Goal: Contribute content: Contribute content

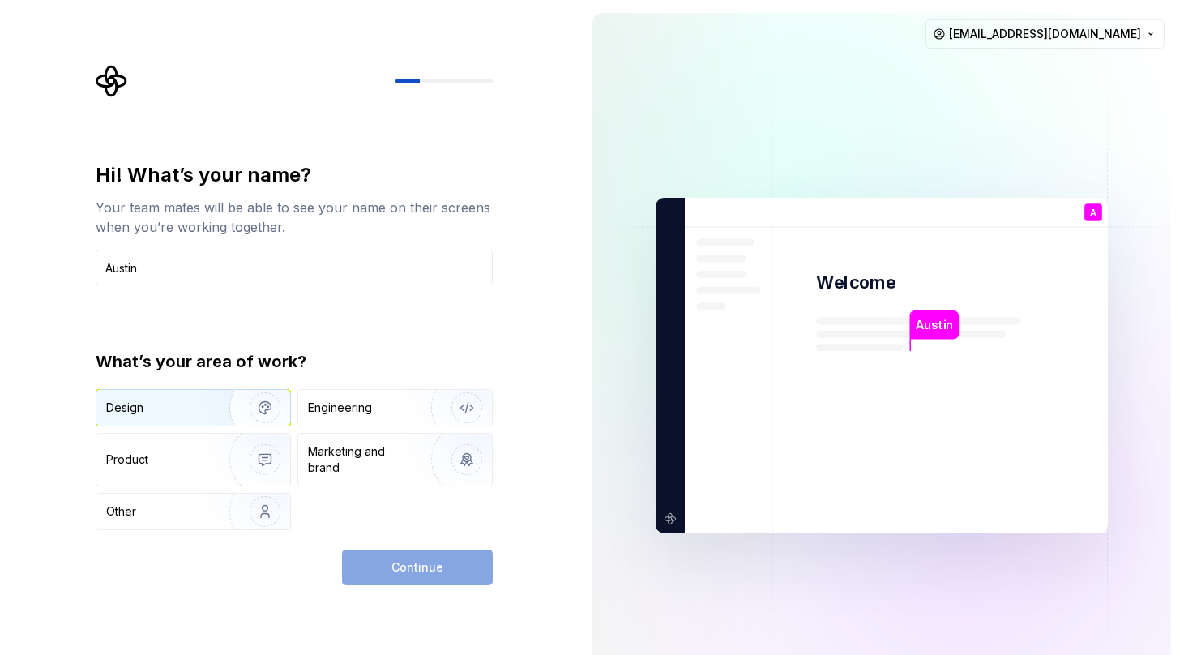
type input "Austin"
click at [256, 405] on img "button" at bounding box center [255, 407] width 104 height 109
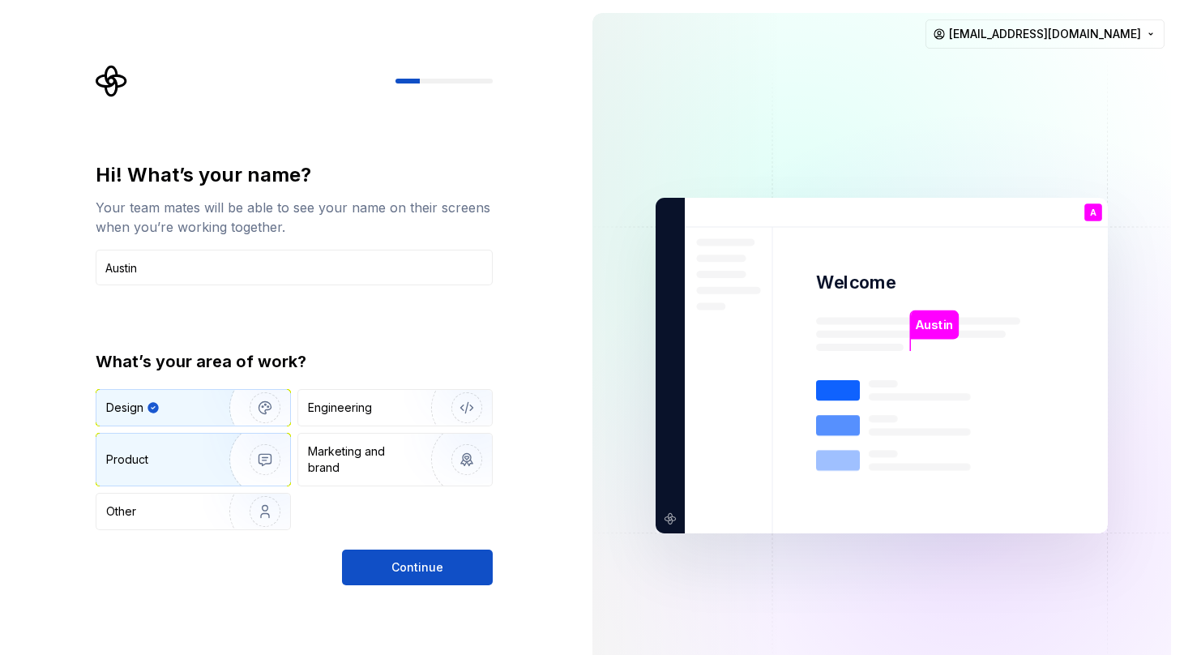
click at [260, 451] on img "button" at bounding box center [255, 459] width 104 height 109
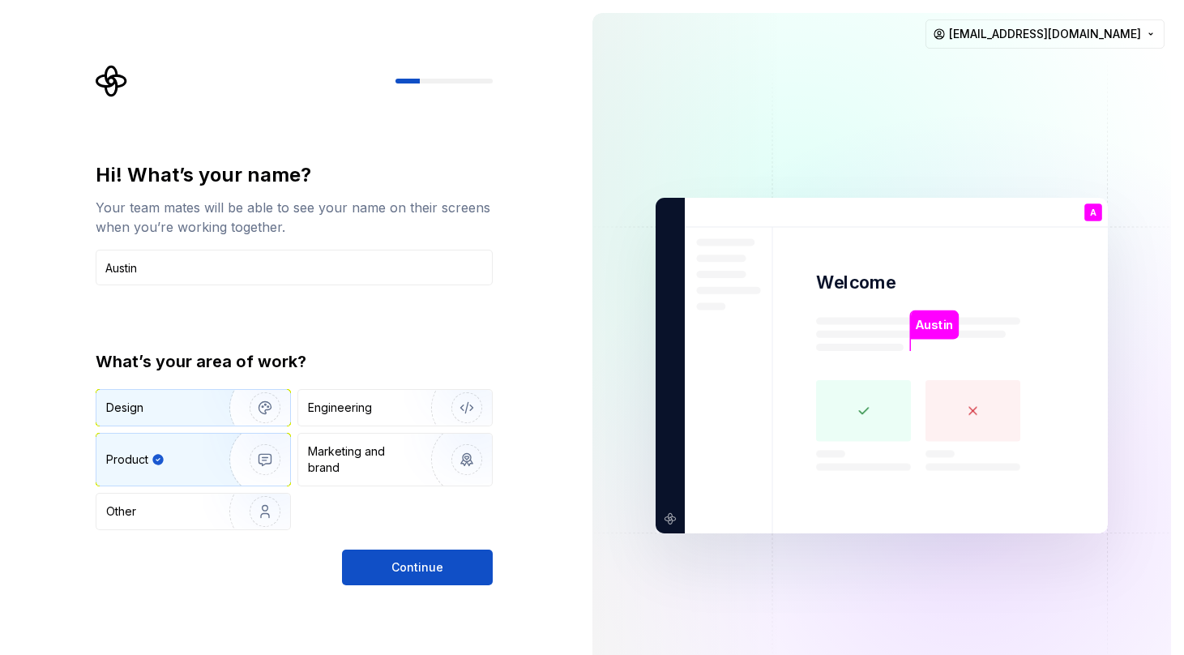
click at [259, 407] on img "button" at bounding box center [255, 407] width 104 height 109
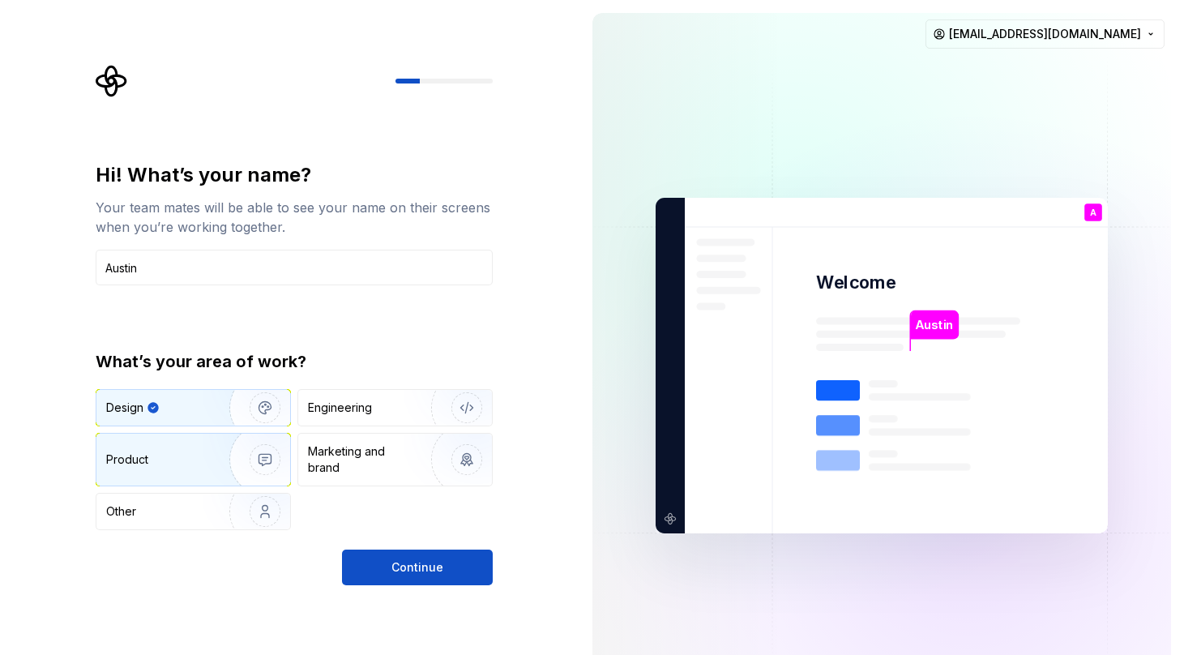
click at [254, 451] on img "button" at bounding box center [255, 459] width 104 height 109
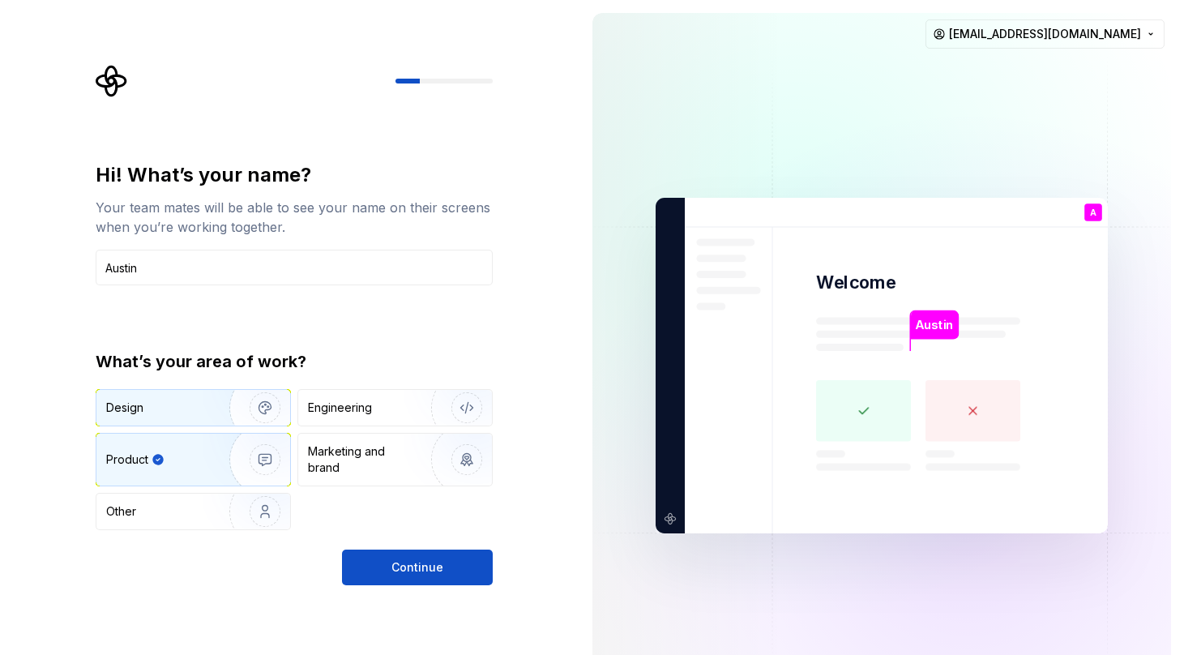
click at [261, 409] on img "button" at bounding box center [255, 407] width 104 height 109
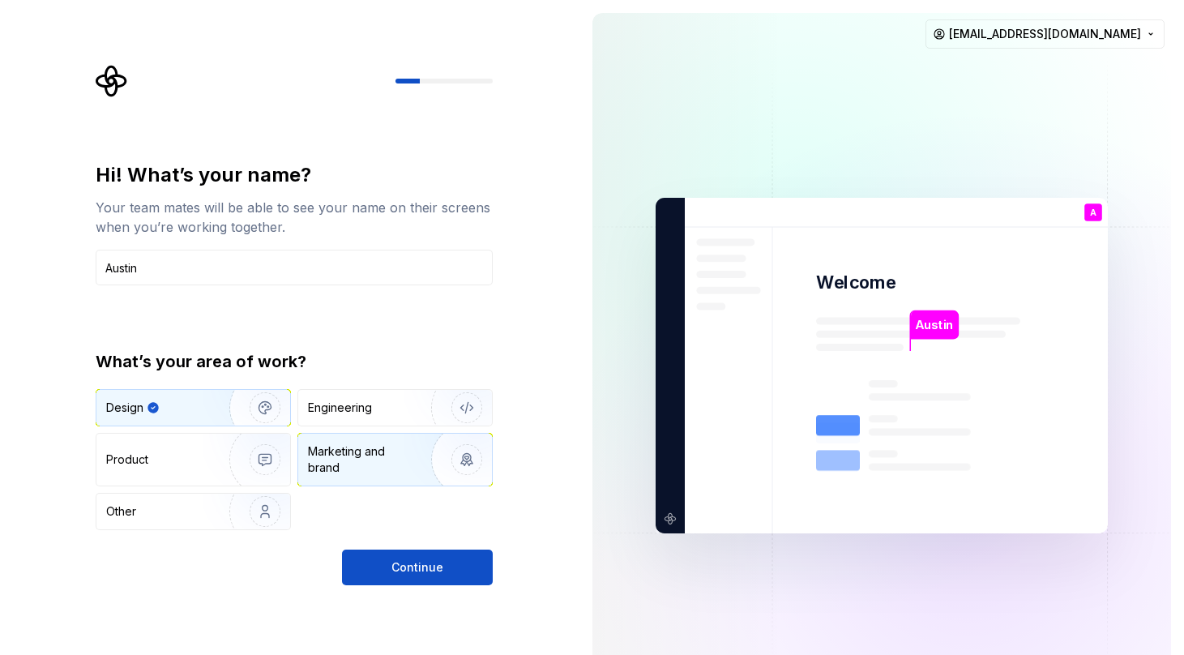
click at [425, 459] on img "button" at bounding box center [456, 459] width 104 height 109
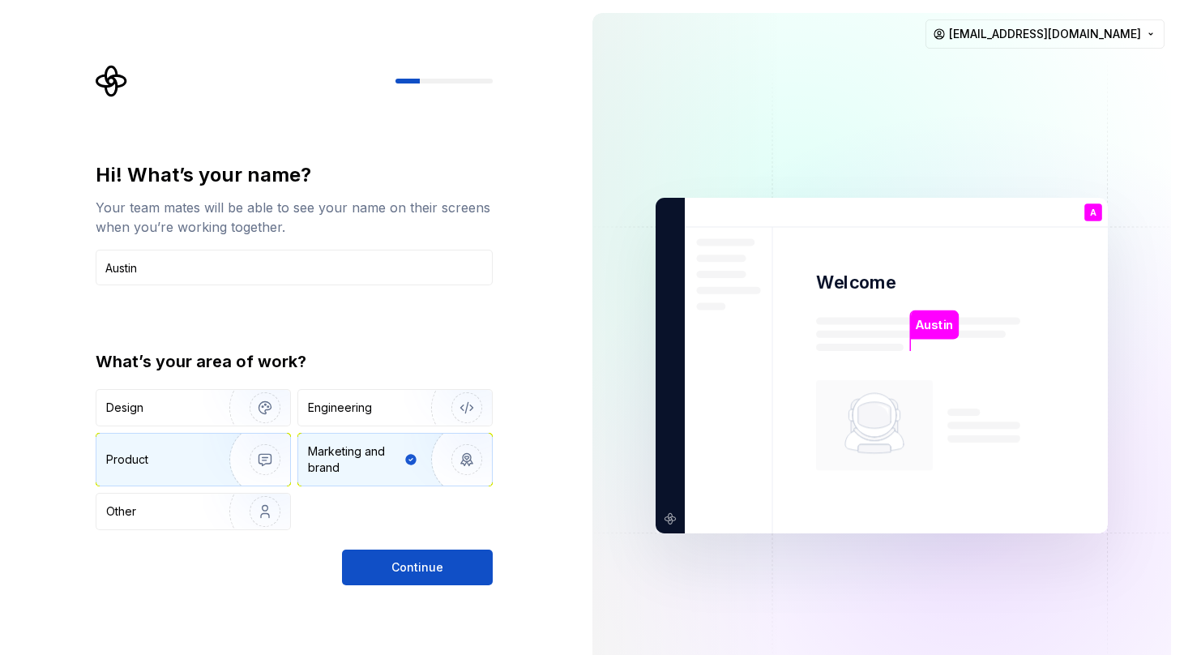
click at [199, 470] on div "Product" at bounding box center [193, 460] width 194 height 52
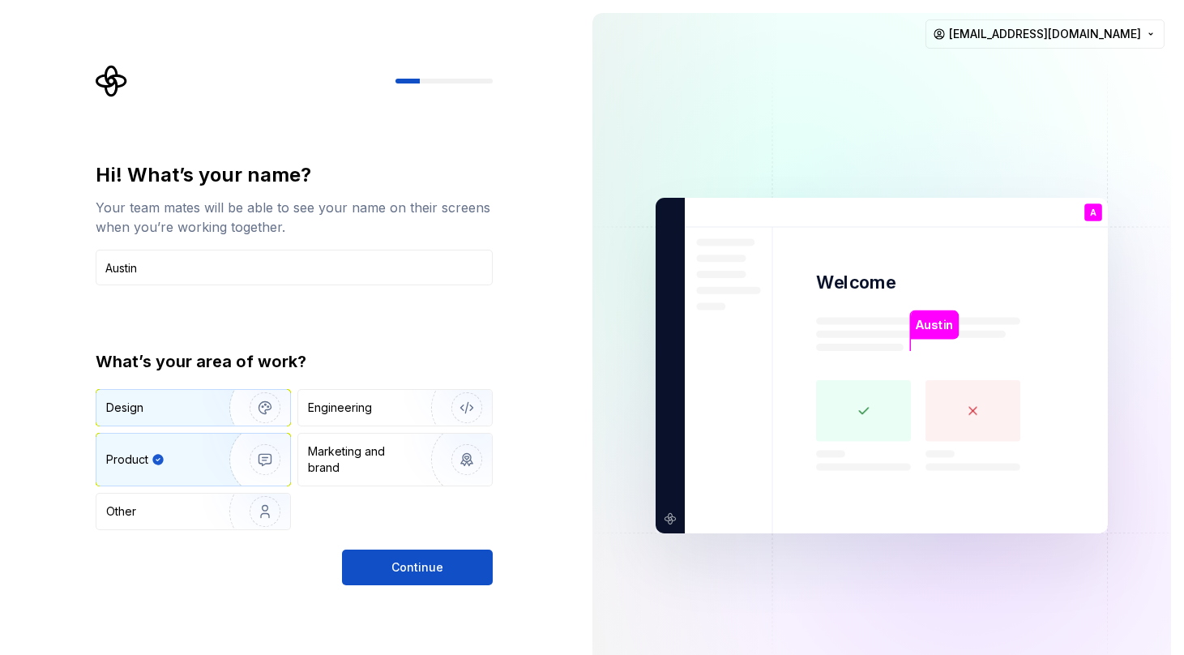
click at [196, 418] on div "Design" at bounding box center [193, 408] width 194 height 36
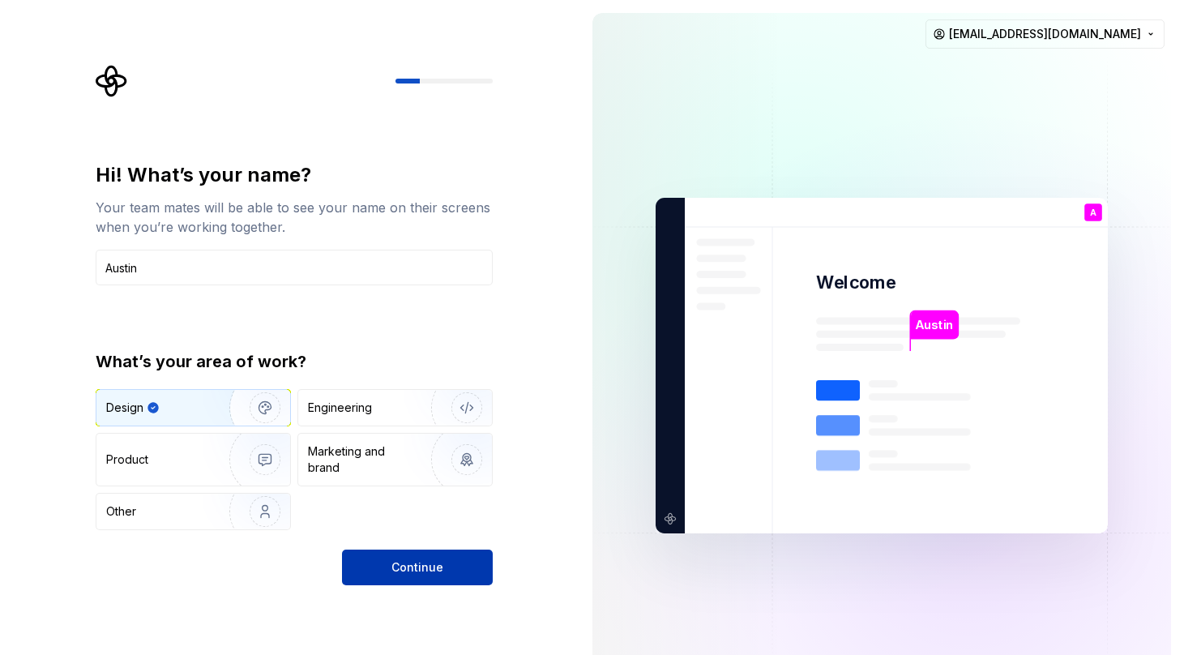
click at [440, 568] on span "Continue" at bounding box center [417, 567] width 52 height 16
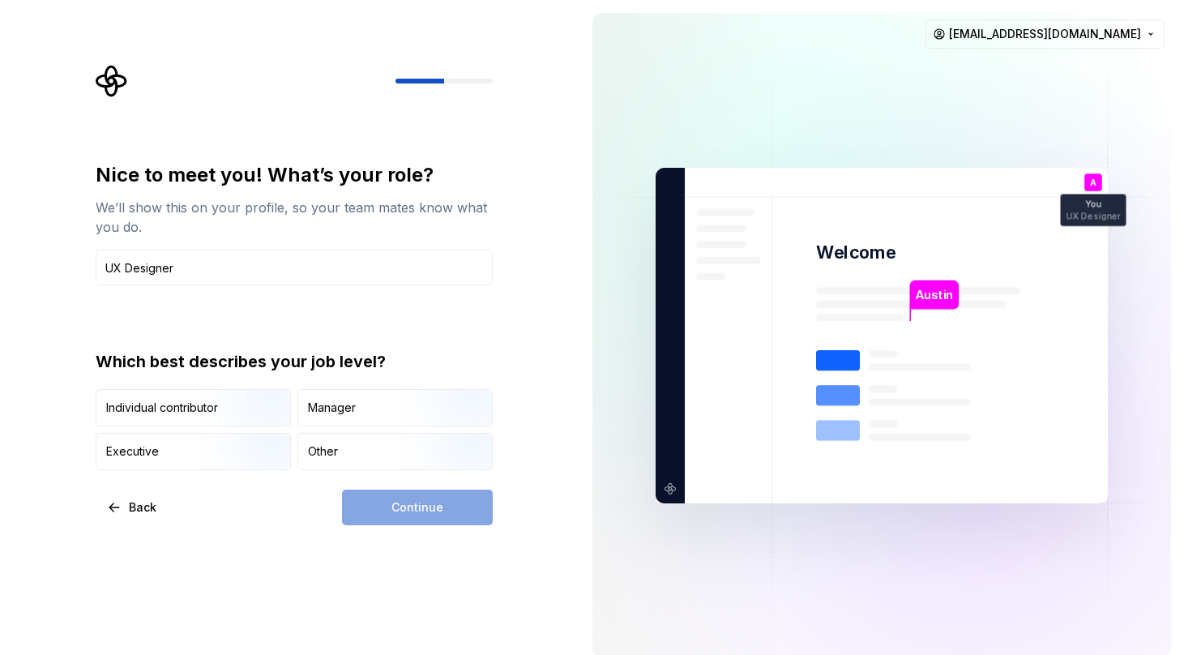
type input "UX Designer"
click at [261, 506] on div "Back Continue" at bounding box center [294, 507] width 397 height 36
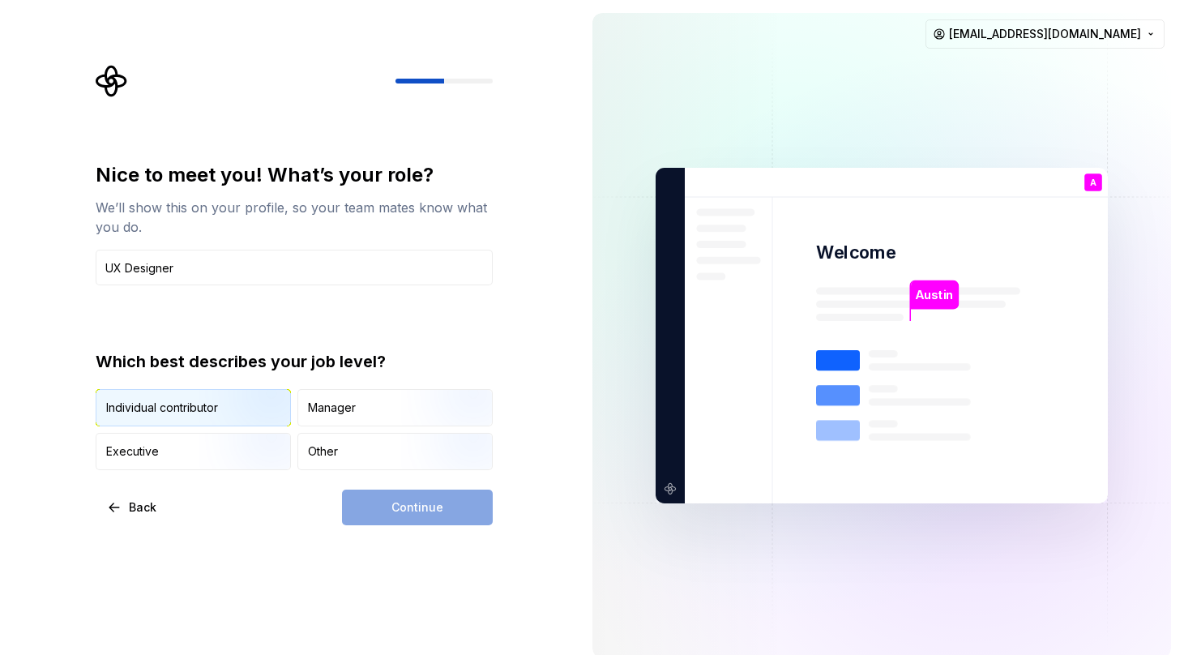
click at [228, 411] on img "button" at bounding box center [251, 428] width 104 height 109
click at [430, 507] on span "Continue" at bounding box center [417, 507] width 52 height 16
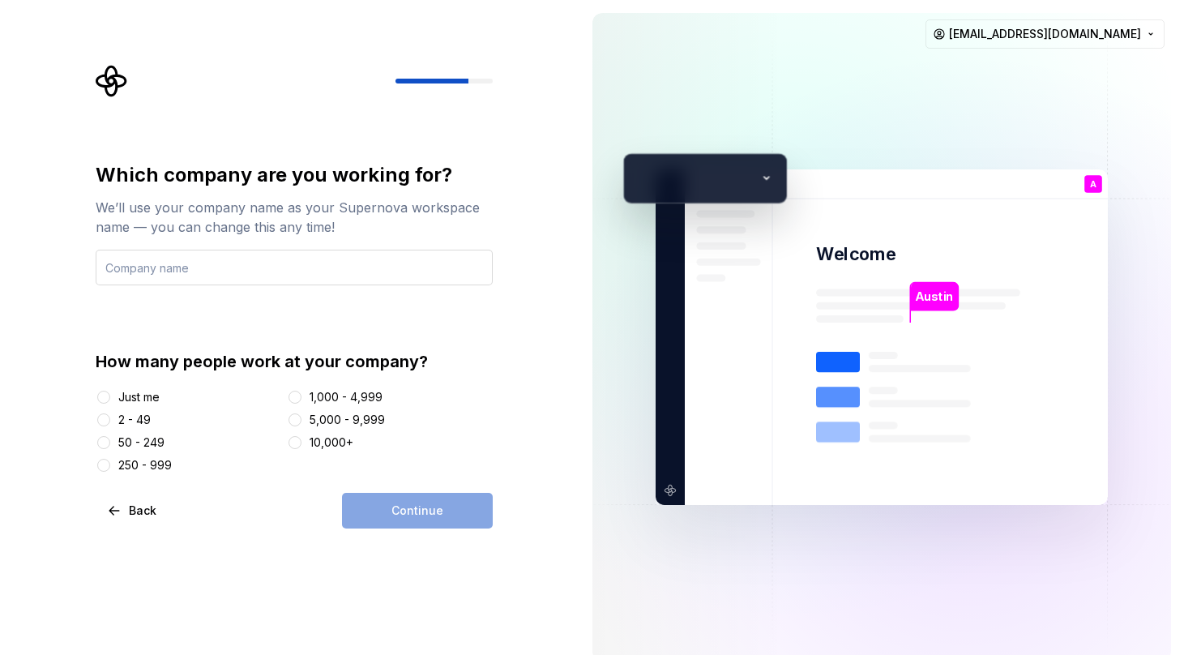
click at [318, 271] on input "text" at bounding box center [294, 268] width 397 height 36
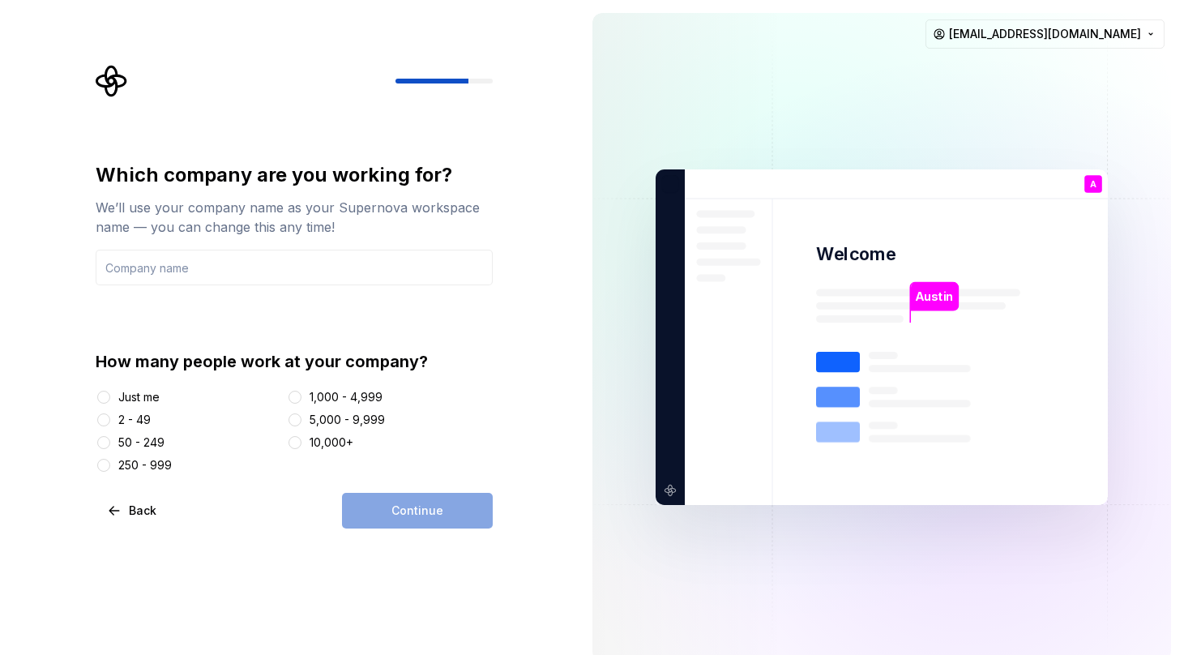
click at [140, 400] on div "Just me" at bounding box center [138, 397] width 41 height 16
click at [110, 400] on button "Just me" at bounding box center [103, 397] width 13 height 13
click at [238, 273] on input "text" at bounding box center [294, 268] width 397 height 36
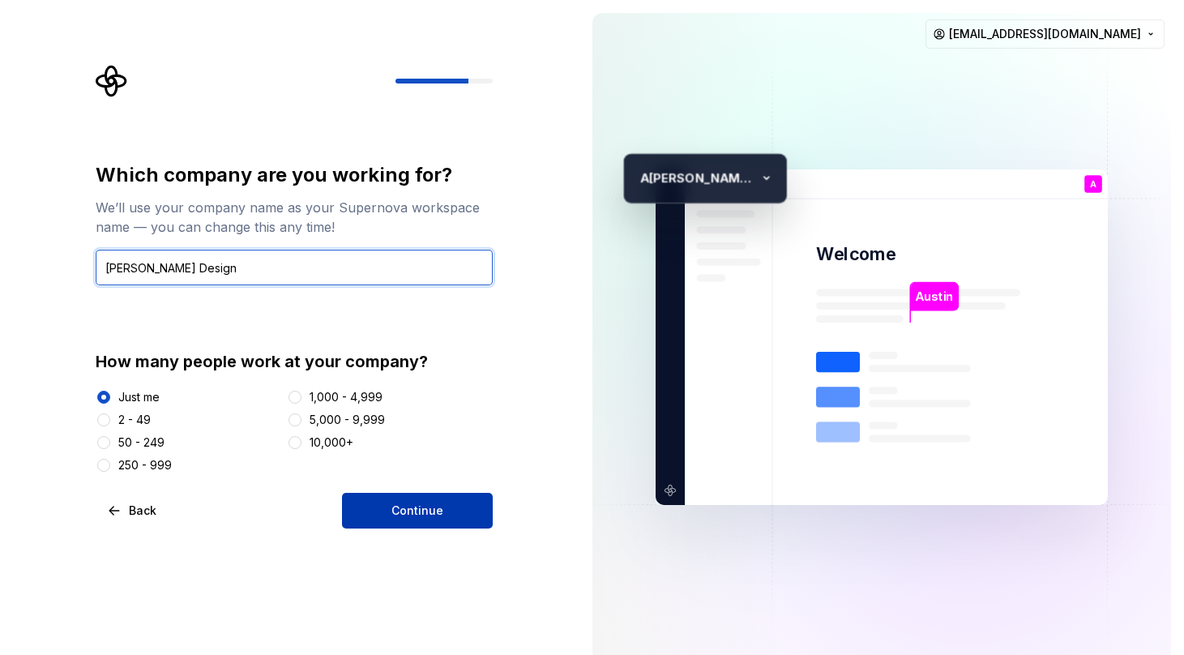
type input "[PERSON_NAME] Design"
click at [387, 494] on button "Continue" at bounding box center [417, 511] width 151 height 36
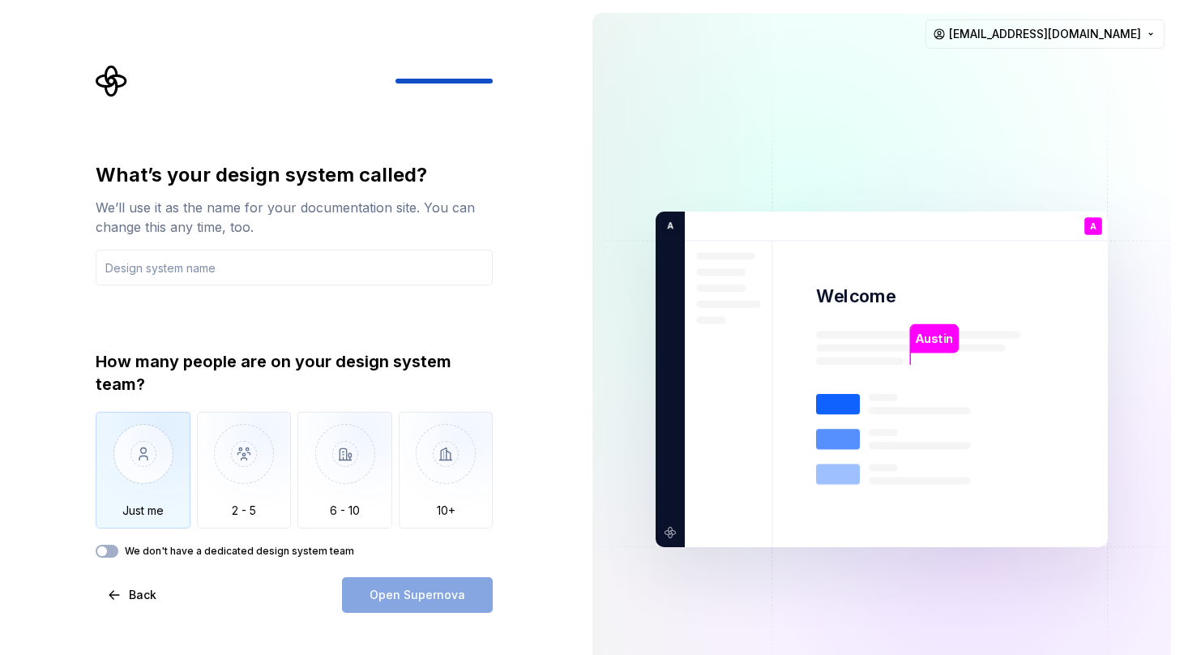
click at [147, 468] on img "button" at bounding box center [143, 466] width 95 height 109
click at [127, 556] on label "We don't have a dedicated design system team" at bounding box center [239, 551] width 229 height 13
click at [118, 556] on button "We don't have a dedicated design system team" at bounding box center [107, 551] width 23 height 13
click at [127, 556] on label "We don't have a dedicated design system team" at bounding box center [239, 551] width 229 height 13
click at [118, 556] on button "We don't have a dedicated design system team" at bounding box center [107, 551] width 23 height 13
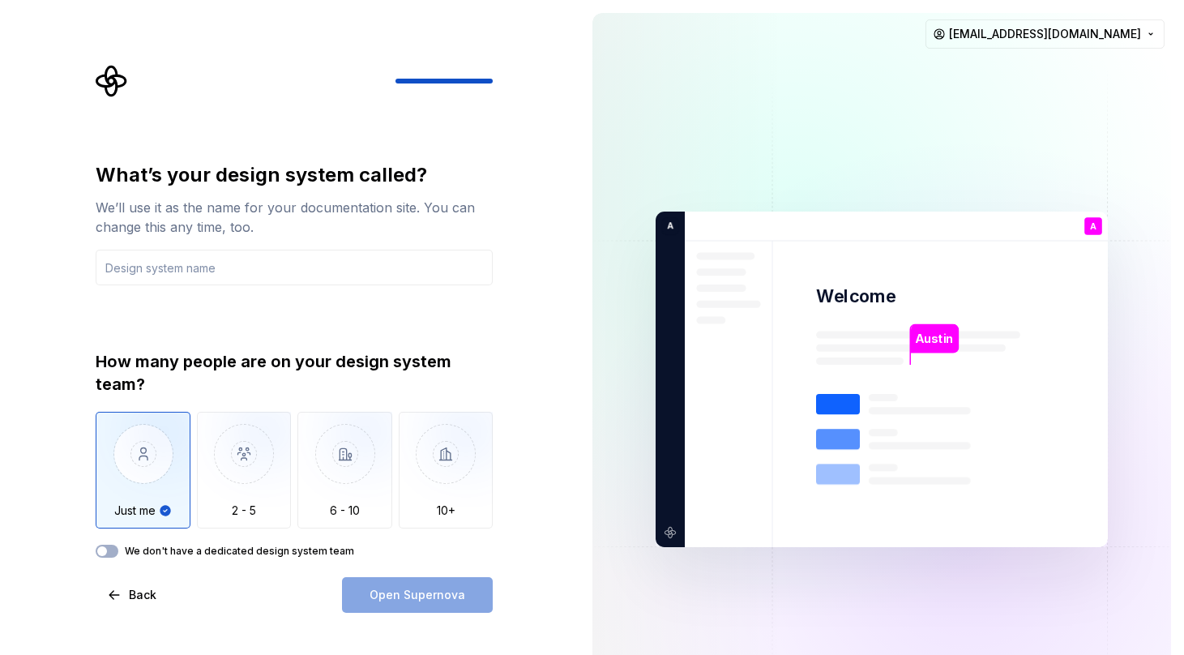
click at [398, 606] on div "Open Supernova" at bounding box center [417, 595] width 151 height 36
click at [220, 270] on input "text" at bounding box center [294, 268] width 397 height 36
click at [303, 264] on input "text" at bounding box center [294, 268] width 397 height 36
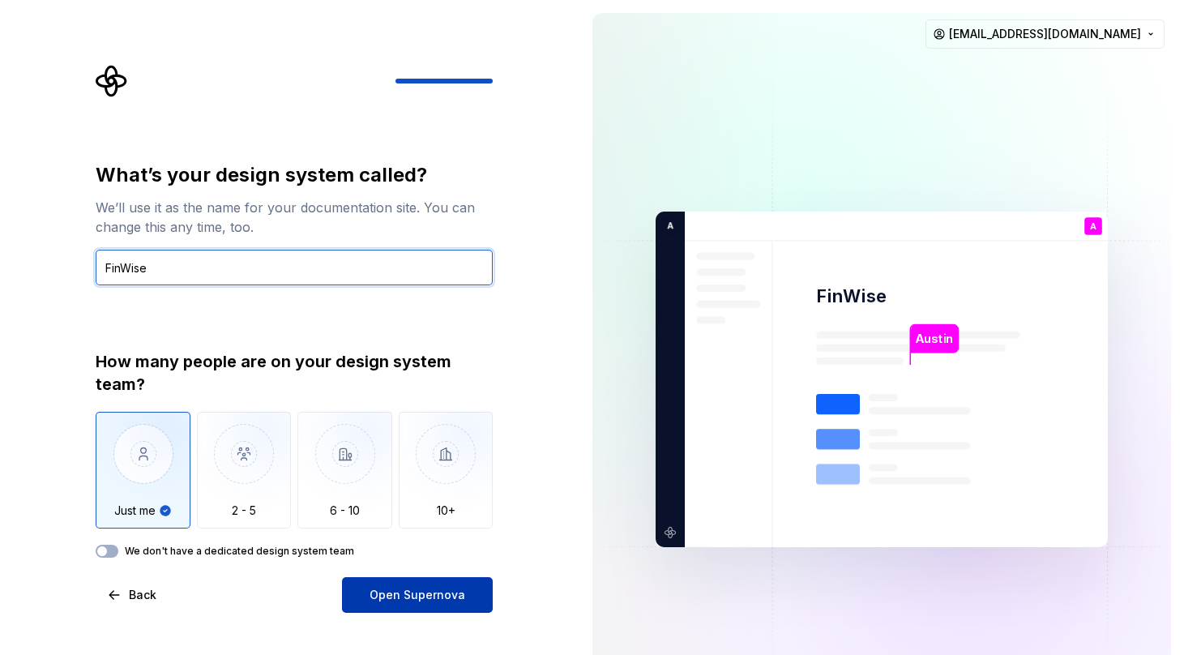
type input "FinWise"
click at [425, 601] on span "Open Supernova" at bounding box center [418, 595] width 96 height 16
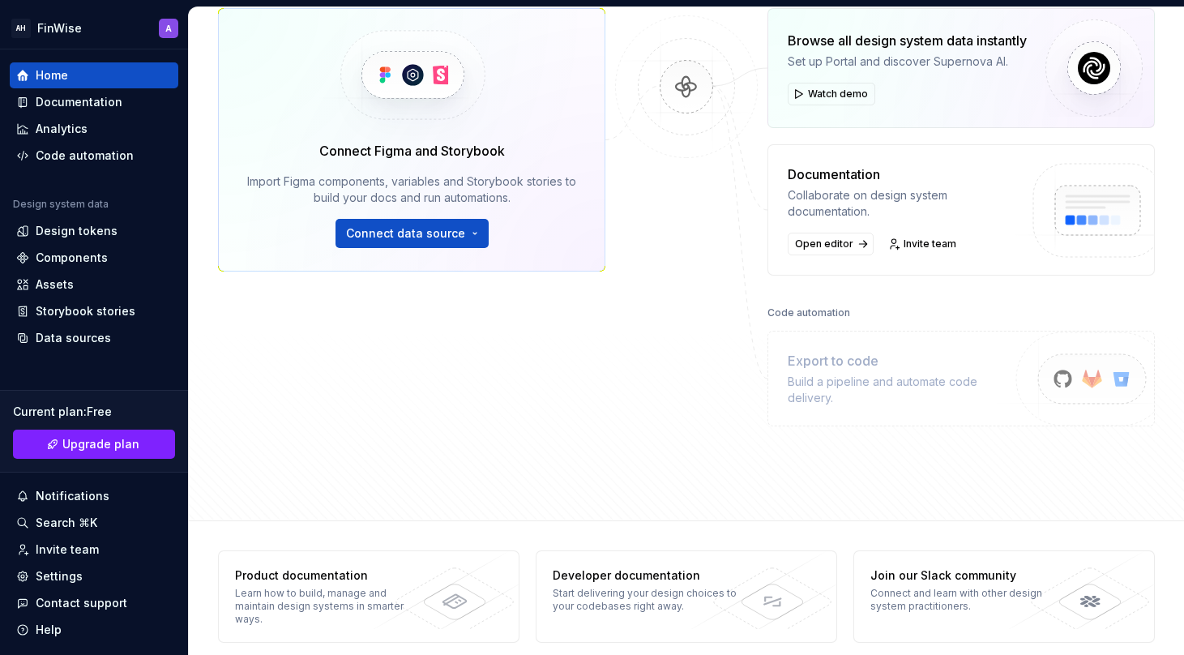
scroll to position [237, 0]
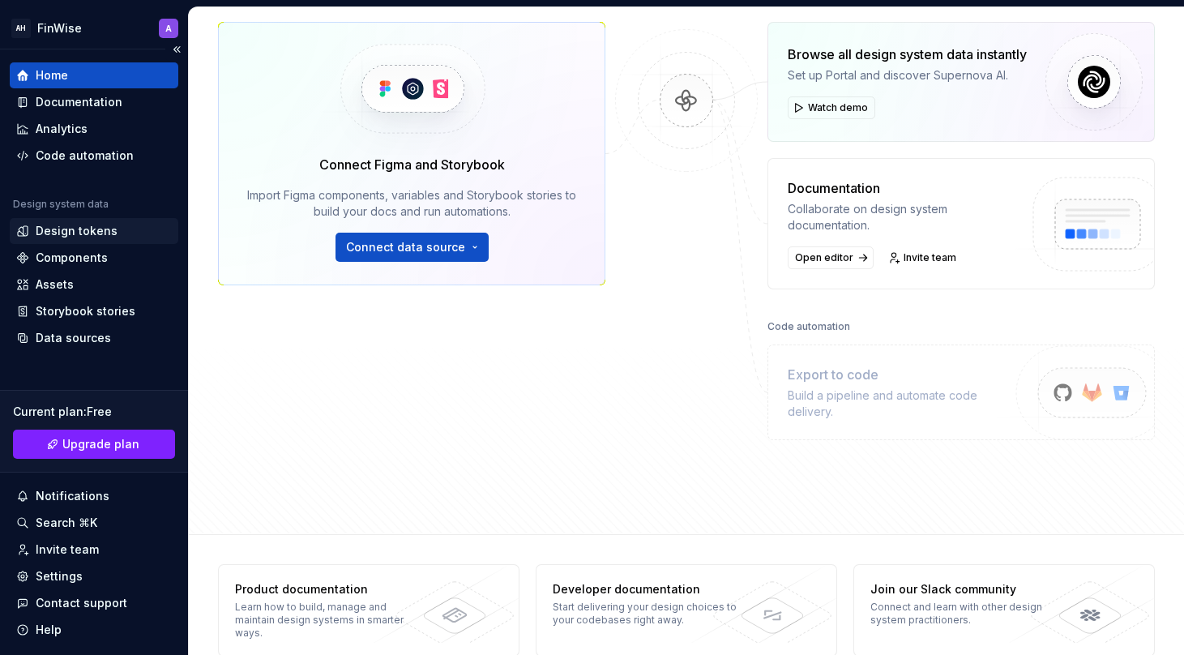
click at [122, 236] on div "Design tokens" at bounding box center [94, 231] width 156 height 16
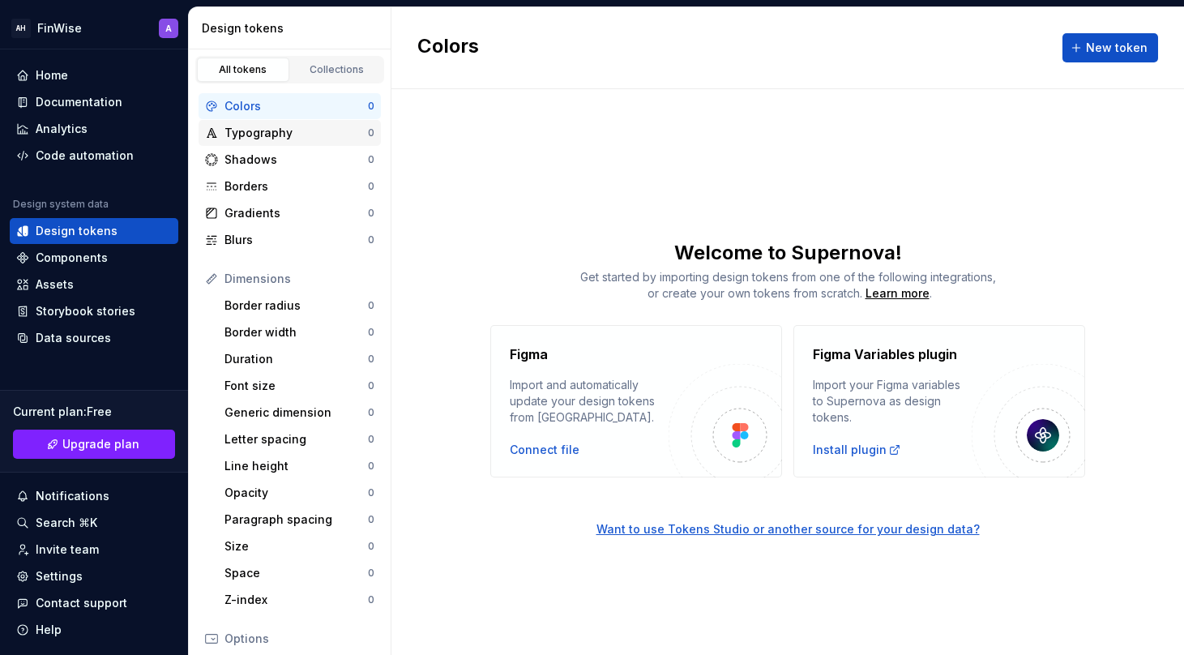
click at [278, 130] on div "Typography" at bounding box center [295, 133] width 143 height 16
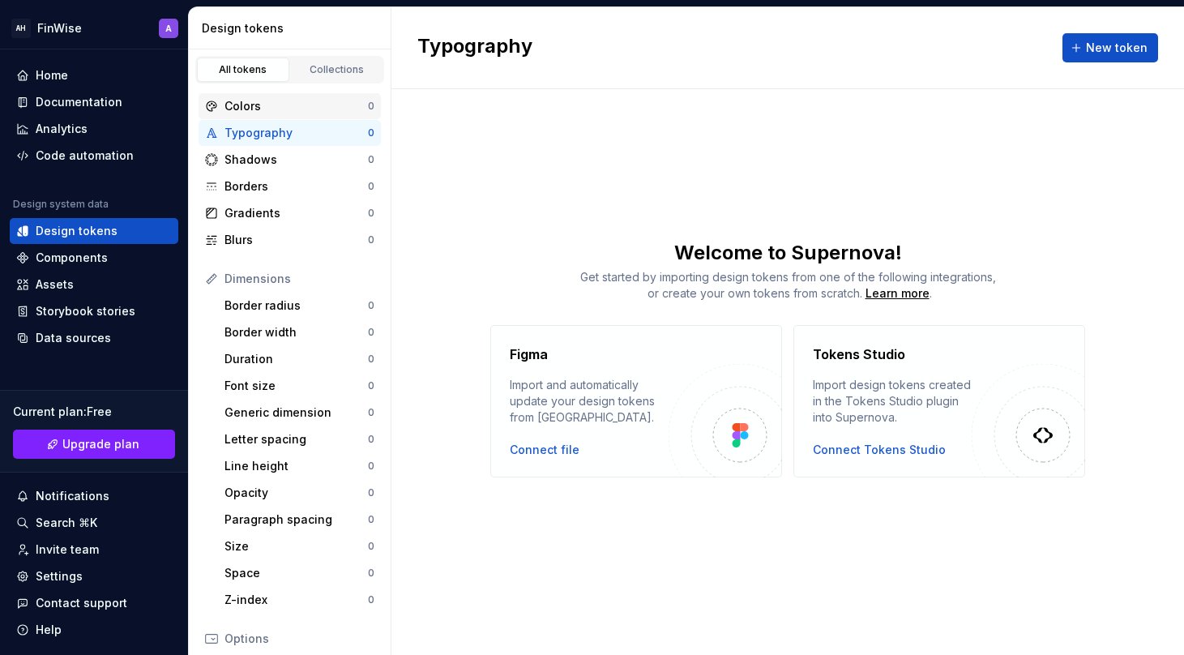
click at [270, 118] on div "Colors 0" at bounding box center [290, 106] width 182 height 26
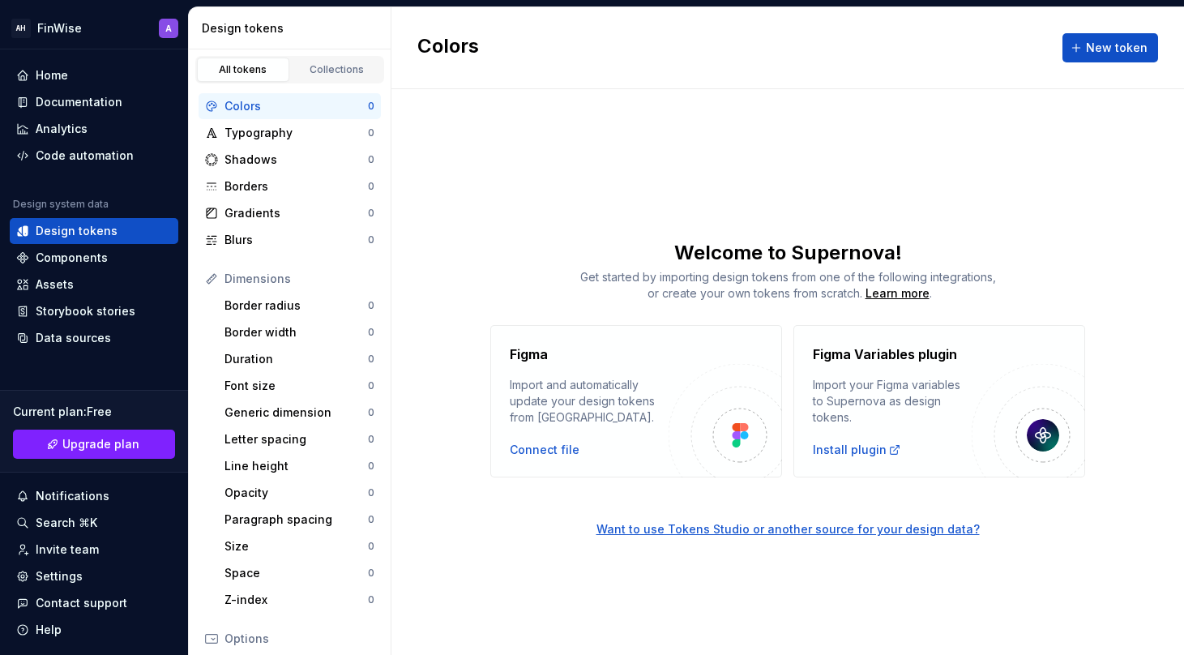
click at [253, 71] on div "All tokens" at bounding box center [243, 69] width 81 height 13
click at [341, 78] on link "Collections" at bounding box center [337, 70] width 92 height 24
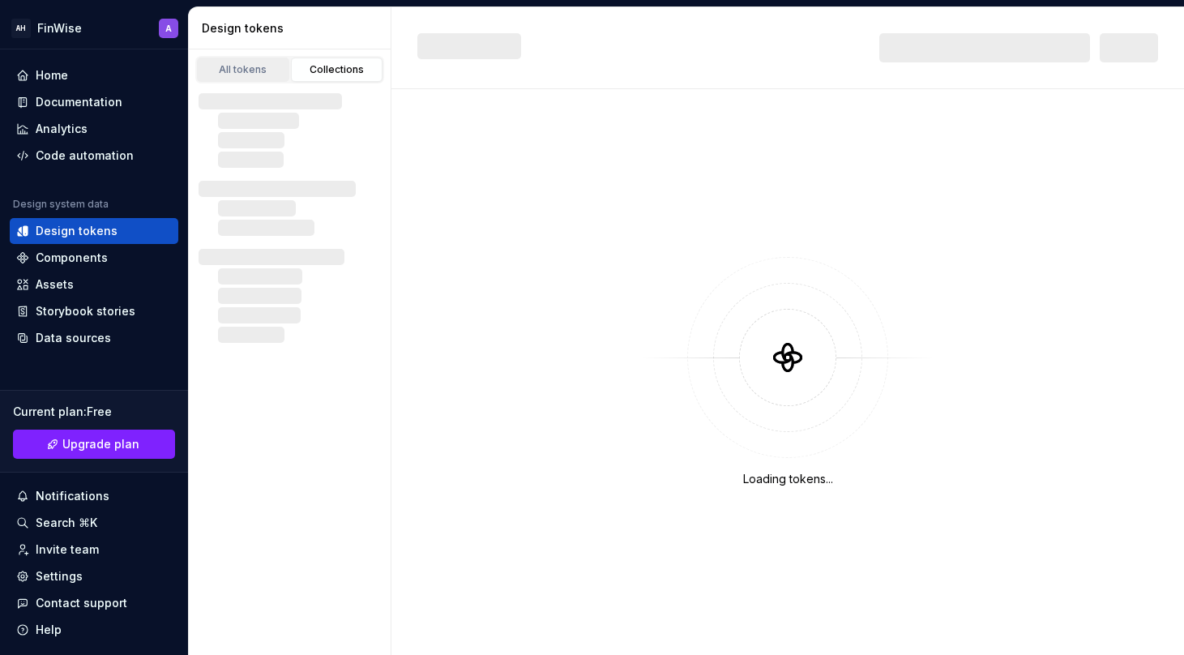
click at [251, 68] on div "All tokens" at bounding box center [243, 69] width 81 height 13
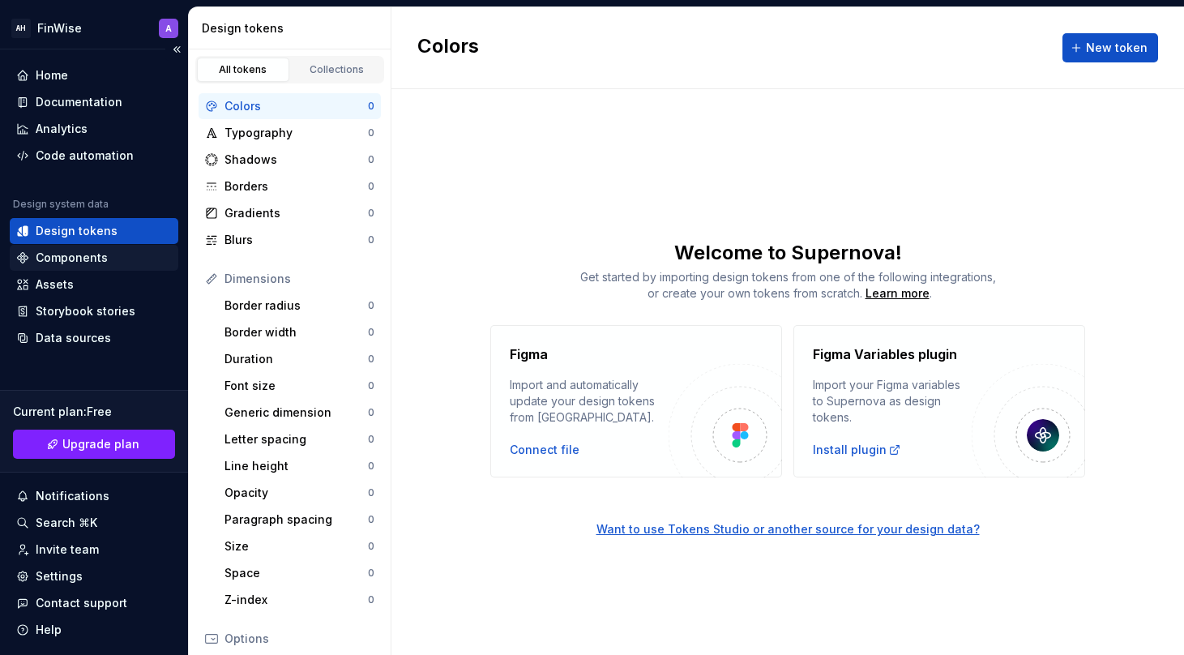
click at [88, 260] on div "Components" at bounding box center [72, 258] width 72 height 16
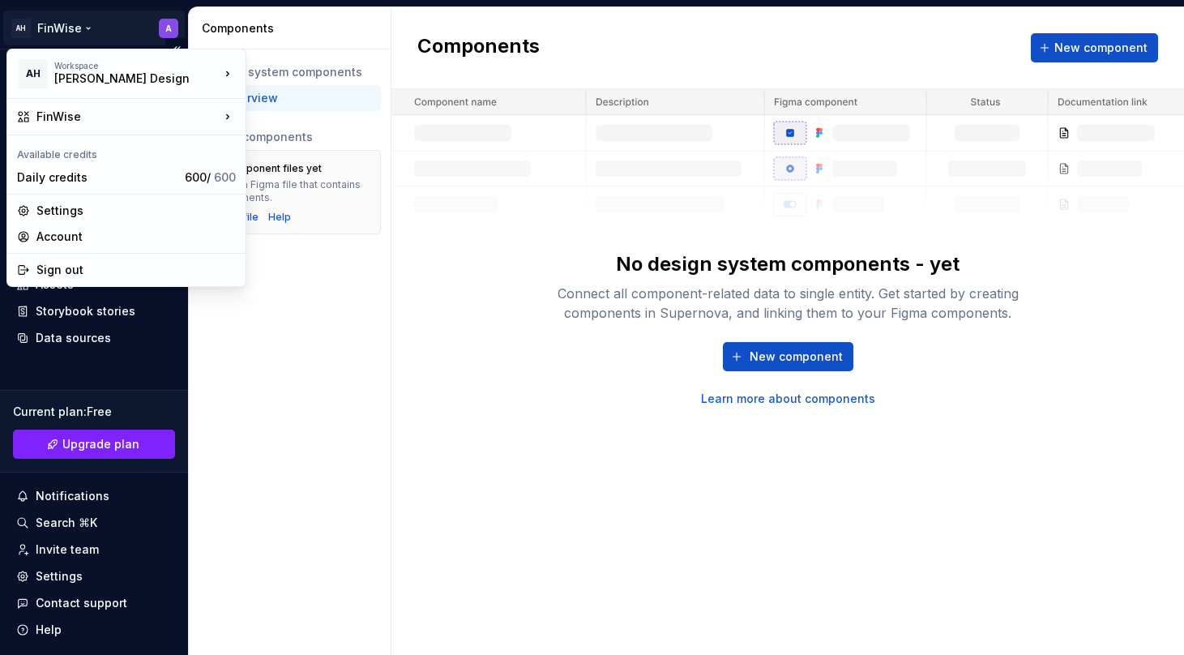
click at [74, 24] on html "AH FinWise A Home Documentation Analytics Code automation Design system data De…" at bounding box center [592, 327] width 1184 height 655
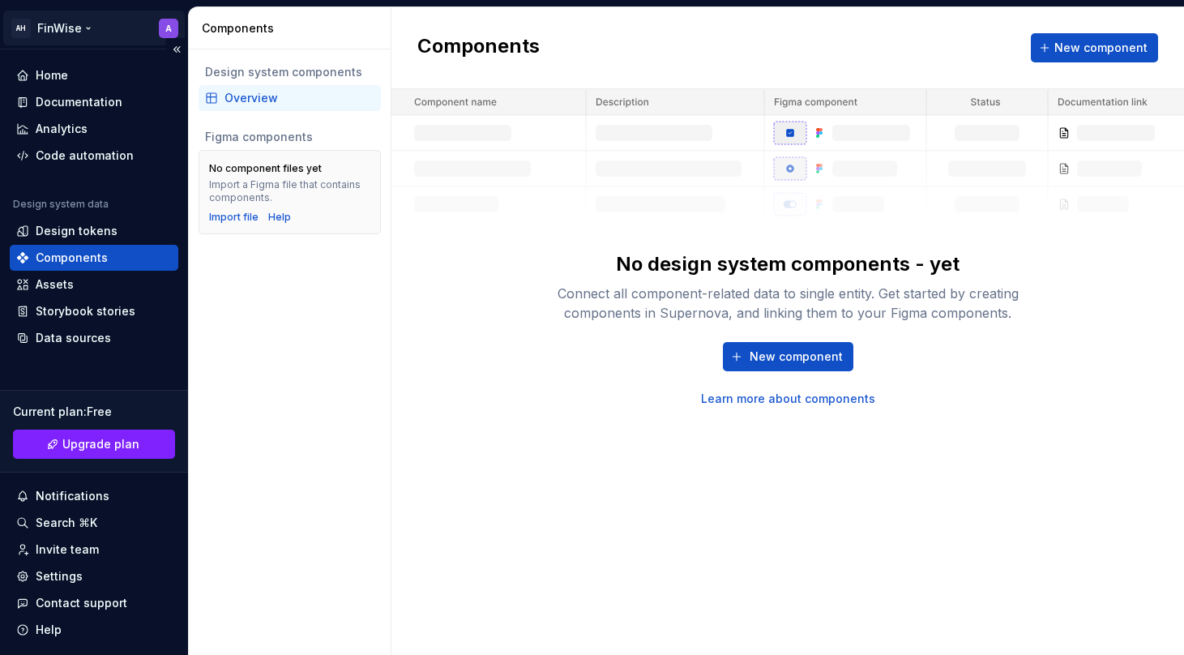
click at [74, 24] on html "AH FinWise A Home Documentation Analytics Code automation Design system data De…" at bounding box center [592, 327] width 1184 height 655
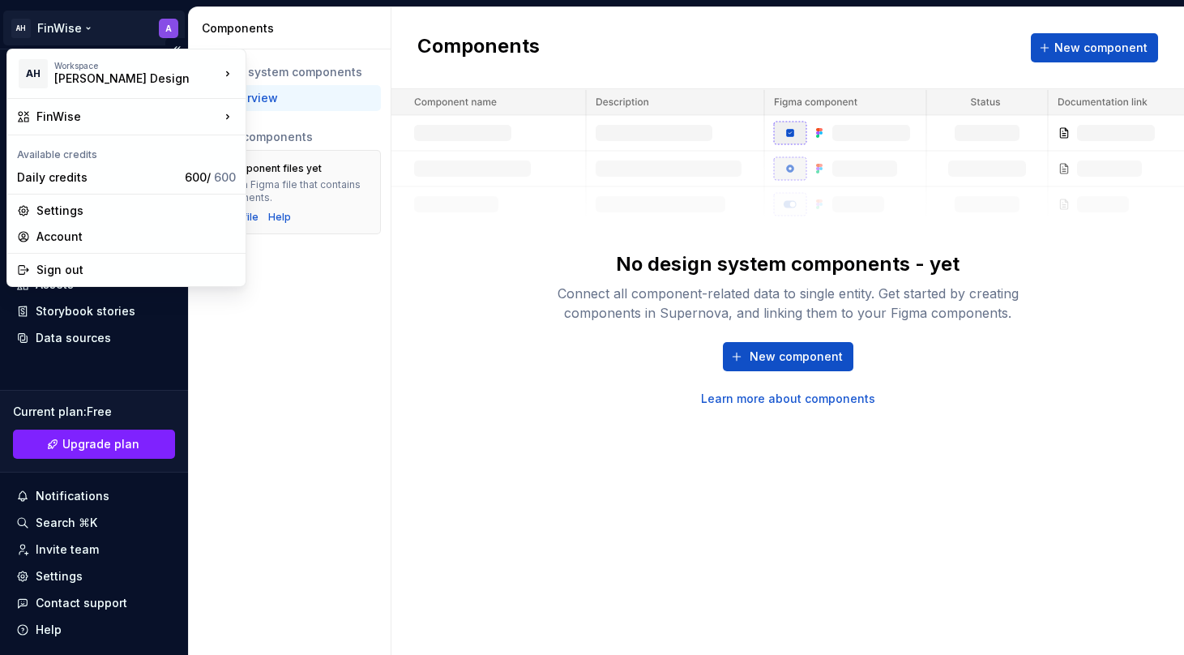
click at [74, 24] on html "AH FinWise A Home Documentation Analytics Code automation Design system data De…" at bounding box center [592, 327] width 1184 height 655
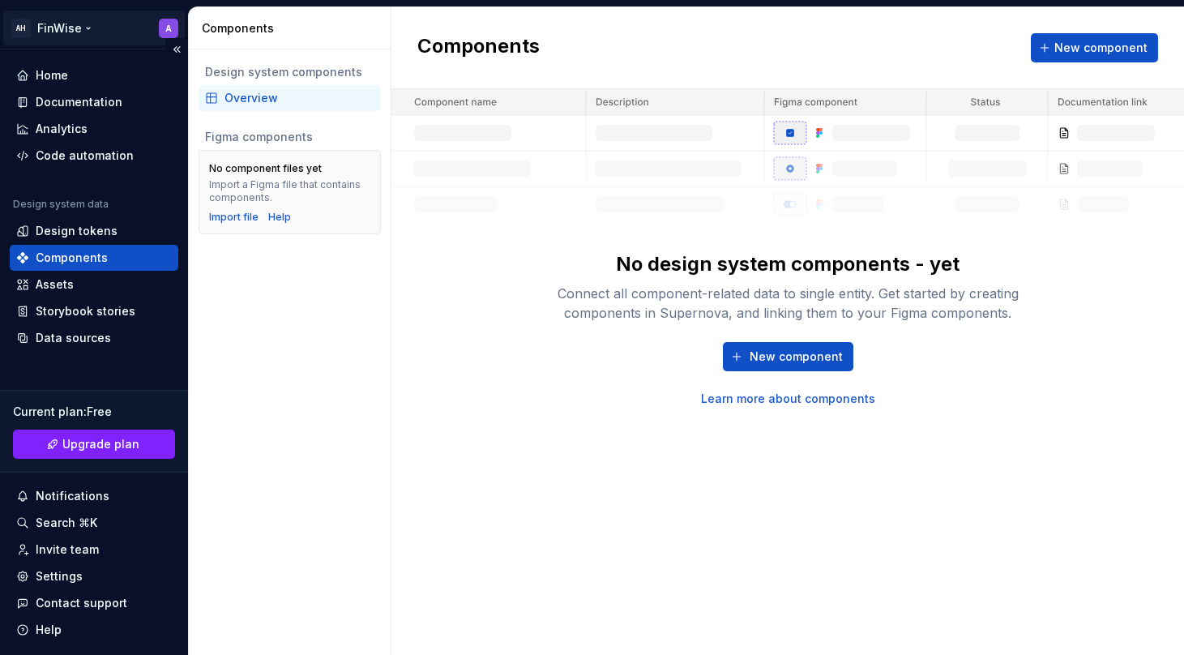
click at [74, 24] on html "AH FinWise A Home Documentation Analytics Code automation Design system data De…" at bounding box center [592, 327] width 1184 height 655
click at [57, 80] on div "Home" at bounding box center [52, 75] width 32 height 16
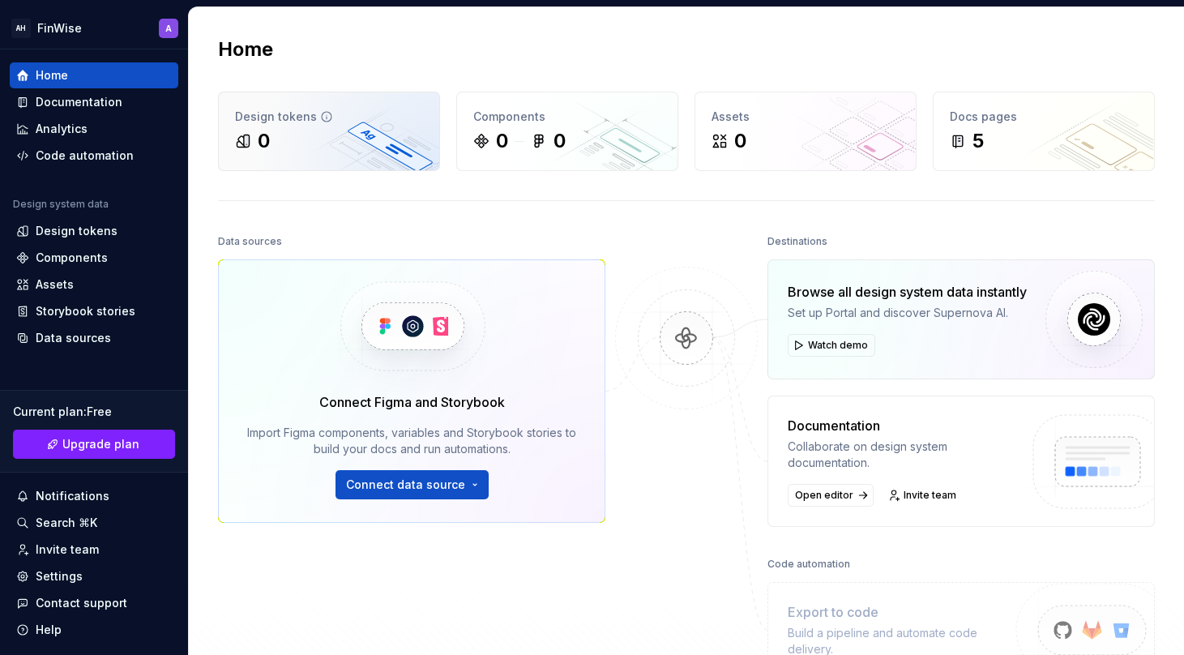
click at [306, 140] on div "0" at bounding box center [329, 141] width 188 height 26
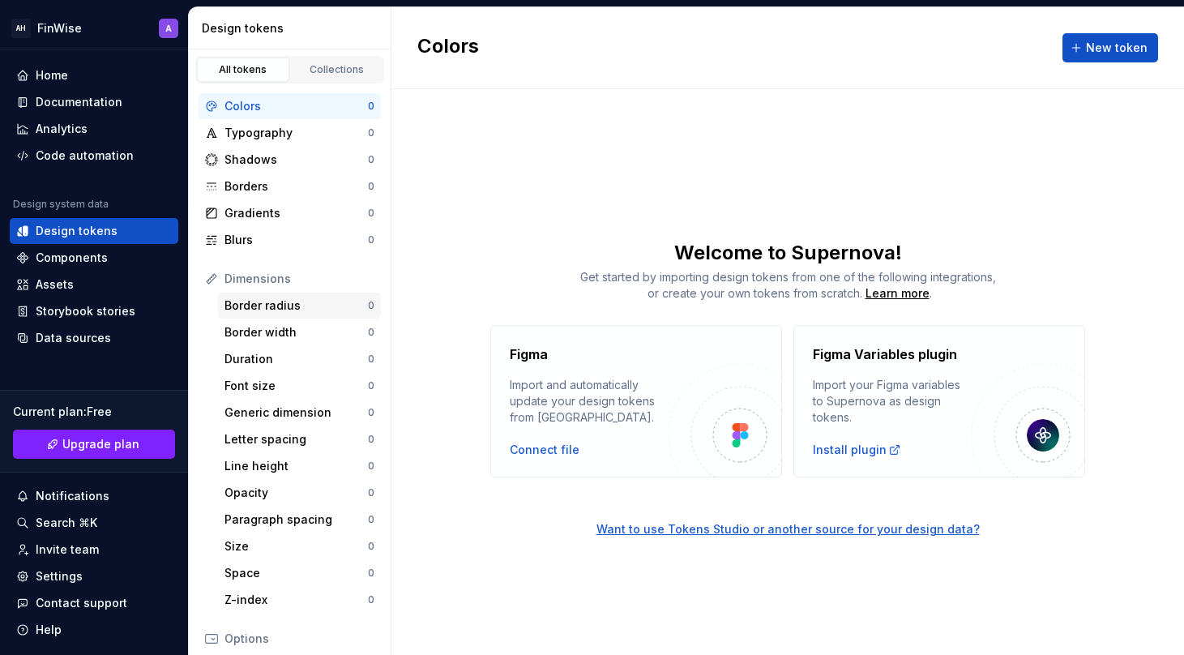
click at [310, 298] on div "Border radius" at bounding box center [295, 305] width 143 height 16
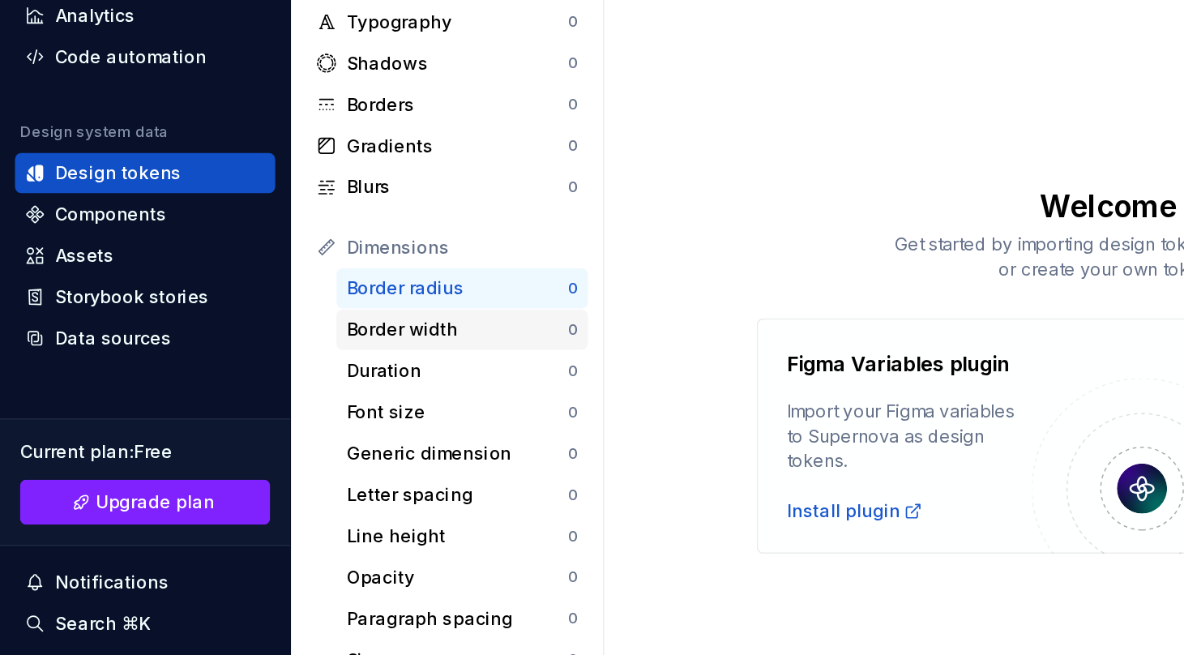
click at [281, 336] on div "Border width" at bounding box center [295, 332] width 143 height 16
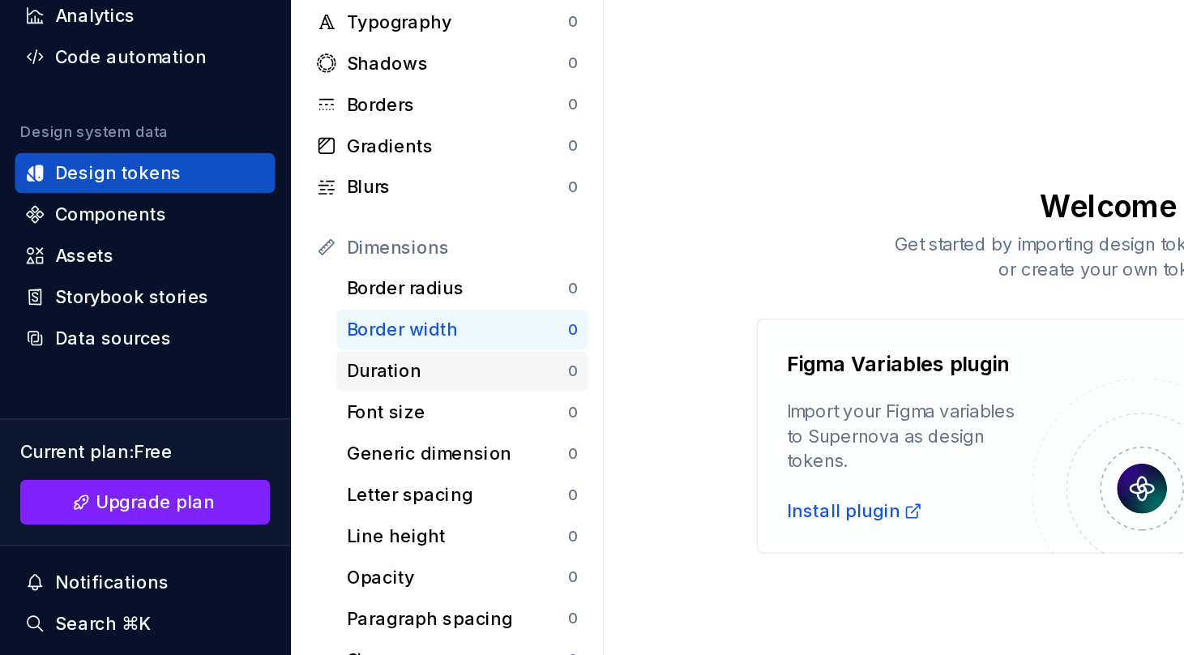
click at [264, 361] on div "Duration" at bounding box center [295, 359] width 143 height 16
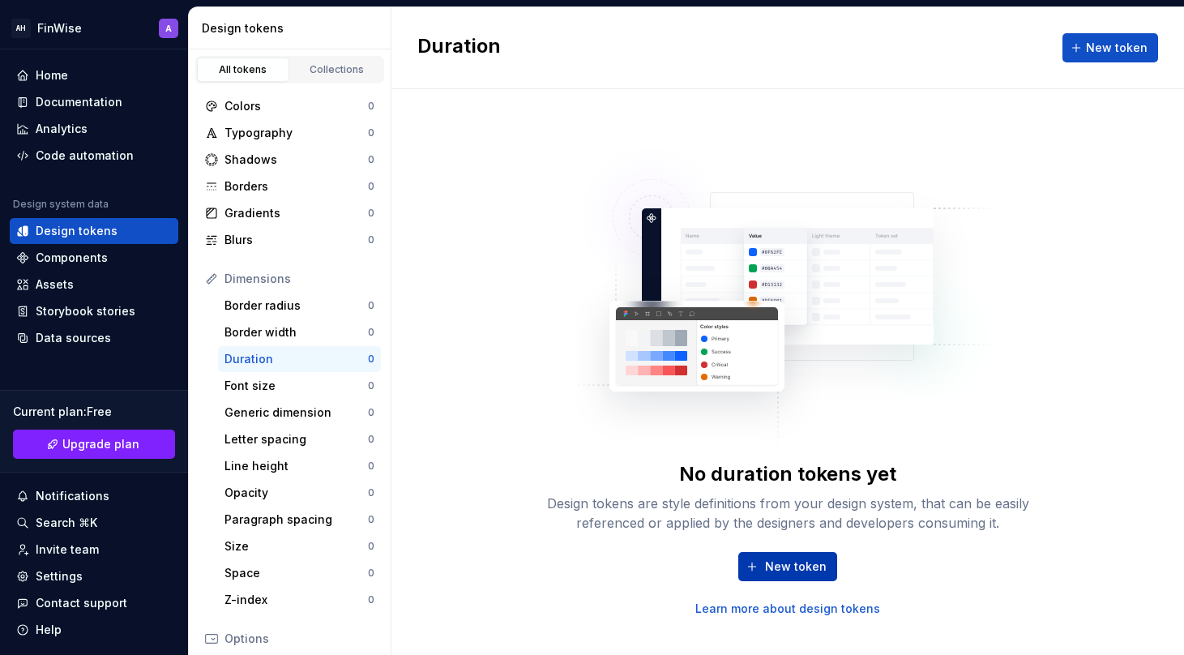
click at [787, 557] on button "New token" at bounding box center [787, 566] width 99 height 29
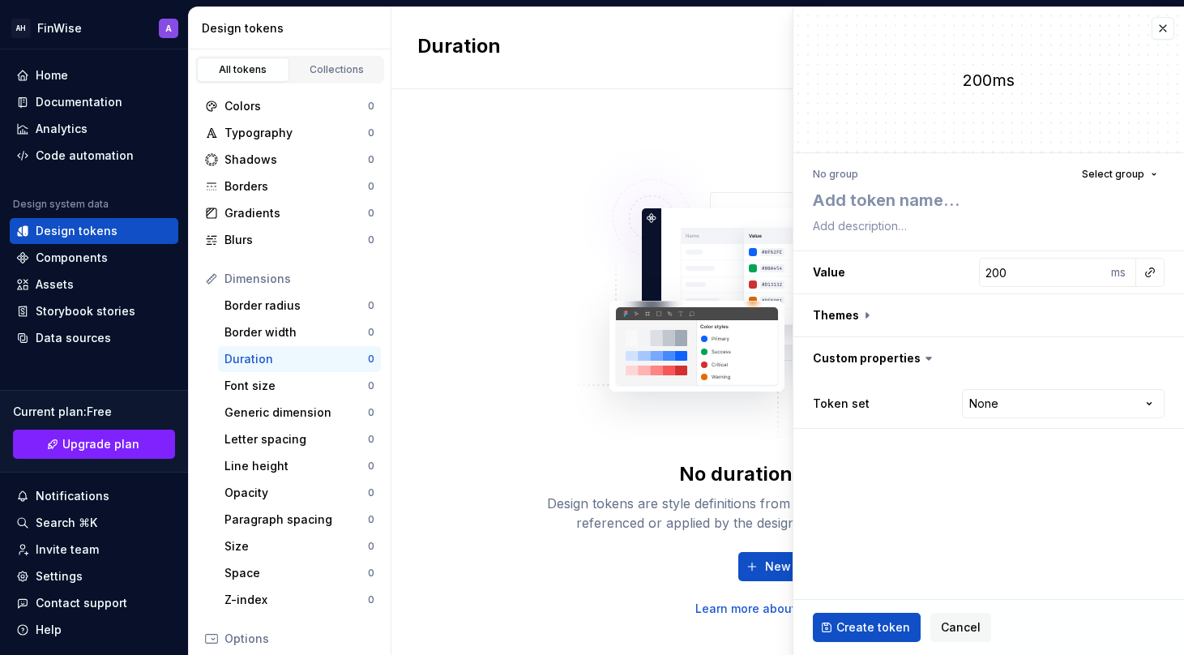
type textarea "*"
click at [1109, 172] on span "Select group" at bounding box center [1113, 174] width 62 height 13
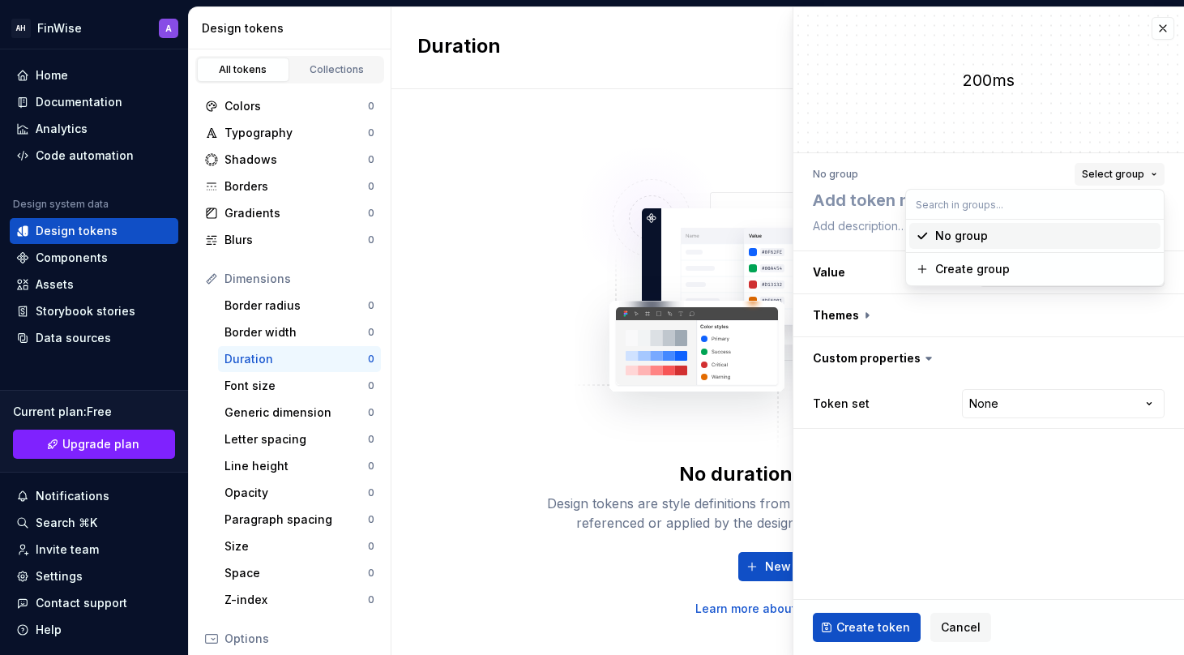
click at [1109, 172] on span "Select group" at bounding box center [1113, 174] width 62 height 13
click at [870, 225] on textarea at bounding box center [986, 226] width 352 height 23
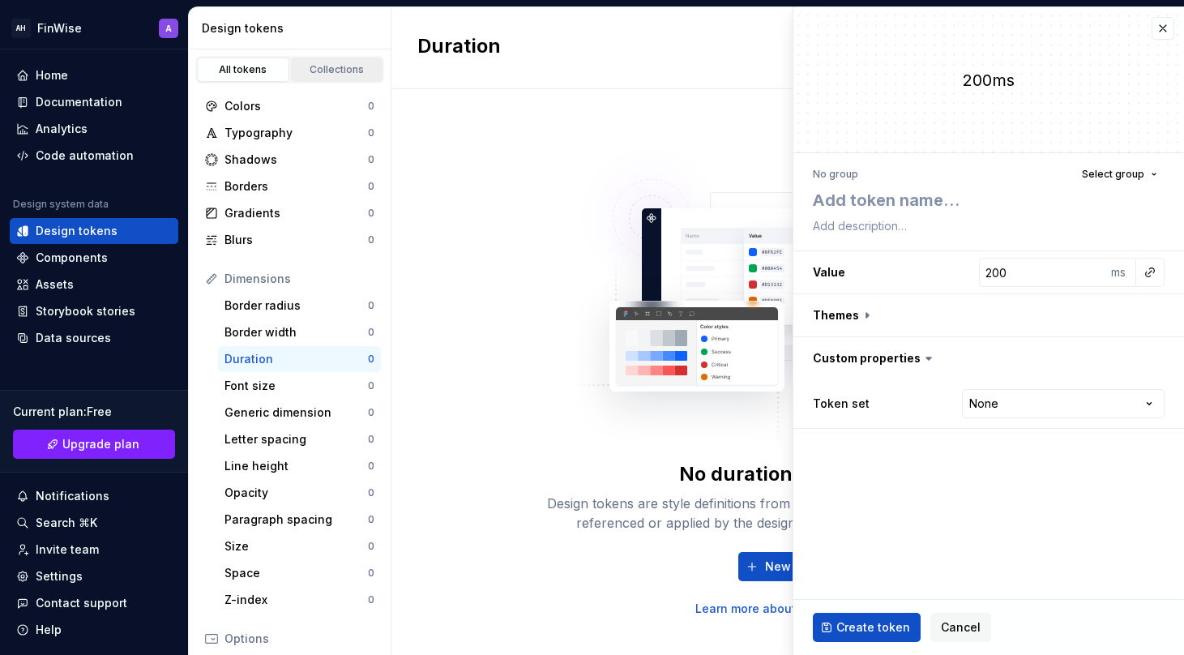
click at [320, 76] on link "Collections" at bounding box center [337, 70] width 92 height 24
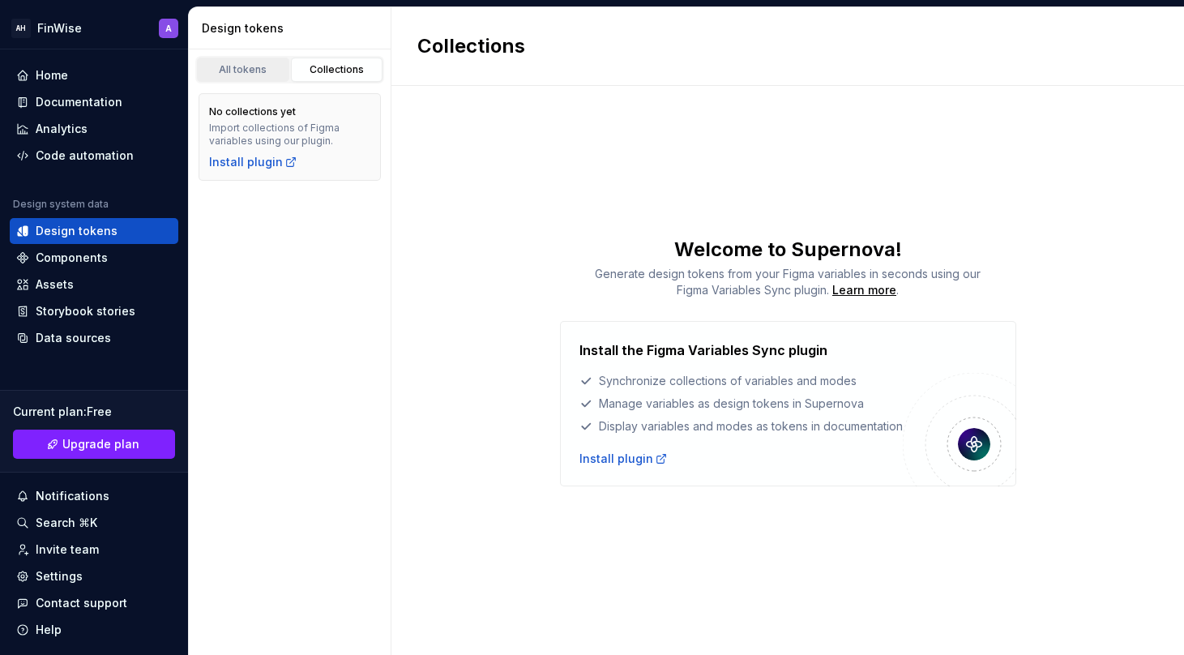
click at [259, 73] on div "All tokens" at bounding box center [243, 69] width 81 height 13
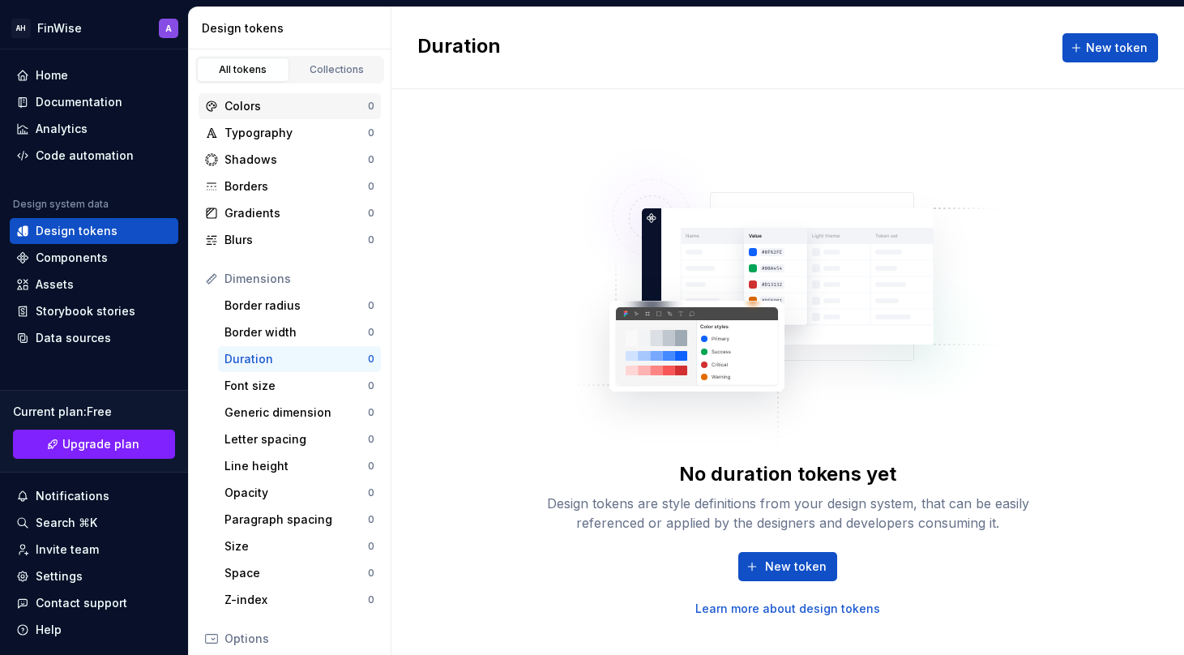
click at [257, 106] on div "Colors" at bounding box center [295, 106] width 143 height 16
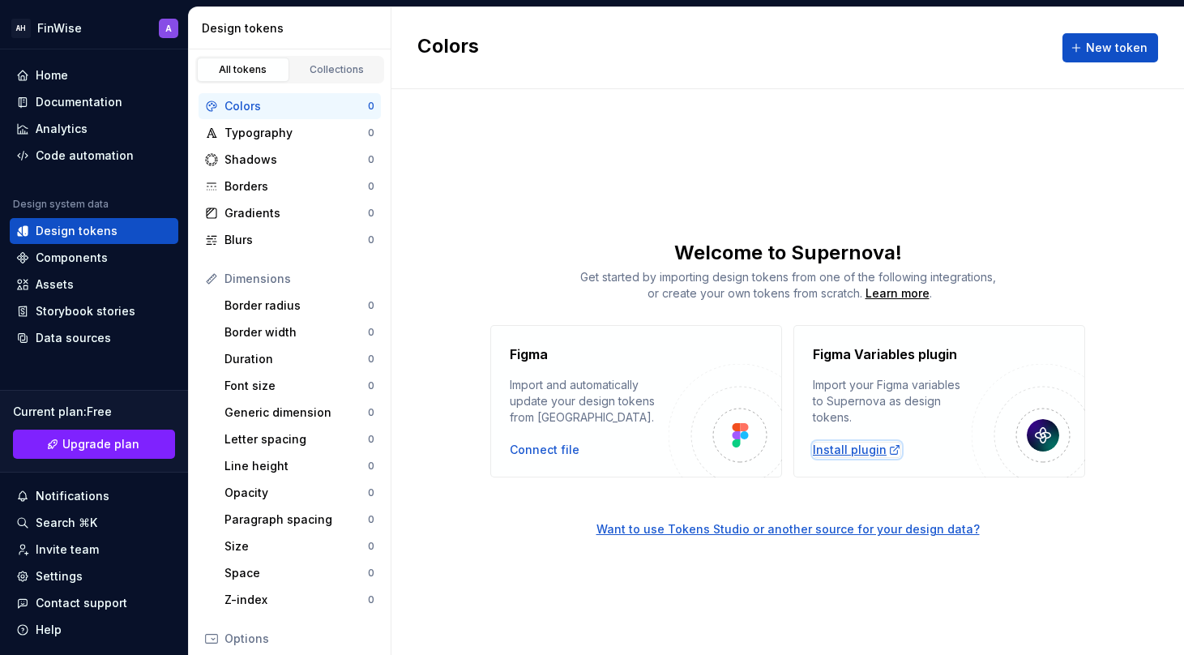
click at [835, 451] on div "Install plugin" at bounding box center [857, 450] width 88 height 16
click at [276, 128] on div "Typography" at bounding box center [295, 133] width 143 height 16
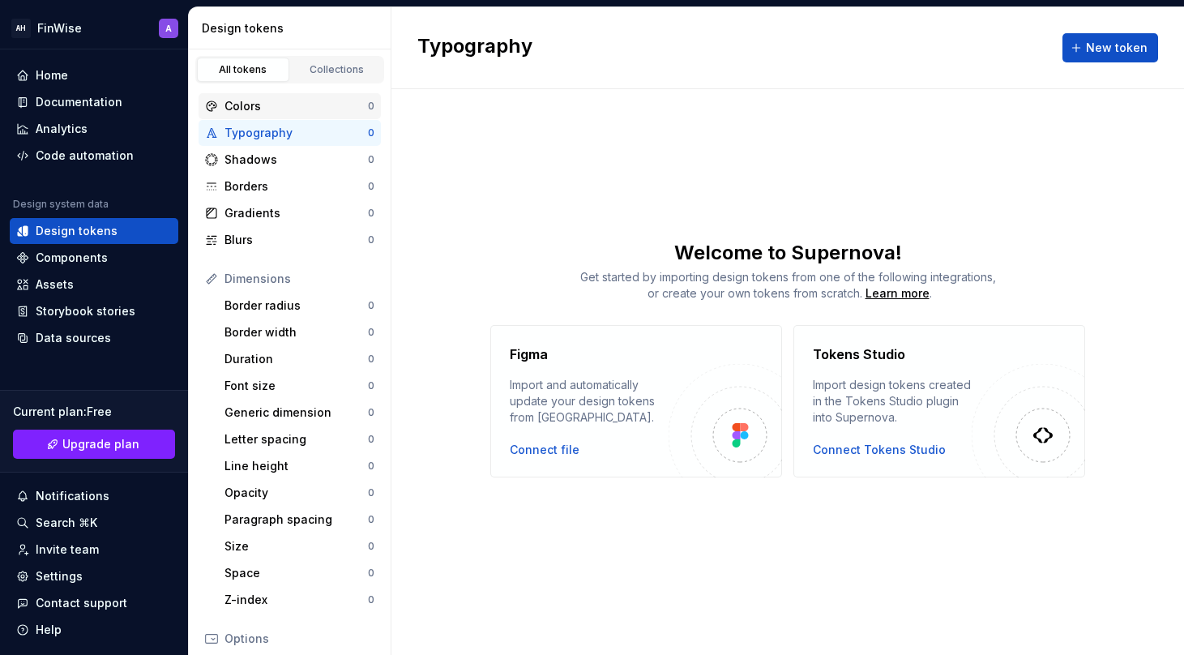
click at [268, 112] on div "Colors" at bounding box center [295, 106] width 143 height 16
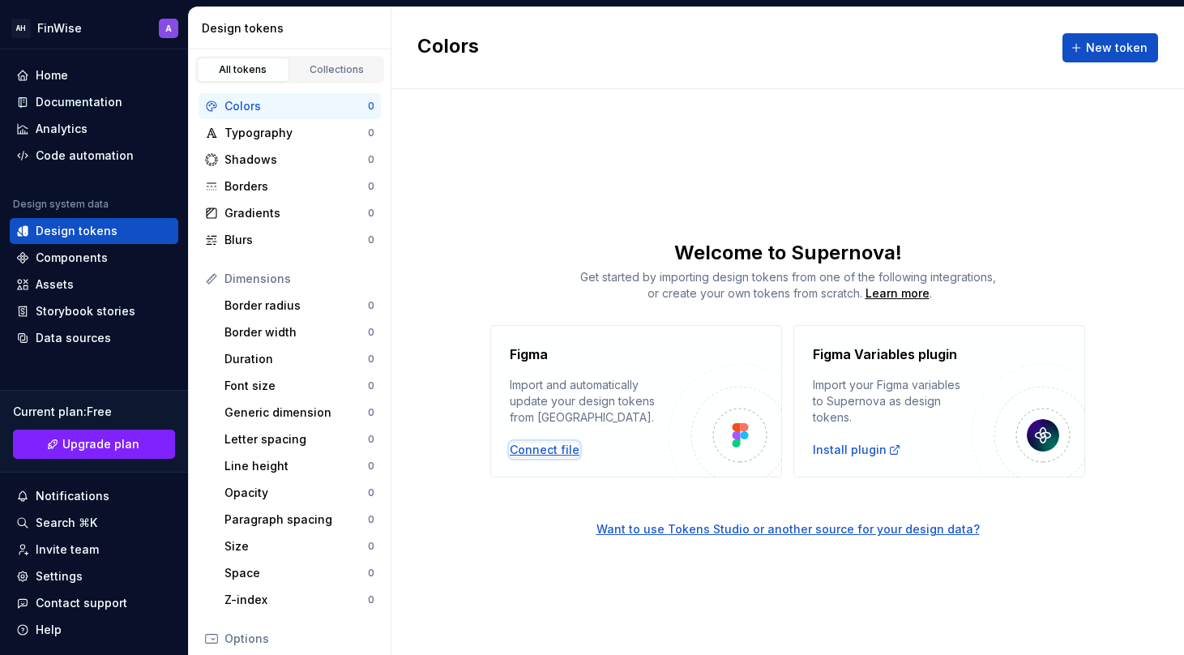
click at [555, 455] on div "Connect file" at bounding box center [545, 450] width 70 height 16
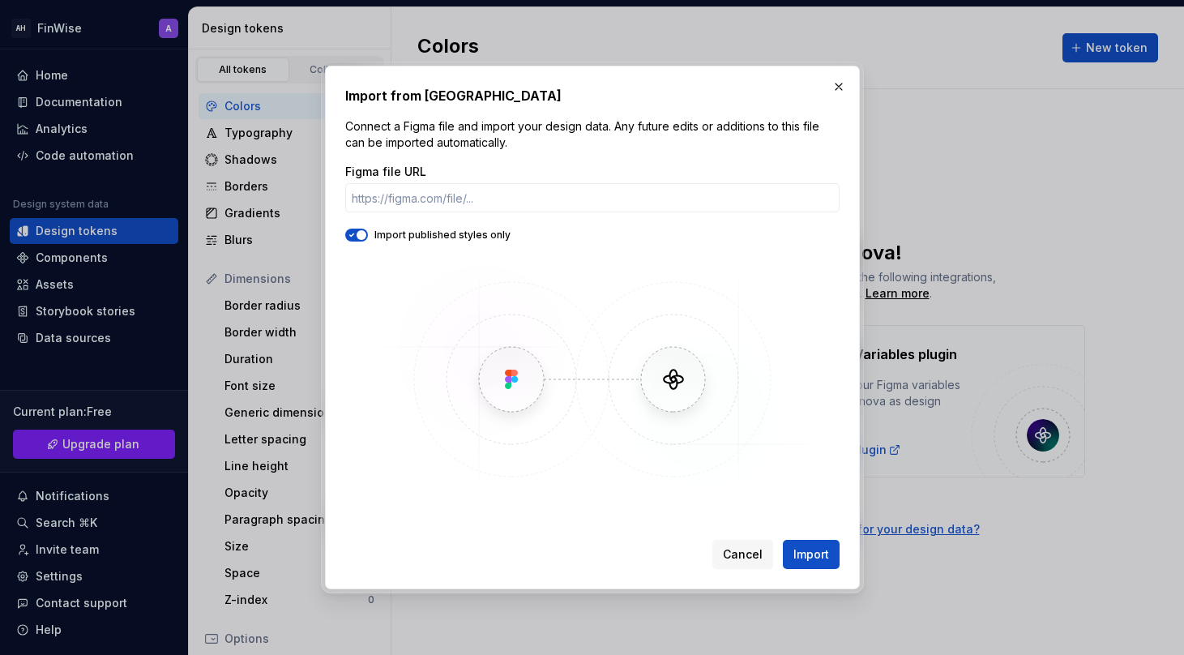
click at [508, 182] on div "Figma file URL" at bounding box center [592, 188] width 494 height 49
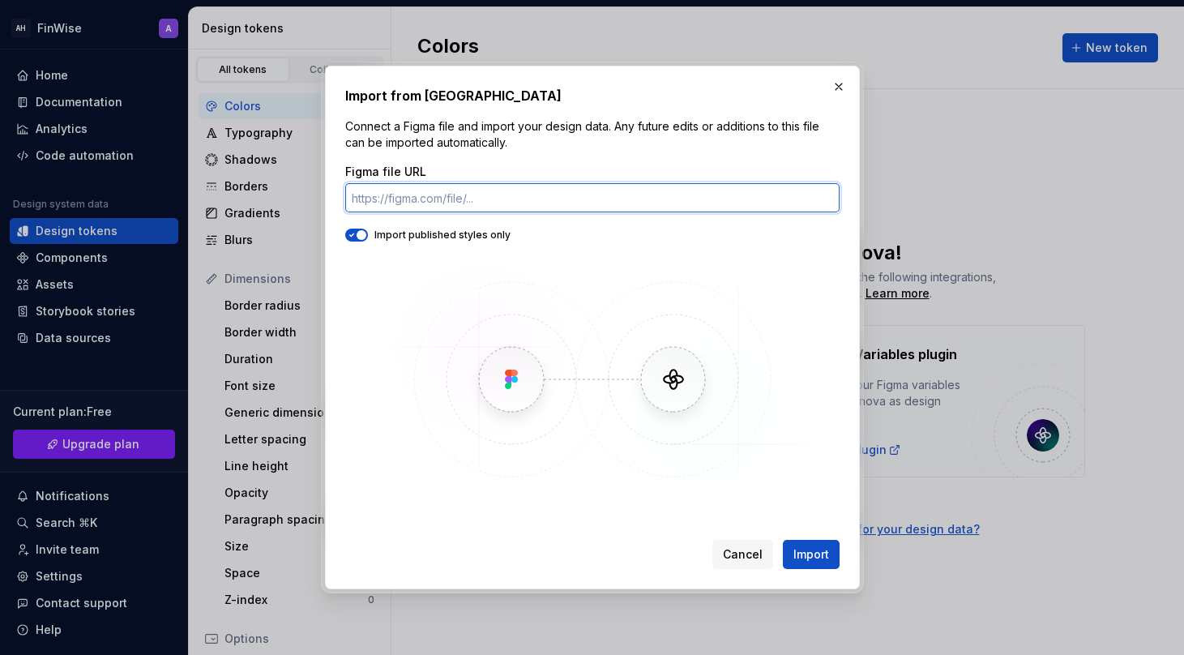
click at [508, 192] on input "Figma file URL" at bounding box center [592, 197] width 494 height 29
paste input "[URL][DOMAIN_NAME]"
type input "[URL][DOMAIN_NAME]"
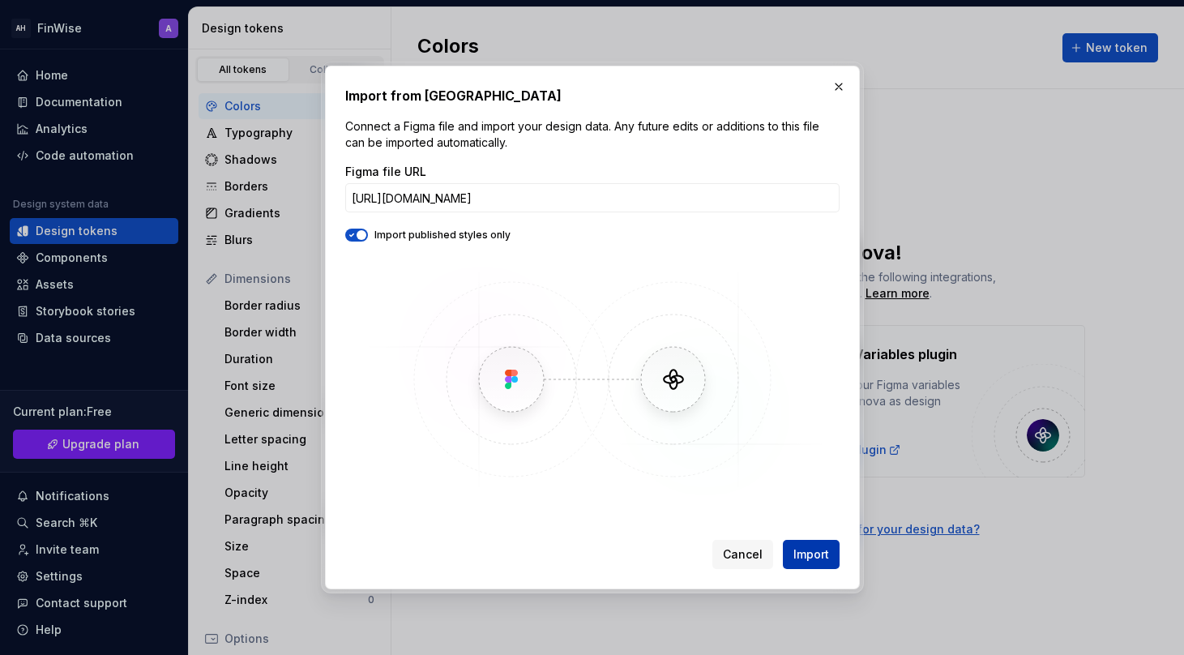
scroll to position [0, 0]
click at [810, 557] on span "Import" at bounding box center [811, 554] width 36 height 16
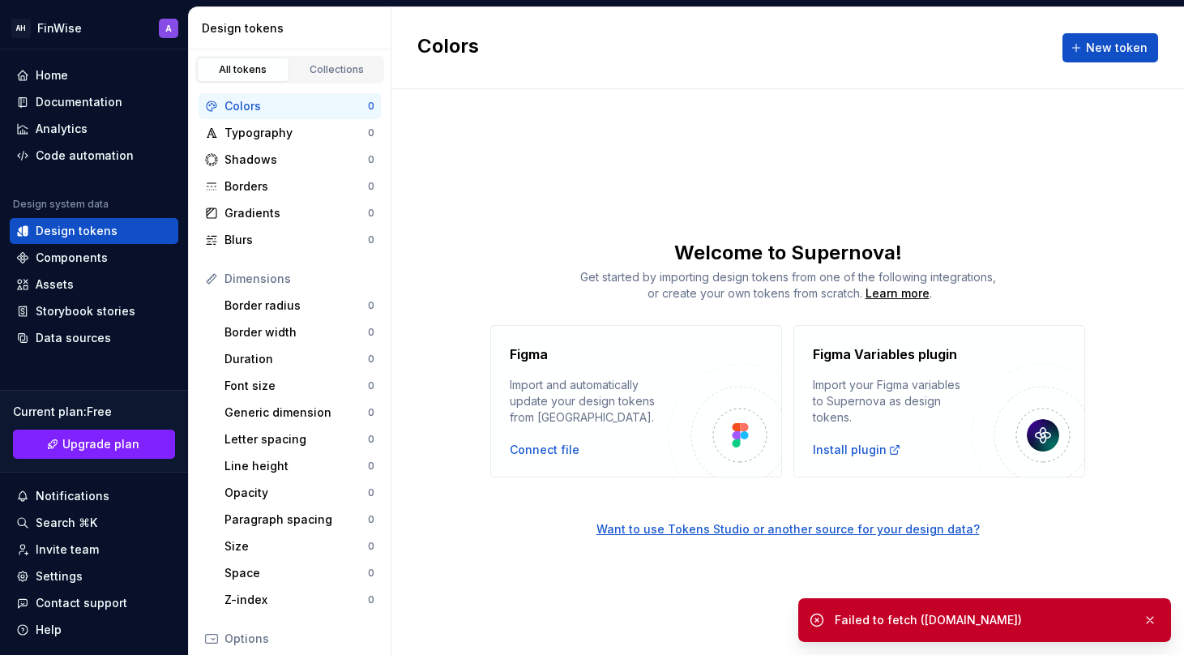
click at [1088, 609] on div "Failed to fetch ([DOMAIN_NAME])" at bounding box center [998, 620] width 326 height 23
click at [927, 623] on div "Failed to fetch ([DOMAIN_NAME])" at bounding box center [982, 620] width 295 height 16
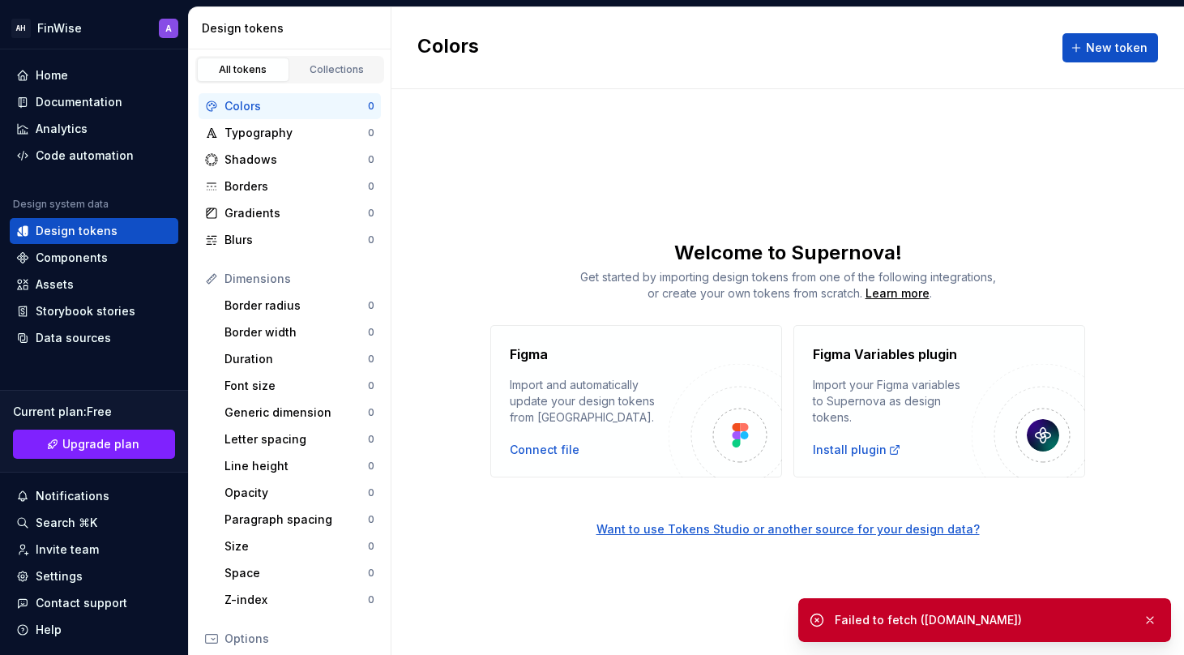
click at [417, 404] on div "Figma Import and automatically update your design tokens from [GEOGRAPHIC_DATA]…" at bounding box center [787, 401] width 793 height 152
click at [1149, 625] on button "button" at bounding box center [1149, 620] width 21 height 23
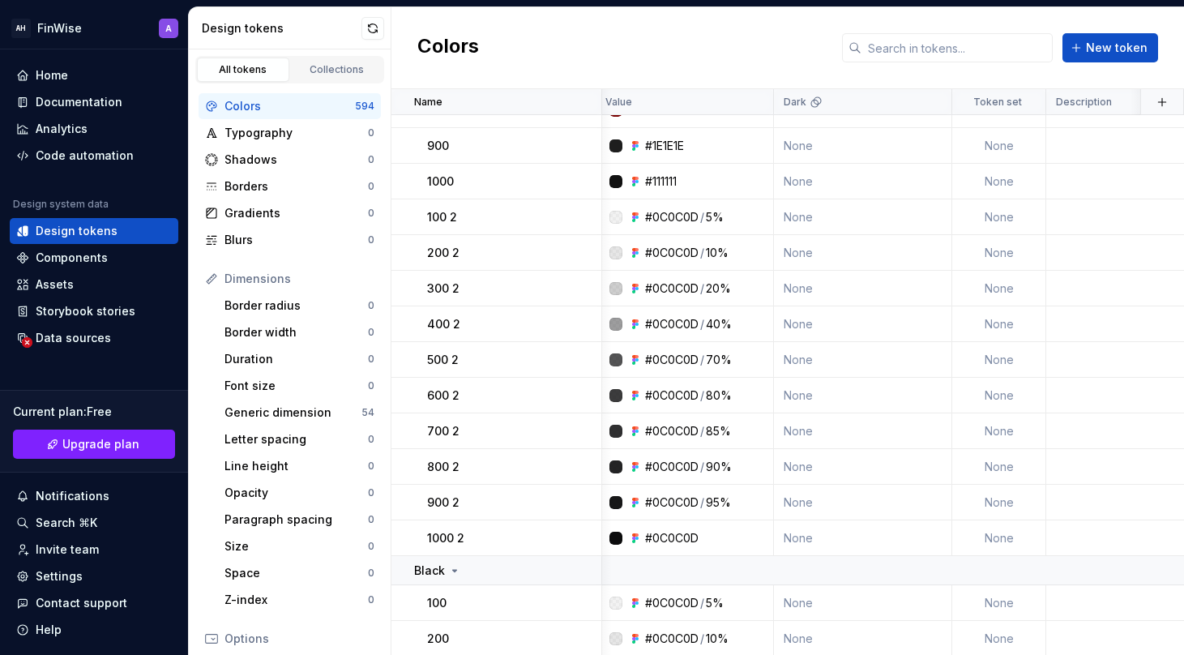
scroll to position [686, 6]
click at [101, 335] on div "Data sources" at bounding box center [73, 338] width 75 height 16
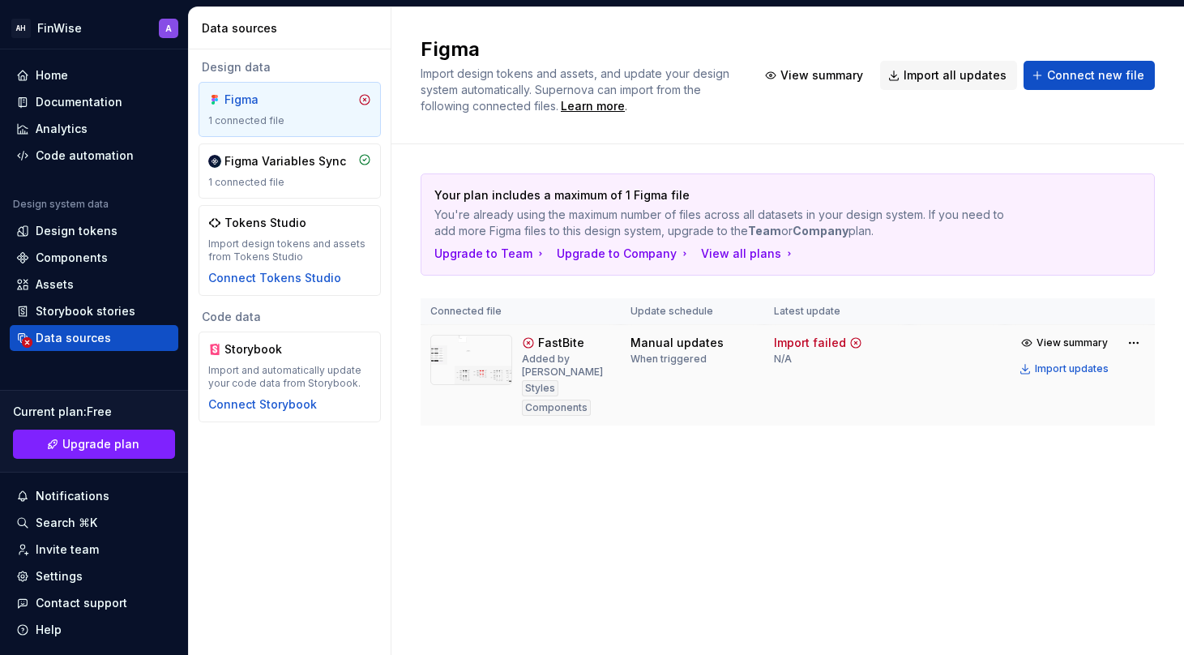
click at [851, 340] on icon at bounding box center [855, 342] width 13 height 13
click at [92, 77] on div "Home" at bounding box center [94, 75] width 156 height 16
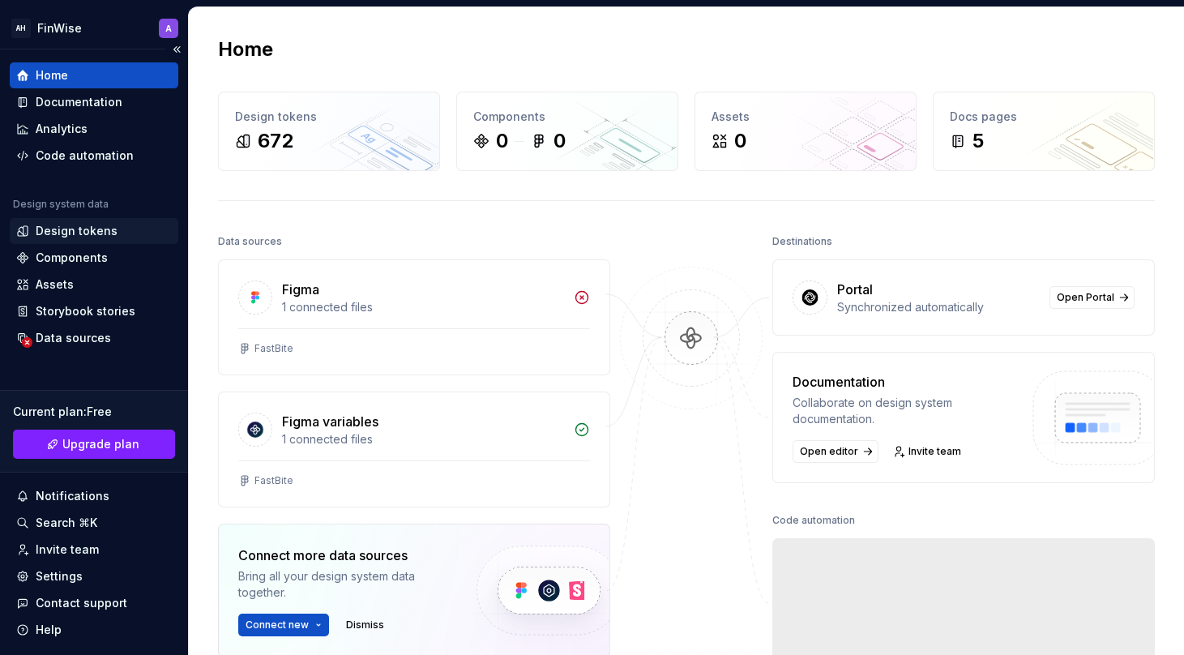
click at [111, 228] on div "Design tokens" at bounding box center [77, 231] width 82 height 16
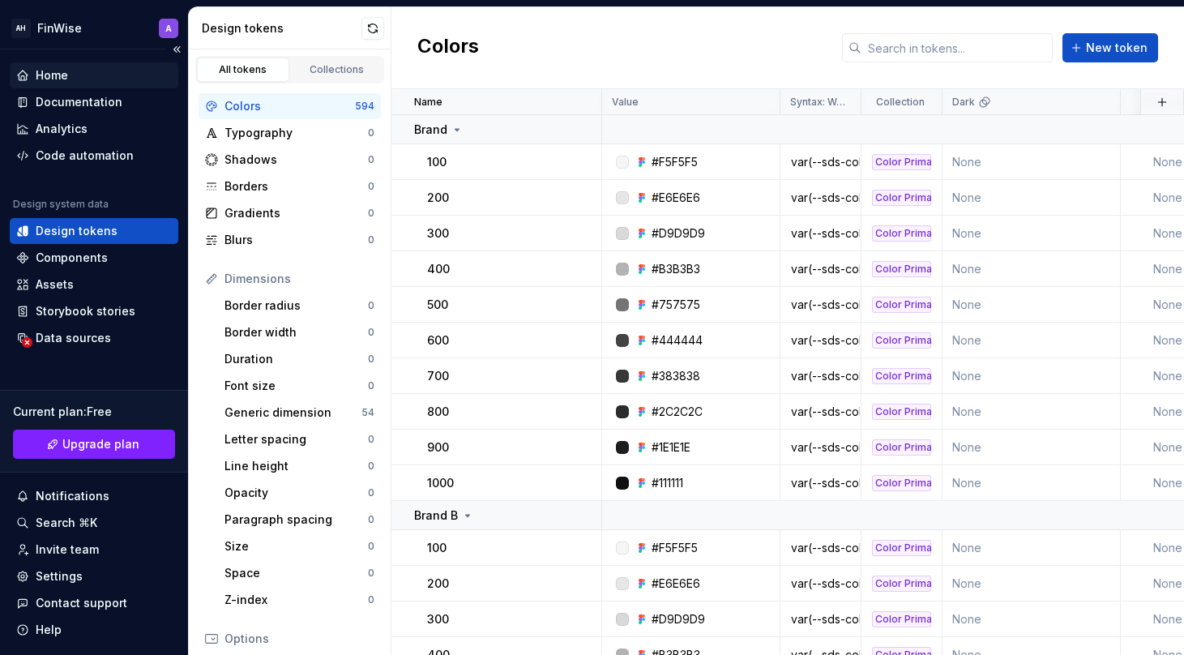
click at [95, 67] on div "Home" at bounding box center [94, 75] width 156 height 16
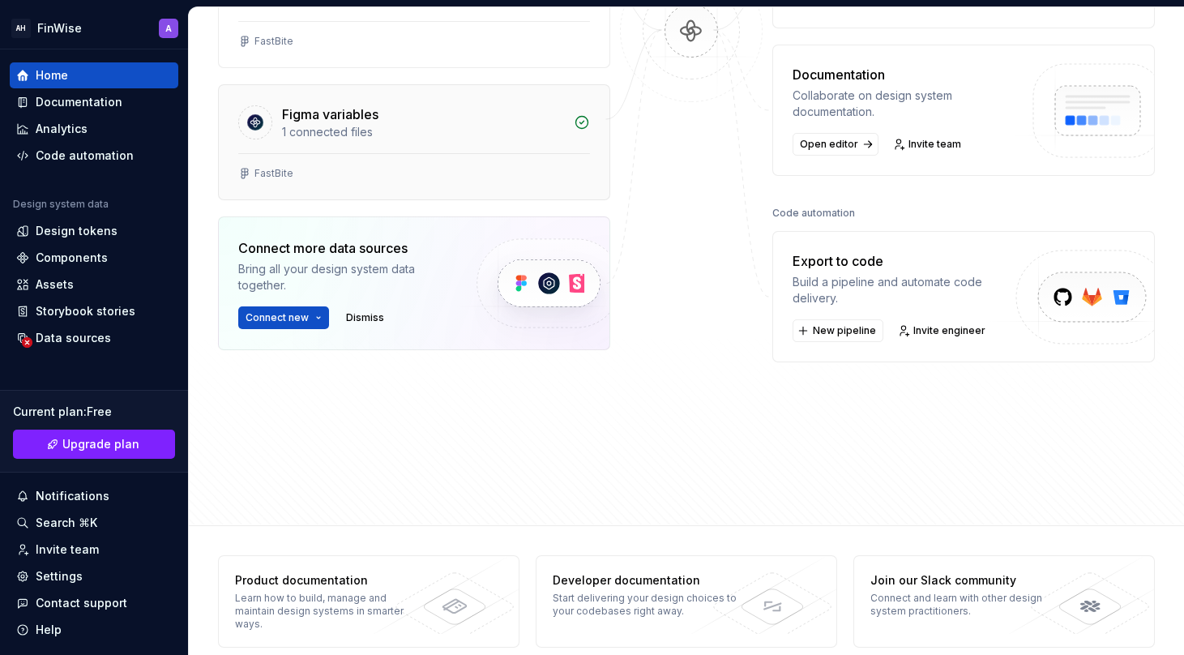
scroll to position [316, 0]
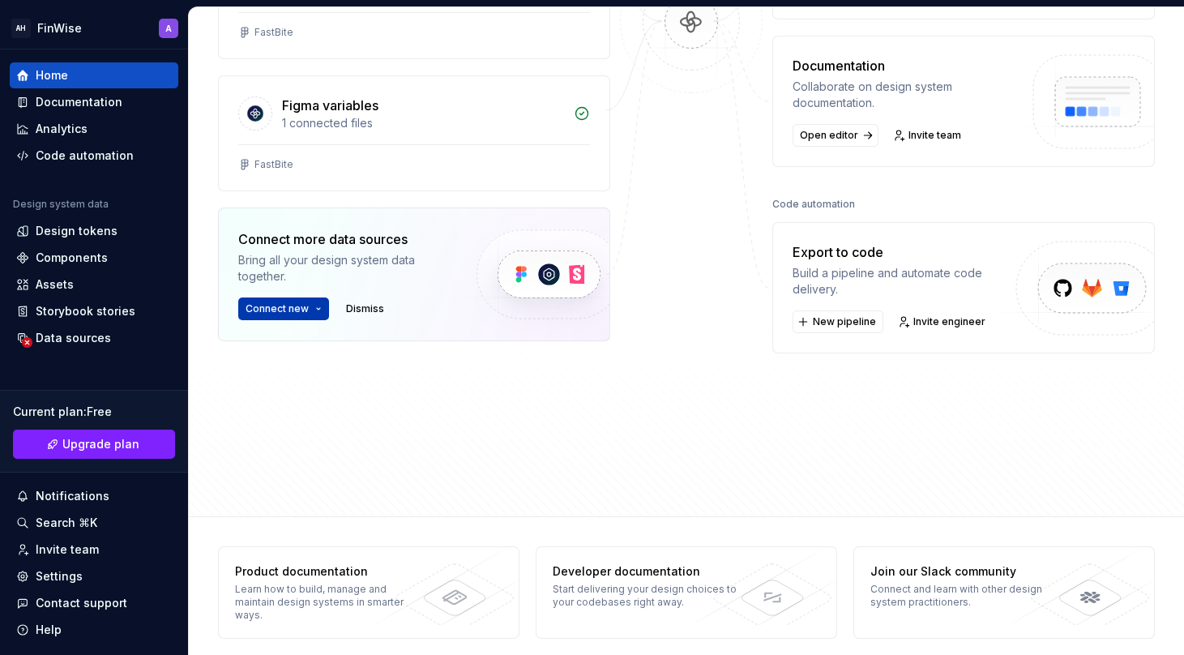
click at [276, 305] on span "Connect new" at bounding box center [277, 308] width 63 height 13
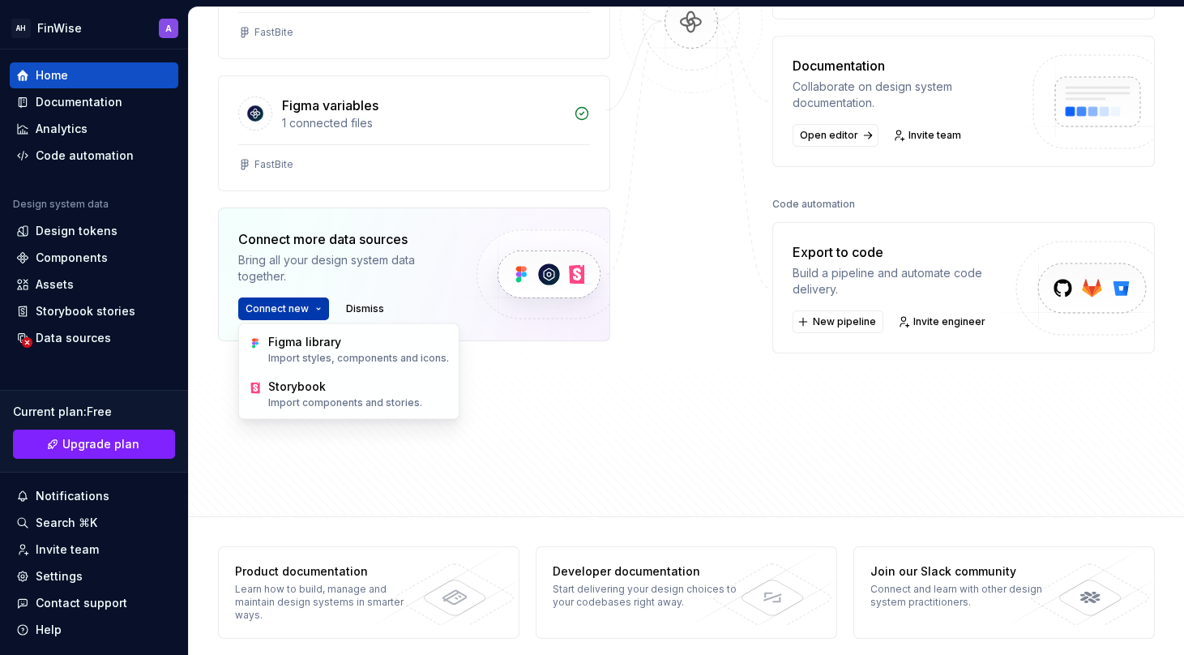
click at [304, 306] on span "Connect new" at bounding box center [277, 308] width 63 height 13
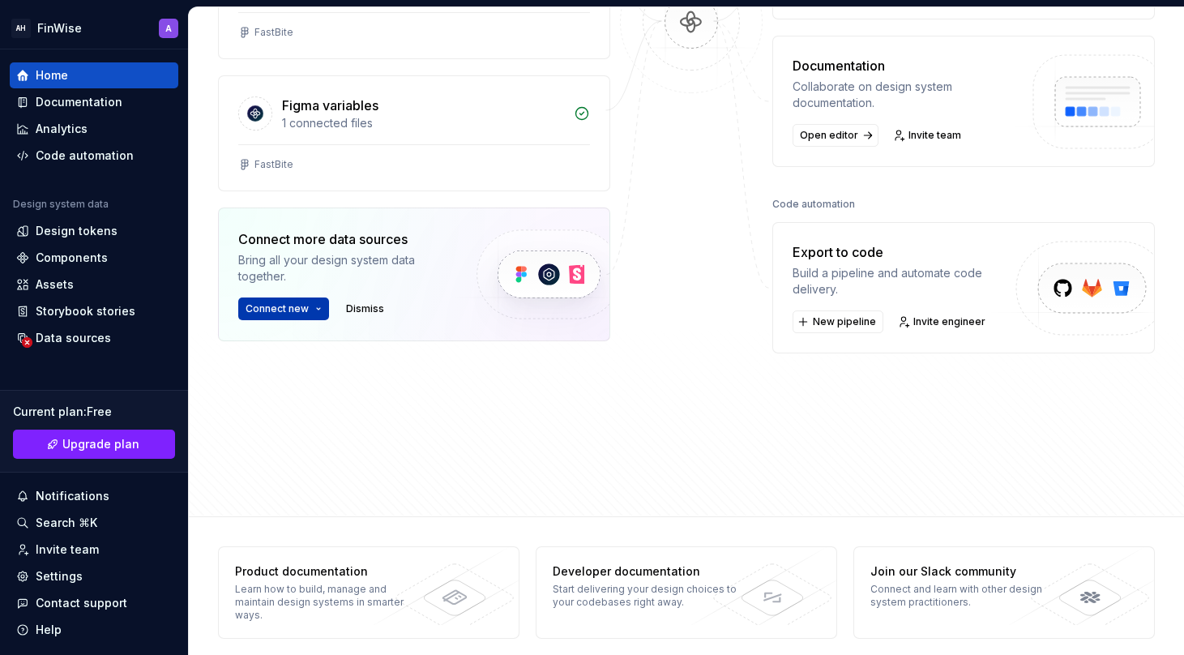
click at [304, 306] on span "Connect new" at bounding box center [277, 308] width 63 height 13
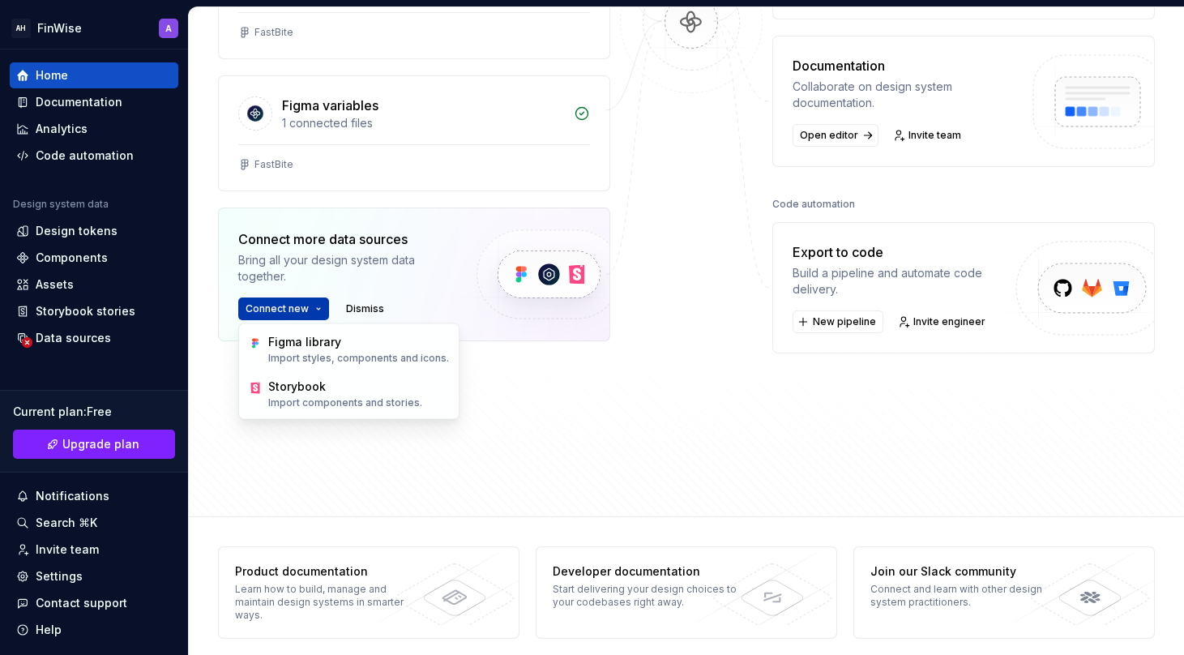
click at [304, 306] on span "Connect new" at bounding box center [277, 308] width 63 height 13
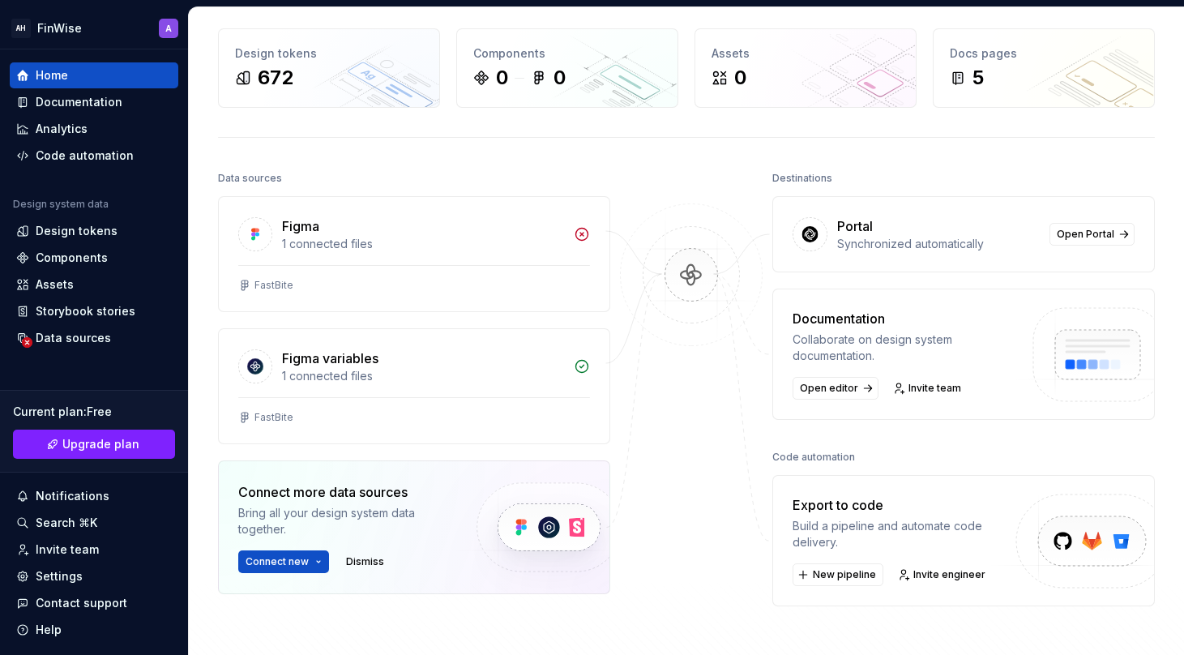
scroll to position [0, 0]
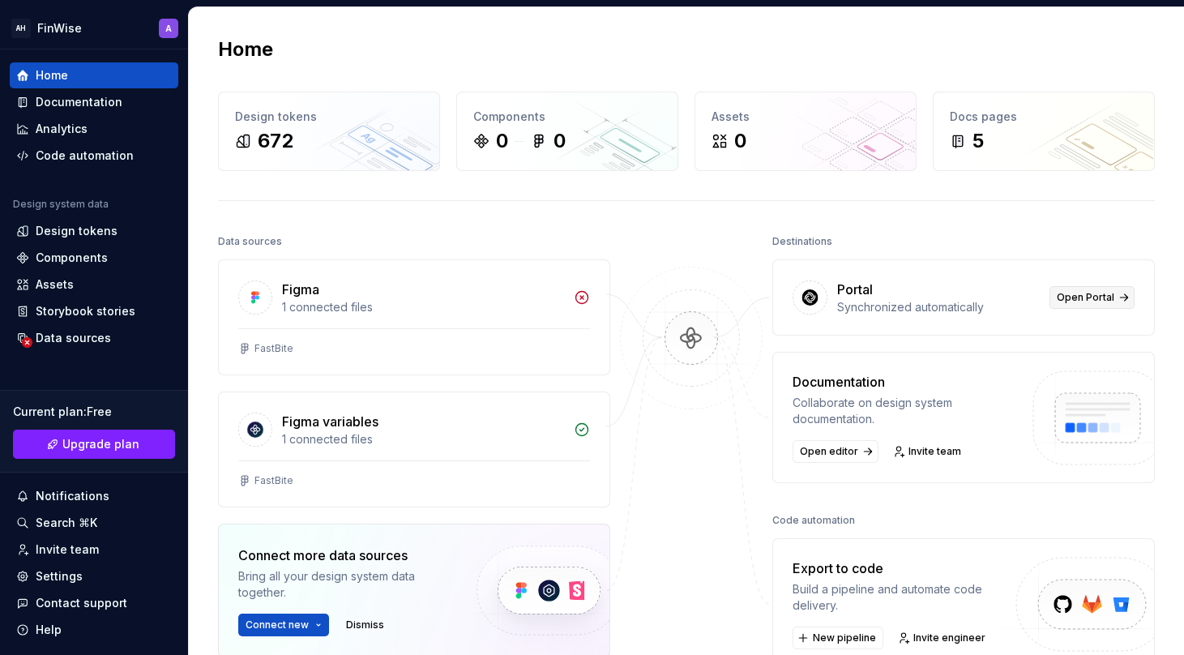
click at [1118, 304] on link "Open Portal" at bounding box center [1092, 297] width 85 height 23
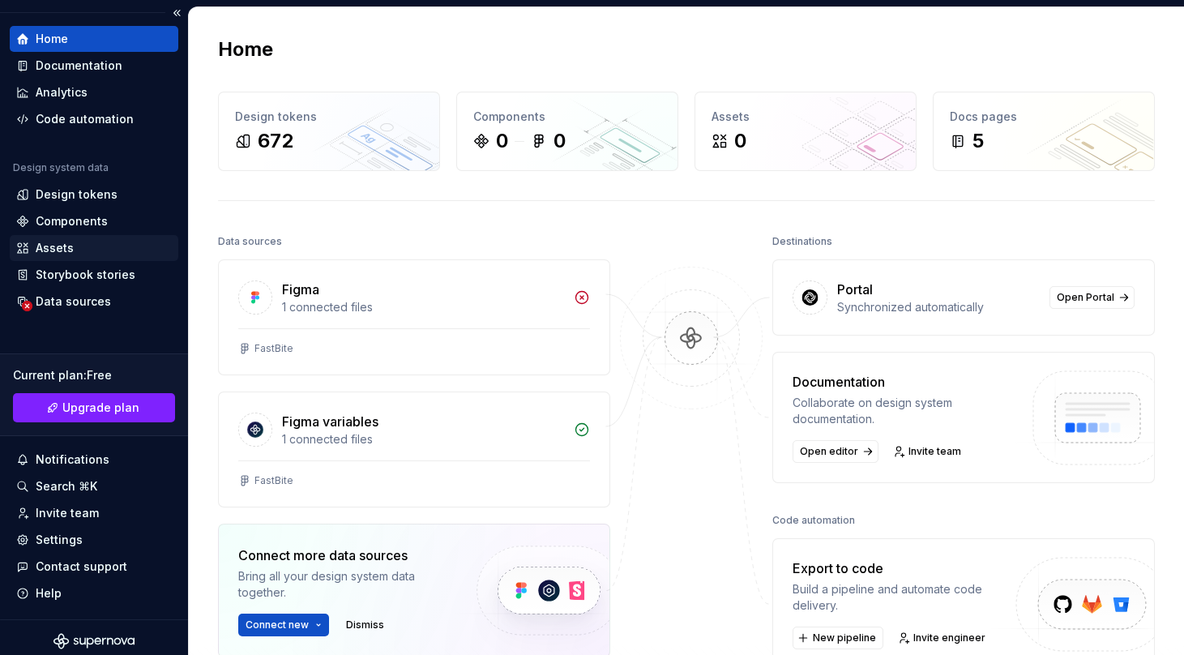
scroll to position [44, 0]
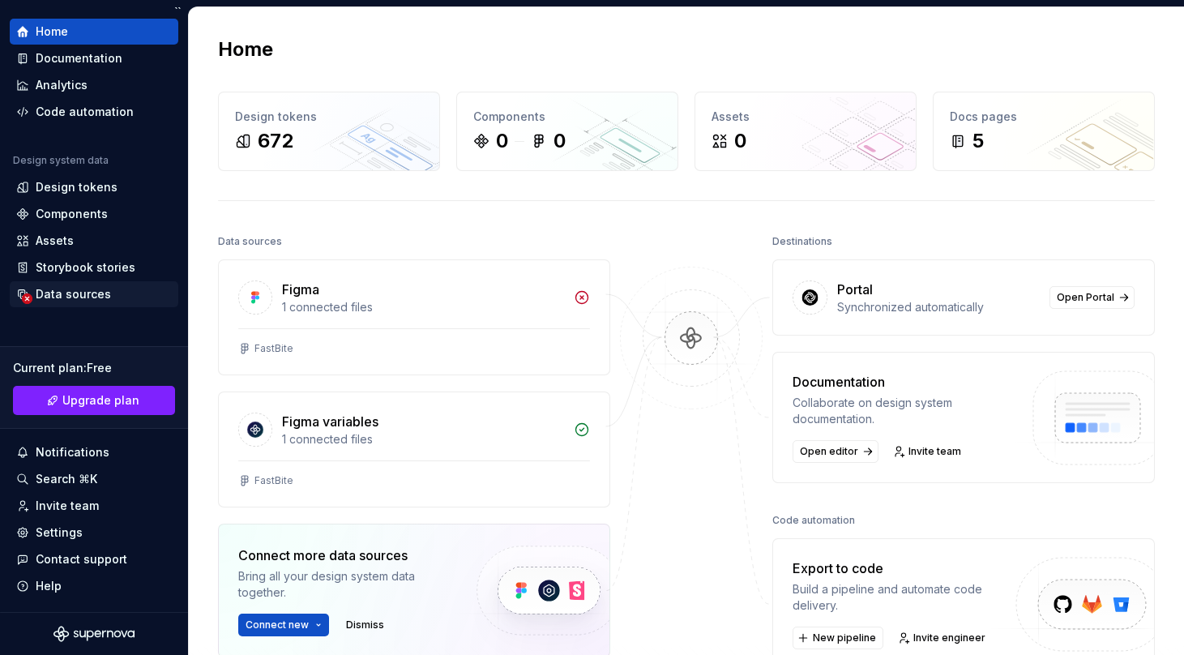
click at [71, 292] on div "Data sources" at bounding box center [73, 294] width 75 height 16
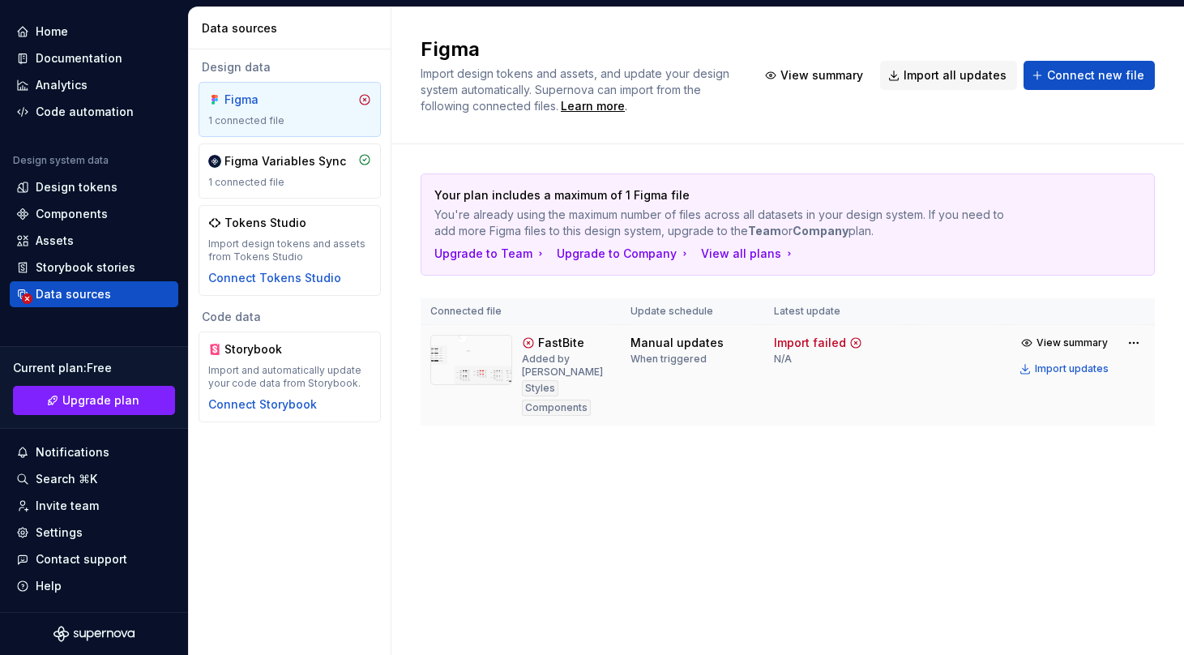
click at [478, 353] on img at bounding box center [471, 360] width 82 height 50
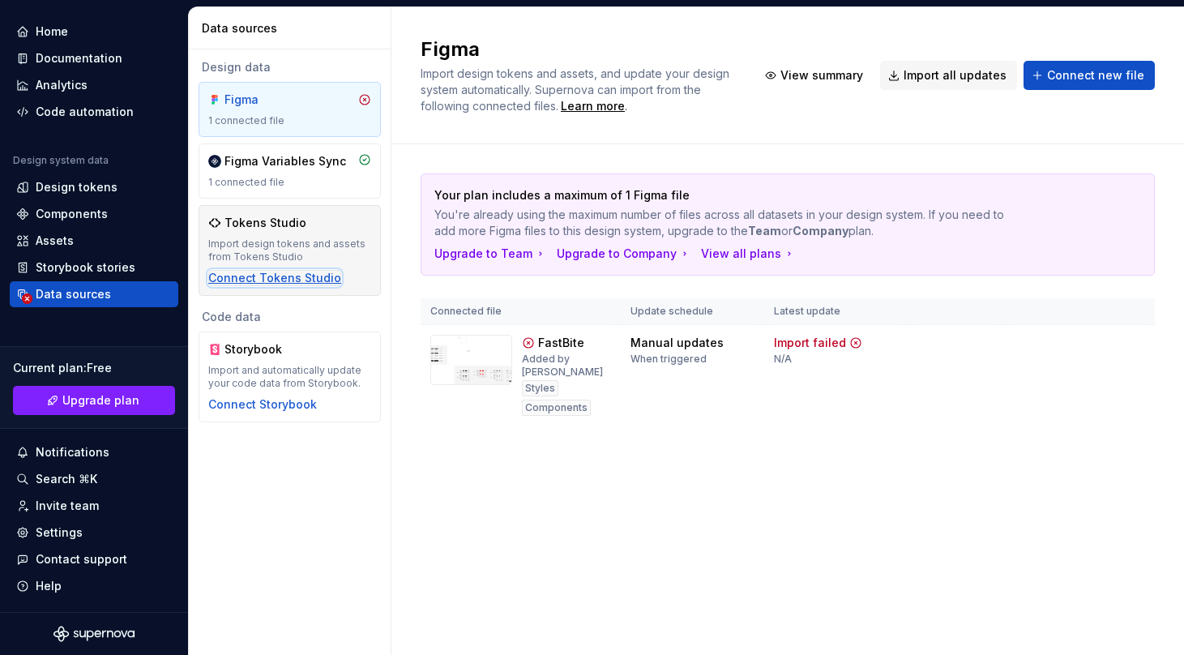
click at [312, 278] on div "Connect Tokens Studio" at bounding box center [274, 278] width 133 height 16
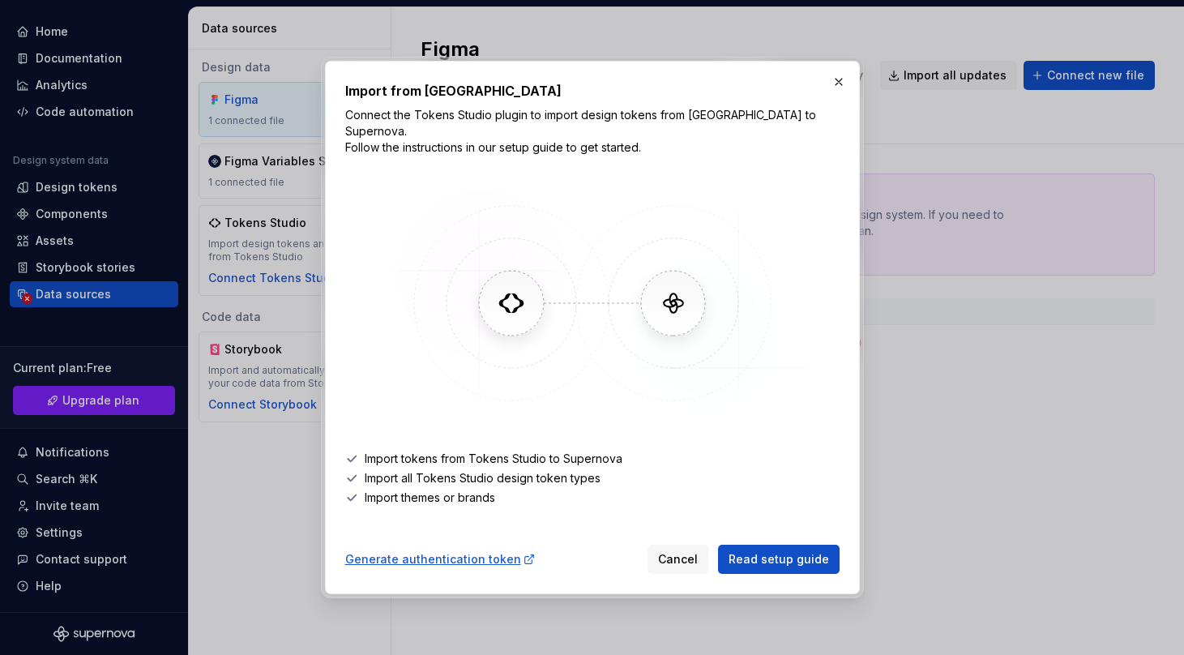
click at [532, 145] on p "Connect the Tokens Studio plugin to import design tokens from [GEOGRAPHIC_DATA]…" at bounding box center [592, 131] width 494 height 49
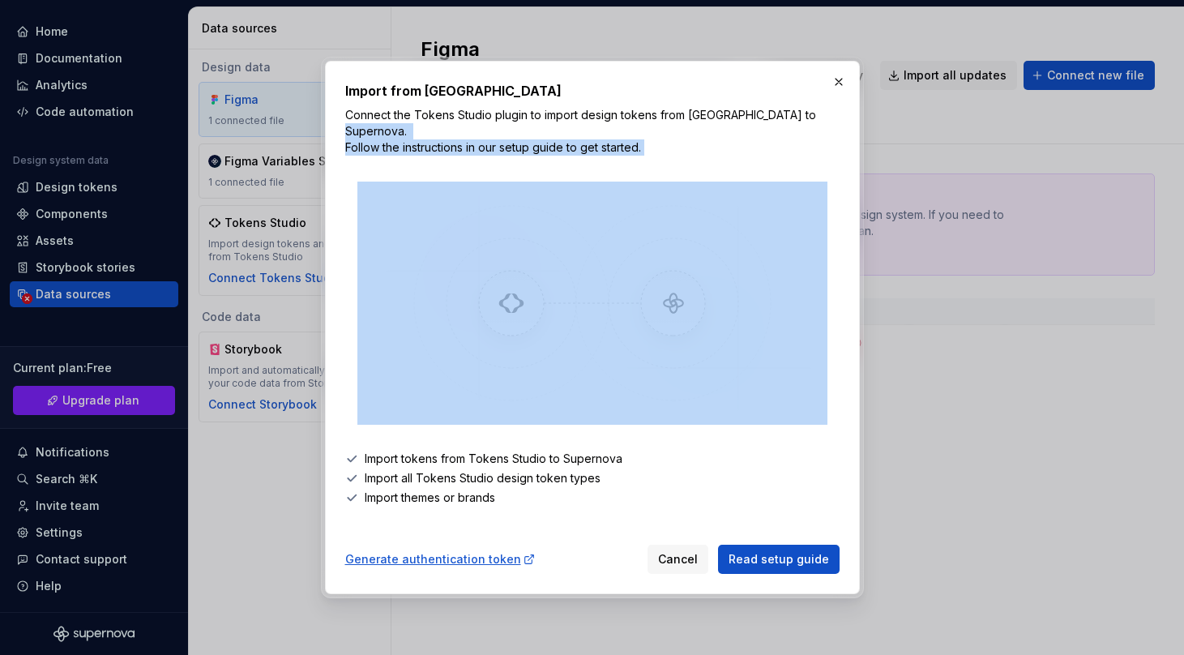
click at [532, 145] on p "Connect the Tokens Studio plugin to import design tokens from [GEOGRAPHIC_DATA]…" at bounding box center [592, 131] width 494 height 49
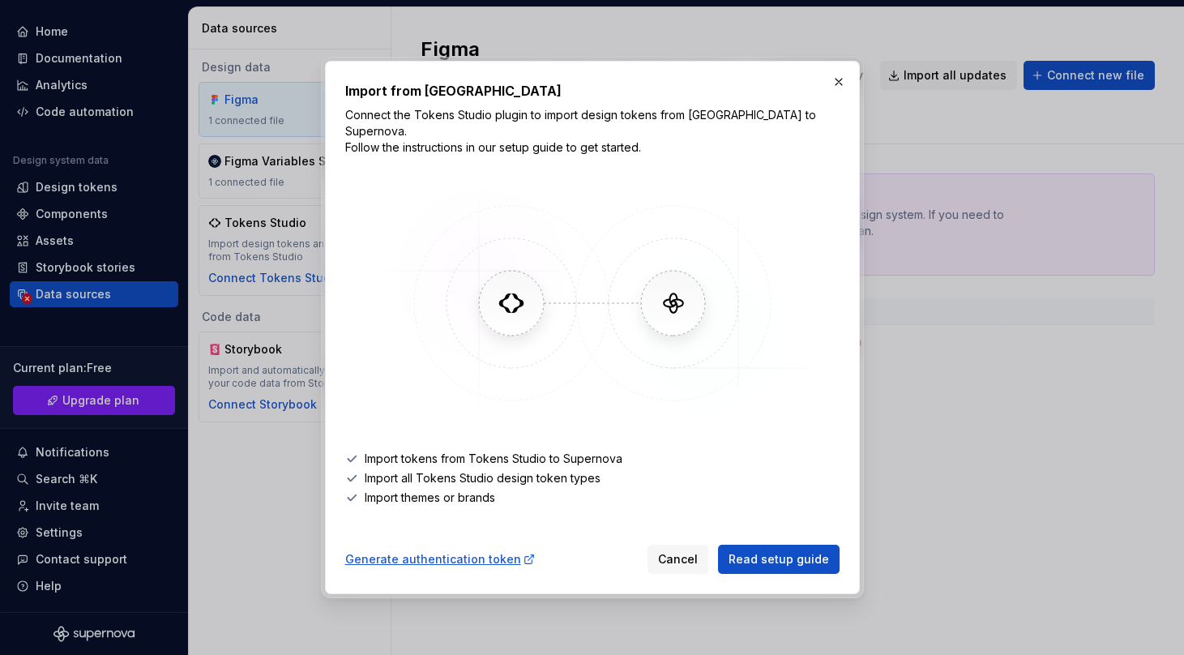
click at [537, 115] on p "Connect the Tokens Studio plugin to import design tokens from [GEOGRAPHIC_DATA]…" at bounding box center [592, 131] width 494 height 49
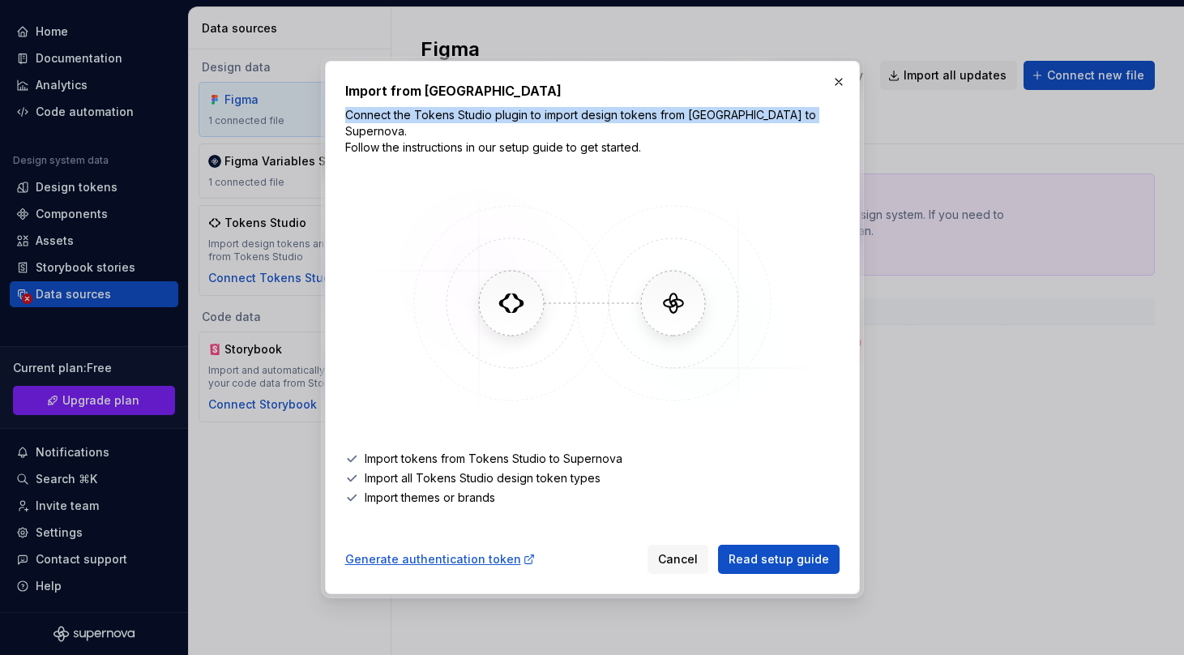
click at [537, 115] on p "Connect the Tokens Studio plugin to import design tokens from [GEOGRAPHIC_DATA]…" at bounding box center [592, 131] width 494 height 49
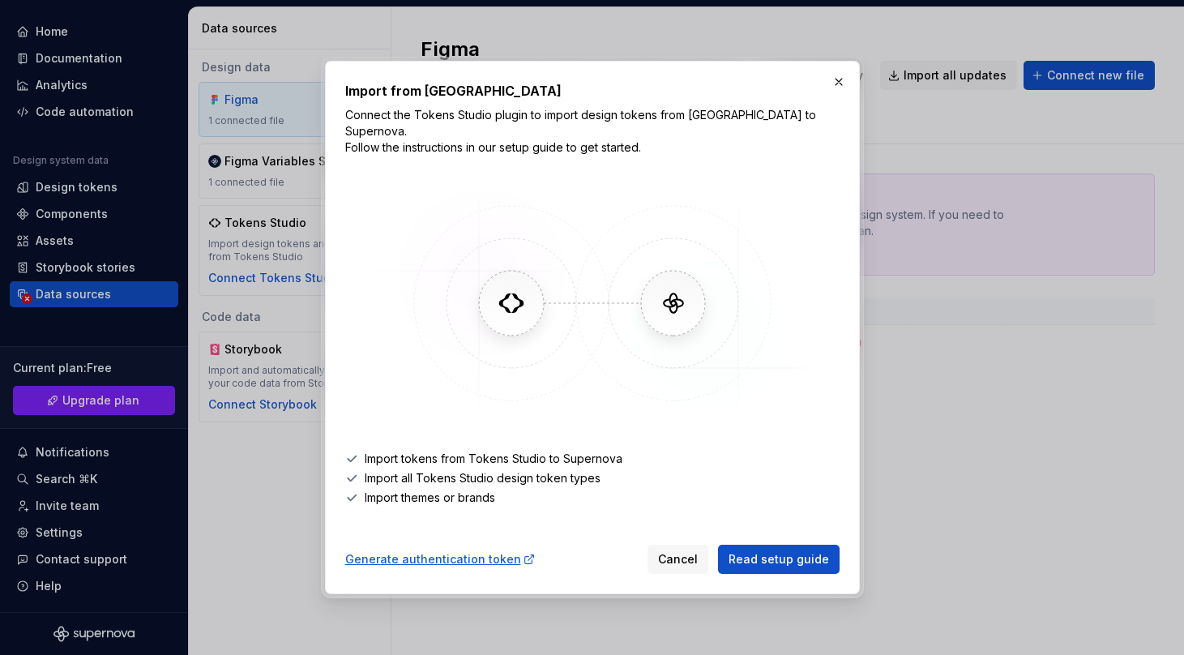
click at [532, 138] on p "Connect the Tokens Studio plugin to import design tokens from [GEOGRAPHIC_DATA]…" at bounding box center [592, 131] width 494 height 49
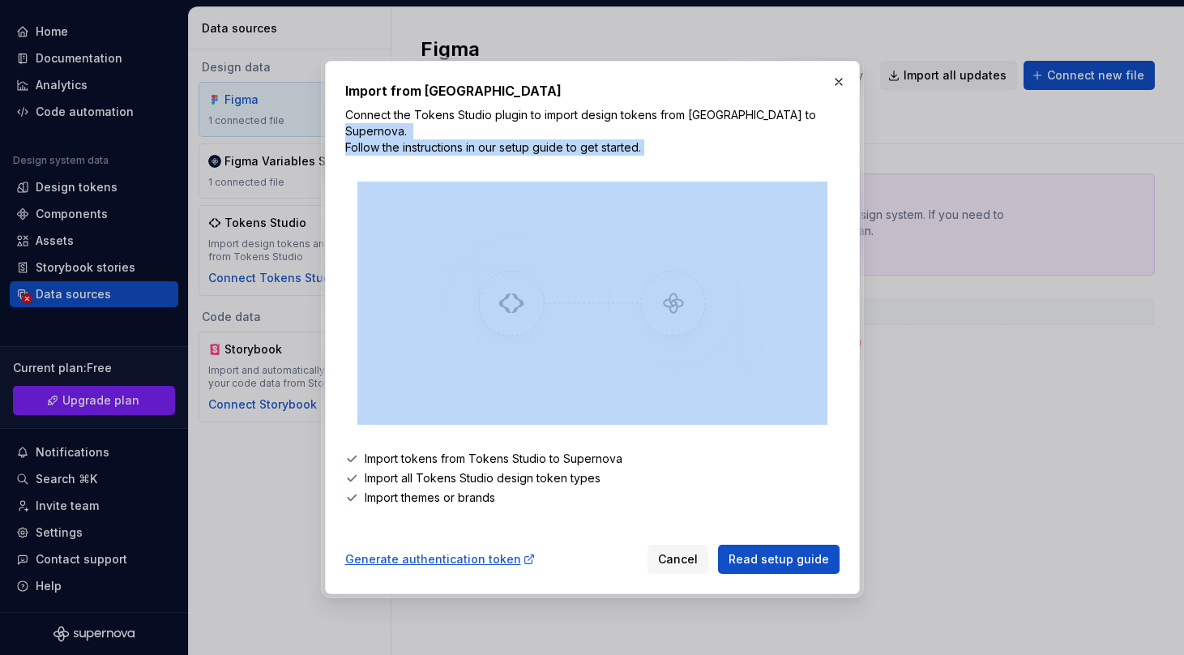
click at [532, 138] on p "Connect the Tokens Studio plugin to import design tokens from [GEOGRAPHIC_DATA]…" at bounding box center [592, 131] width 494 height 49
click at [829, 92] on button "button" at bounding box center [838, 82] width 23 height 23
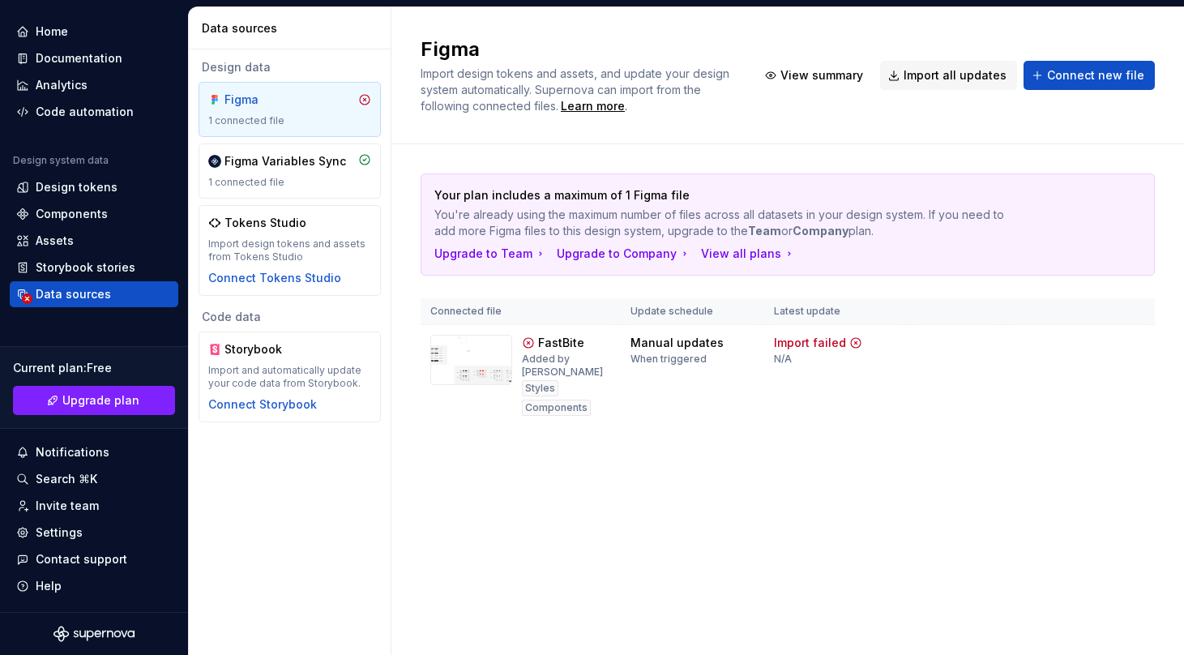
click at [243, 125] on div "1 connected file" at bounding box center [289, 120] width 163 height 13
click at [262, 169] on div "Figma Variables Sync 1 connected file" at bounding box center [289, 171] width 163 height 36
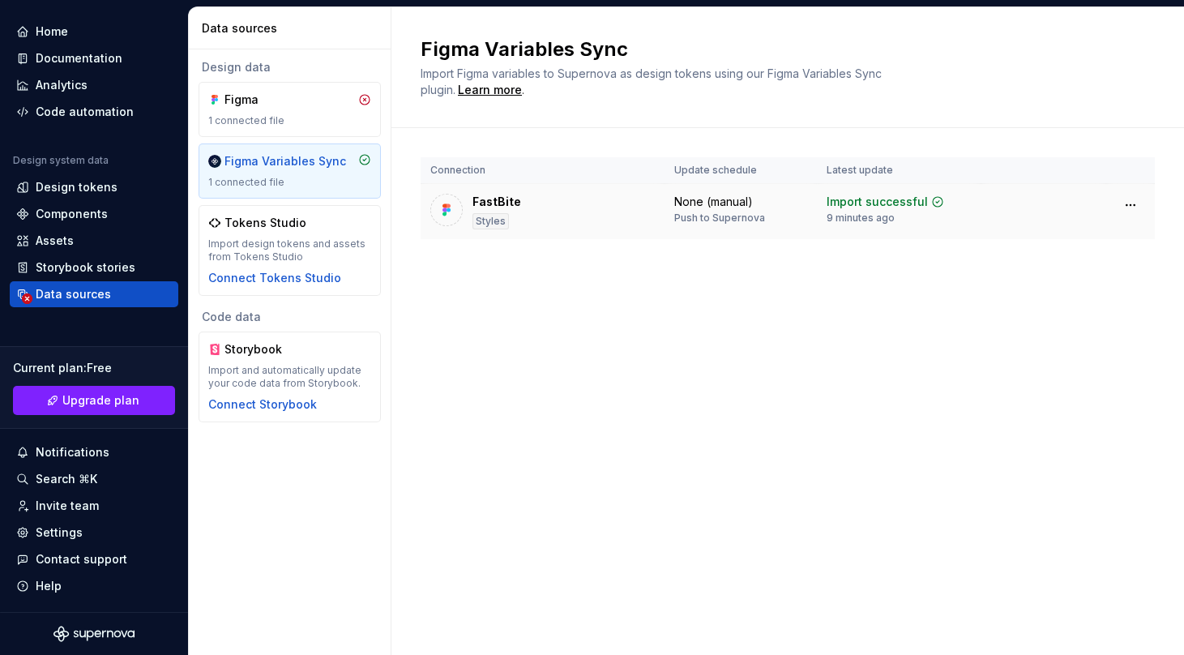
click at [623, 235] on td "FastBite Styles" at bounding box center [543, 212] width 244 height 56
click at [832, 201] on div "Import successful" at bounding box center [877, 202] width 101 height 16
click at [723, 202] on div "None (manual)" at bounding box center [713, 202] width 79 height 16
click at [730, 222] on div "Push to Supernova" at bounding box center [719, 218] width 91 height 13
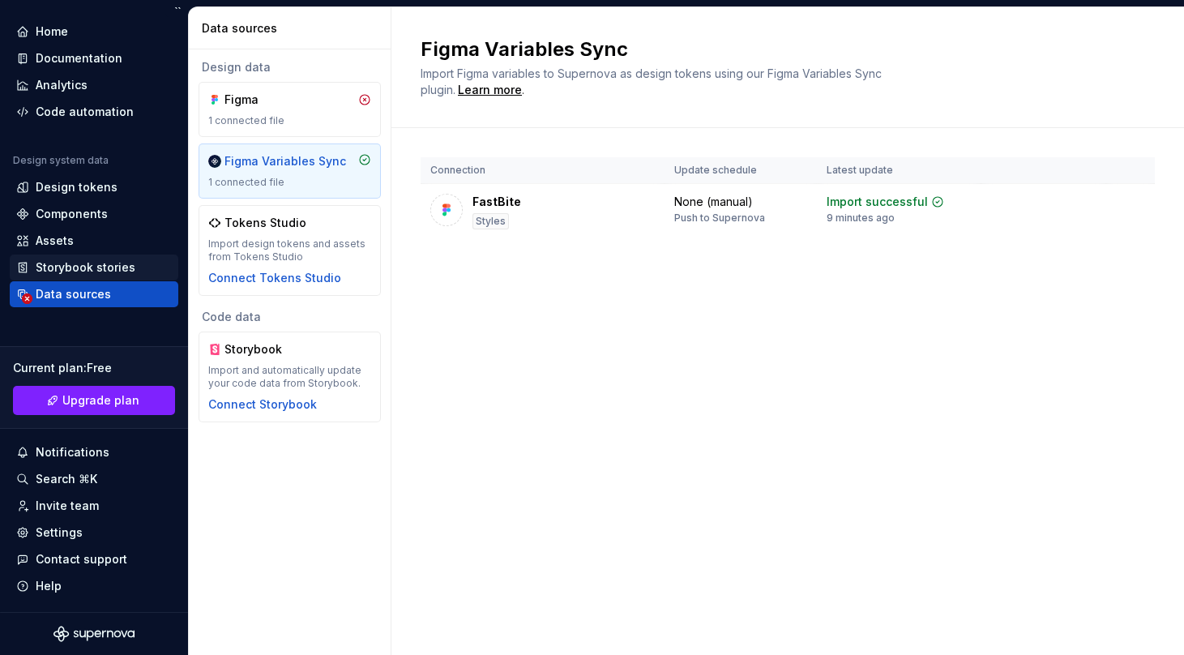
click at [48, 265] on div "Storybook stories" at bounding box center [86, 267] width 100 height 16
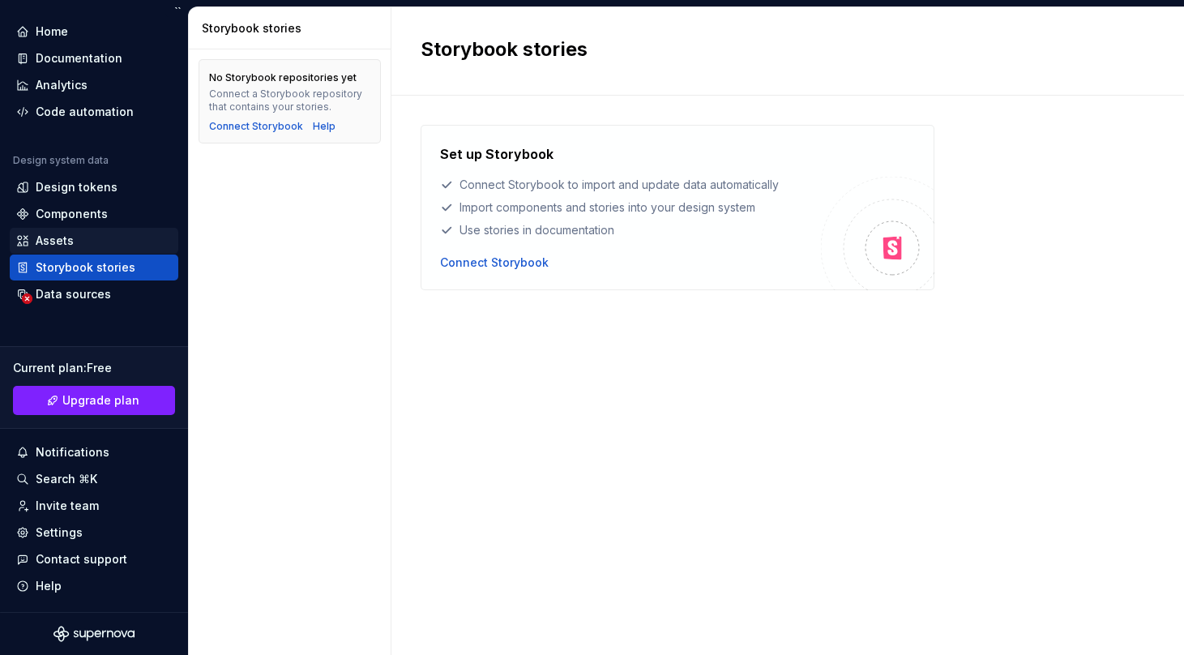
click at [112, 240] on div "Assets" at bounding box center [94, 241] width 156 height 16
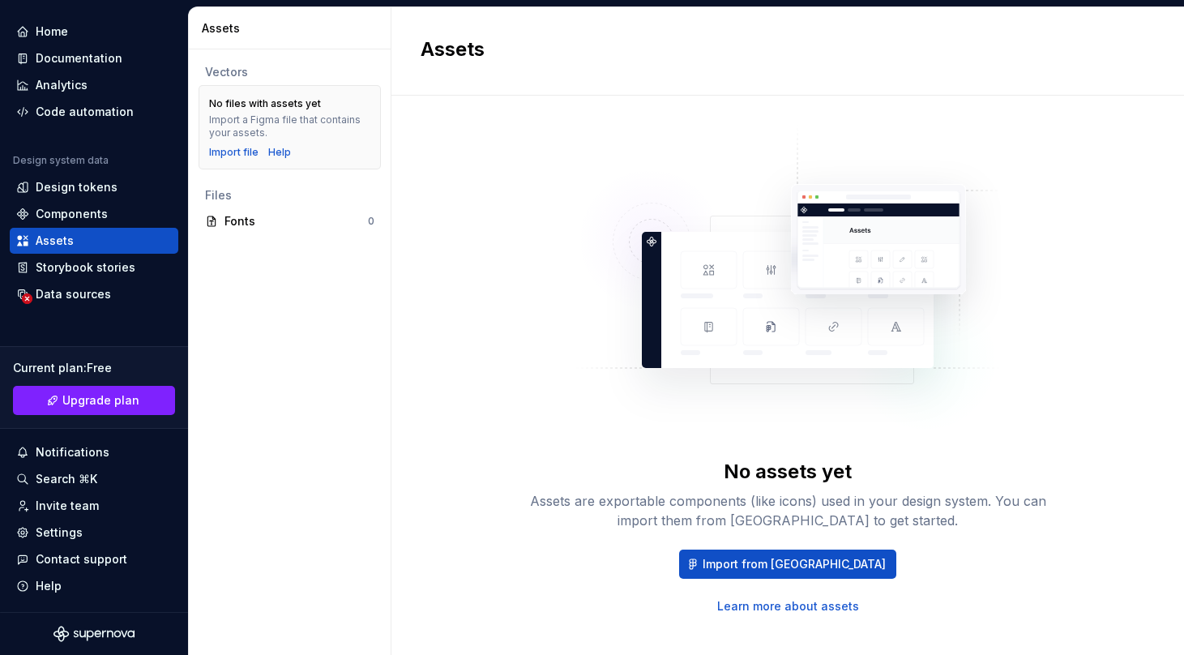
scroll to position [21, 0]
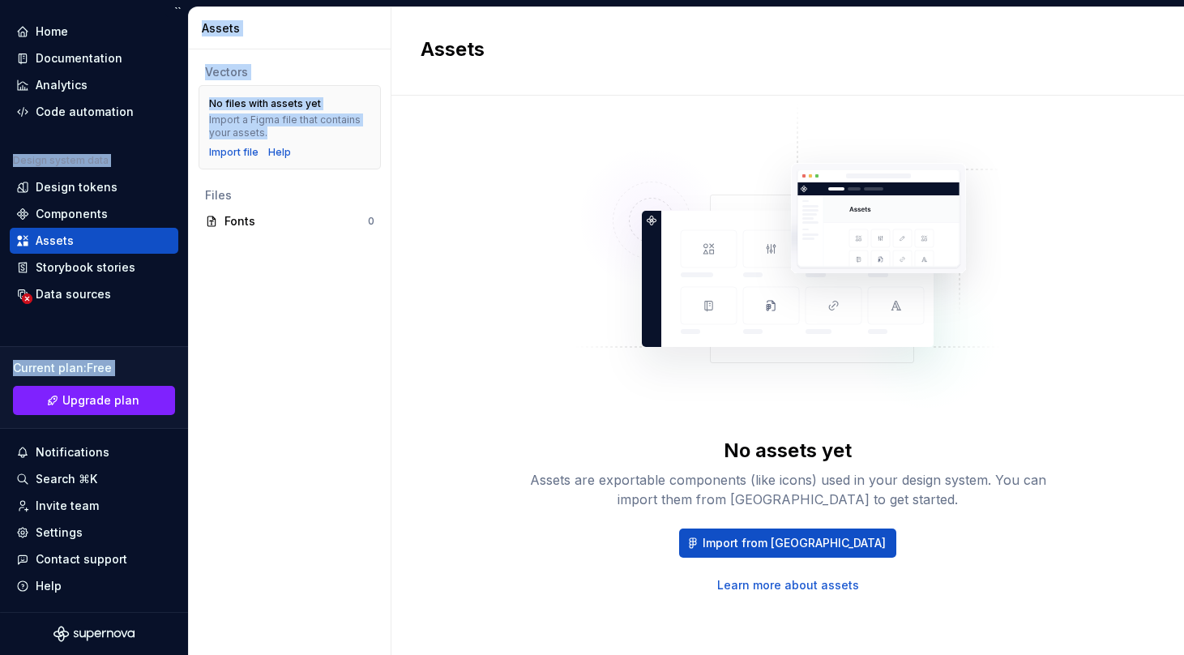
drag, startPoint x: 286, startPoint y: 127, endPoint x: 182, endPoint y: 95, distance: 109.5
click at [182, 95] on div "AH FinWise A Home Documentation Analytics Code automation Design system data De…" at bounding box center [592, 327] width 1184 height 655
click at [53, 216] on div "Components" at bounding box center [72, 214] width 72 height 16
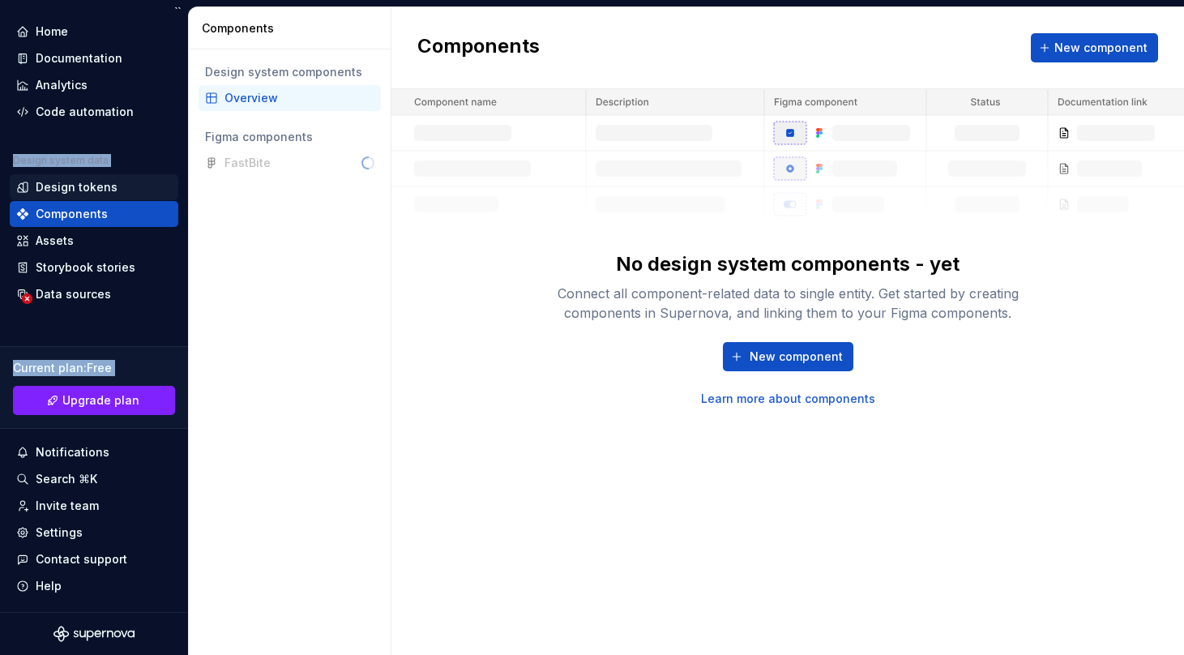
click at [114, 187] on div "Design tokens" at bounding box center [94, 187] width 156 height 16
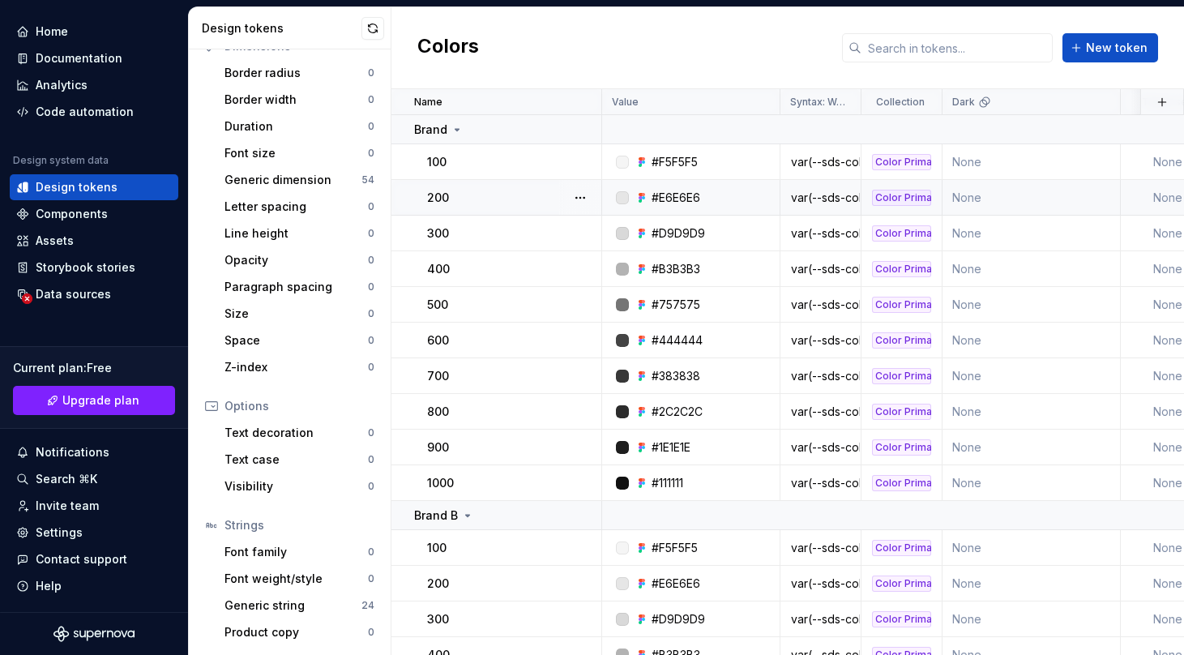
click at [484, 196] on div "200" at bounding box center [513, 198] width 173 height 16
click at [602, 194] on div at bounding box center [607, 198] width 10 height 36
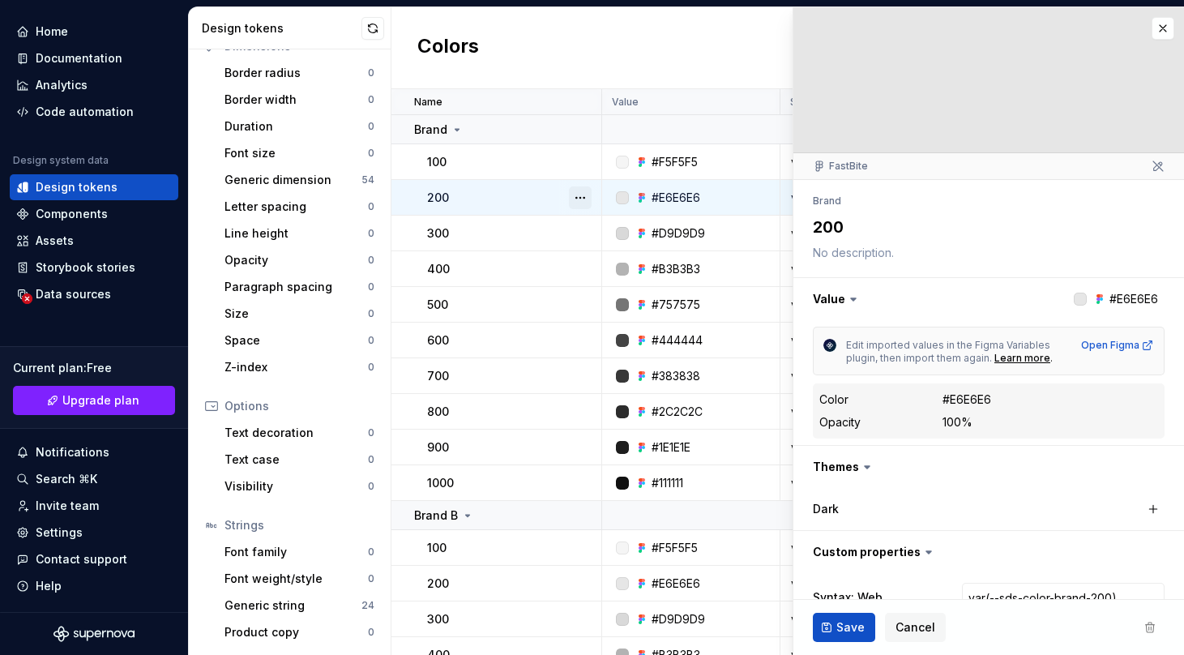
click at [577, 194] on button "button" at bounding box center [580, 197] width 23 height 23
click at [944, 394] on html "AH FinWise A Home Documentation Analytics Code automation Design system data De…" at bounding box center [592, 327] width 1184 height 655
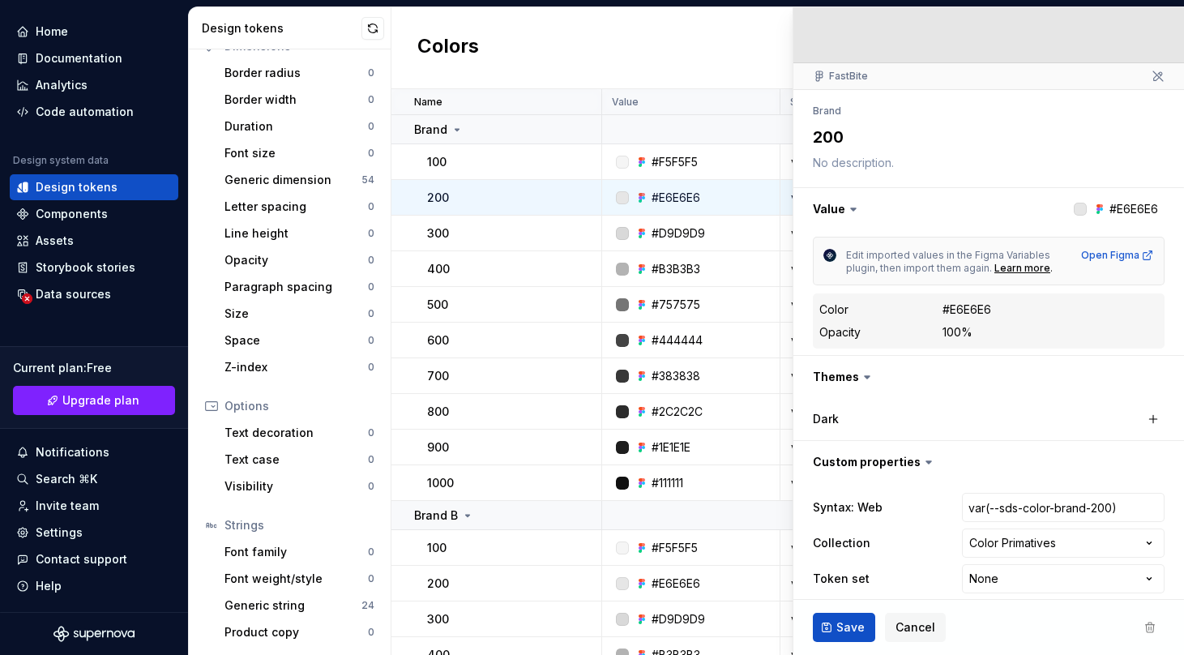
scroll to position [75, 0]
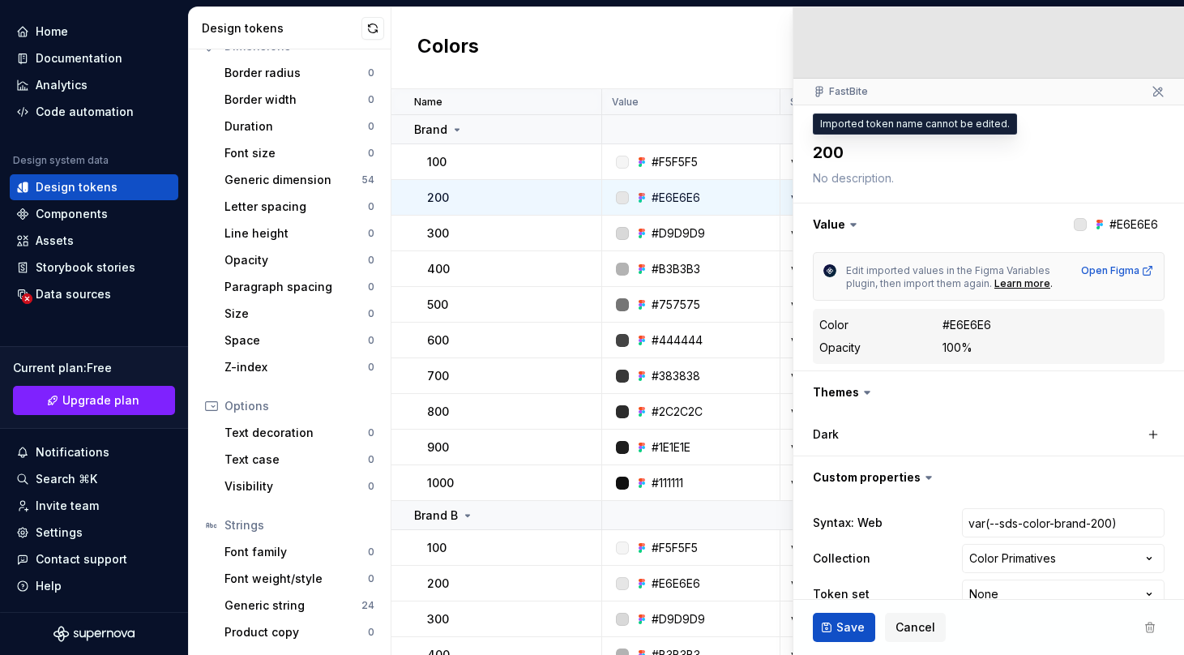
click at [850, 160] on textarea "200" at bounding box center [986, 152] width 352 height 29
click at [864, 181] on textarea at bounding box center [986, 178] width 352 height 23
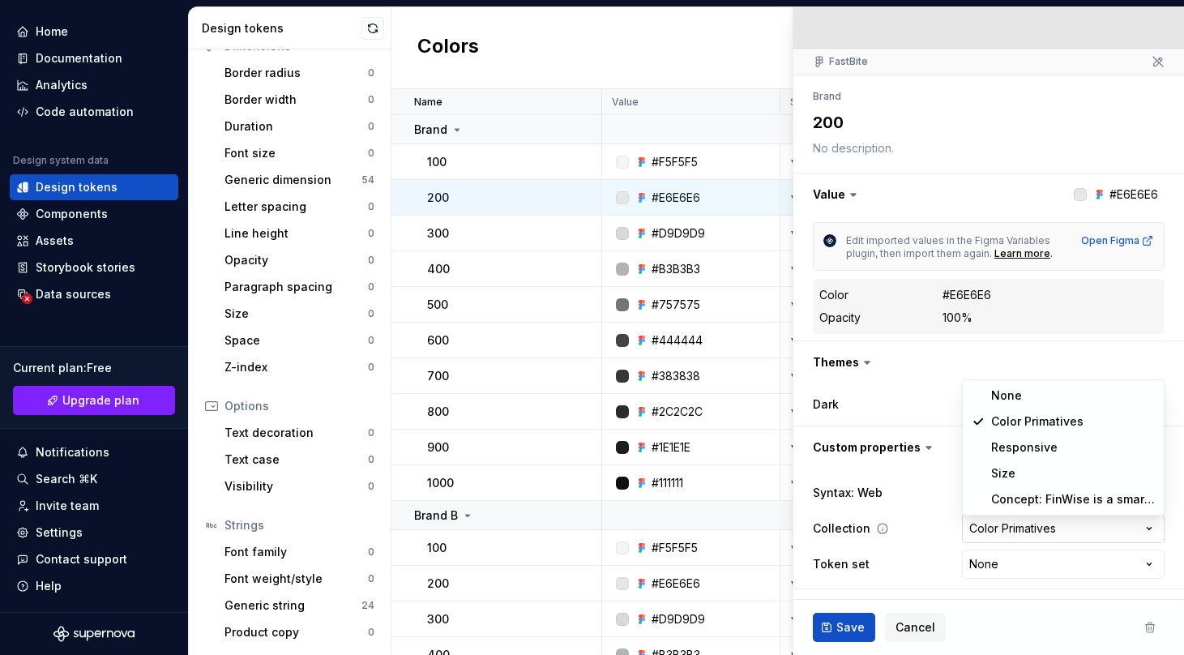
click at [1026, 535] on html "AH FinWise A Home Documentation Analytics Code automation Design system data De…" at bounding box center [592, 327] width 1184 height 655
click at [925, 513] on html "AH FinWise A Home Documentation Analytics Code automation Design system data De…" at bounding box center [592, 327] width 1184 height 655
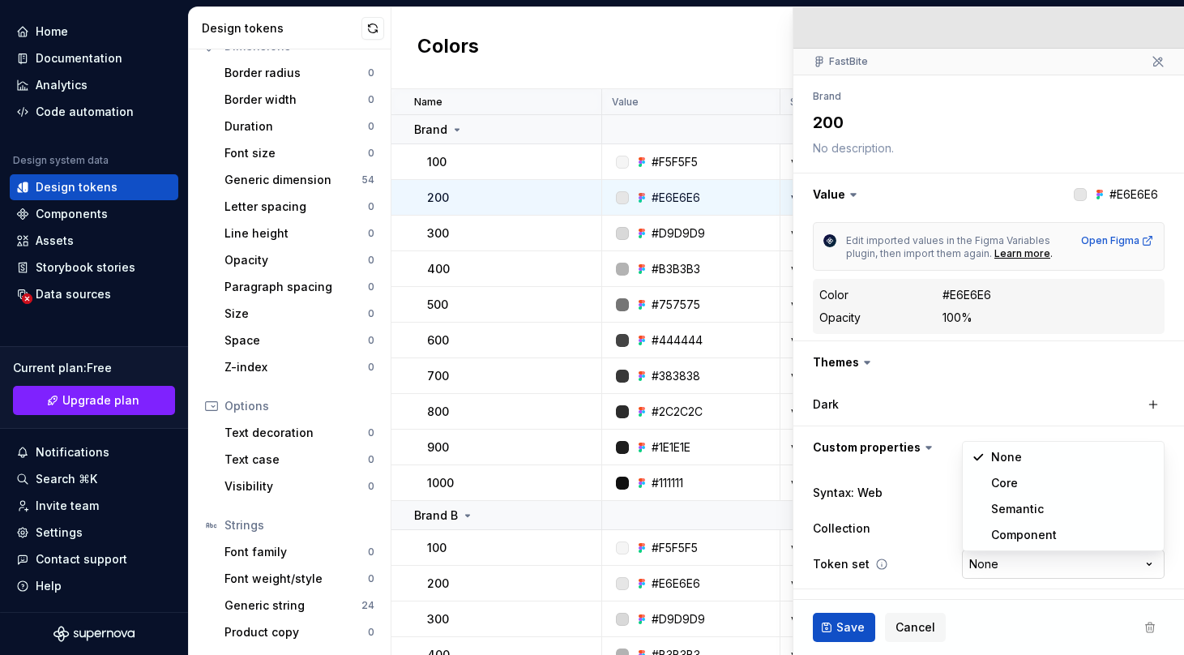
click at [1006, 567] on html "AH FinWise A Home Documentation Analytics Code automation Design system data De…" at bounding box center [592, 327] width 1184 height 655
click at [914, 527] on html "AH FinWise A Home Documentation Analytics Code automation Design system data De…" at bounding box center [592, 327] width 1184 height 655
click at [980, 560] on html "AH FinWise A Home Documentation Analytics Code automation Design system data De…" at bounding box center [592, 327] width 1184 height 655
click at [600, 437] on html "AH FinWise A Home Documentation Analytics Code automation Design system data De…" at bounding box center [592, 327] width 1184 height 655
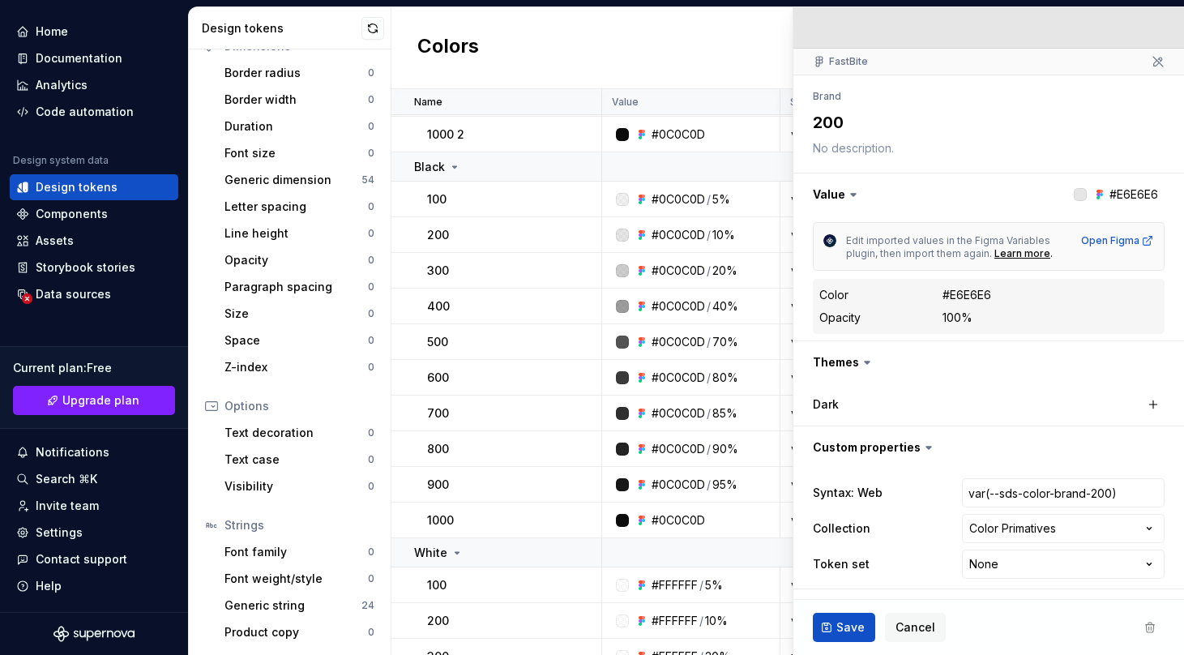
scroll to position [1077, 0]
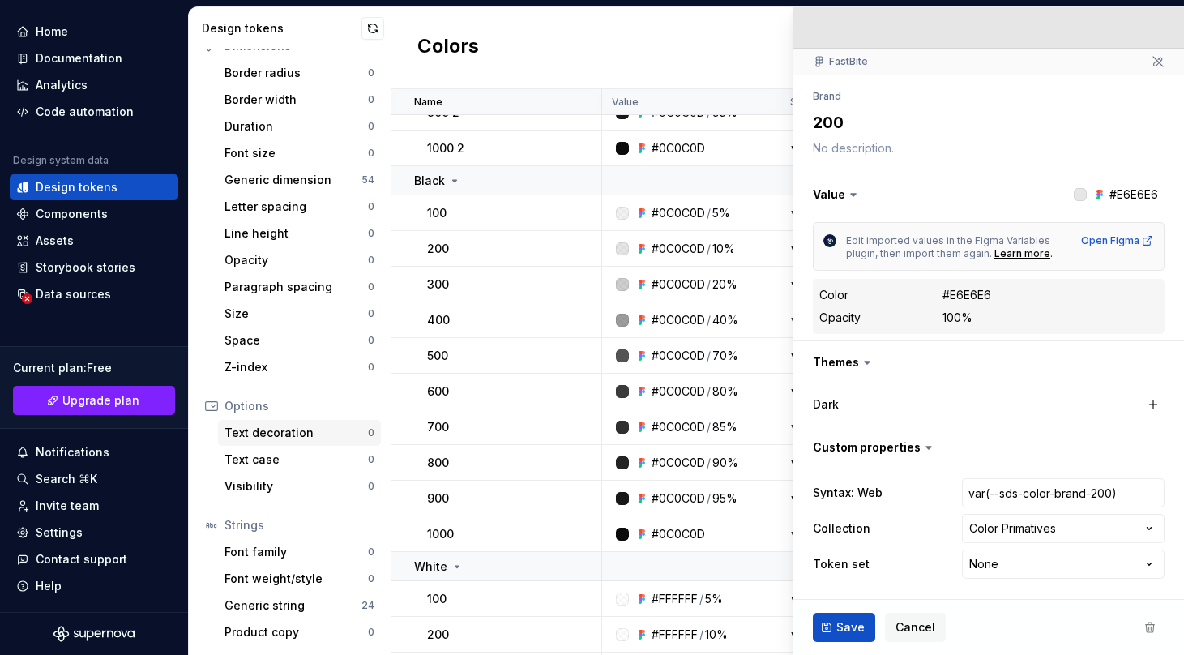
click at [278, 429] on div "Text decoration" at bounding box center [295, 433] width 143 height 16
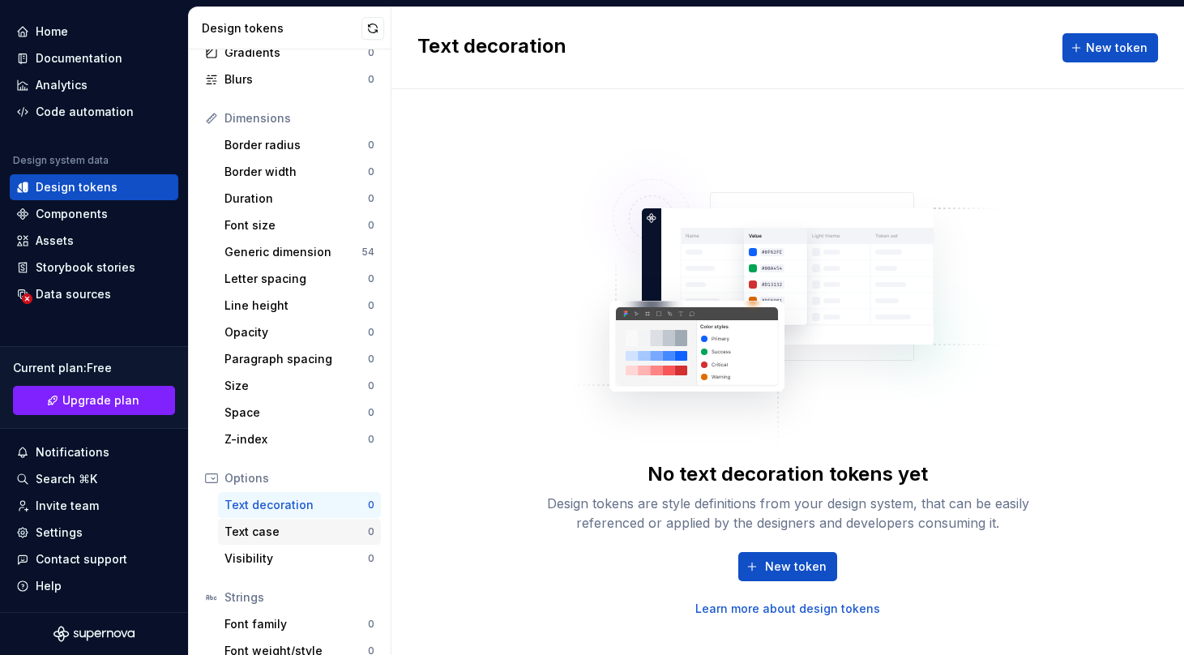
scroll to position [233, 0]
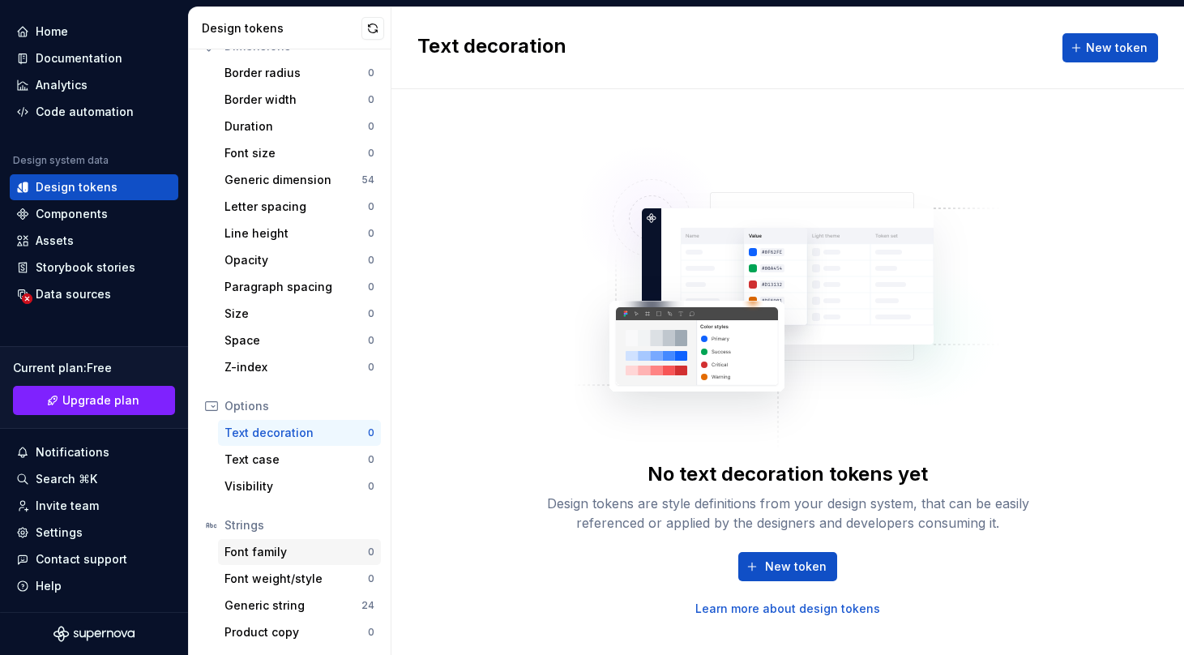
click at [257, 545] on div "Font family" at bounding box center [295, 552] width 143 height 16
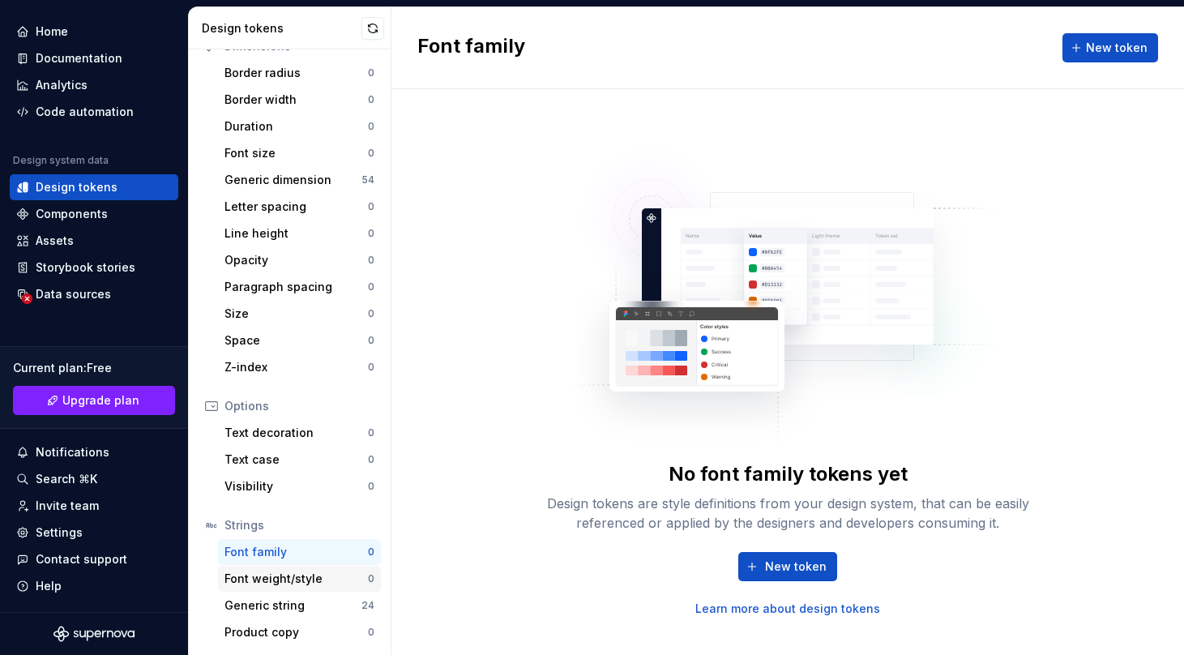
click at [254, 590] on div "Font weight/style 0" at bounding box center [299, 579] width 163 height 26
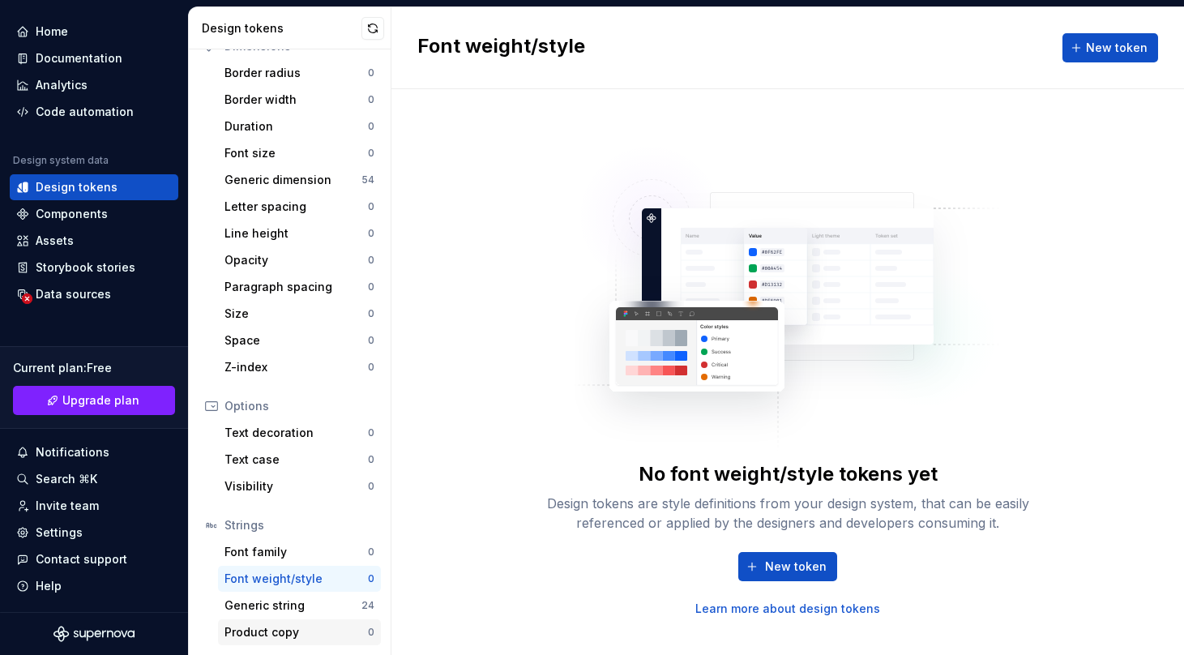
click at [266, 628] on div "Product copy" at bounding box center [295, 632] width 143 height 16
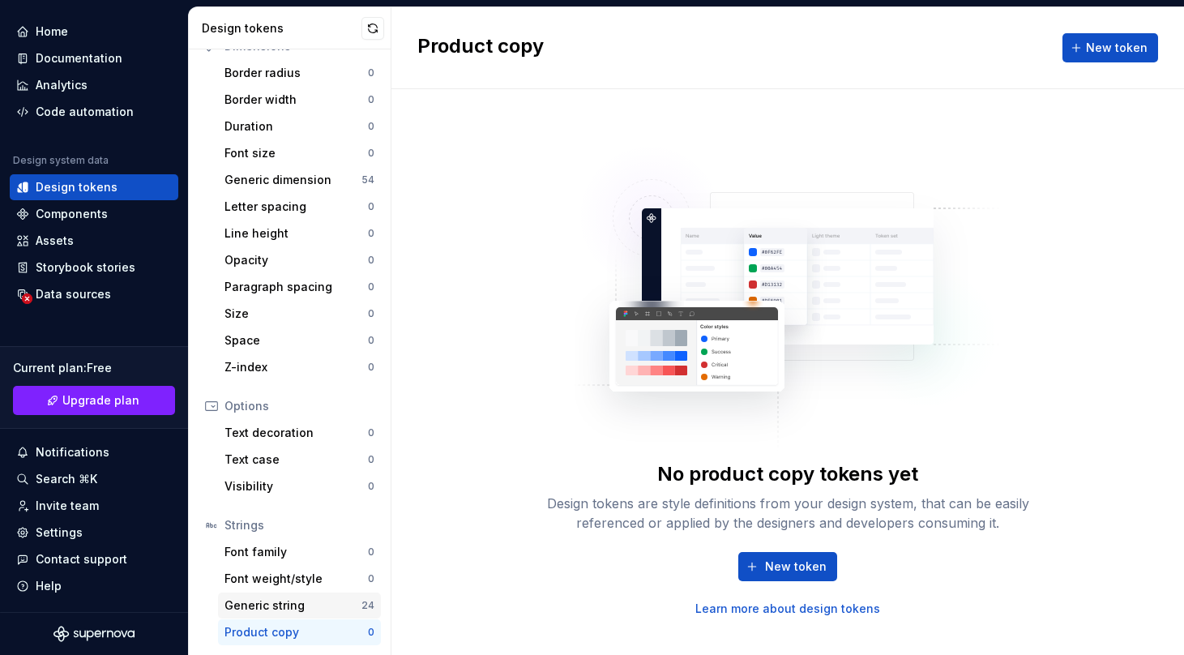
click at [287, 609] on div "Generic string" at bounding box center [292, 605] width 137 height 16
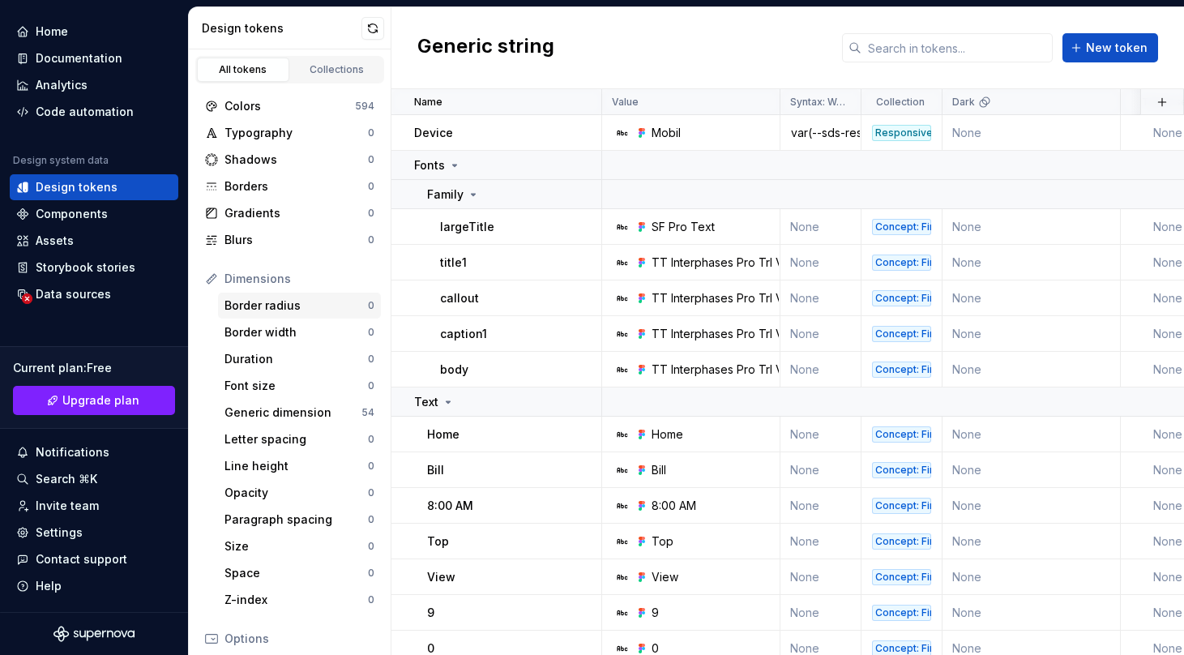
click at [280, 307] on div "Border radius" at bounding box center [295, 305] width 143 height 16
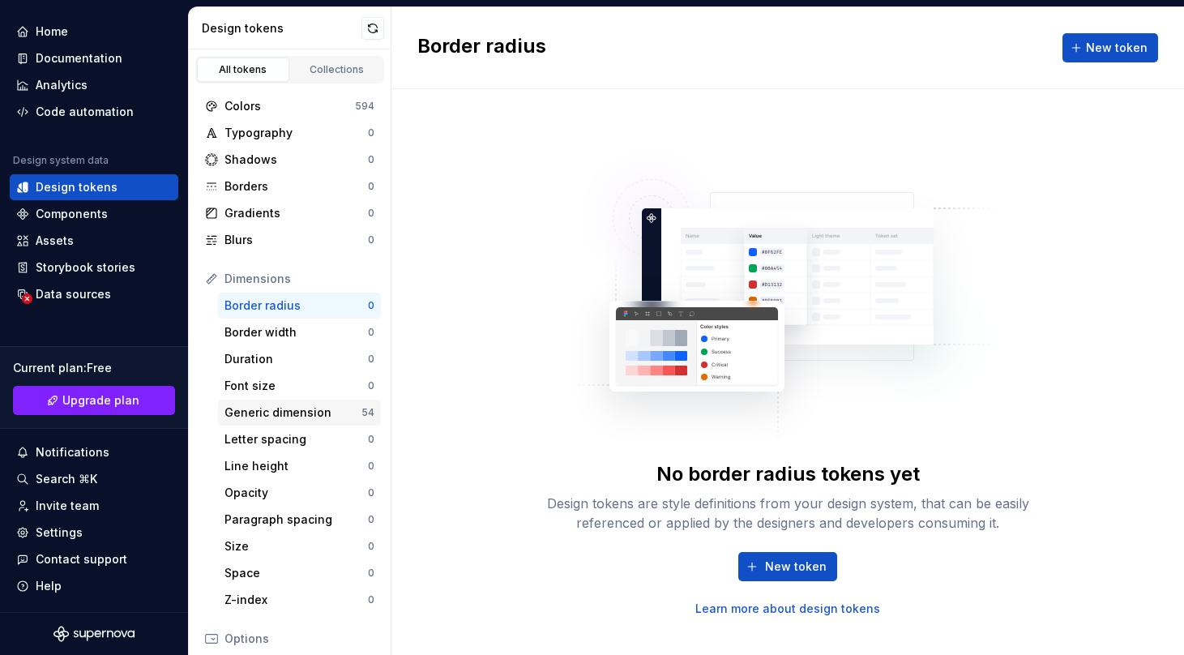
click at [284, 415] on div "Generic dimension" at bounding box center [292, 412] width 137 height 16
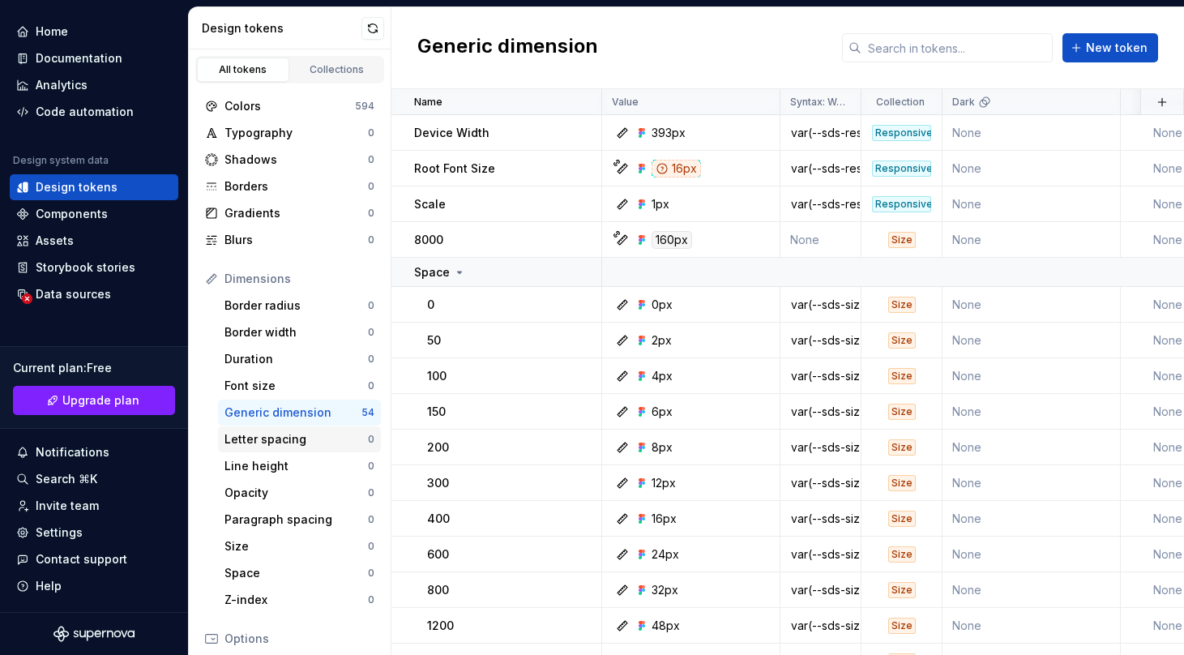
click at [259, 432] on div "Letter spacing" at bounding box center [295, 439] width 143 height 16
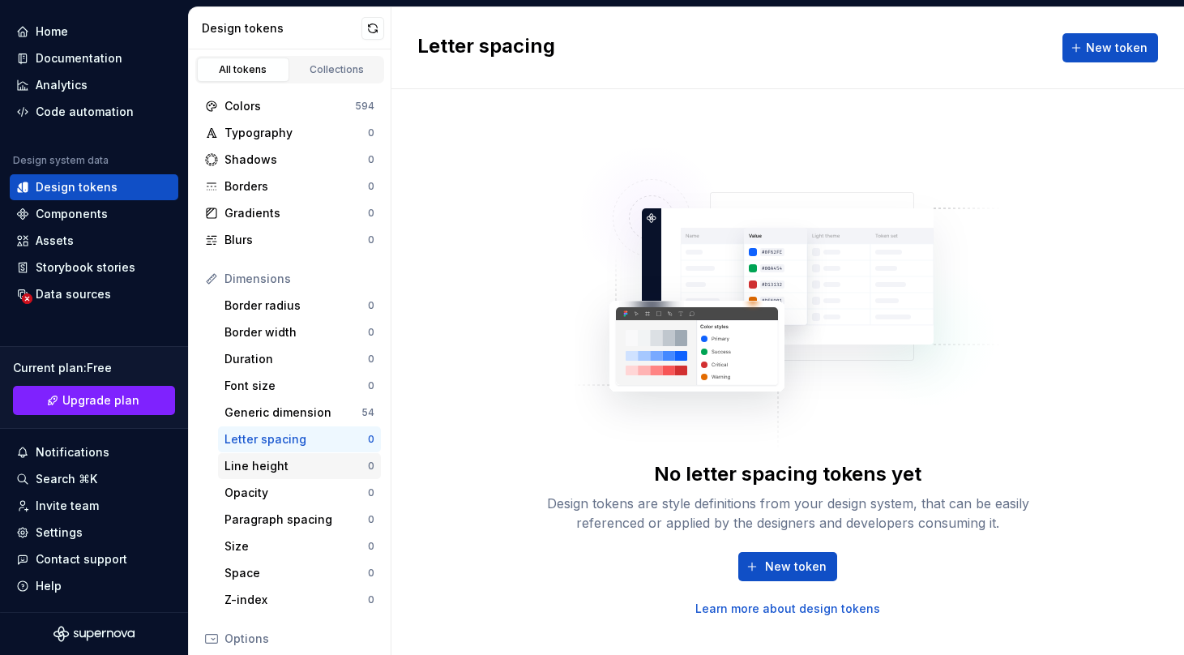
click at [261, 463] on div "Line height" at bounding box center [295, 466] width 143 height 16
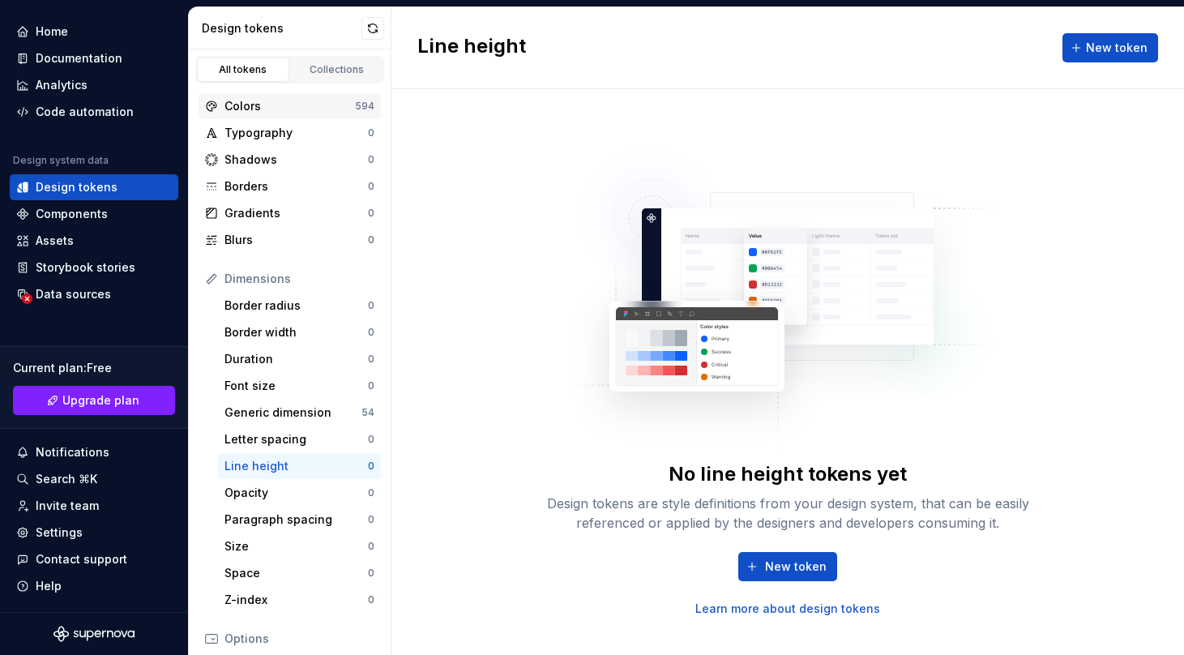
click at [263, 105] on div "Colors" at bounding box center [289, 106] width 130 height 16
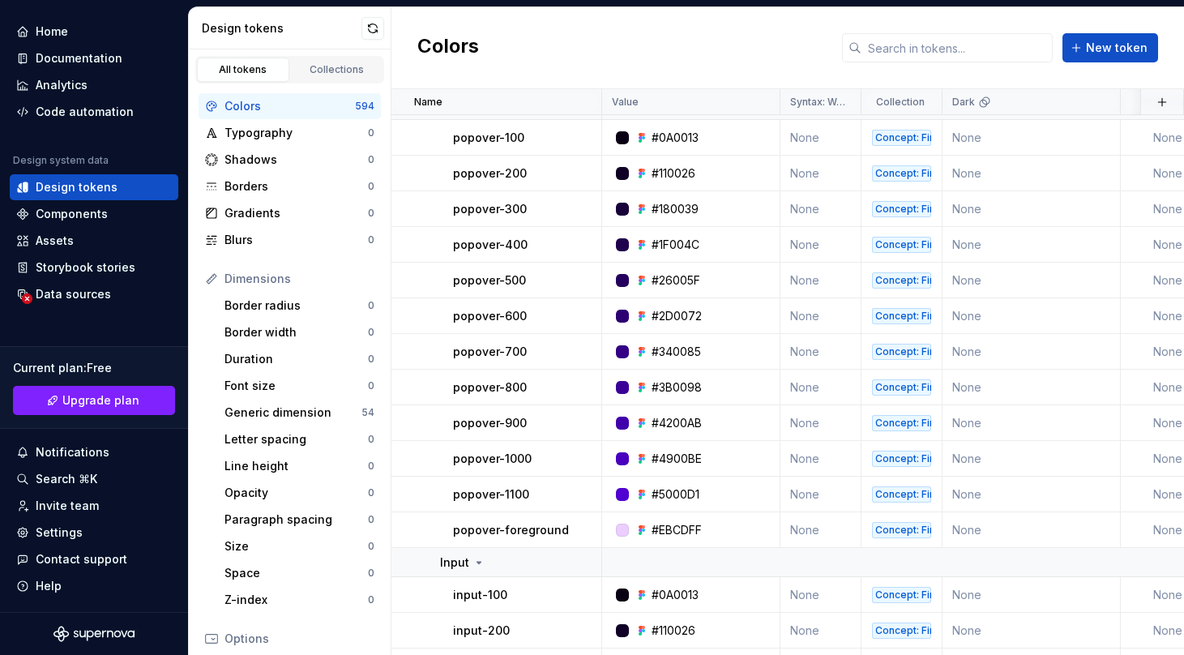
scroll to position [22363, 0]
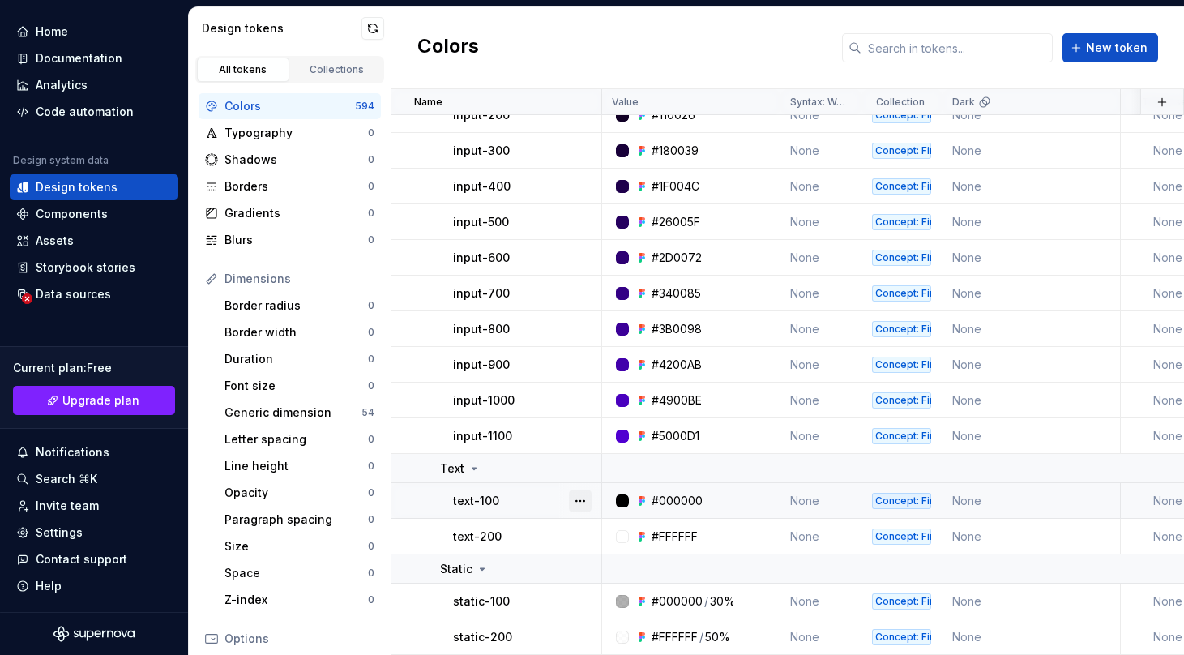
click at [579, 505] on button "button" at bounding box center [580, 500] width 23 height 23
click at [521, 506] on div "text-100" at bounding box center [526, 501] width 147 height 16
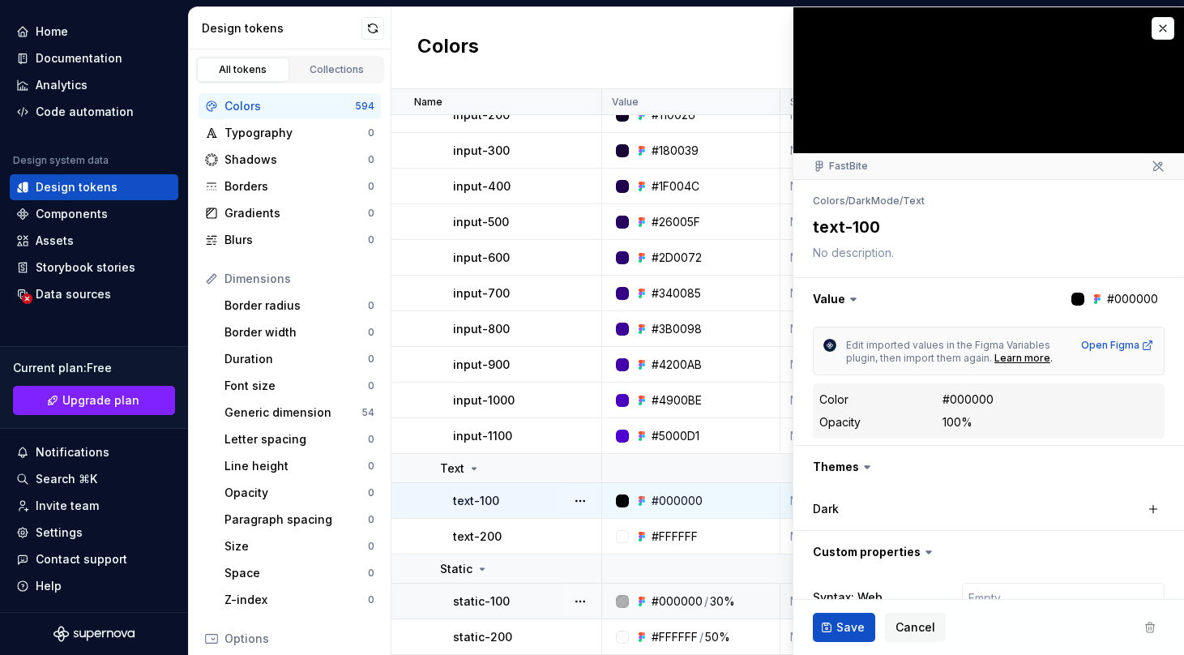
click at [560, 598] on div at bounding box center [580, 601] width 42 height 35
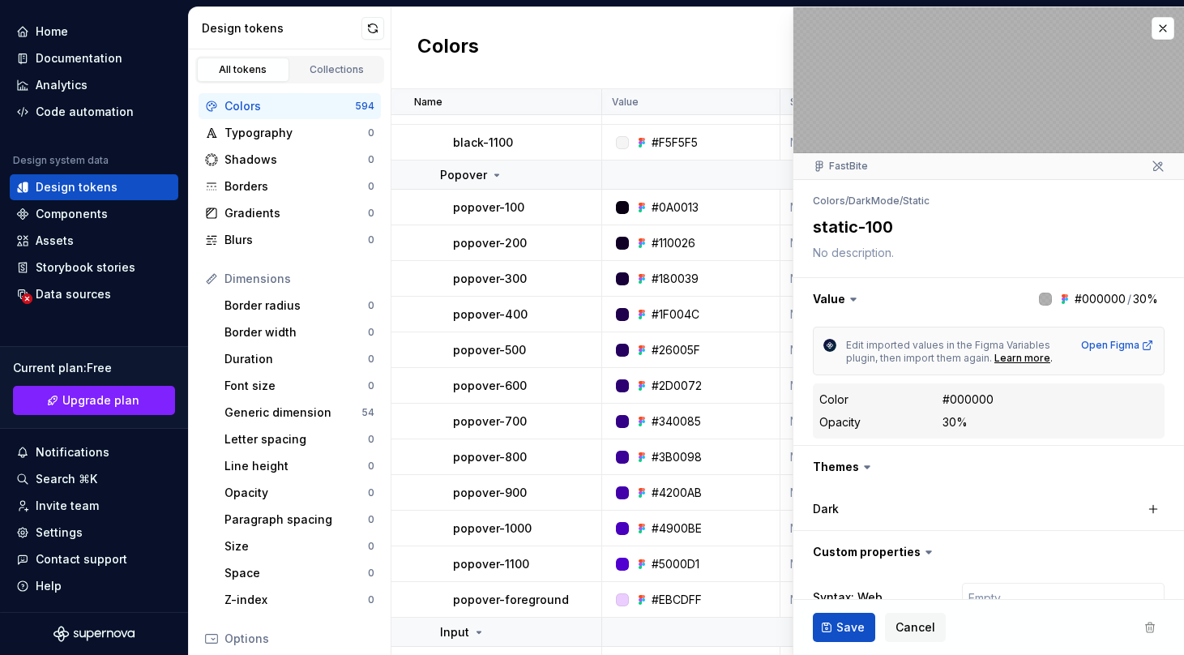
scroll to position [21666, 0]
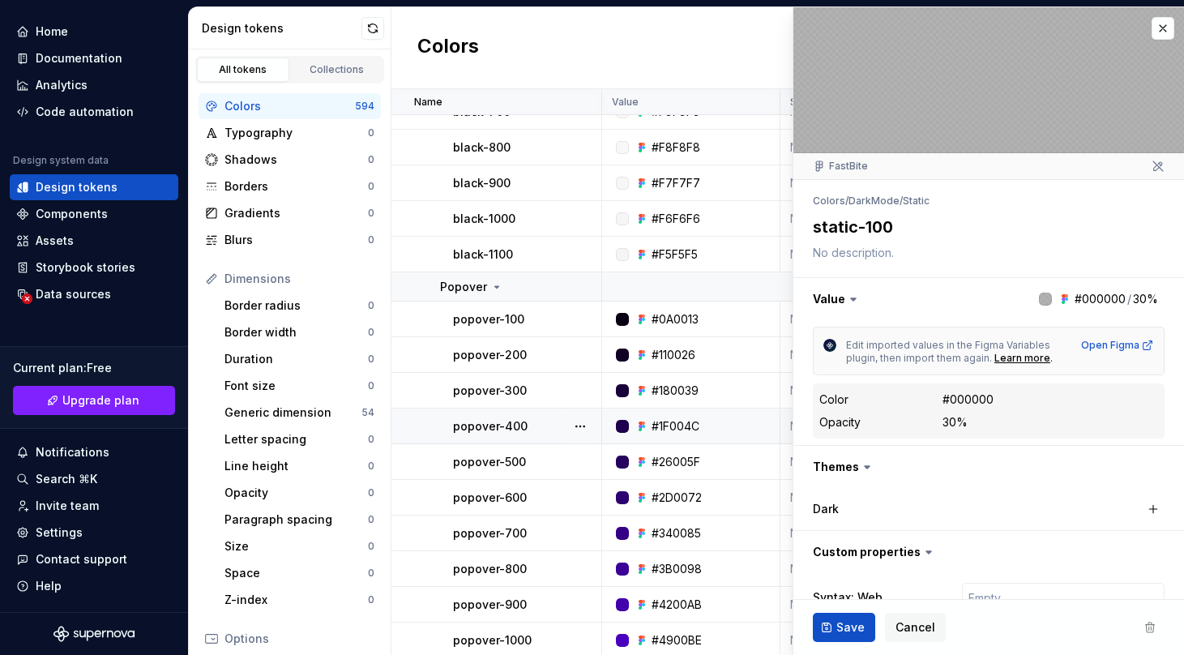
click at [532, 441] on td "popover-400" at bounding box center [496, 426] width 211 height 36
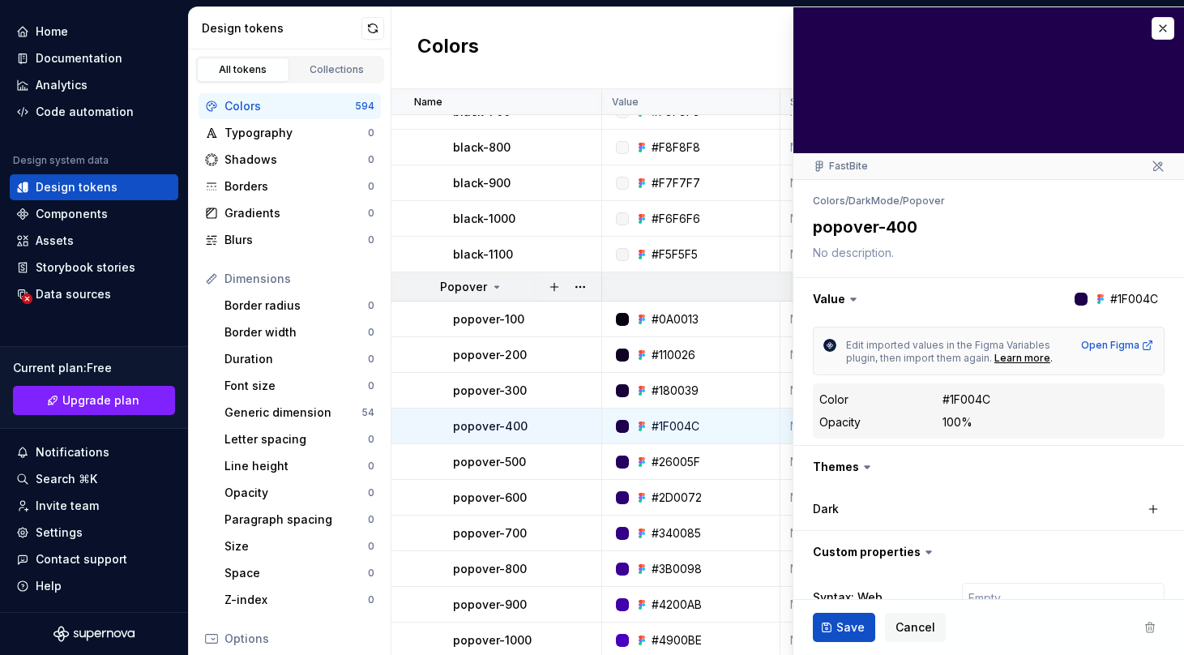
click at [498, 288] on icon at bounding box center [496, 286] width 13 height 13
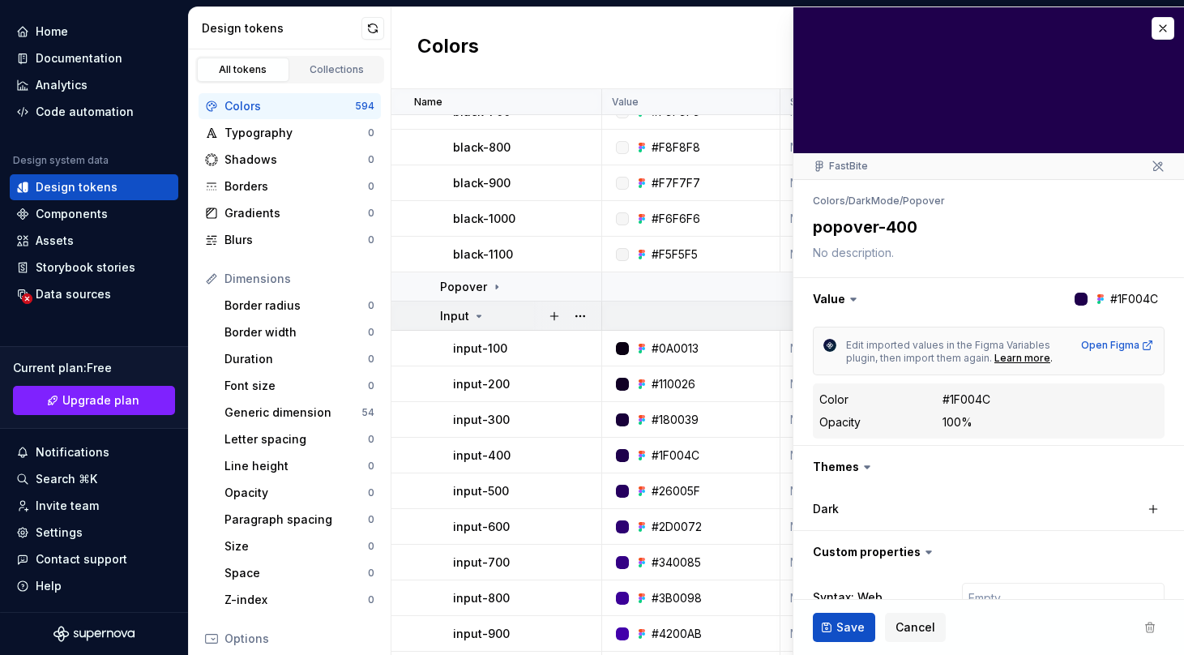
click at [484, 314] on div "Input" at bounding box center [520, 316] width 160 height 16
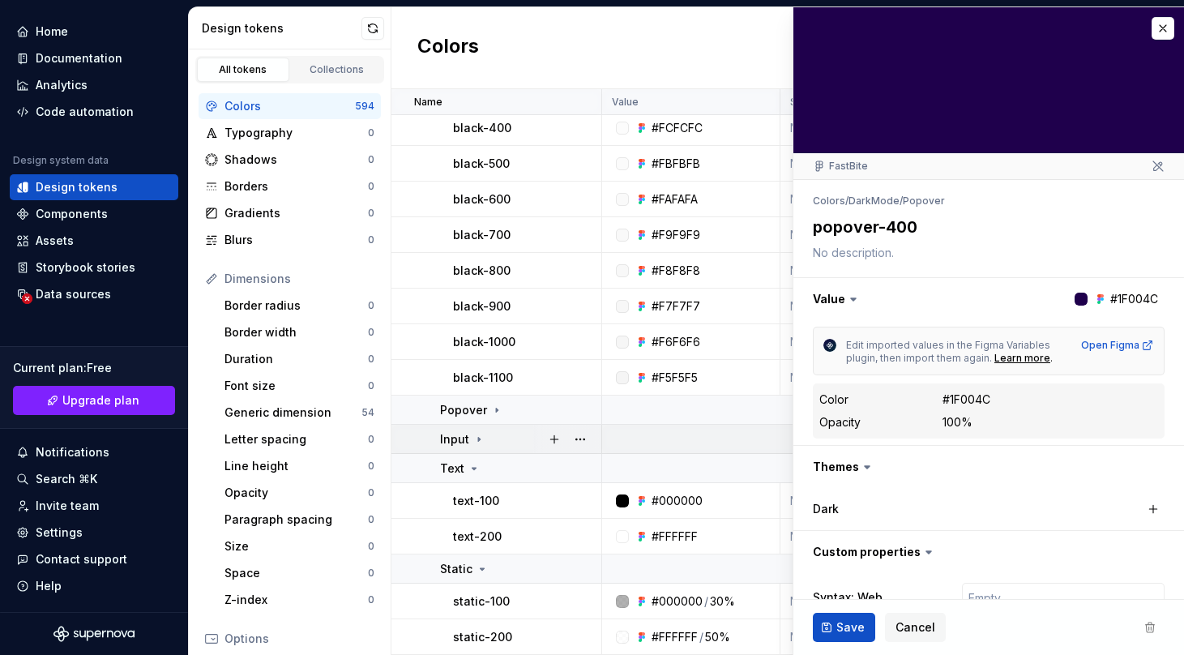
scroll to position [21543, 0]
click at [472, 468] on icon at bounding box center [474, 469] width 4 height 2
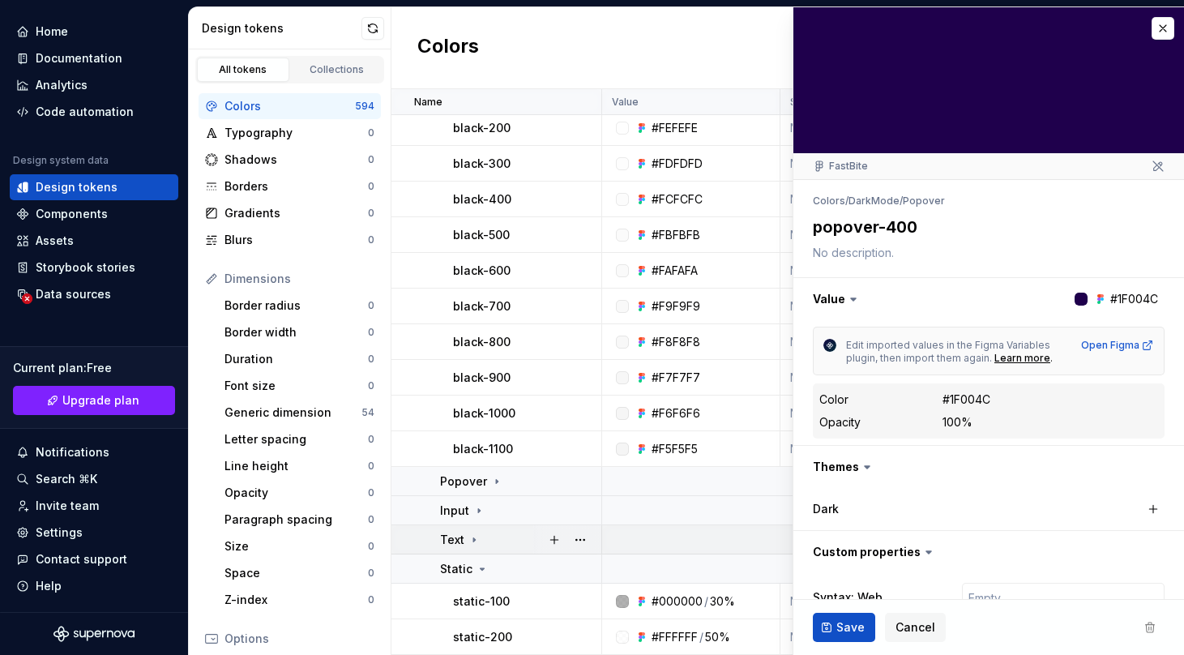
scroll to position [21472, 0]
click at [478, 574] on icon at bounding box center [482, 568] width 13 height 13
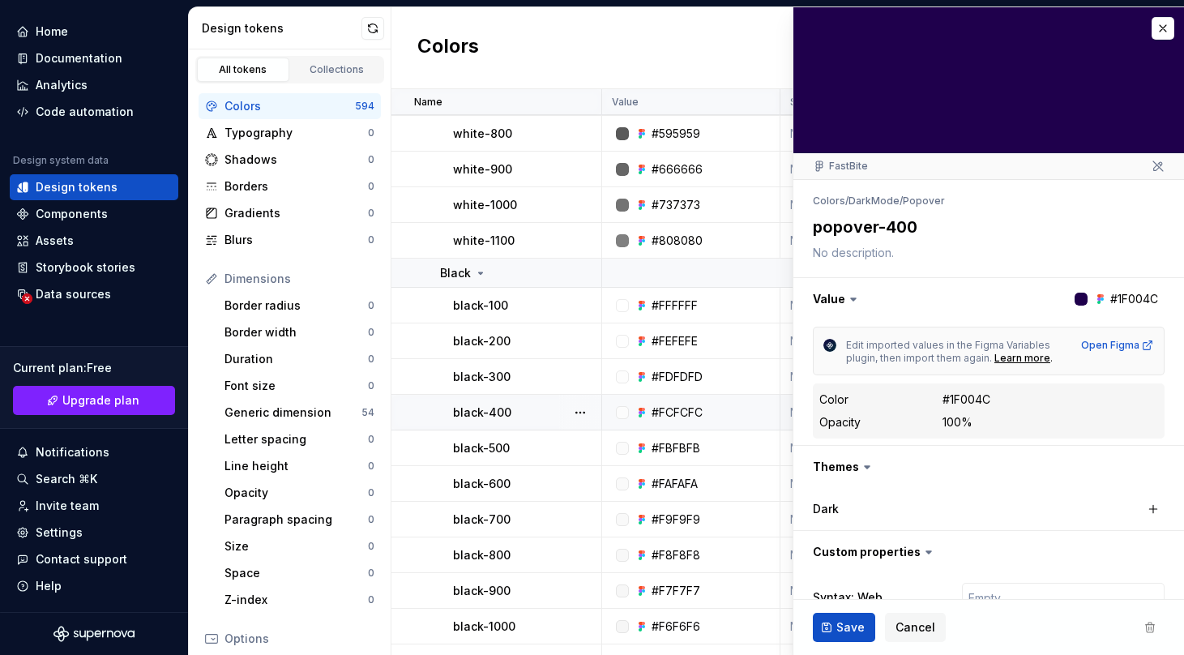
scroll to position [21246, 0]
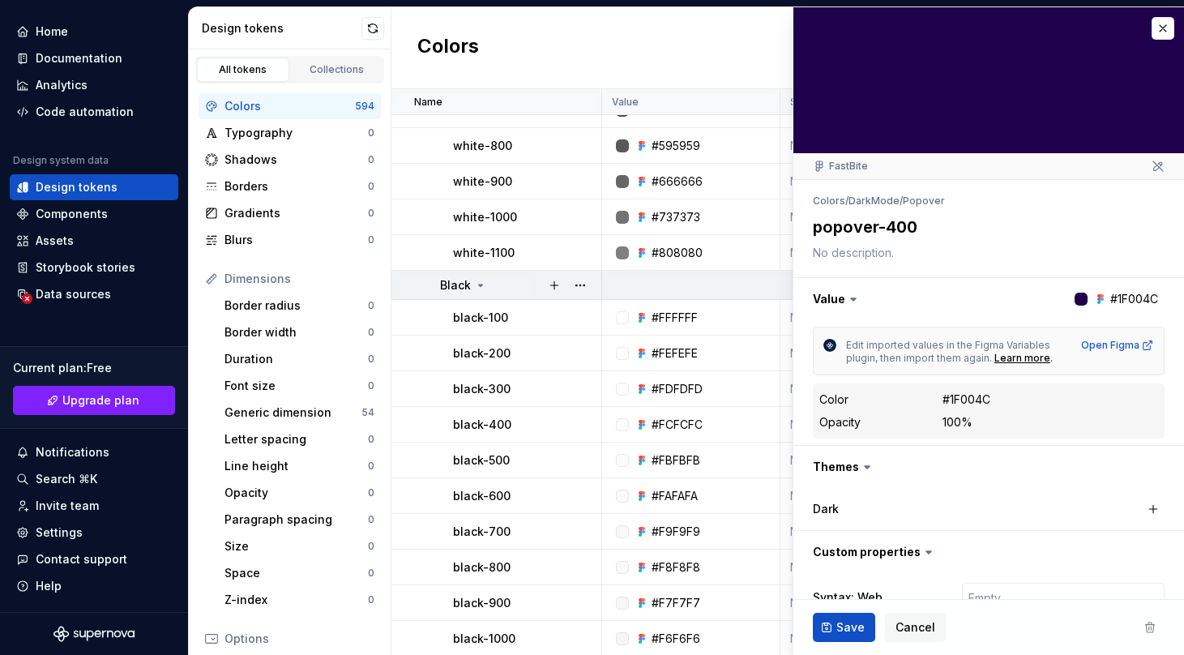
click at [485, 283] on div "Black" at bounding box center [520, 285] width 160 height 16
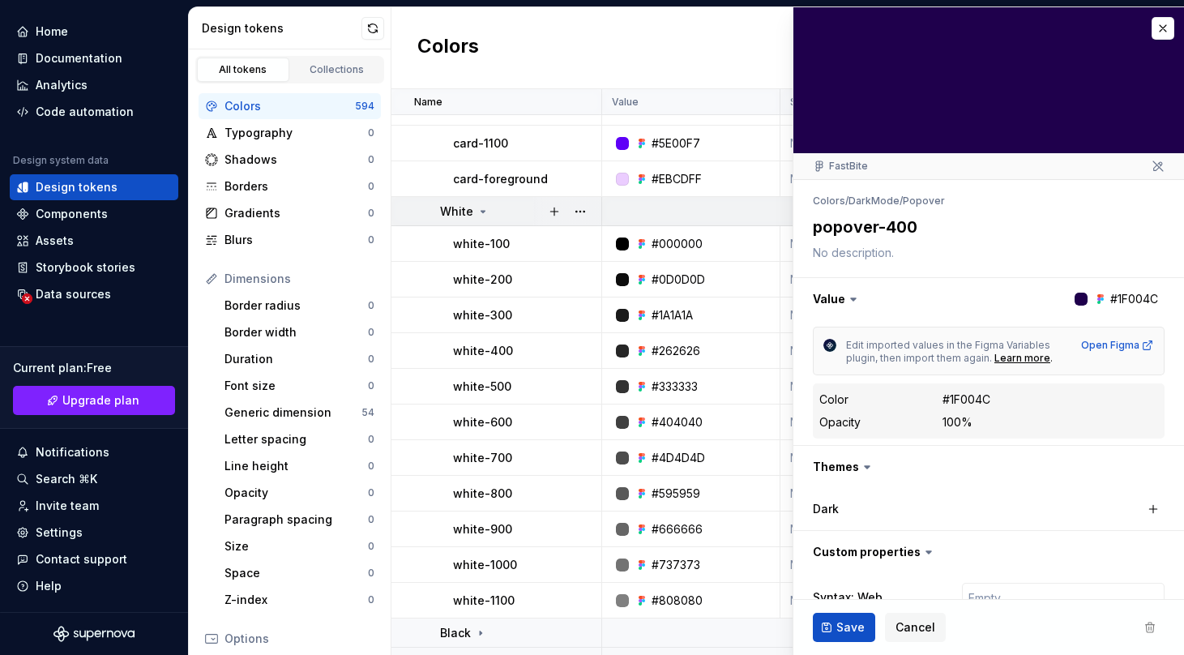
click at [477, 205] on icon at bounding box center [483, 211] width 13 height 13
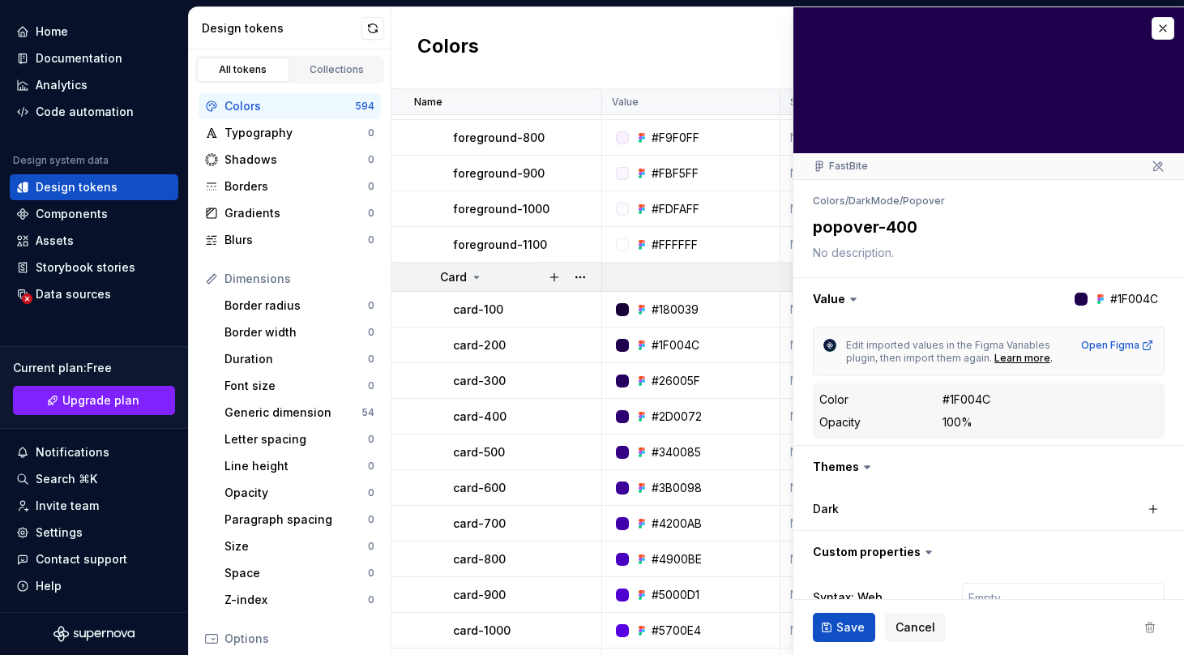
click at [481, 277] on icon at bounding box center [476, 277] width 13 height 13
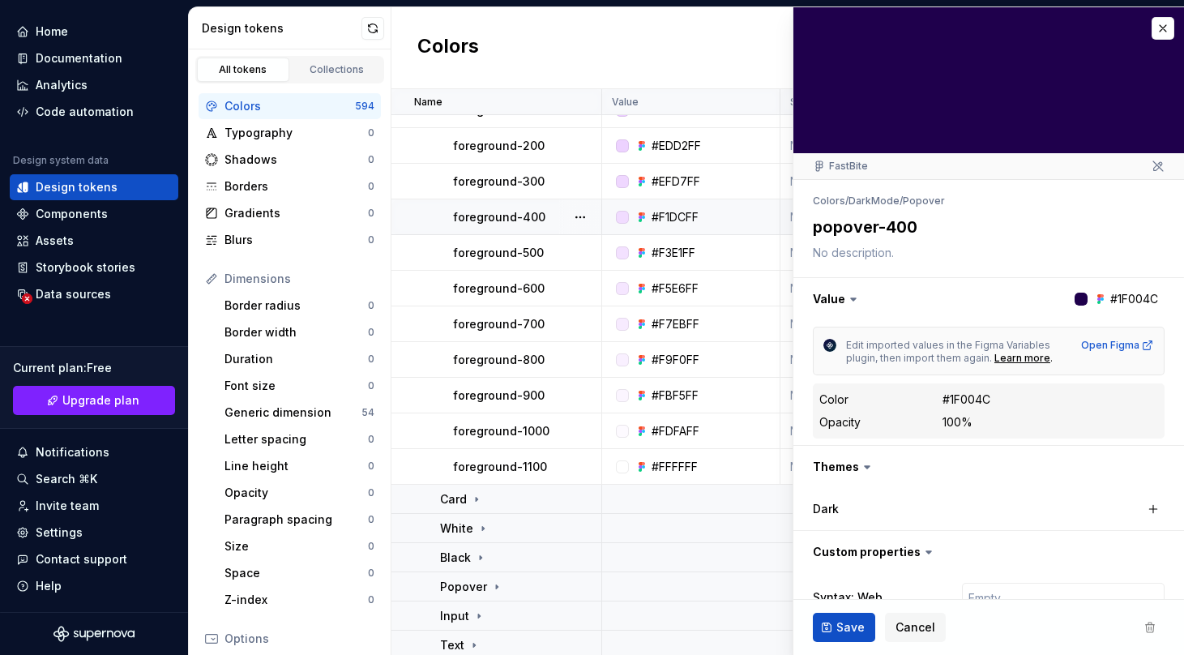
scroll to position [20012, 0]
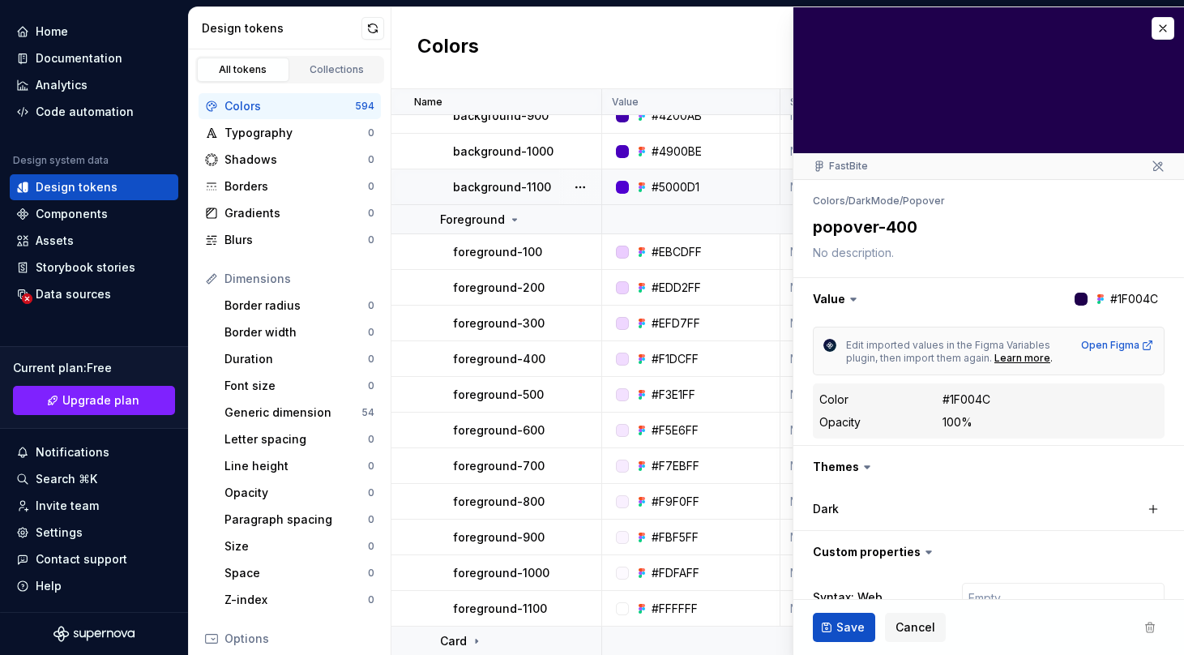
click at [495, 202] on td "background-1100" at bounding box center [496, 187] width 211 height 36
click at [495, 213] on p "Foreground" at bounding box center [472, 220] width 65 height 16
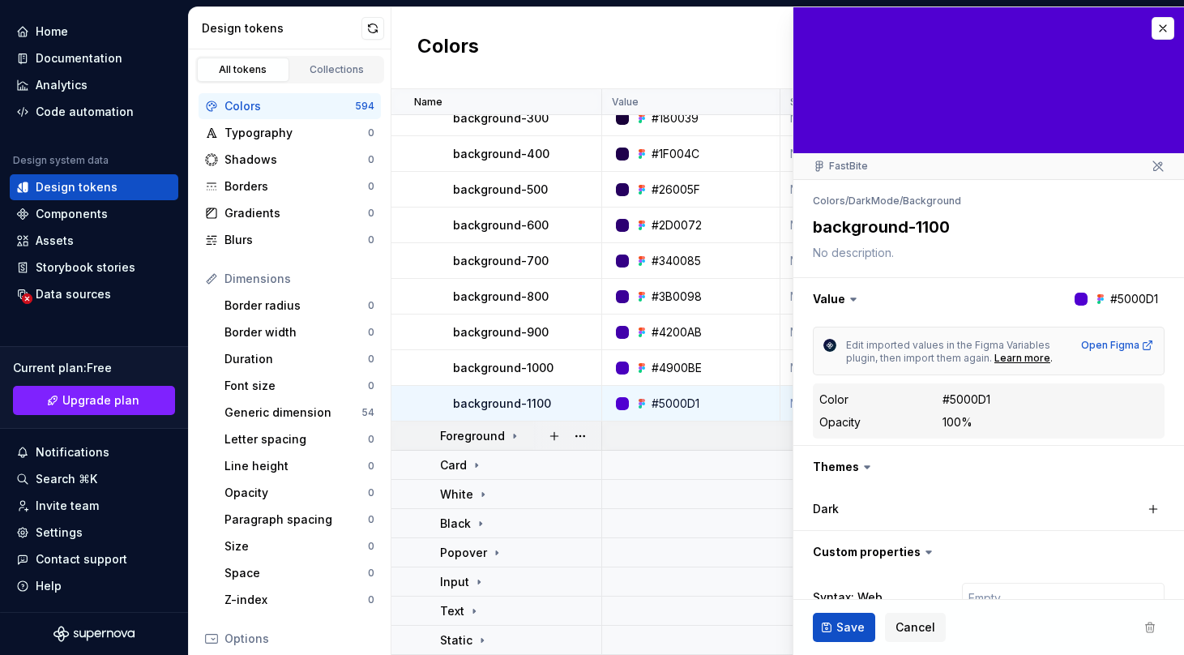
scroll to position [19796, 0]
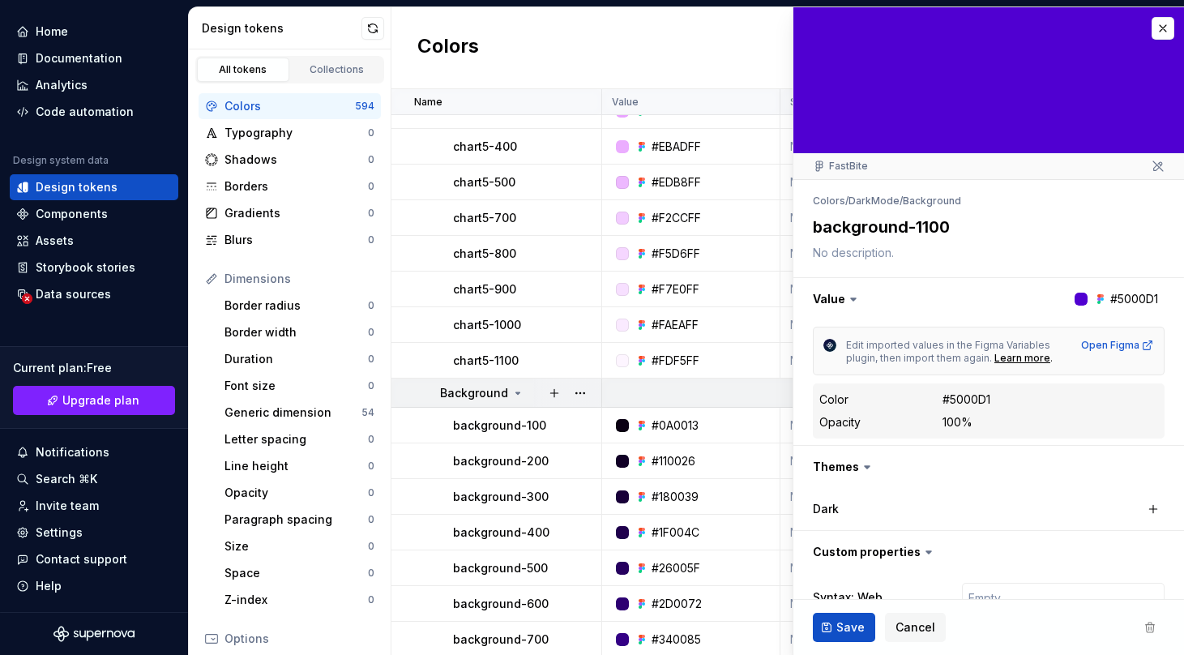
click at [518, 387] on icon at bounding box center [517, 393] width 13 height 13
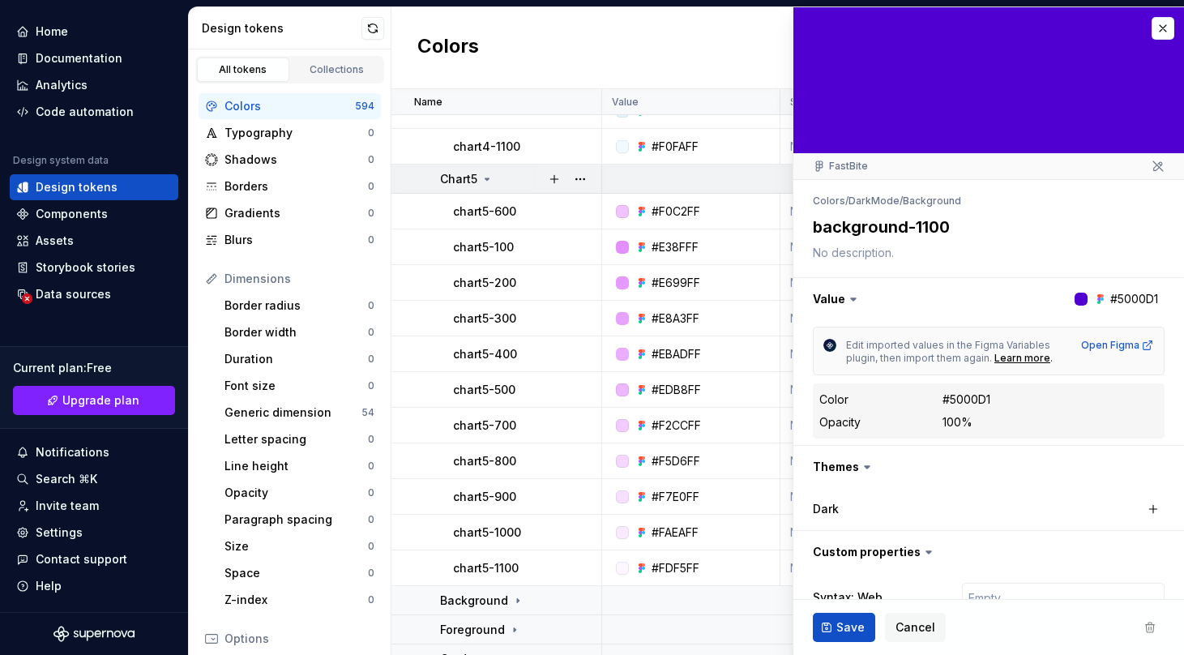
click at [455, 181] on p "Chart5" at bounding box center [458, 179] width 37 height 16
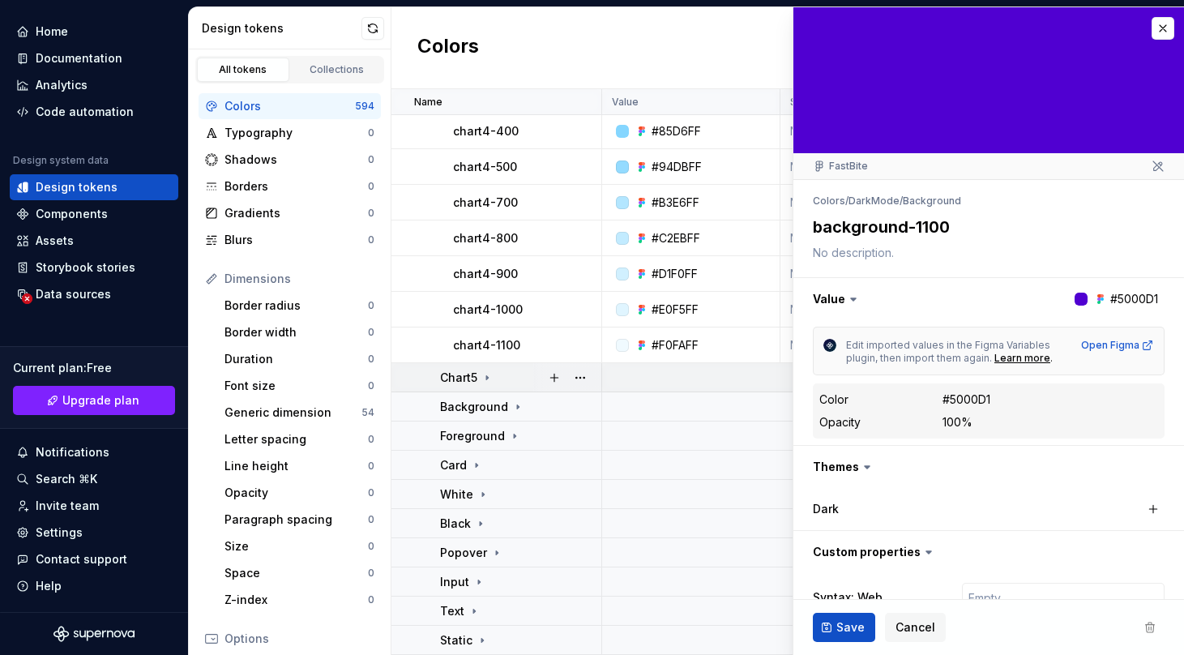
click at [455, 181] on td "chart4-500" at bounding box center [496, 167] width 211 height 36
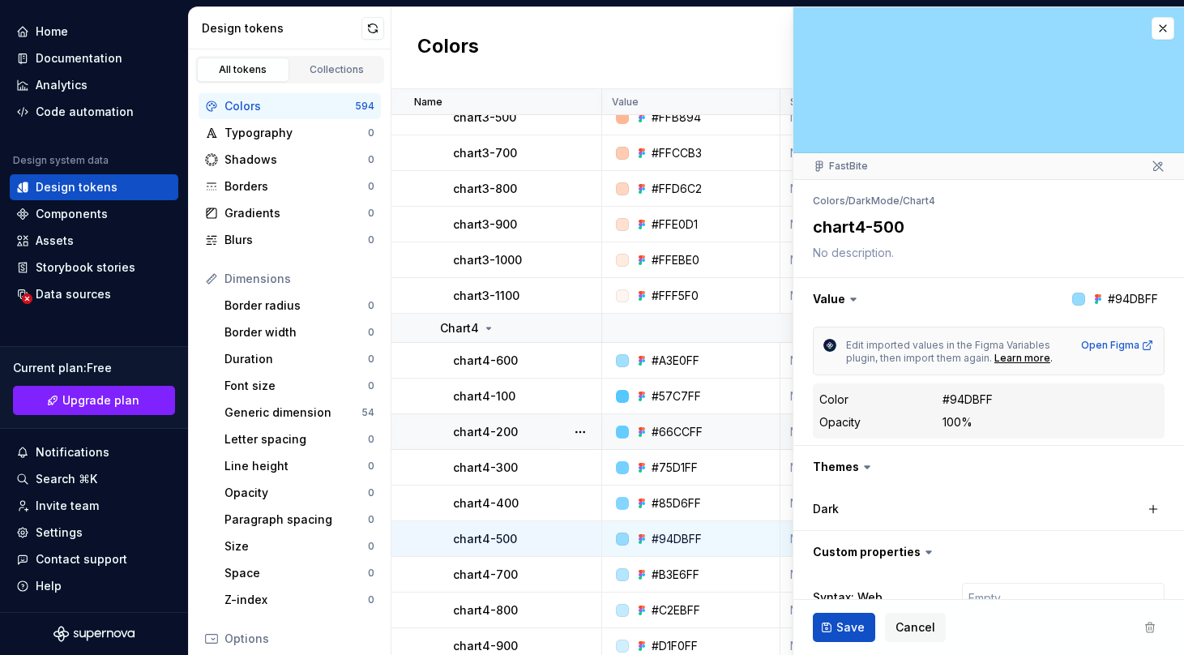
scroll to position [18559, 0]
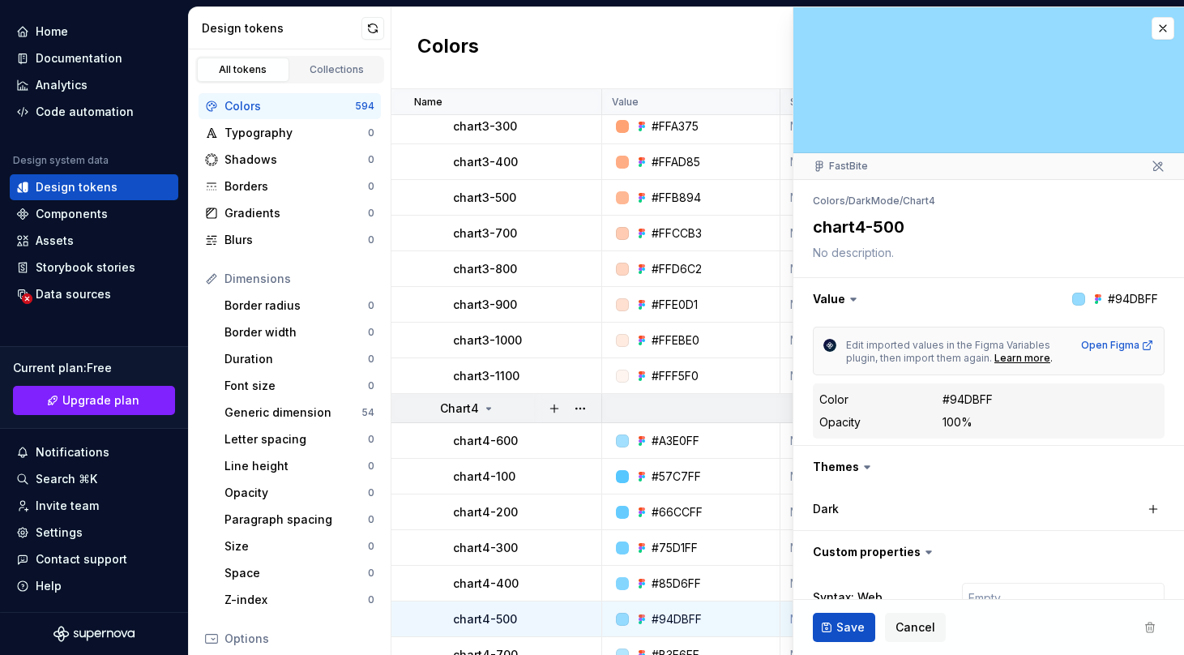
click at [483, 403] on icon at bounding box center [488, 408] width 13 height 13
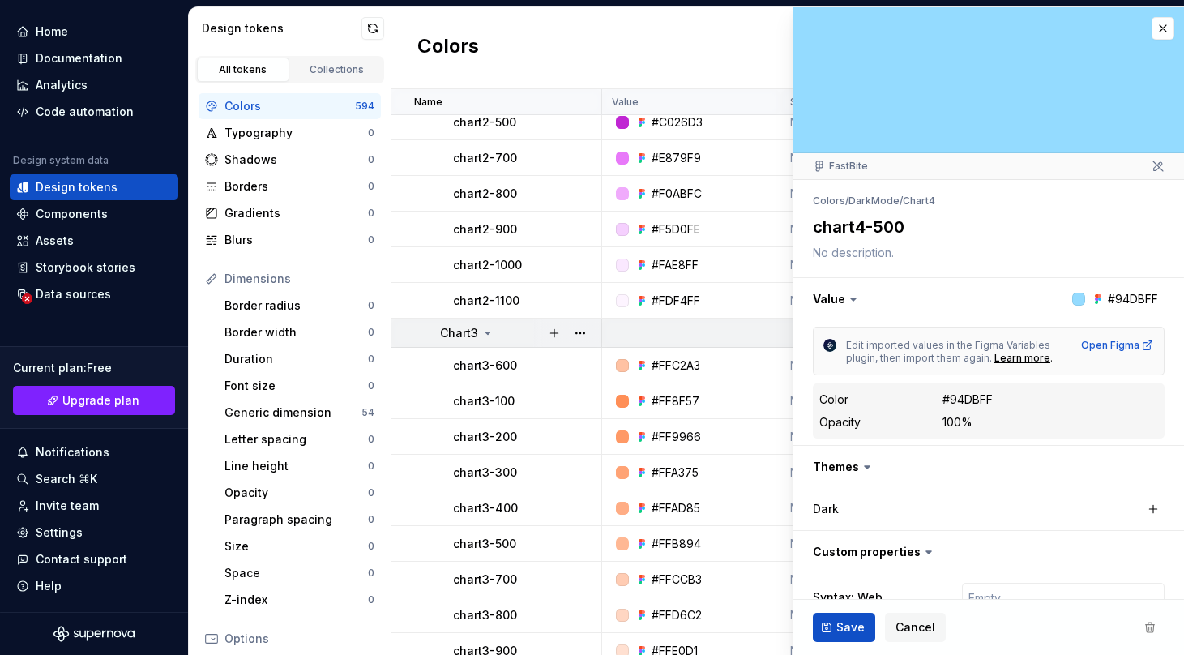
click at [481, 331] on icon at bounding box center [487, 333] width 13 height 13
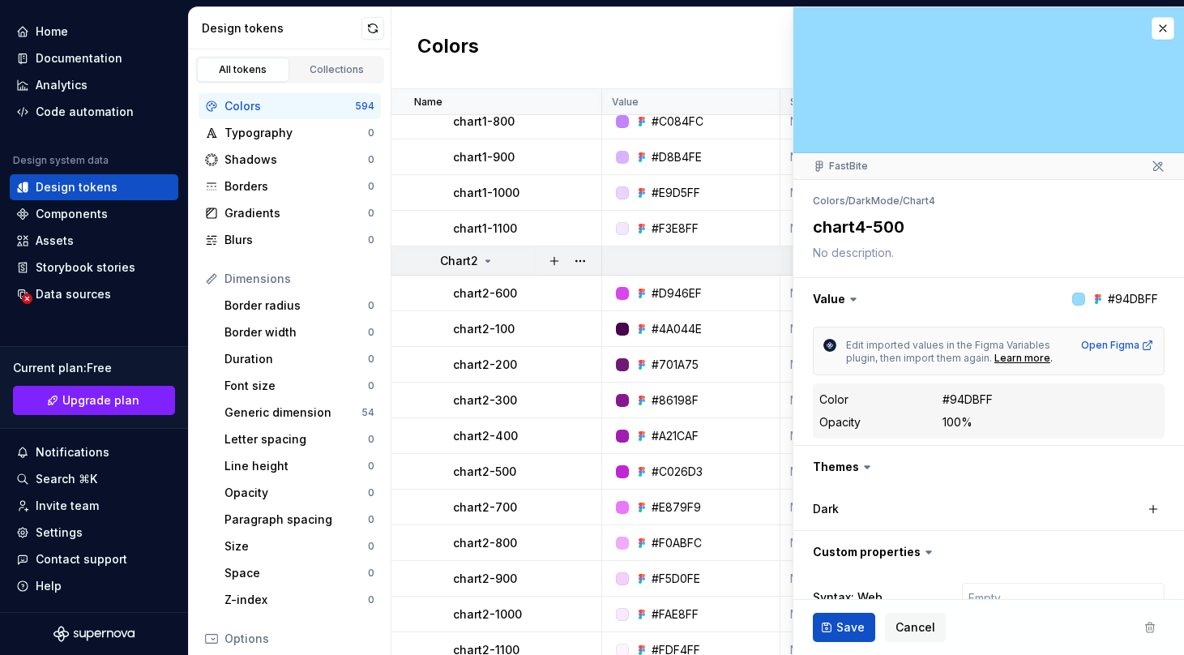
click at [477, 258] on div "Chart2" at bounding box center [467, 261] width 54 height 16
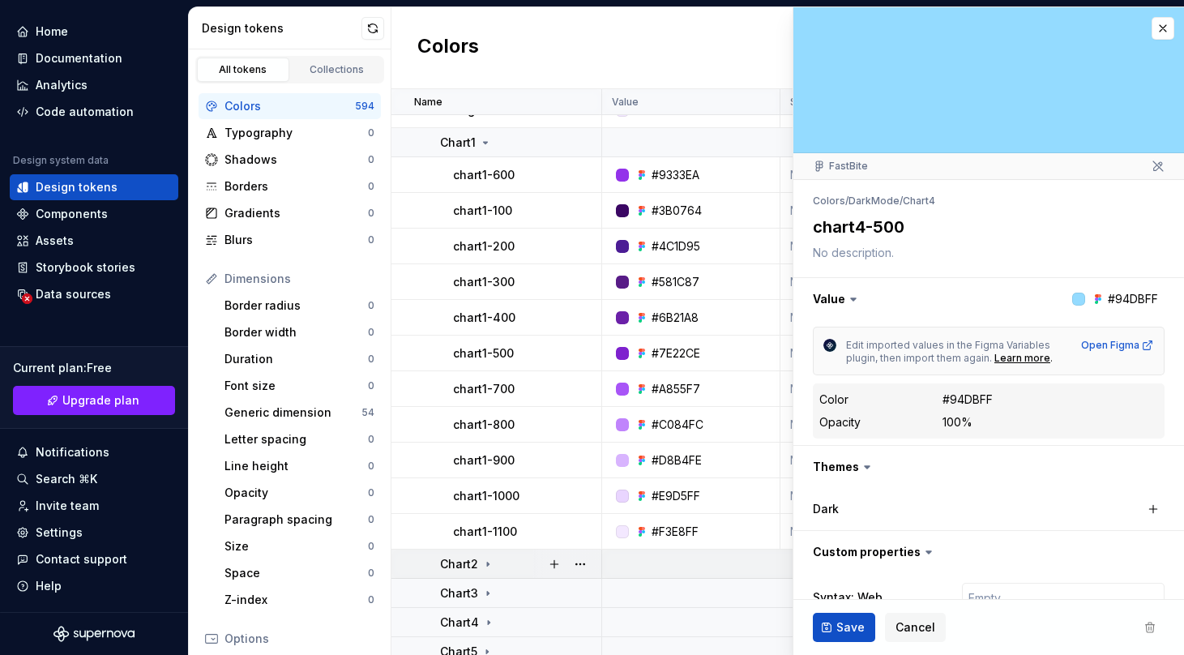
scroll to position [17296, 0]
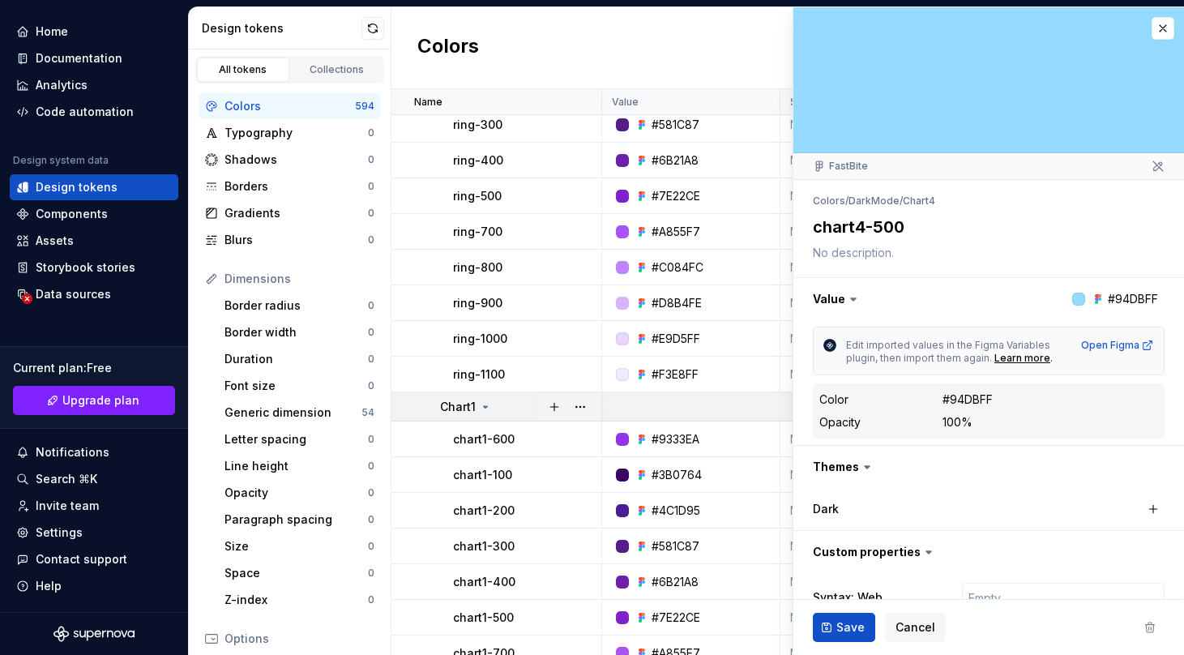
click at [485, 397] on td "Chart1" at bounding box center [496, 406] width 211 height 29
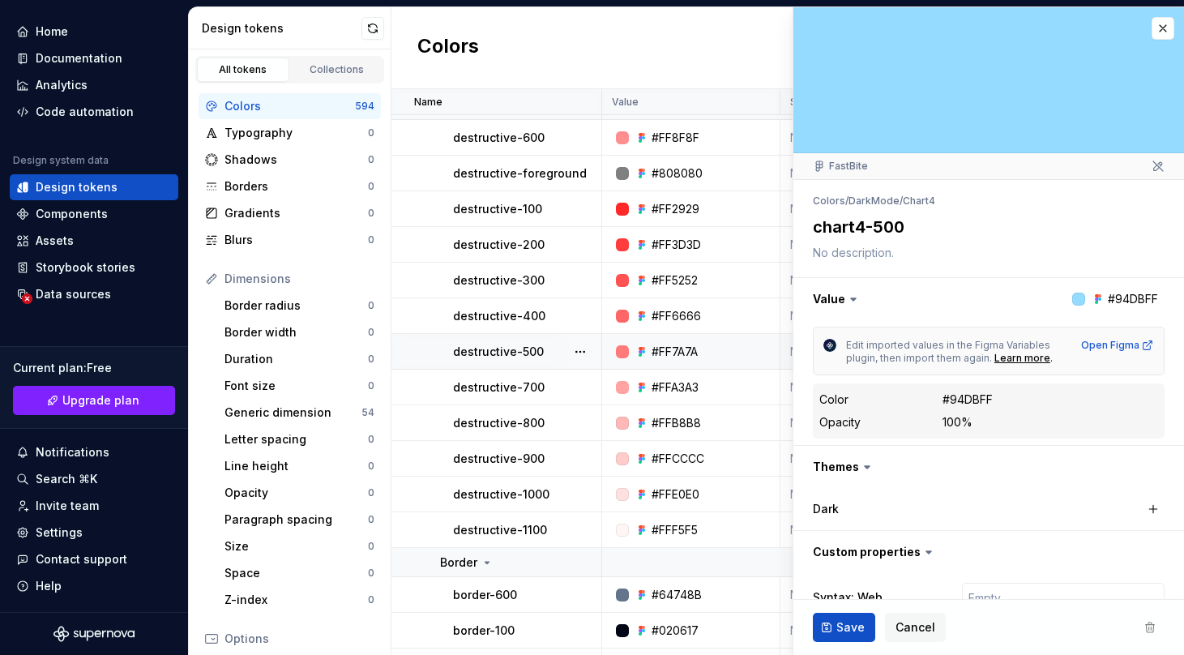
scroll to position [16296, 0]
click at [333, 63] on div "Collections" at bounding box center [337, 69] width 81 height 13
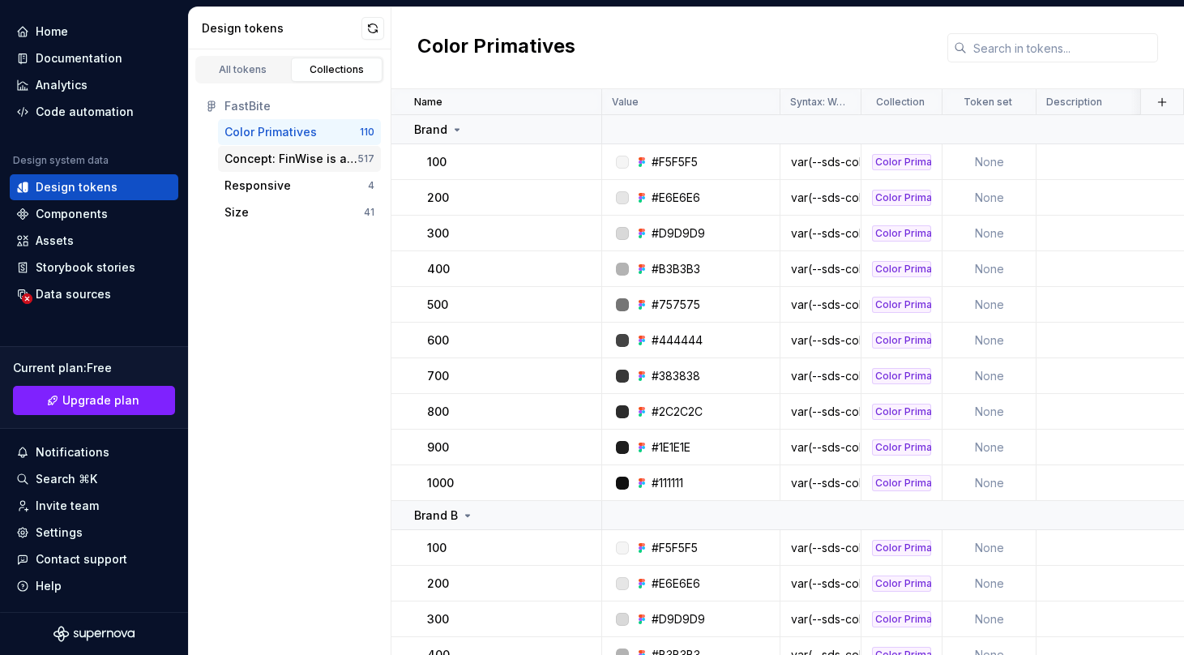
click at [321, 156] on div "Concept: FinWise is a smart financial wellness app designed for young professio…" at bounding box center [290, 159] width 133 height 16
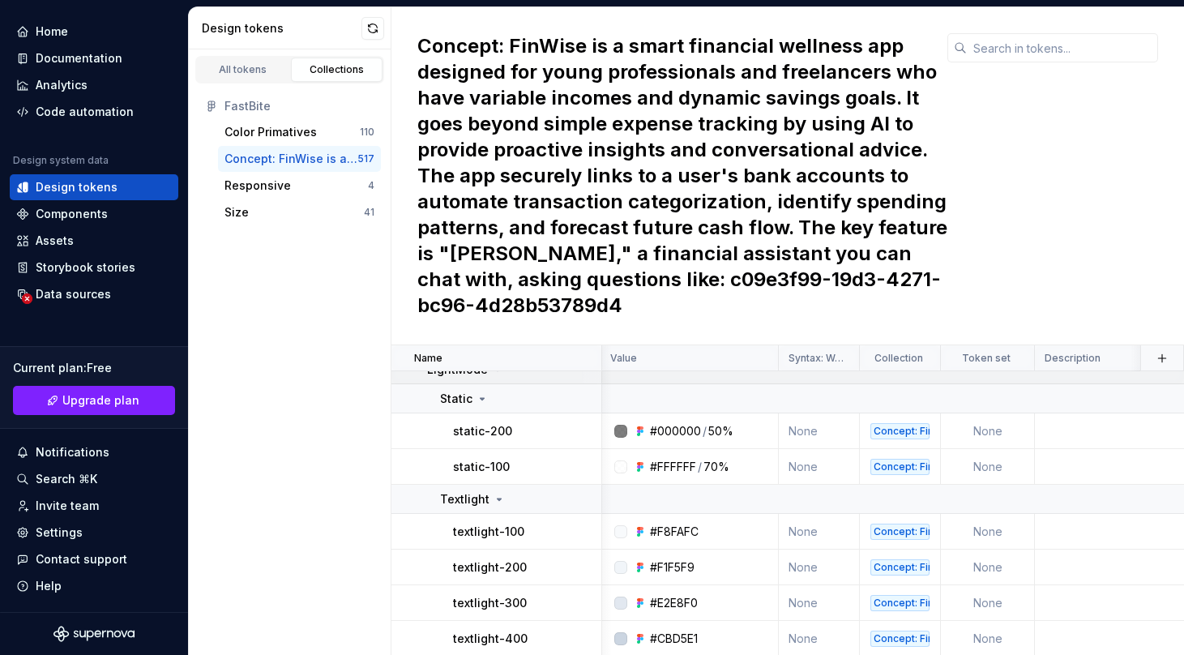
scroll to position [0, 2]
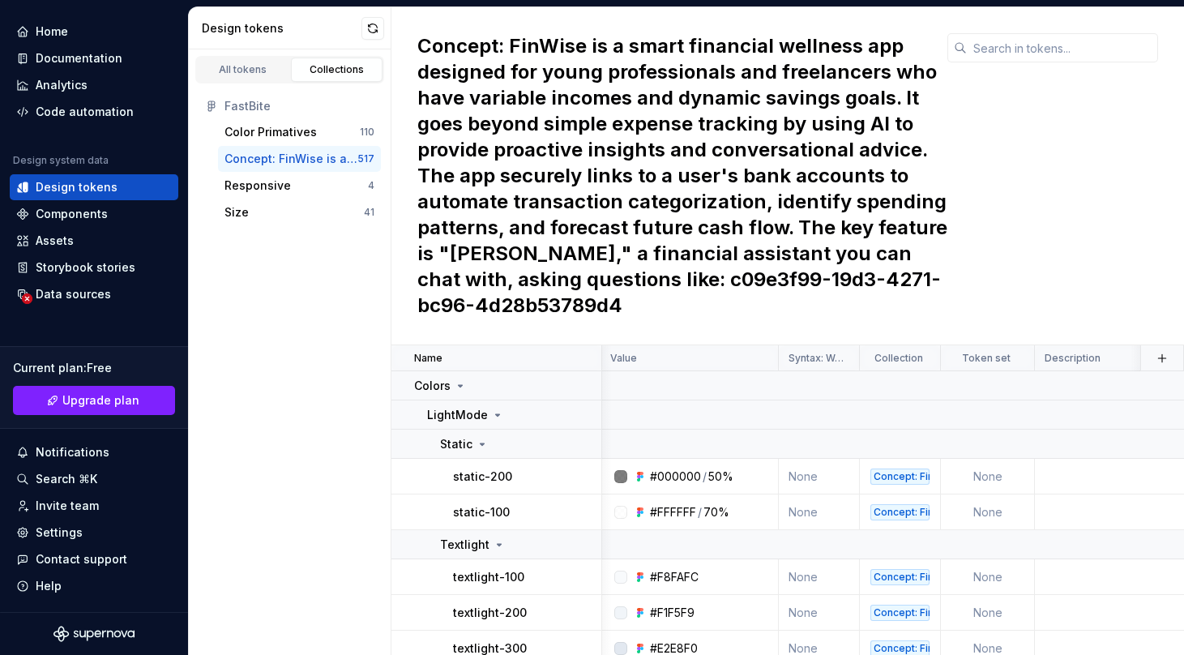
click at [727, 159] on h2 "Concept: FinWise is a smart financial wellness app designed for young professio…" at bounding box center [682, 175] width 530 height 285
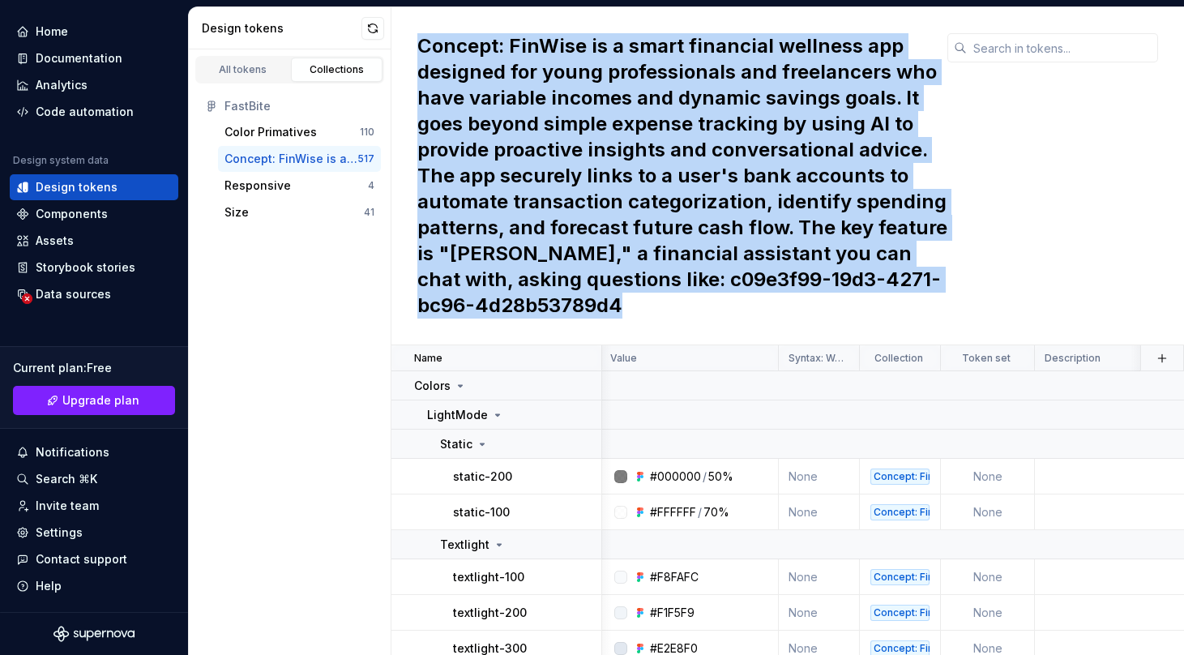
click at [727, 159] on h2 "Concept: FinWise is a smart financial wellness app designed for young professio…" at bounding box center [682, 175] width 530 height 285
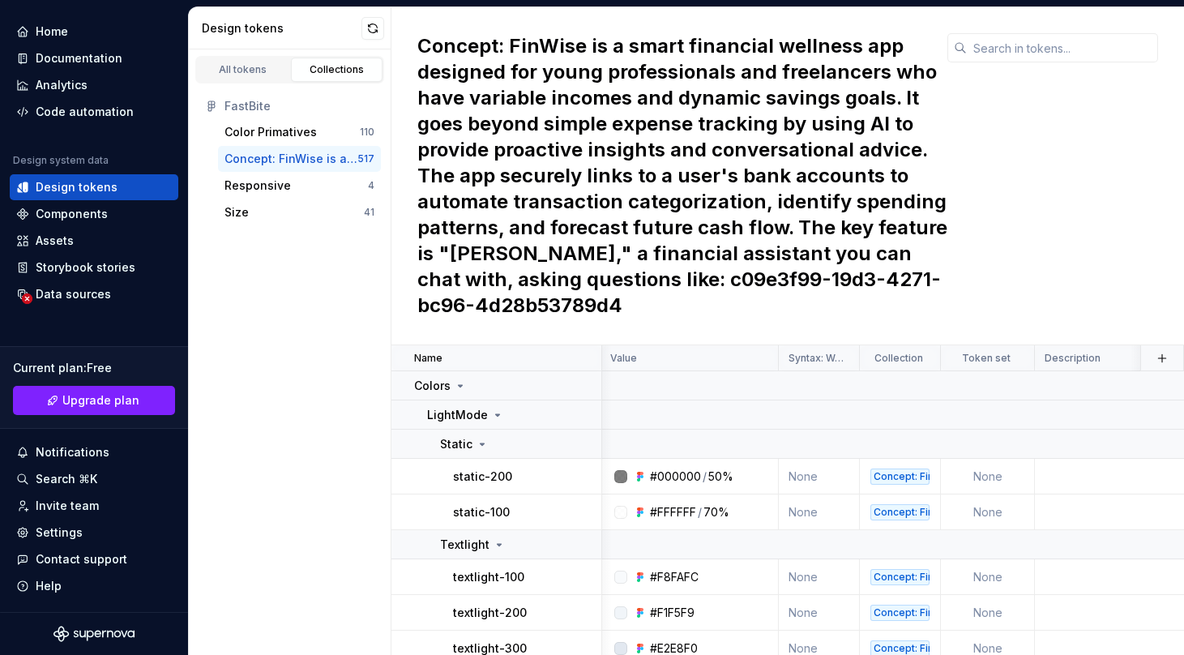
click at [738, 244] on h2 "Concept: FinWise is a smart financial wellness app designed for young professio…" at bounding box center [682, 175] width 530 height 285
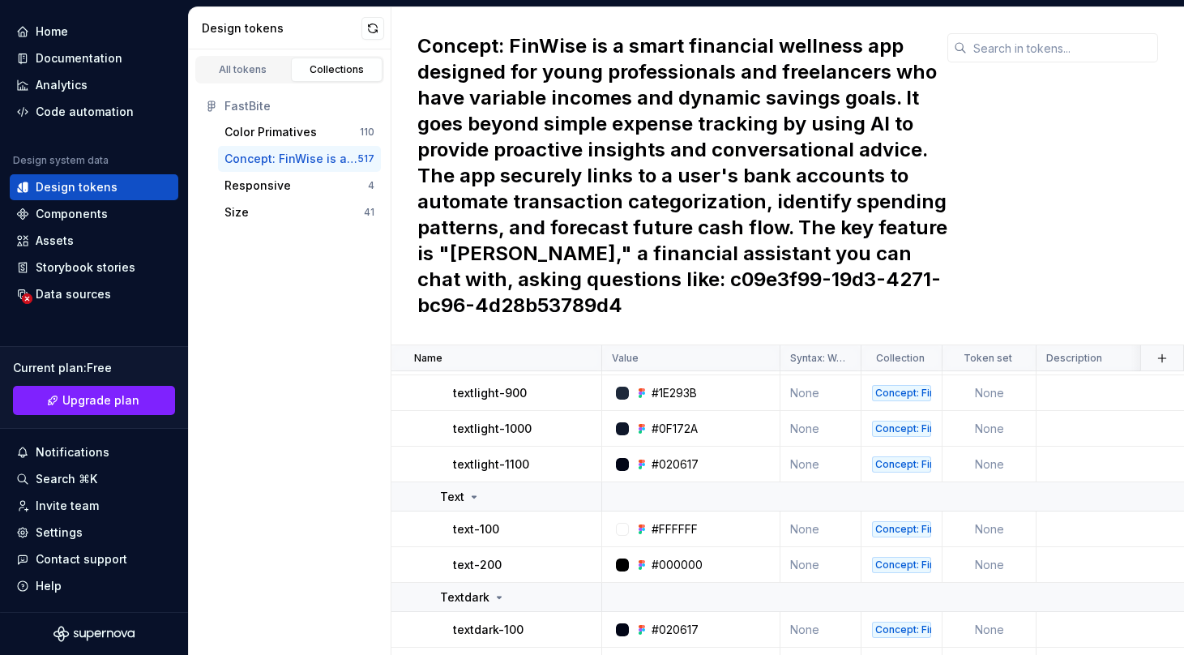
scroll to position [433, 0]
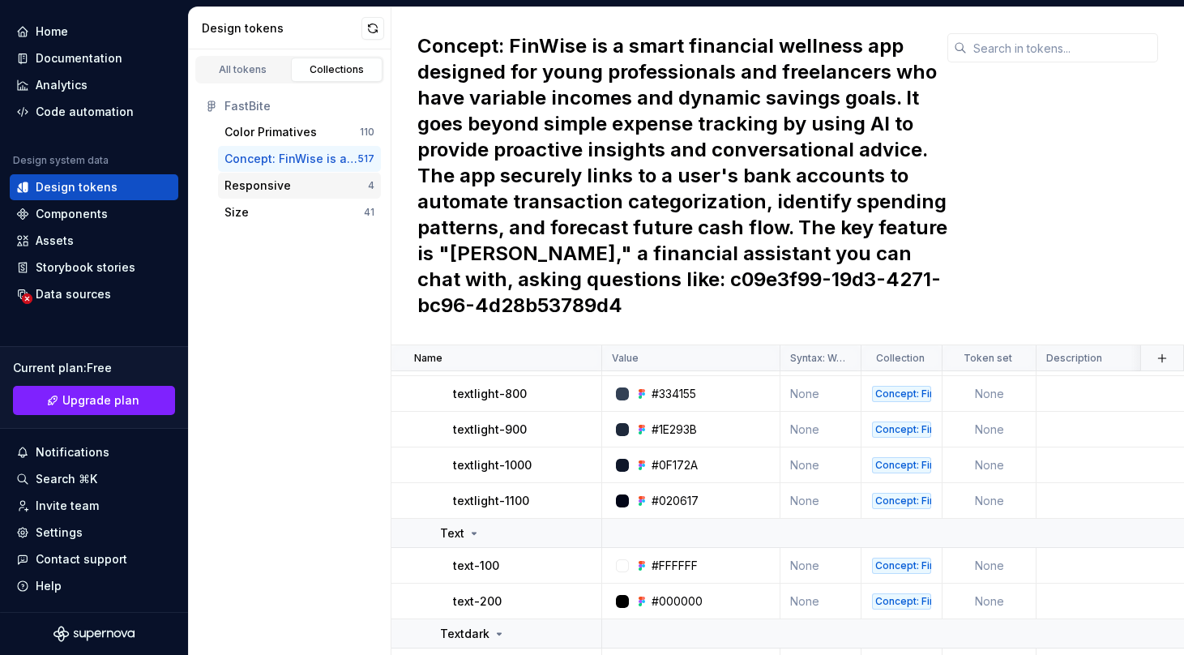
click at [280, 182] on div "Responsive" at bounding box center [257, 185] width 66 height 16
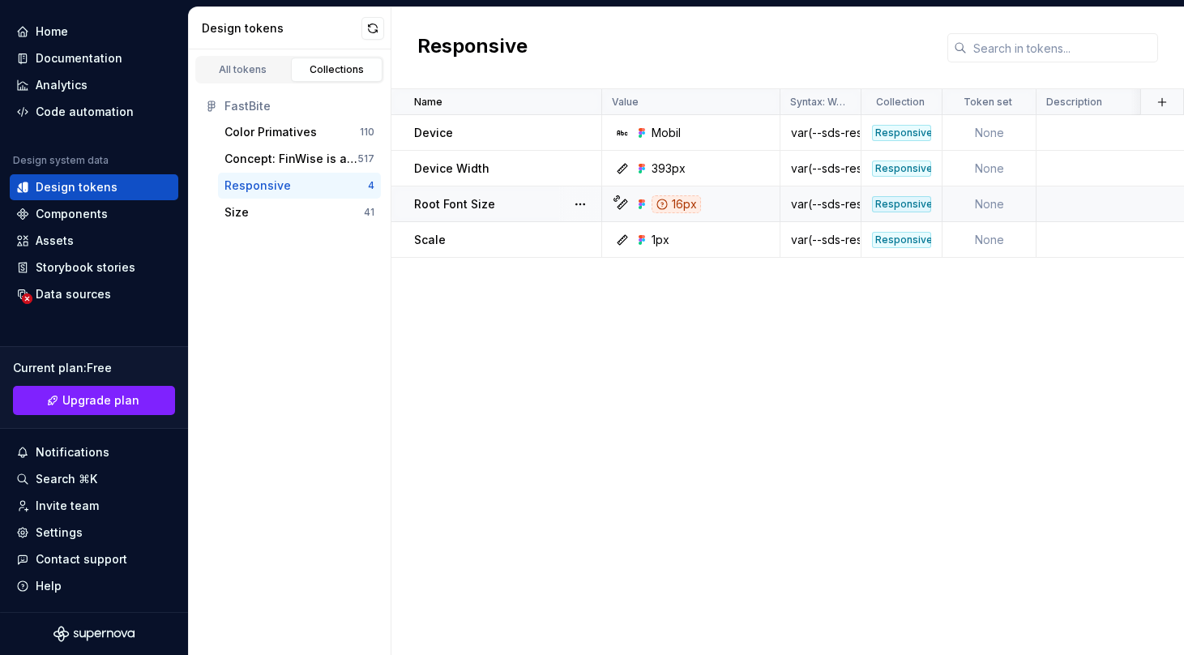
click at [619, 199] on icon at bounding box center [617, 199] width 8 height 8
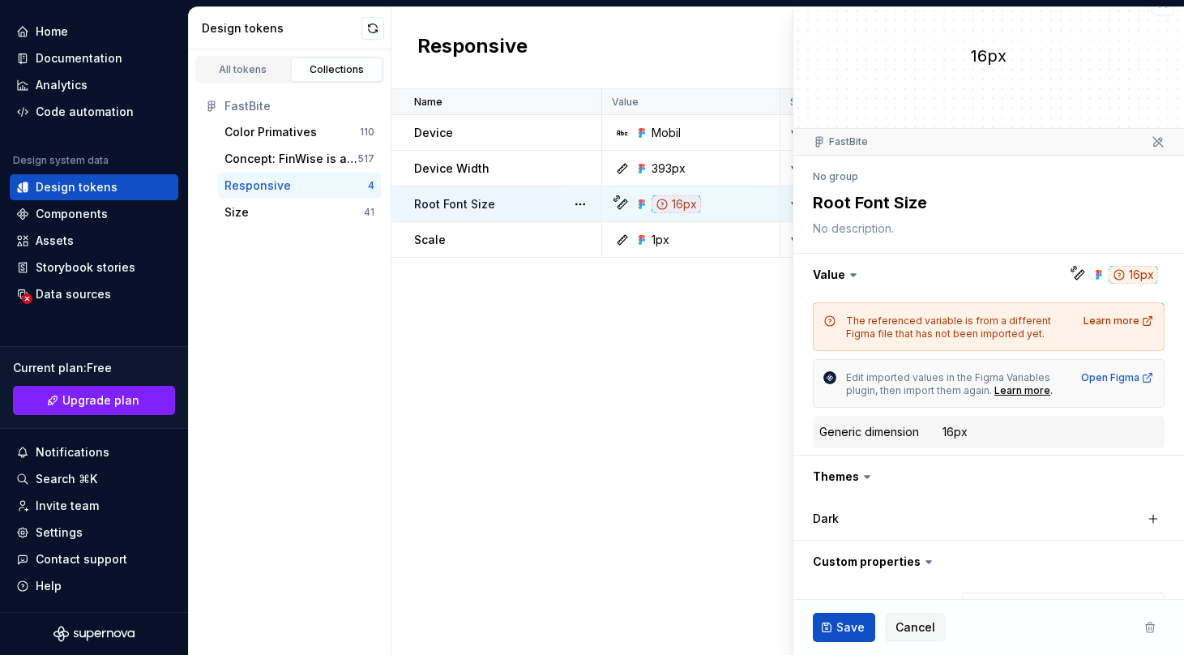
scroll to position [49, 0]
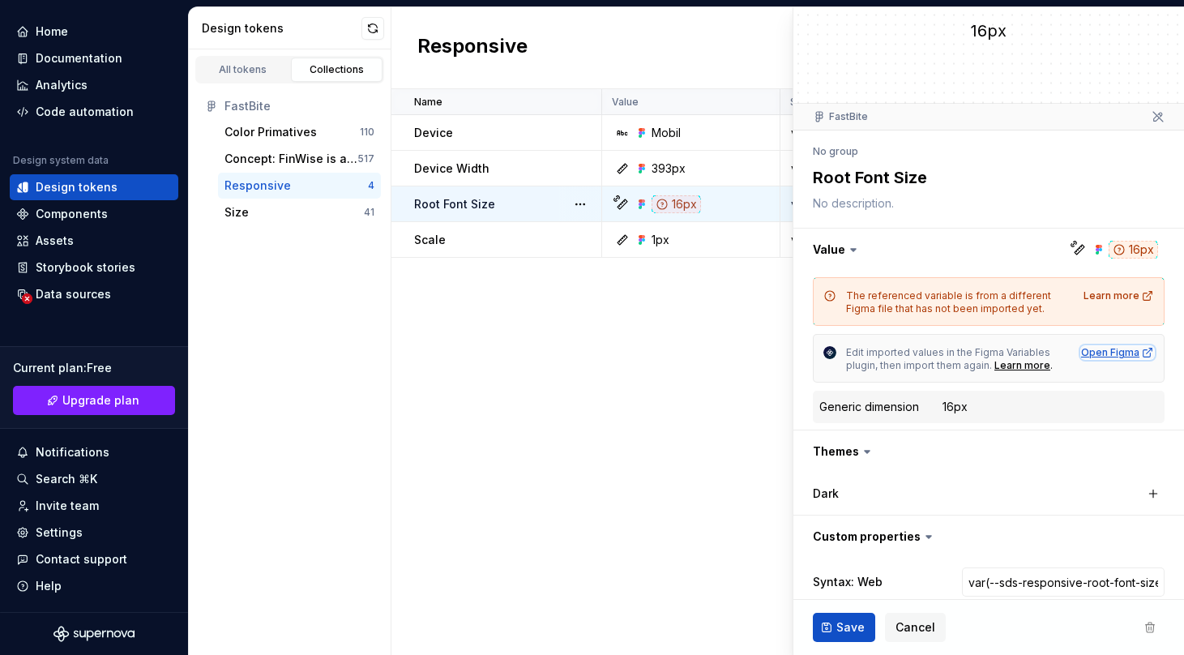
click at [1109, 353] on div "Open Figma" at bounding box center [1117, 352] width 73 height 13
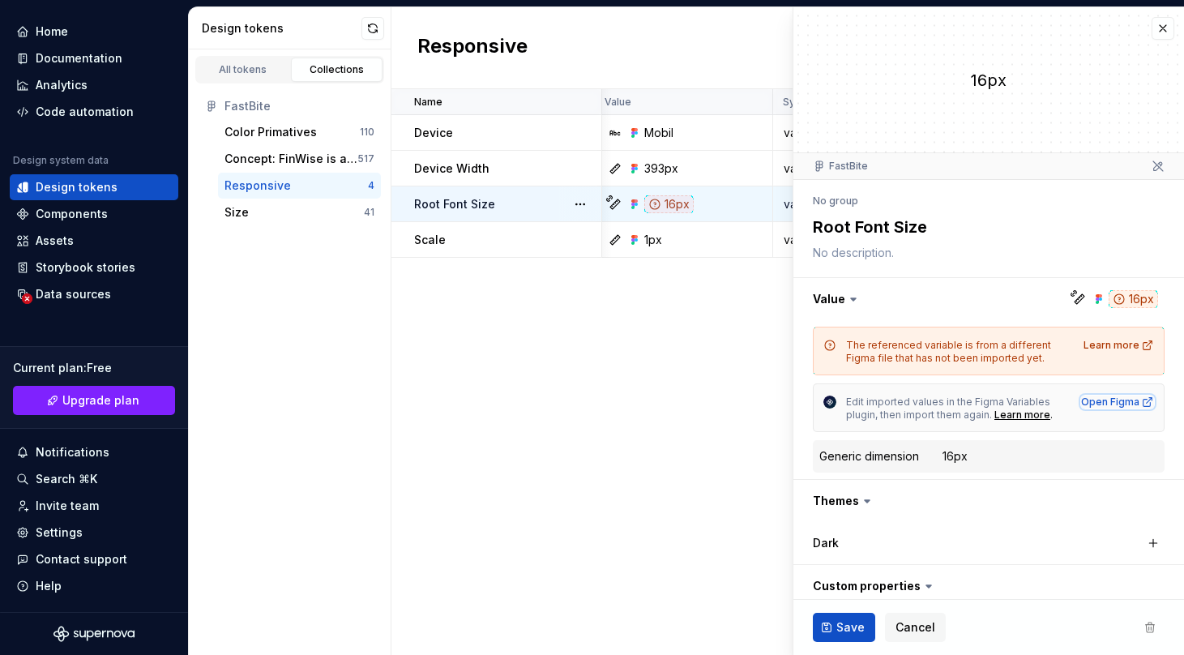
scroll to position [0, 0]
click at [291, 212] on div "Size" at bounding box center [293, 212] width 139 height 16
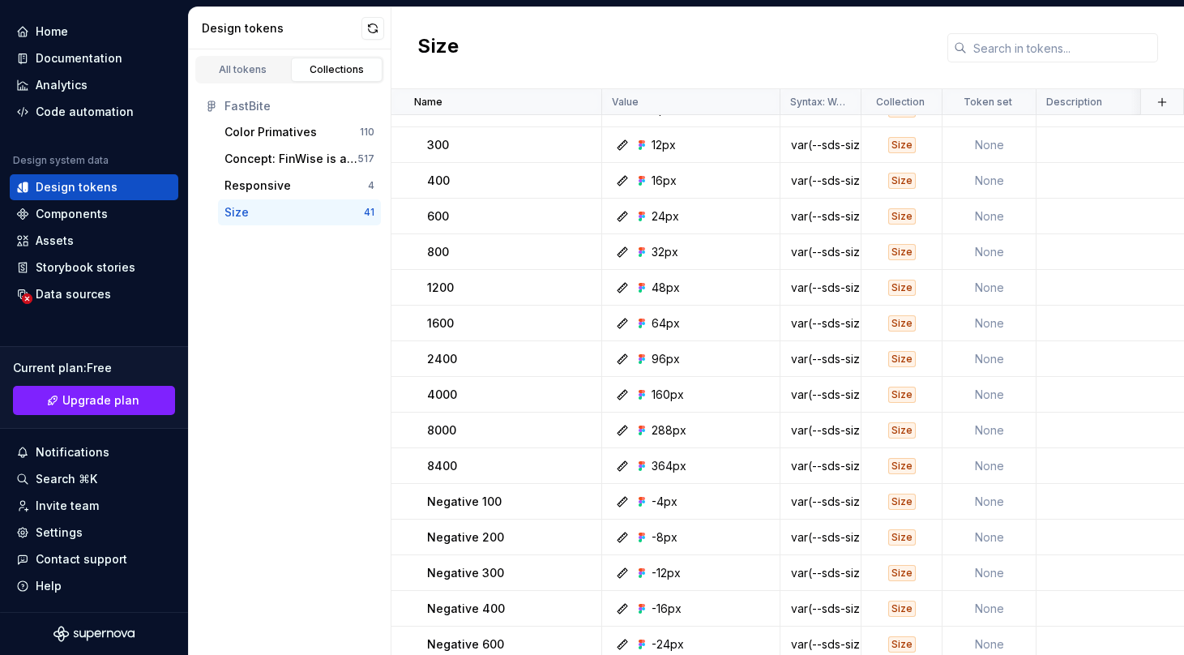
scroll to position [237, 0]
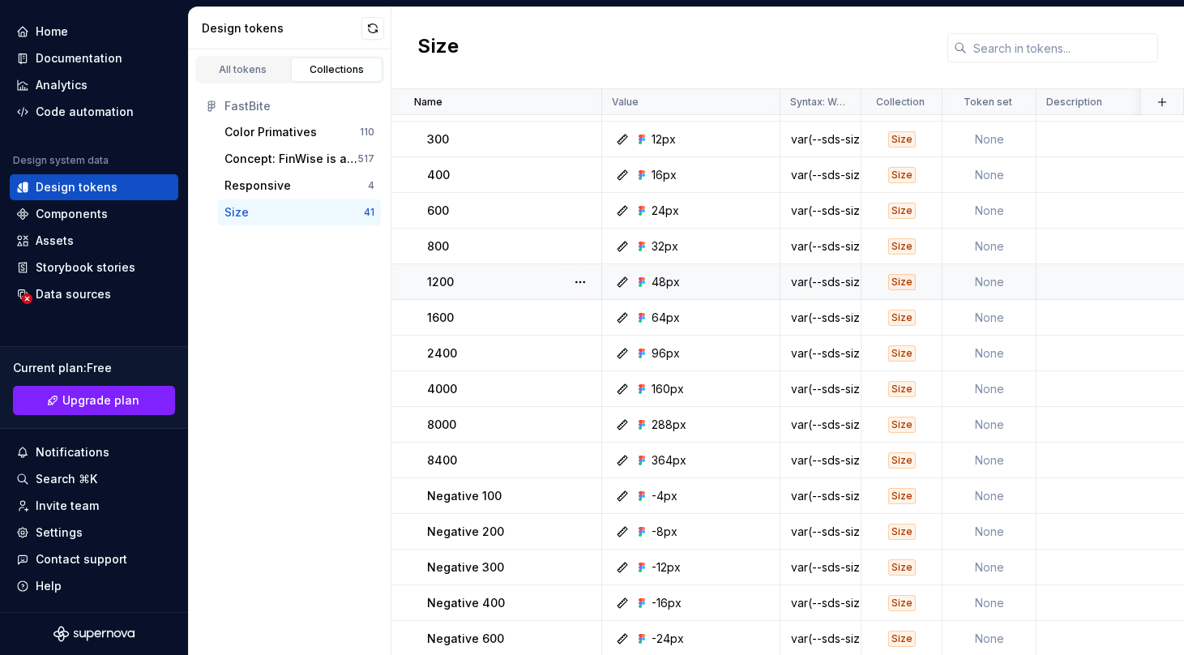
click at [904, 280] on div "Size" at bounding box center [902, 282] width 28 height 16
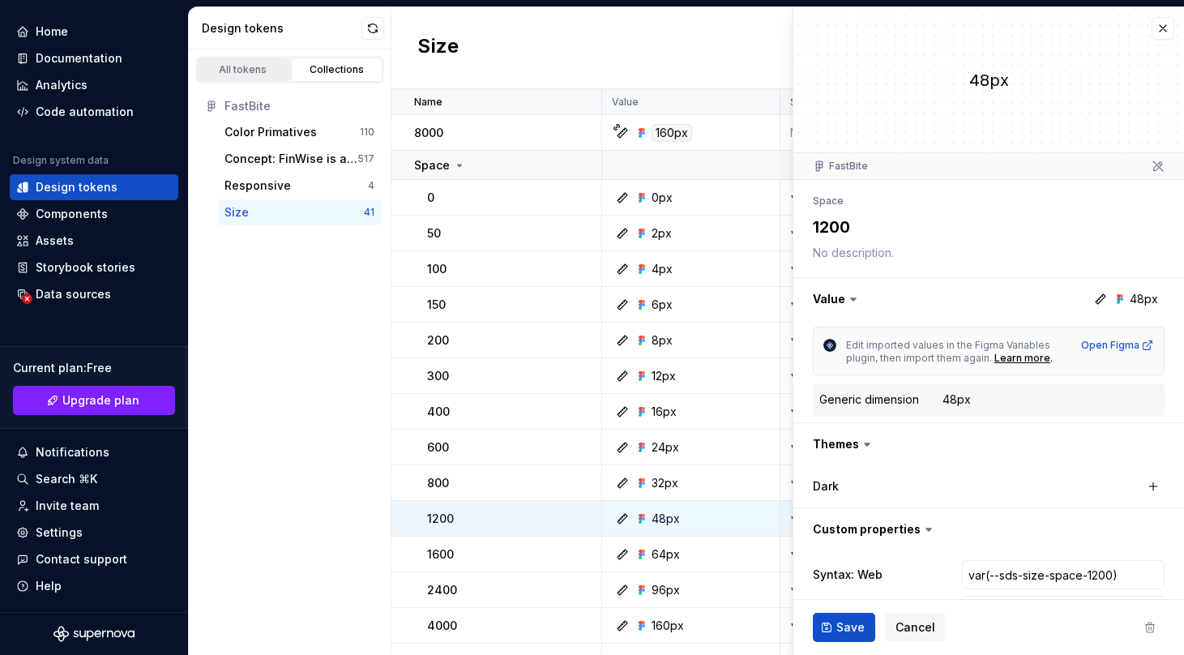
click at [237, 70] on div "All tokens" at bounding box center [243, 69] width 81 height 13
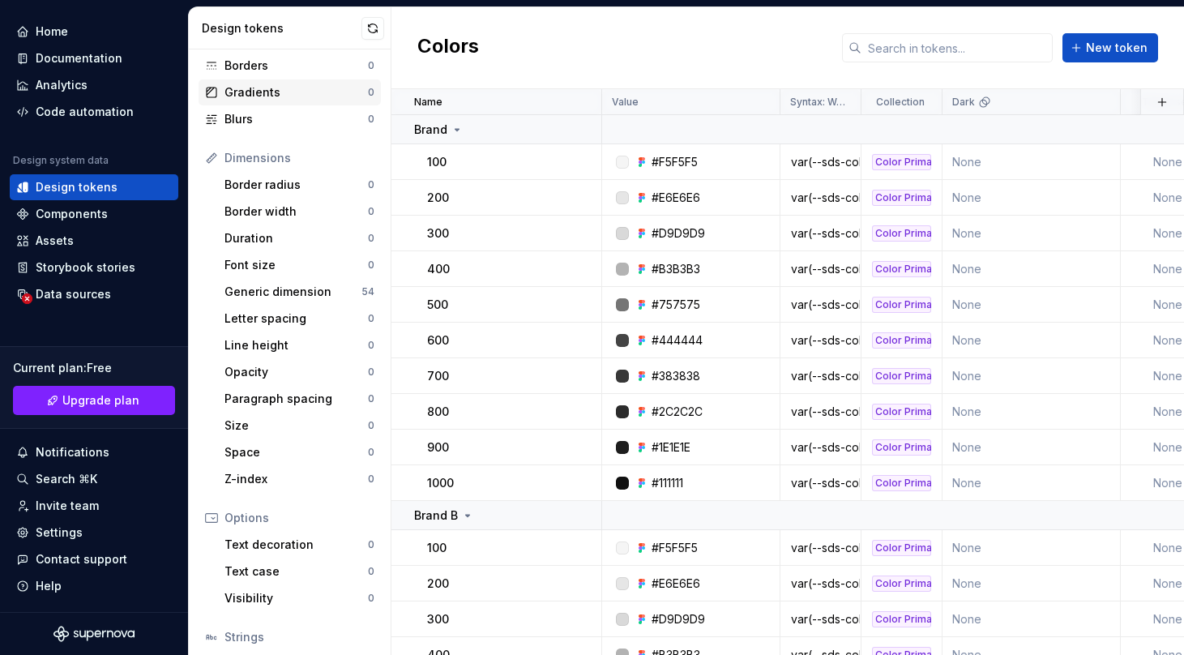
scroll to position [233, 0]
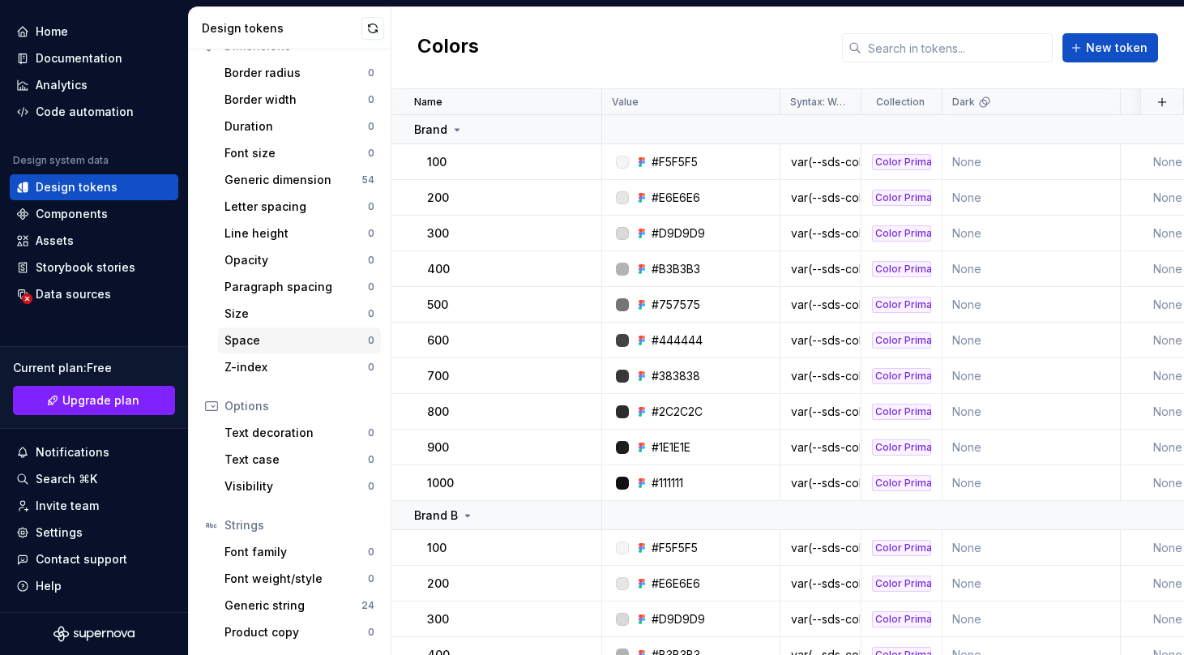
click at [276, 339] on div "Space" at bounding box center [295, 340] width 143 height 16
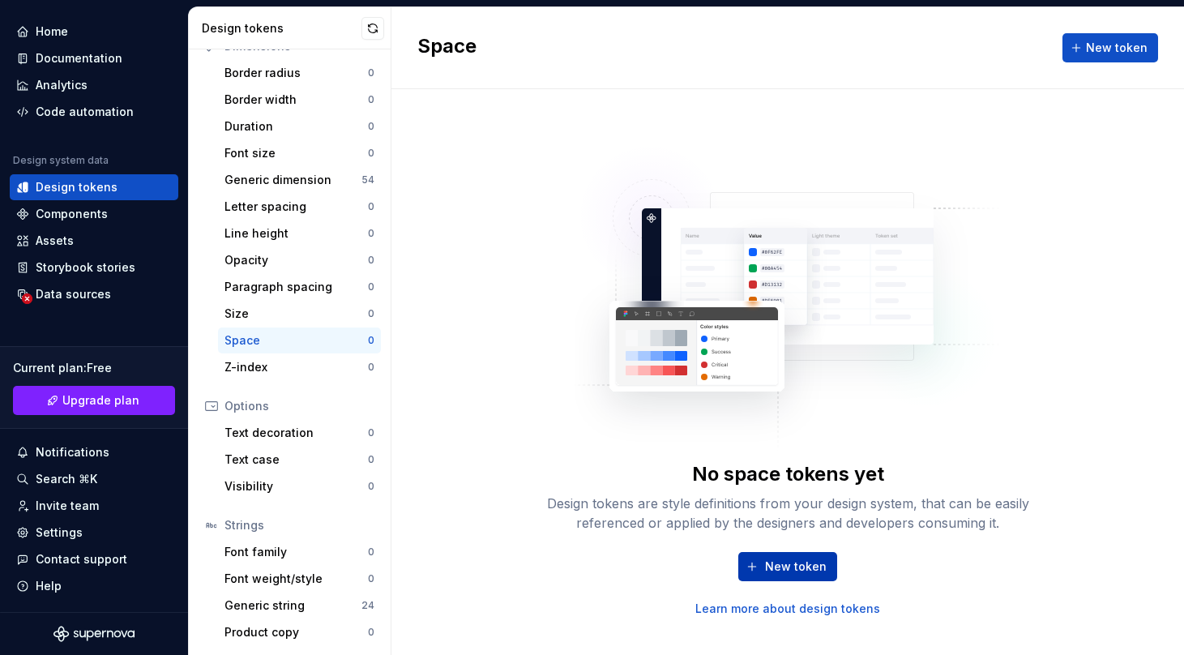
click at [771, 558] on button "New token" at bounding box center [787, 566] width 99 height 29
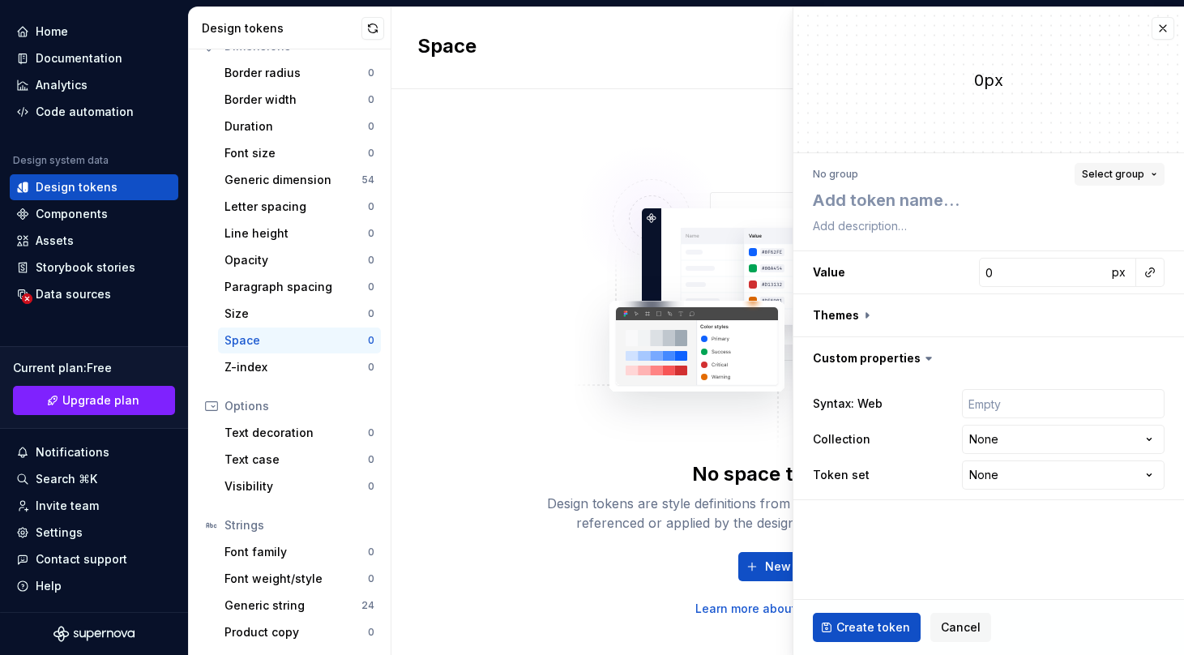
click at [1134, 173] on span "Select group" at bounding box center [1113, 174] width 62 height 13
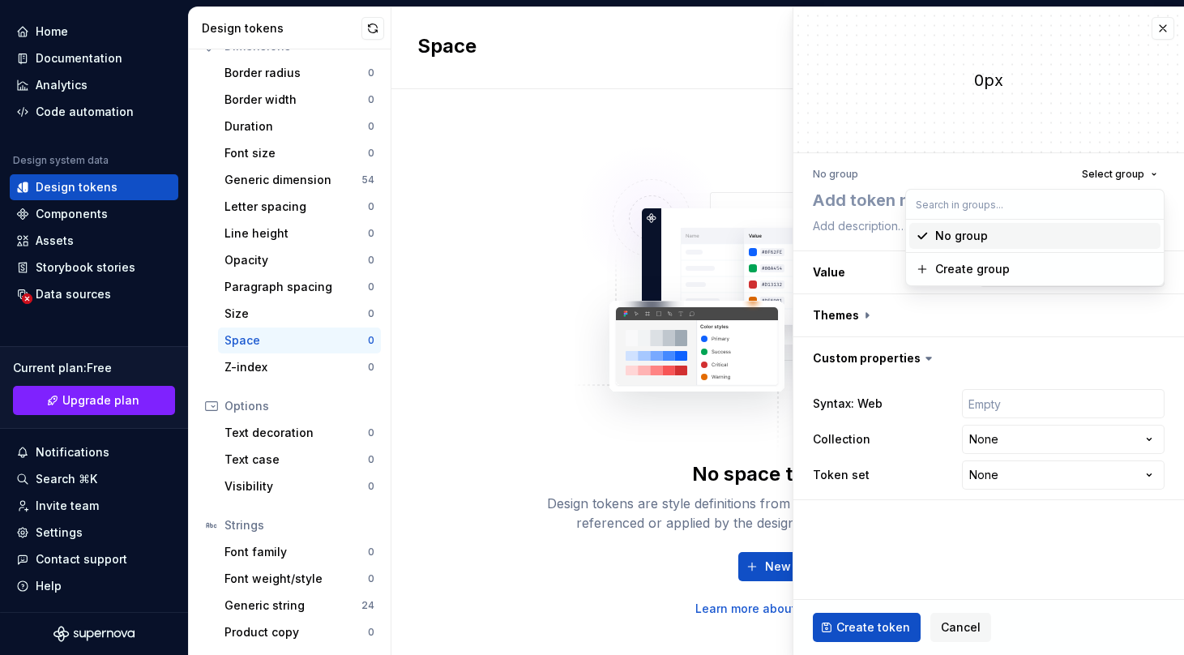
click at [1111, 135] on div "0px" at bounding box center [988, 79] width 391 height 145
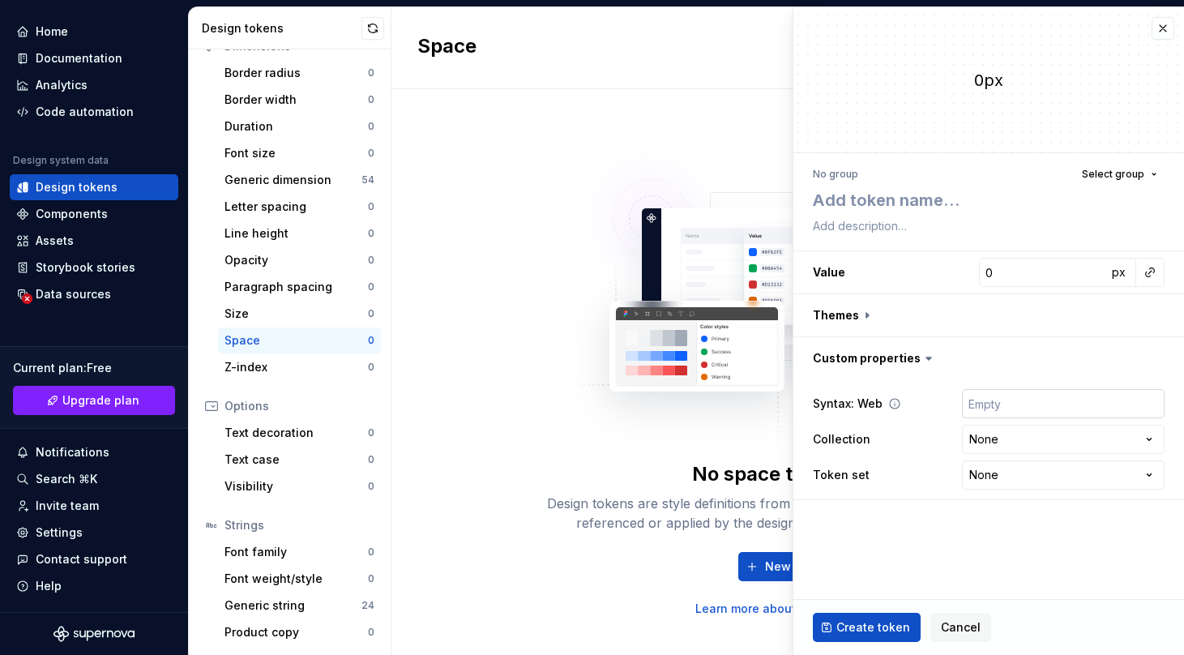
click at [1037, 391] on input "text" at bounding box center [1063, 403] width 203 height 29
click at [885, 476] on div "Token set None **** **** ******** *********" at bounding box center [989, 474] width 352 height 29
click at [880, 198] on textarea at bounding box center [986, 200] width 352 height 29
click at [877, 240] on div "**********" at bounding box center [988, 331] width 391 height 357
click at [879, 224] on textarea at bounding box center [986, 226] width 352 height 23
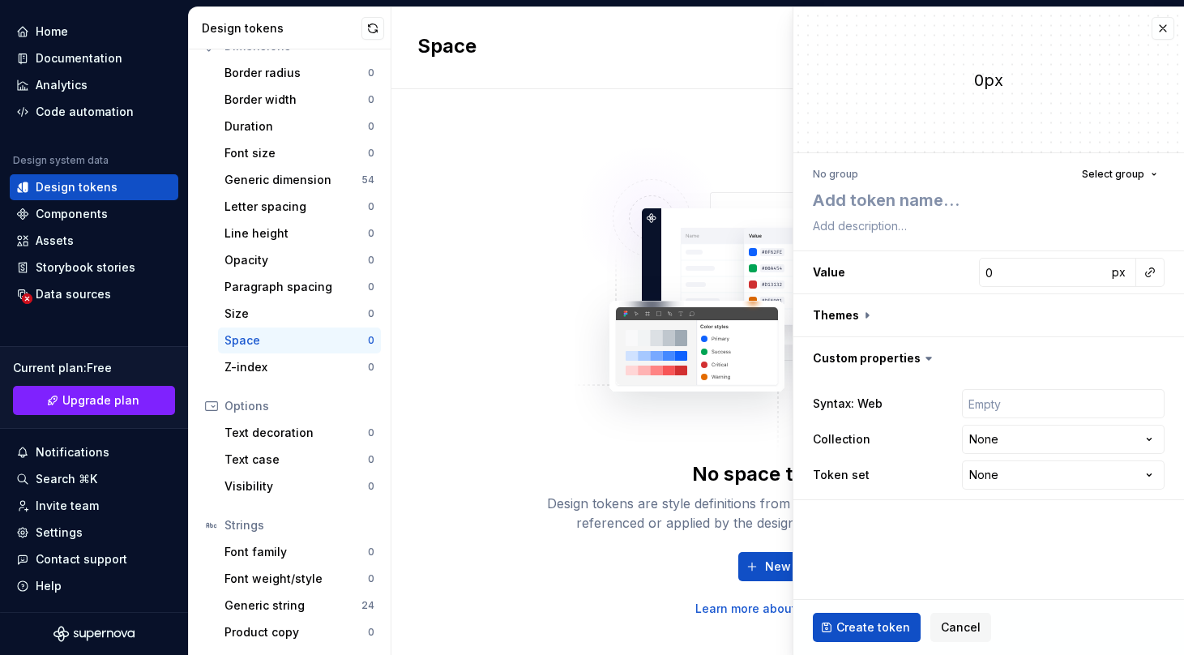
click at [861, 173] on div "No group Select group" at bounding box center [989, 174] width 352 height 23
click at [849, 169] on div "No group" at bounding box center [835, 174] width 45 height 13
click at [848, 178] on div "No group" at bounding box center [835, 174] width 45 height 13
click at [870, 178] on div "No group Select group" at bounding box center [989, 174] width 352 height 23
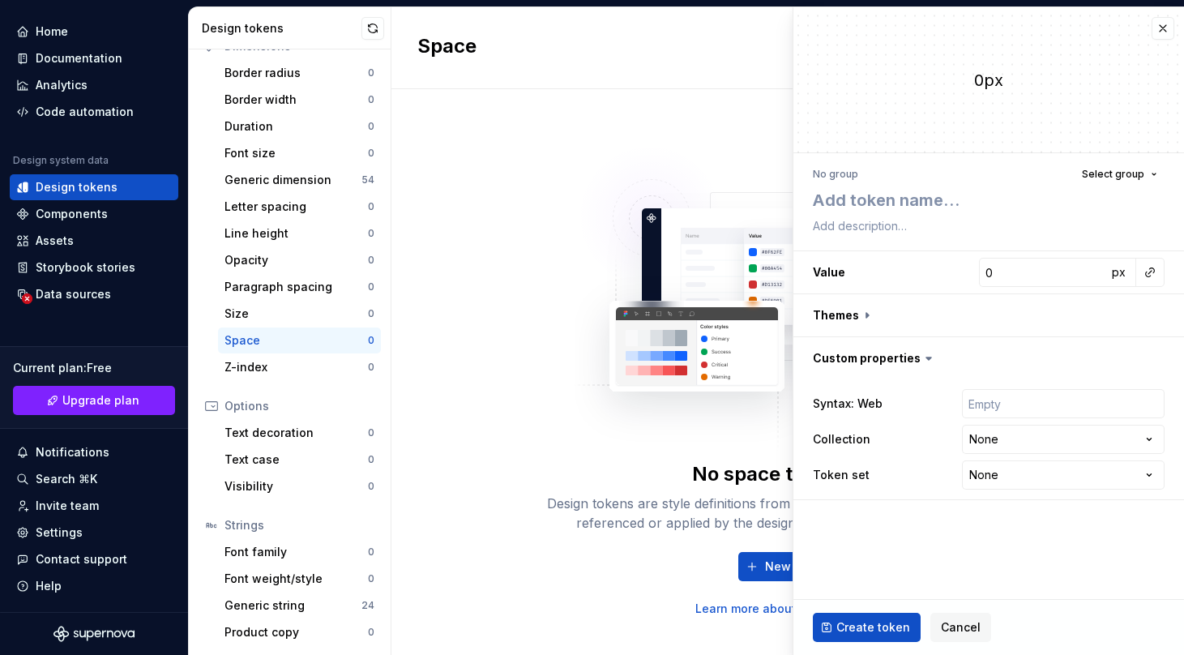
click at [870, 174] on div "No group Select group" at bounding box center [989, 174] width 352 height 23
click at [870, 172] on div "No group Select group" at bounding box center [989, 174] width 352 height 23
click at [992, 398] on input "text" at bounding box center [1063, 403] width 203 height 29
click at [891, 402] on icon at bounding box center [894, 403] width 13 height 13
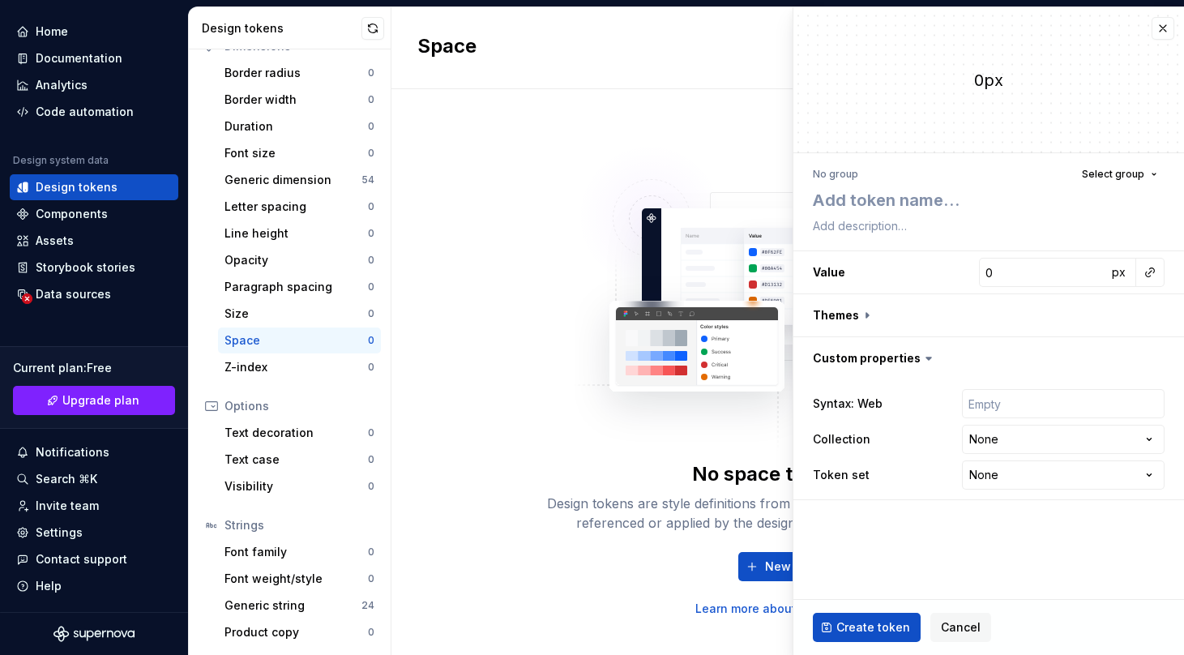
click at [921, 357] on icon at bounding box center [929, 358] width 16 height 16
click at [928, 352] on icon at bounding box center [929, 358] width 16 height 16
click at [860, 317] on button "button" at bounding box center [988, 315] width 391 height 42
click at [846, 307] on button "button" at bounding box center [988, 315] width 391 height 42
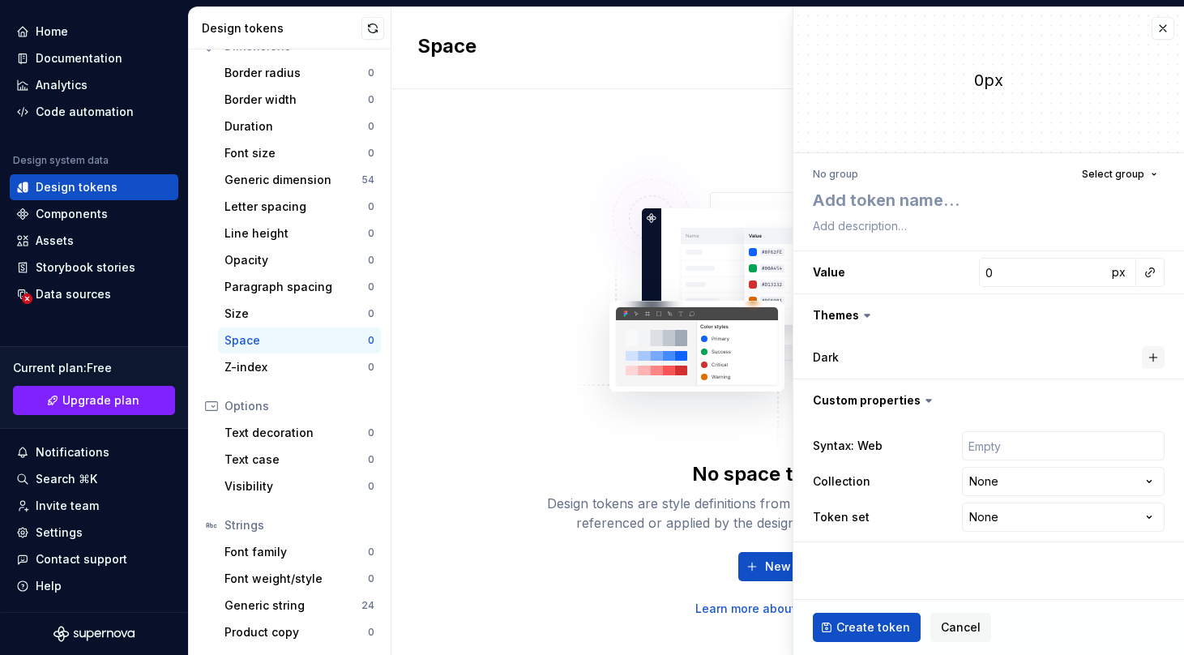
click at [1151, 350] on button "button" at bounding box center [1153, 357] width 23 height 23
click at [1150, 353] on button "button" at bounding box center [1150, 357] width 23 height 23
click at [1126, 331] on html "**********" at bounding box center [592, 327] width 1184 height 655
click at [973, 350] on button "button" at bounding box center [976, 357] width 29 height 29
click at [869, 314] on icon at bounding box center [867, 315] width 16 height 16
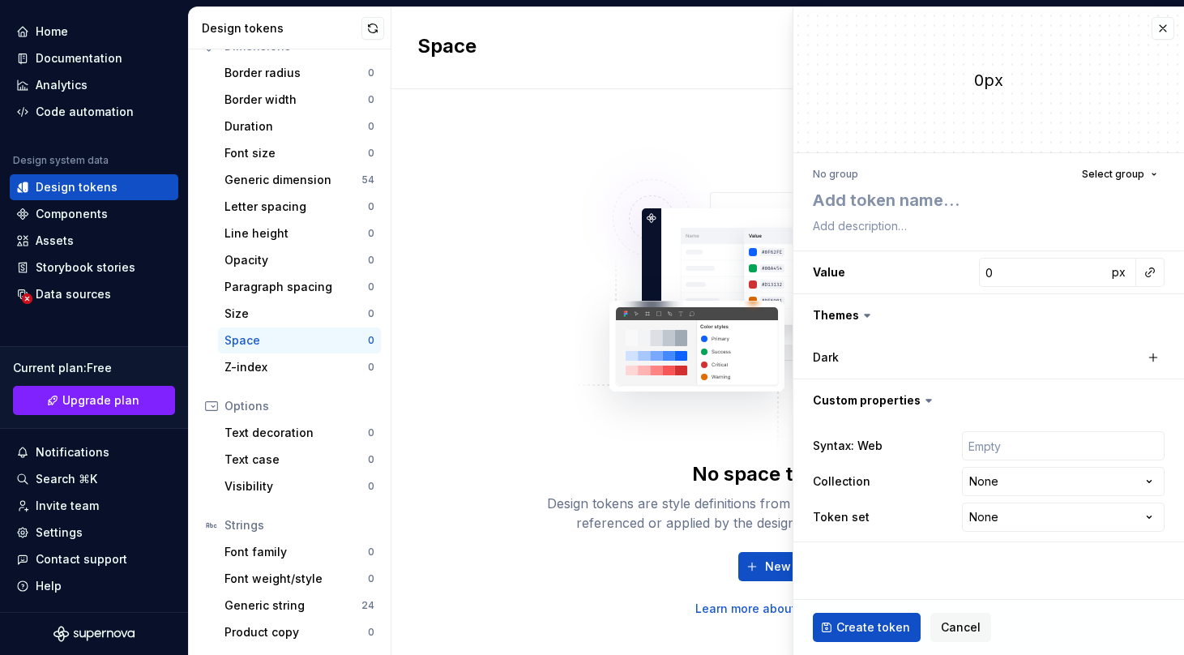
click at [865, 314] on icon at bounding box center [867, 315] width 5 height 2
click at [998, 280] on input "0" at bounding box center [1043, 272] width 128 height 29
click at [870, 199] on textarea at bounding box center [986, 200] width 352 height 29
click at [891, 222] on textarea at bounding box center [986, 226] width 352 height 23
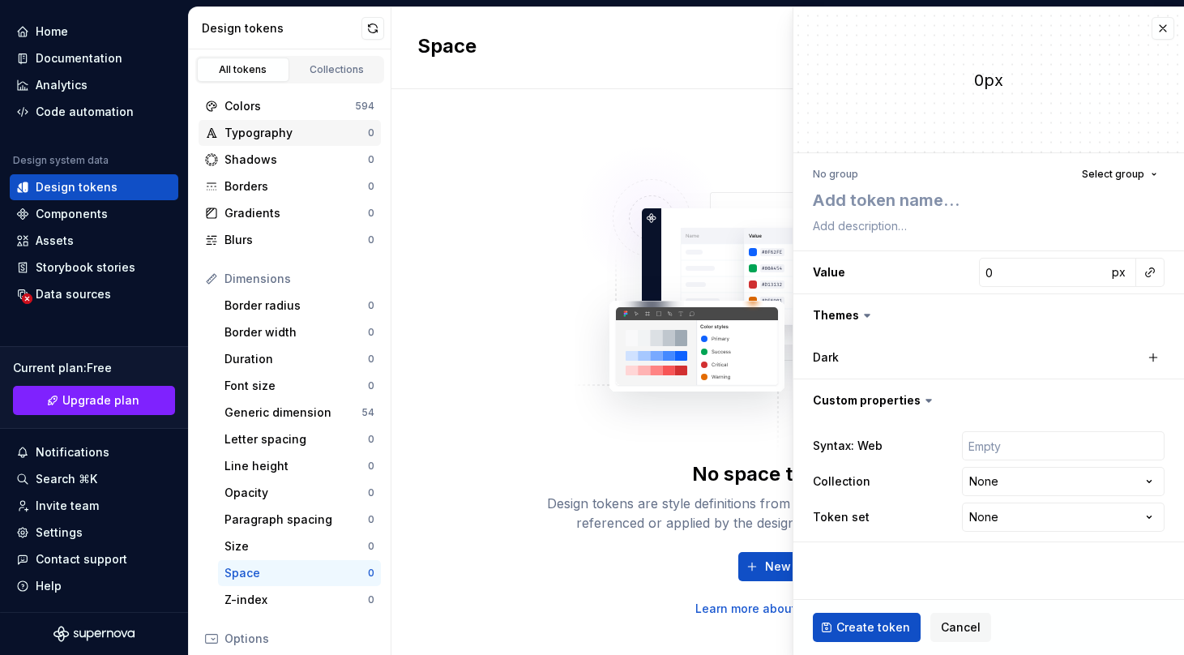
click at [272, 133] on div "Typography" at bounding box center [295, 133] width 143 height 16
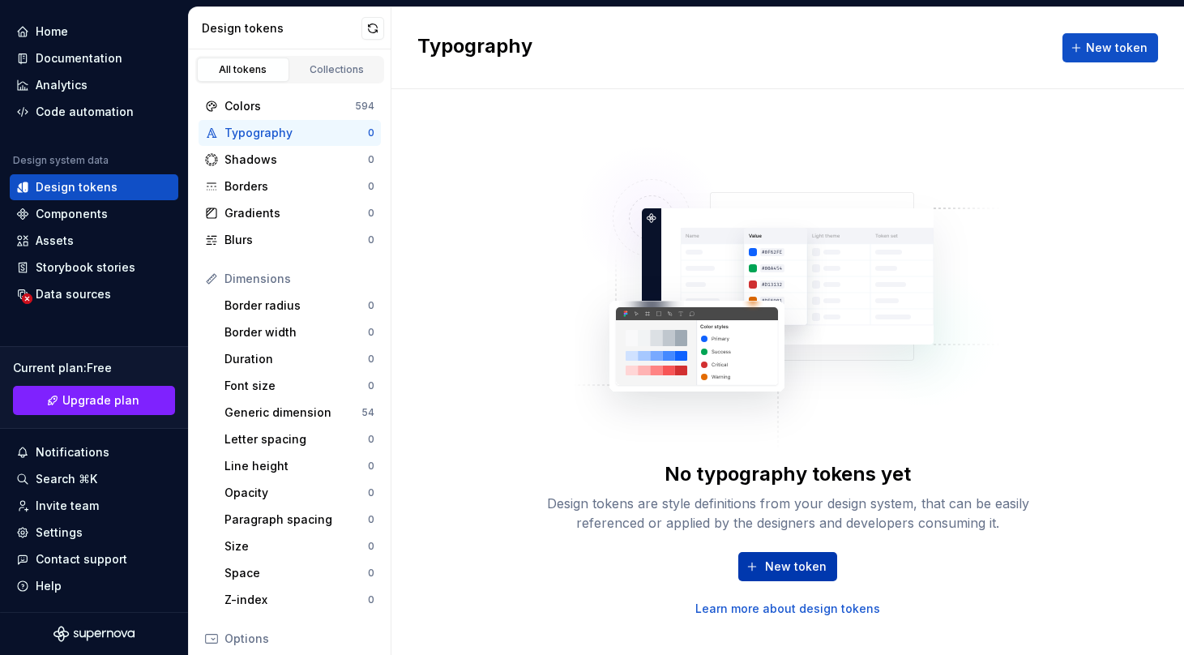
click at [781, 565] on span "New token" at bounding box center [796, 566] width 62 height 16
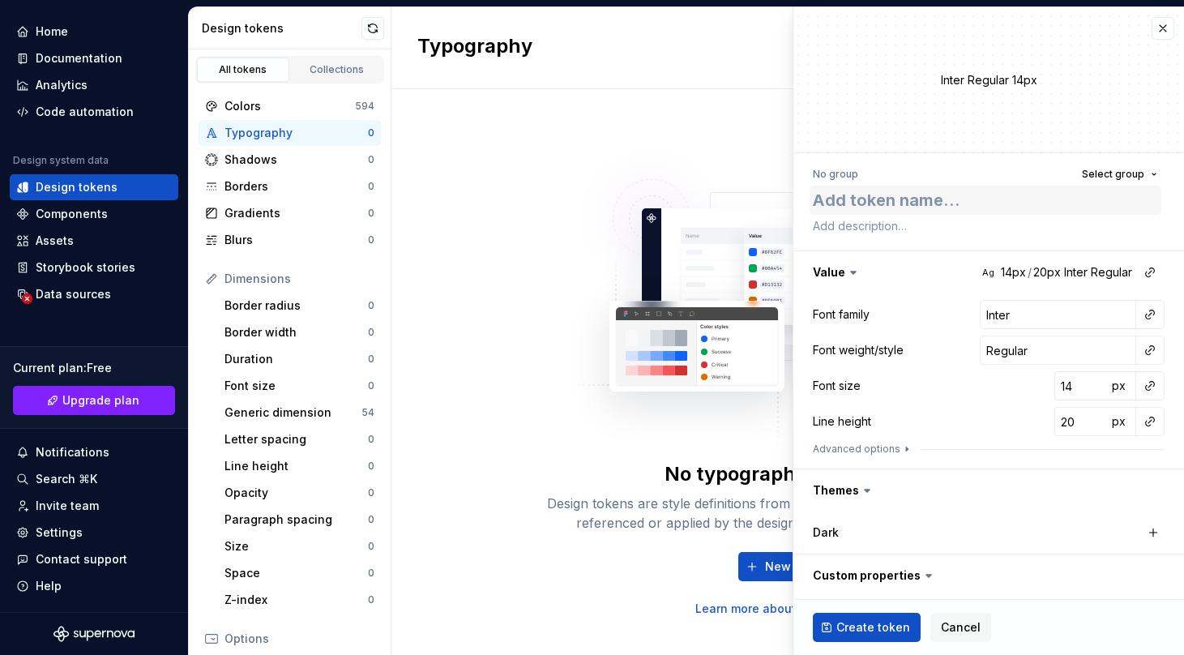
click at [842, 197] on textarea at bounding box center [986, 200] width 352 height 29
click at [851, 271] on icon at bounding box center [853, 272] width 5 height 2
click at [1022, 273] on button "button" at bounding box center [988, 272] width 391 height 42
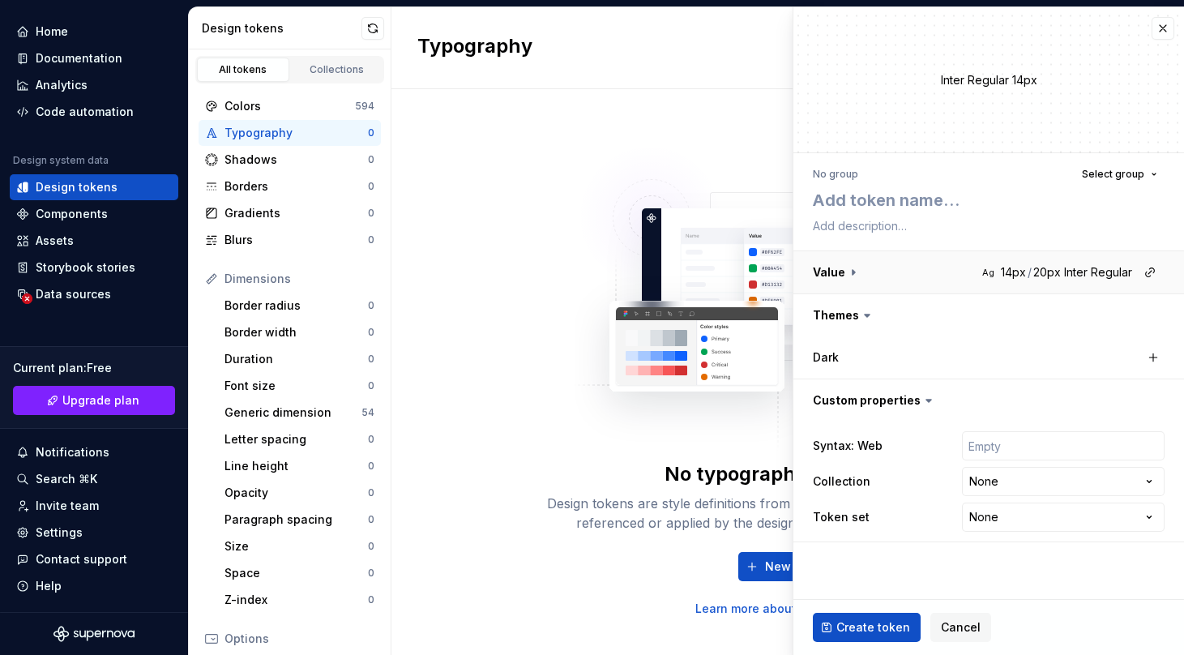
click at [1022, 273] on button "button" at bounding box center [988, 272] width 391 height 42
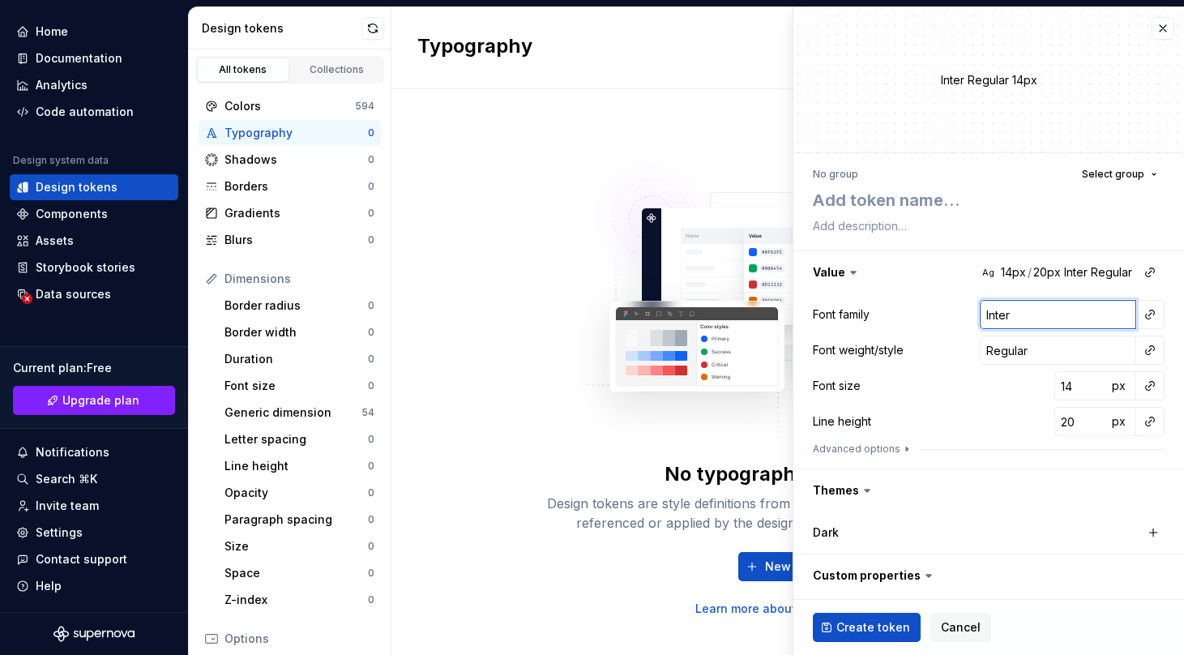
click at [1035, 320] on input "Inter" at bounding box center [1058, 314] width 156 height 29
click at [917, 336] on div "Font weight/style Regular" at bounding box center [989, 350] width 352 height 29
click at [910, 203] on textarea at bounding box center [986, 200] width 352 height 29
click at [828, 229] on textarea at bounding box center [986, 226] width 352 height 23
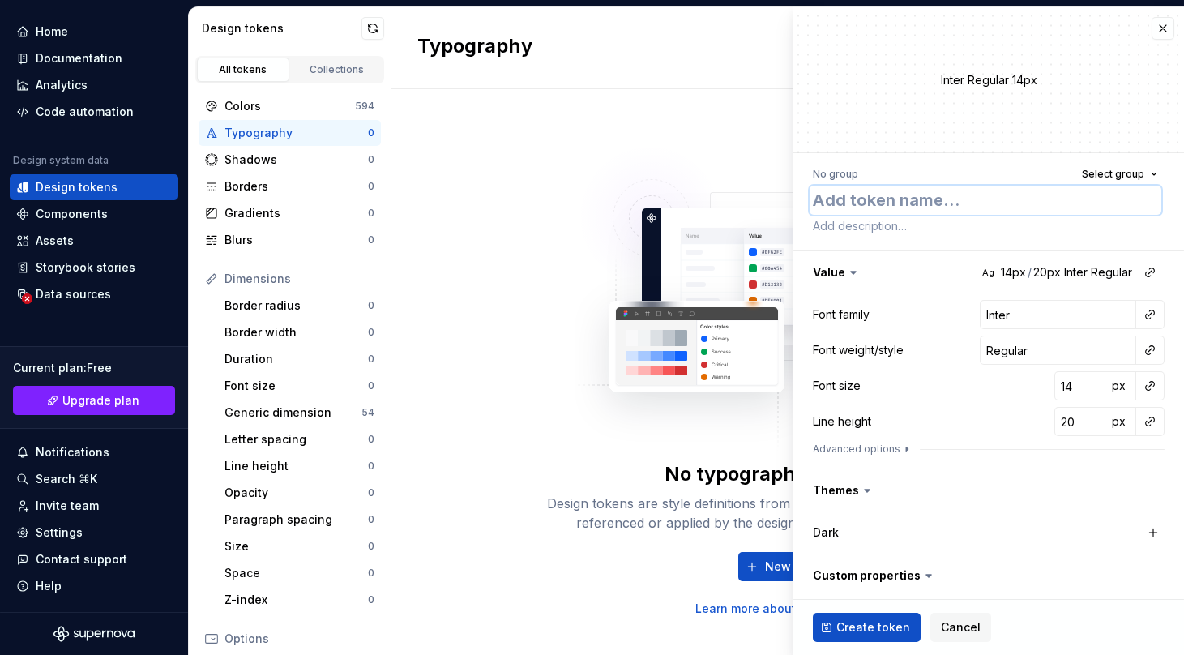
click at [835, 208] on textarea at bounding box center [986, 200] width 352 height 29
click at [836, 182] on div "No group Select group" at bounding box center [989, 174] width 352 height 23
click at [836, 179] on div "No group" at bounding box center [835, 174] width 45 height 13
click at [836, 197] on textarea at bounding box center [986, 200] width 352 height 29
click at [235, 641] on div "Options" at bounding box center [299, 639] width 150 height 16
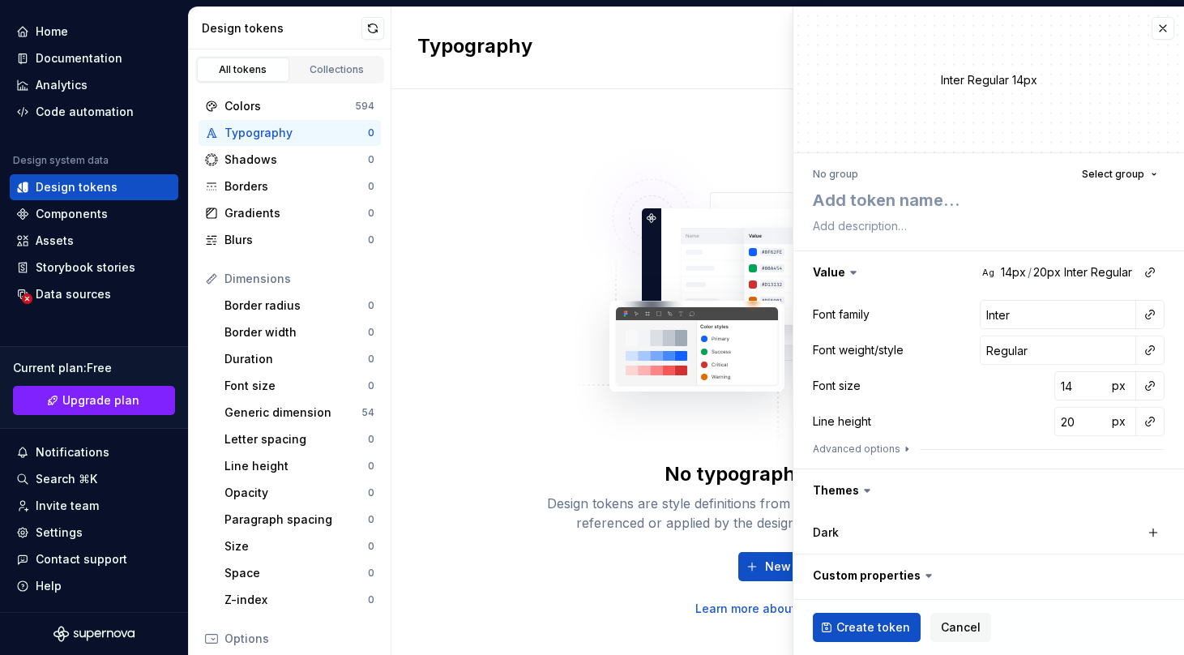
click at [209, 639] on icon at bounding box center [211, 638] width 13 height 13
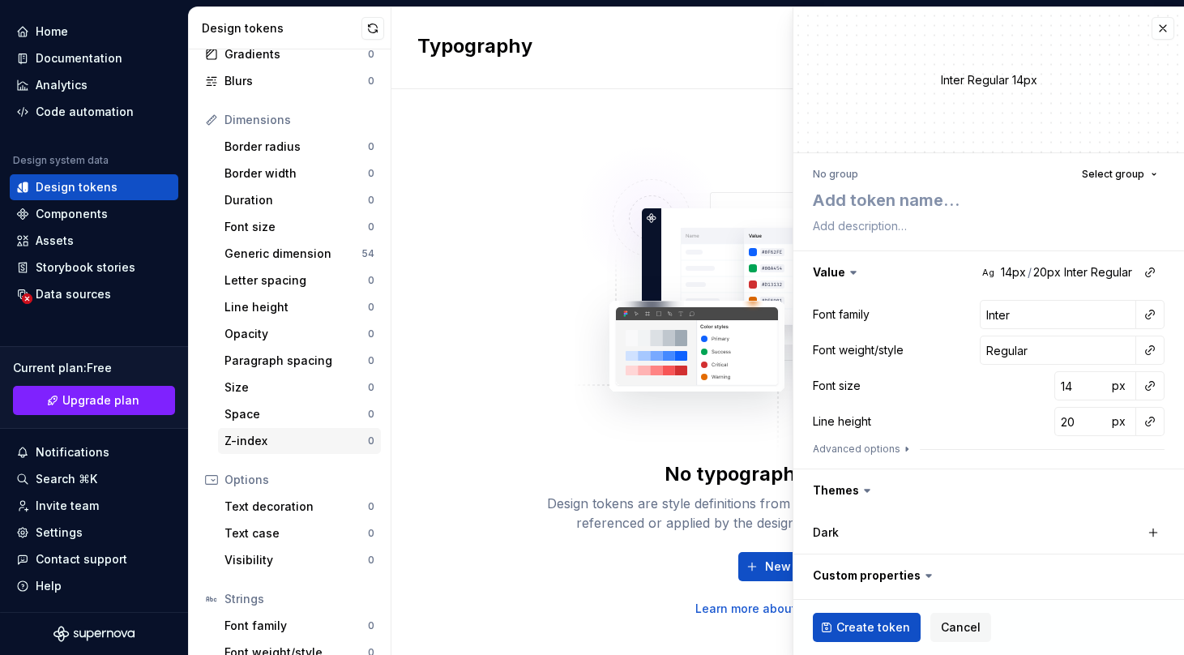
scroll to position [233, 0]
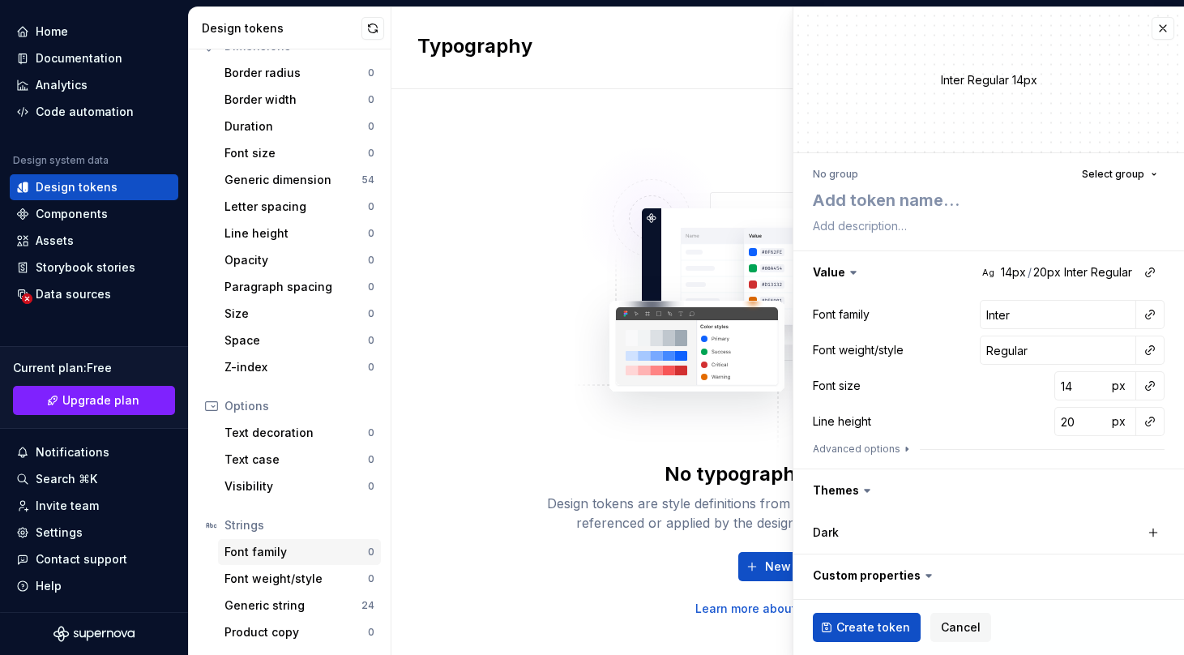
click at [293, 545] on div "Font family" at bounding box center [295, 552] width 143 height 16
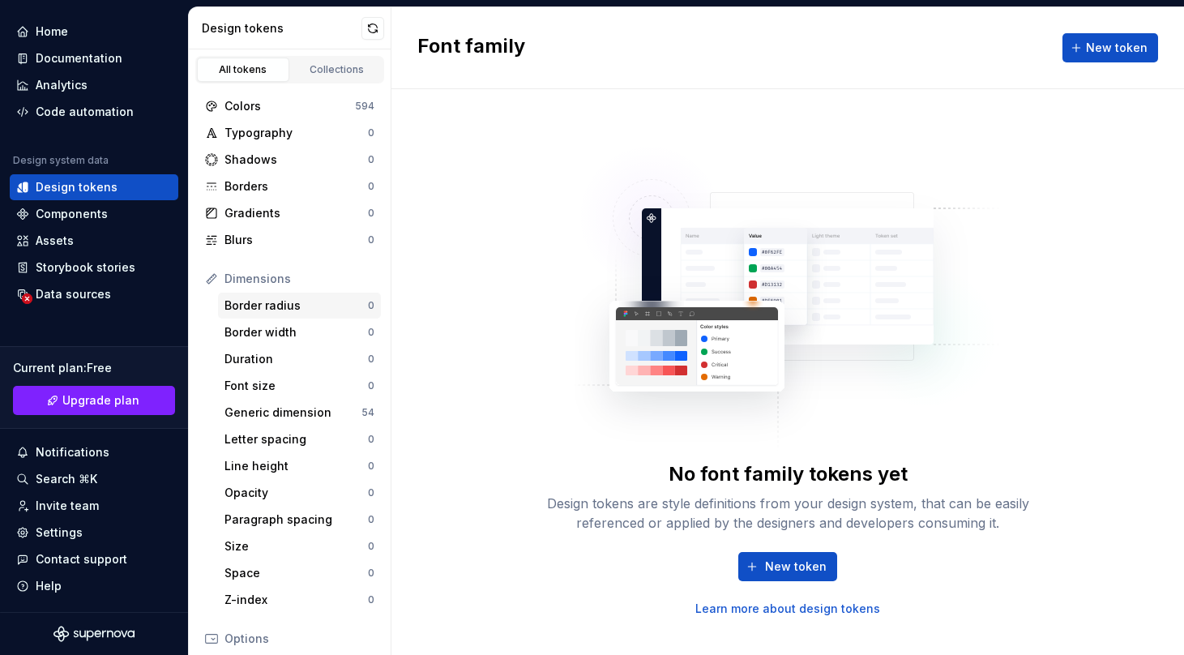
scroll to position [233, 0]
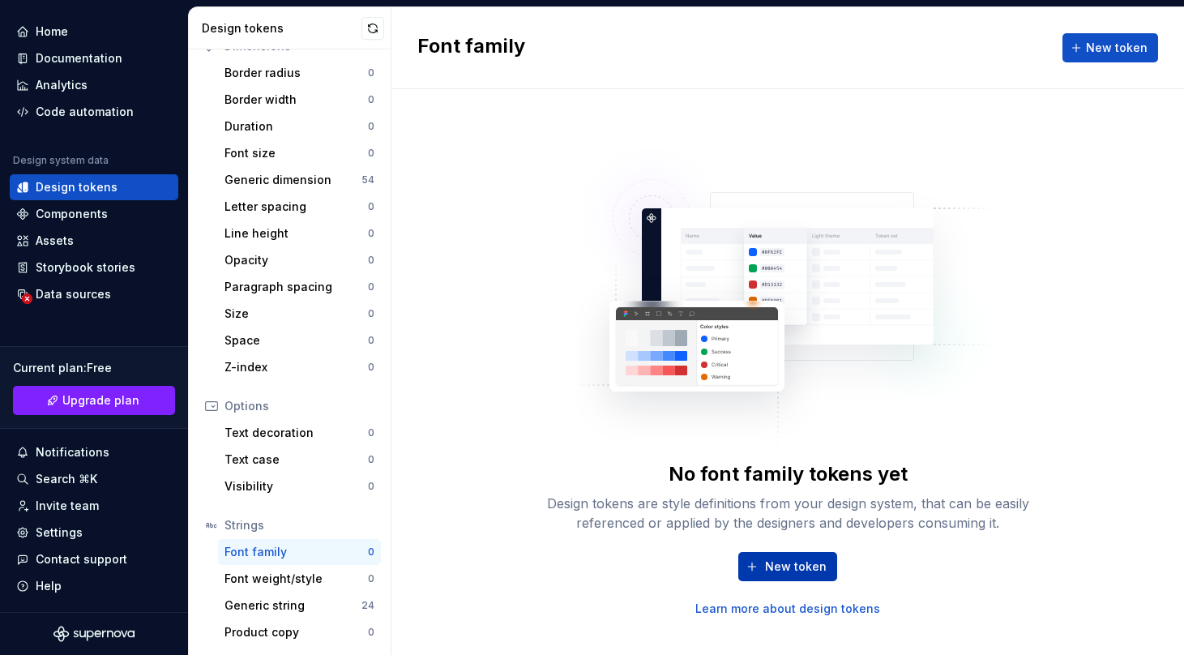
click at [789, 562] on span "New token" at bounding box center [796, 566] width 62 height 16
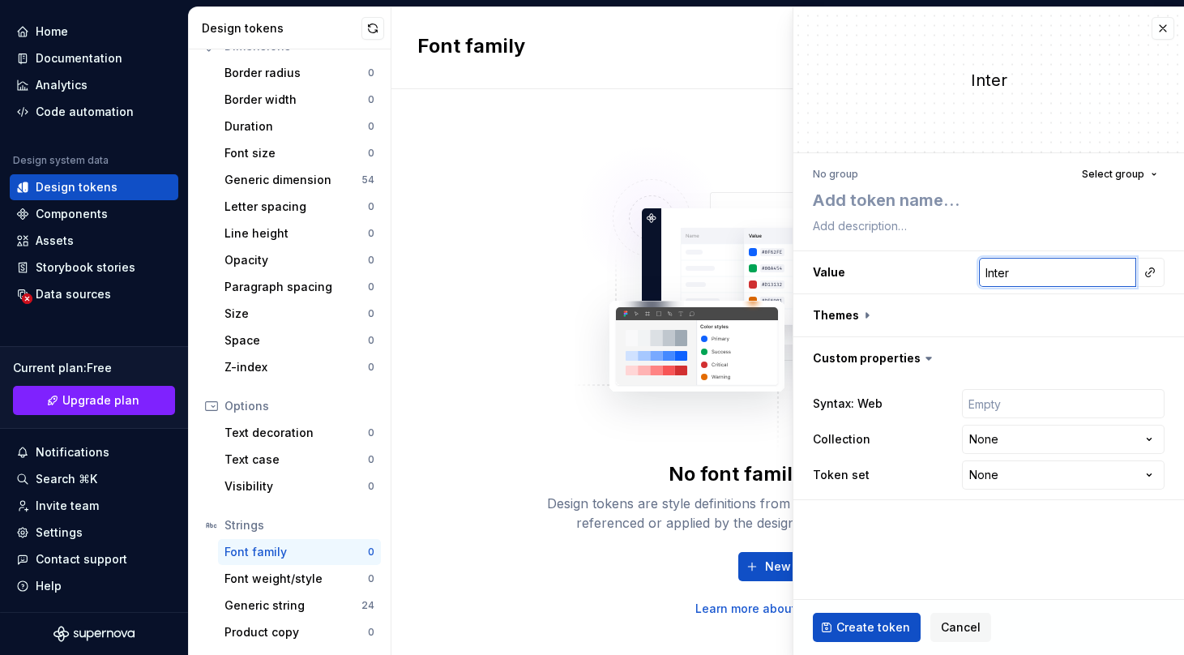
click at [1071, 274] on input "Inter" at bounding box center [1057, 272] width 157 height 29
click at [1144, 275] on button "button" at bounding box center [1150, 272] width 23 height 23
click at [1079, 267] on html "**********" at bounding box center [592, 327] width 1184 height 655
click at [1071, 271] on input "Inter" at bounding box center [1057, 272] width 157 height 29
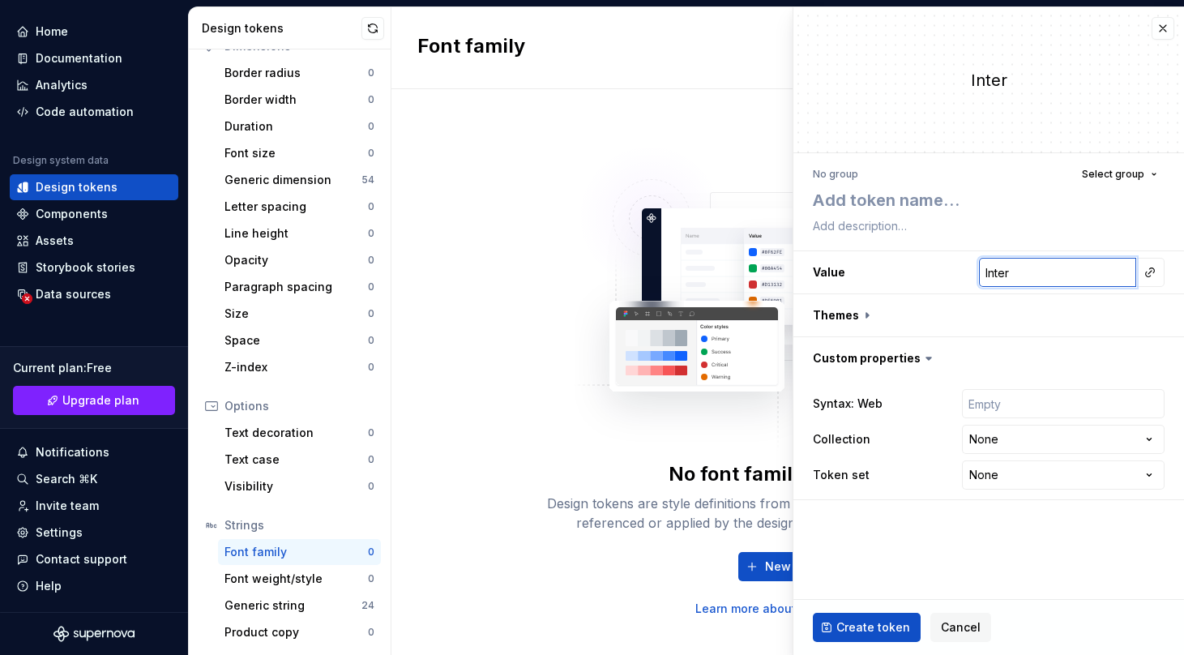
click at [1071, 271] on input "Inter" at bounding box center [1057, 272] width 157 height 29
paste input "TT Interphases Pro Trl Variable"
type textarea "*"
type input "TT Interphases Pro Trl Variable"
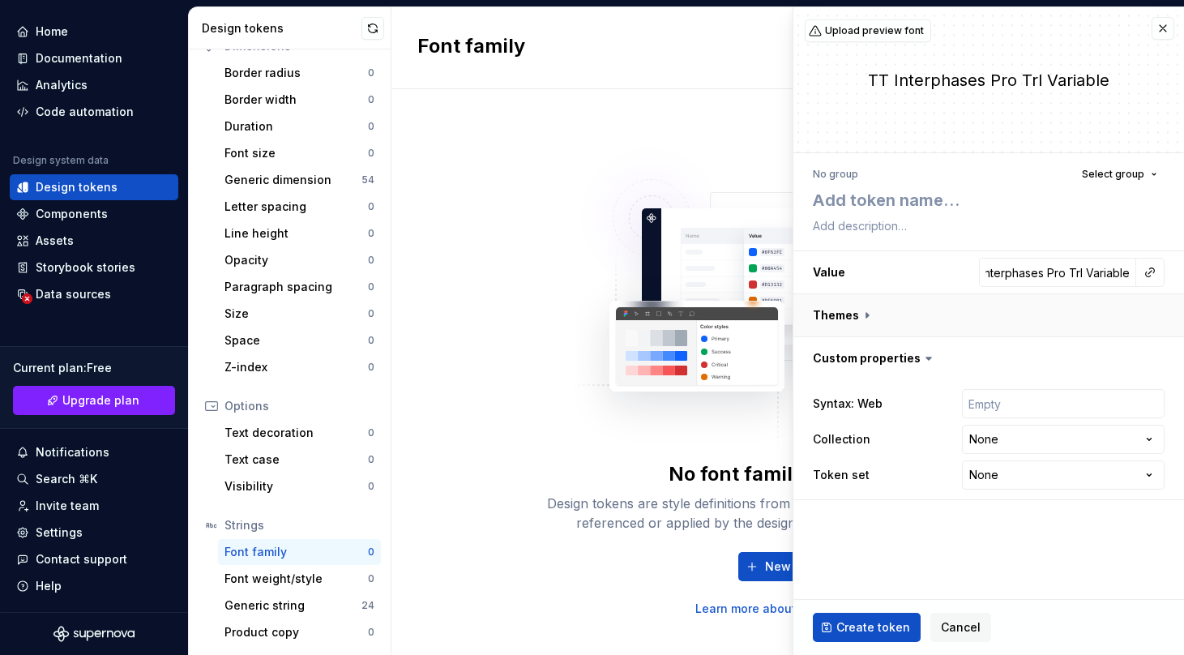
scroll to position [0, 0]
click at [957, 298] on button "button" at bounding box center [988, 315] width 391 height 42
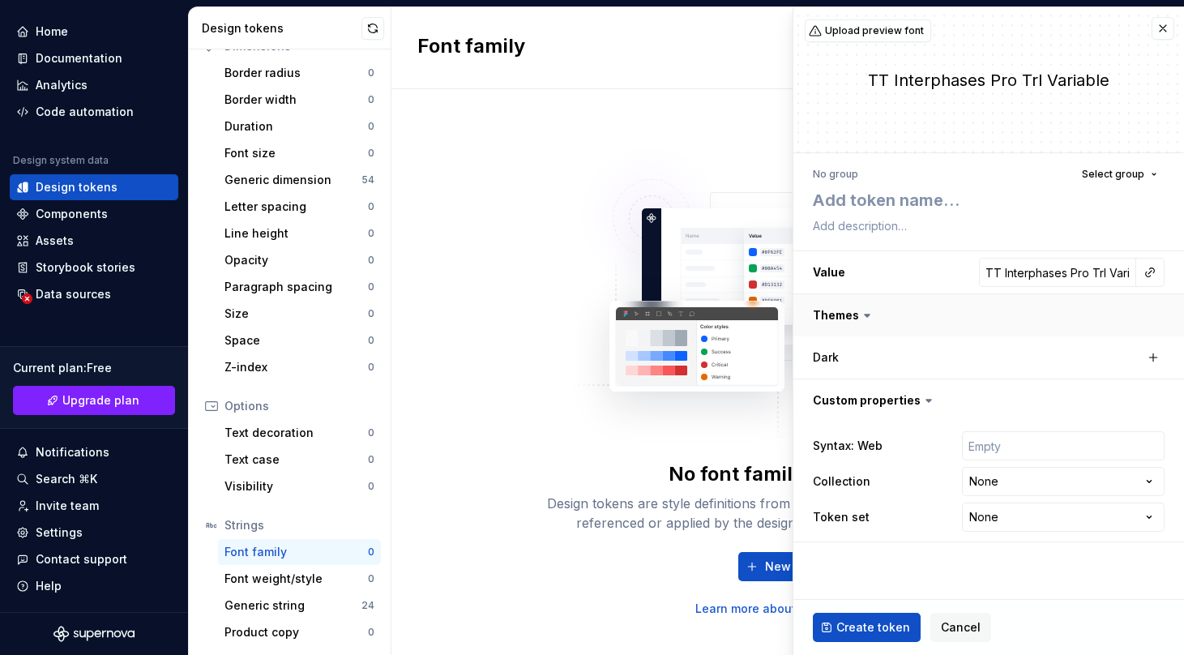
click at [951, 304] on button "button" at bounding box center [988, 315] width 391 height 42
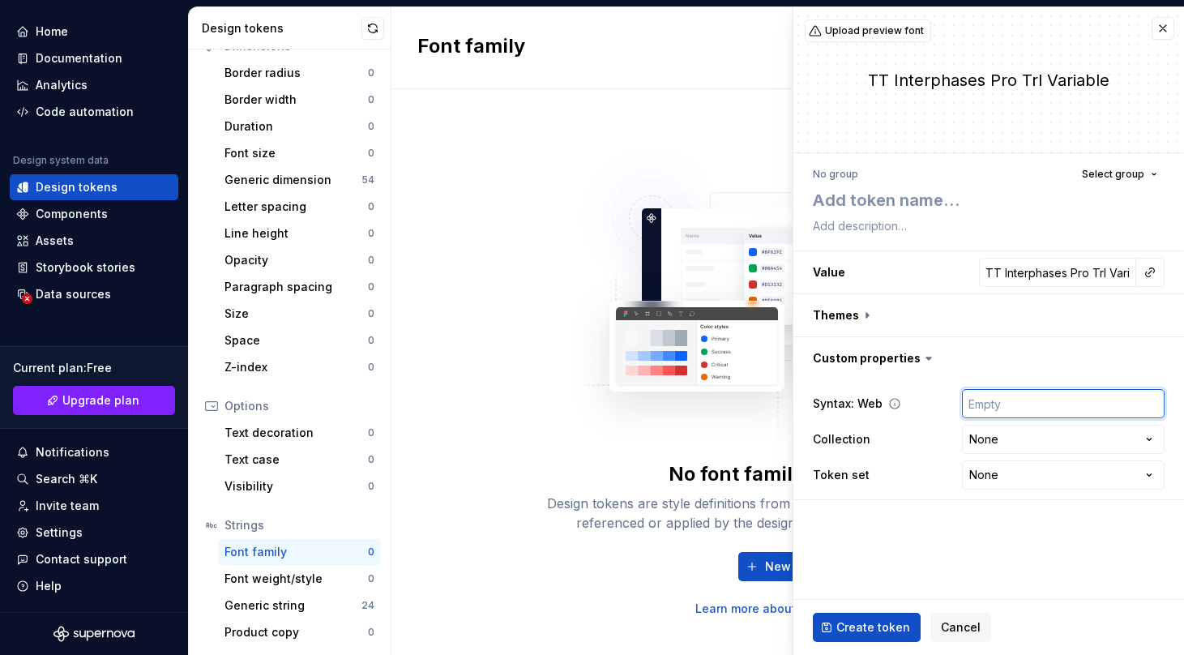
click at [992, 400] on input "text" at bounding box center [1063, 403] width 203 height 29
click at [858, 622] on span "Create token" at bounding box center [873, 627] width 74 height 16
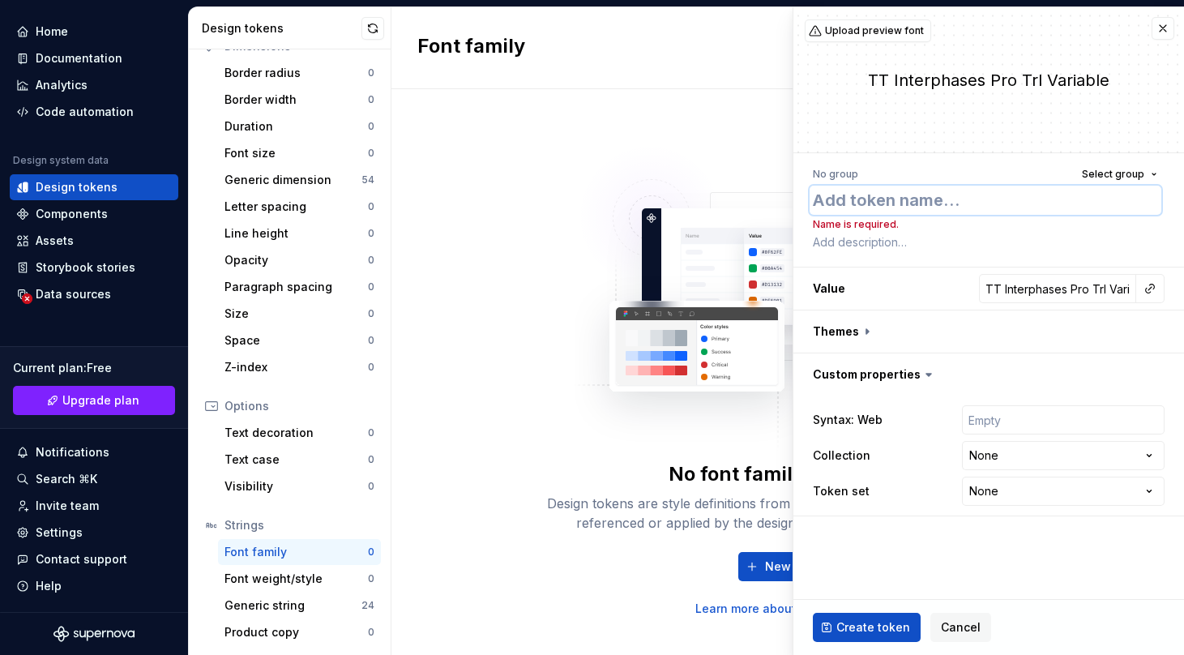
click at [867, 193] on textarea at bounding box center [986, 200] width 352 height 29
type textarea "*"
type textarea "P"
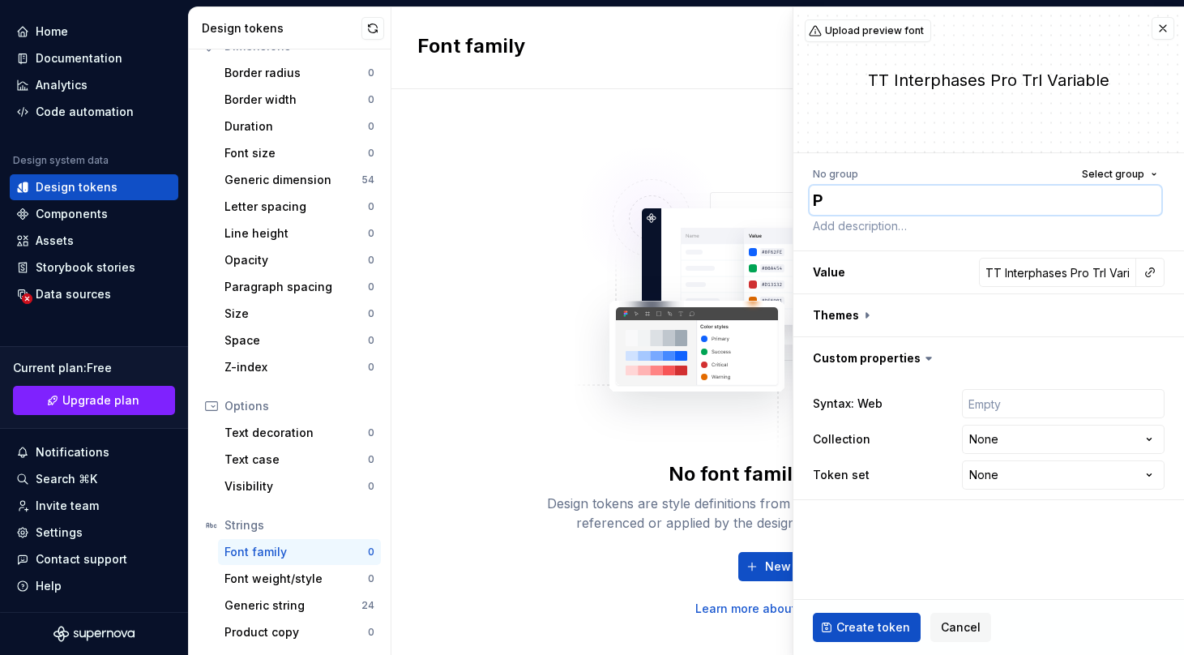
type textarea "*"
type textarea "Pr"
type textarea "*"
type textarea "Pri"
type textarea "*"
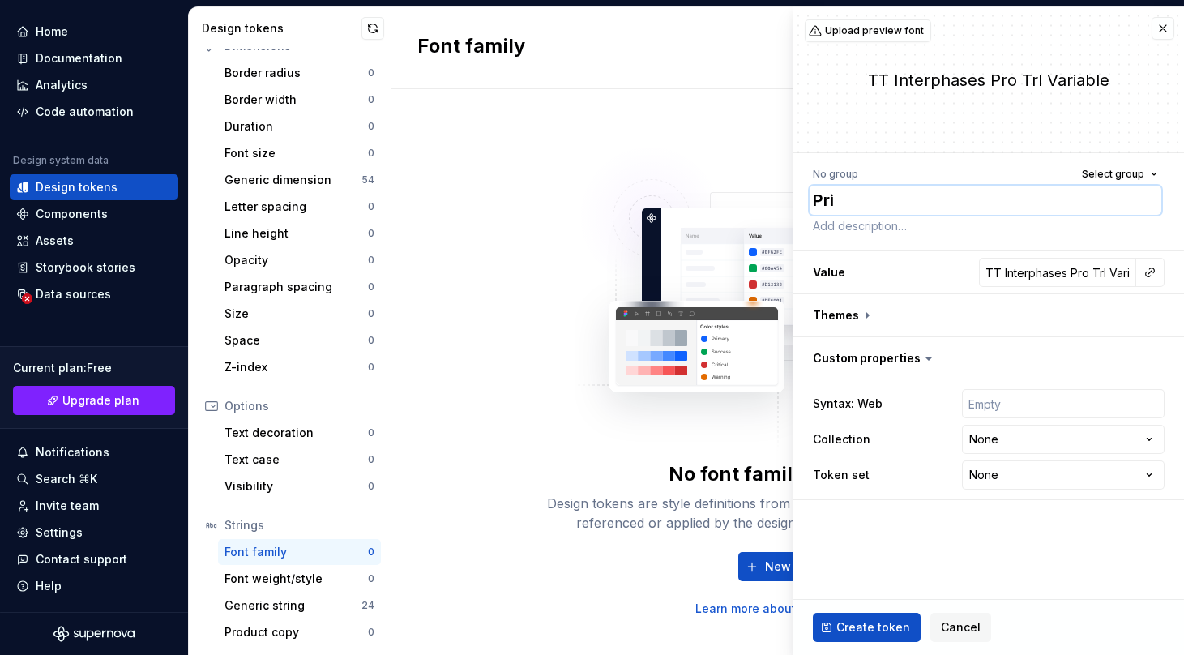
type textarea "Prim"
type textarea "*"
type textarea "Prima"
type textarea "*"
type textarea "Primar"
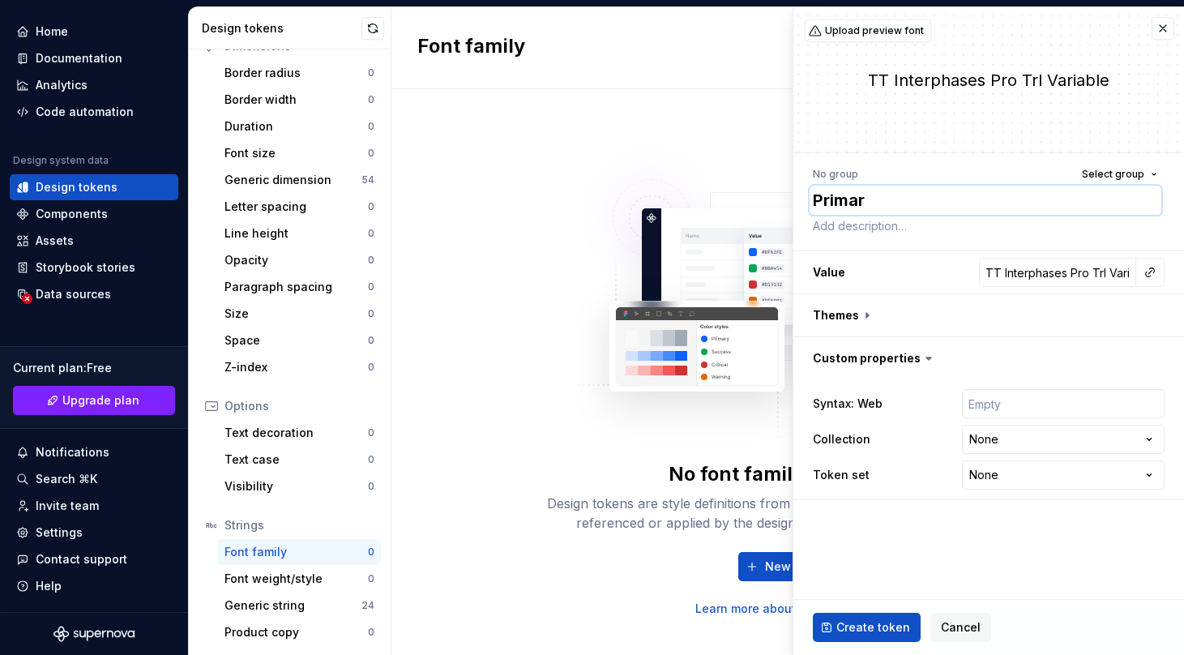
type textarea "*"
type textarea "Primary"
type textarea "*"
type textarea "Primary"
type textarea "*"
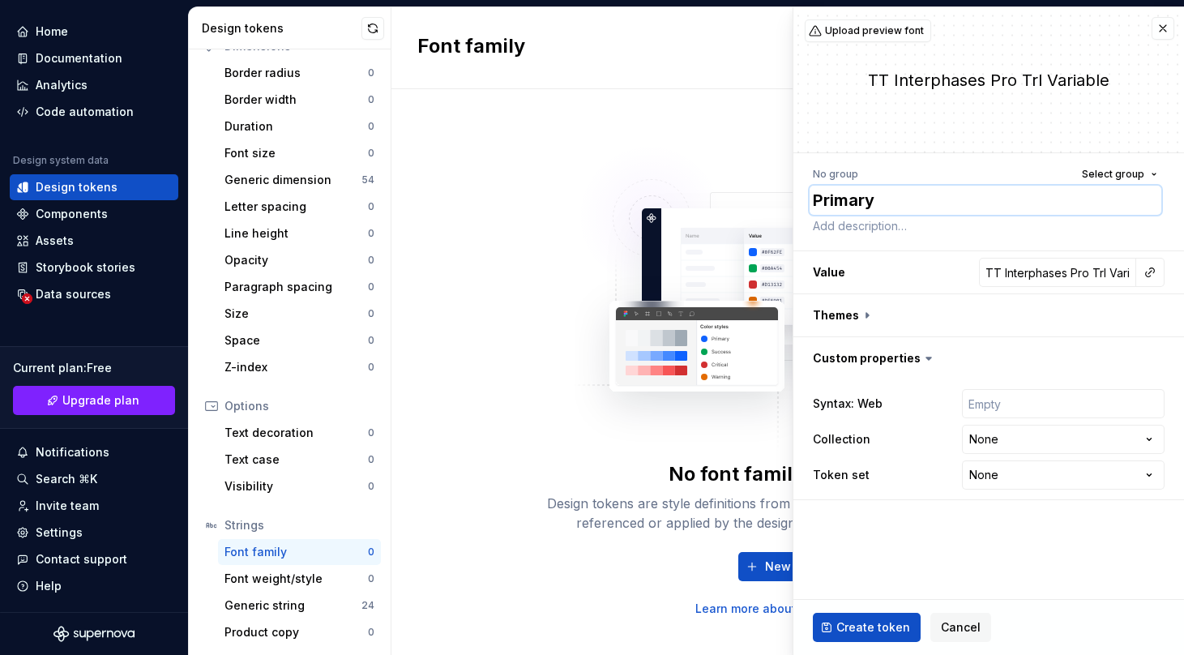
type textarea "Primary F"
type textarea "*"
type textarea "Primary Fo"
type textarea "*"
type textarea "Primary Font"
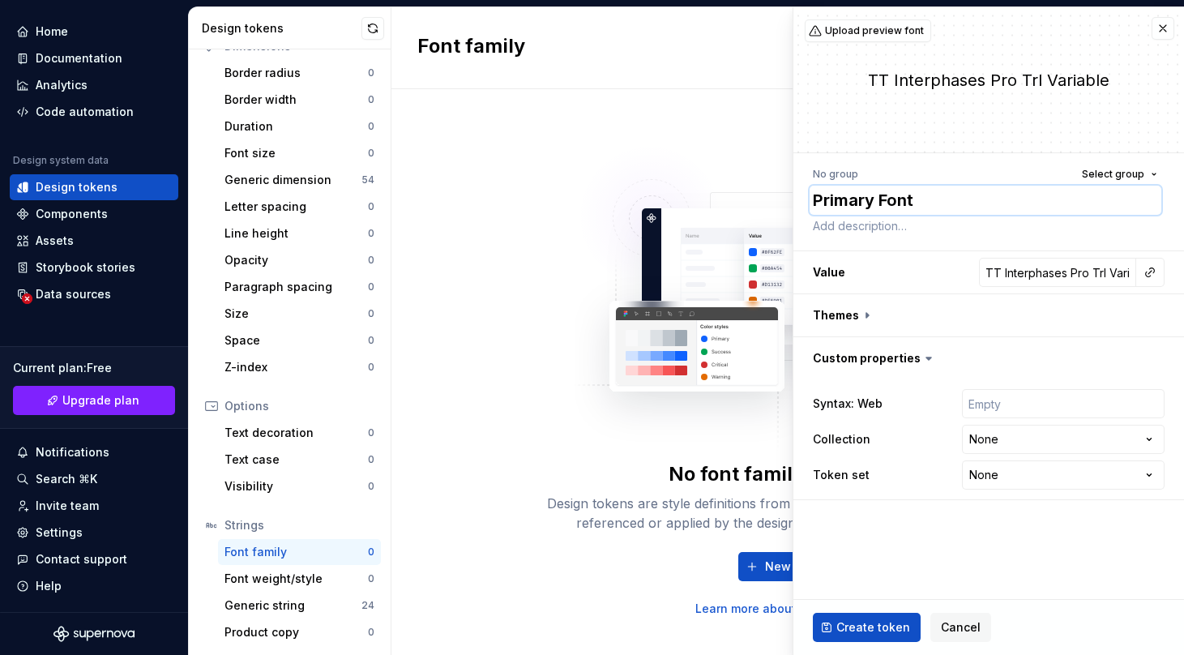
type textarea "*"
type textarea "Primary Font"
click at [858, 621] on span "Create token" at bounding box center [873, 627] width 74 height 16
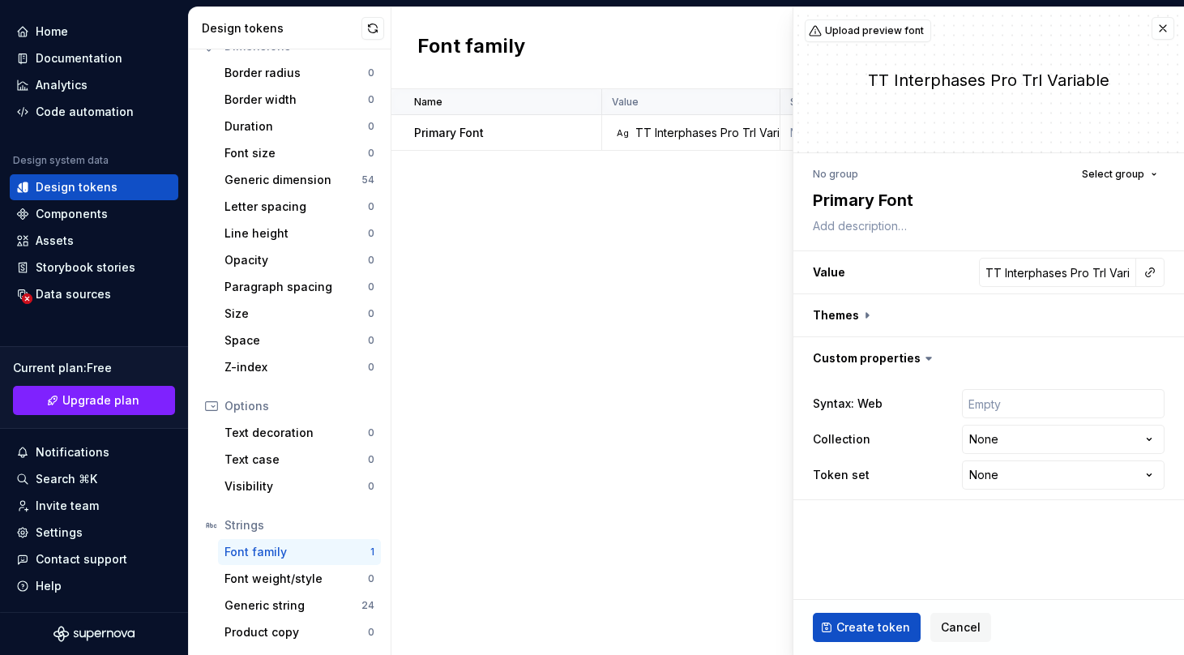
type textarea "*"
type input "Inter"
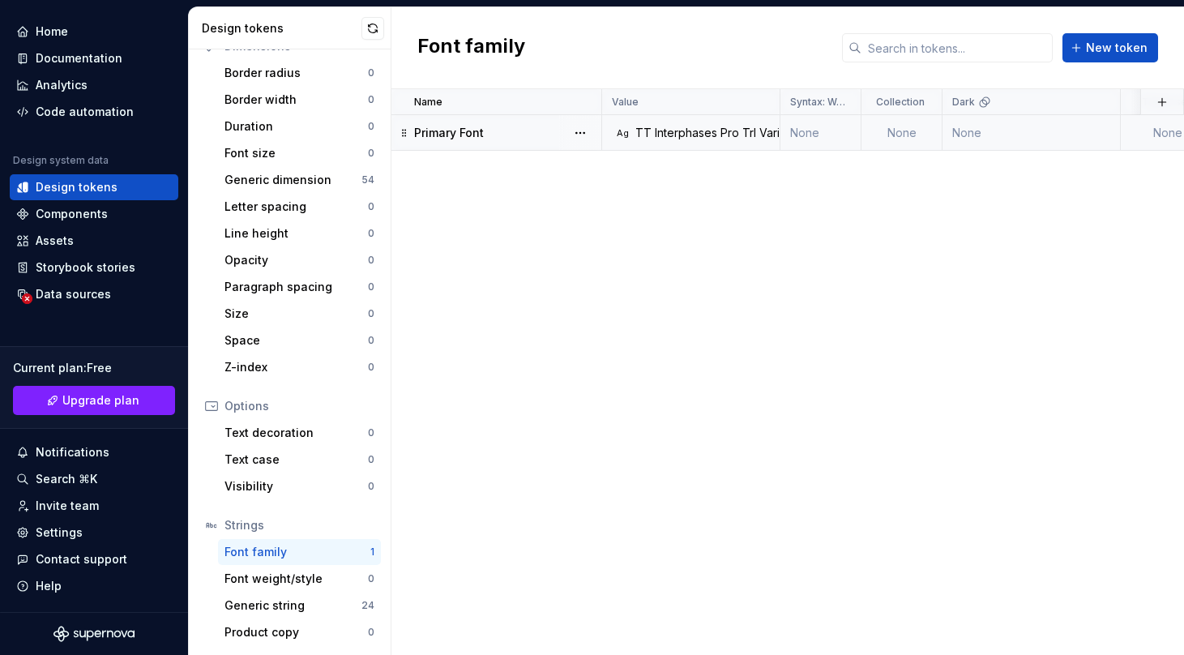
click at [804, 137] on td "None" at bounding box center [820, 133] width 81 height 36
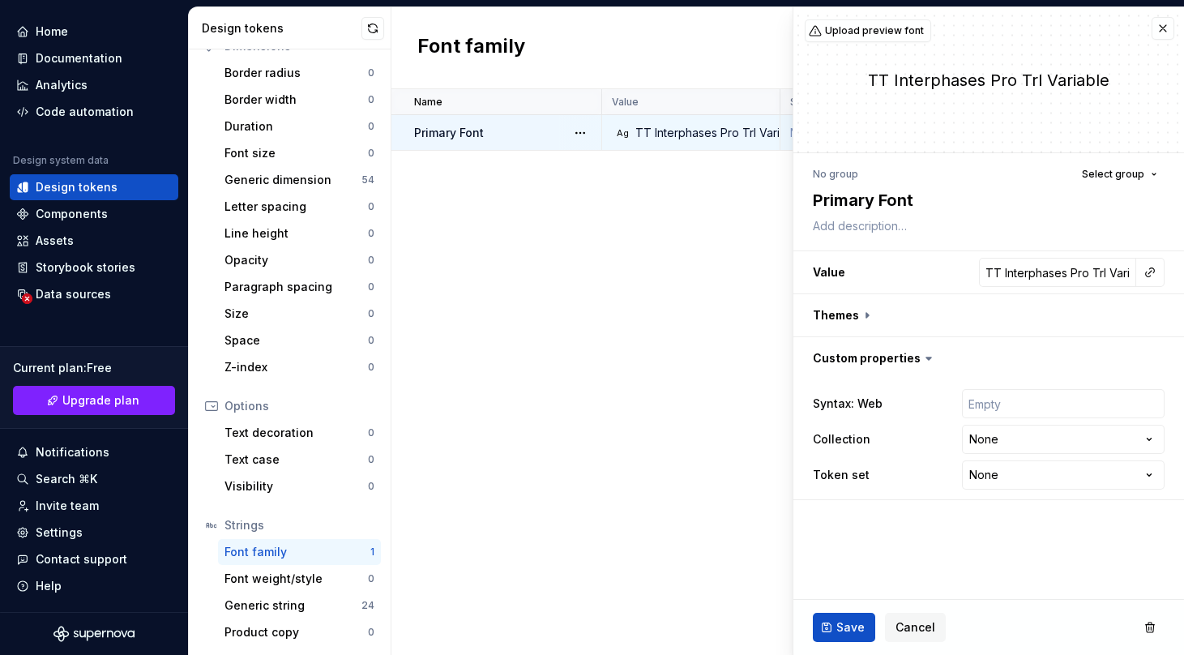
click at [726, 207] on div "Name Value Syntax: Web Collection Dark Token set Description Last updated Prima…" at bounding box center [787, 372] width 793 height 566
click at [836, 36] on span "Upload preview font" at bounding box center [874, 30] width 99 height 13
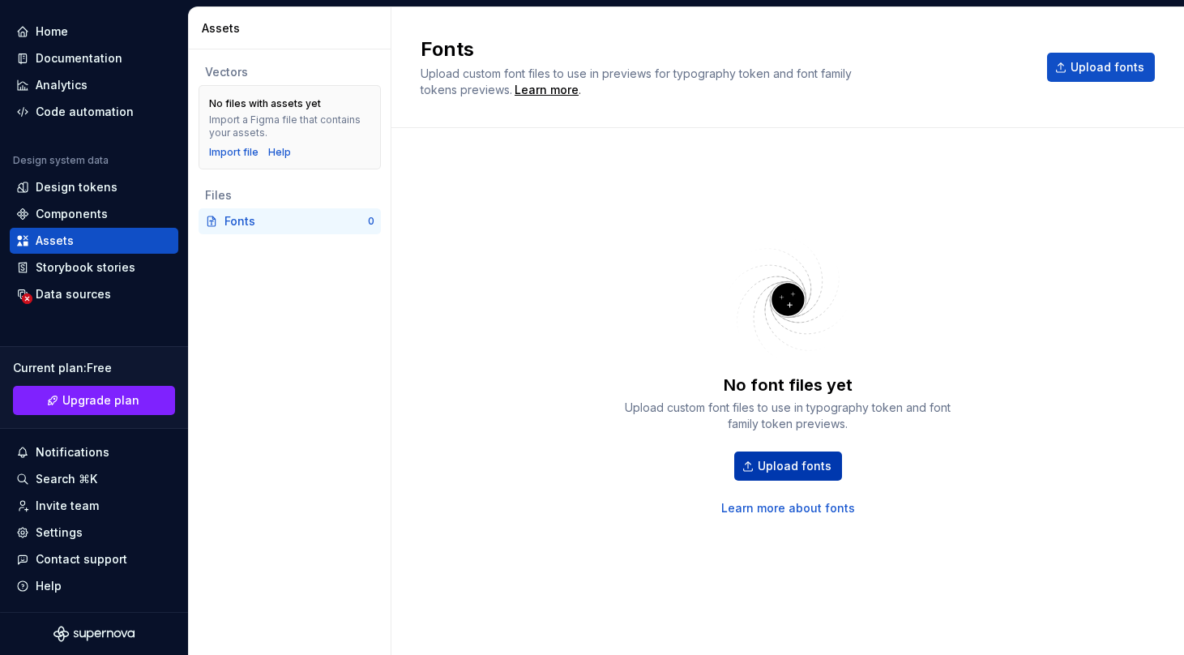
click at [769, 456] on button "Upload fonts" at bounding box center [788, 465] width 108 height 29
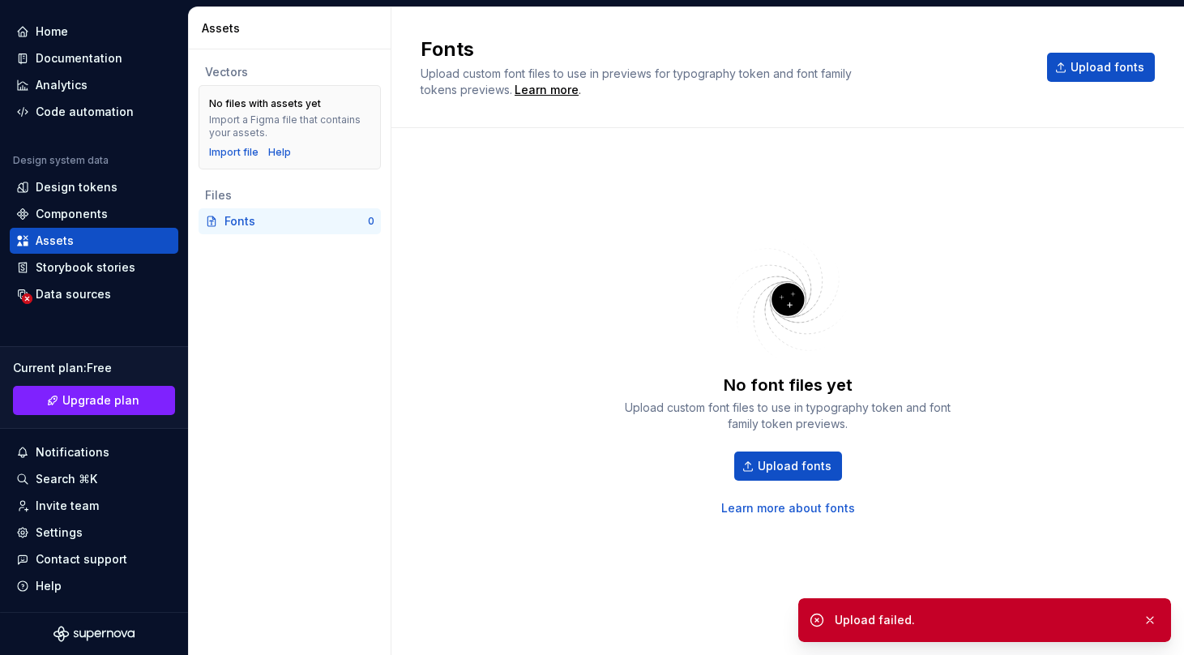
click at [670, 366] on div "No font files yet Upload custom font files to use in typography token and font …" at bounding box center [788, 375] width 340 height 281
click at [755, 460] on button "Upload fonts" at bounding box center [788, 465] width 108 height 29
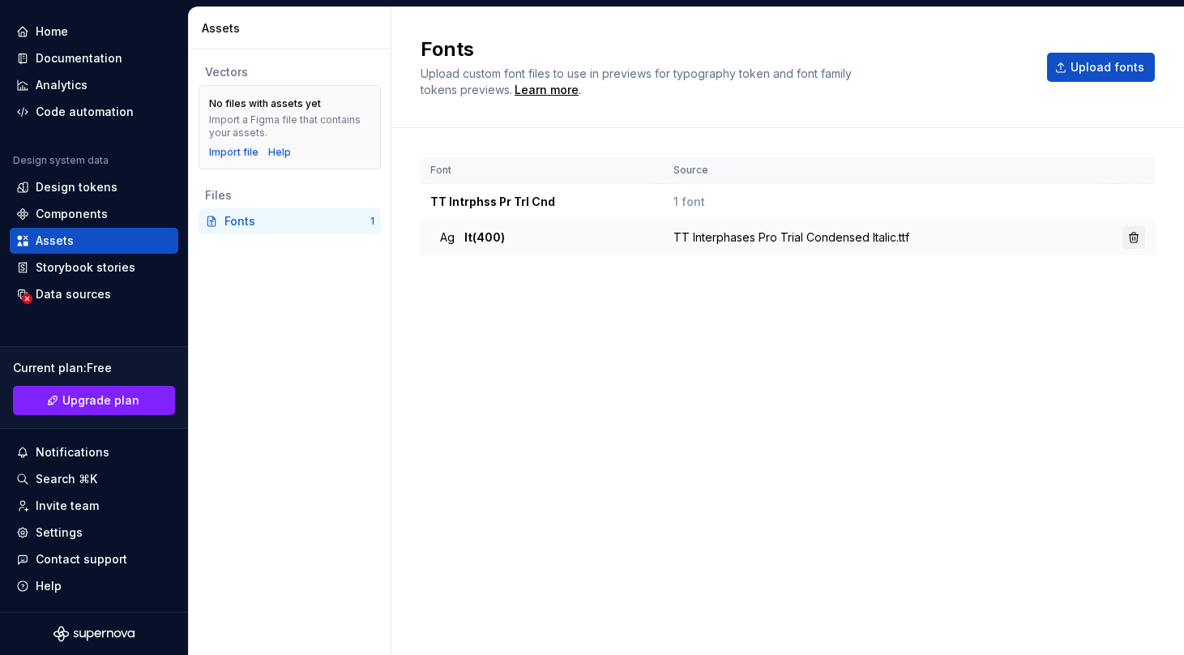
click at [1135, 237] on button "button" at bounding box center [1133, 237] width 23 height 23
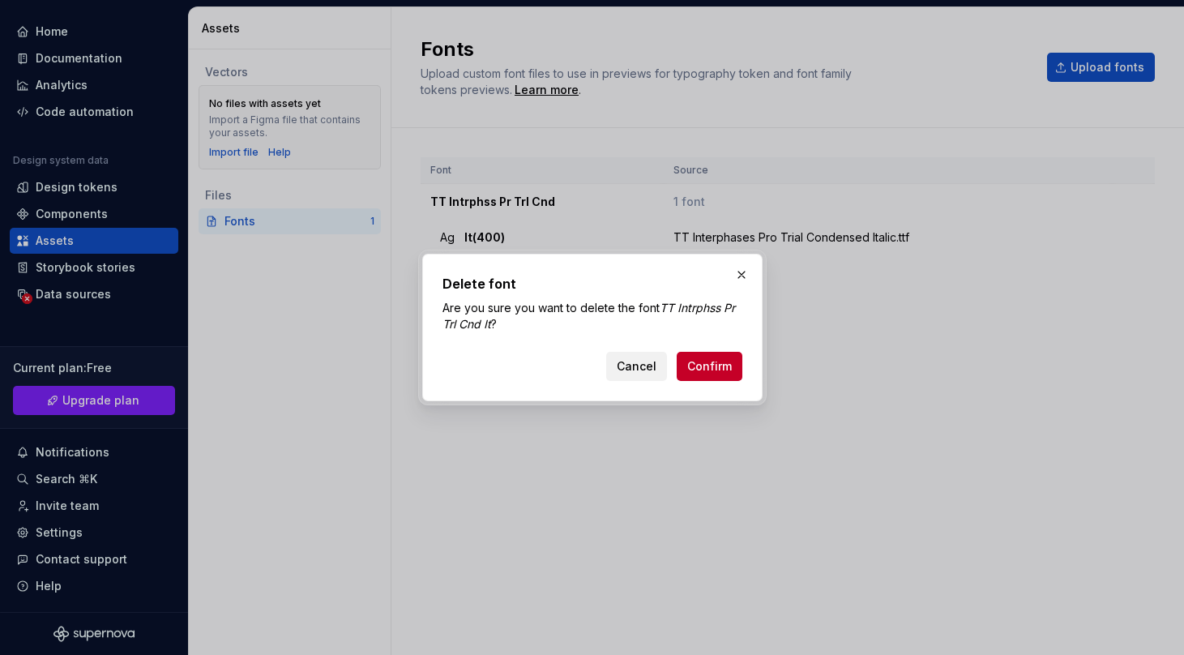
click at [643, 365] on span "Cancel" at bounding box center [637, 366] width 40 height 16
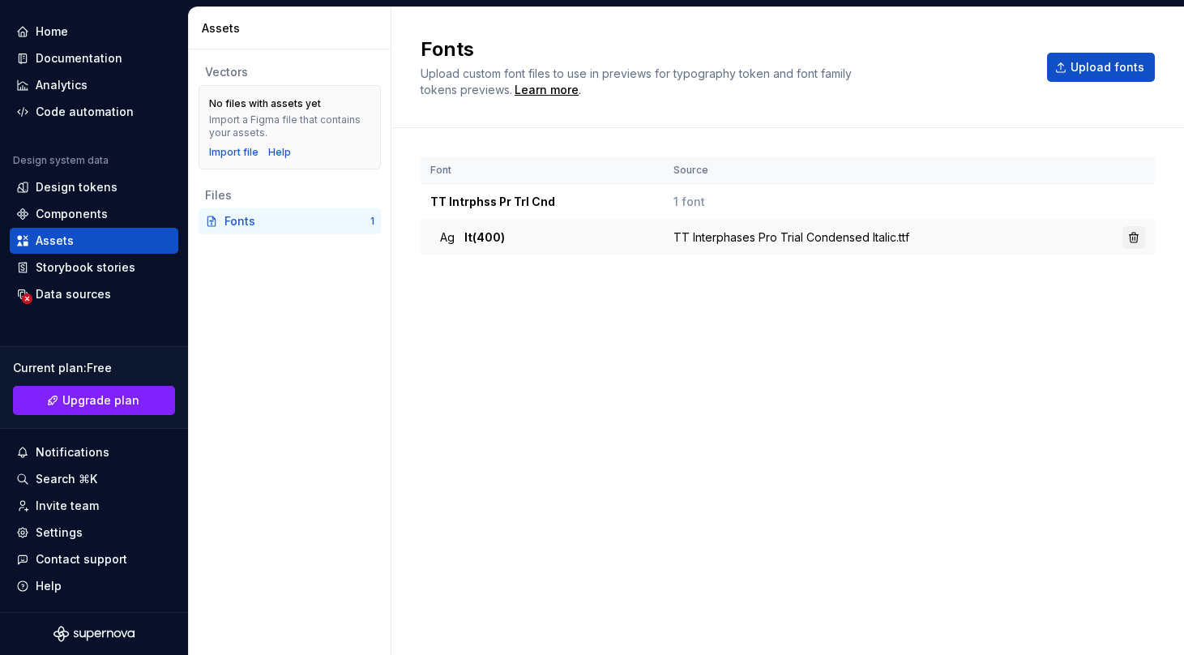
click at [1130, 238] on button "button" at bounding box center [1133, 237] width 23 height 23
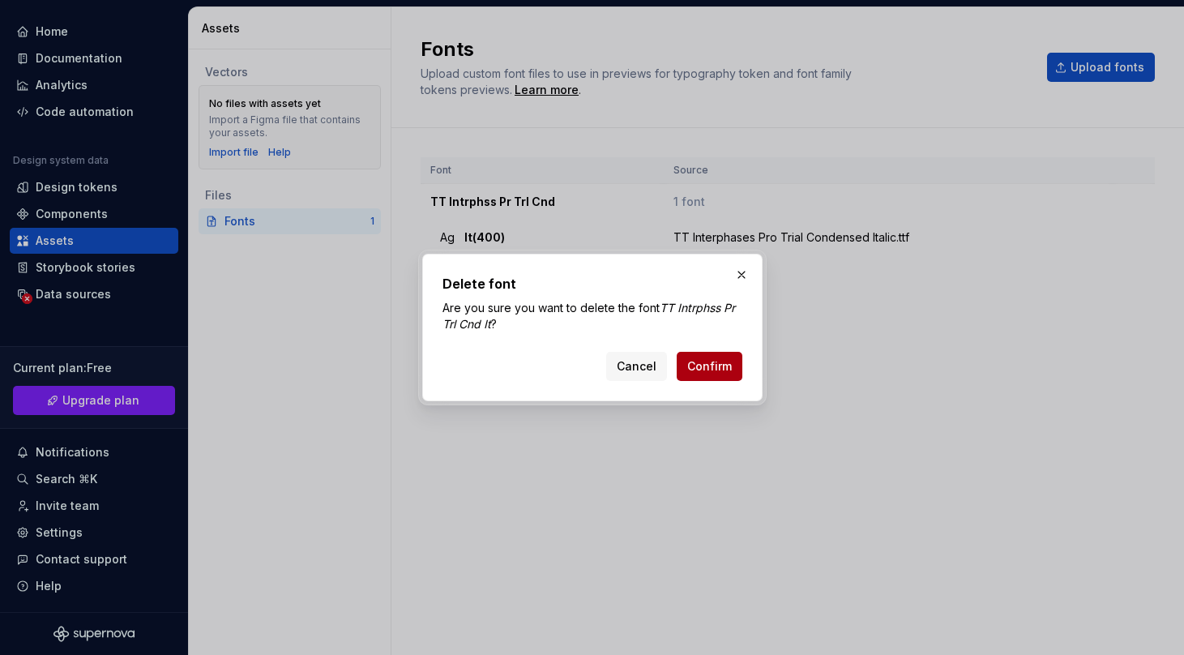
click at [688, 357] on button "Confirm" at bounding box center [710, 366] width 66 height 29
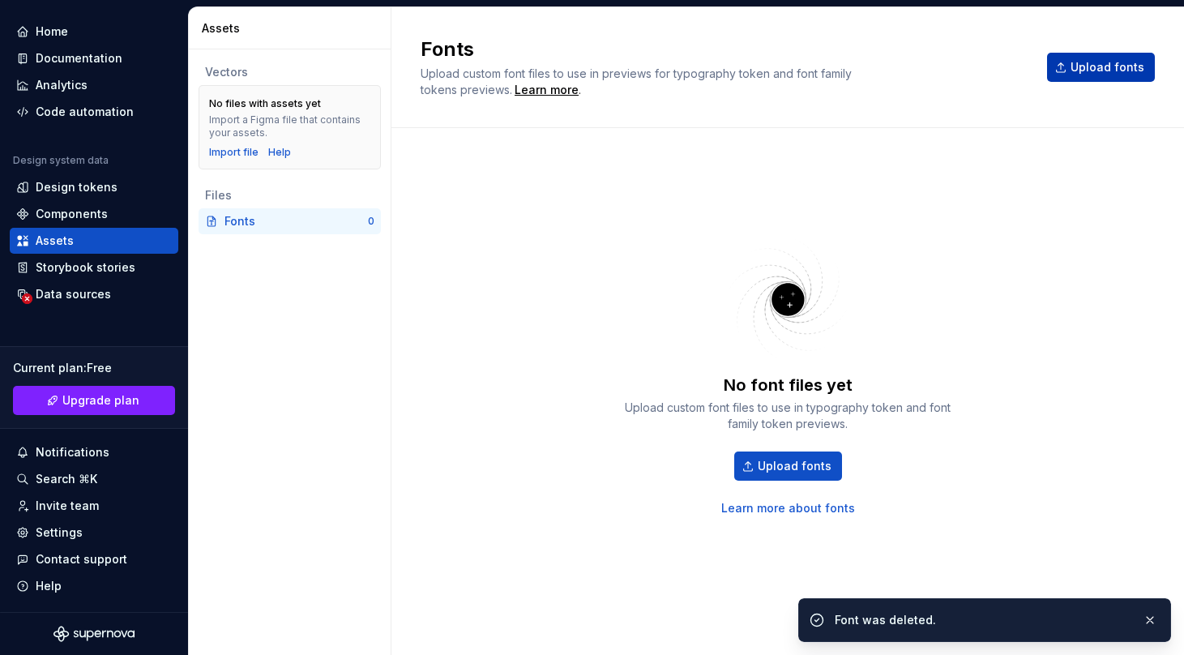
click at [1085, 64] on span "Upload fonts" at bounding box center [1108, 67] width 74 height 16
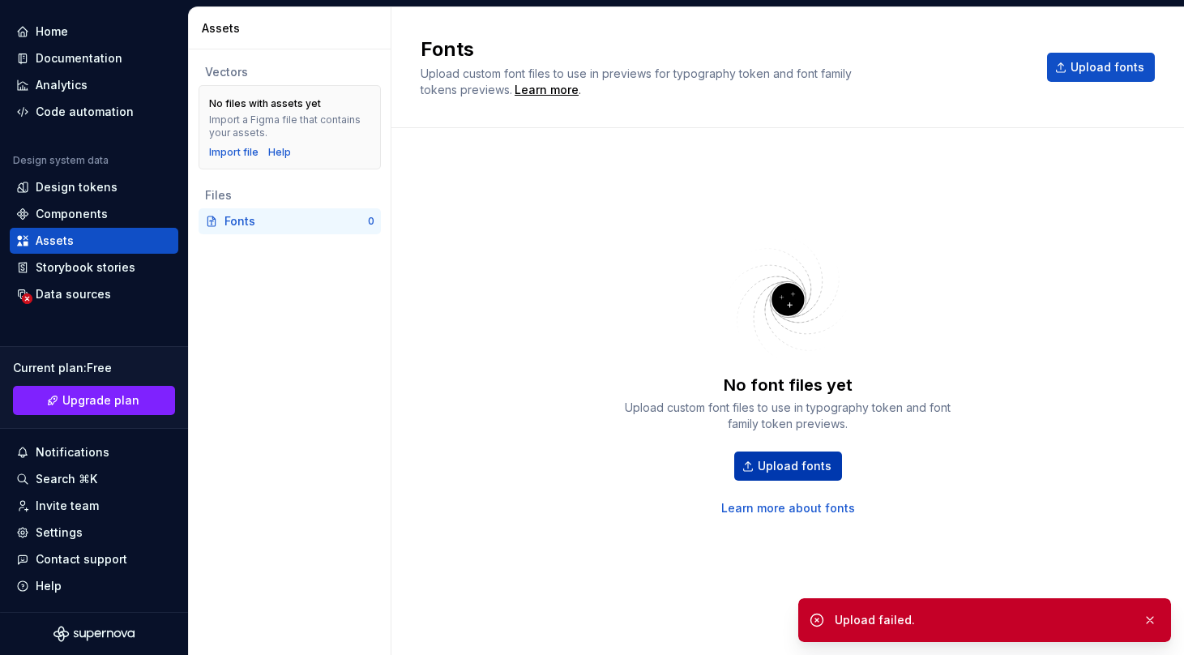
click at [801, 456] on button "Upload fonts" at bounding box center [788, 465] width 108 height 29
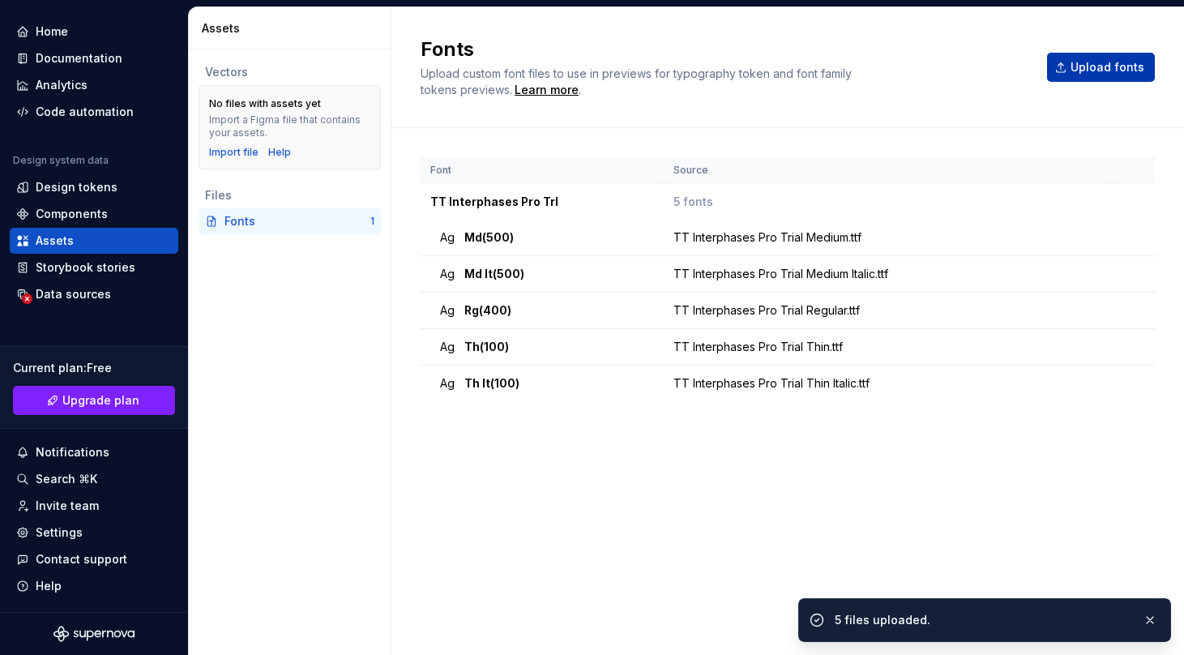
click at [1077, 62] on span "Upload fonts" at bounding box center [1108, 67] width 74 height 16
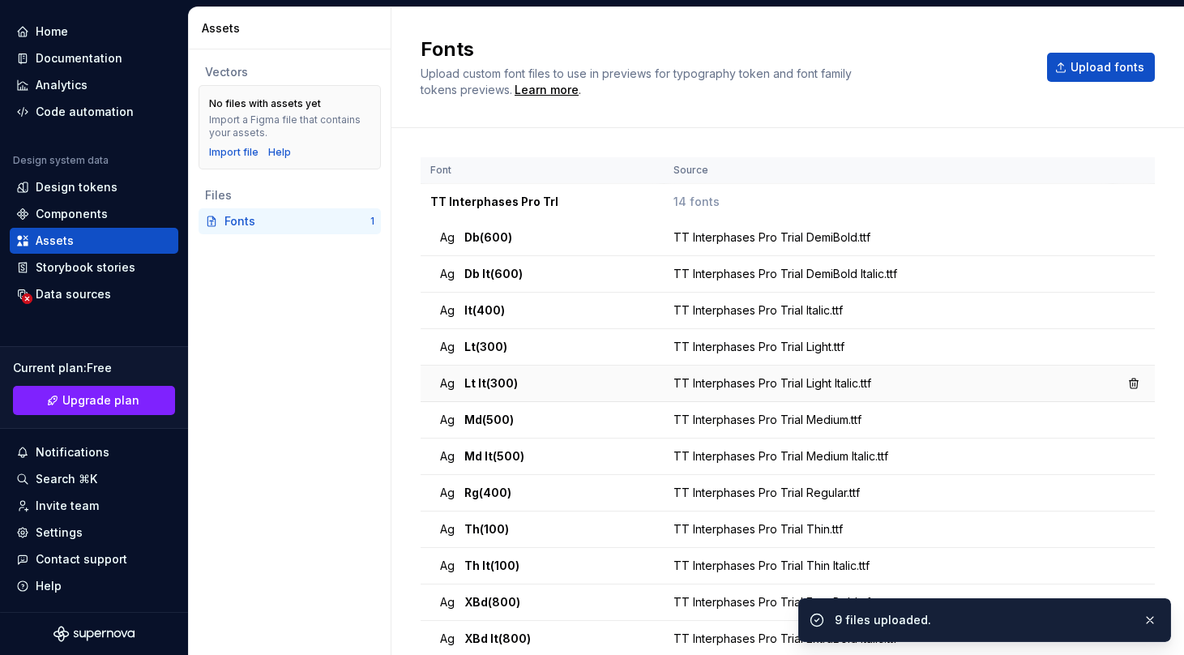
scroll to position [121, 0]
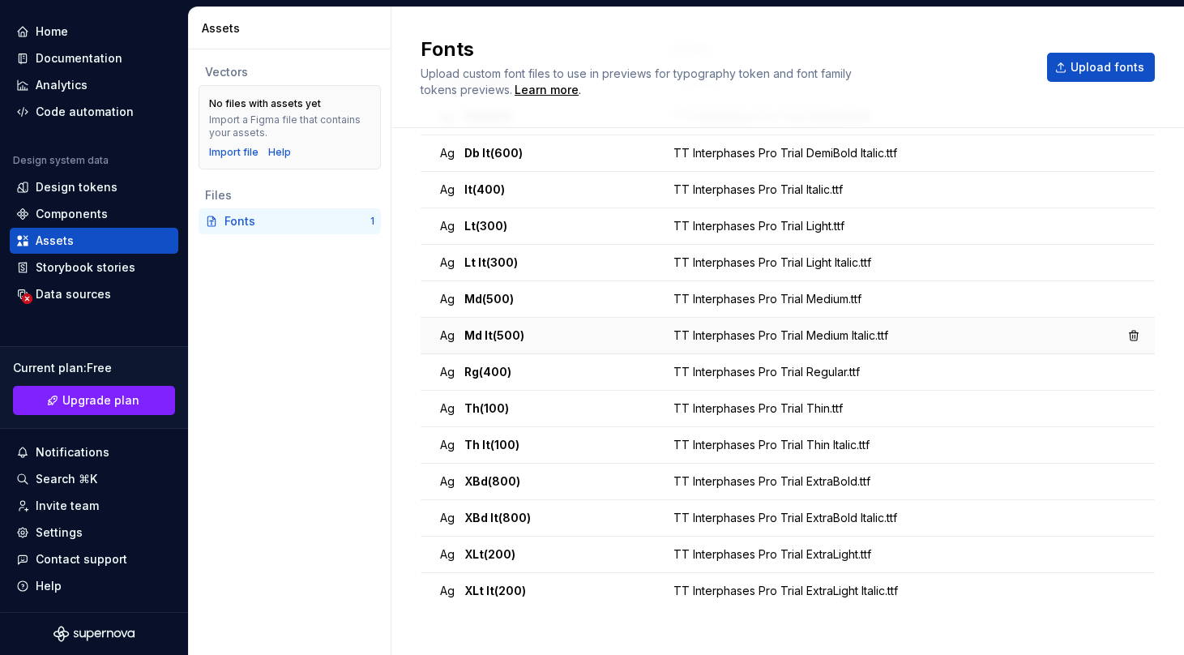
click at [512, 336] on span "Md It (500)" at bounding box center [494, 335] width 60 height 16
click at [558, 329] on div "Ag Md It (500)" at bounding box center [547, 335] width 214 height 16
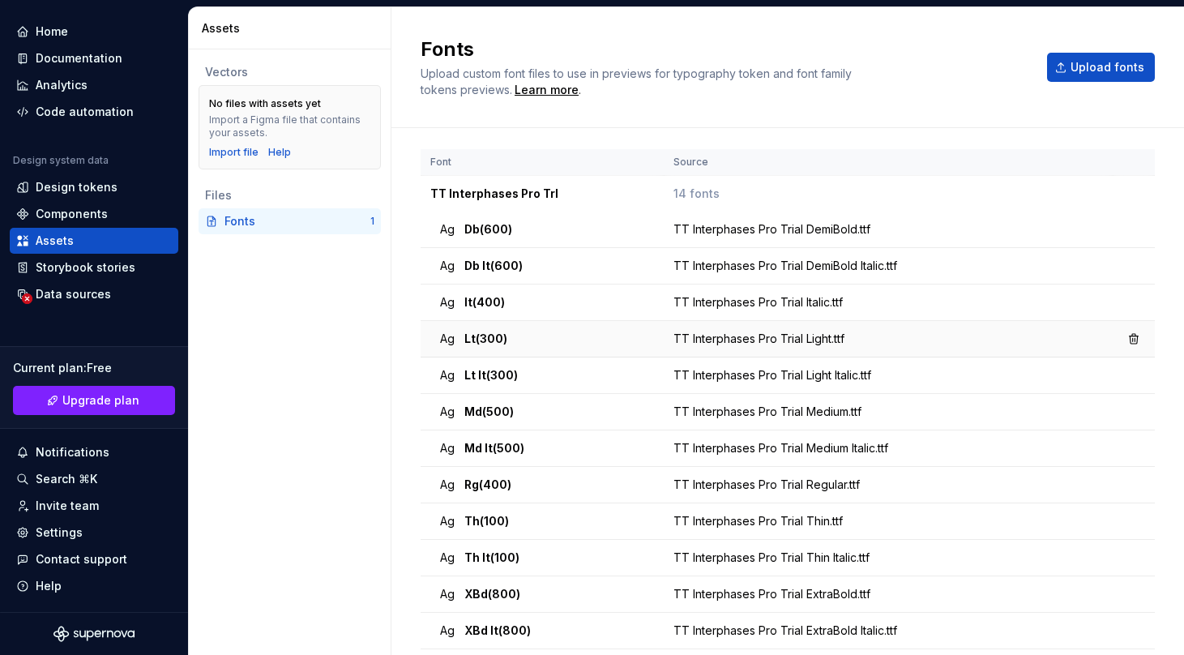
scroll to position [0, 0]
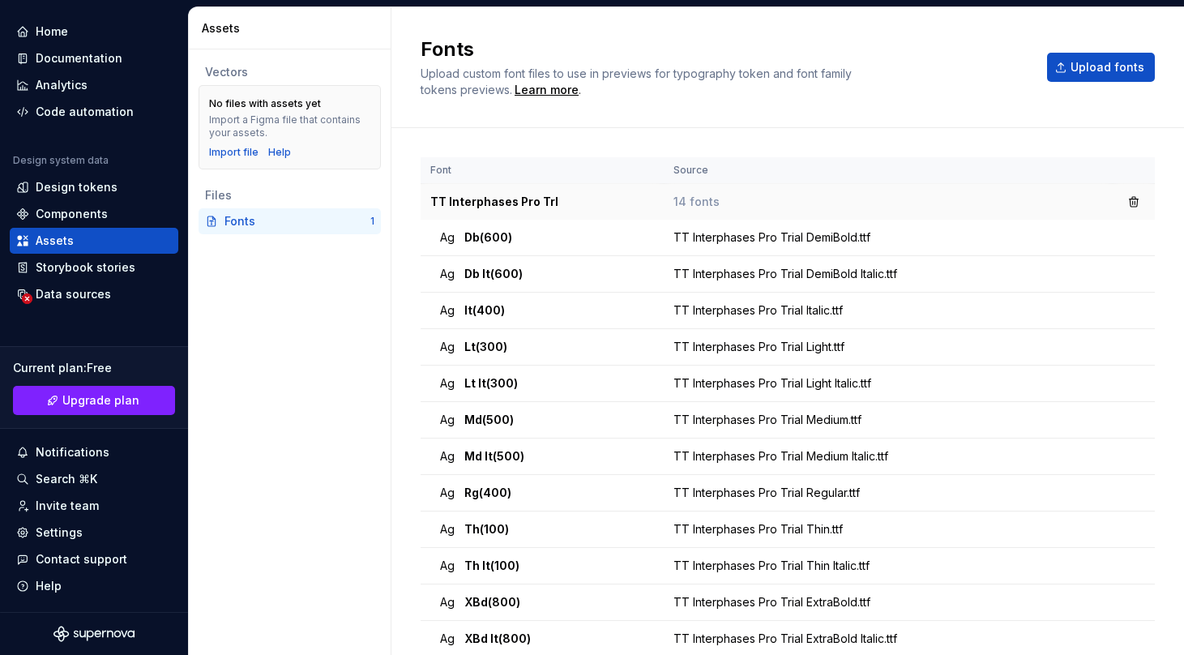
click at [682, 201] on span "14 fonts" at bounding box center [696, 202] width 46 height 16
click at [692, 172] on th "Source" at bounding box center [888, 170] width 449 height 27
drag, startPoint x: 456, startPoint y: 234, endPoint x: 466, endPoint y: 286, distance: 52.8
click at [466, 287] on tbody "TT Interphases Pro Trl 14 fonts Ag Db (600) TT Interphases Pro Trial DemiBold.t…" at bounding box center [788, 457] width 734 height 546
click at [466, 286] on td "Ag Db It (600)" at bounding box center [542, 274] width 243 height 36
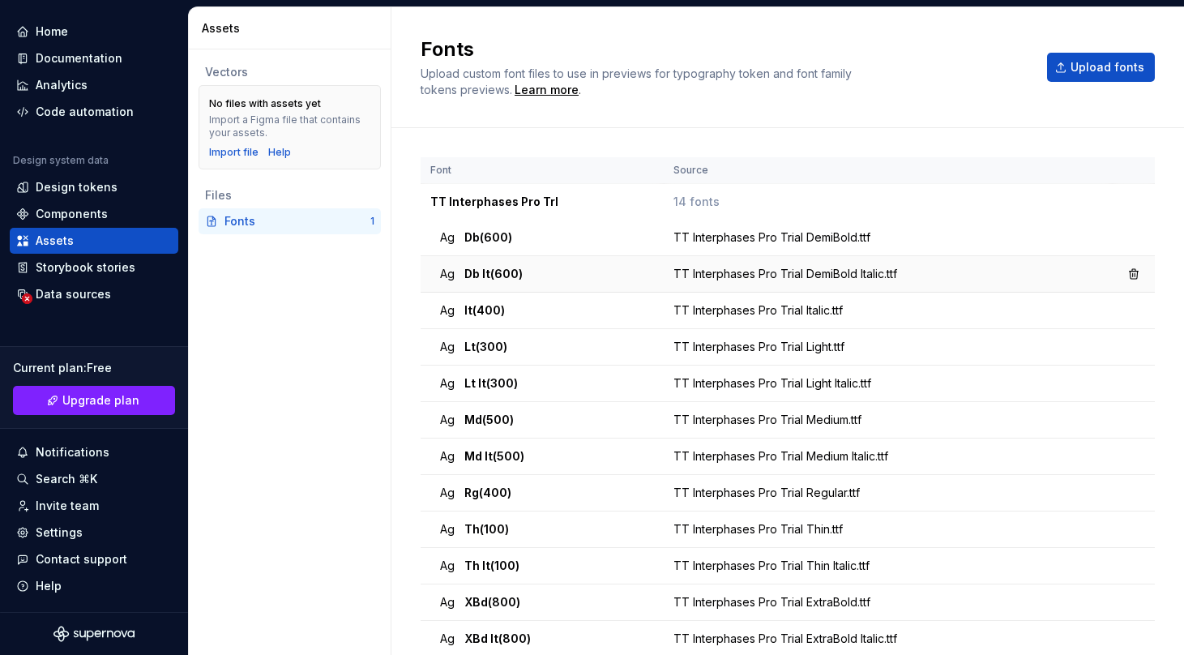
click at [466, 286] on td "Ag Db It (600)" at bounding box center [542, 274] width 243 height 36
click at [64, 242] on div "Assets" at bounding box center [55, 241] width 38 height 16
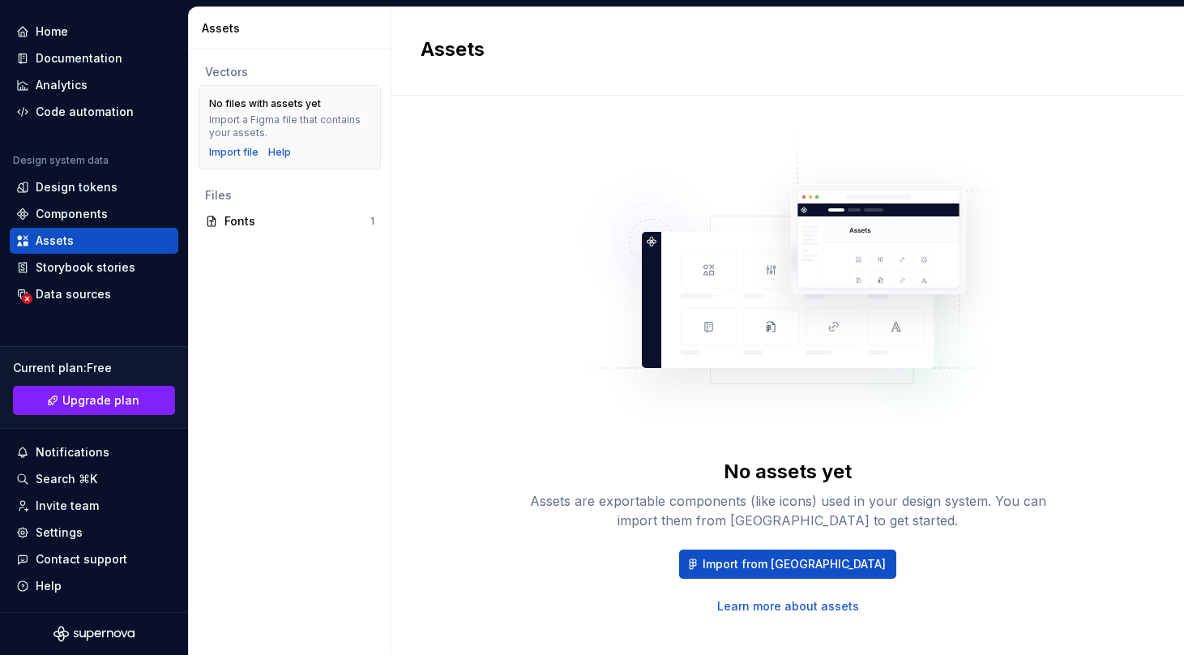
scroll to position [21, 0]
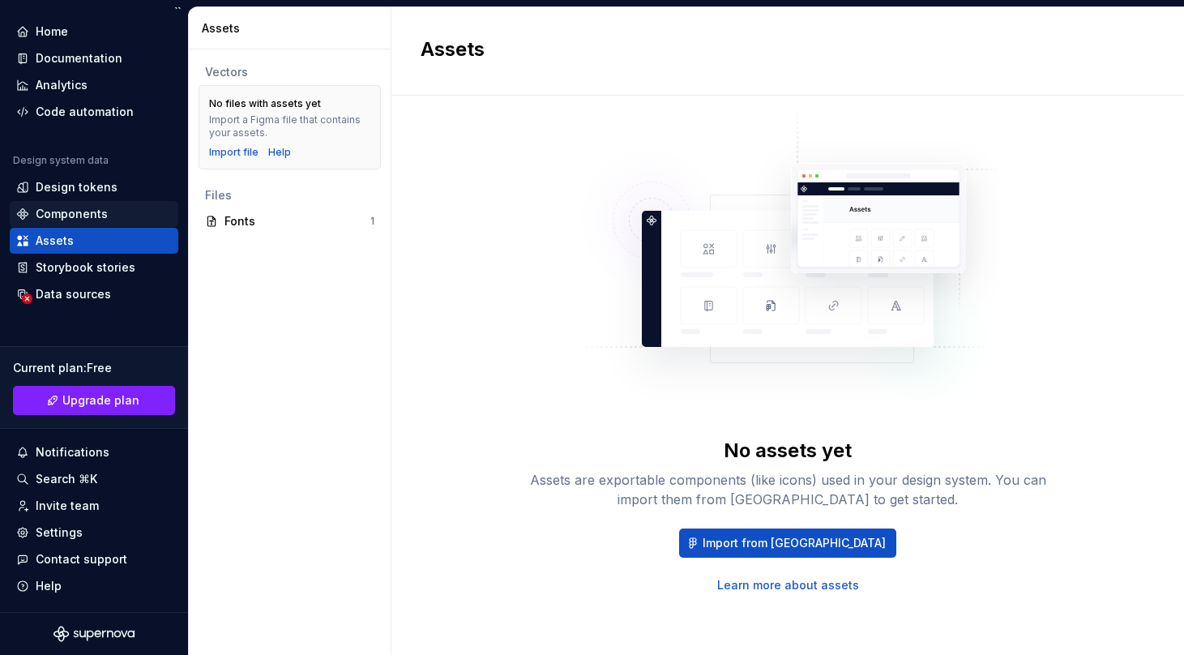
click at [75, 219] on div "Components" at bounding box center [72, 214] width 72 height 16
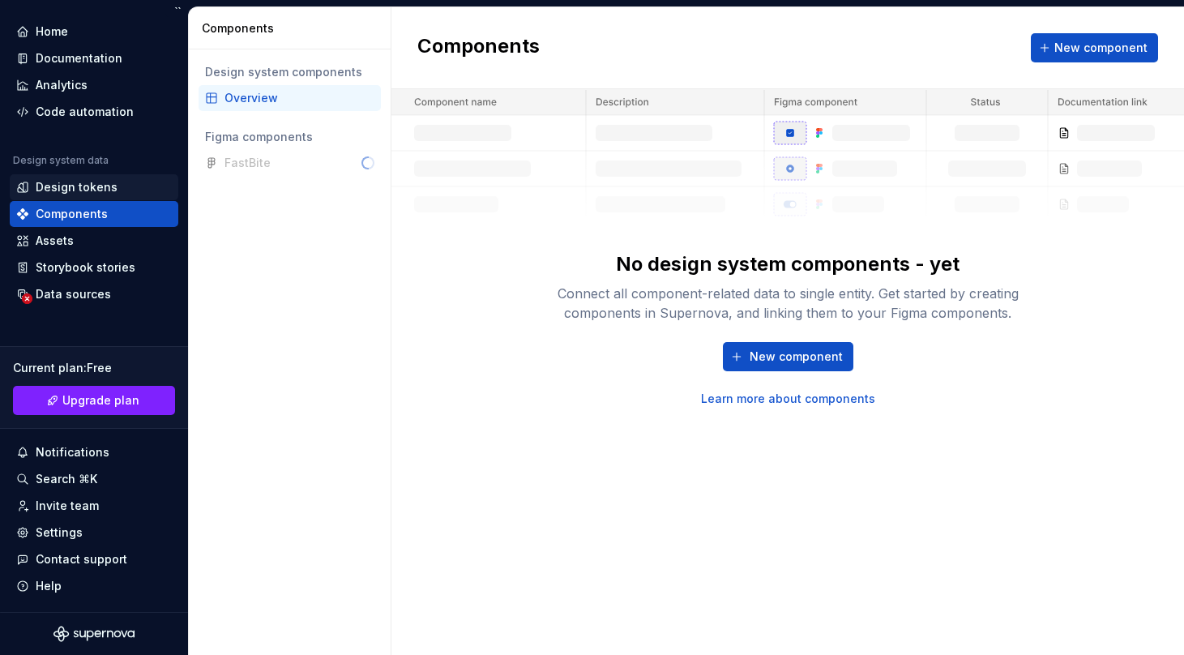
click at [85, 181] on div "Design tokens" at bounding box center [77, 187] width 82 height 16
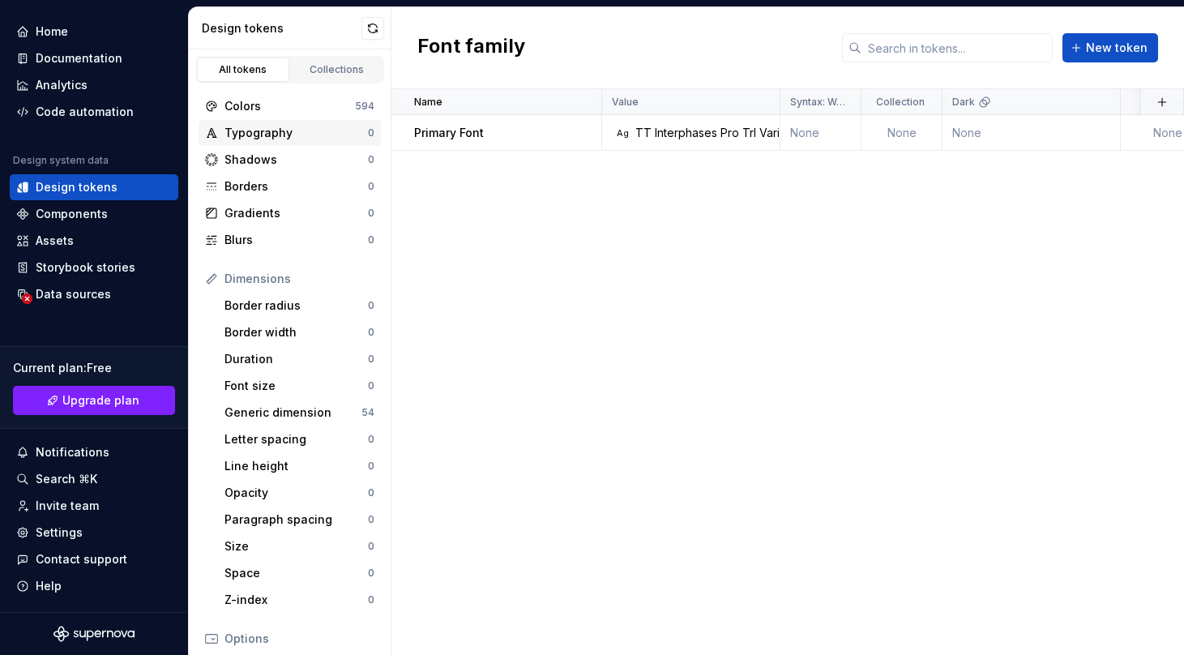
click at [308, 135] on div "Typography" at bounding box center [295, 133] width 143 height 16
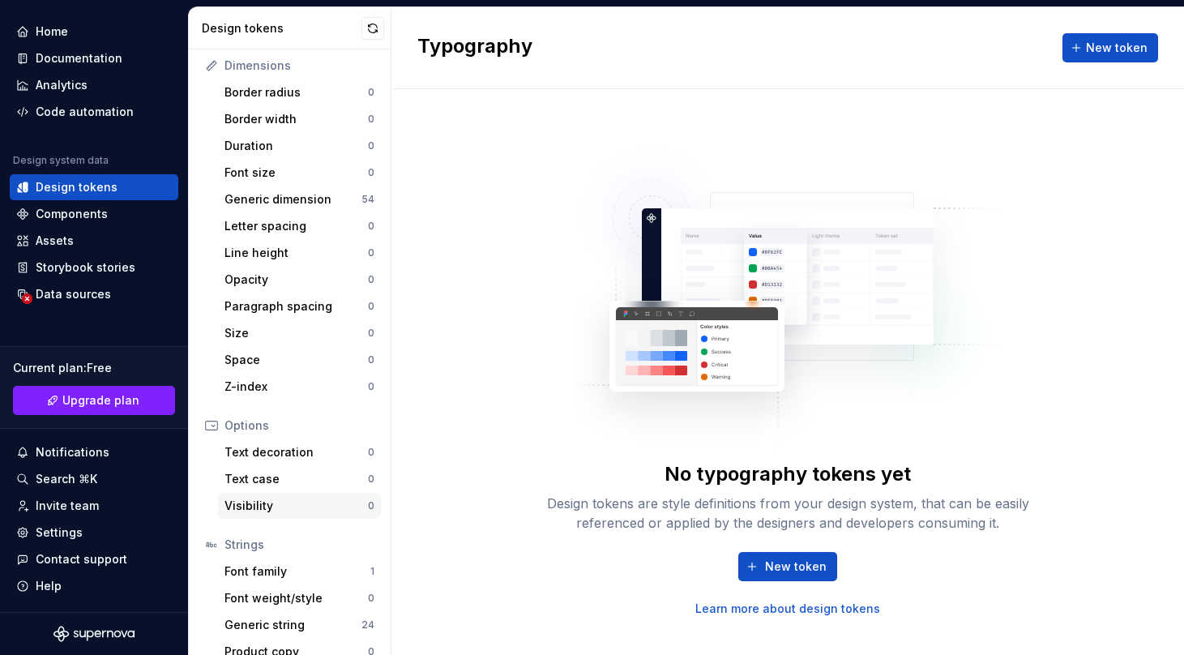
scroll to position [233, 0]
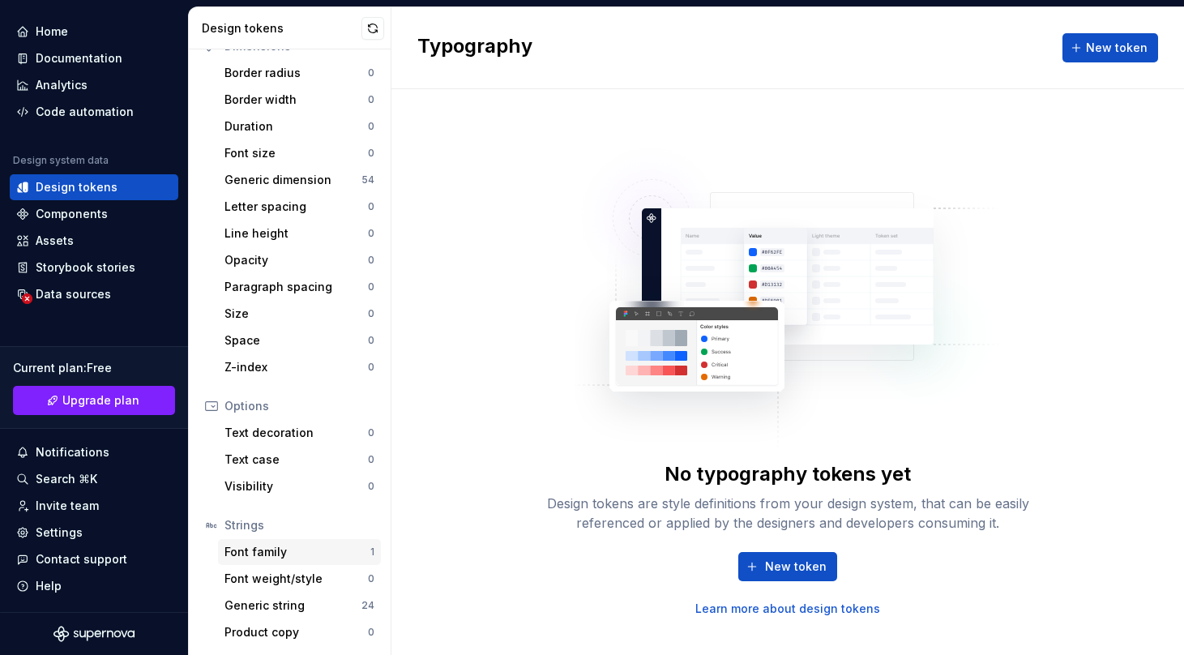
click at [278, 553] on div "Font family" at bounding box center [297, 552] width 146 height 16
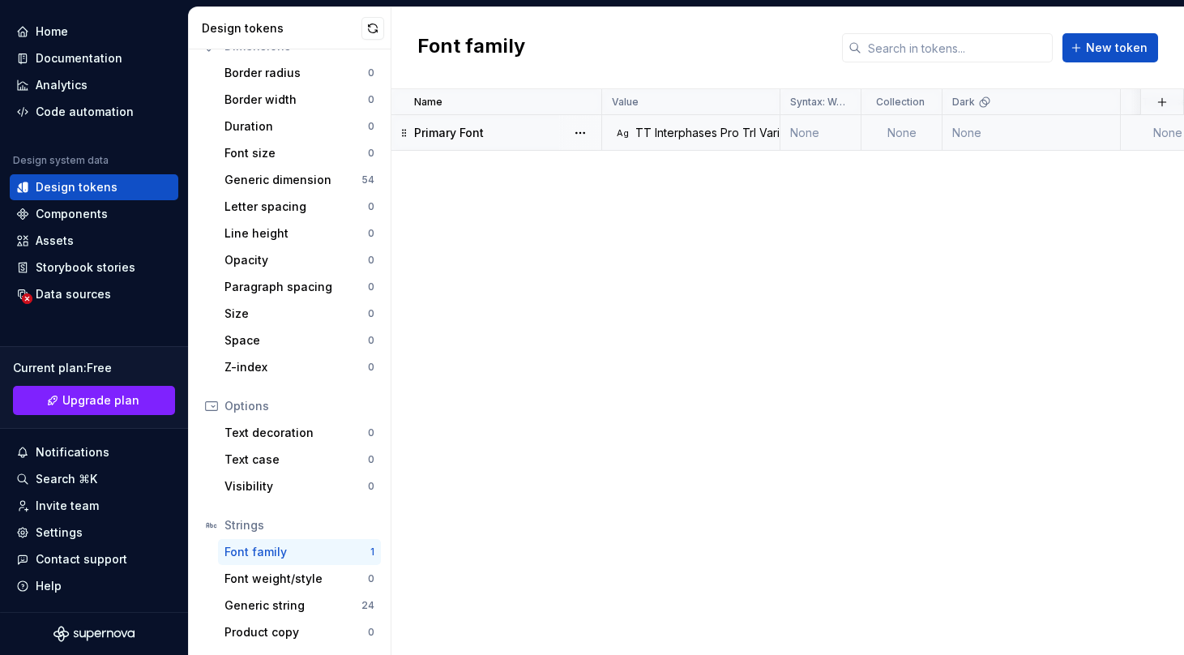
click at [693, 140] on div "TT Interphases Pro Trl Variable" at bounding box center [719, 133] width 168 height 16
click at [530, 128] on div "Primary Font" at bounding box center [507, 133] width 186 height 16
click at [696, 128] on div "TT Interphases Pro Trl Variable" at bounding box center [719, 133] width 168 height 16
click at [776, 130] on div "TT Interphases Pro Trl Variable" at bounding box center [719, 133] width 168 height 16
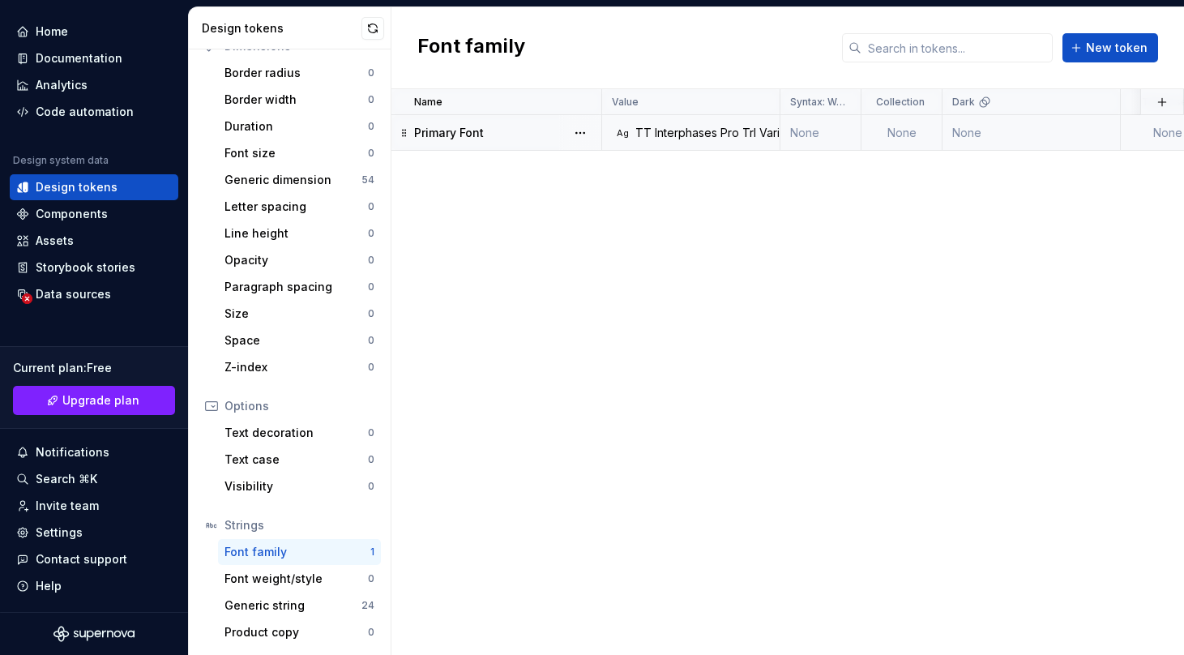
click at [813, 130] on td "None" at bounding box center [820, 133] width 81 height 36
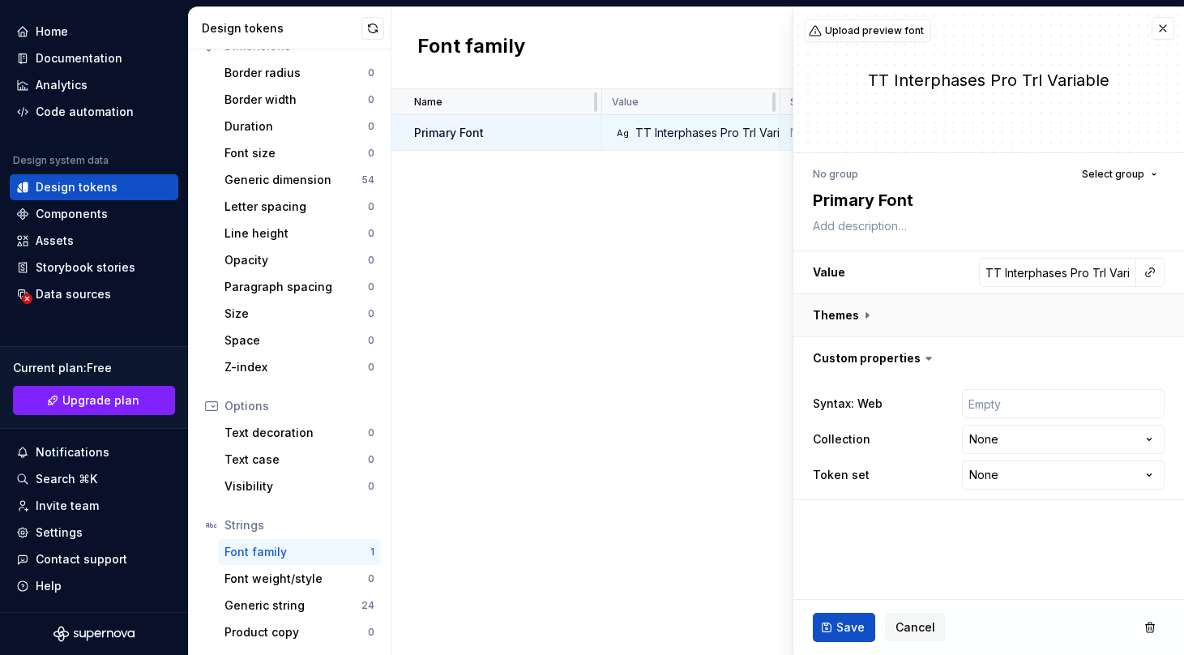
click at [866, 321] on button "button" at bounding box center [988, 315] width 391 height 42
click at [1119, 180] on span "Select group" at bounding box center [1113, 174] width 62 height 13
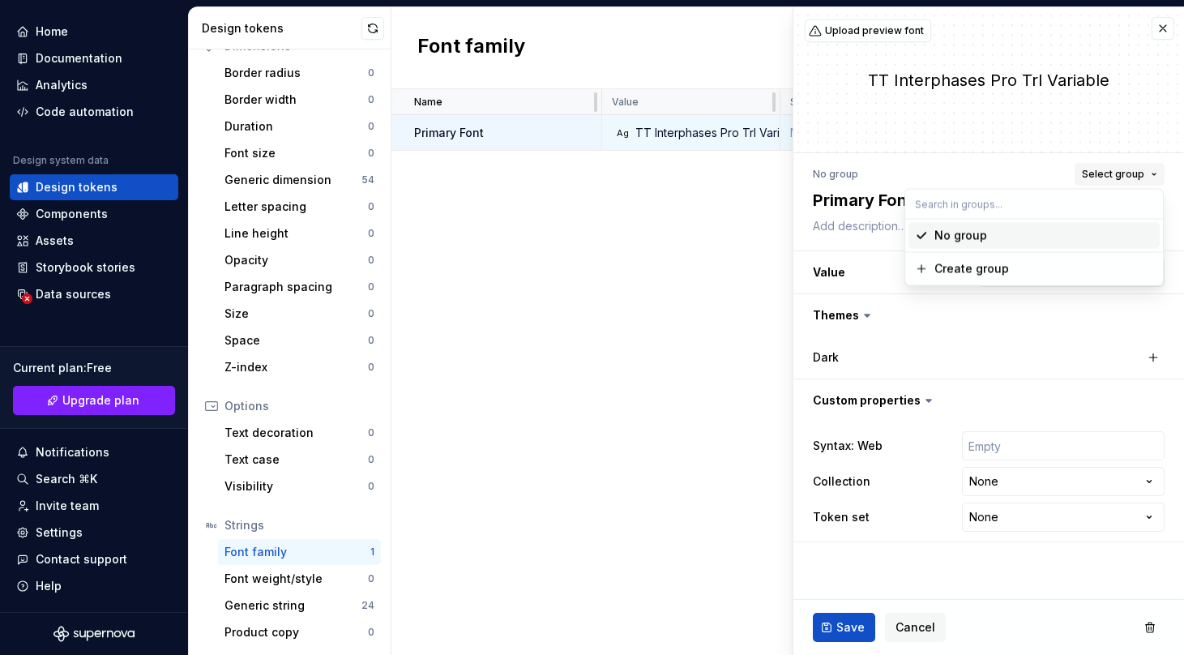
click at [1108, 172] on span "Select group" at bounding box center [1113, 174] width 62 height 13
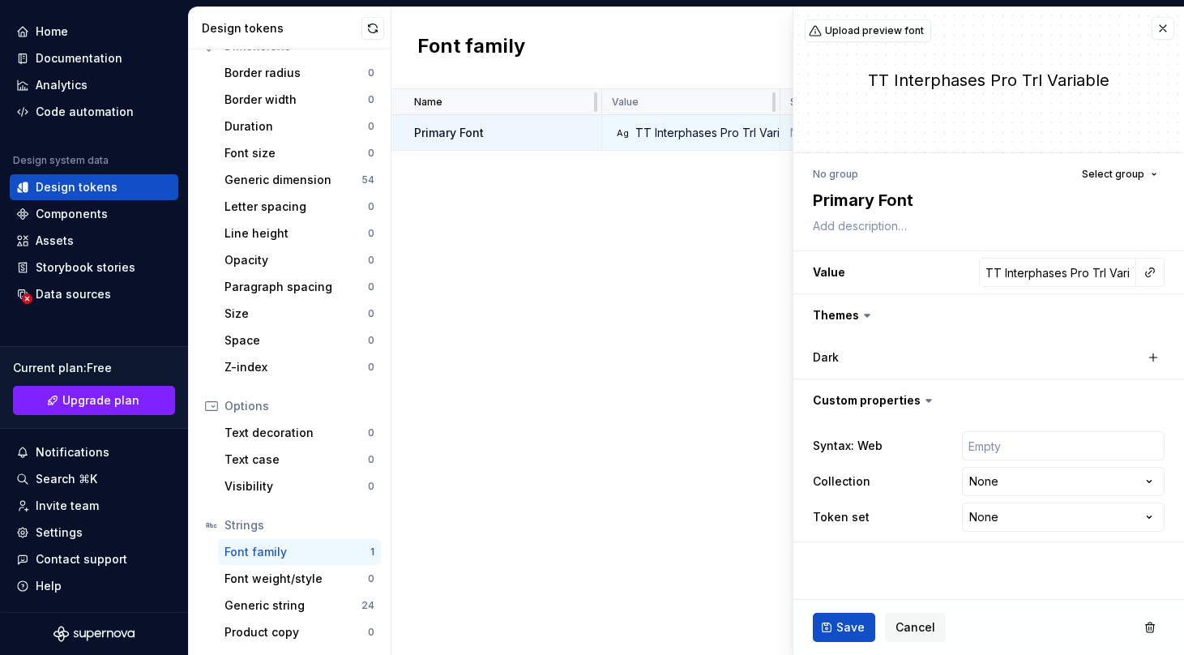
click at [832, 170] on div "No group" at bounding box center [835, 174] width 45 height 13
click at [822, 32] on button "Upload preview font" at bounding box center [868, 30] width 126 height 23
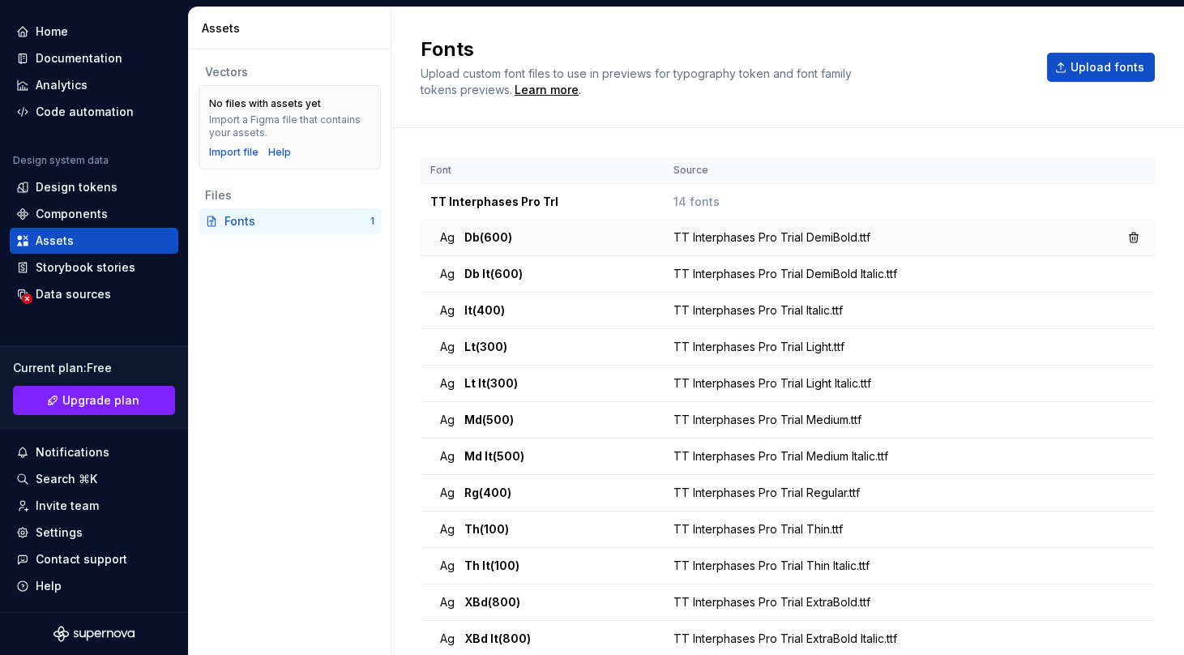
click at [695, 250] on td "TT Interphases Pro Trial DemiBold.ttf" at bounding box center [888, 238] width 449 height 36
click at [574, 231] on div "Ag Db (600)" at bounding box center [547, 237] width 214 height 16
click at [575, 231] on div "Ag Db (600)" at bounding box center [547, 237] width 214 height 16
click at [88, 190] on div "Design tokens" at bounding box center [77, 187] width 82 height 16
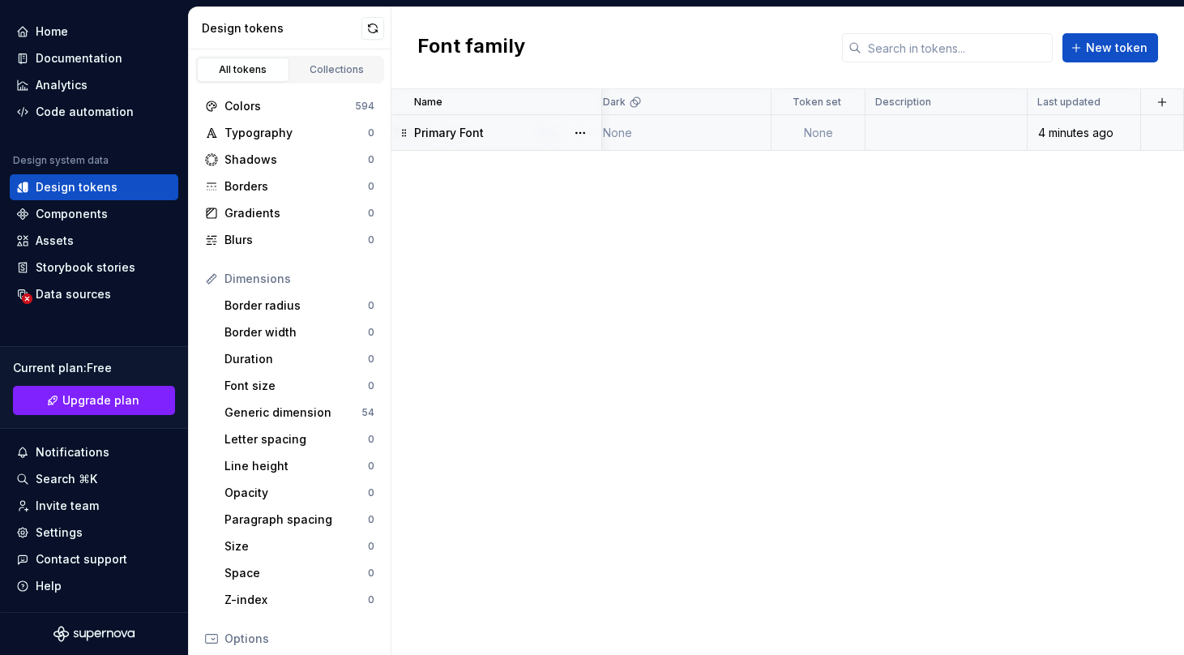
scroll to position [0, 349]
click at [914, 133] on td at bounding box center [947, 133] width 162 height 36
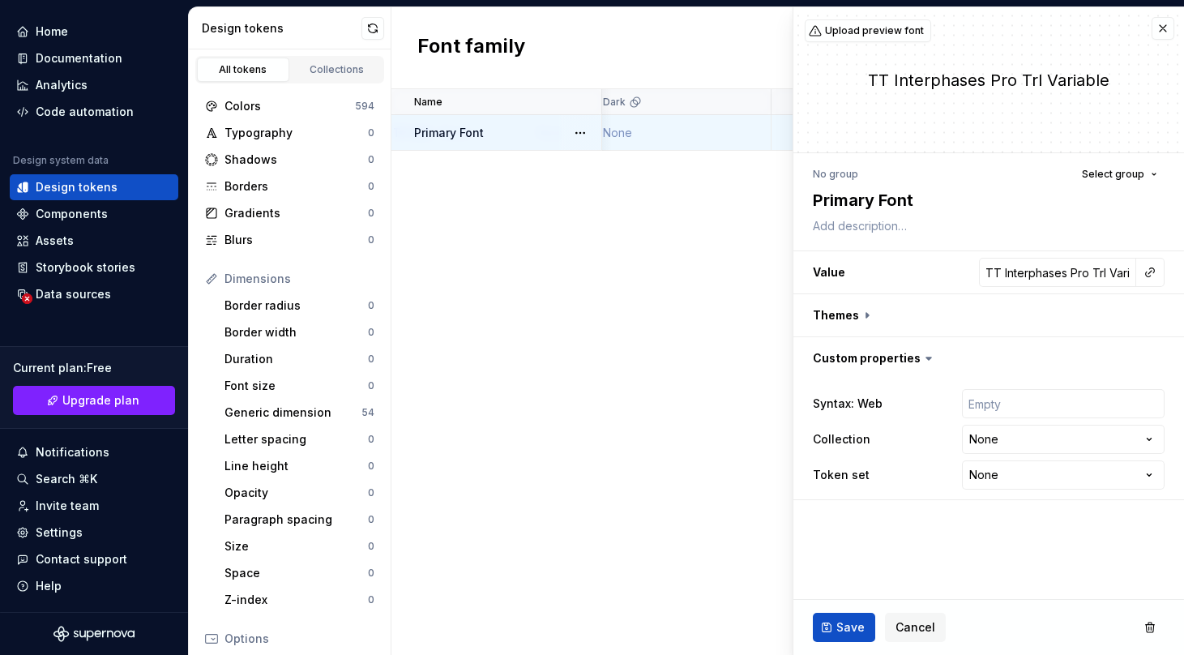
scroll to position [0, 349]
click at [759, 247] on div "Name Value Syntax: Web Collection Dark Token set Description Last updated Prima…" at bounding box center [787, 372] width 793 height 566
click at [1170, 17] on button "button" at bounding box center [1163, 28] width 23 height 23
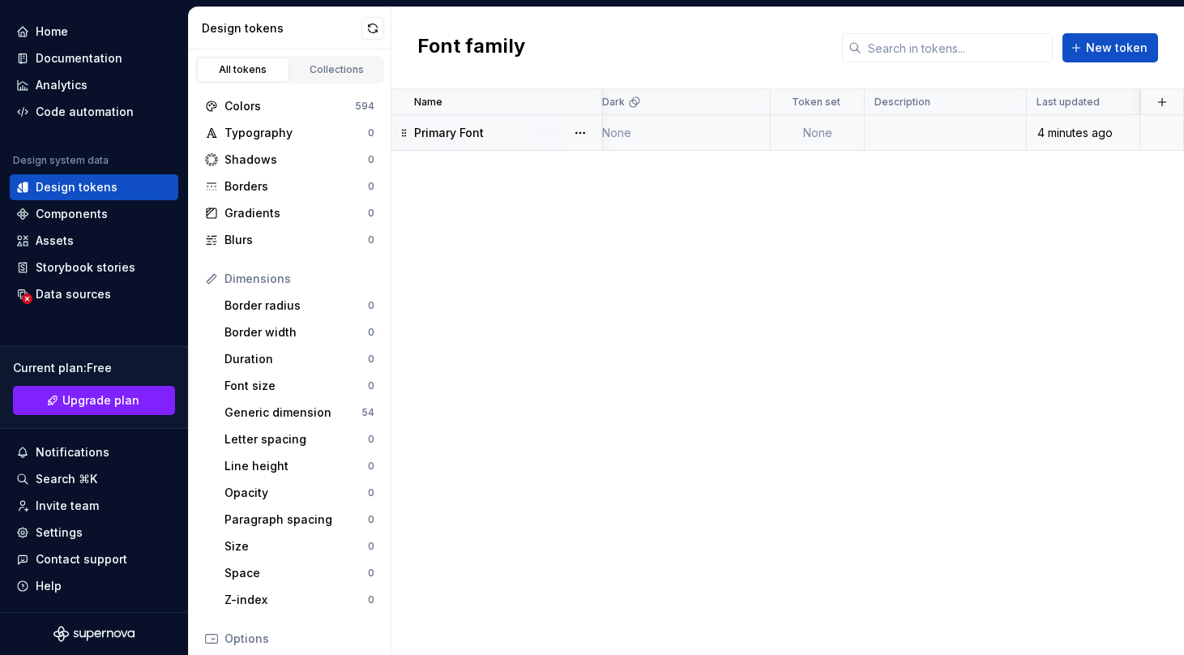
scroll to position [0, 349]
click at [1157, 126] on td at bounding box center [1163, 133] width 44 height 36
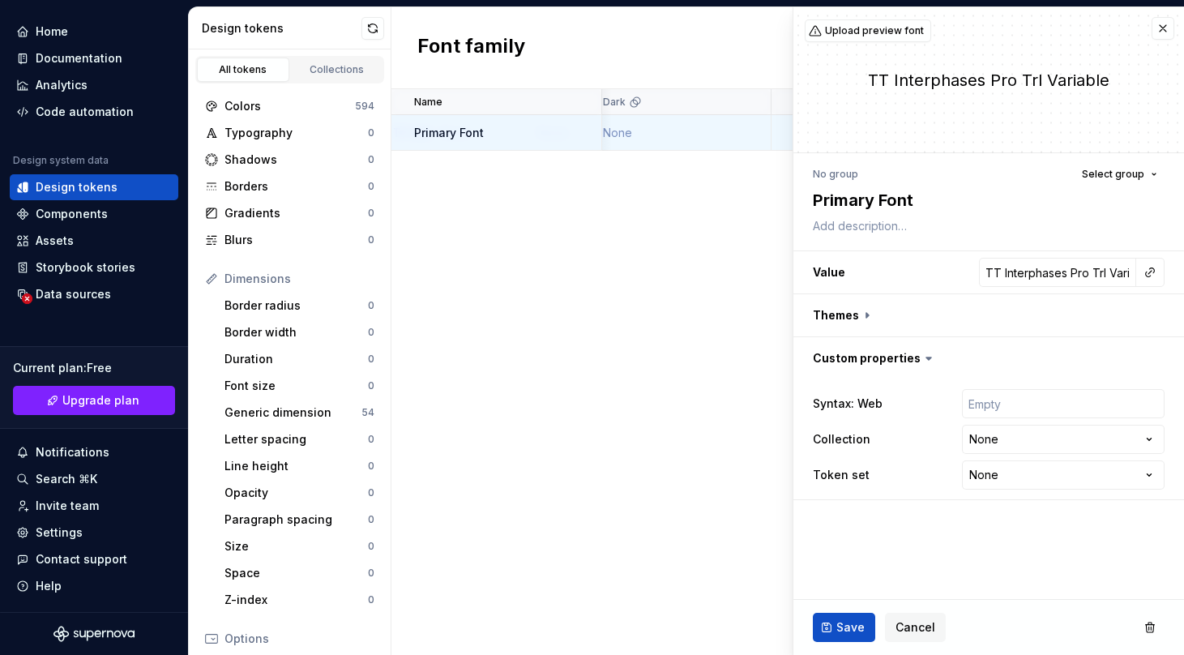
type textarea "*"
click at [1041, 434] on html "AH FinWise A Home Documentation Analytics Code automation Design system data De…" at bounding box center [592, 327] width 1184 height 655
click at [1020, 442] on html "AH FinWise A Home Documentation Analytics Code automation Design system data De…" at bounding box center [592, 327] width 1184 height 655
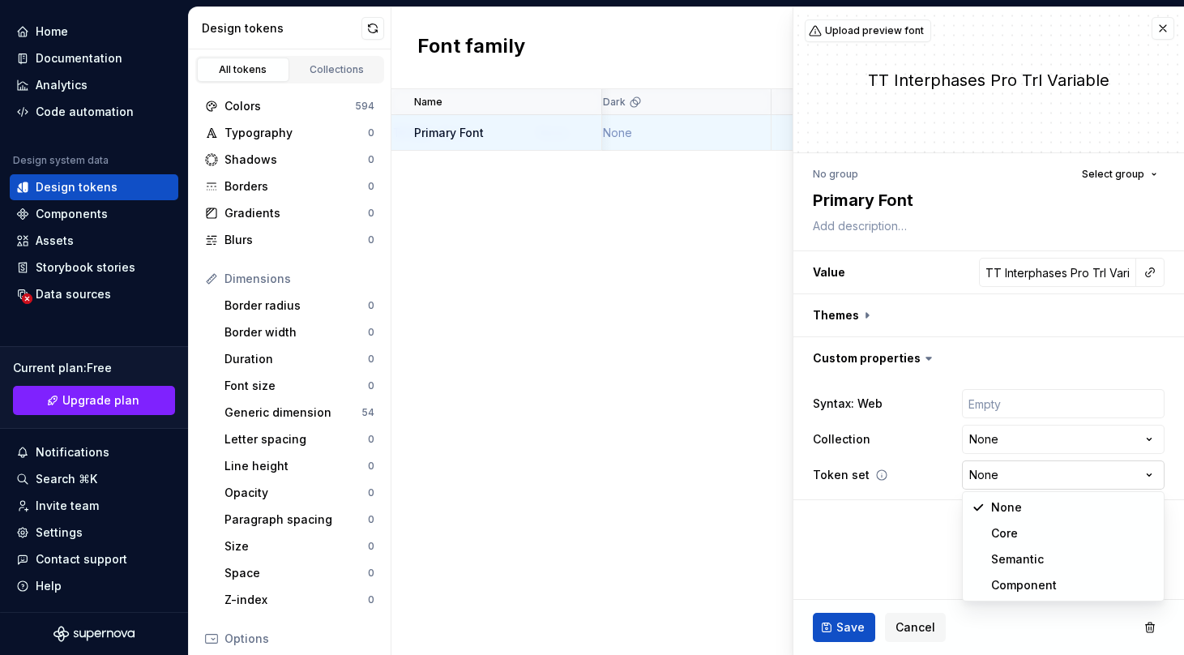
click at [1020, 466] on html "AH FinWise A Home Documentation Analytics Code automation Design system data De…" at bounding box center [592, 327] width 1184 height 655
select select "**********"
type textarea "*"
click at [1020, 476] on html "AH FinWise A Home Documentation Analytics Code automation Design system data De…" at bounding box center [592, 327] width 1184 height 655
select select
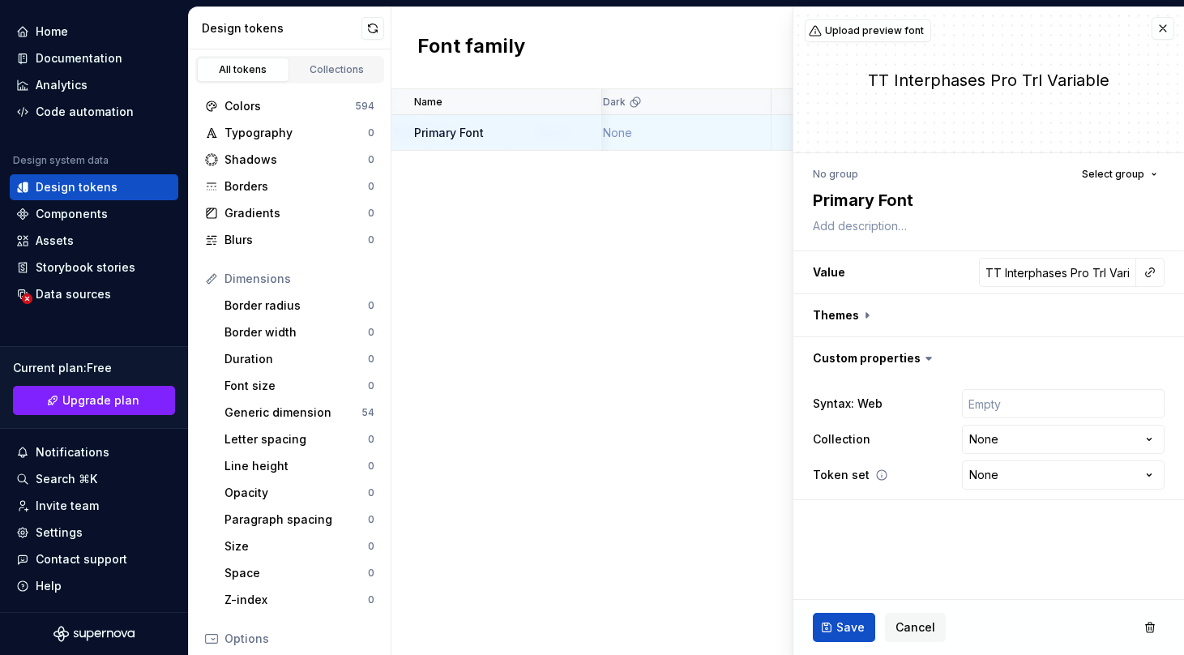
click at [879, 476] on icon at bounding box center [881, 474] width 13 height 13
click at [882, 473] on icon at bounding box center [881, 474] width 13 height 13
click at [986, 477] on html "AH FinWise A Home Documentation Analytics Code automation Design system data De…" at bounding box center [592, 327] width 1184 height 655
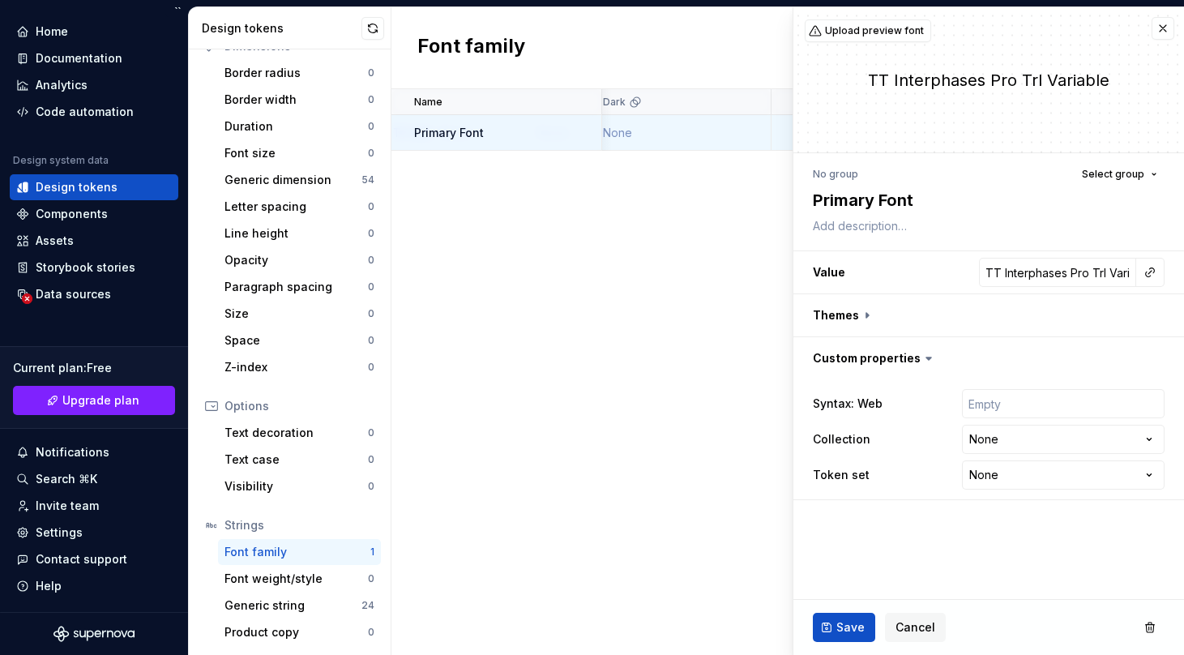
scroll to position [10, 0]
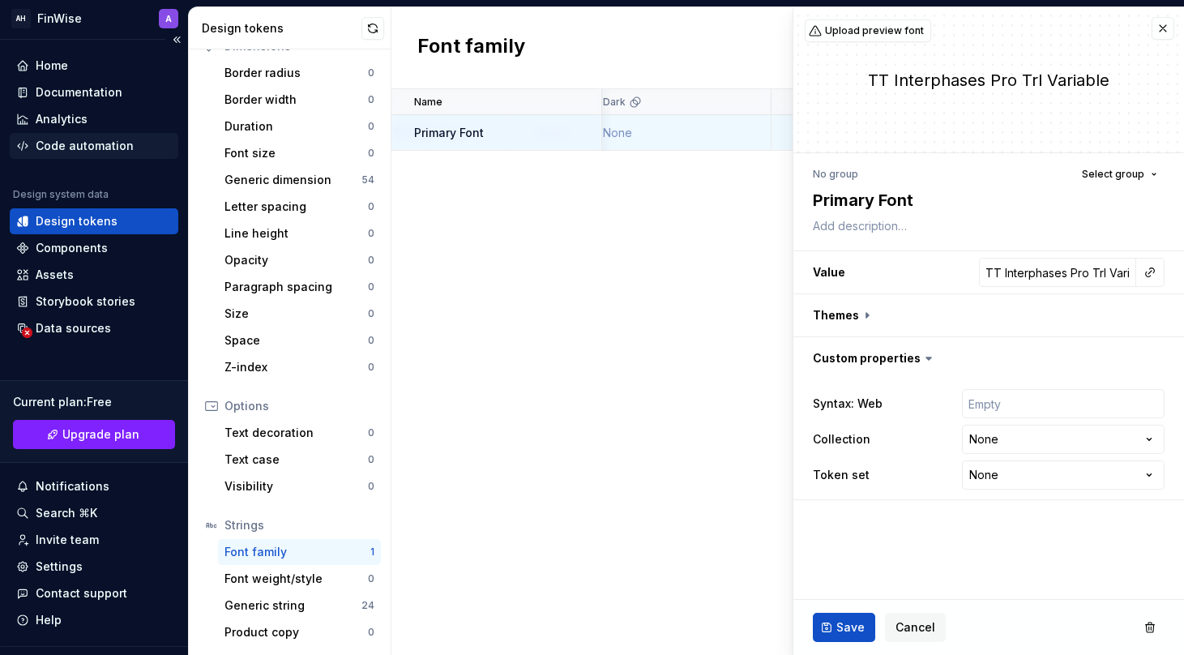
click at [106, 147] on div "Code automation" at bounding box center [85, 146] width 98 height 16
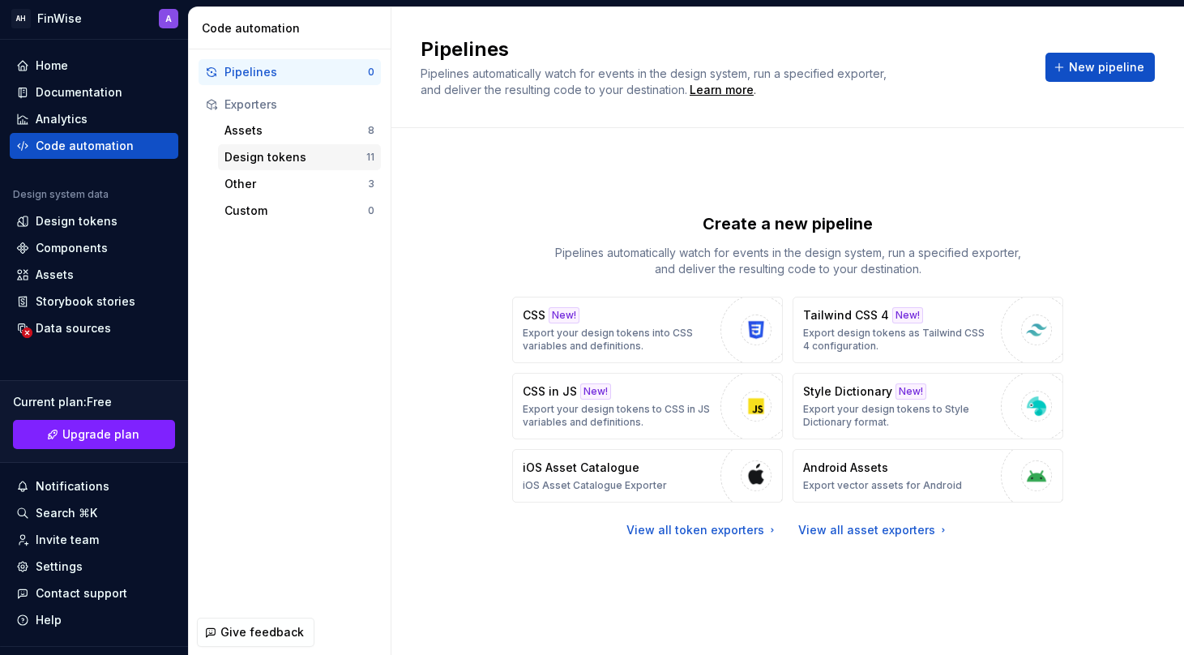
click at [316, 163] on div "Design tokens" at bounding box center [295, 157] width 142 height 16
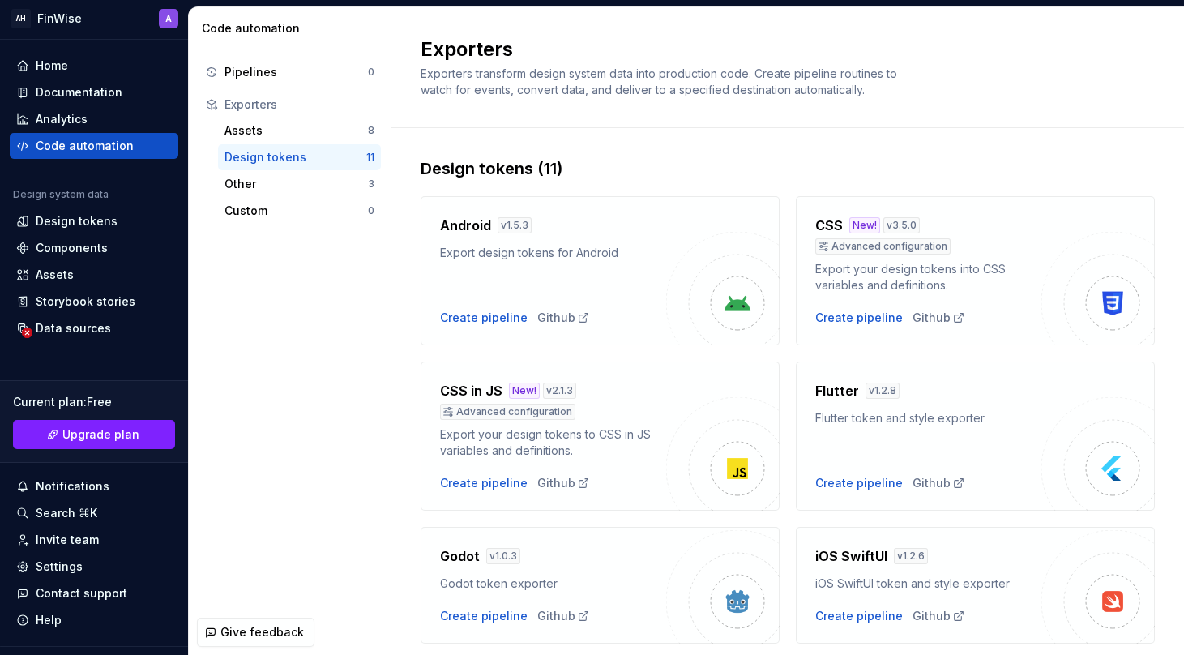
scroll to position [1, 0]
click at [264, 67] on div "Pipelines" at bounding box center [295, 72] width 143 height 16
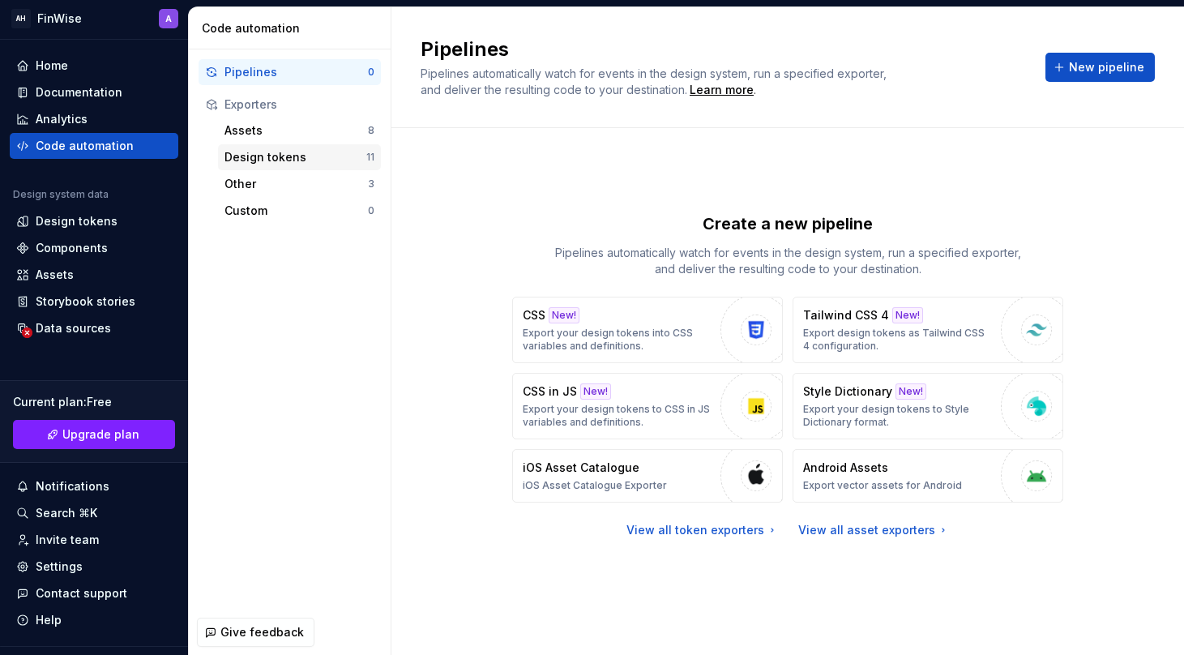
click at [267, 145] on div "Design tokens 11" at bounding box center [299, 157] width 163 height 26
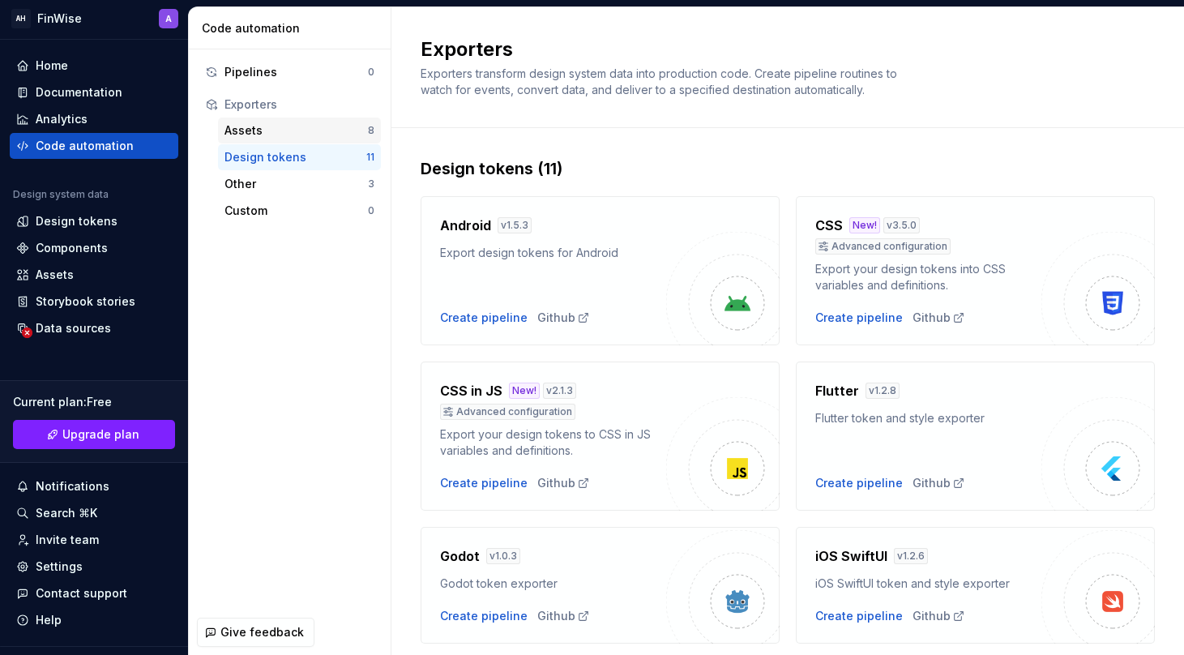
click at [268, 130] on div "Assets" at bounding box center [295, 130] width 143 height 16
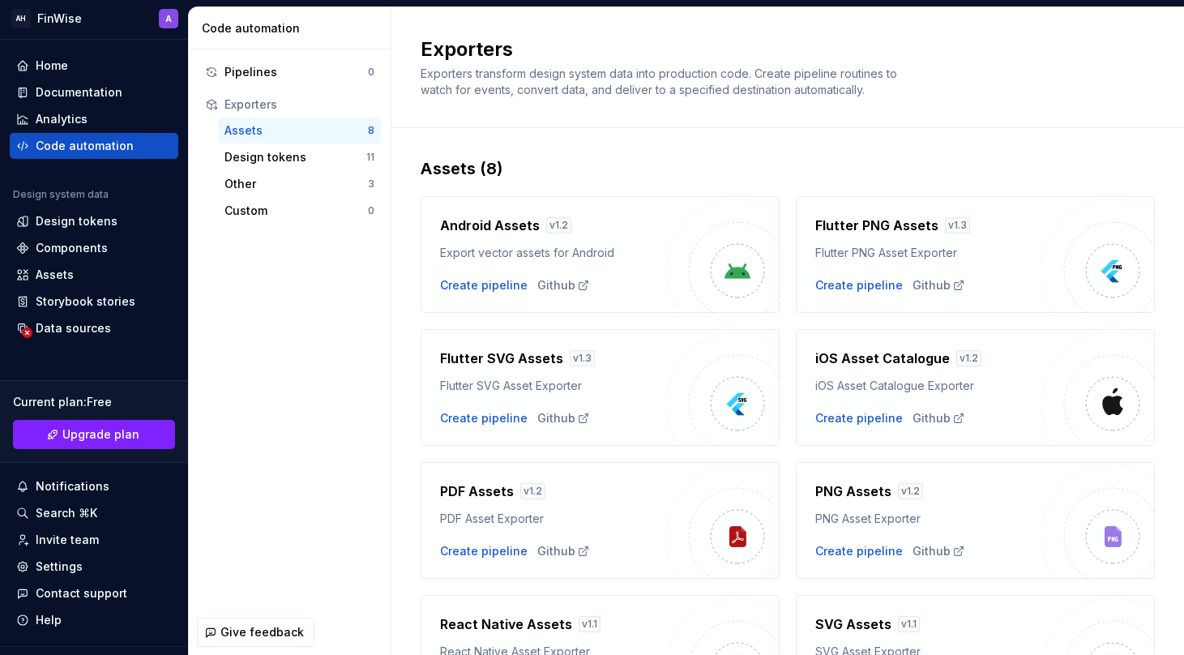
scroll to position [118, 0]
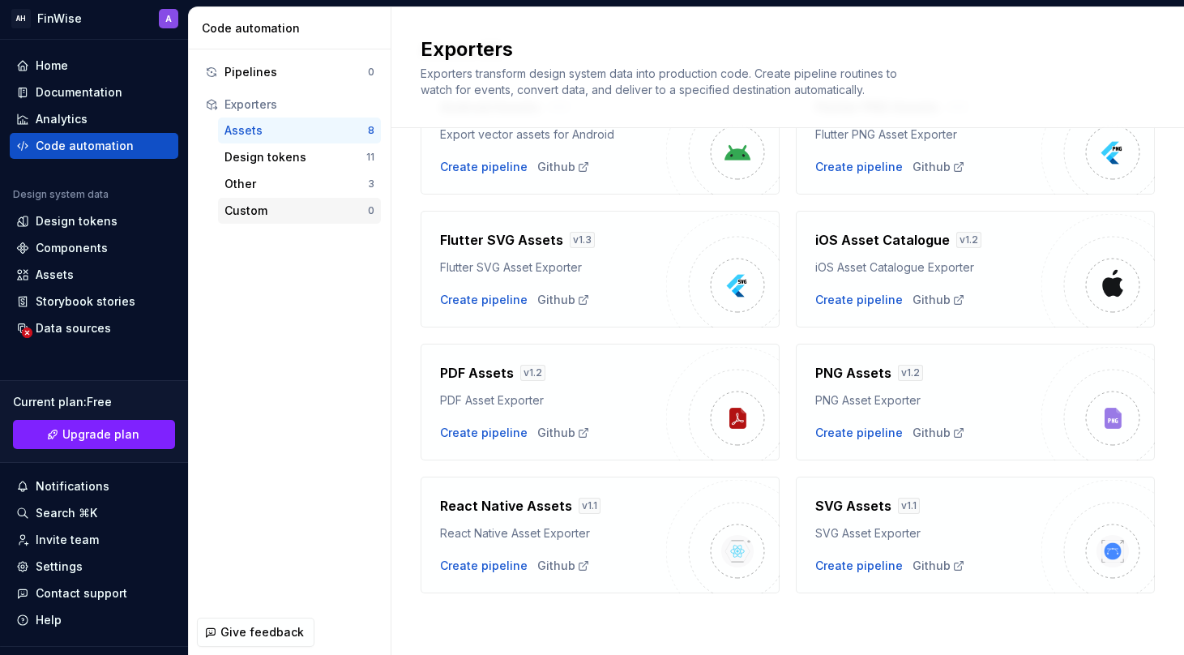
click at [226, 217] on div "Custom" at bounding box center [295, 211] width 143 height 16
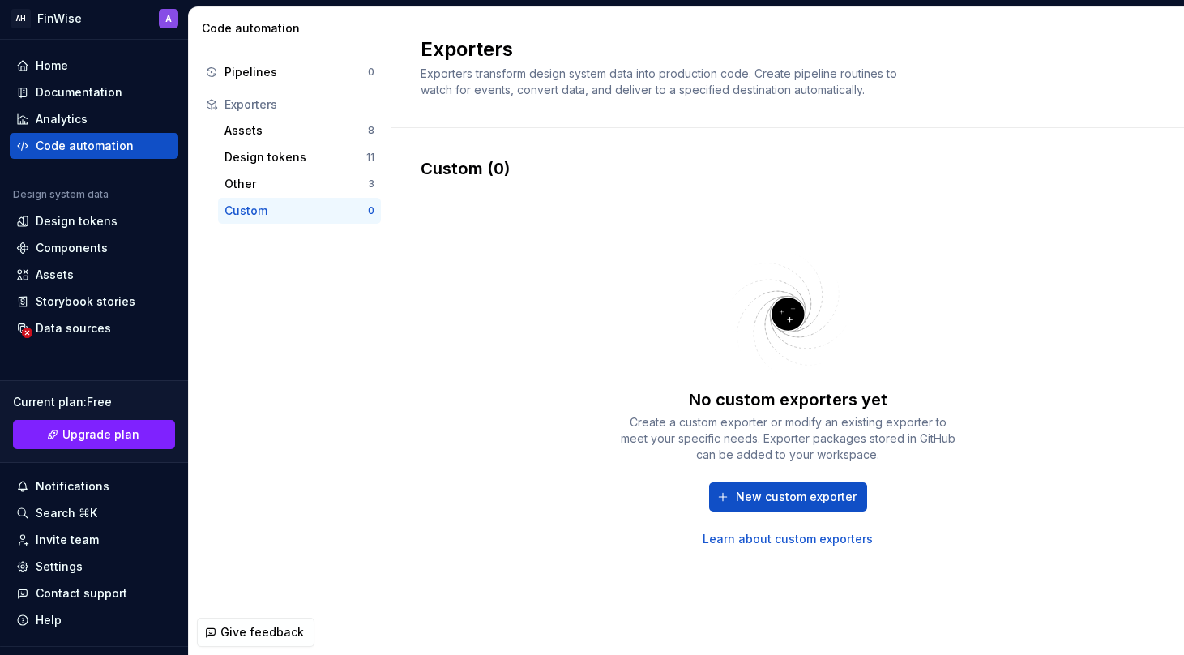
click at [249, 204] on div "Custom" at bounding box center [295, 211] width 143 height 16
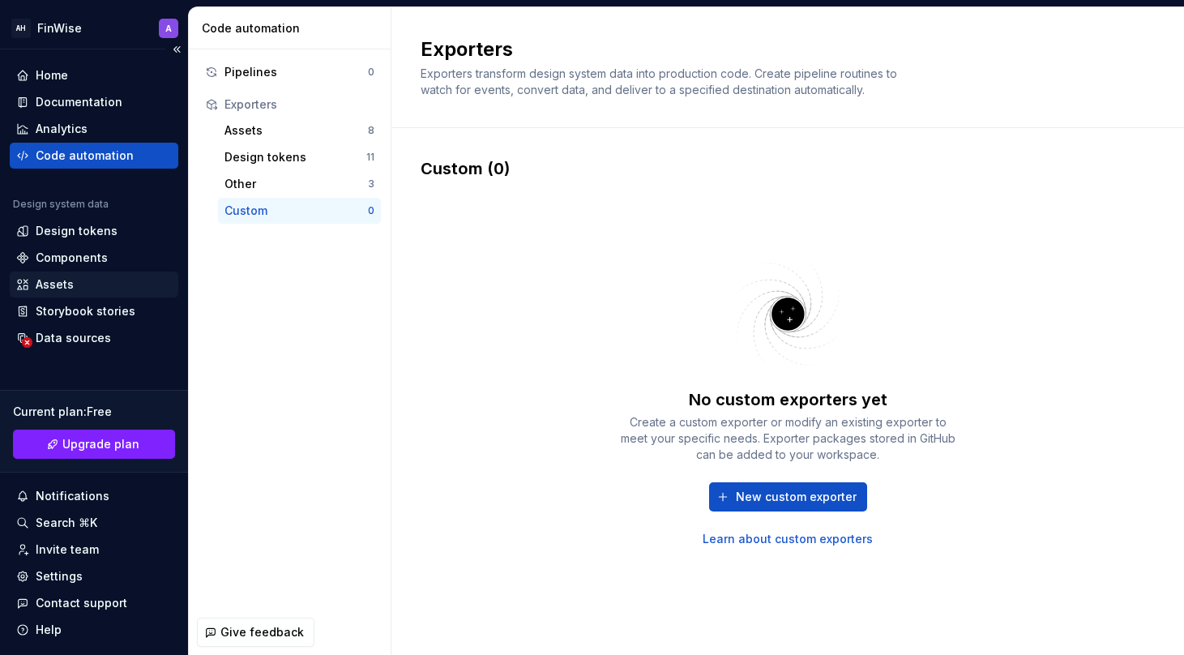
click at [81, 281] on div "Assets" at bounding box center [94, 284] width 156 height 16
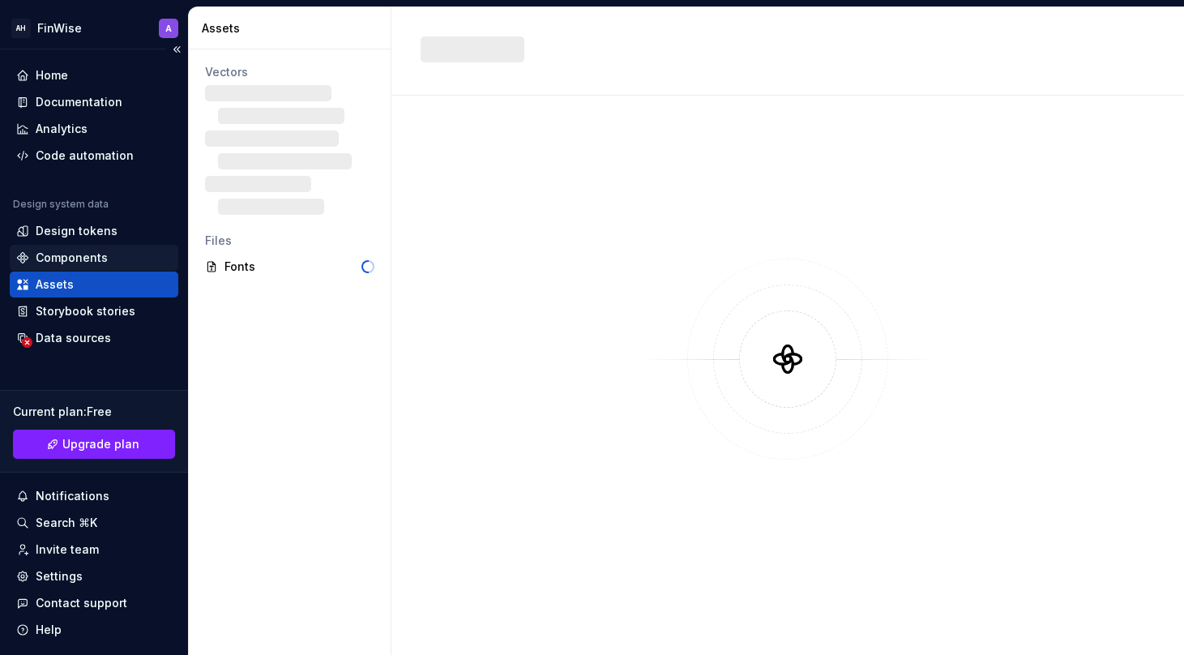
click at [91, 259] on div "Components" at bounding box center [72, 258] width 72 height 16
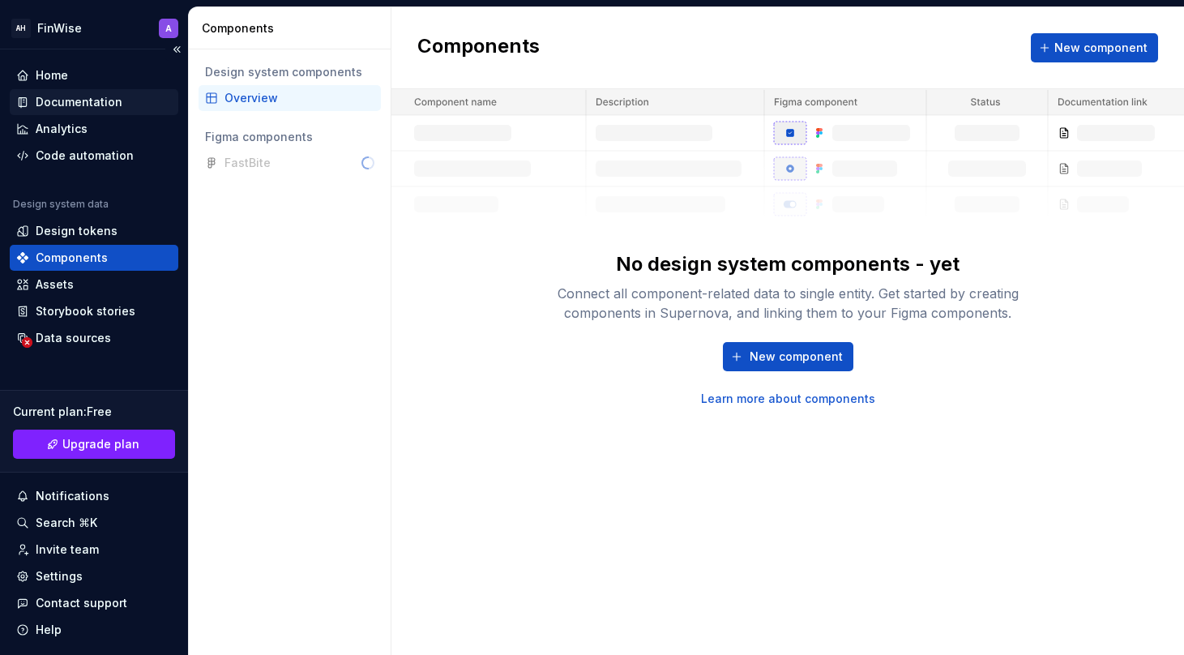
click at [97, 100] on div "Documentation" at bounding box center [79, 102] width 87 height 16
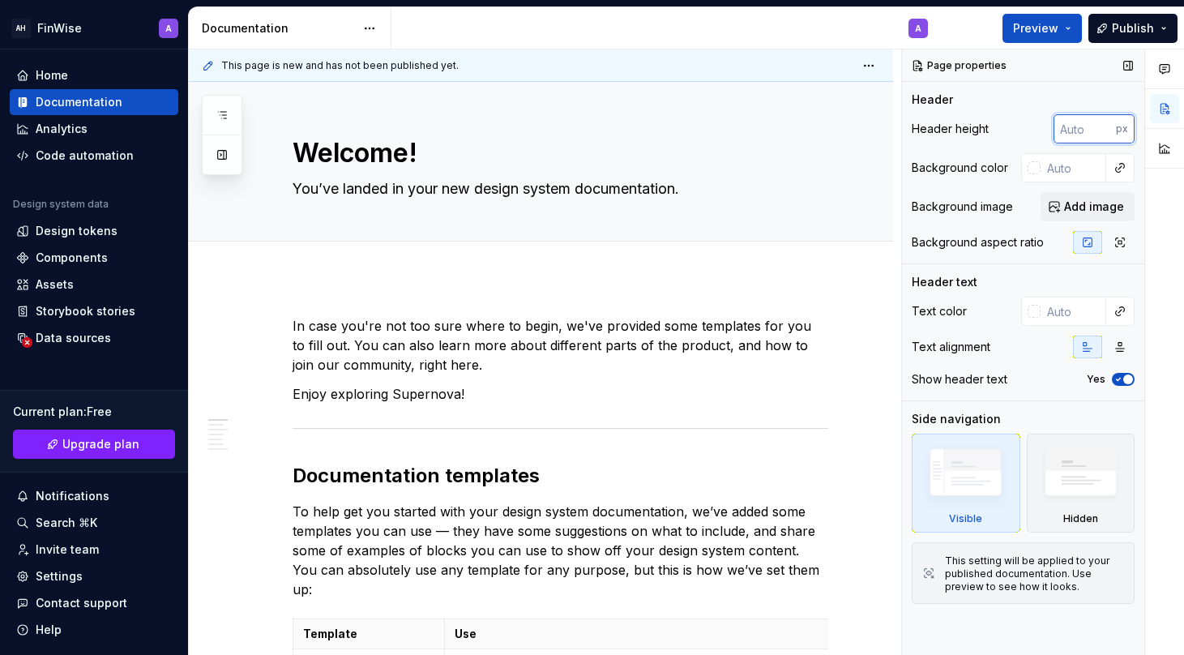
click at [1074, 130] on input "number" at bounding box center [1085, 128] width 62 height 29
click at [966, 130] on div "Header height" at bounding box center [950, 129] width 77 height 16
click at [1079, 127] on input "number" at bounding box center [1085, 128] width 62 height 29
click at [1170, 149] on button "button" at bounding box center [1164, 148] width 29 height 29
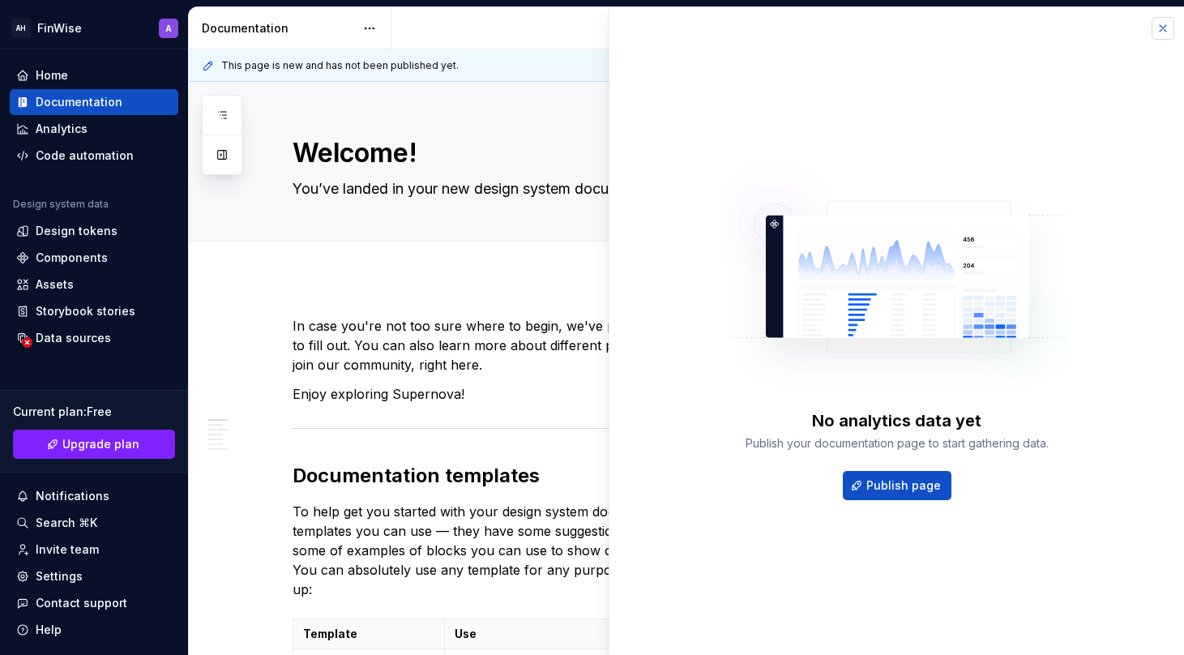
click at [1165, 30] on button "button" at bounding box center [1163, 28] width 23 height 23
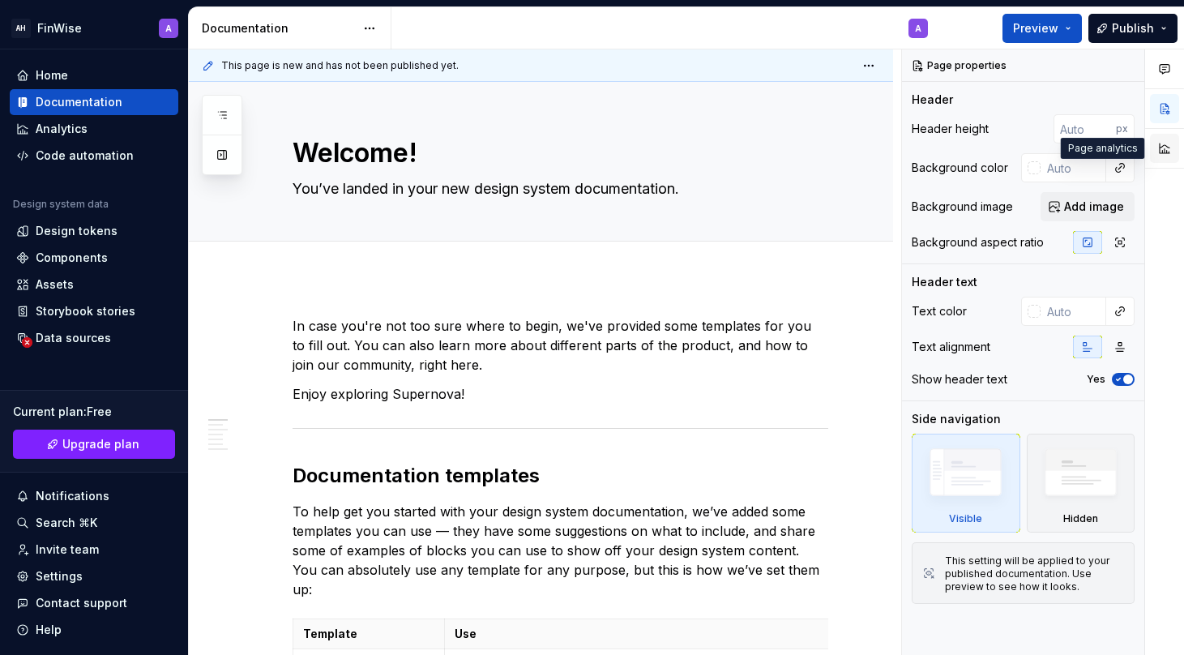
click at [1166, 147] on button "button" at bounding box center [1164, 148] width 29 height 29
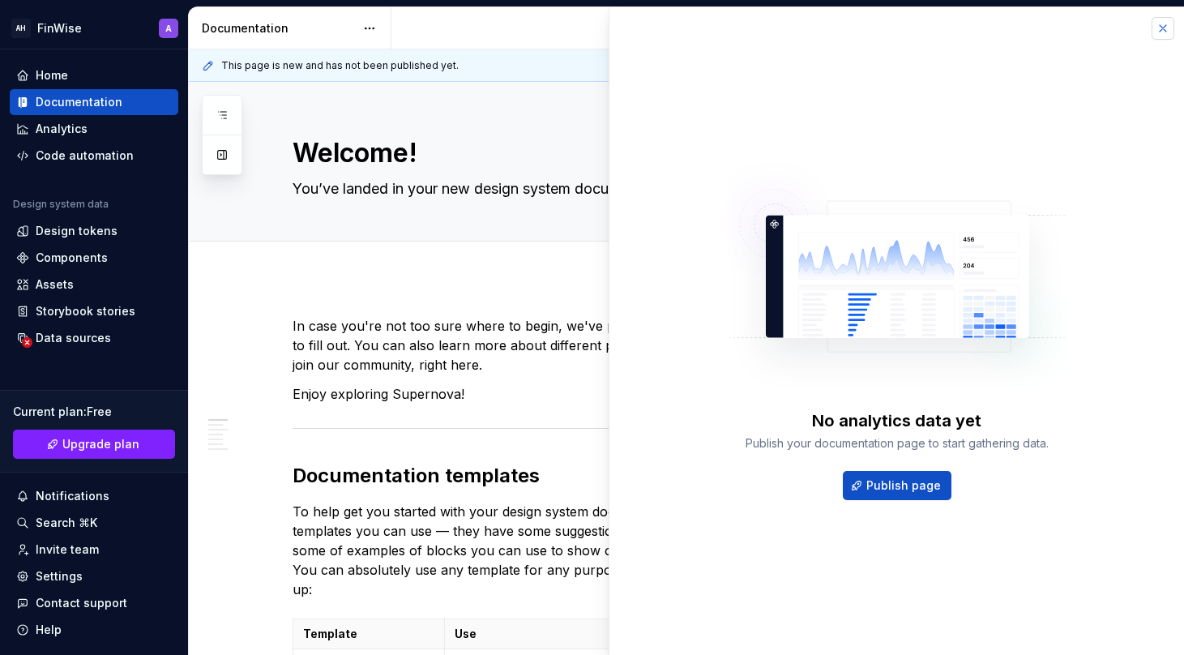
click at [1159, 24] on button "button" at bounding box center [1163, 28] width 23 height 23
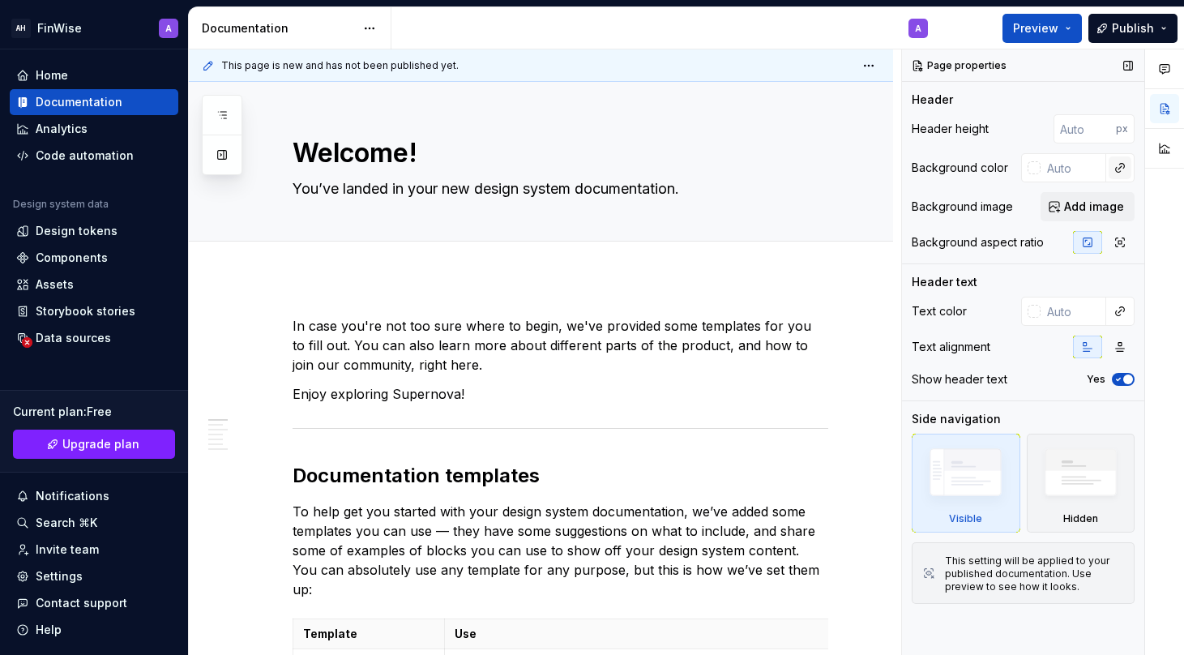
click at [1125, 169] on button "button" at bounding box center [1120, 167] width 23 height 23
click at [1118, 167] on div "Comments Open comments No comments yet Select ‘Comment’ from the block context …" at bounding box center [1043, 352] width 282 height 606
click at [1087, 167] on input "text" at bounding box center [1074, 167] width 66 height 29
click at [1113, 241] on button "button" at bounding box center [1119, 242] width 29 height 23
click at [1084, 242] on icon "button" at bounding box center [1087, 242] width 13 height 13
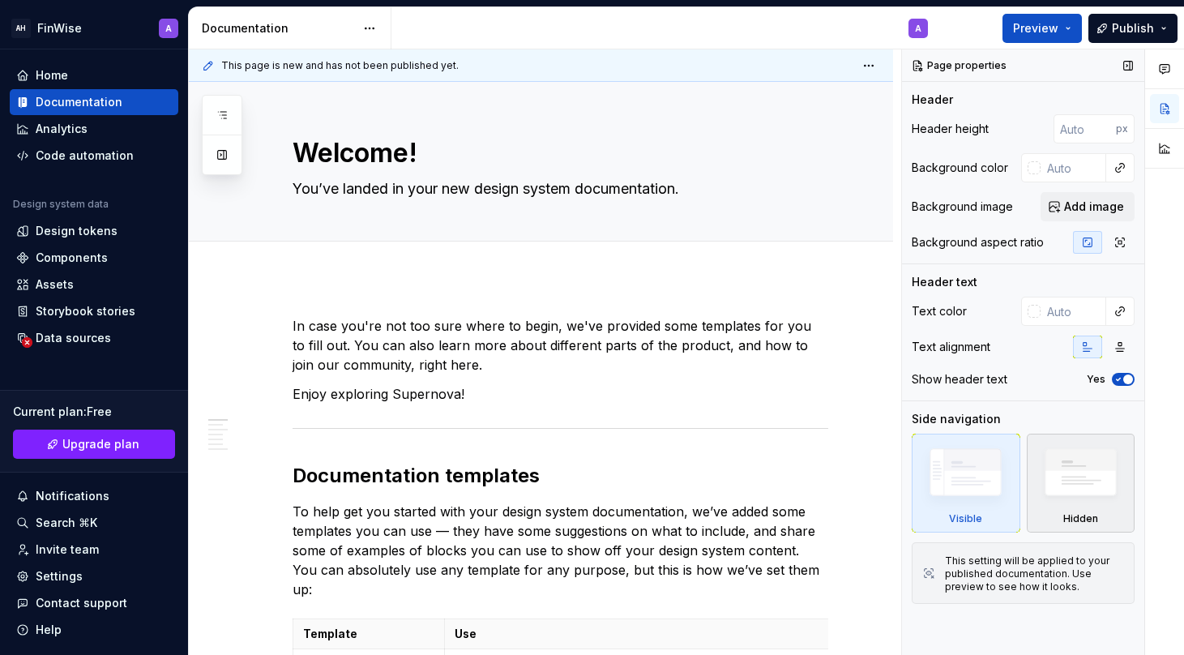
click at [1113, 489] on img at bounding box center [1080, 476] width 93 height 71
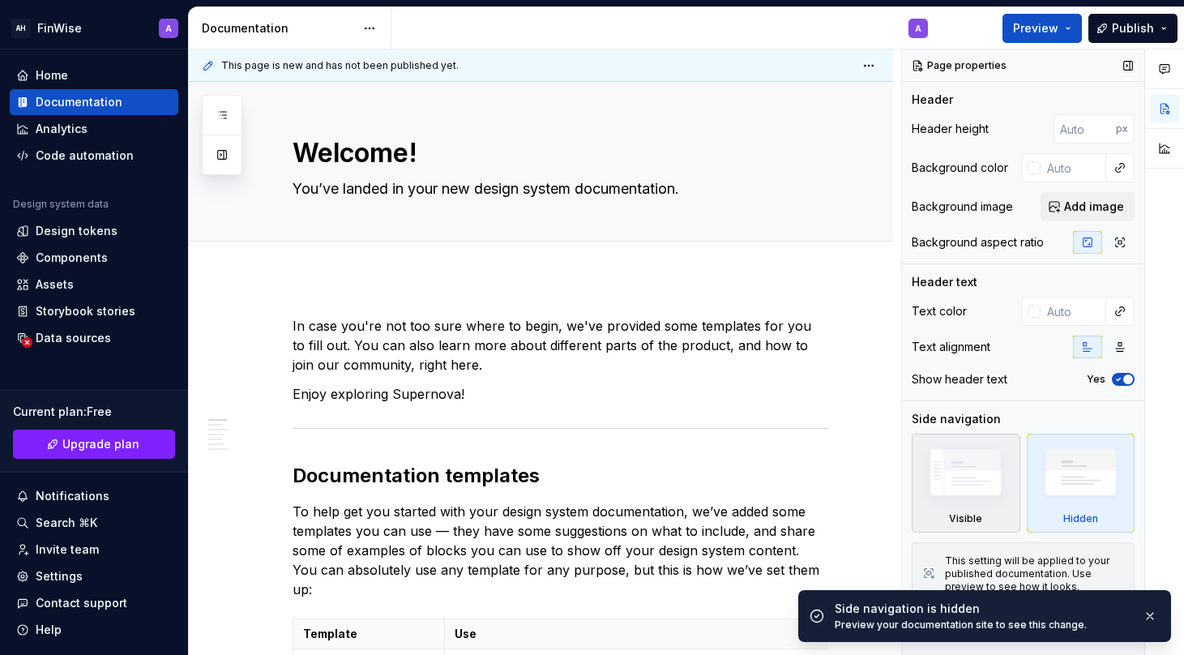
click at [963, 494] on img at bounding box center [965, 476] width 93 height 71
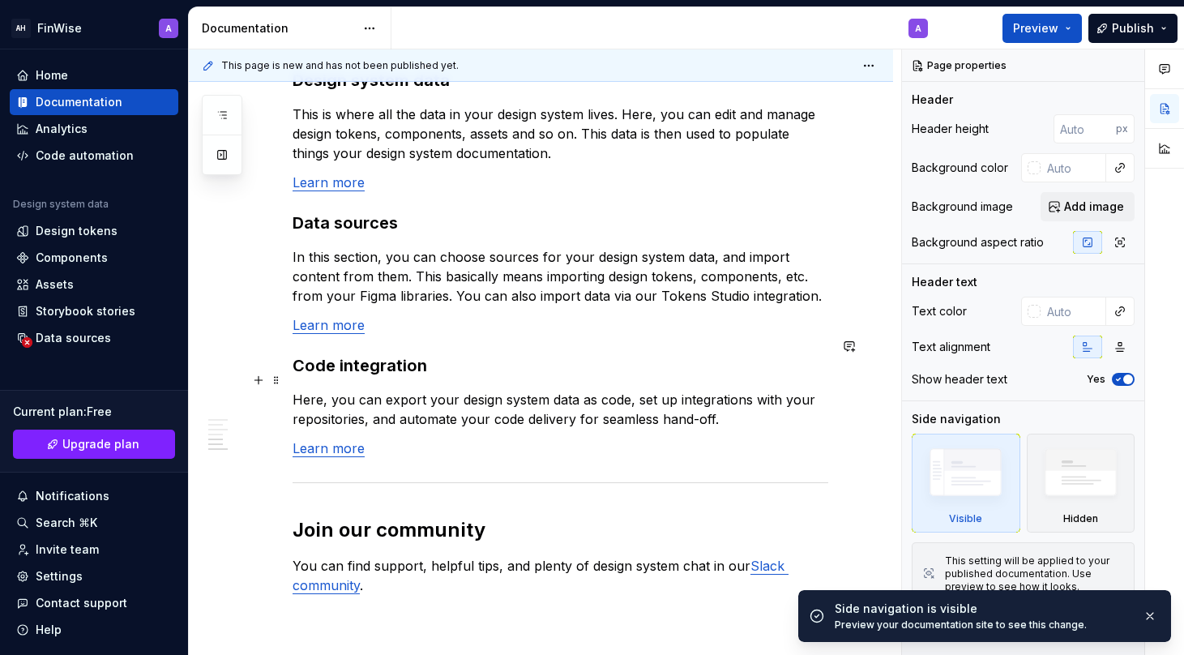
scroll to position [1385, 0]
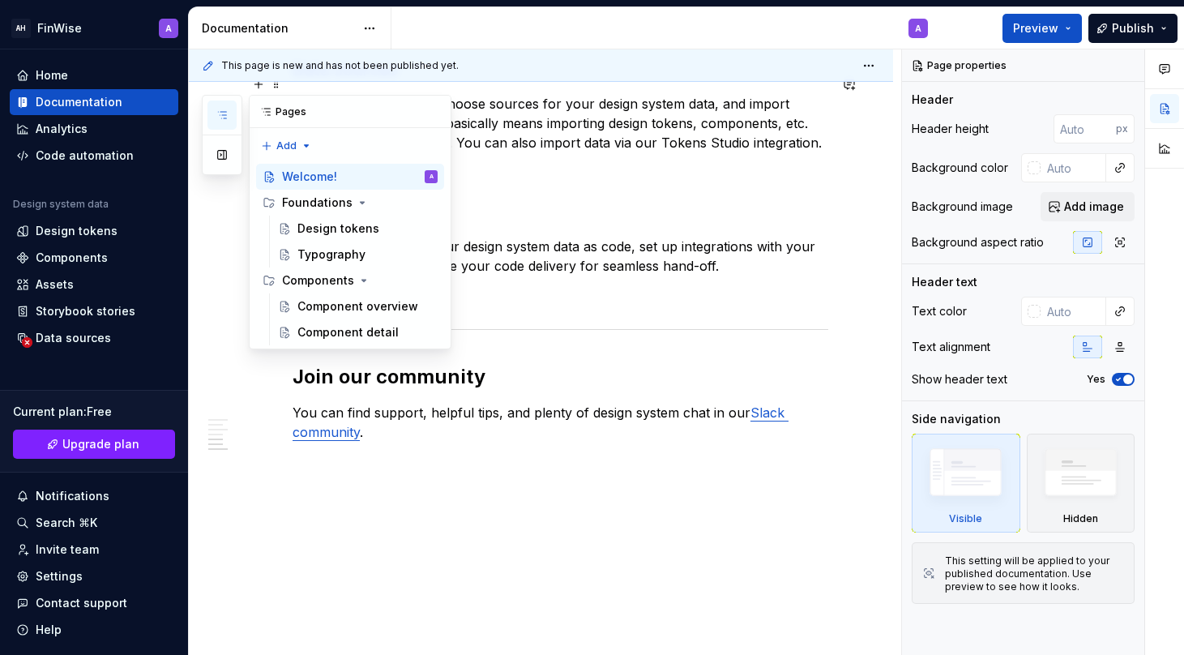
click at [223, 118] on icon "button" at bounding box center [222, 115] width 8 height 6
click at [323, 233] on div "Design tokens" at bounding box center [338, 228] width 82 height 16
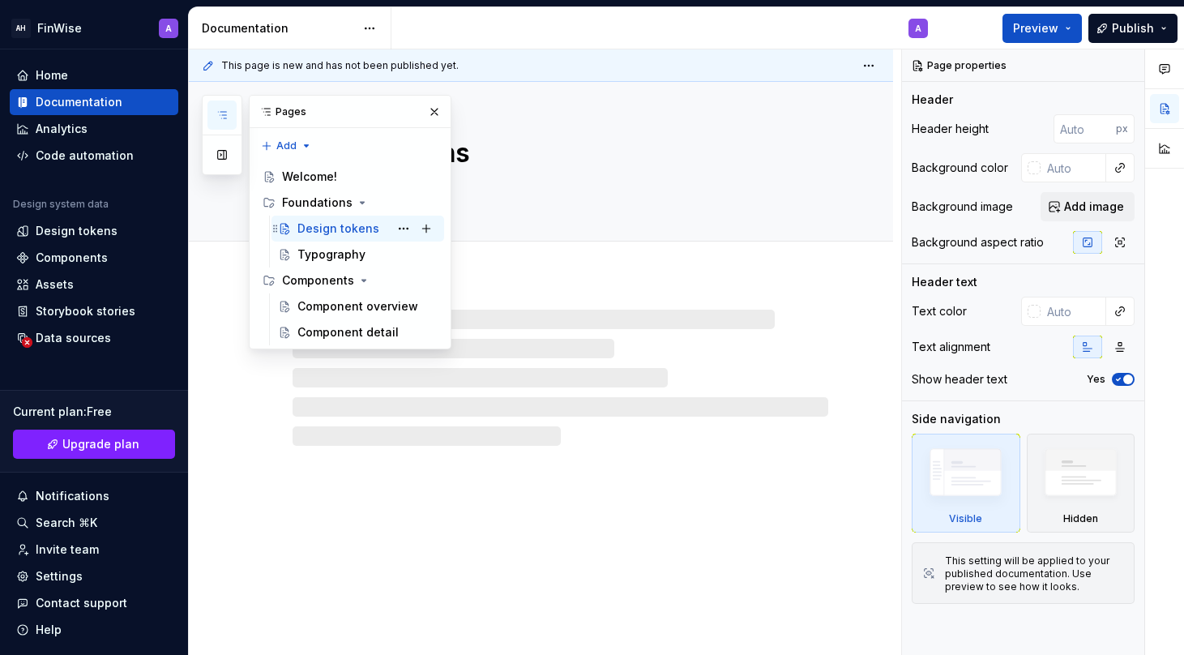
type textarea "*"
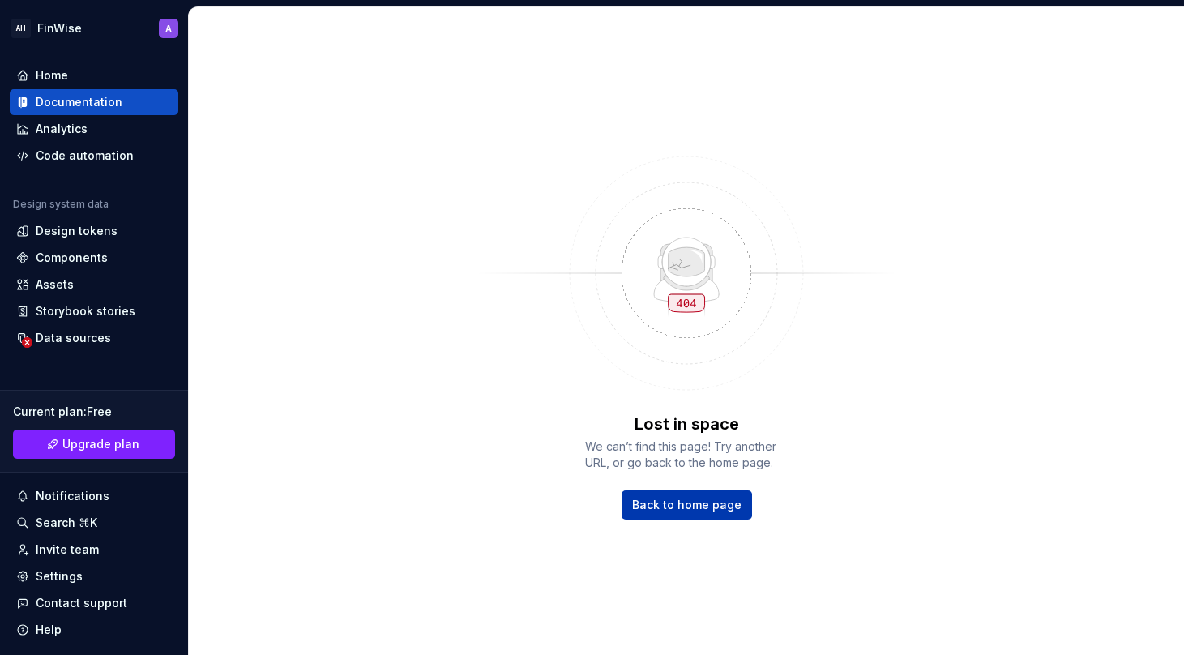
click at [669, 506] on span "Back to home page" at bounding box center [686, 505] width 109 height 16
click at [671, 510] on span "Back to home page" at bounding box center [686, 505] width 109 height 16
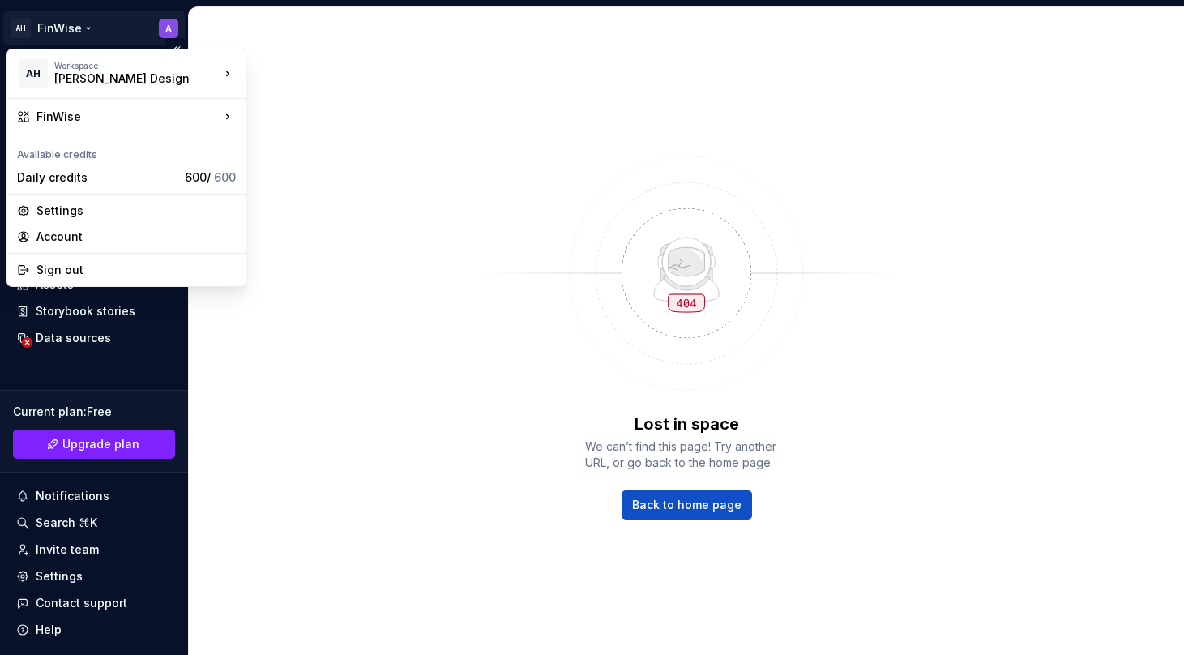
click at [49, 28] on html "AH FinWise A Home Documentation Analytics Code automation Design system data De…" at bounding box center [592, 327] width 1184 height 655
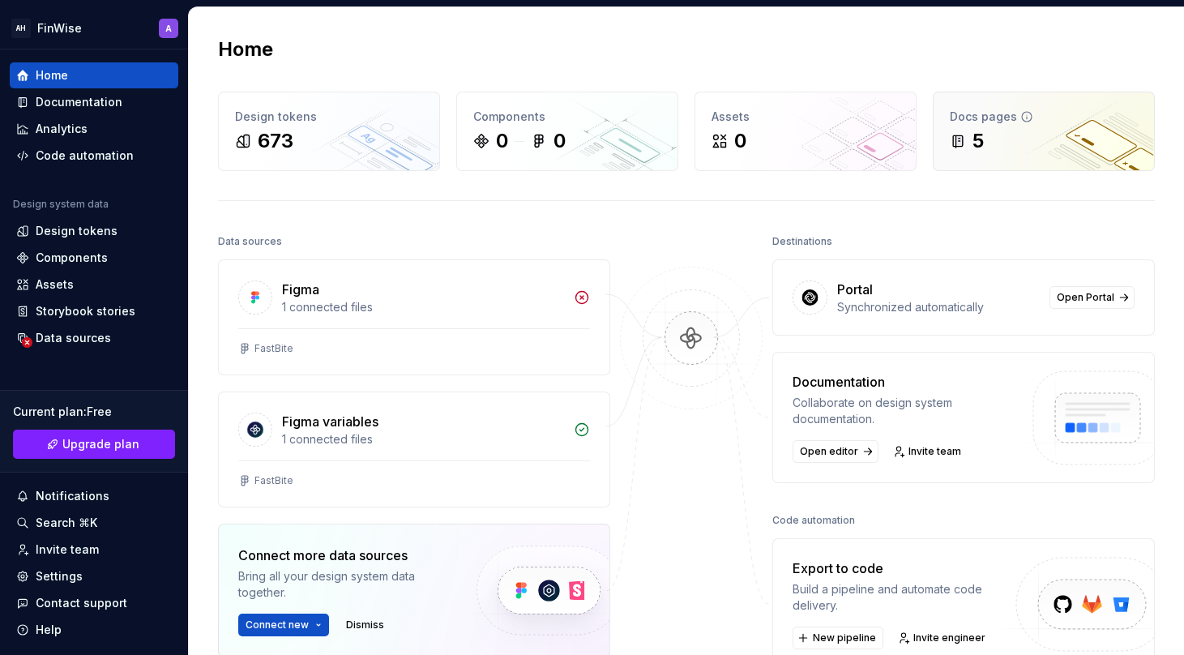
click at [1037, 142] on div "5" at bounding box center [1044, 141] width 188 height 26
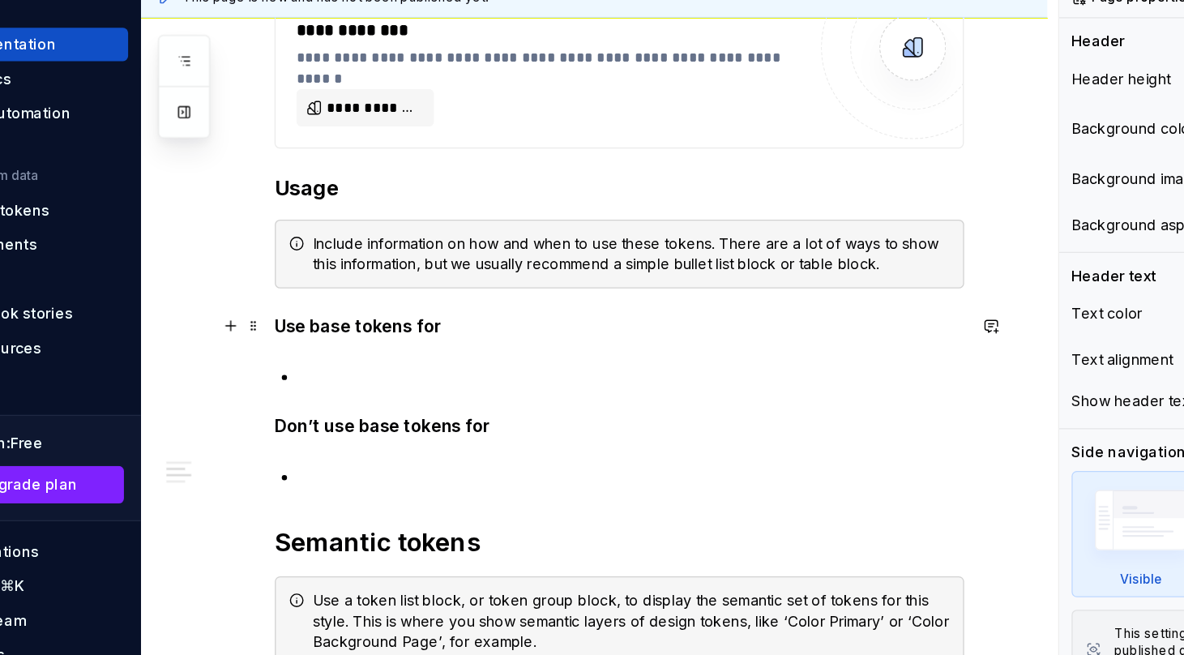
scroll to position [712, 0]
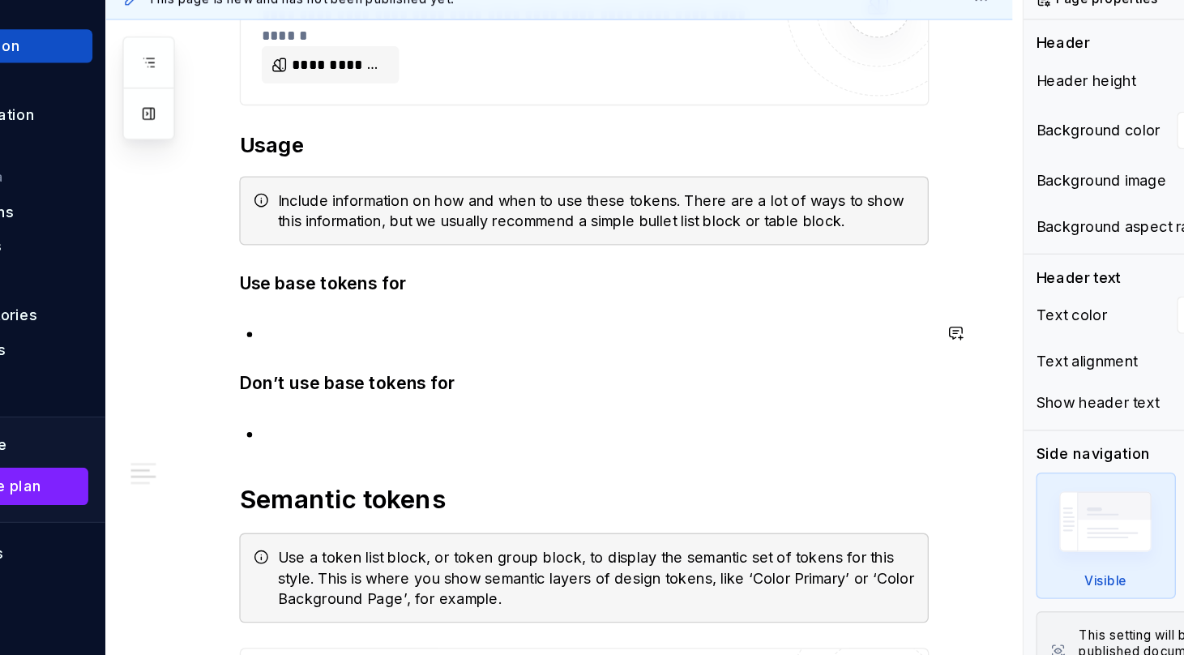
click at [388, 320] on p at bounding box center [570, 324] width 516 height 19
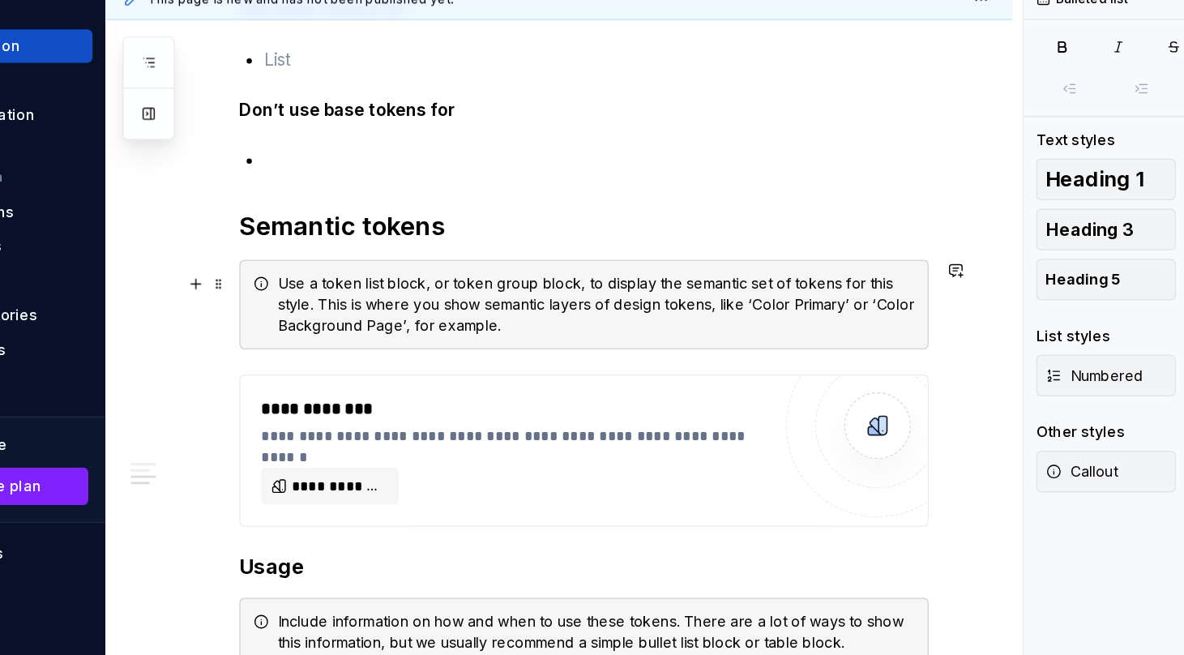
click at [388, 320] on div "Use a token list block, or token group block, to display the semantic set of to…" at bounding box center [570, 303] width 495 height 49
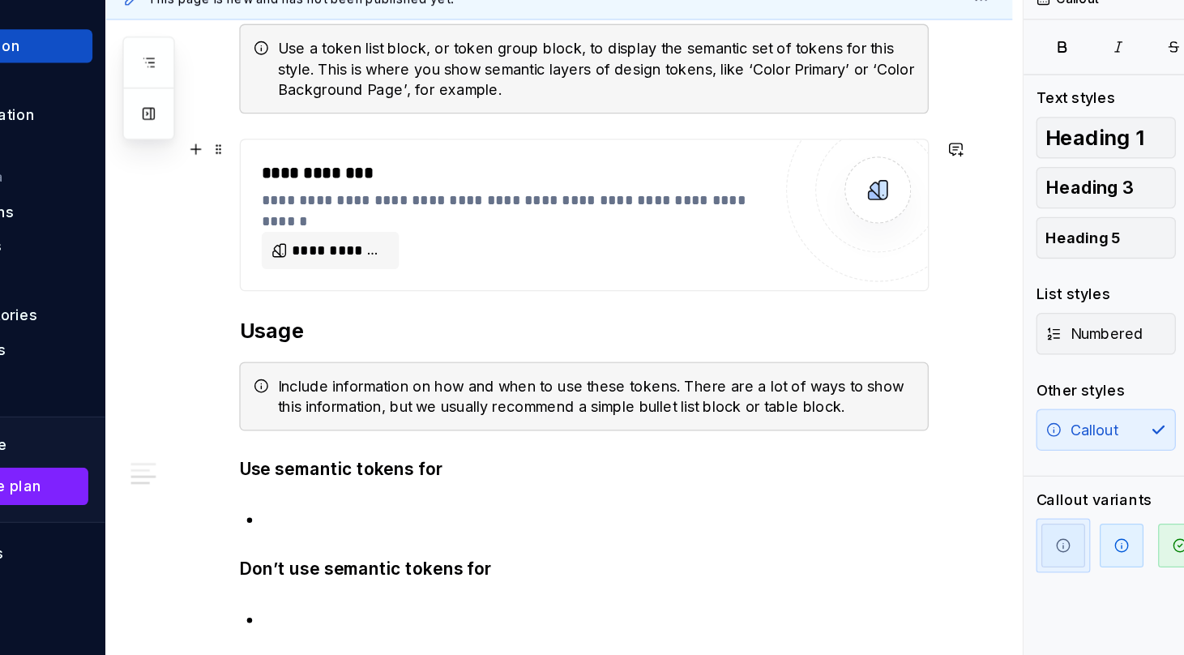
scroll to position [1118, 0]
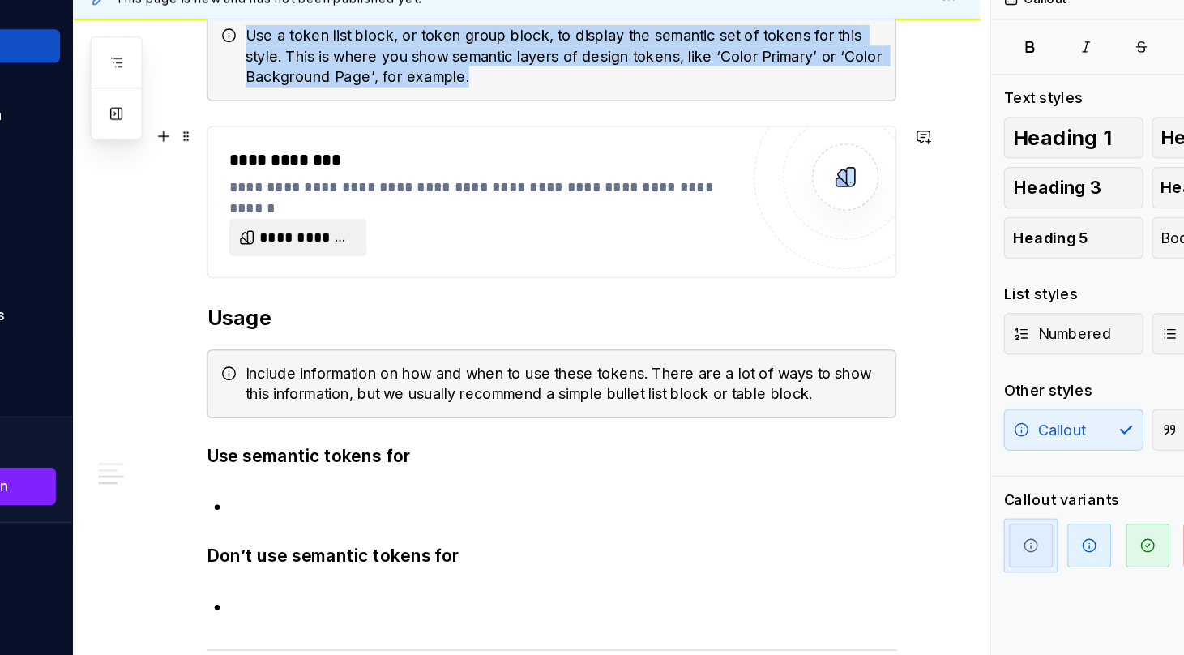
click at [370, 252] on span "**********" at bounding box center [369, 251] width 73 height 16
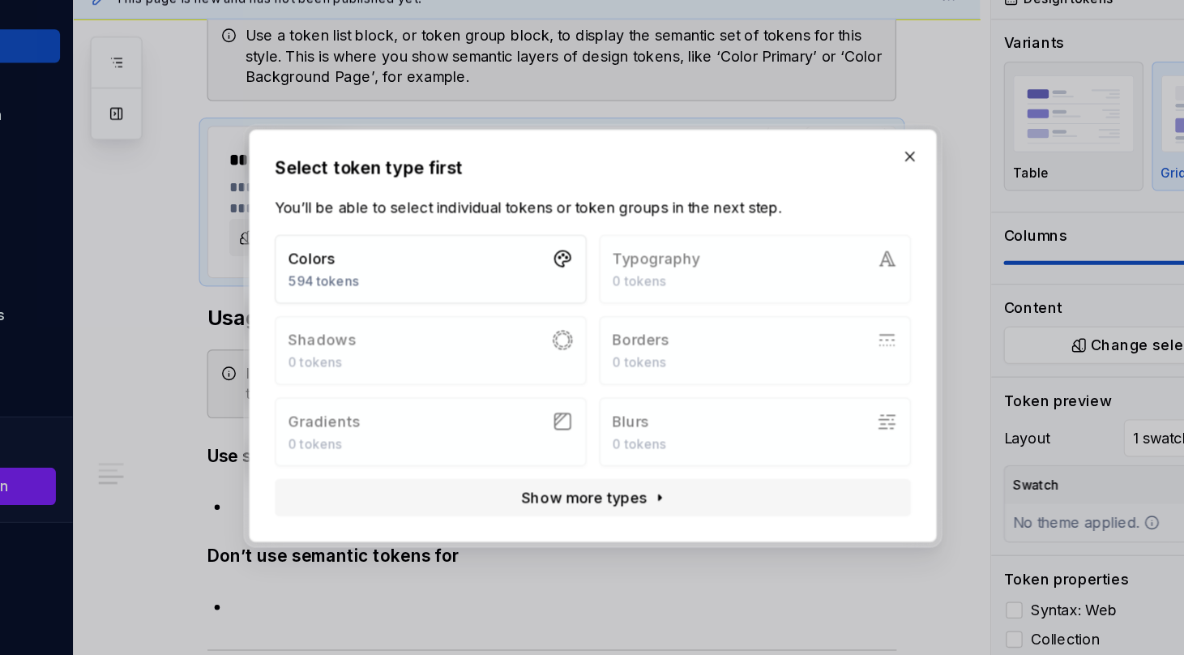
click at [664, 273] on div "Colors 594 tokens Typography 0 tokens Shadows 0 tokens Borders 0 tokens Gradien…" at bounding box center [592, 339] width 494 height 180
click at [448, 280] on button "Colors 594 tokens" at bounding box center [466, 275] width 242 height 53
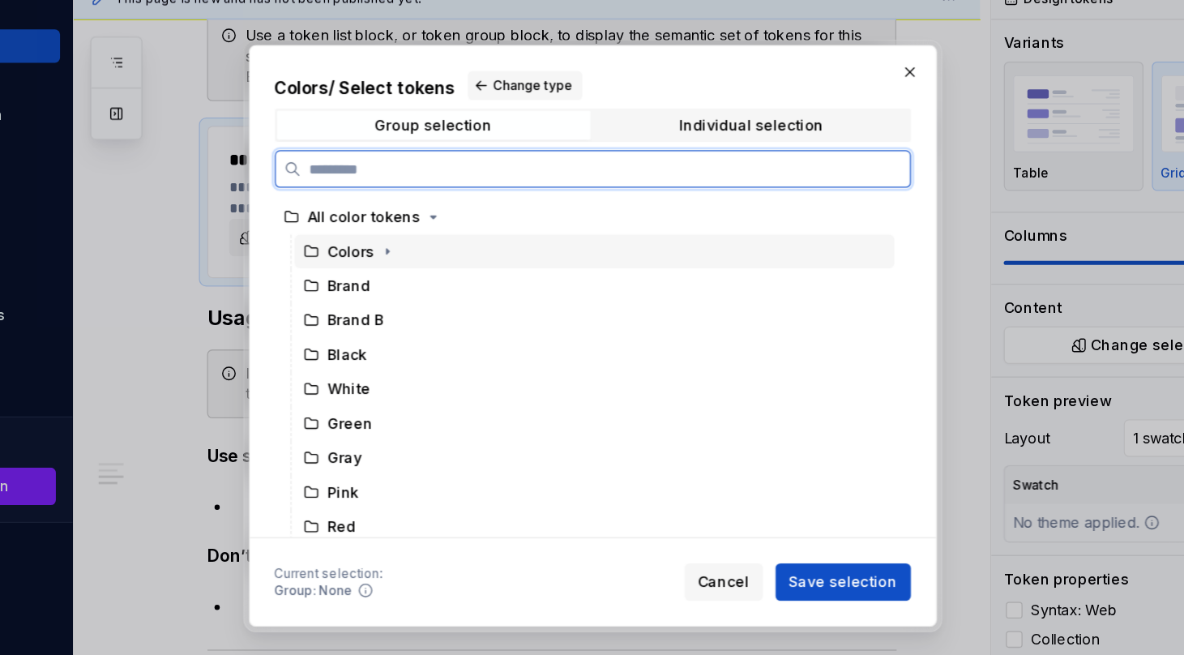
click at [381, 257] on div "Colors" at bounding box center [404, 262] width 74 height 16
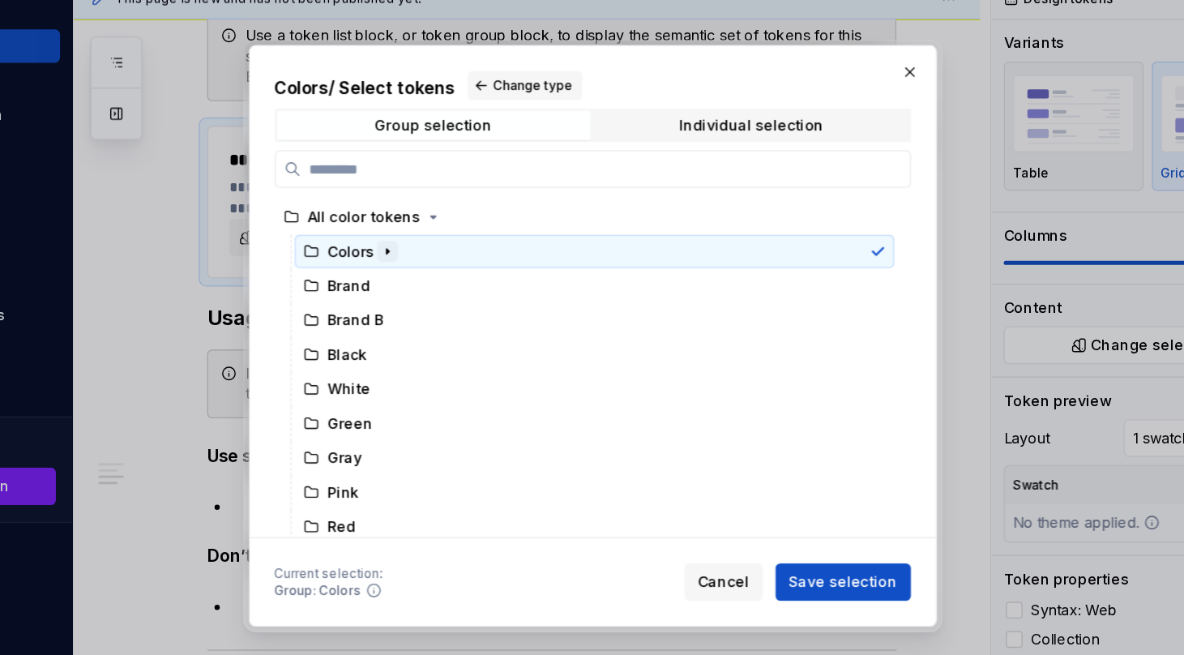
click at [426, 263] on icon "button" at bounding box center [432, 261] width 13 height 13
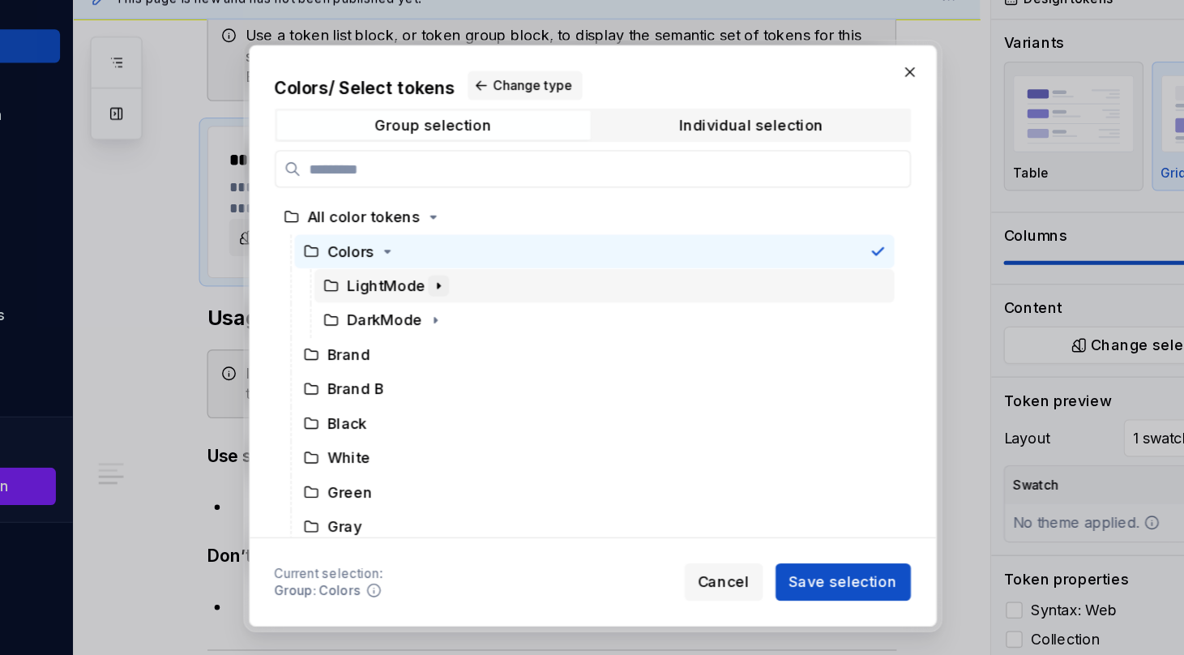
click at [467, 289] on icon "button" at bounding box center [472, 288] width 13 height 13
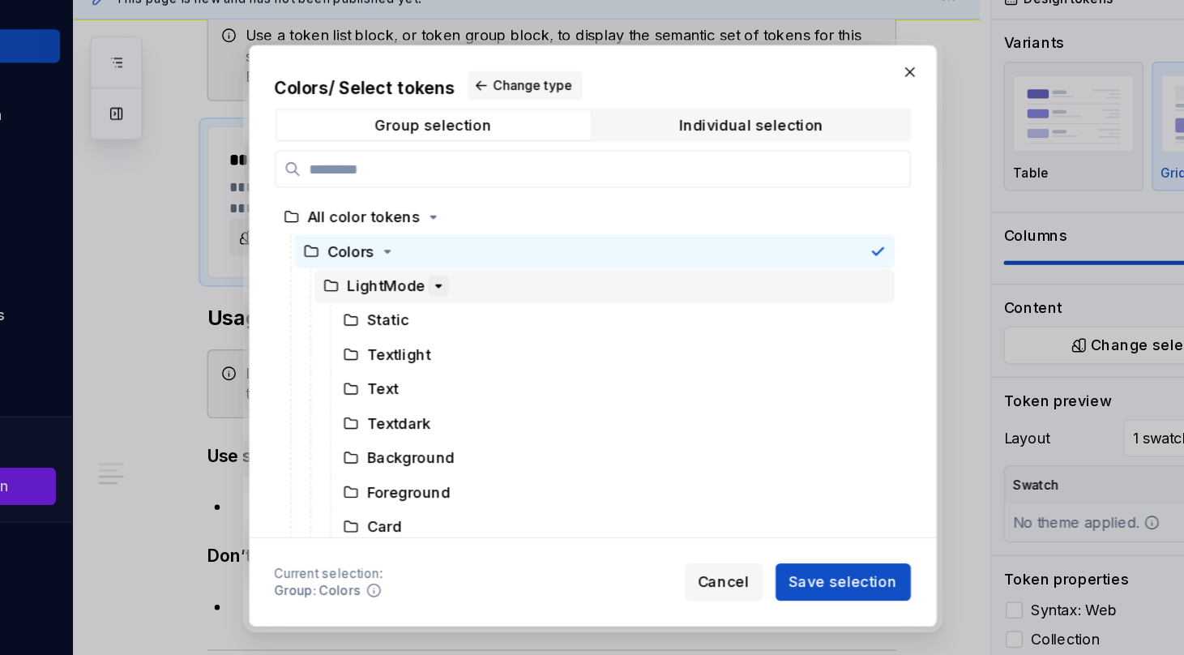
click at [467, 289] on icon "button" at bounding box center [472, 288] width 13 height 13
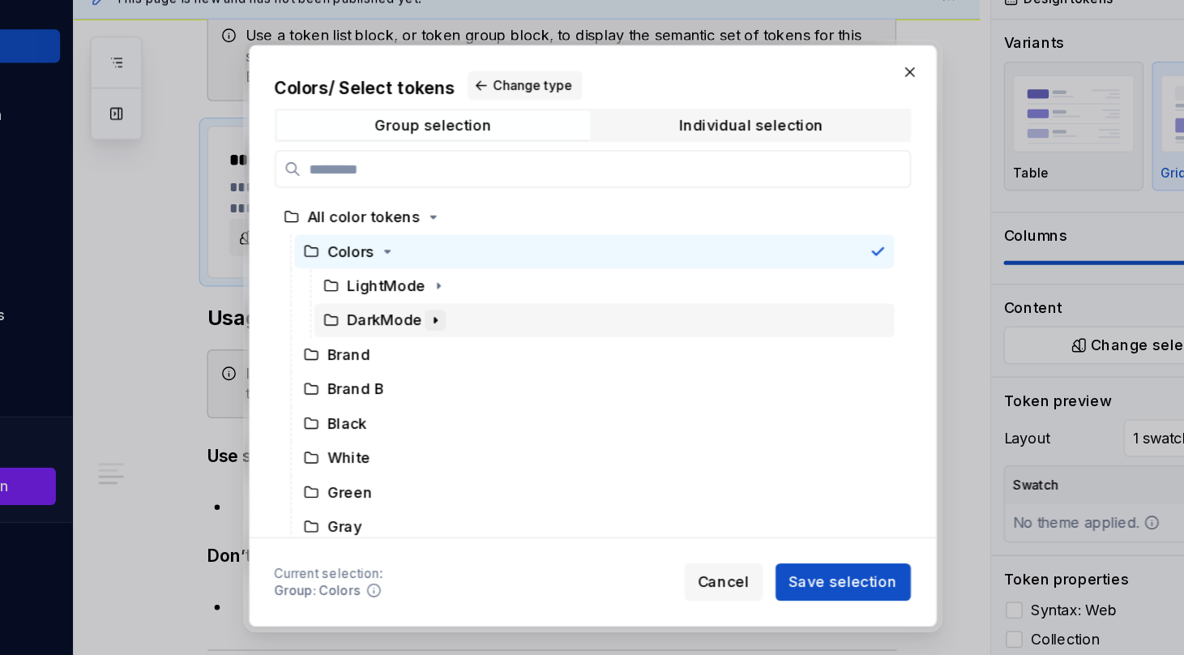
click at [470, 317] on icon "button" at bounding box center [470, 315] width 13 height 13
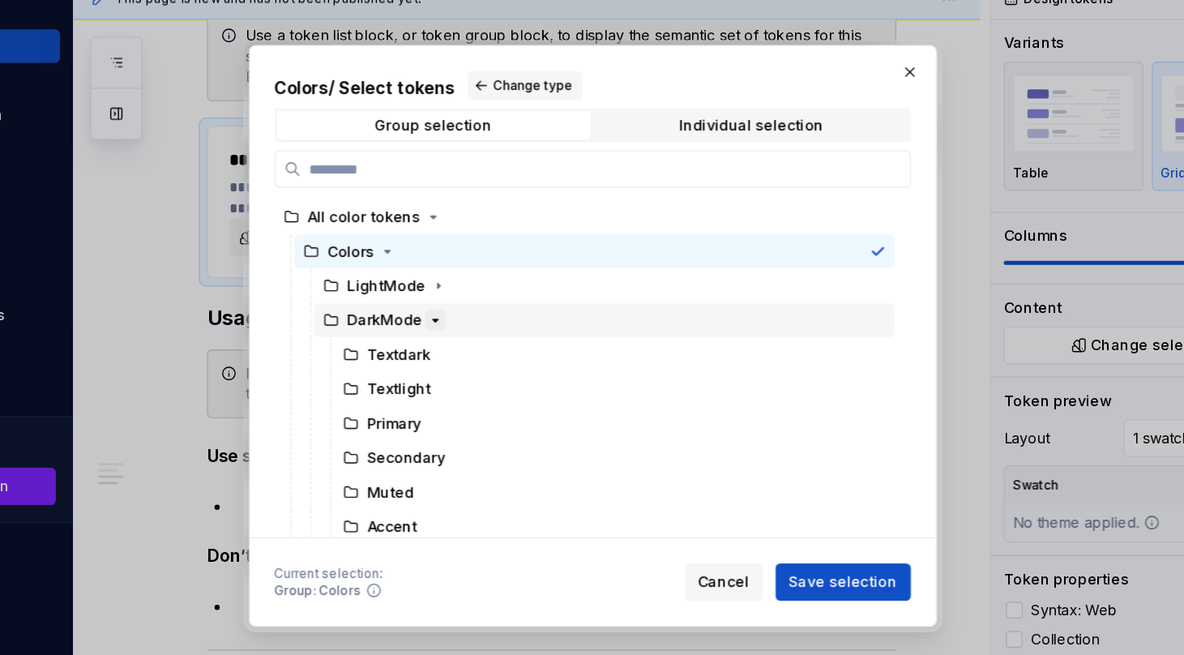
click at [470, 317] on icon "button" at bounding box center [470, 315] width 13 height 13
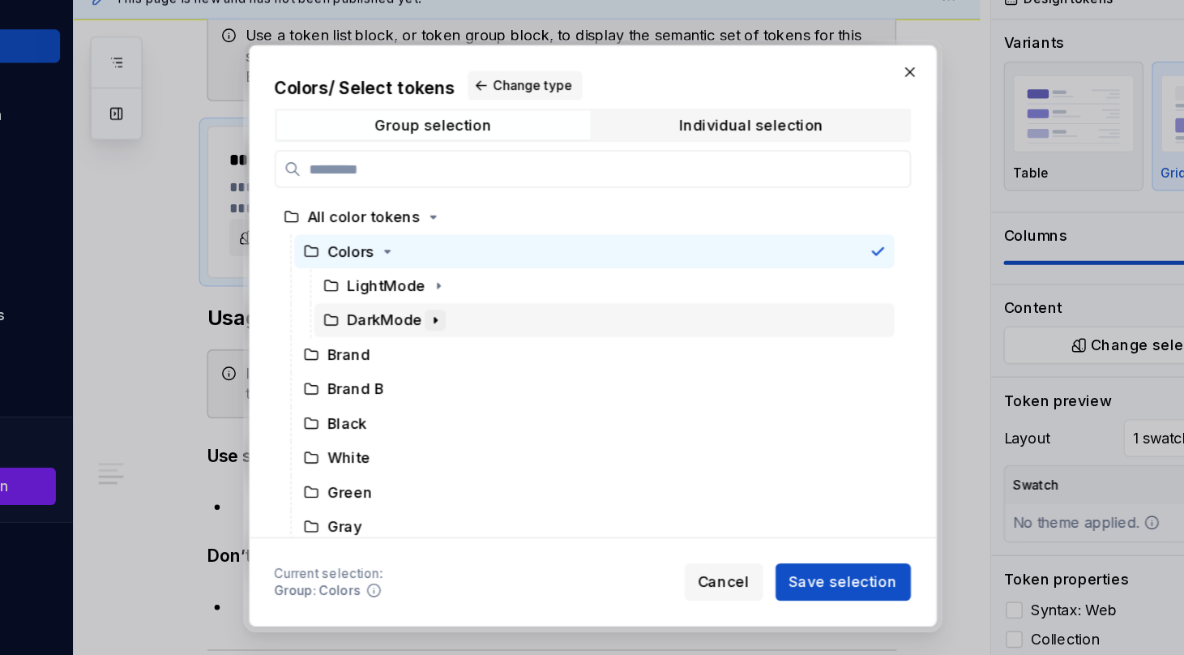
click at [470, 317] on icon "button" at bounding box center [470, 315] width 13 height 13
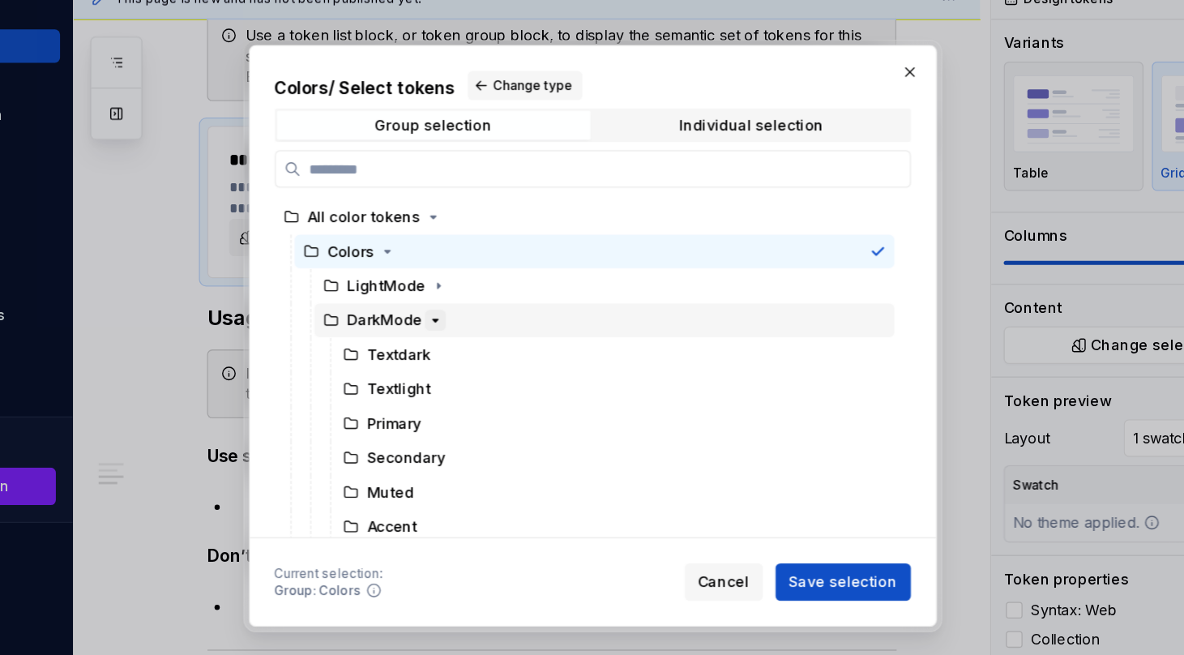
click at [470, 317] on icon "button" at bounding box center [470, 315] width 13 height 13
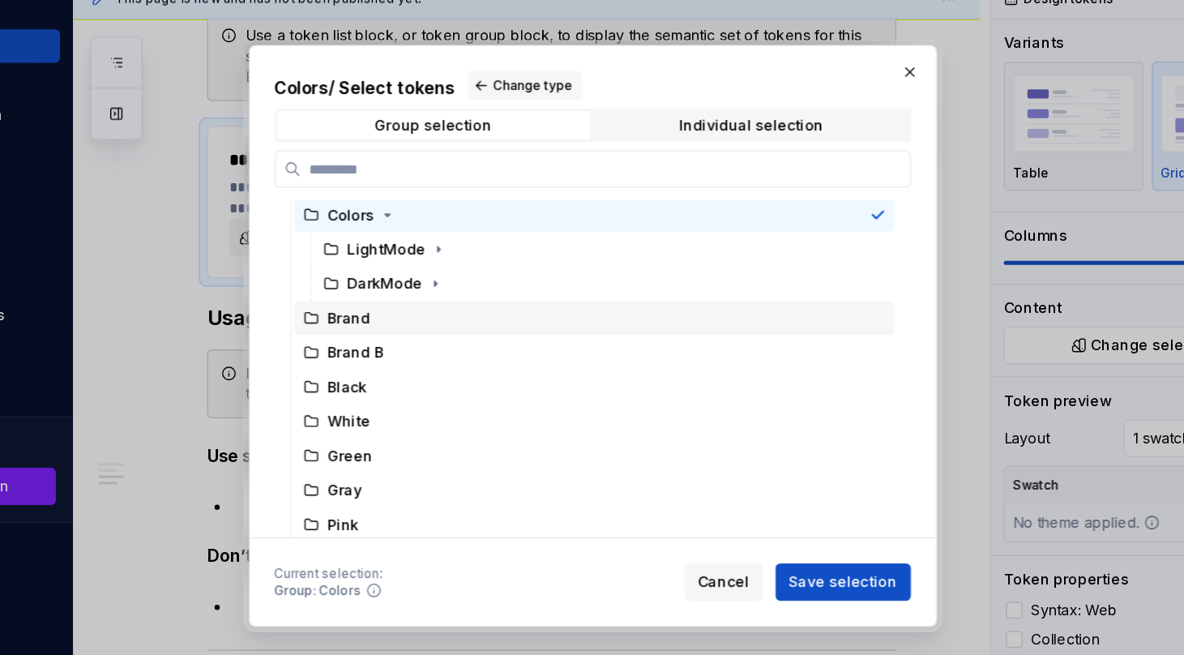
scroll to position [31, 0]
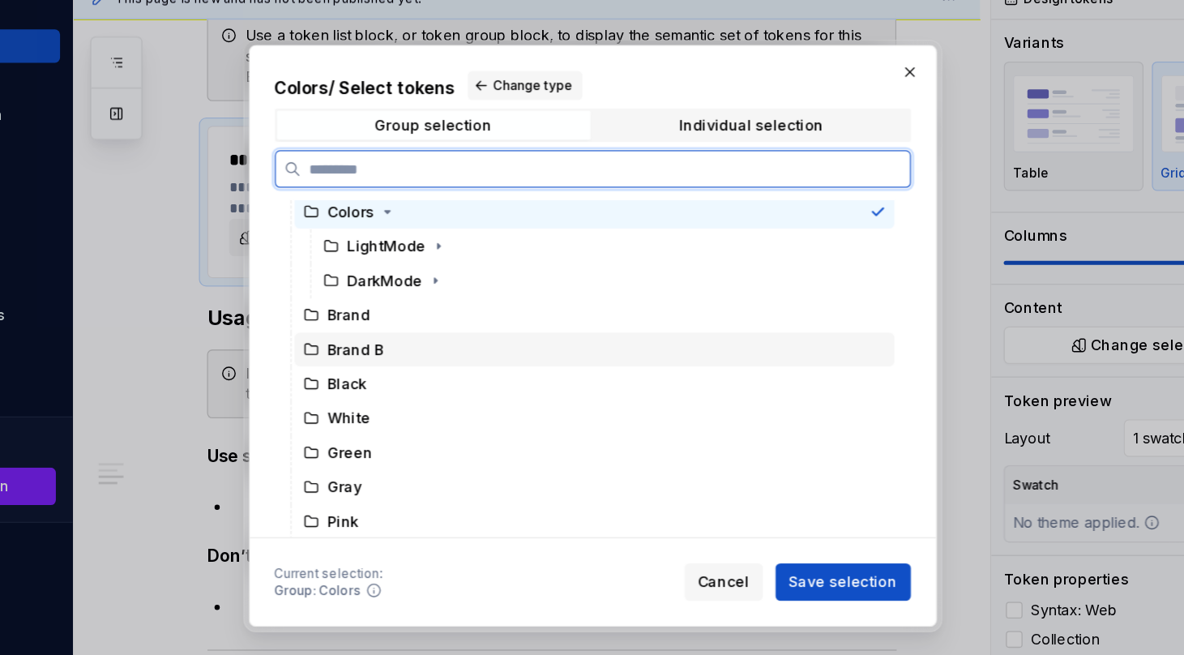
click at [415, 337] on div "Brand B" at bounding box center [409, 338] width 44 height 16
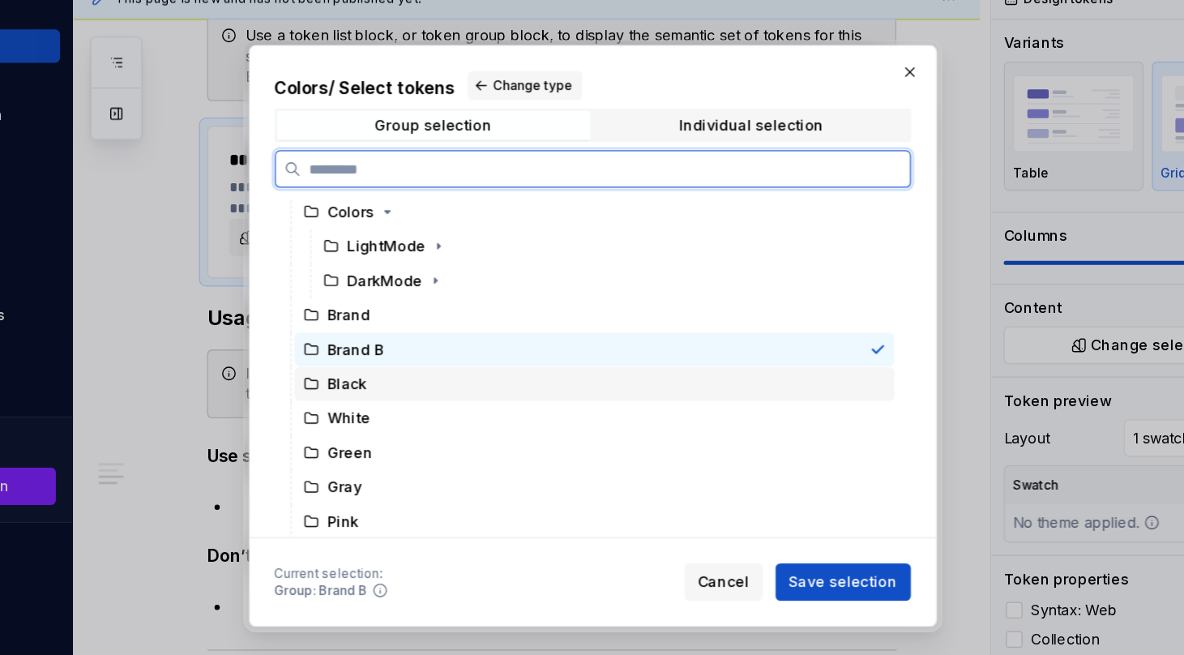
click at [428, 366] on div "Black" at bounding box center [594, 365] width 466 height 26
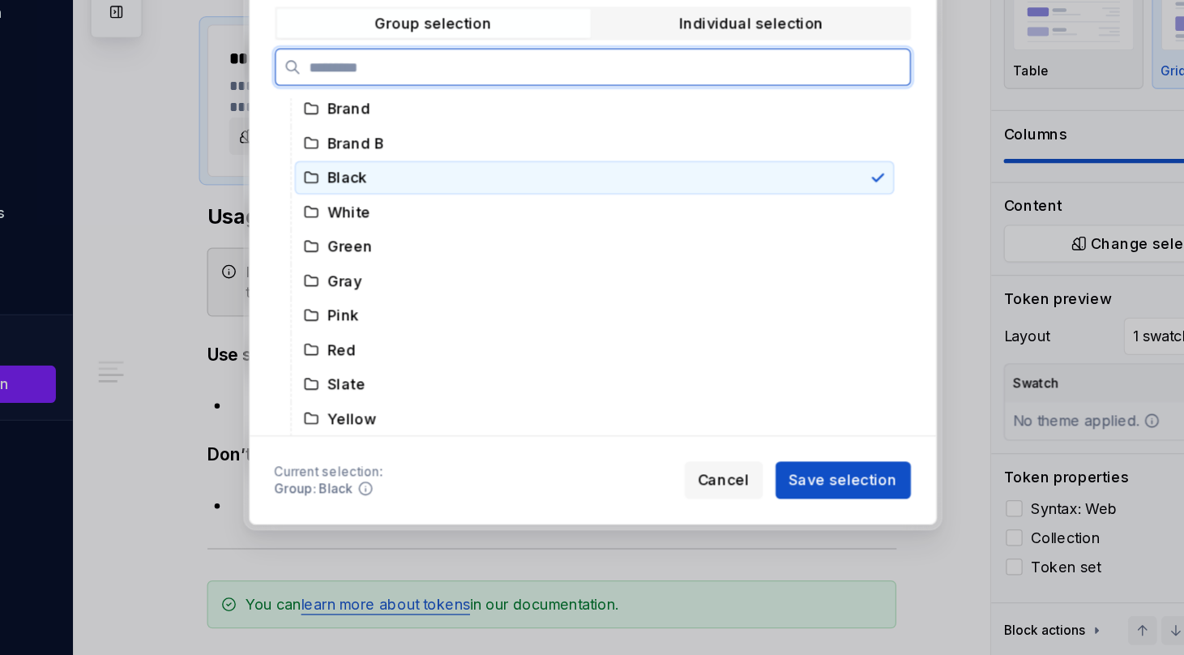
scroll to position [0, 0]
click at [429, 464] on div "Yellow" at bounding box center [594, 471] width 466 height 26
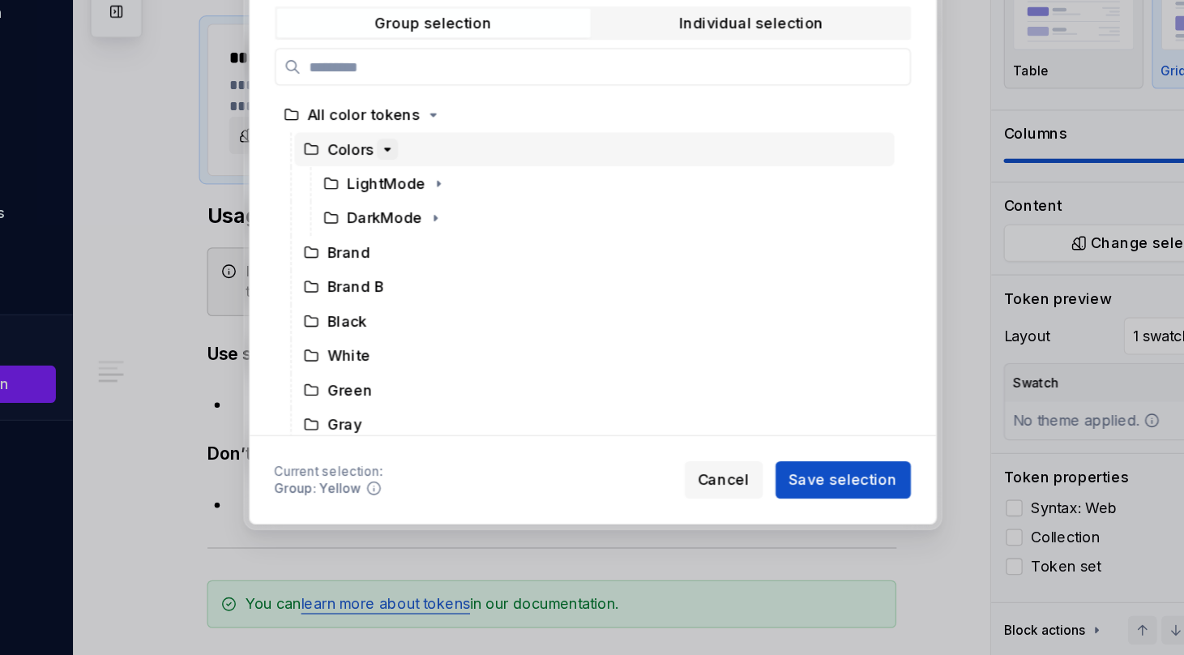
click at [427, 265] on icon "button" at bounding box center [432, 261] width 13 height 13
click at [428, 264] on icon "button" at bounding box center [432, 261] width 13 height 13
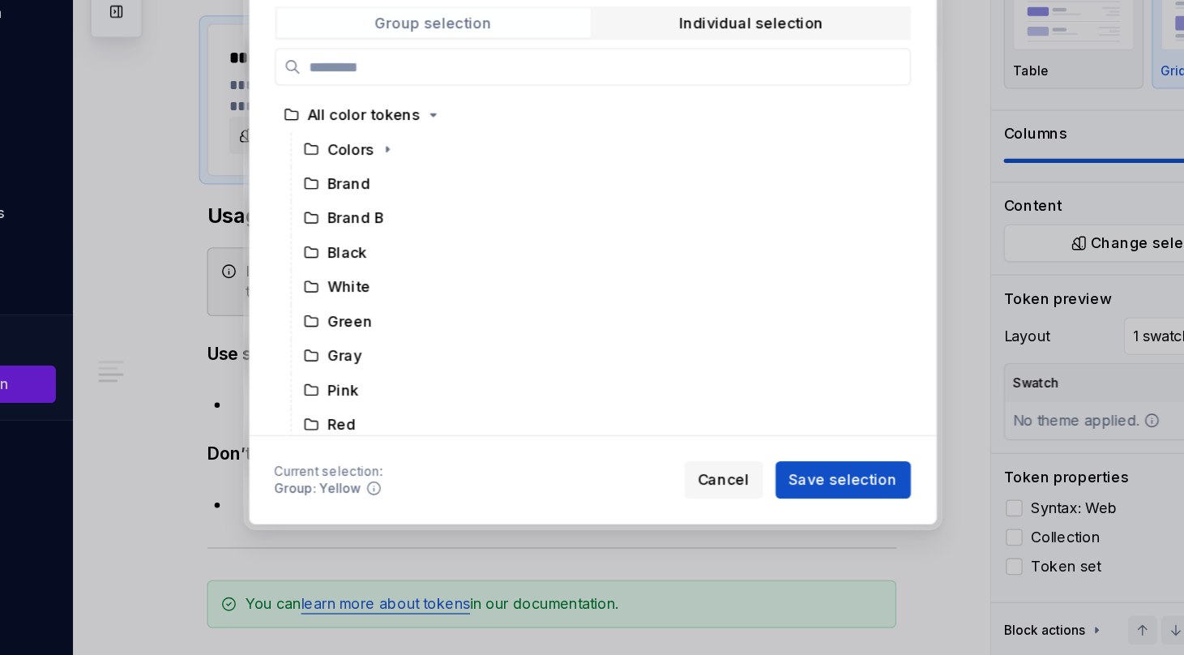
click at [450, 174] on span "Group selection" at bounding box center [469, 163] width 244 height 23
click at [446, 169] on div "Group selection" at bounding box center [468, 163] width 91 height 13
click at [665, 165] on div "Individual selection" at bounding box center [716, 163] width 112 height 13
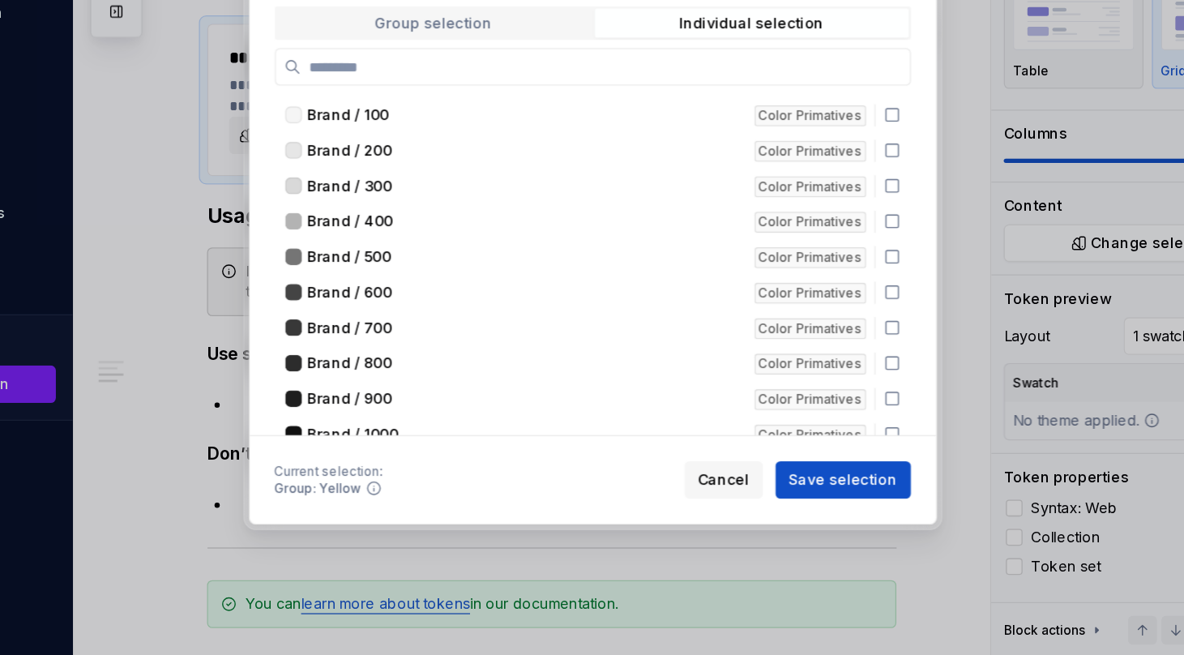
click at [553, 160] on span "Group selection" at bounding box center [469, 163] width 244 height 23
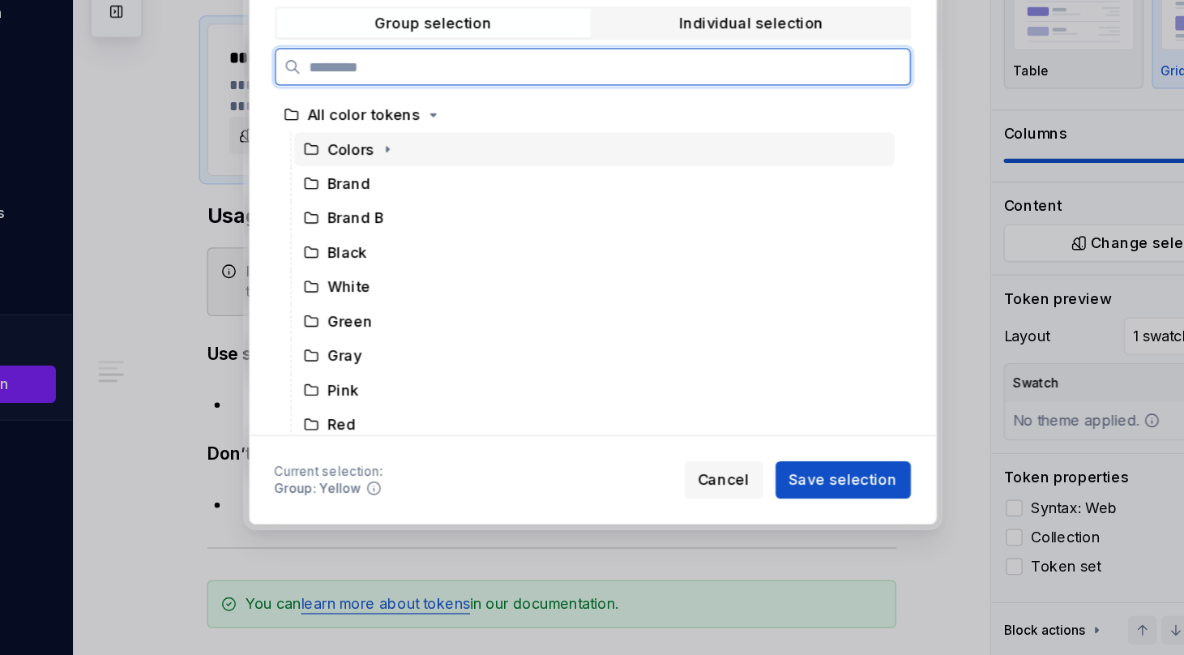
click at [411, 262] on div "Colors" at bounding box center [405, 262] width 36 height 16
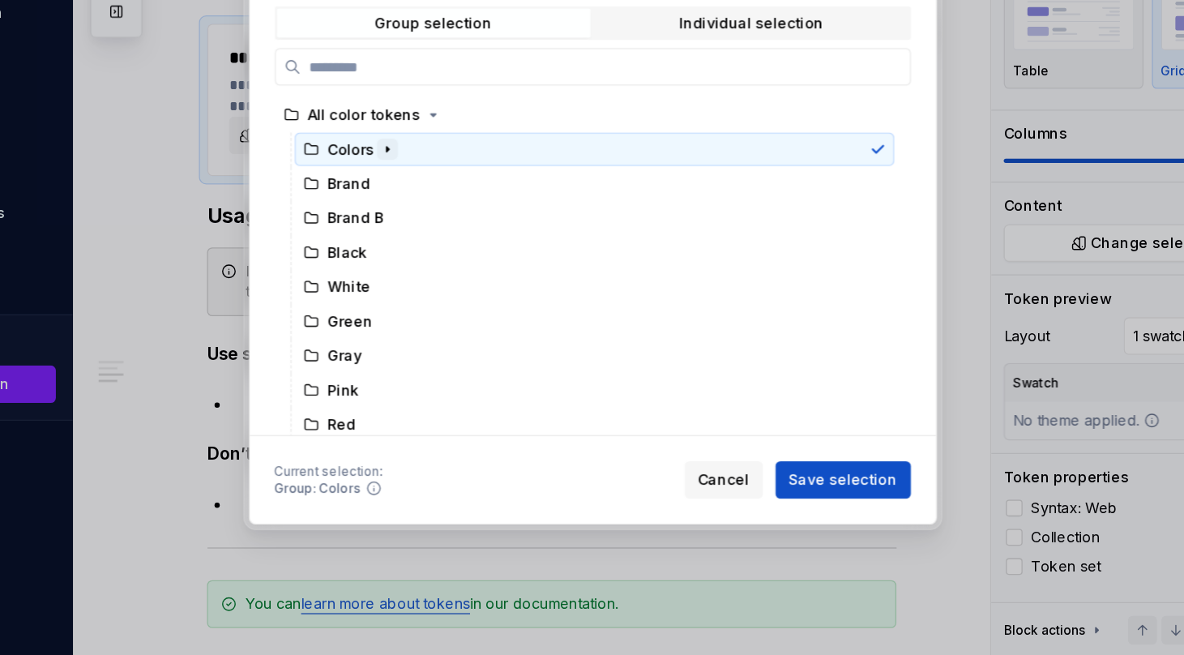
click at [434, 262] on icon "button" at bounding box center [432, 261] width 13 height 13
click at [430, 262] on icon "button" at bounding box center [432, 262] width 4 height 2
click at [432, 262] on icon "button" at bounding box center [433, 262] width 2 height 4
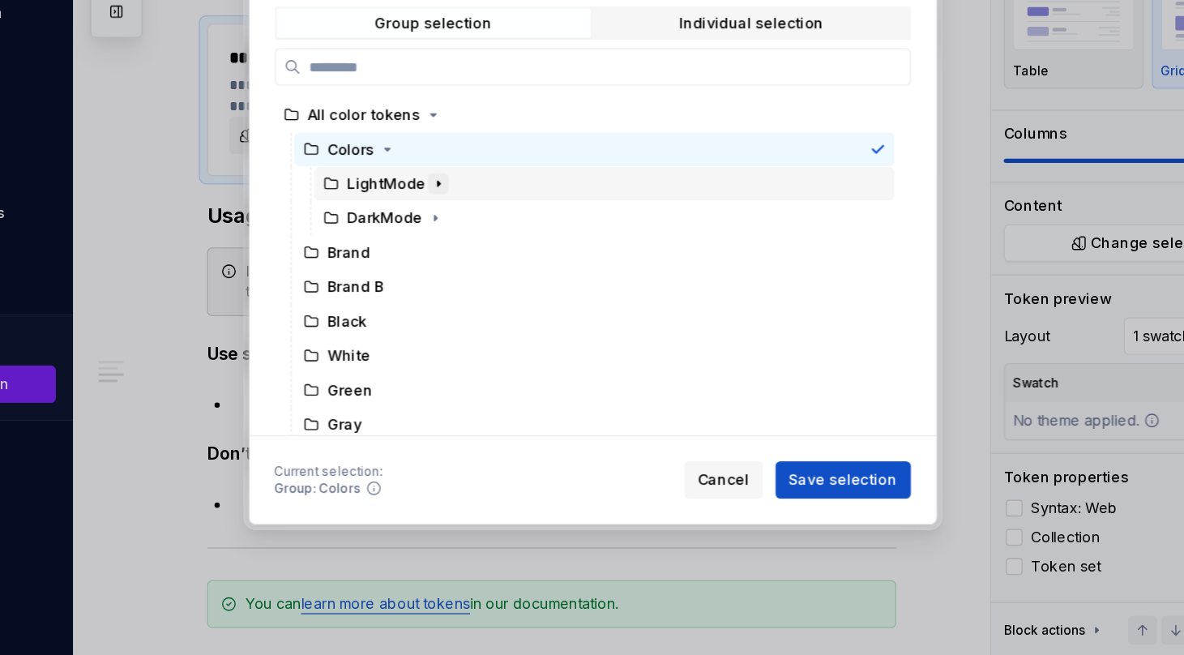
click at [466, 287] on icon "button" at bounding box center [472, 288] width 13 height 13
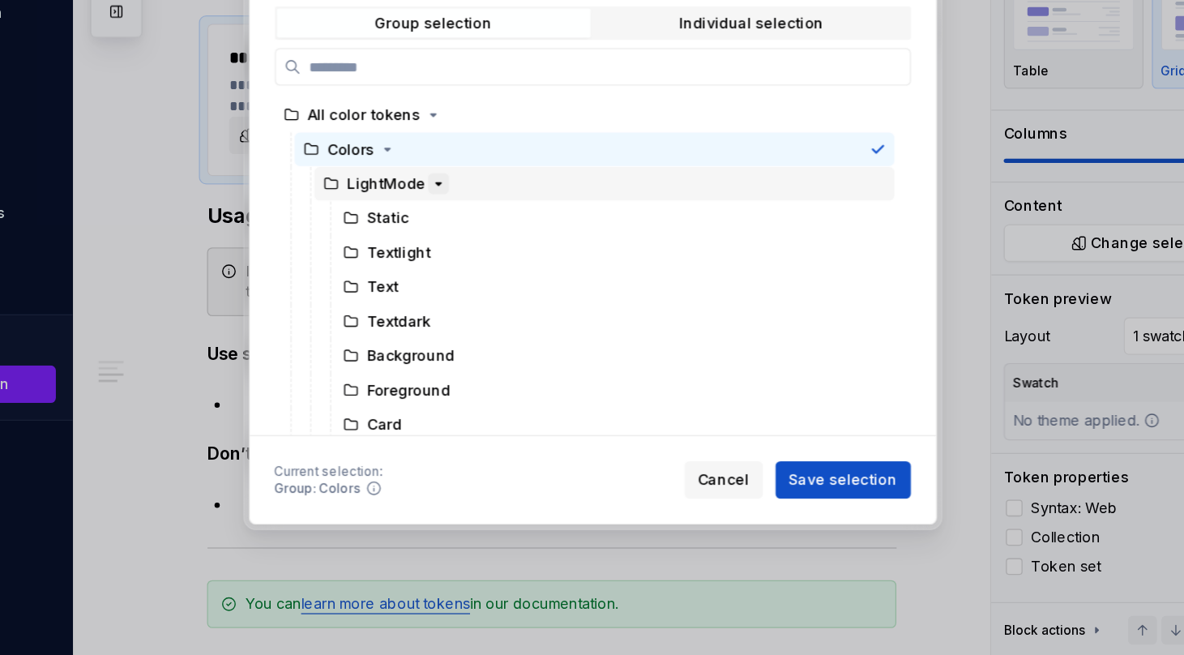
click at [467, 286] on icon "button" at bounding box center [472, 288] width 13 height 13
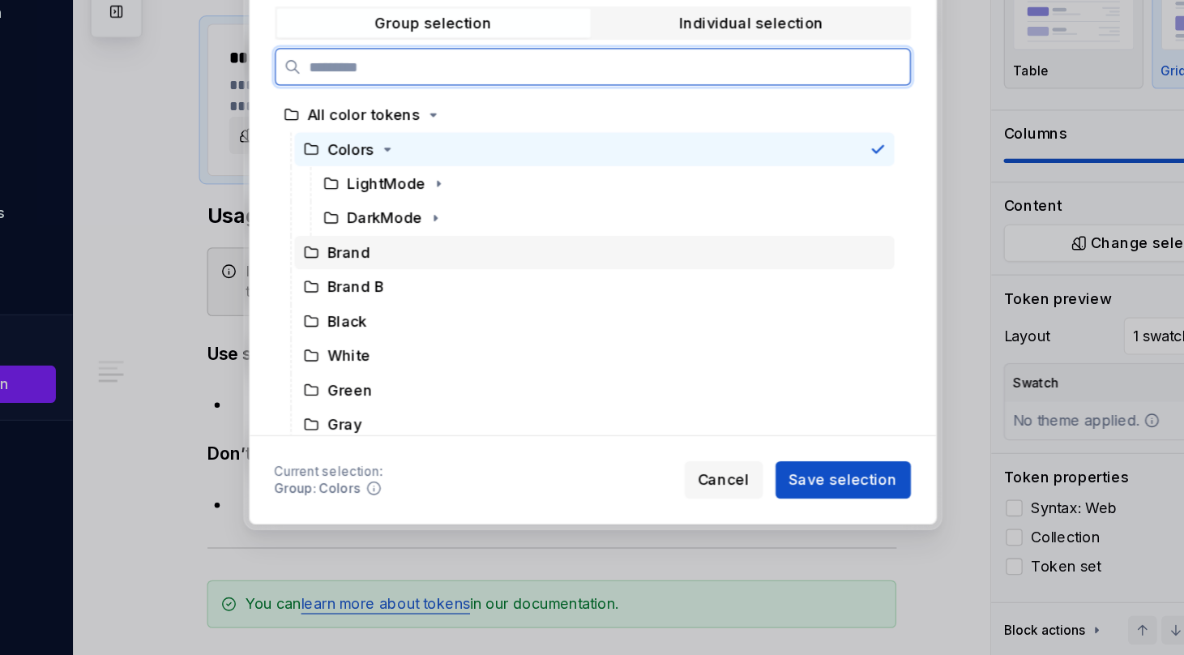
click at [400, 346] on div "Brand" at bounding box center [403, 342] width 33 height 16
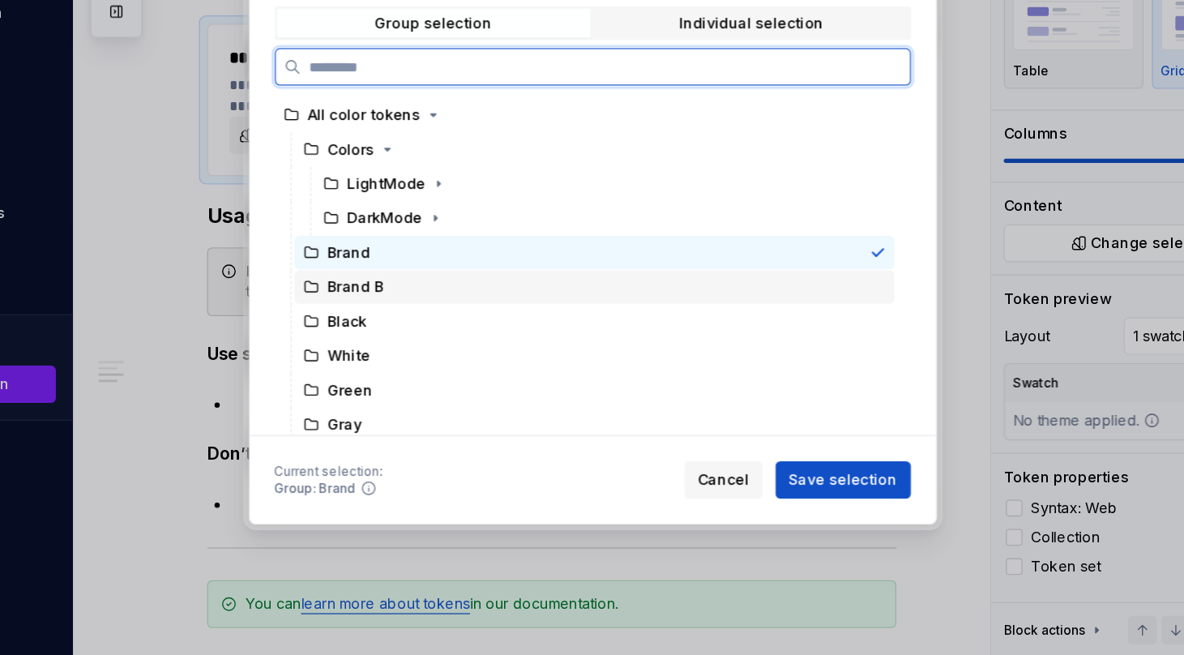
click at [408, 364] on div "Brand B" at bounding box center [409, 369] width 44 height 16
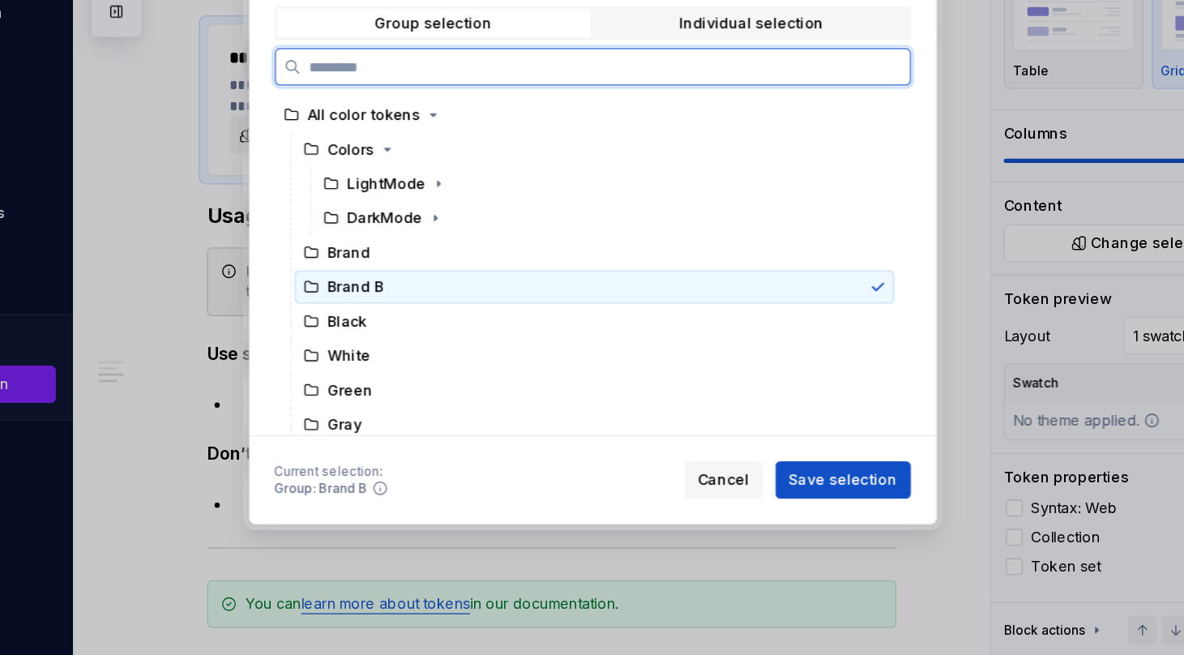
click at [425, 368] on div "Brand B" at bounding box center [409, 369] width 44 height 16
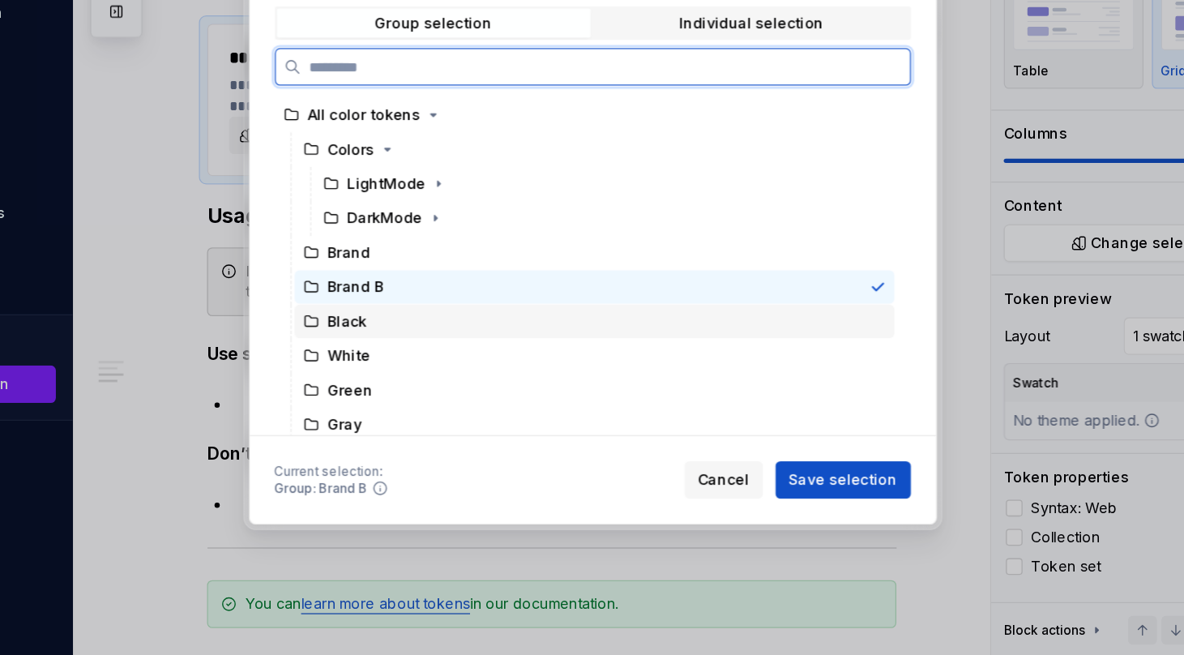
click at [431, 391] on div "Black" at bounding box center [594, 396] width 466 height 26
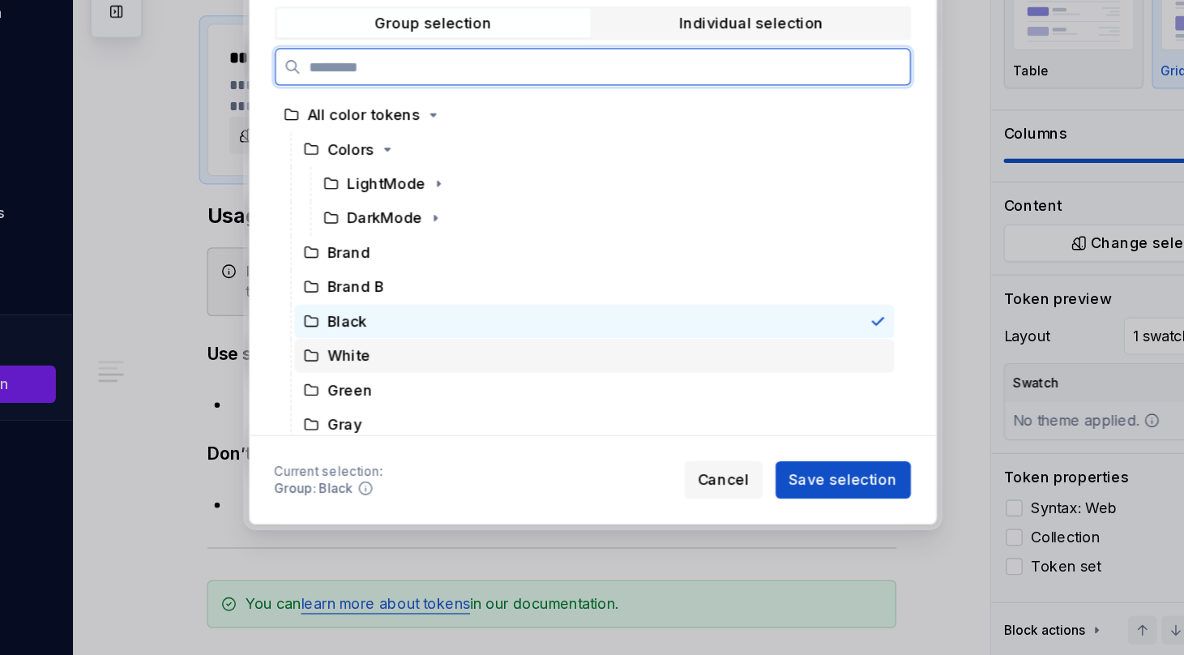
click at [427, 414] on div "White" at bounding box center [594, 422] width 466 height 26
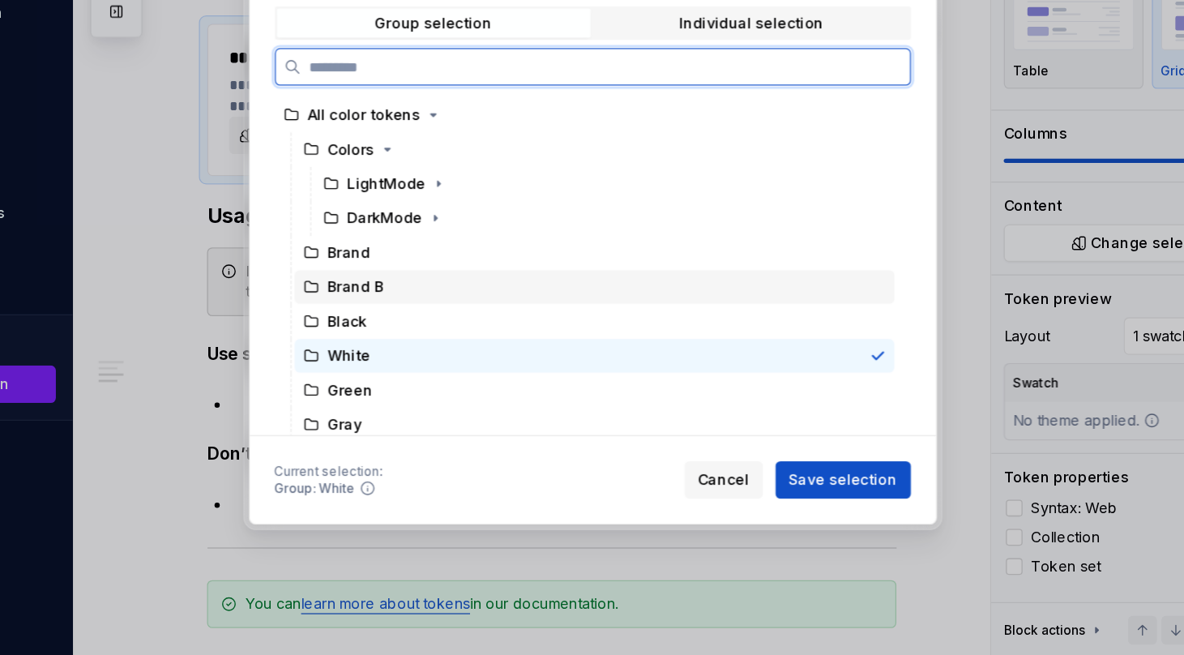
click at [423, 378] on div "Brand B" at bounding box center [594, 369] width 466 height 26
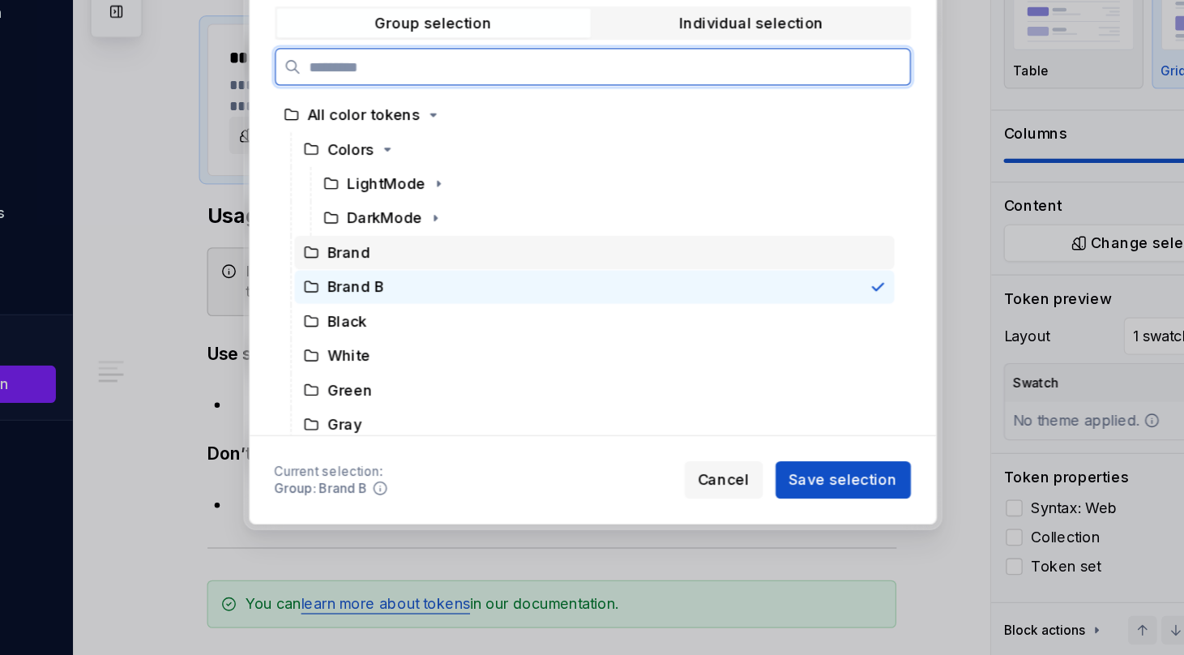
click at [420, 352] on div "Brand" at bounding box center [594, 342] width 466 height 26
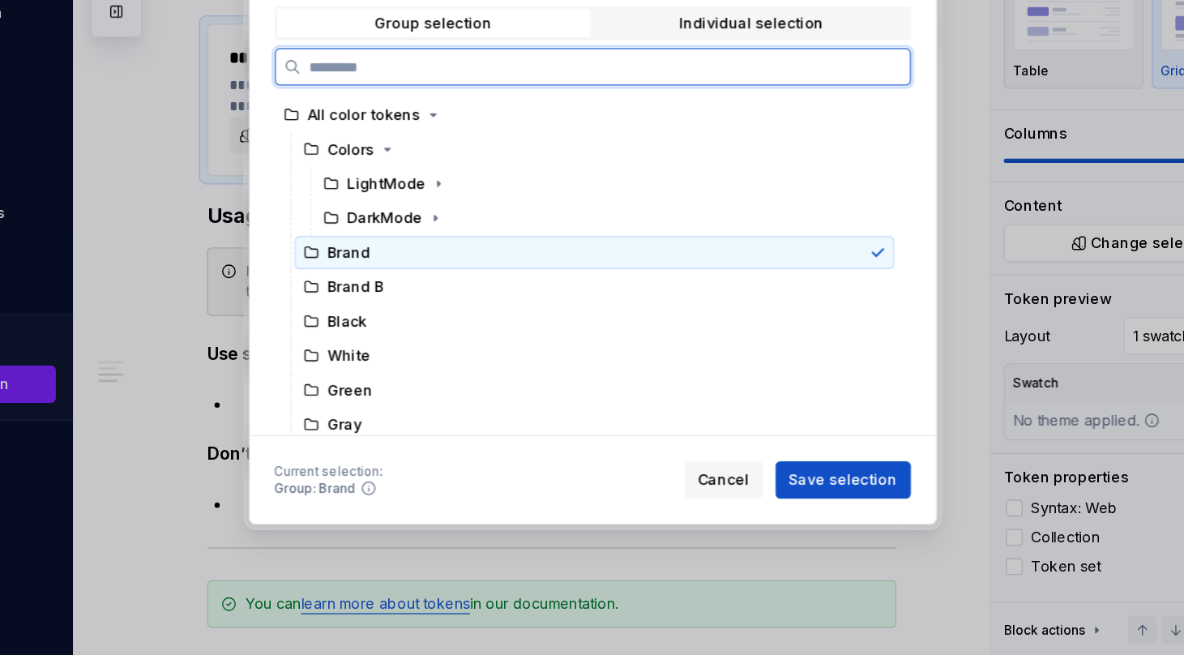
click at [420, 338] on div "Brand" at bounding box center [594, 342] width 466 height 26
click at [373, 339] on icon at bounding box center [374, 342] width 10 height 8
click at [382, 370] on div "Brand B" at bounding box center [398, 369] width 63 height 16
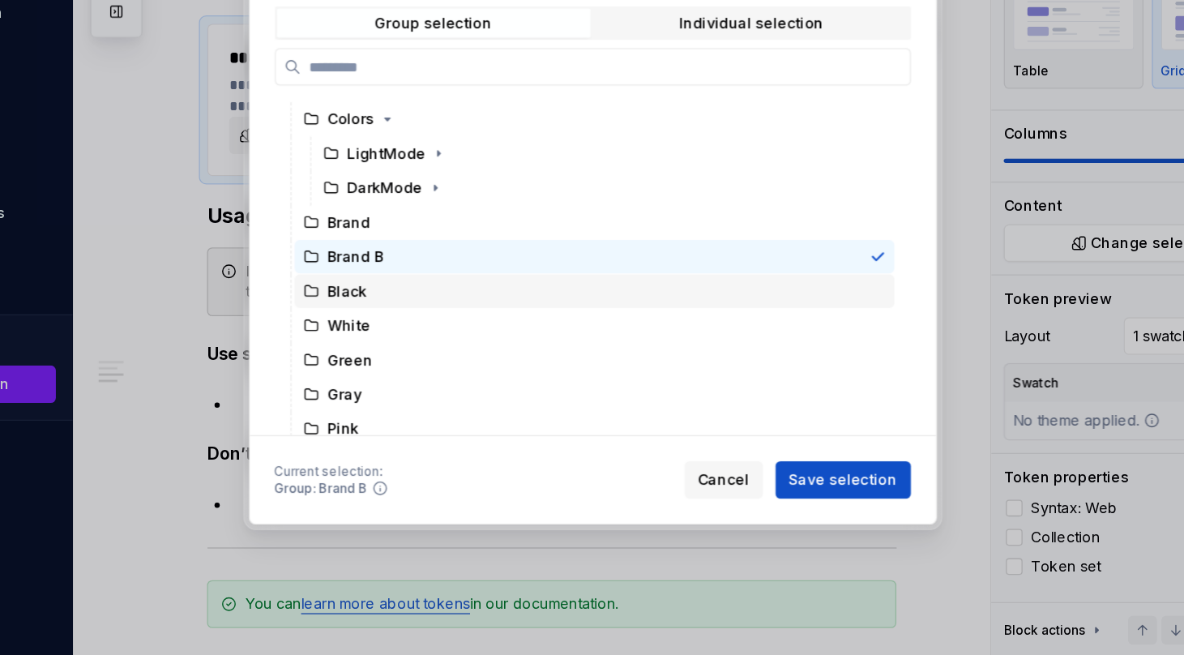
scroll to position [49, 0]
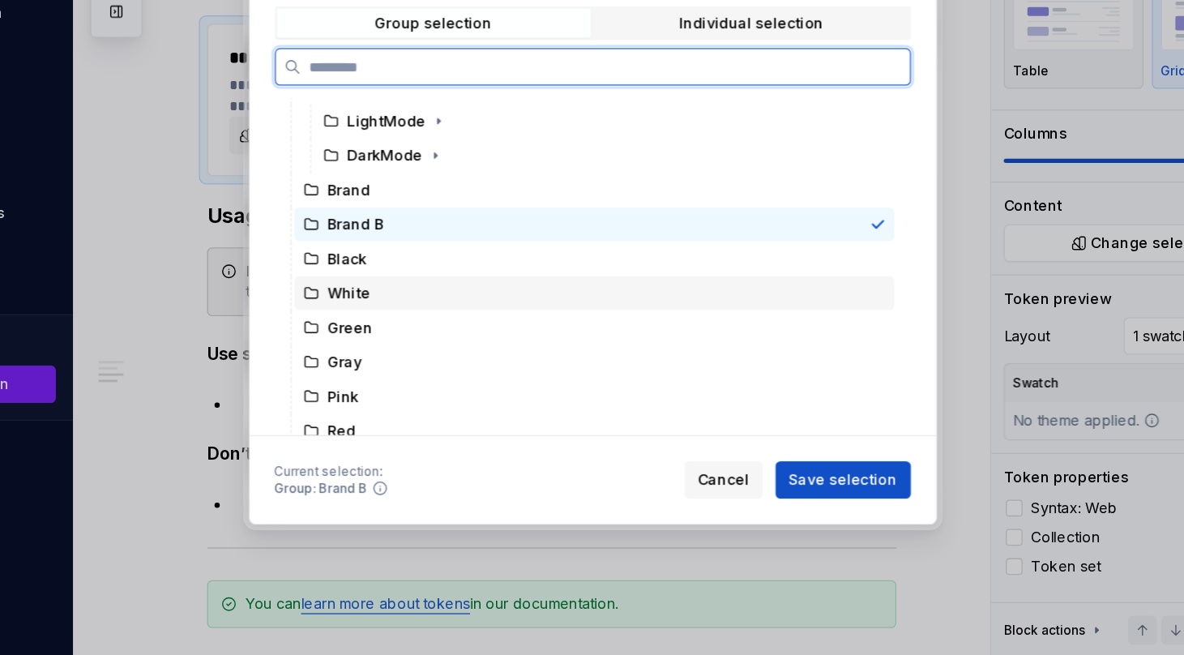
click at [417, 381] on div "White" at bounding box center [403, 374] width 33 height 16
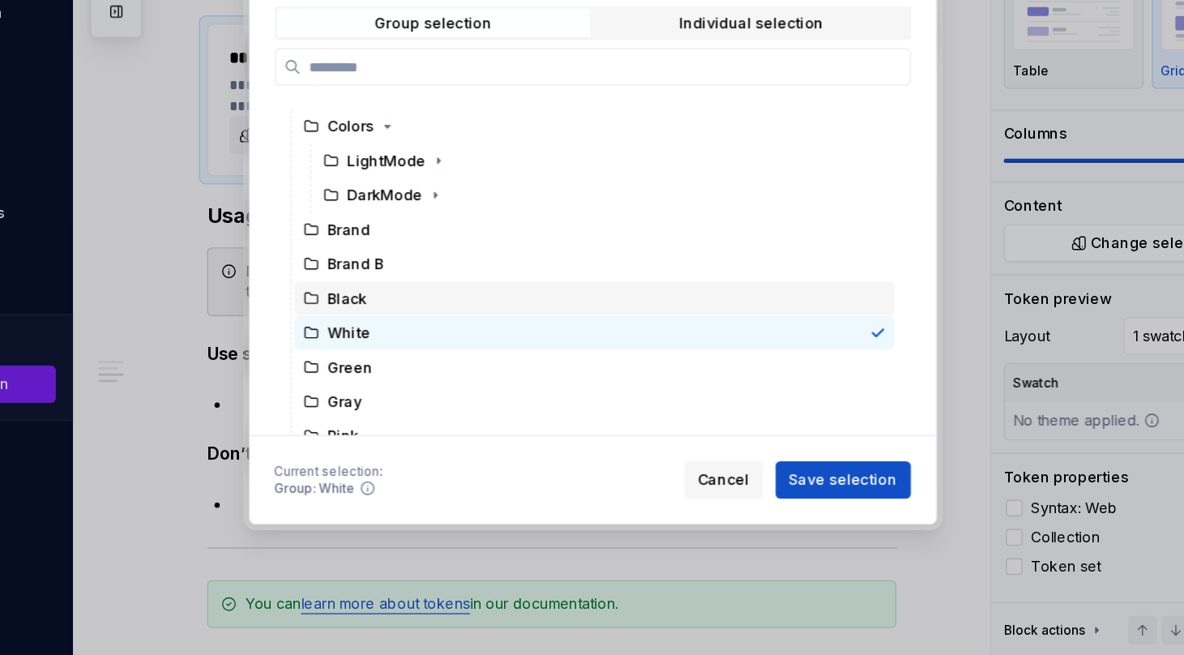
scroll to position [0, 0]
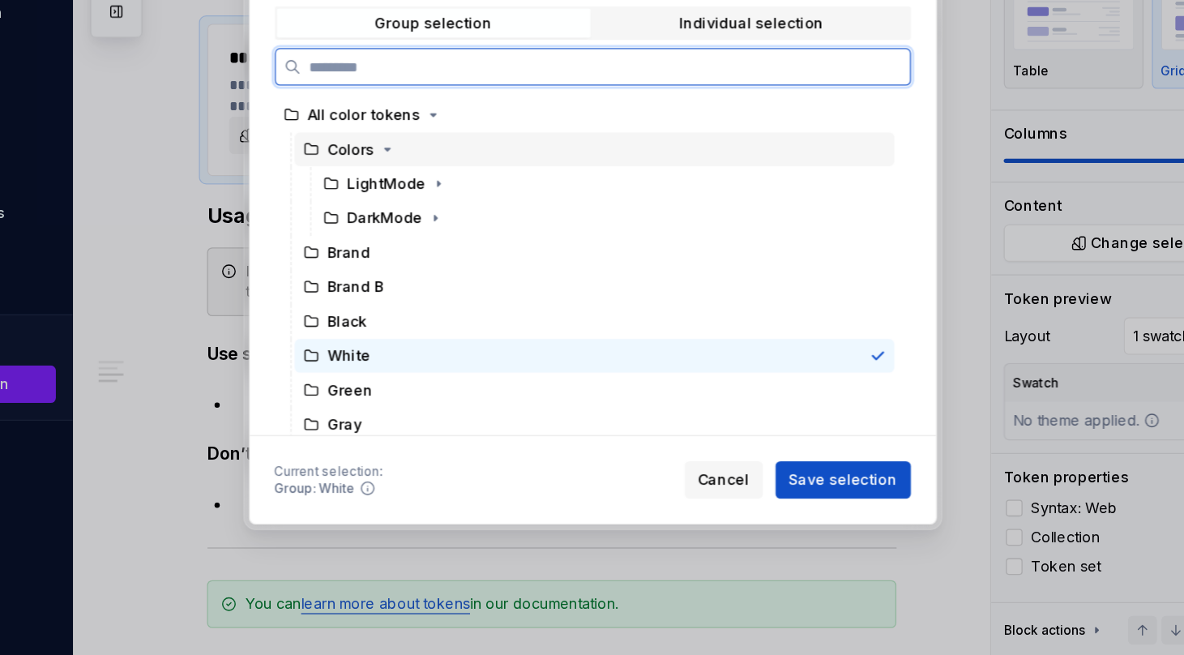
click at [414, 266] on div "Colors" at bounding box center [405, 262] width 36 height 16
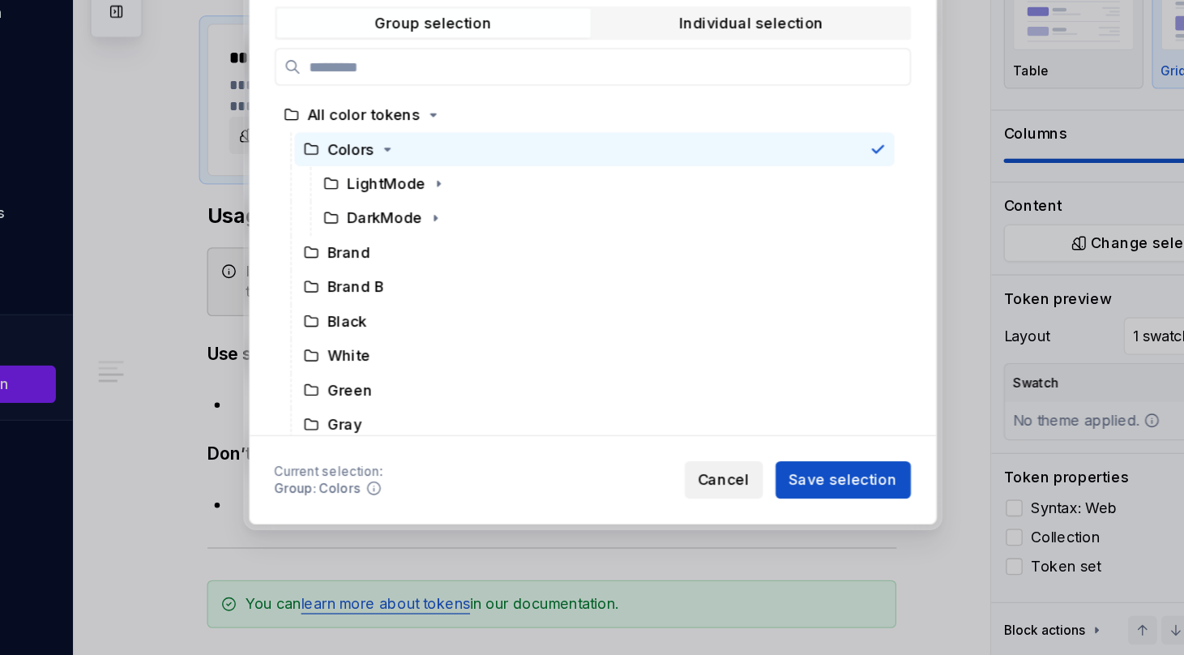
click at [704, 505] on button "Cancel" at bounding box center [694, 518] width 61 height 29
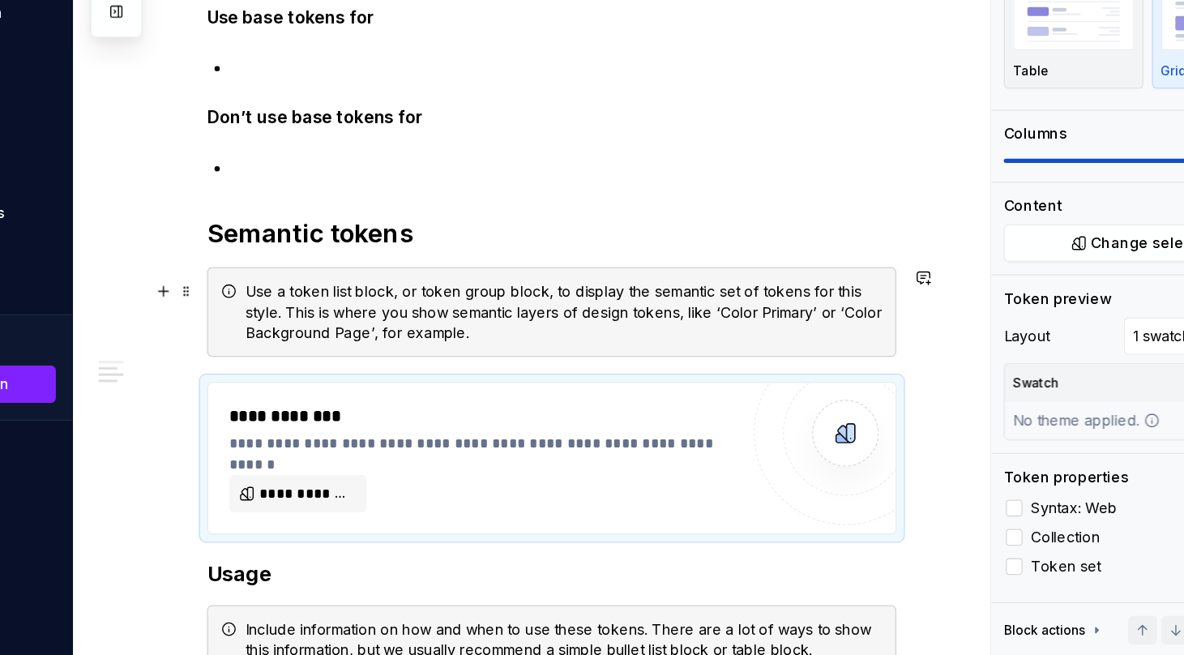
scroll to position [830, 0]
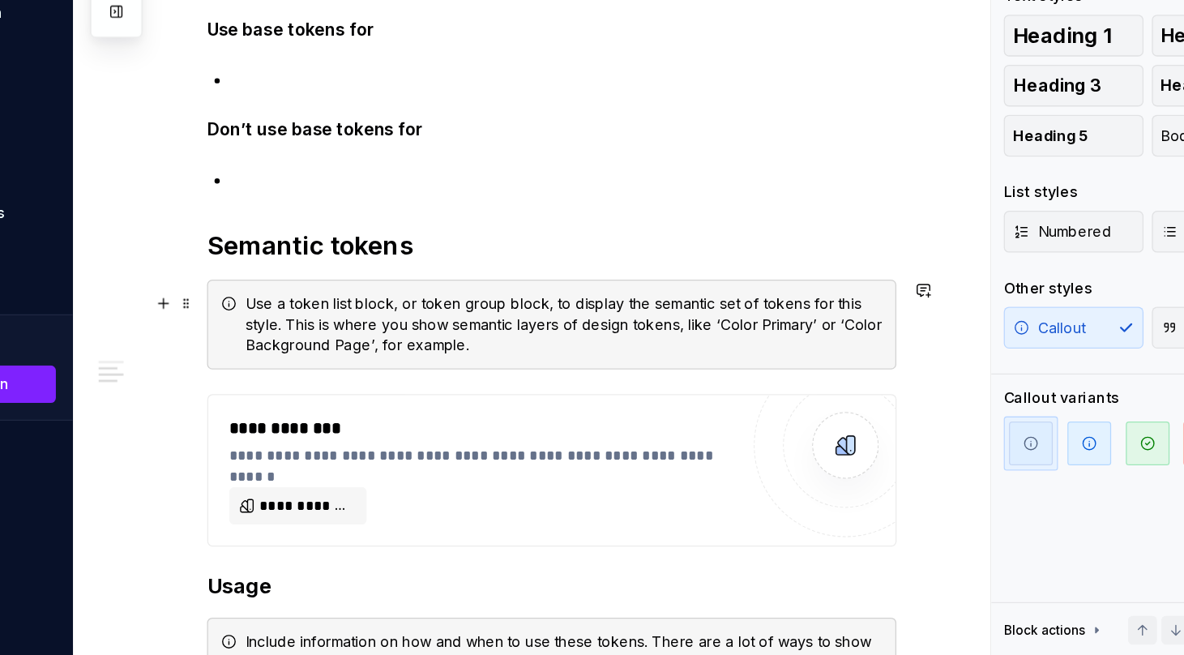
click at [496, 396] on div "Use a token list block, or token group block, to display the semantic set of to…" at bounding box center [570, 398] width 495 height 49
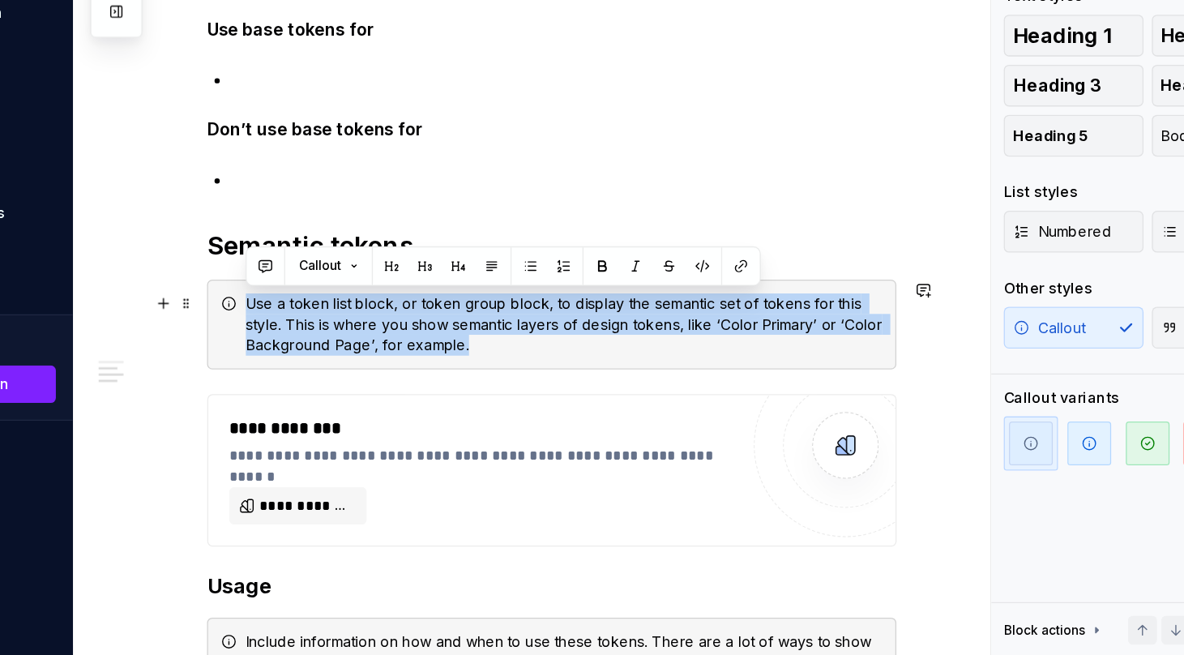
click at [496, 396] on div "Use a token list block, or token group block, to display the semantic set of to…" at bounding box center [570, 398] width 495 height 49
click at [544, 408] on div "Use a token list block, or token group block, to display the semantic set of to…" at bounding box center [570, 398] width 495 height 49
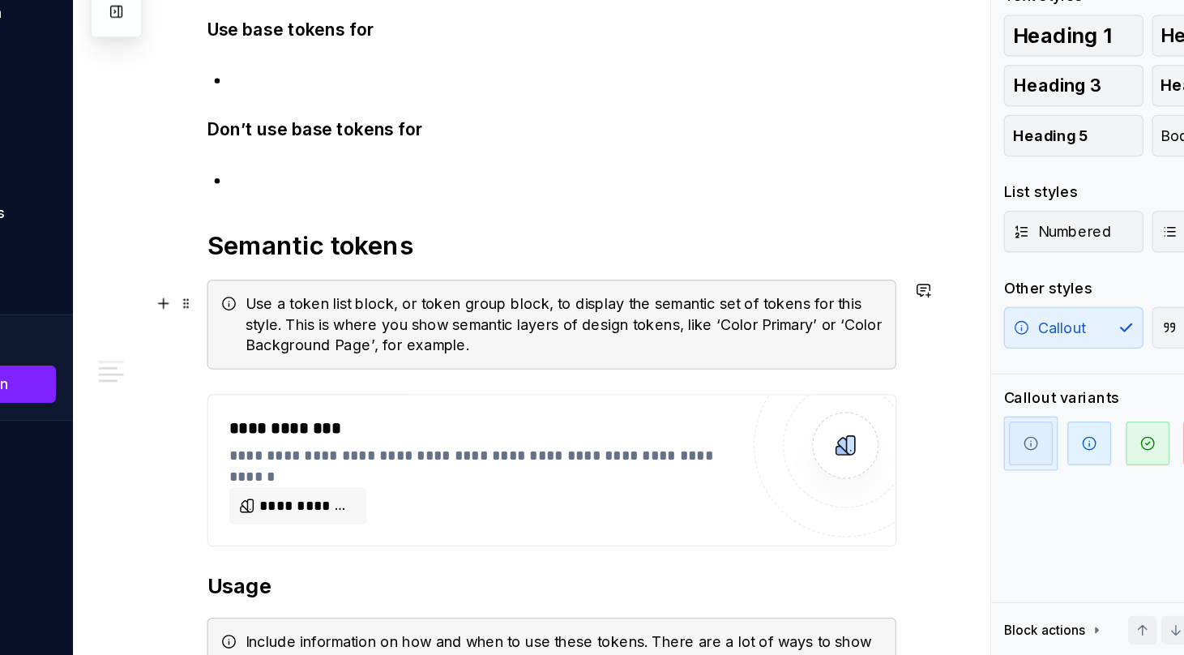
click at [544, 408] on div "Use a token list block, or token group block, to display the semantic set of to…" at bounding box center [570, 398] width 495 height 49
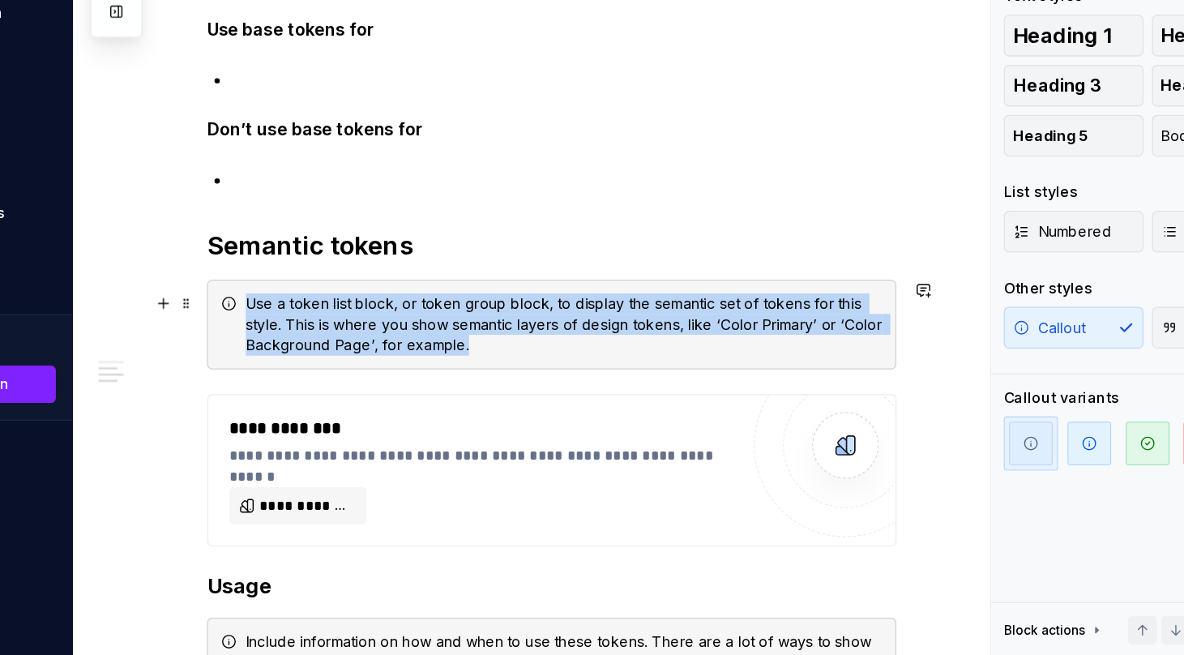
click at [544, 408] on div "Use a token list block, or token group block, to display the semantic set of to…" at bounding box center [570, 398] width 495 height 49
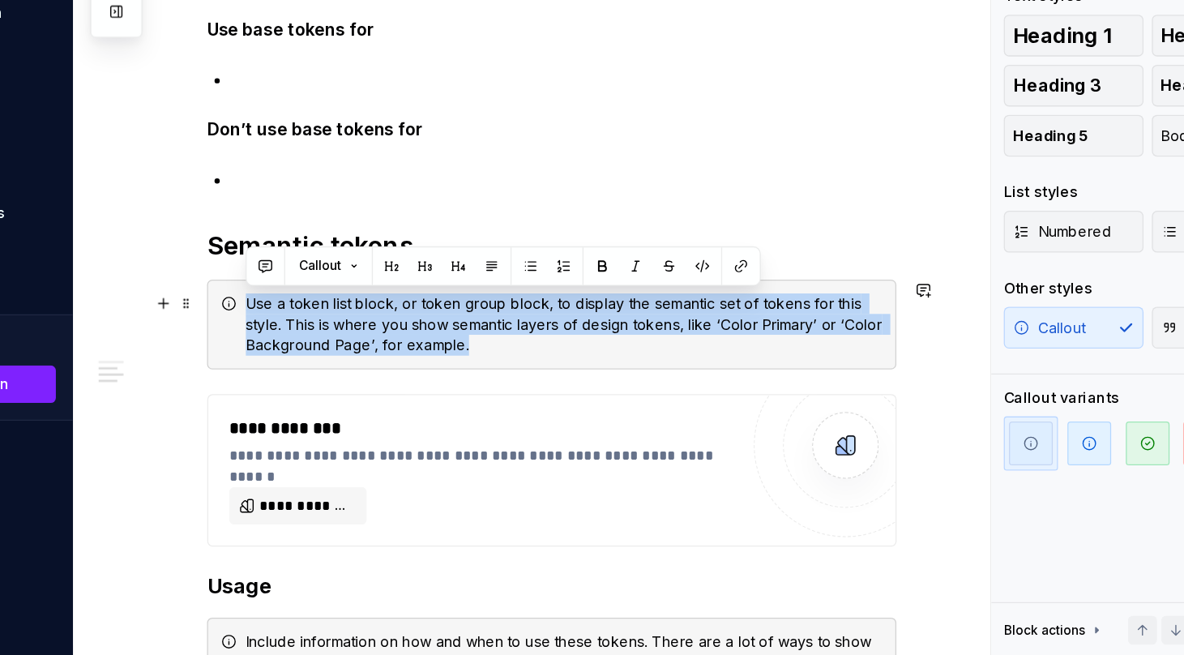
click at [544, 408] on div "Use a token list block, or token group block, to display the semantic set of to…" at bounding box center [570, 398] width 495 height 49
click at [485, 419] on div "Use a token list block, or token group block, to display the semantic set of to…" at bounding box center [570, 398] width 495 height 49
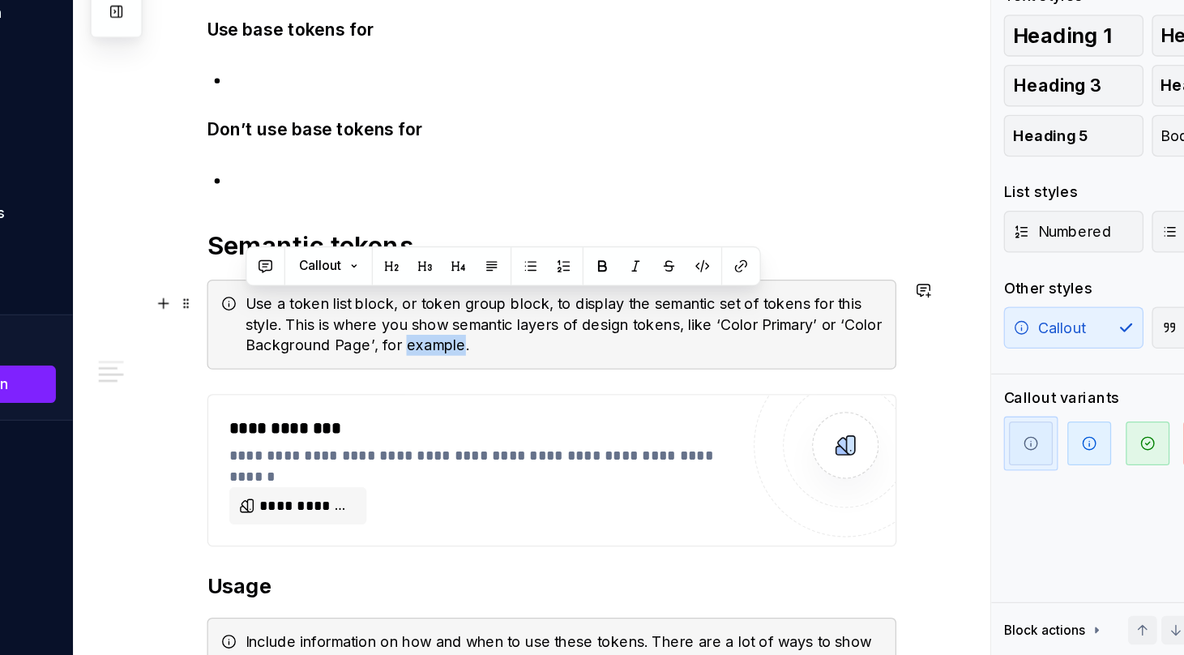
click at [485, 419] on div "Use a token list block, or token group block, to display the semantic set of to…" at bounding box center [570, 398] width 495 height 49
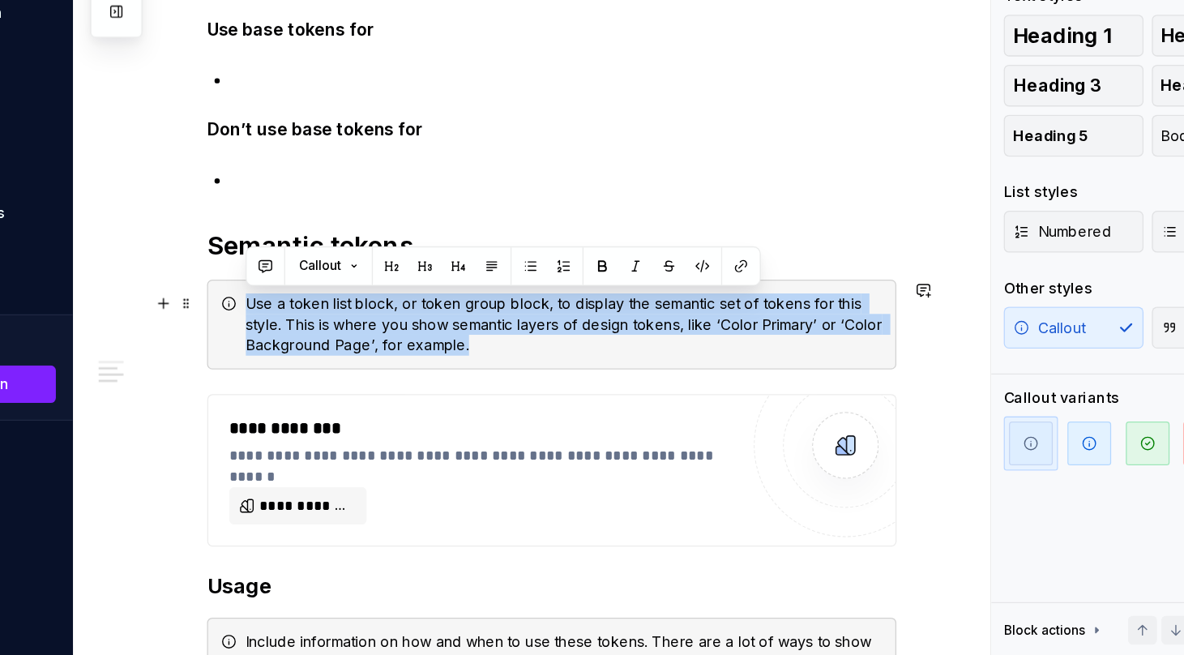
click at [485, 419] on div "Use a token list block, or token group block, to display the semantic set of to…" at bounding box center [570, 398] width 495 height 49
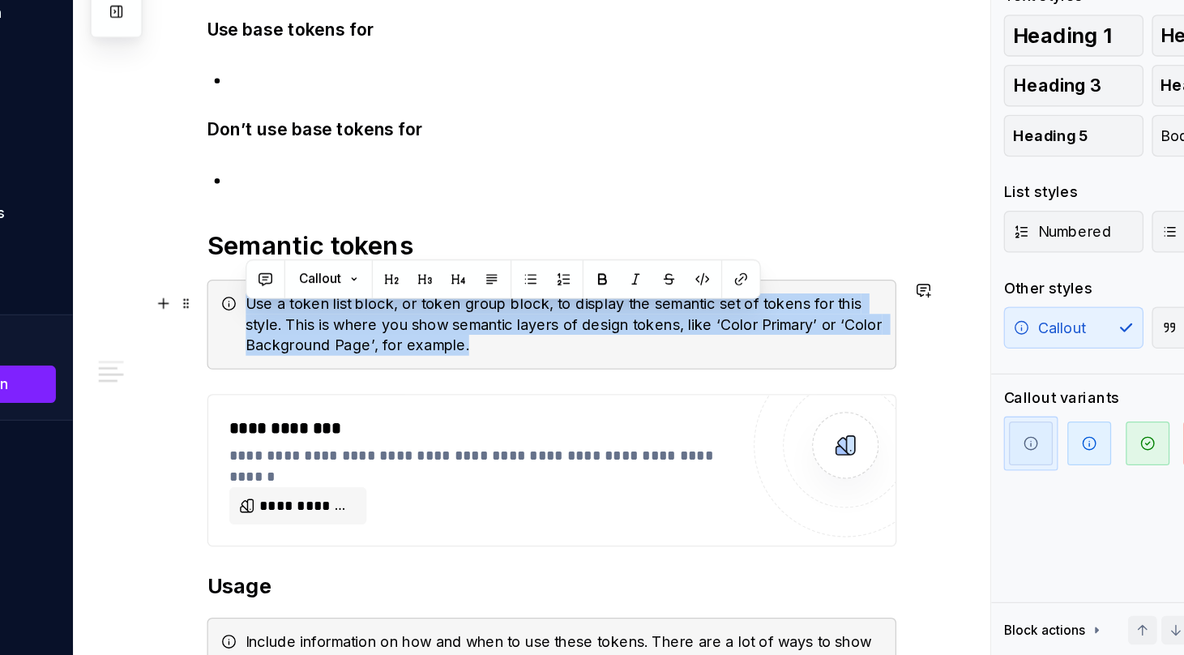
scroll to position [810, 0]
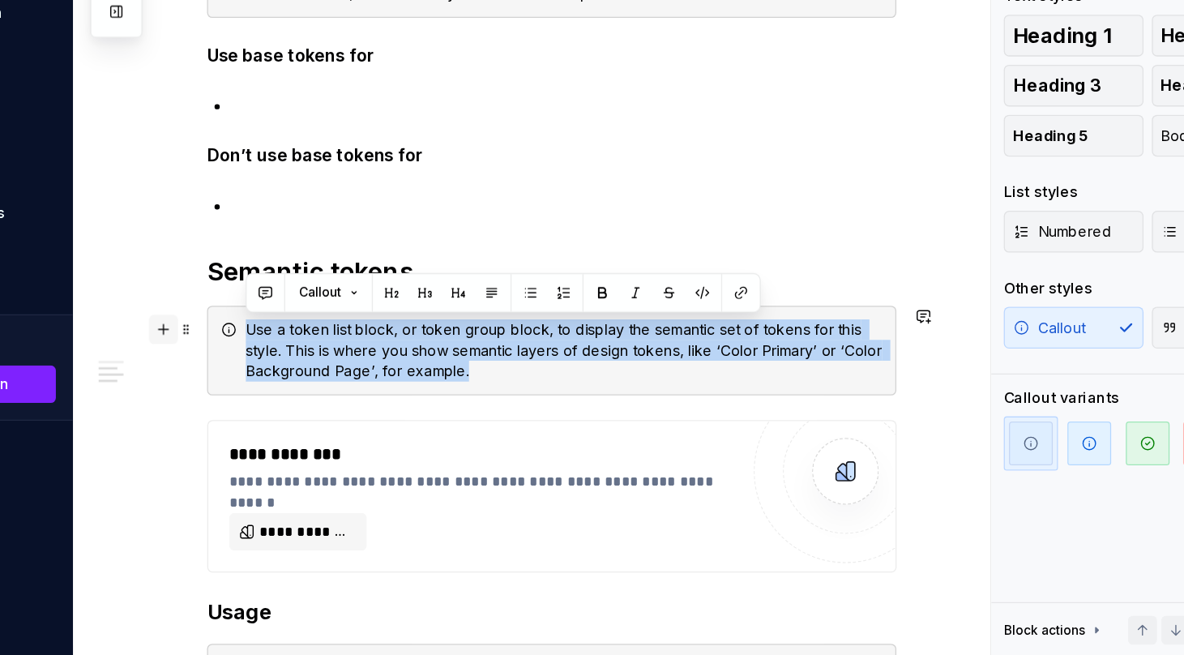
click at [259, 403] on button "button" at bounding box center [258, 402] width 23 height 23
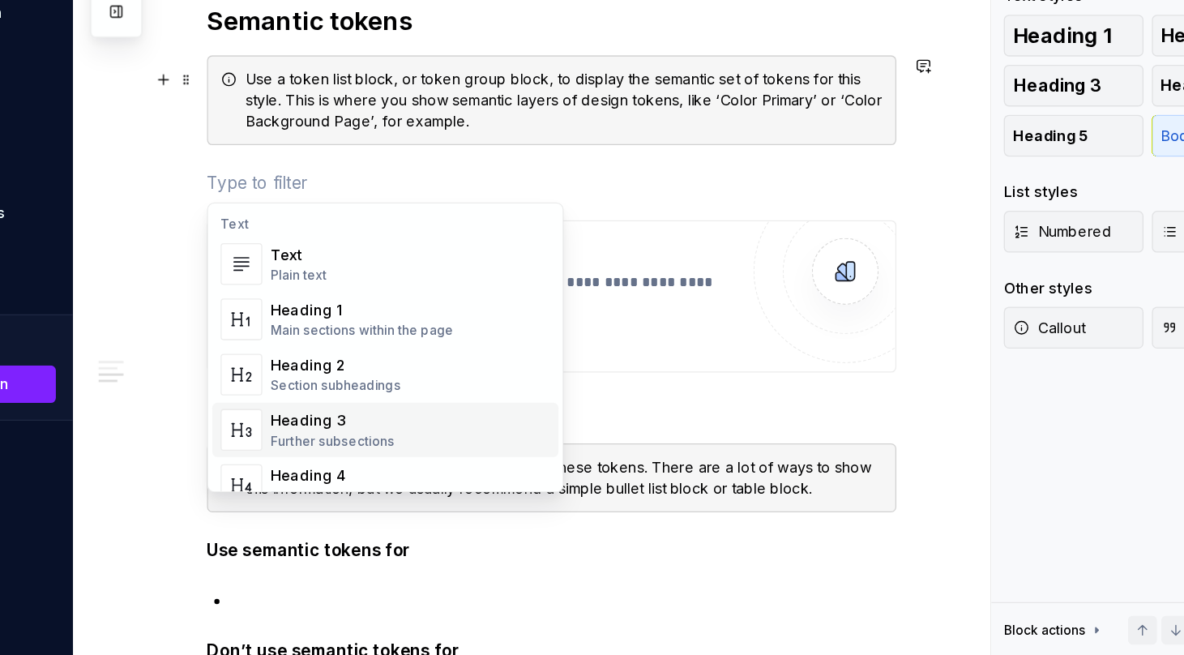
scroll to position [1005, 0]
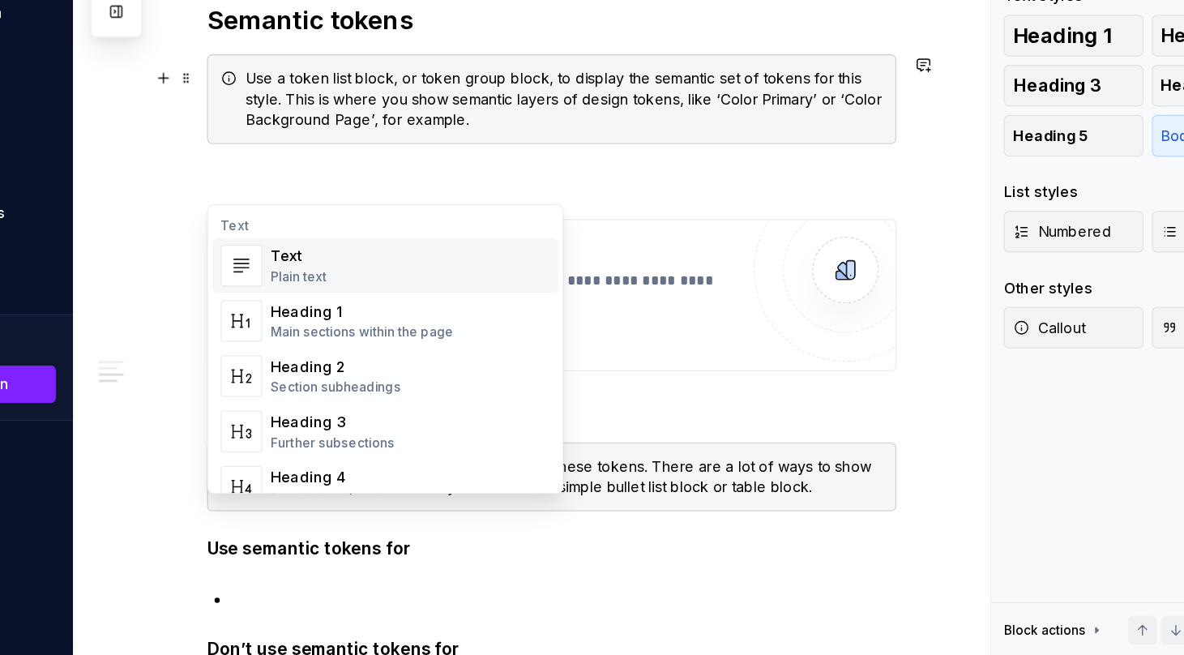
click at [351, 365] on div "Plain text" at bounding box center [364, 361] width 44 height 13
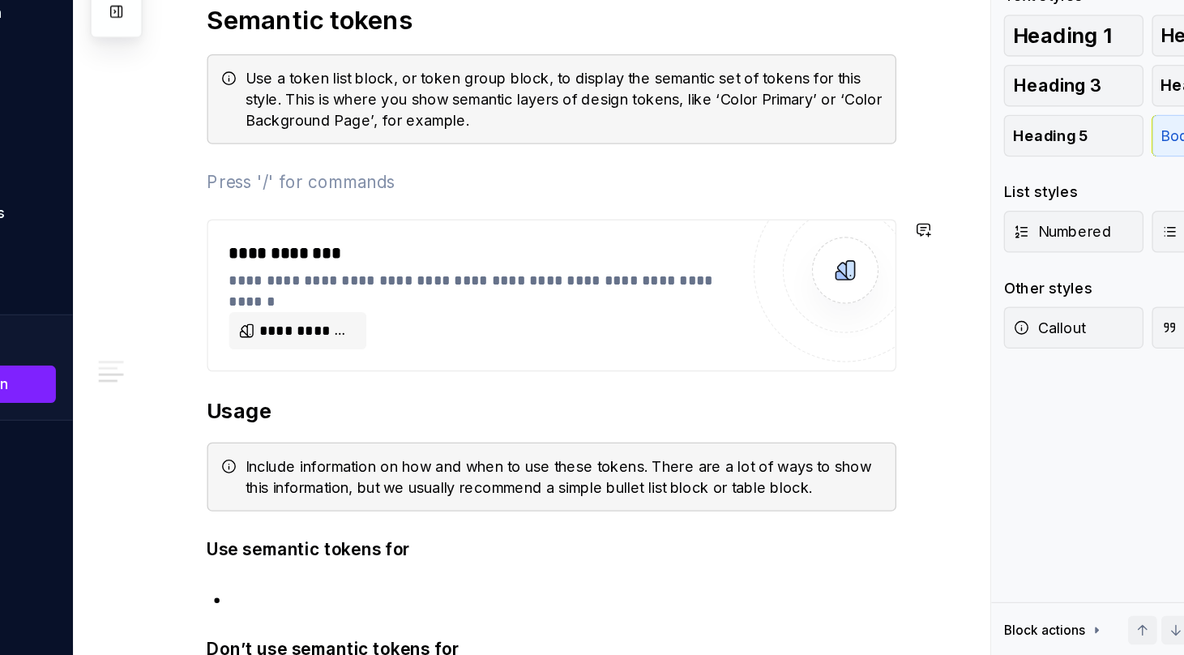
click at [332, 316] on div "**********" at bounding box center [561, 375] width 536 height 118
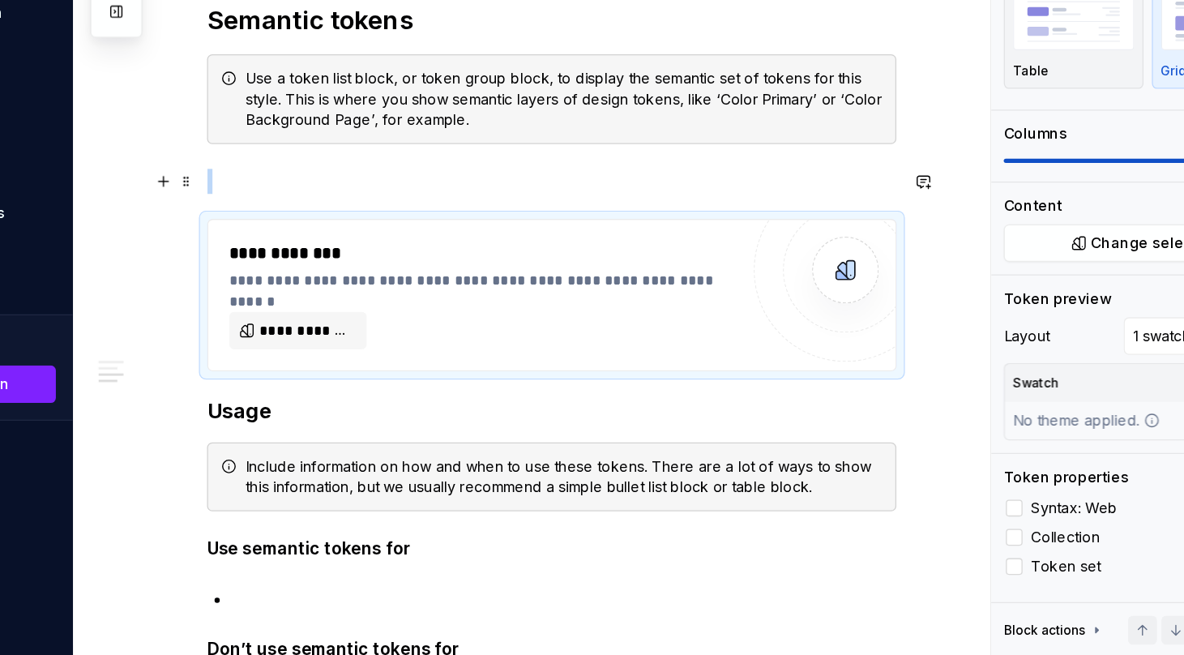
click at [331, 292] on p at bounding box center [561, 286] width 536 height 19
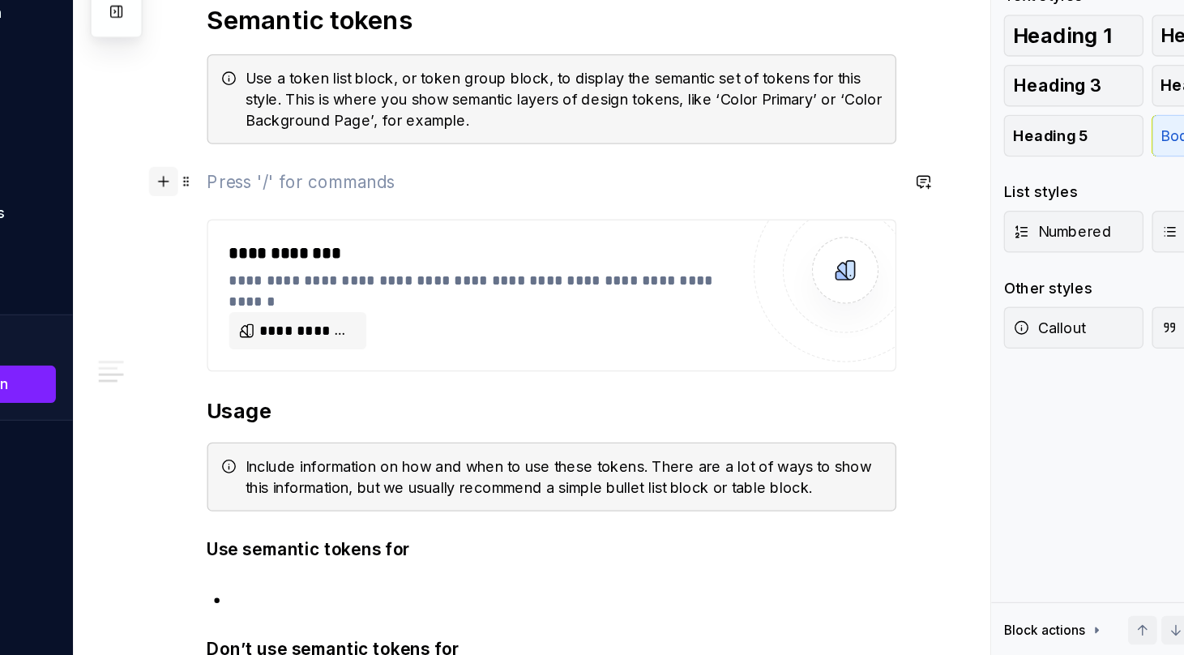
click at [259, 285] on button "button" at bounding box center [258, 287] width 23 height 23
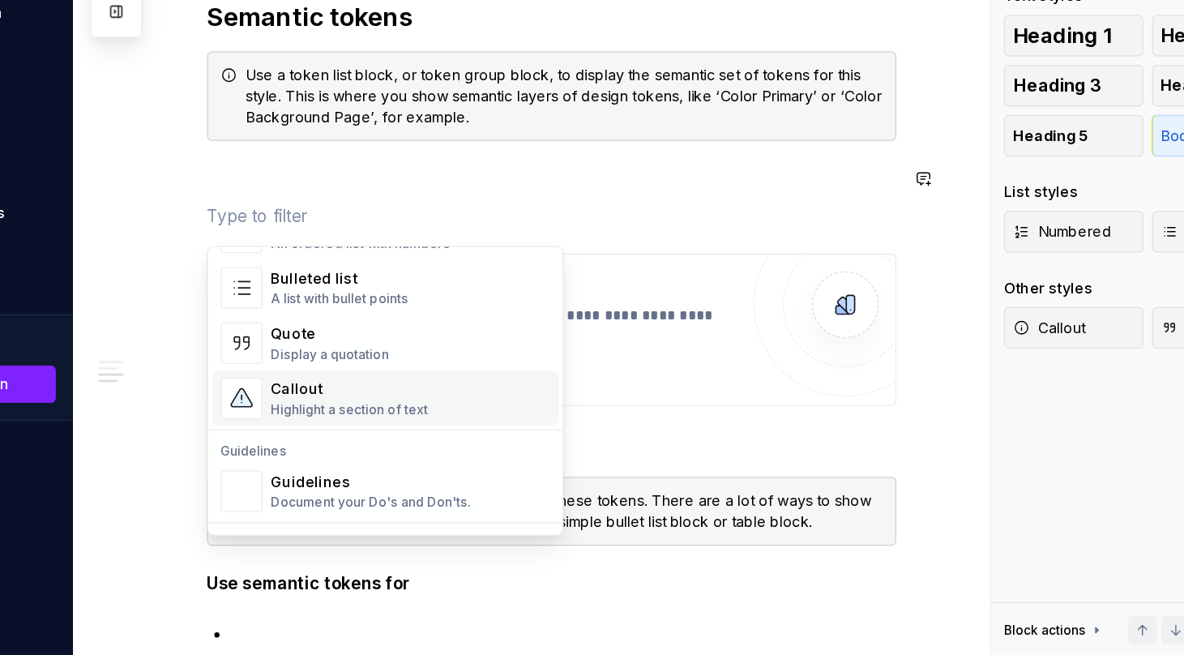
scroll to position [1008, 0]
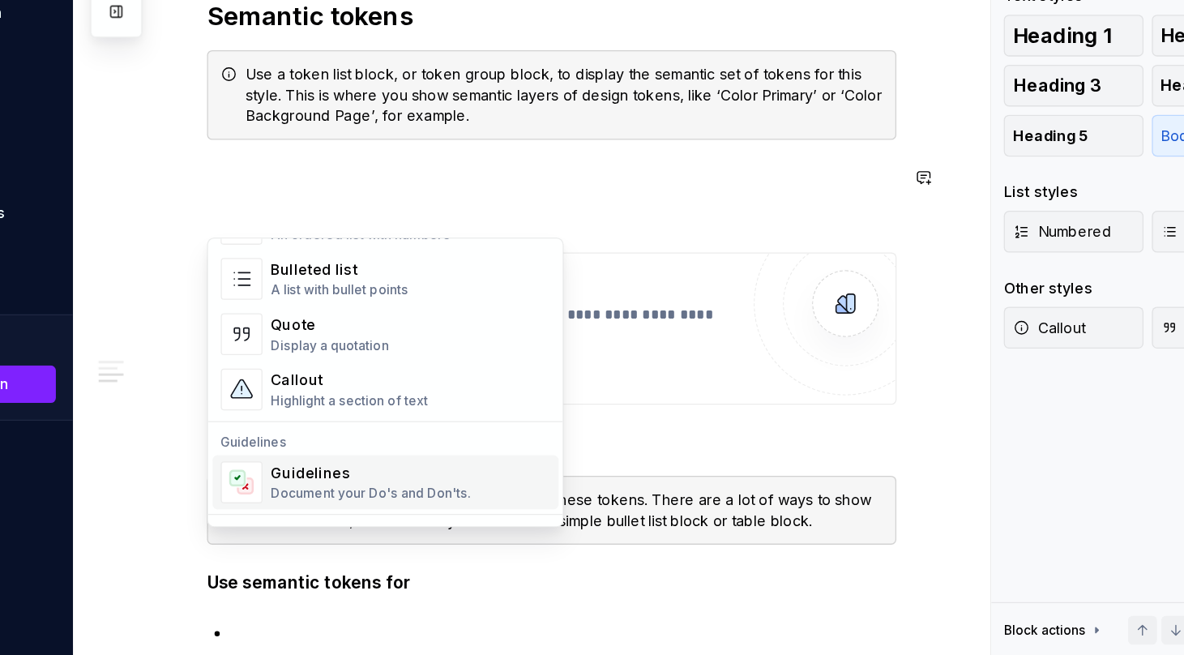
click at [371, 521] on div "Guidelines Document your Do's and Don'ts." at bounding box center [420, 521] width 156 height 31
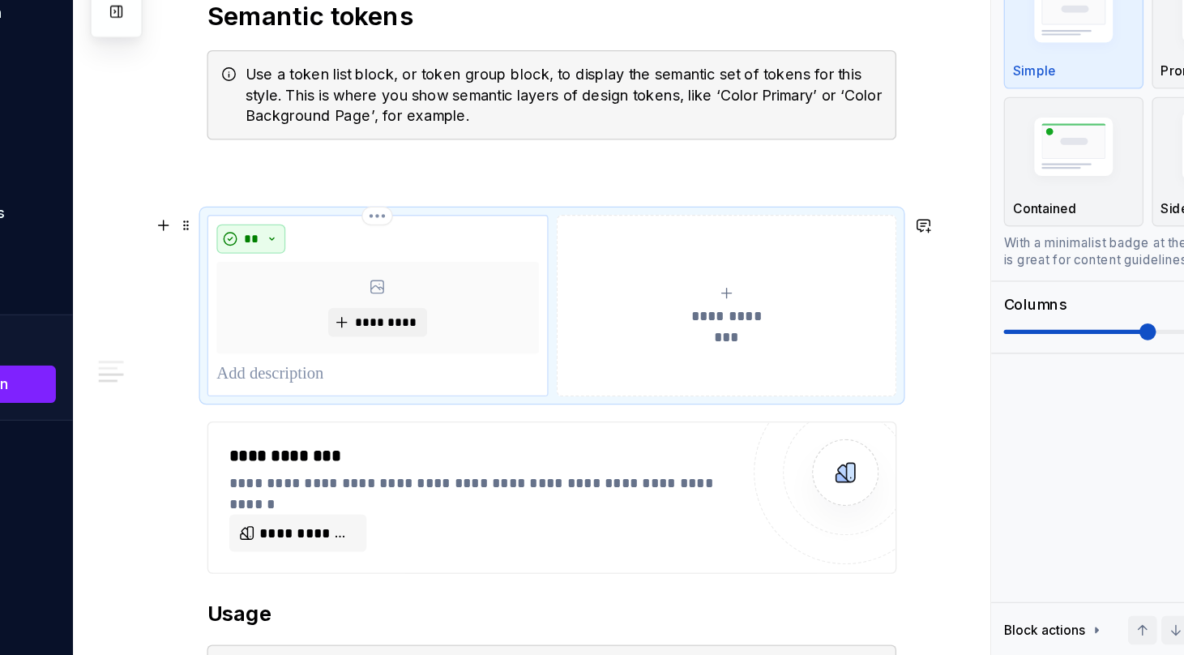
click at [334, 328] on button "**" at bounding box center [326, 331] width 53 height 23
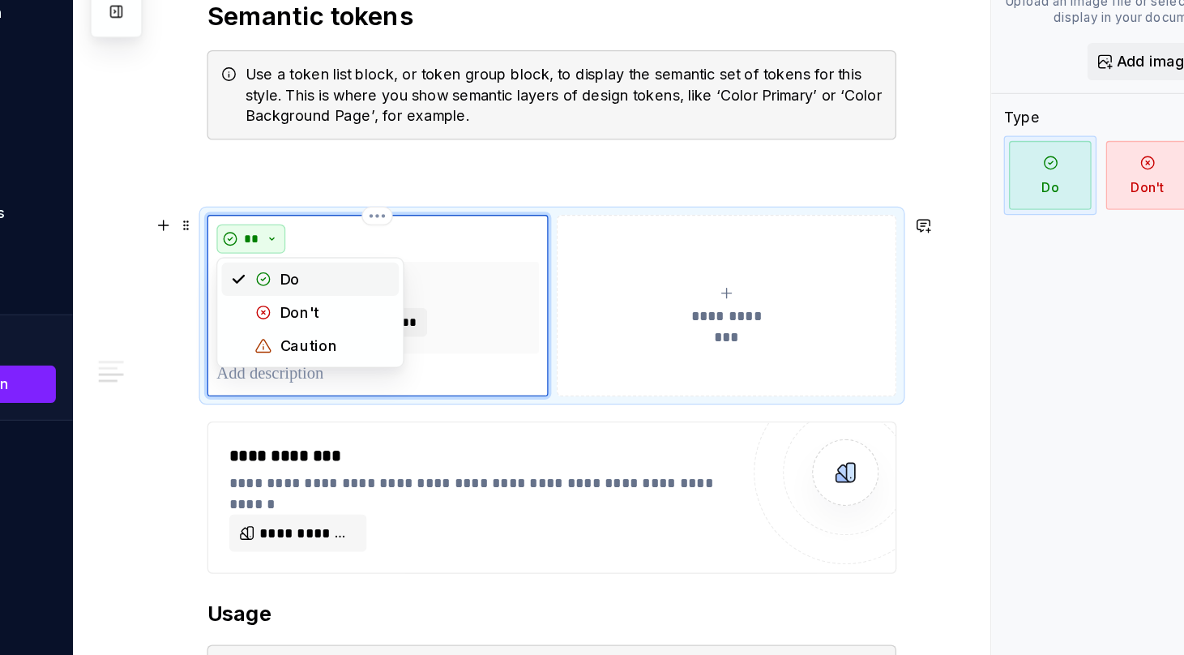
click at [334, 328] on button "**" at bounding box center [326, 331] width 53 height 23
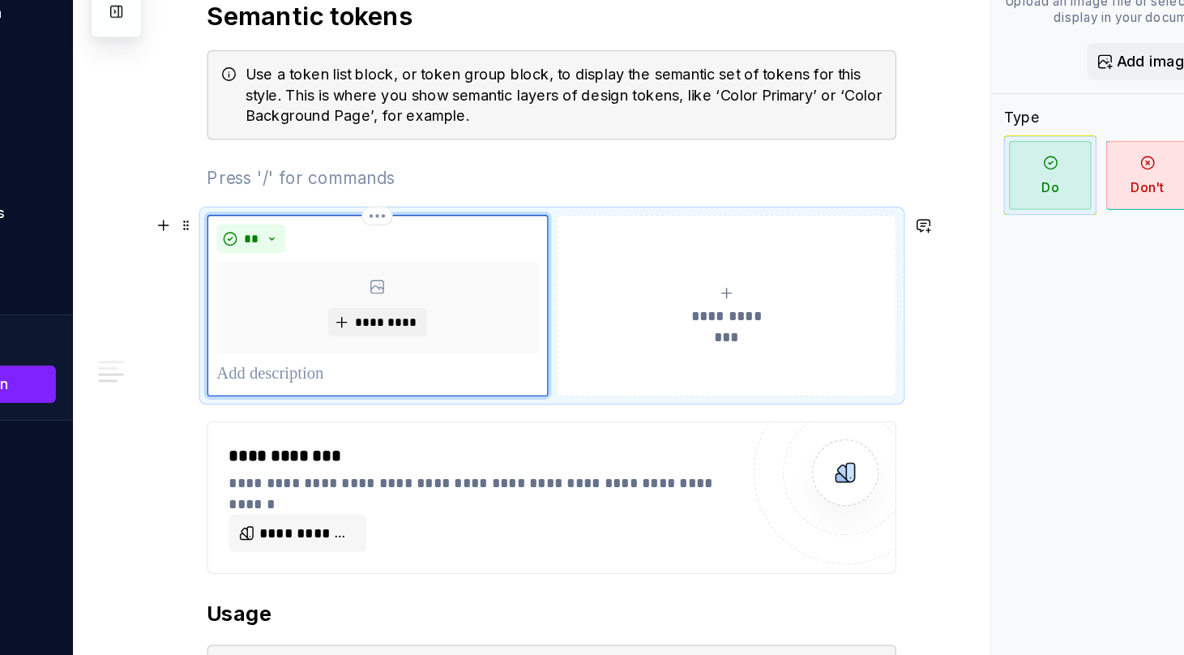
click at [428, 357] on div "*********" at bounding box center [425, 384] width 250 height 71
click at [257, 323] on button "button" at bounding box center [258, 321] width 23 height 23
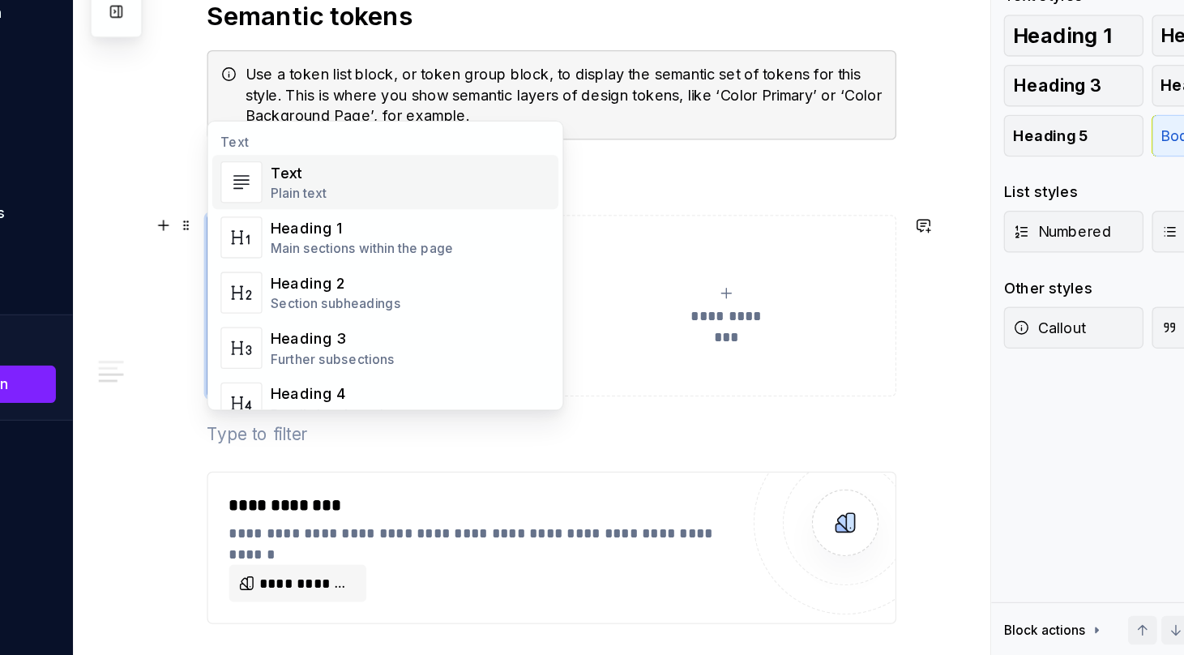
click at [366, 279] on div "Text" at bounding box center [364, 280] width 44 height 16
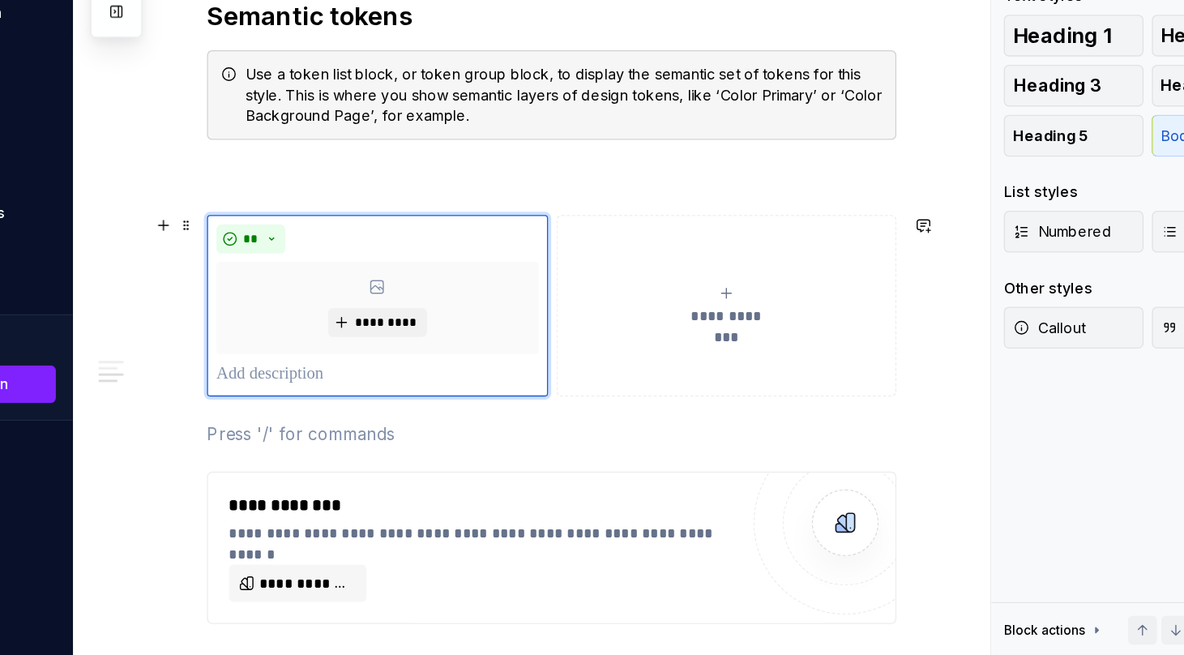
click at [791, 441] on button "**********" at bounding box center [696, 383] width 265 height 141
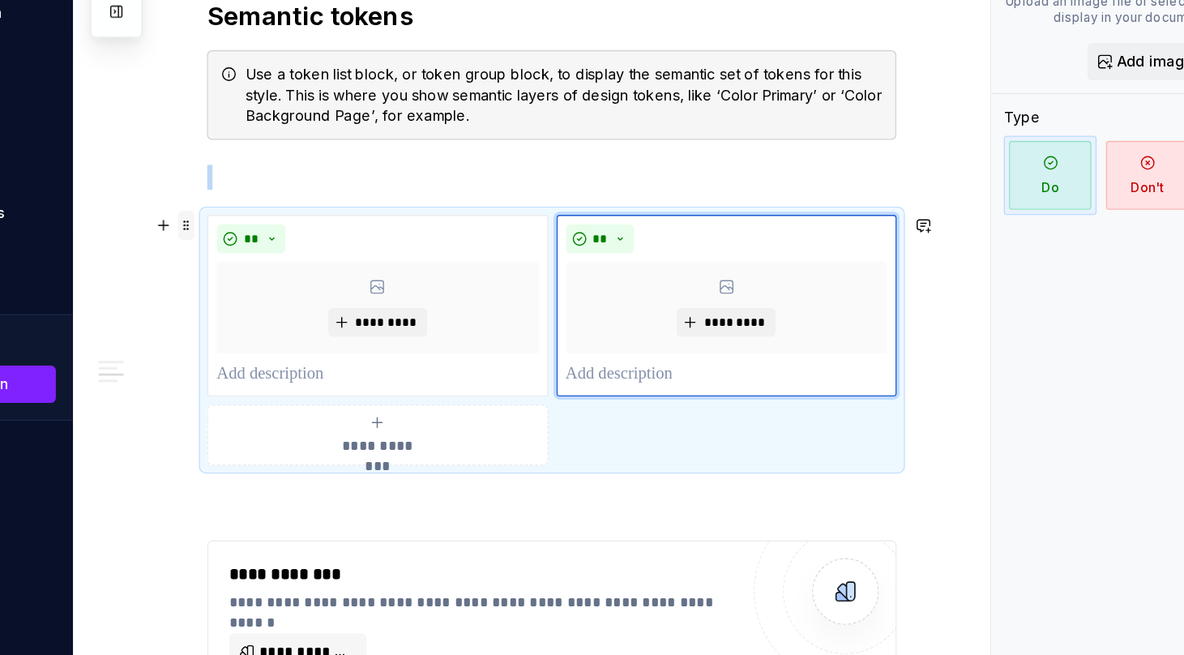
click at [274, 318] on span at bounding box center [276, 321] width 13 height 23
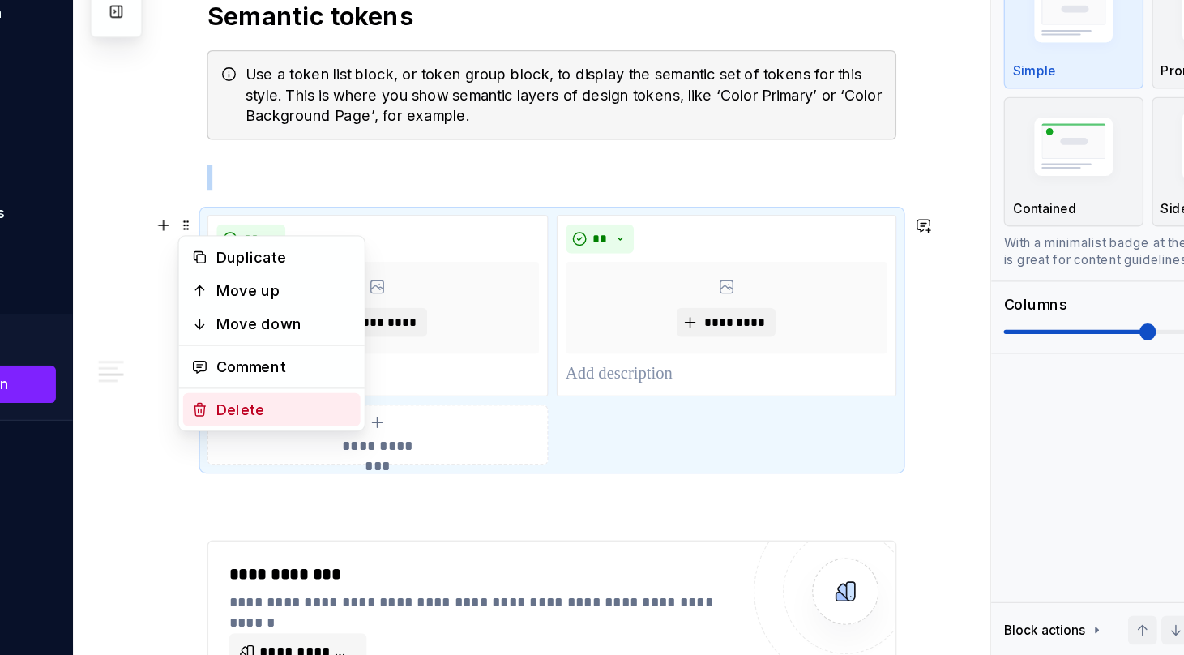
click at [312, 457] on div "Delete" at bounding box center [352, 464] width 105 height 16
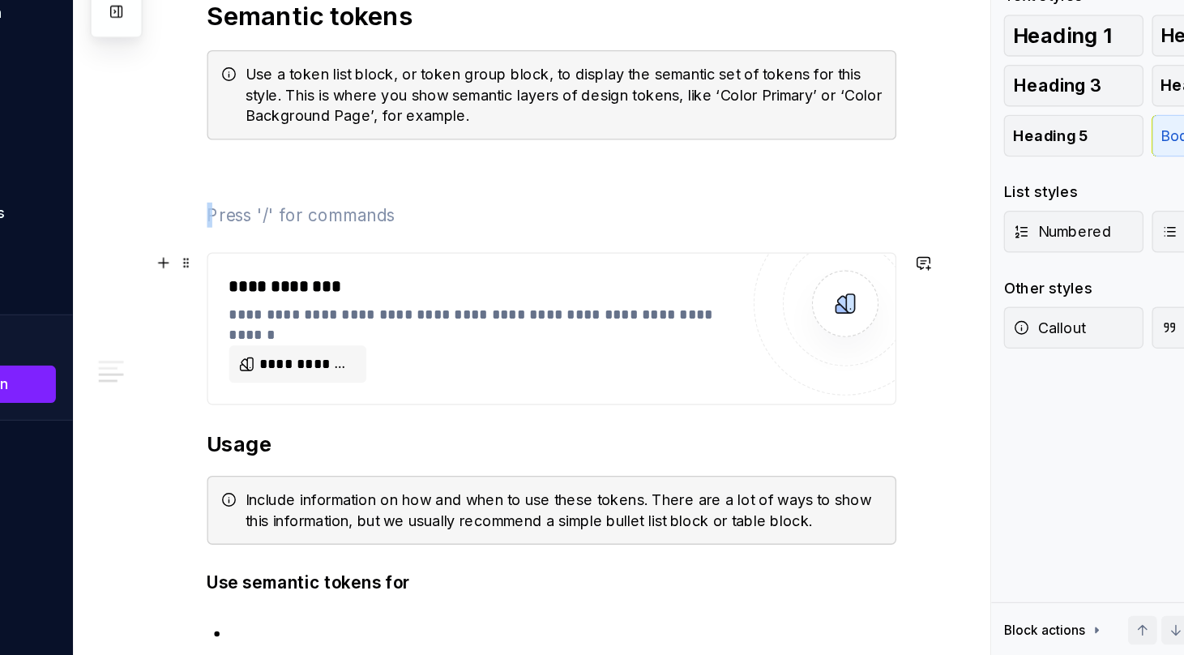
click at [366, 382] on div "**********" at bounding box center [511, 390] width 403 height 16
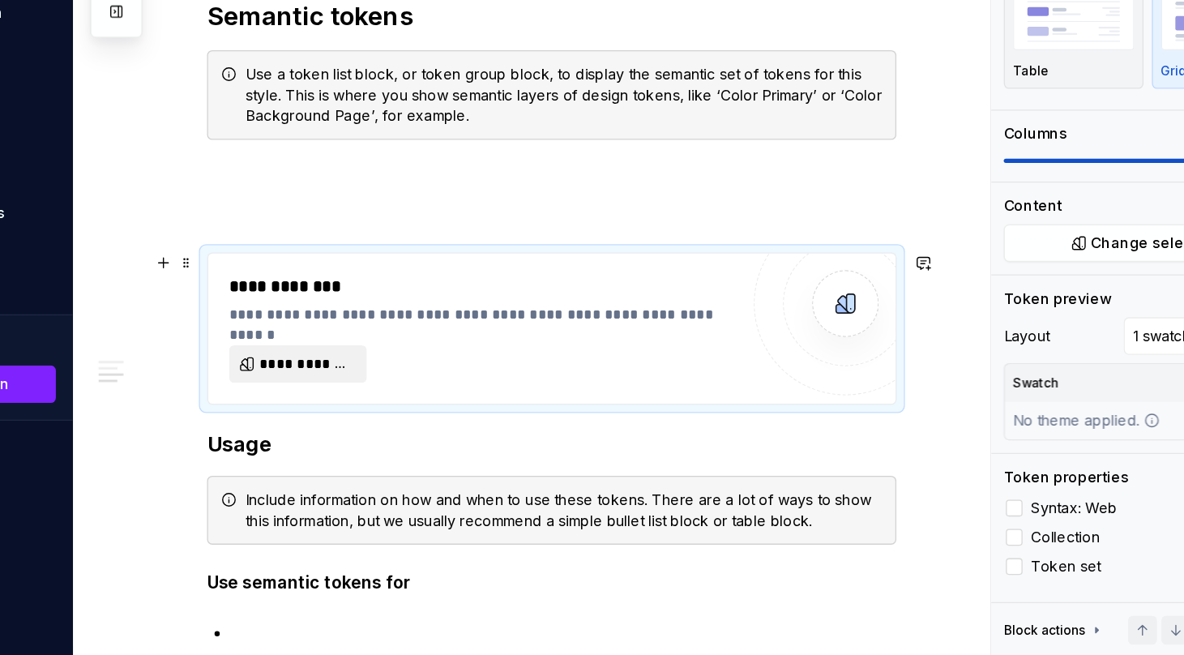
click at [361, 428] on span "**********" at bounding box center [369, 429] width 73 height 16
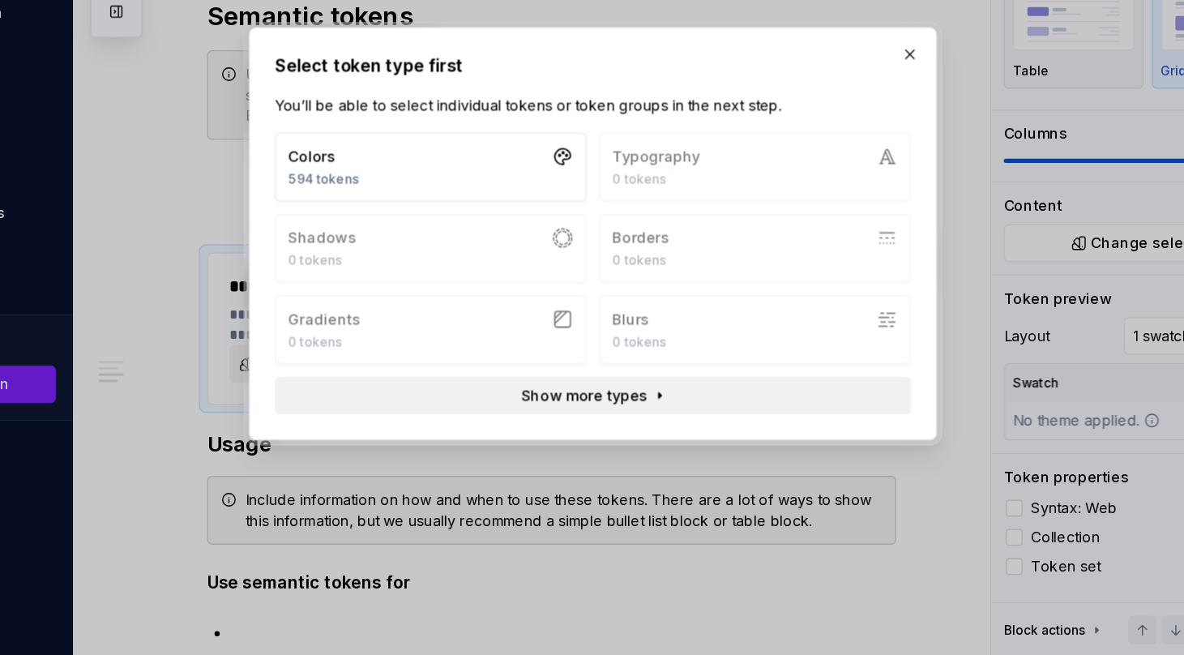
click at [592, 452] on span "Show more types" at bounding box center [586, 453] width 98 height 16
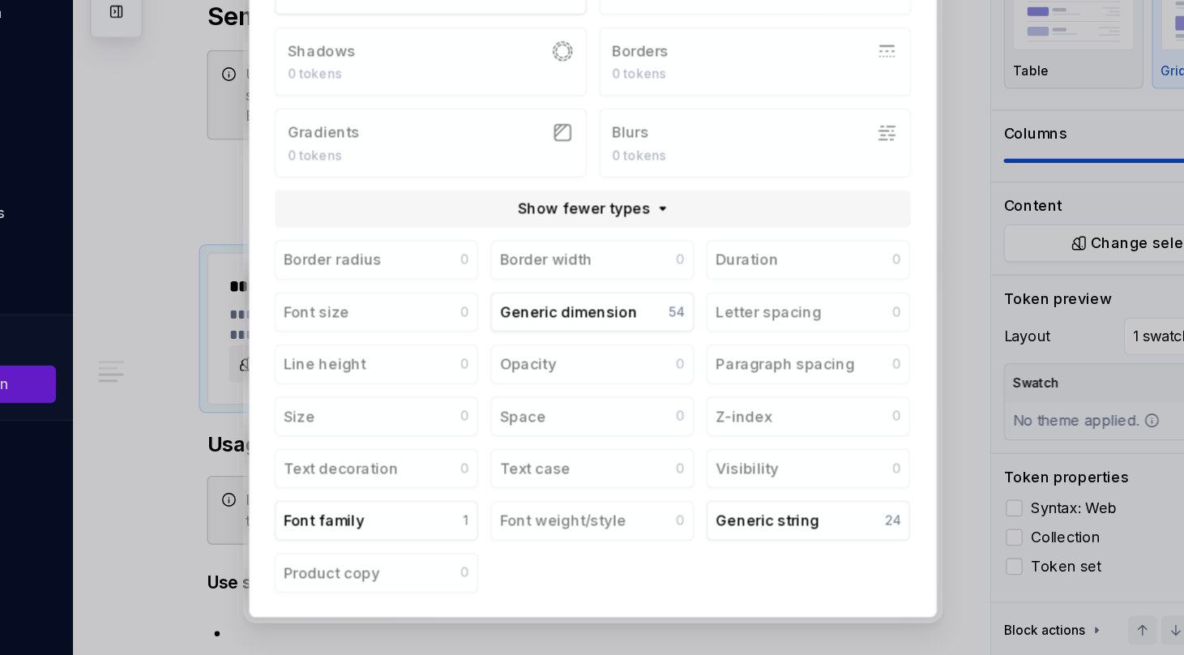
scroll to position [0, 0]
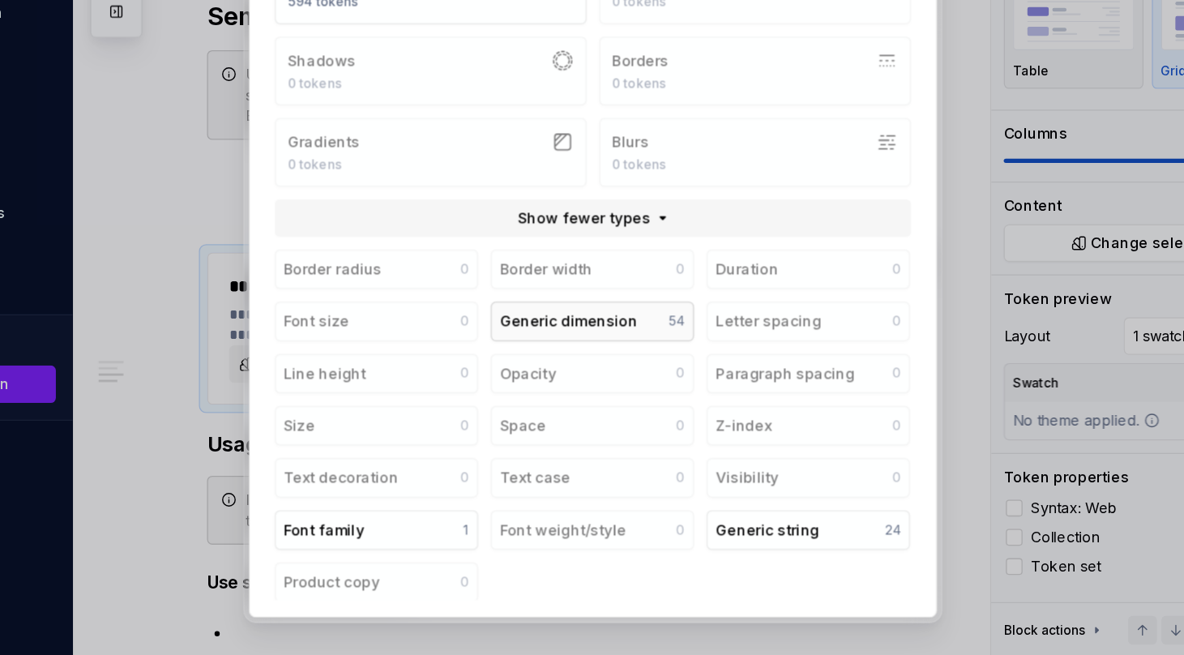
click at [592, 392] on div "Generic dimension" at bounding box center [573, 395] width 107 height 16
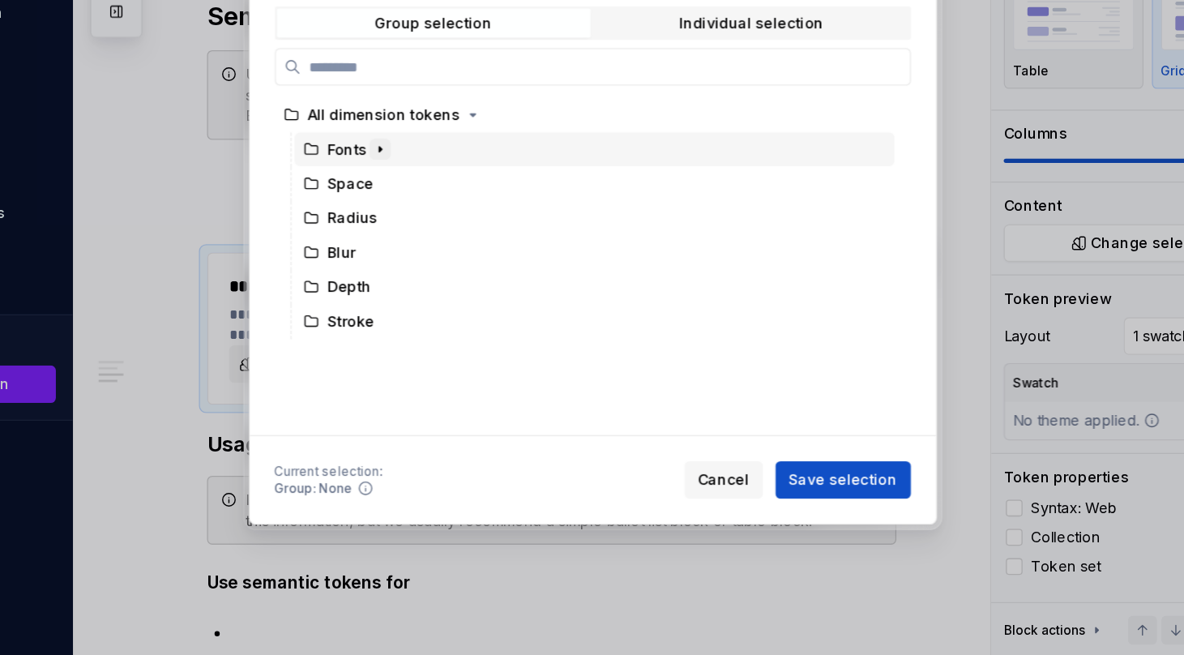
click at [421, 259] on icon "button" at bounding box center [427, 261] width 13 height 13
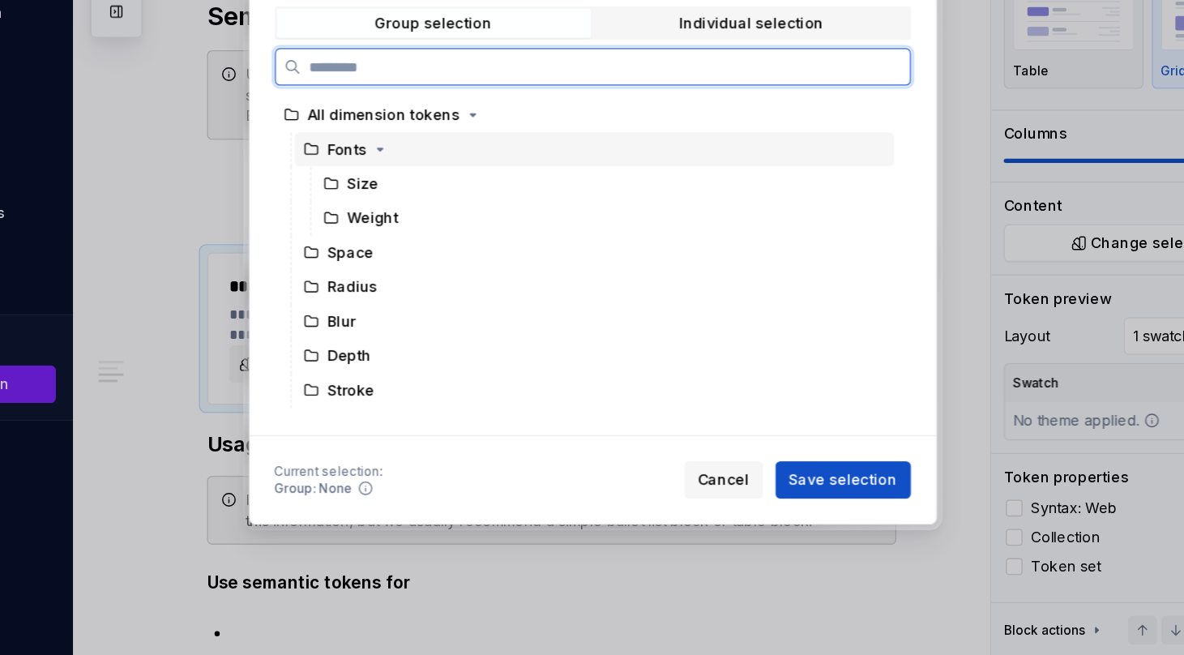
click at [390, 263] on div "Fonts" at bounding box center [402, 262] width 31 height 16
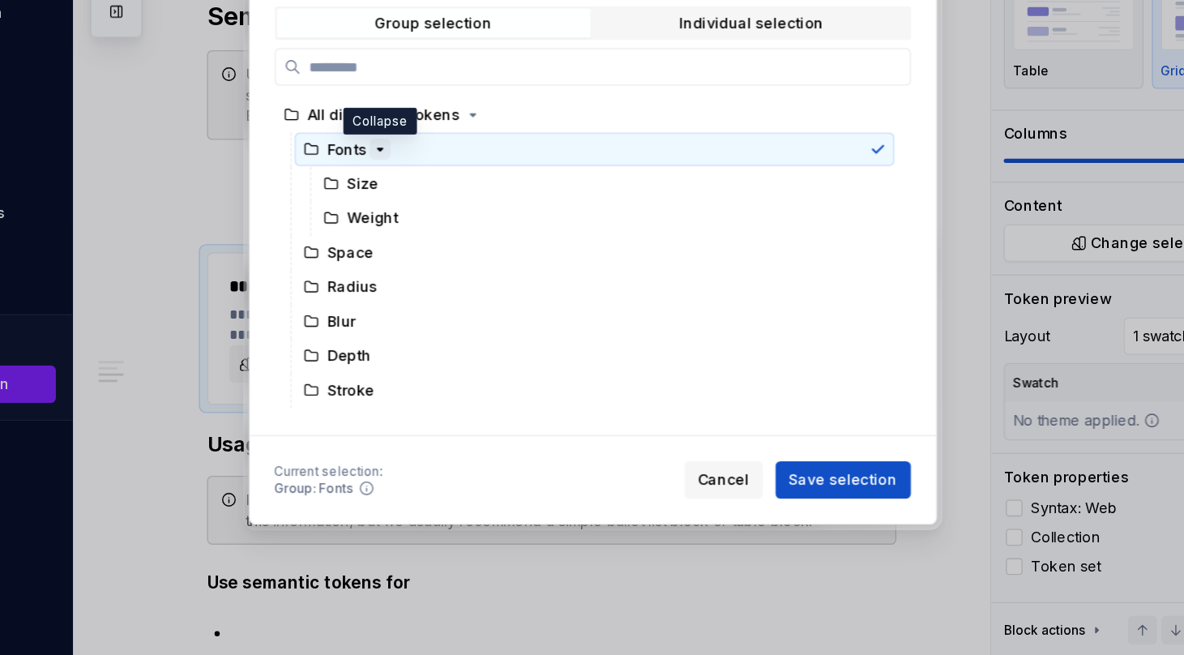
click at [426, 259] on icon "button" at bounding box center [427, 261] width 13 height 13
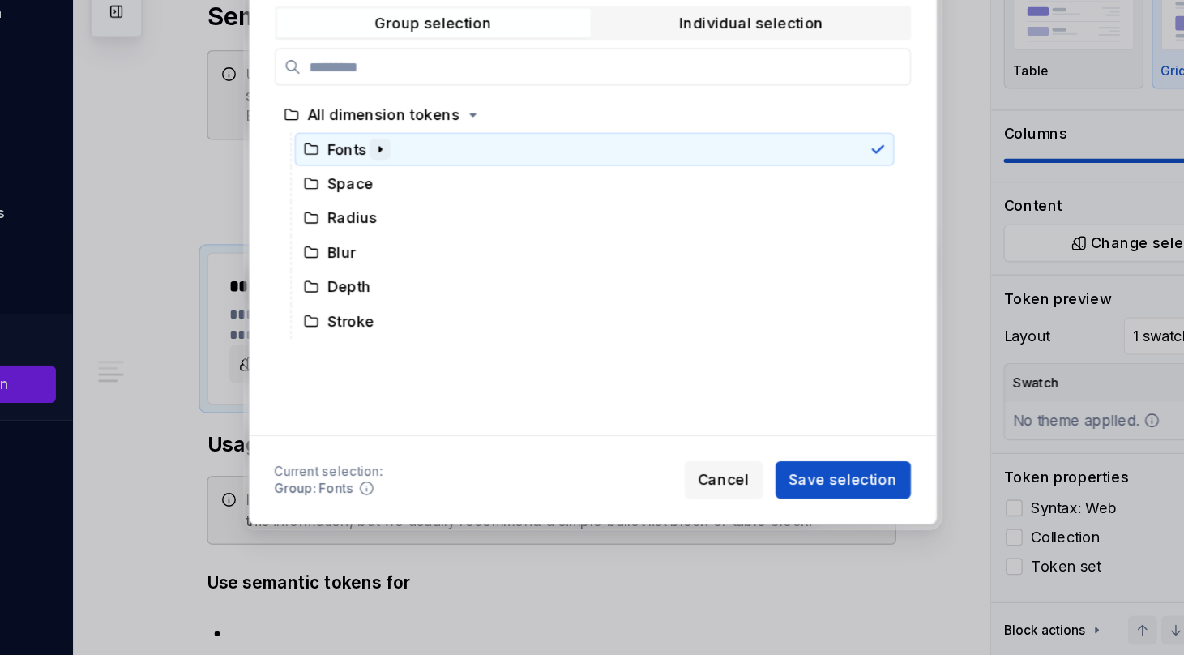
click at [426, 260] on icon "button" at bounding box center [427, 262] width 2 height 4
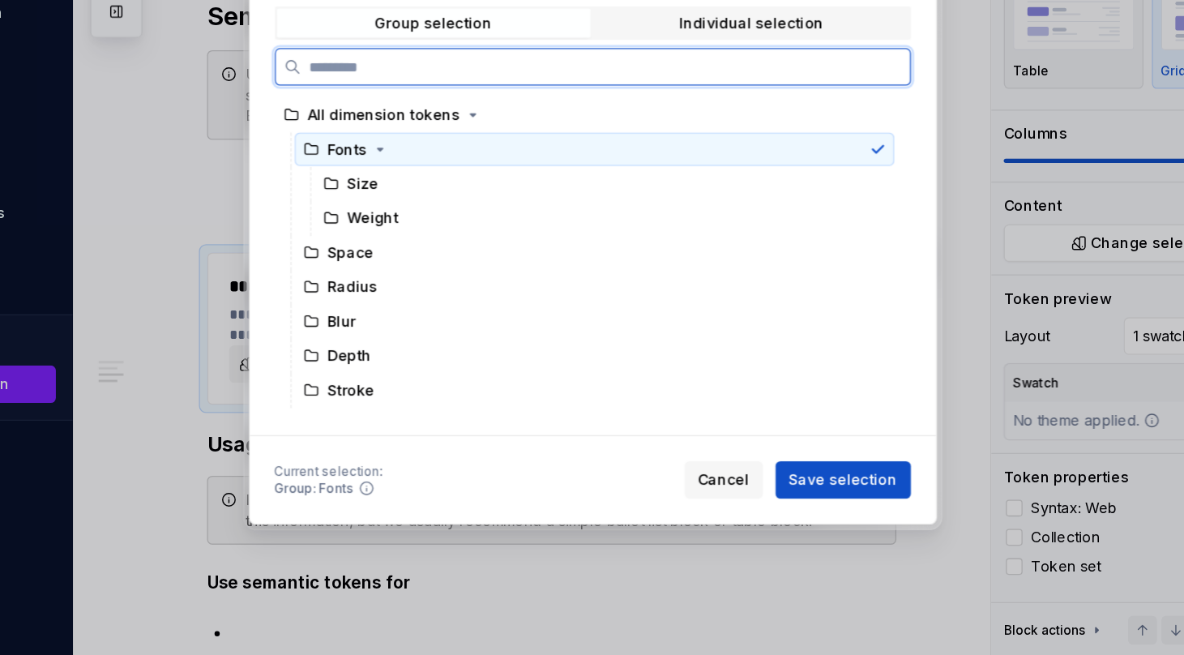
click at [397, 262] on div "Fonts" at bounding box center [402, 262] width 31 height 16
click at [432, 233] on div "All dimension tokens" at bounding box center [430, 235] width 118 height 16
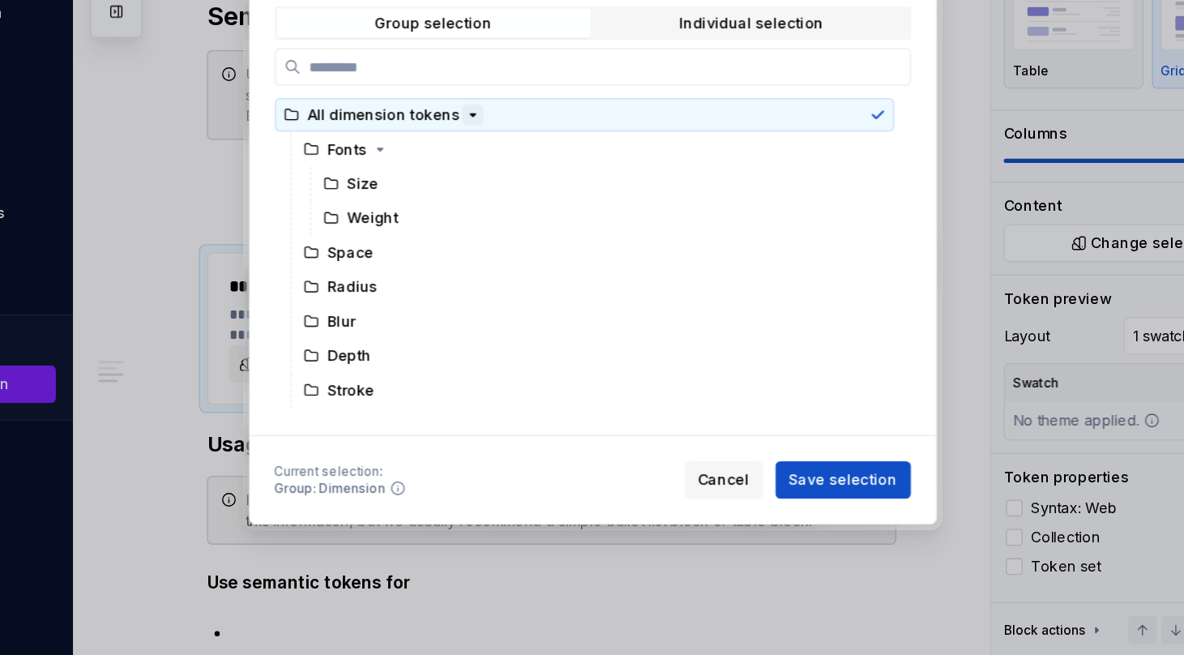
click at [493, 231] on icon "button" at bounding box center [499, 235] width 13 height 13
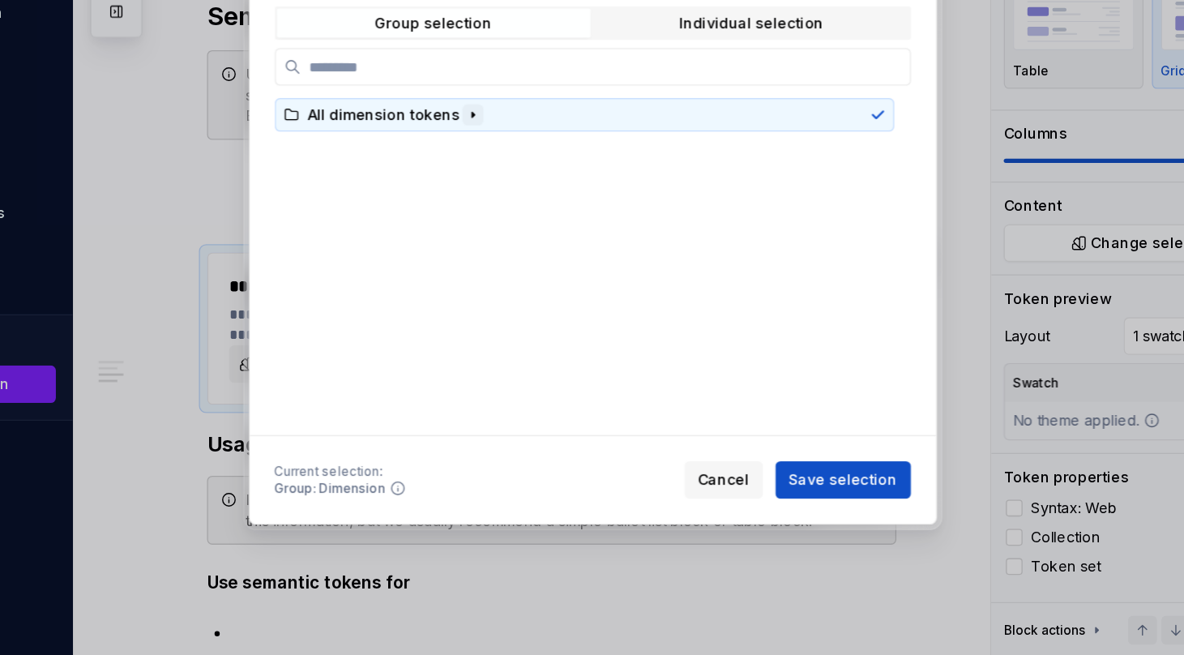
click at [491, 231] on button "button" at bounding box center [499, 235] width 16 height 16
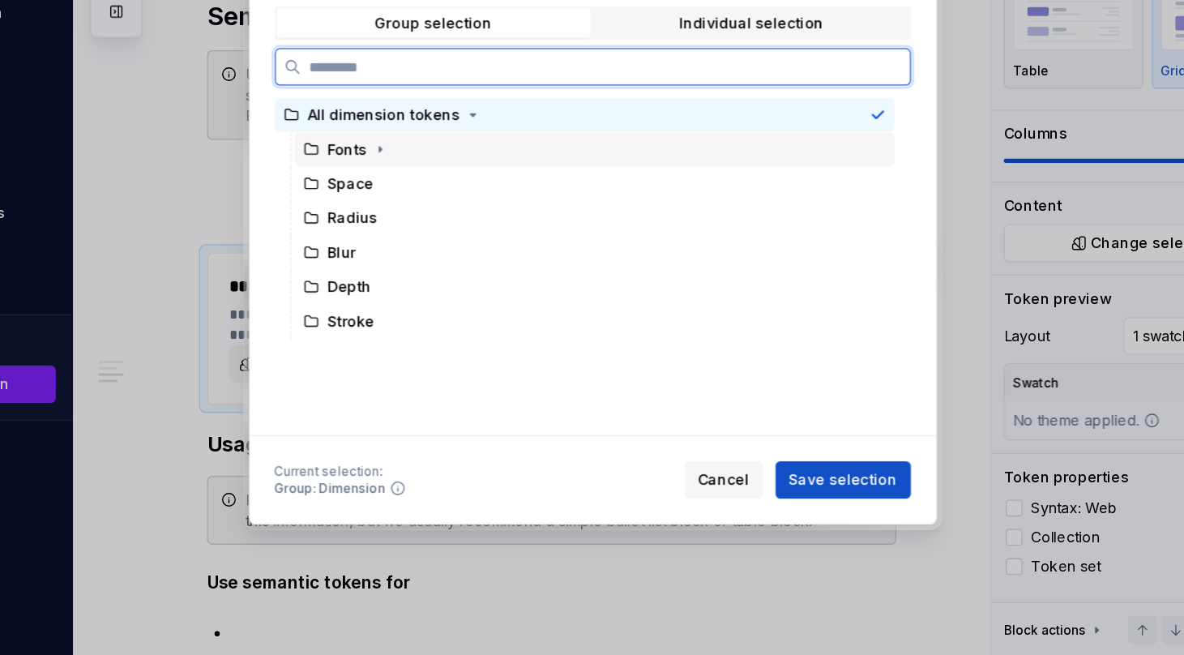
click at [399, 265] on div "Fonts" at bounding box center [402, 262] width 31 height 16
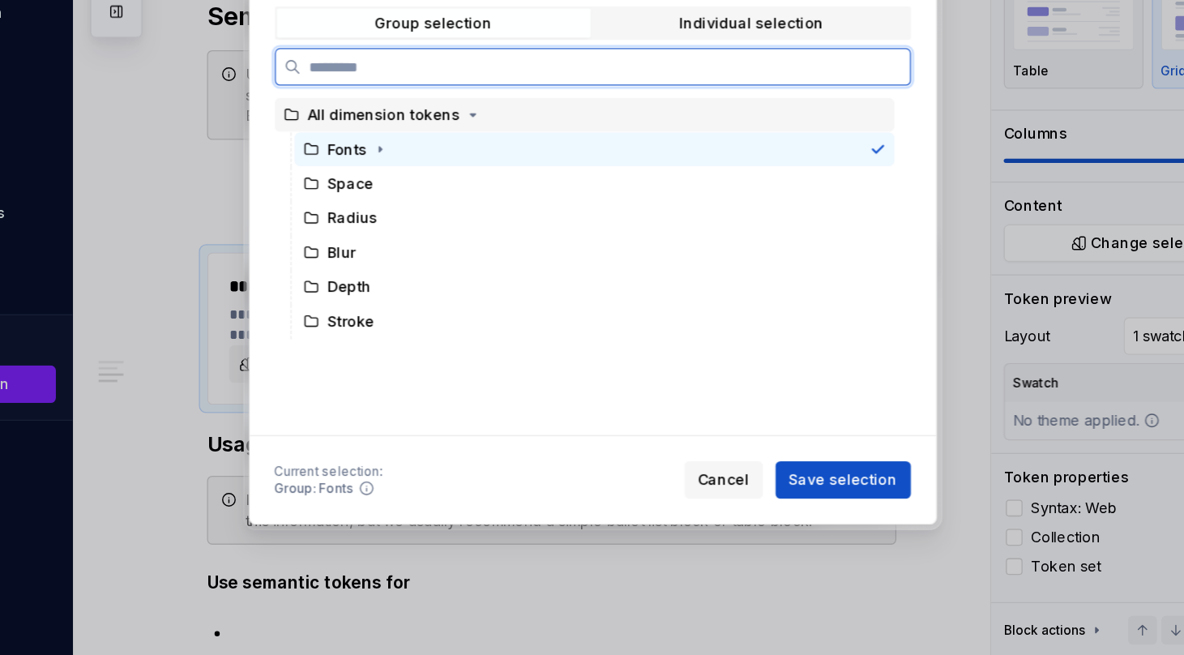
click at [402, 233] on div "All dimension tokens" at bounding box center [430, 235] width 118 height 16
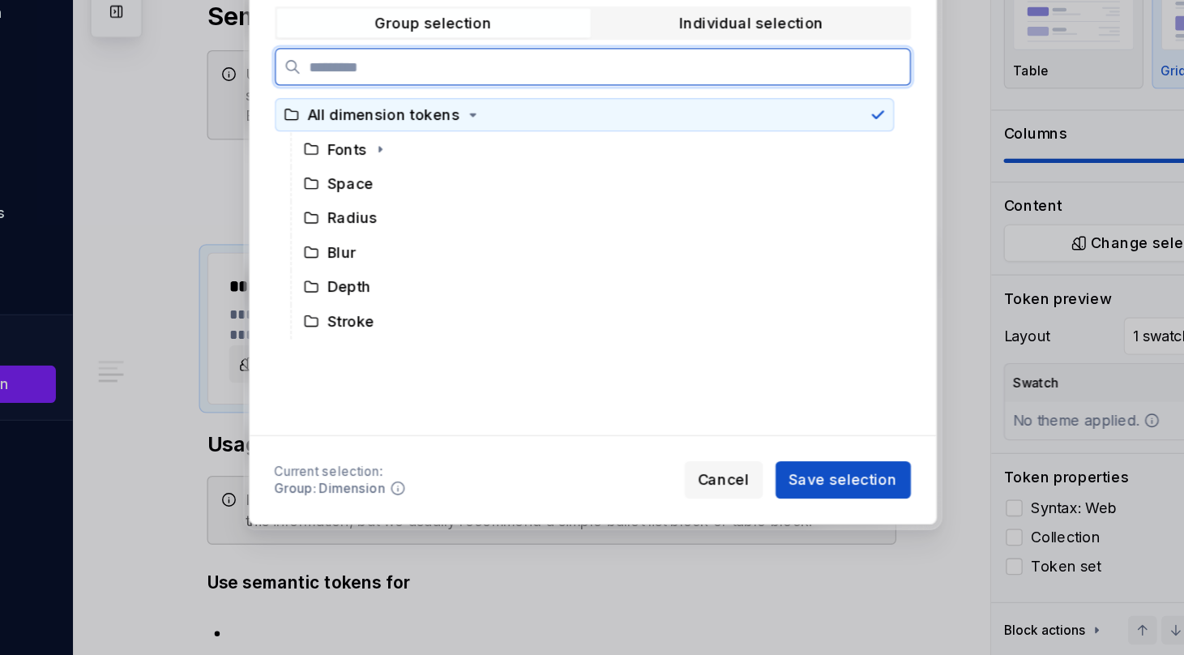
click at [402, 233] on div "All dimension tokens" at bounding box center [430, 235] width 118 height 16
click at [412, 256] on div "Fonts" at bounding box center [402, 262] width 31 height 16
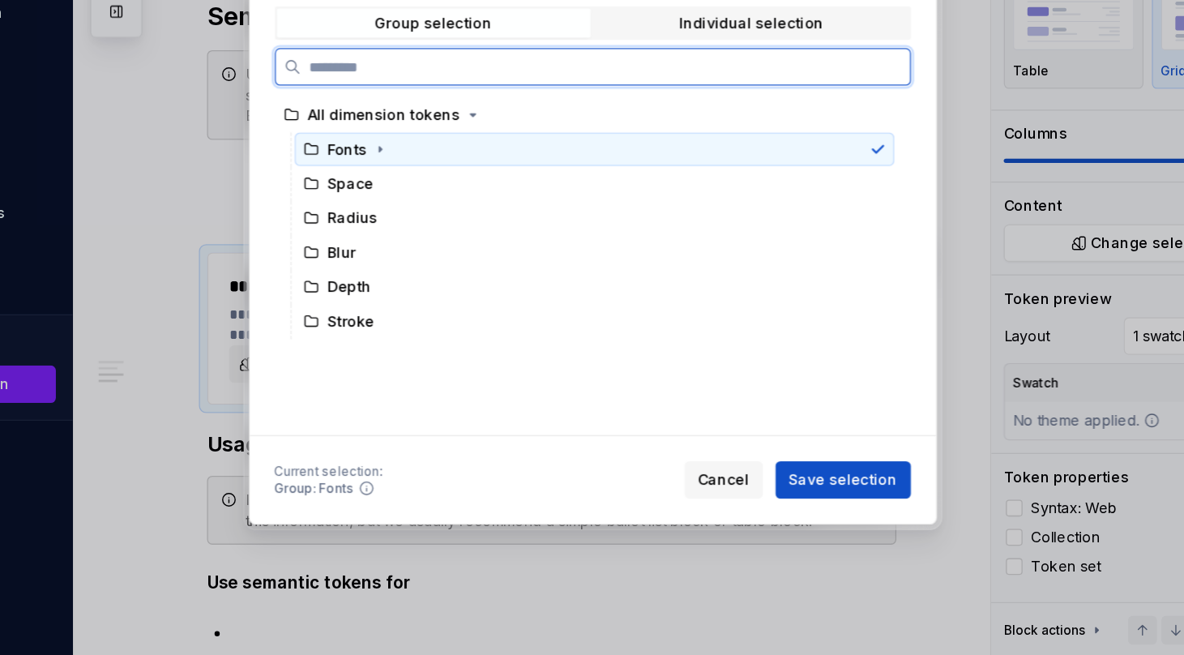
click at [412, 256] on div "Fonts" at bounding box center [402, 262] width 31 height 16
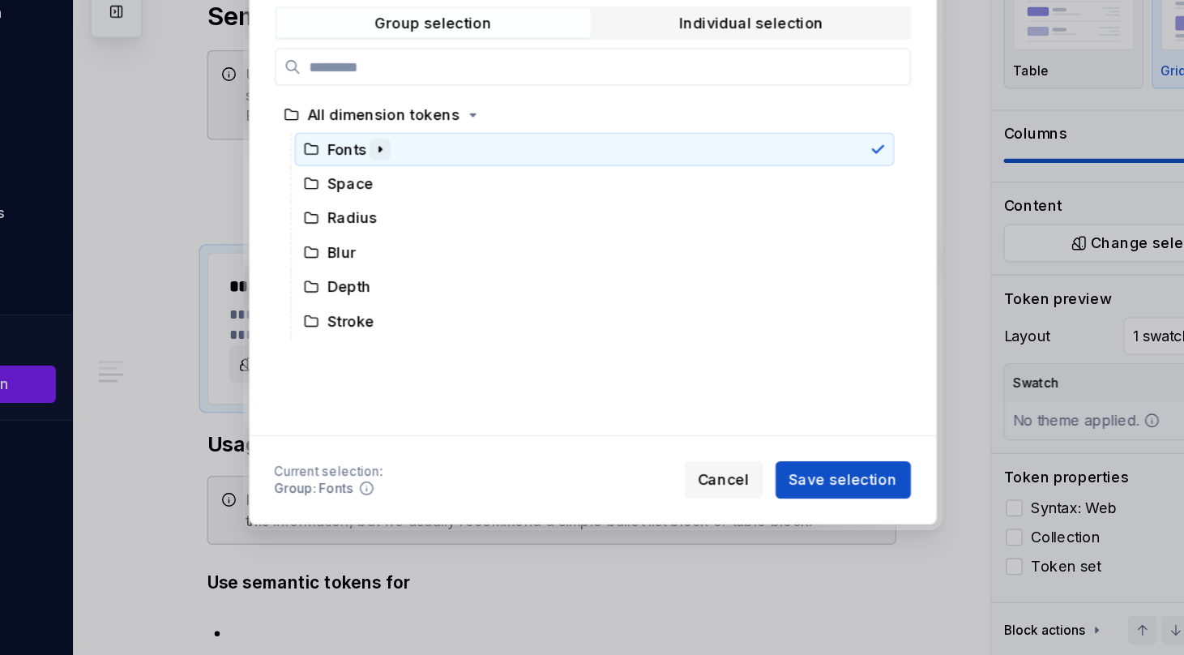
click at [426, 261] on icon "button" at bounding box center [427, 261] width 13 height 13
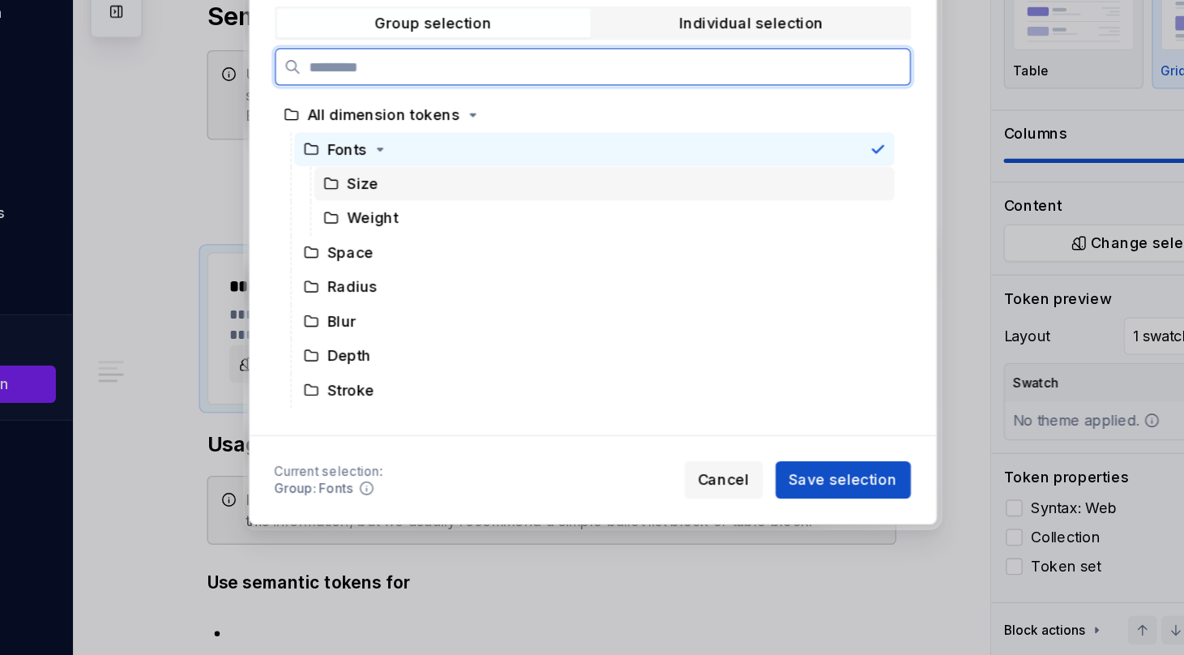
click at [415, 284] on div "Size" at bounding box center [414, 288] width 24 height 16
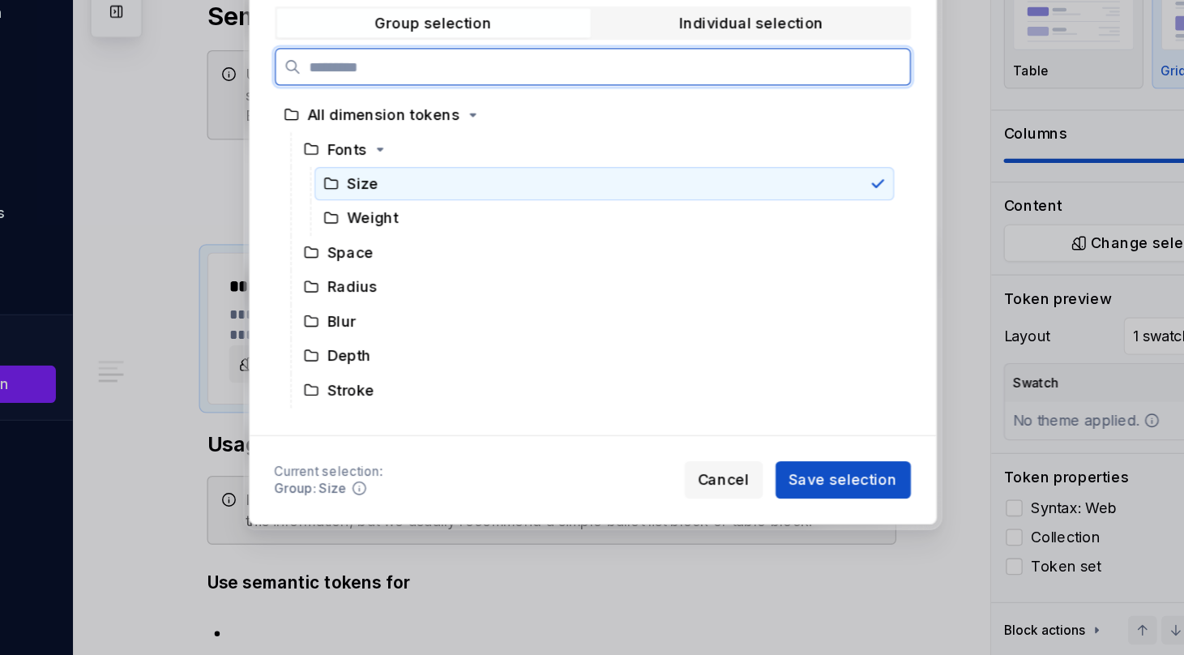
click at [415, 284] on div "Size" at bounding box center [414, 288] width 24 height 16
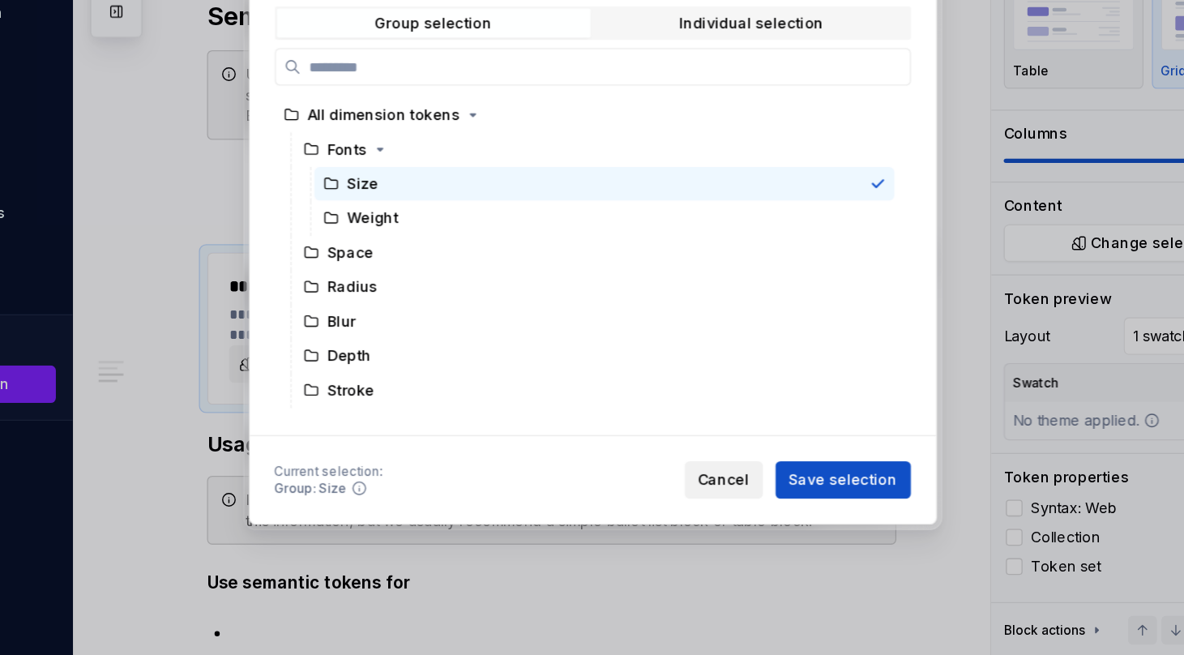
click at [690, 519] on span "Cancel" at bounding box center [694, 519] width 40 height 16
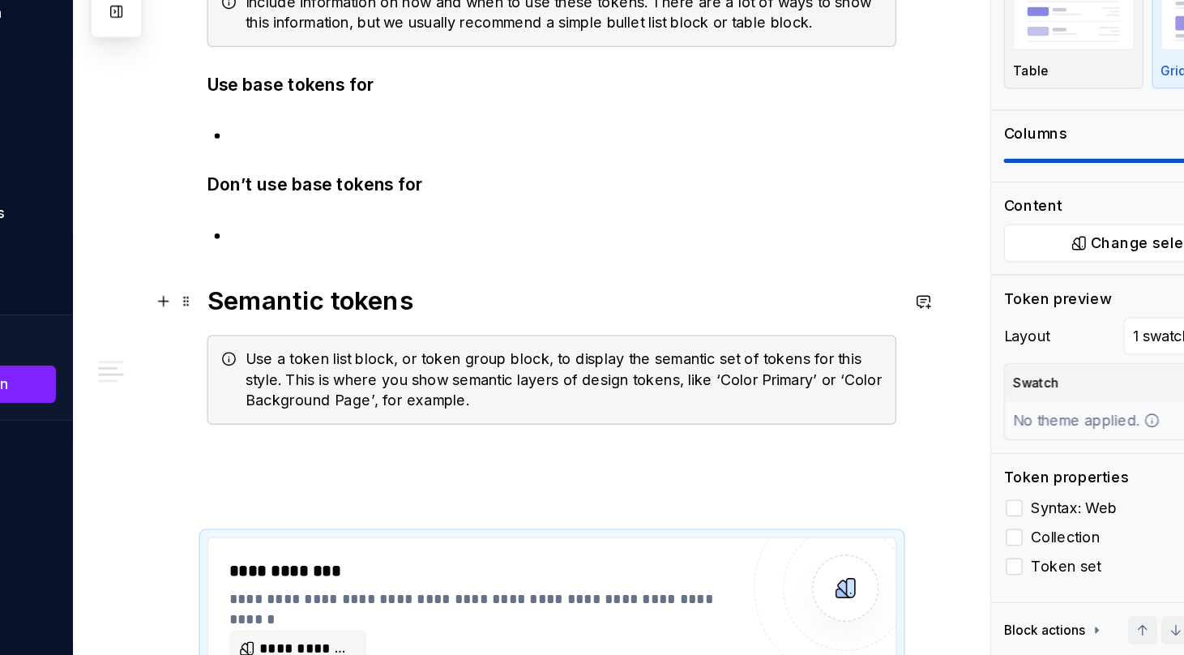
scroll to position [788, 0]
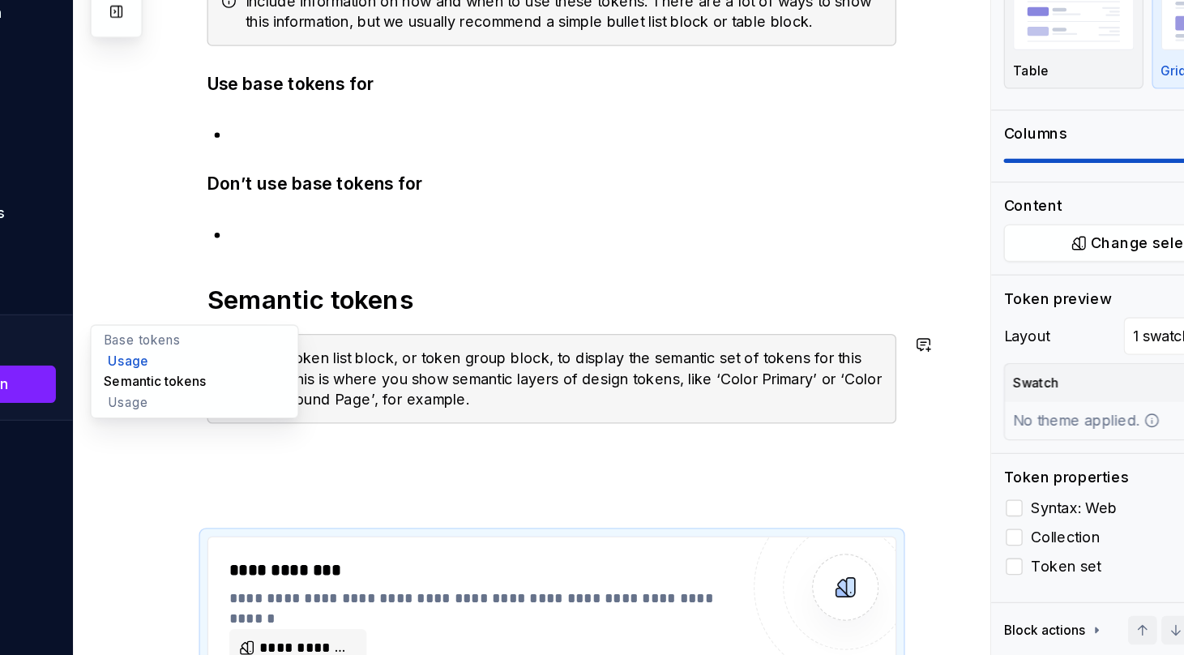
click at [271, 443] on button "Semantic tokens" at bounding box center [283, 442] width 154 height 16
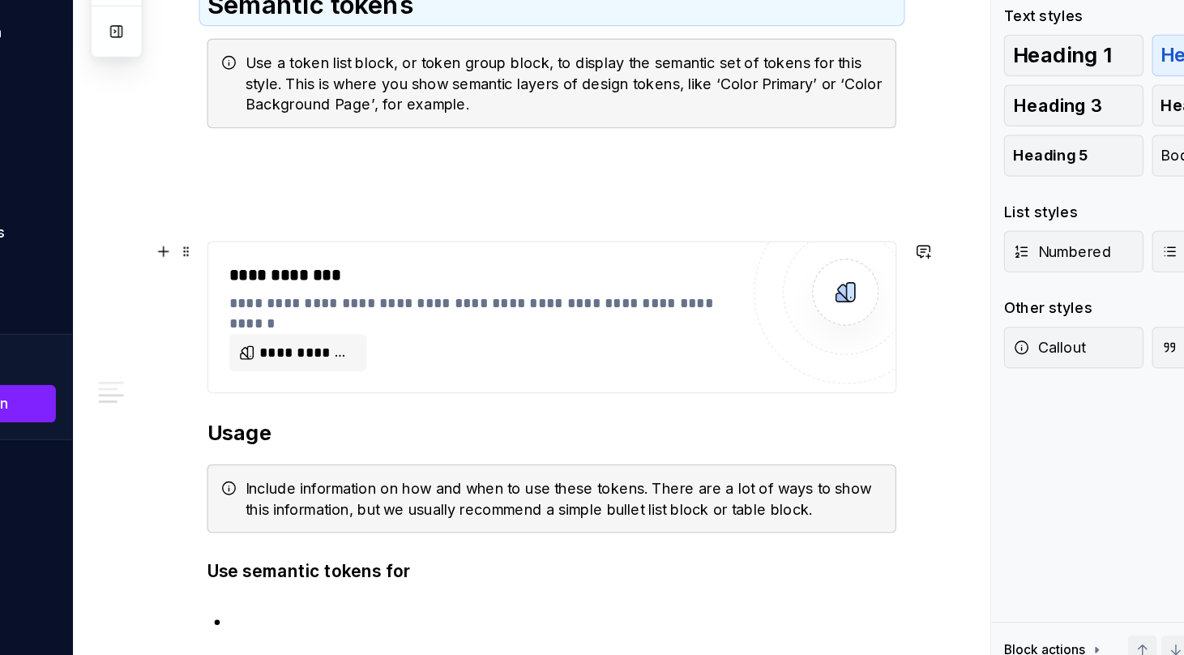
scroll to position [1044, 0]
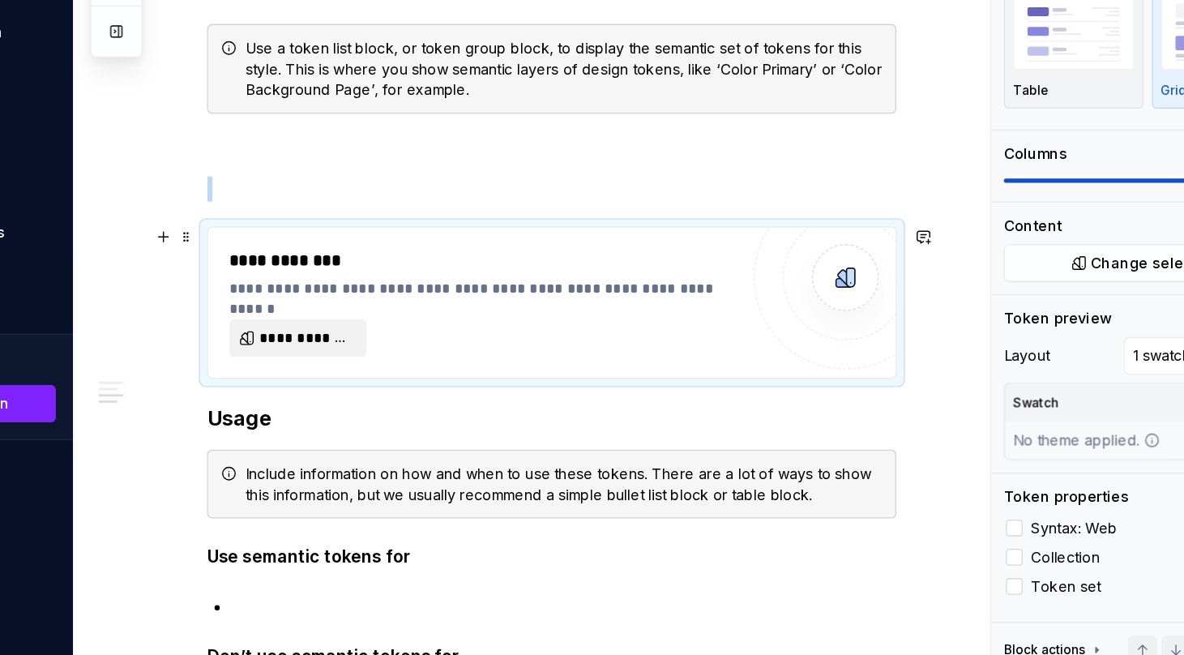
click at [387, 394] on span "**********" at bounding box center [369, 392] width 73 height 16
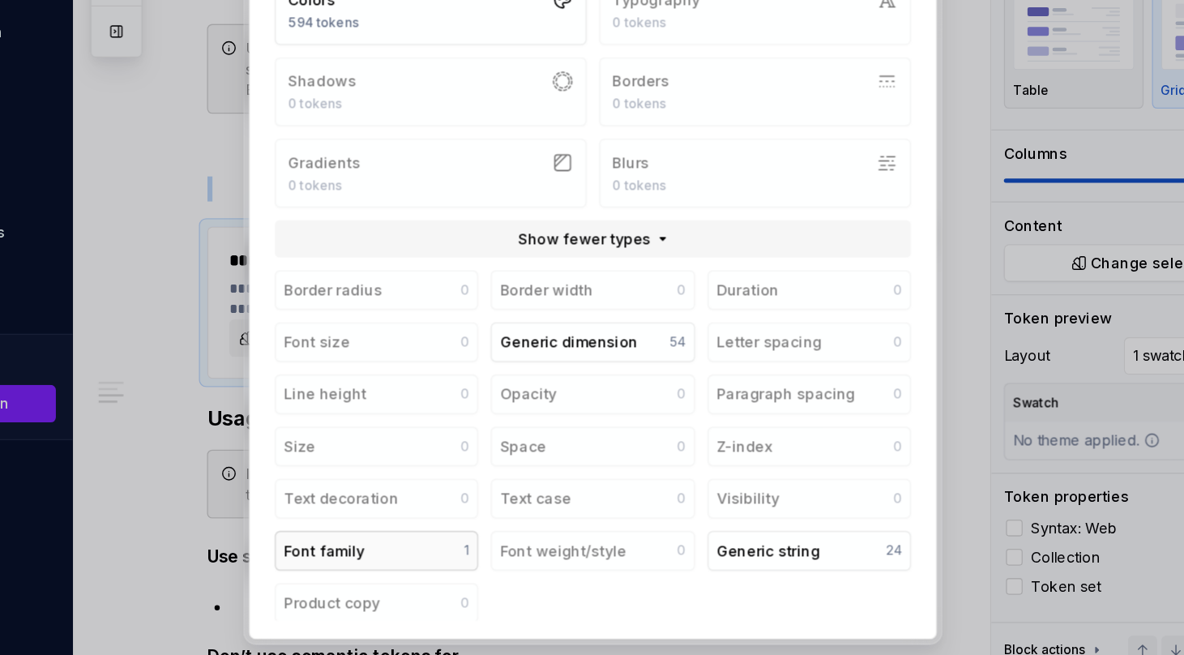
click at [439, 558] on button "Font family 1" at bounding box center [424, 557] width 158 height 31
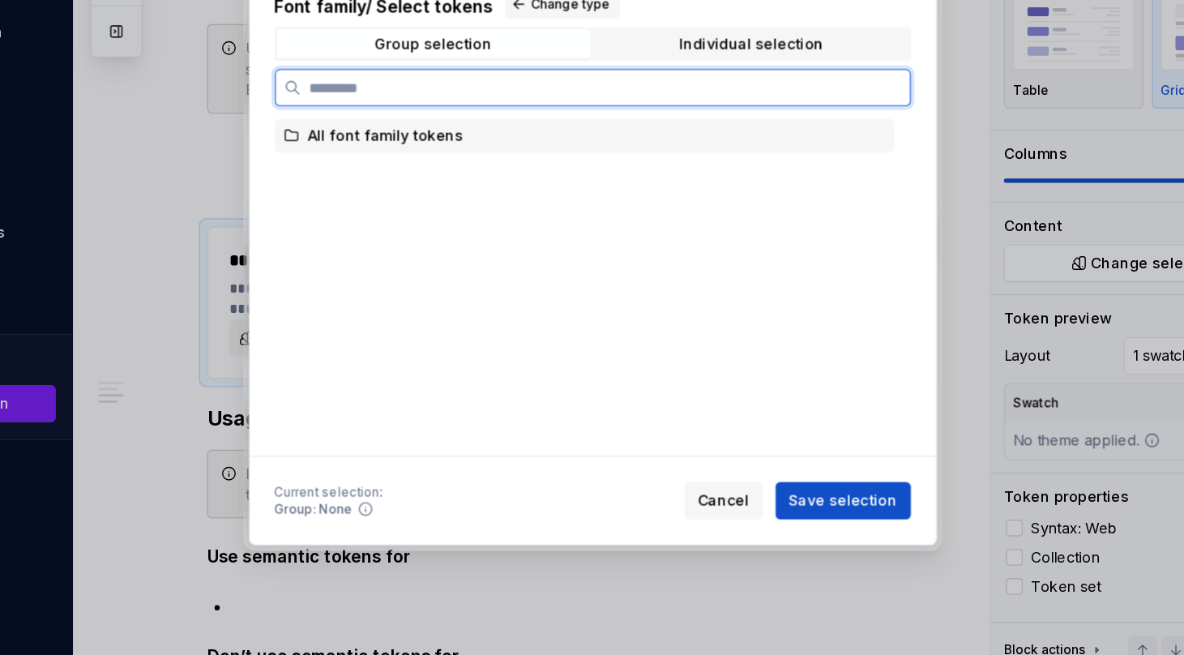
click at [468, 243] on div "All font family tokens" at bounding box center [431, 235] width 121 height 16
click at [466, 238] on div "All font family tokens" at bounding box center [431, 235] width 121 height 16
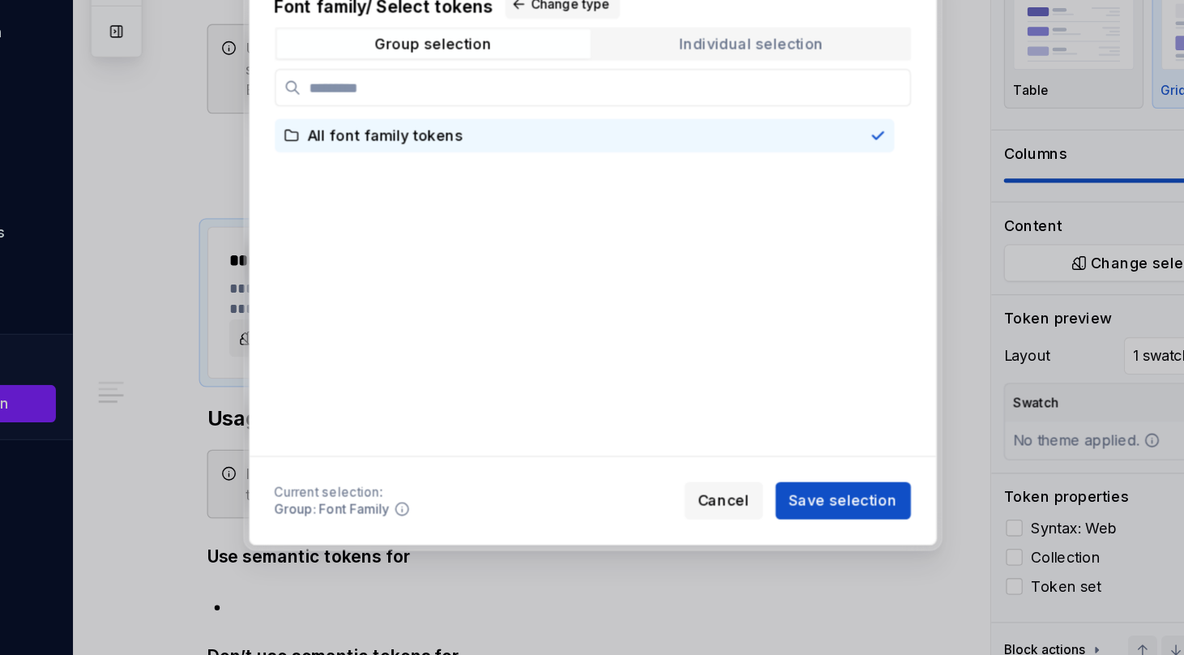
click at [691, 159] on div "Individual selection" at bounding box center [716, 163] width 112 height 13
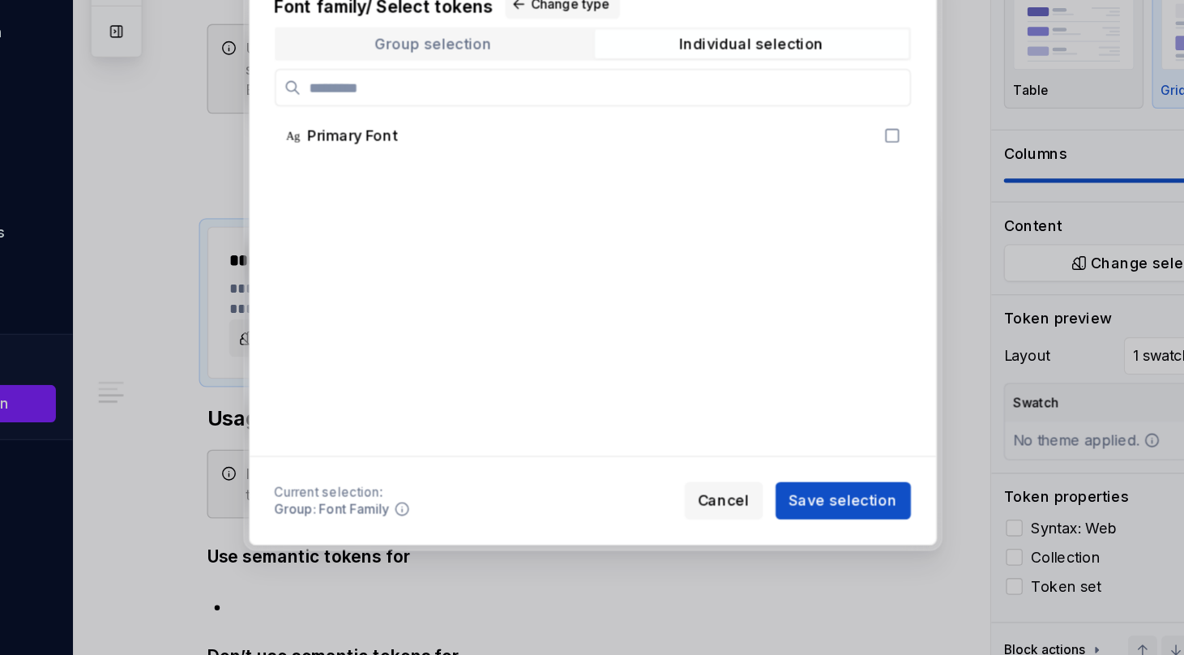
click at [507, 166] on div "Group selection" at bounding box center [468, 163] width 91 height 13
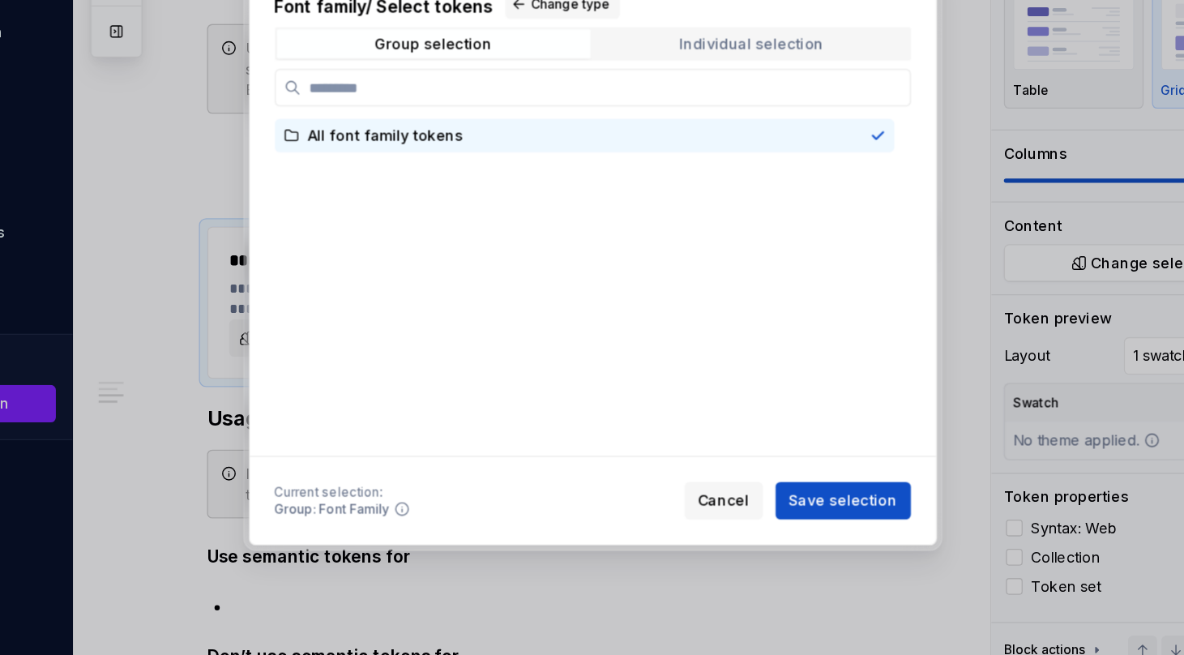
click at [659, 163] on span "Individual selection" at bounding box center [716, 163] width 244 height 23
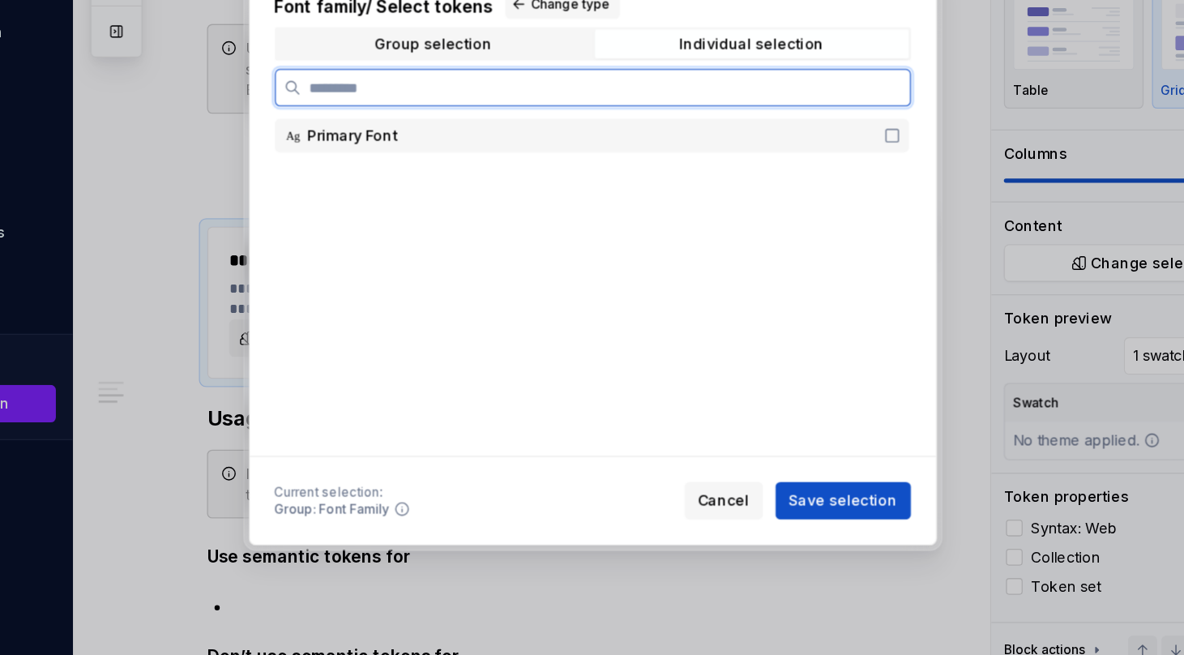
click at [517, 227] on div "Primary Font" at bounding box center [590, 235] width 438 height 16
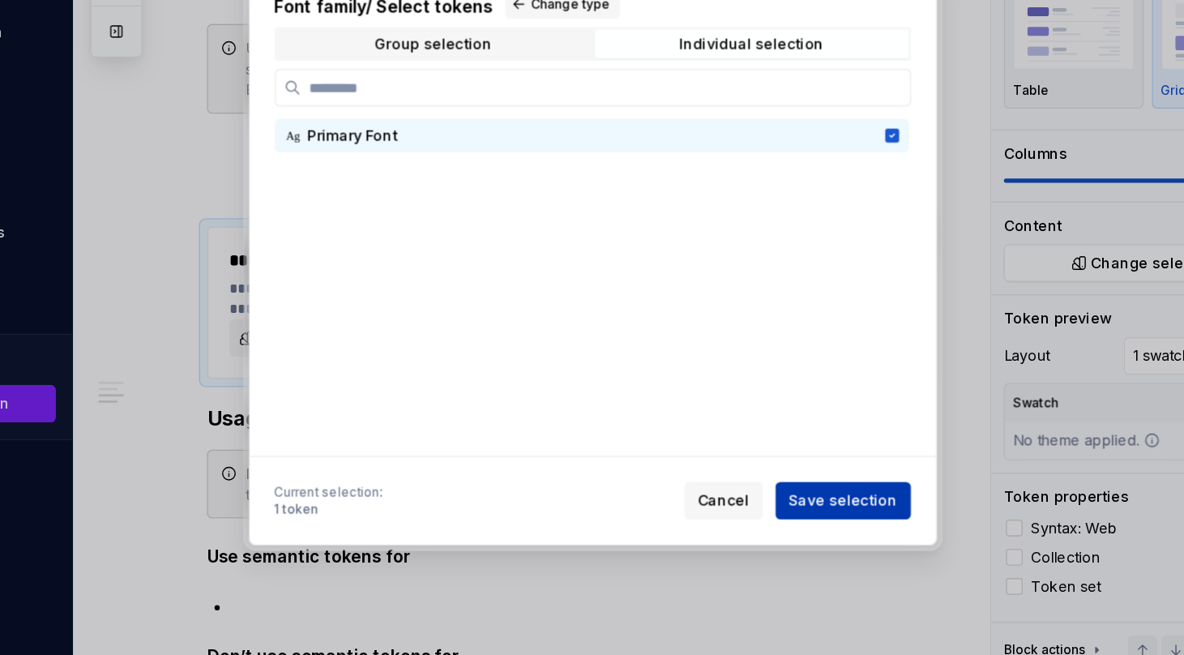
click at [791, 519] on span "Save selection" at bounding box center [787, 519] width 84 height 16
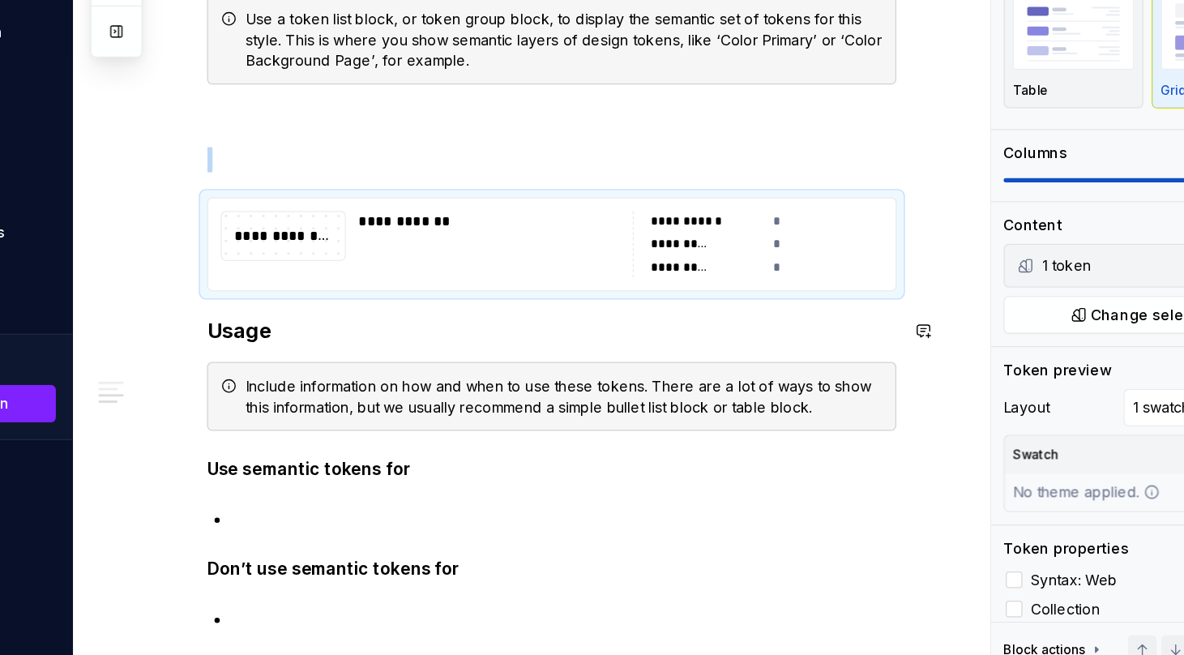
scroll to position [1069, 0]
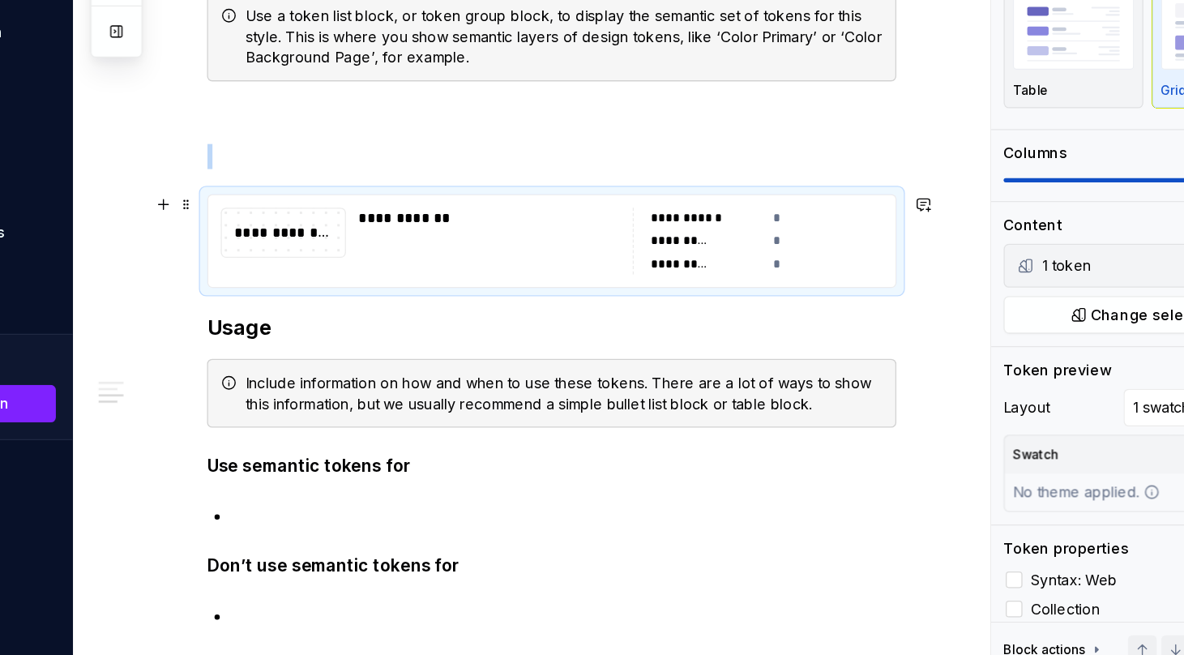
click at [451, 301] on div "**********" at bounding box center [516, 299] width 212 height 16
click at [380, 315] on div "**********" at bounding box center [352, 310] width 96 height 18
click at [360, 312] on div "**********" at bounding box center [352, 310] width 96 height 18
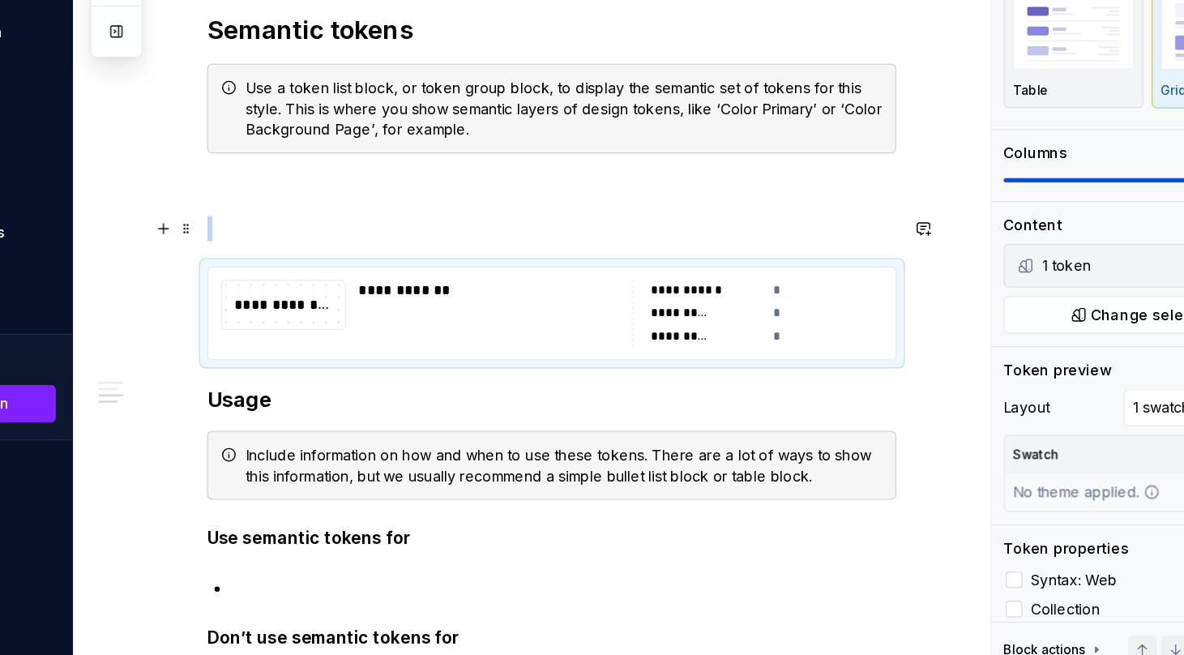
scroll to position [1004, 0]
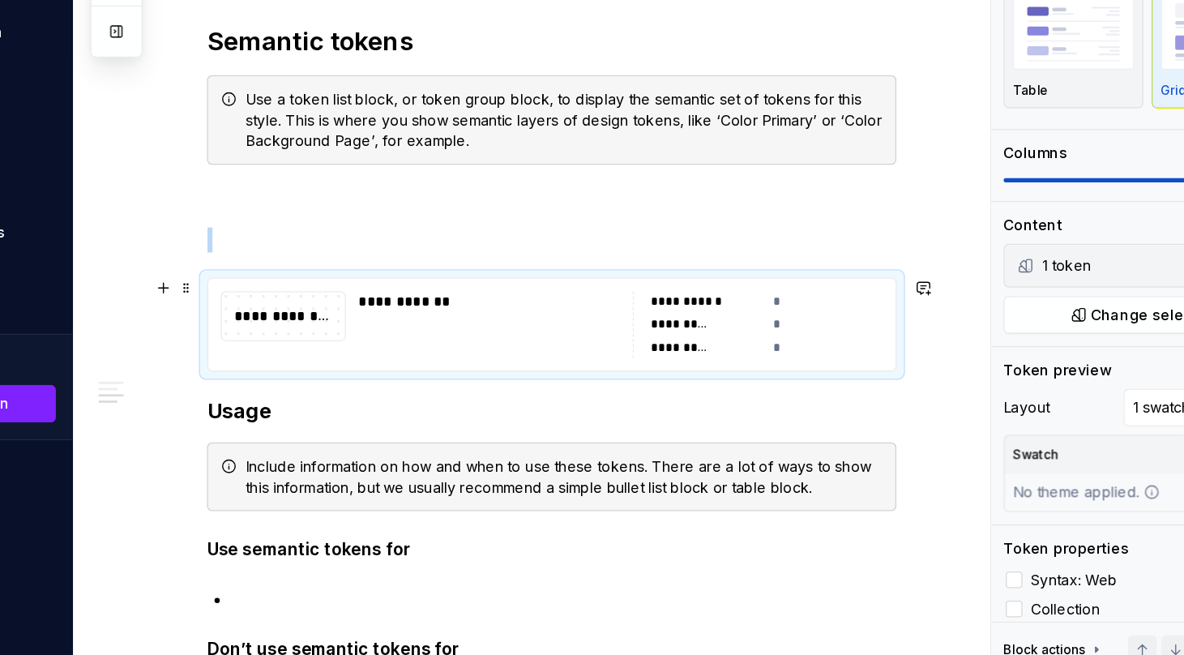
click at [665, 382] on div "**********" at bounding box center [660, 381] width 47 height 13
click at [737, 363] on div "**********" at bounding box center [720, 382] width 195 height 52
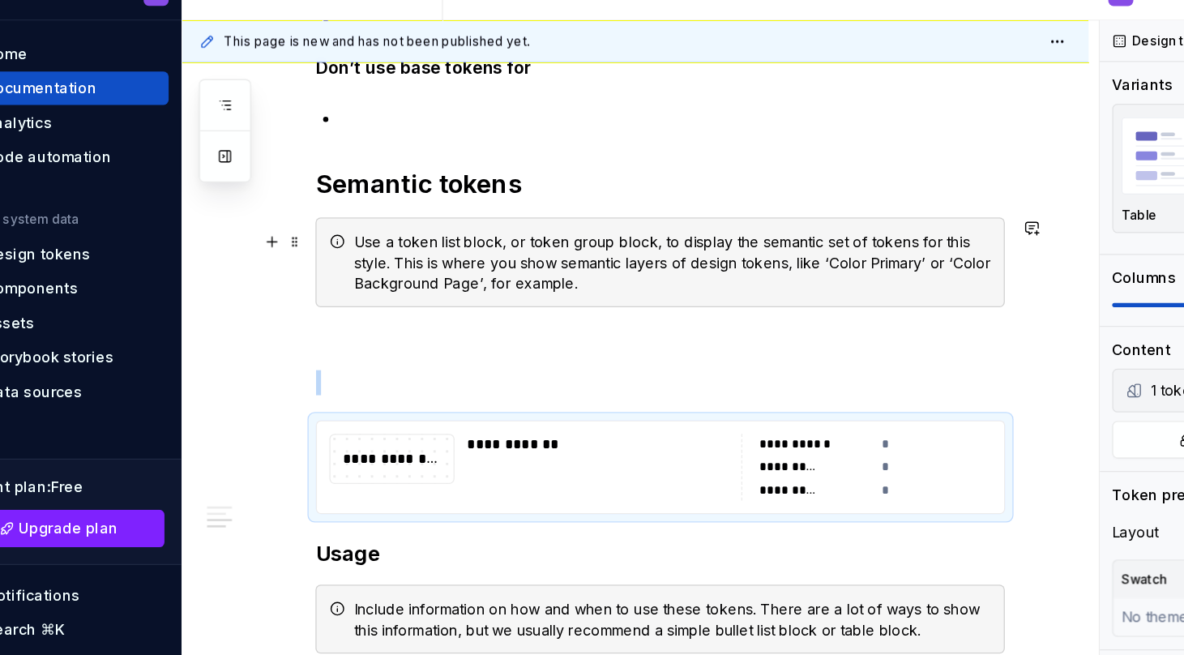
scroll to position [985, 0]
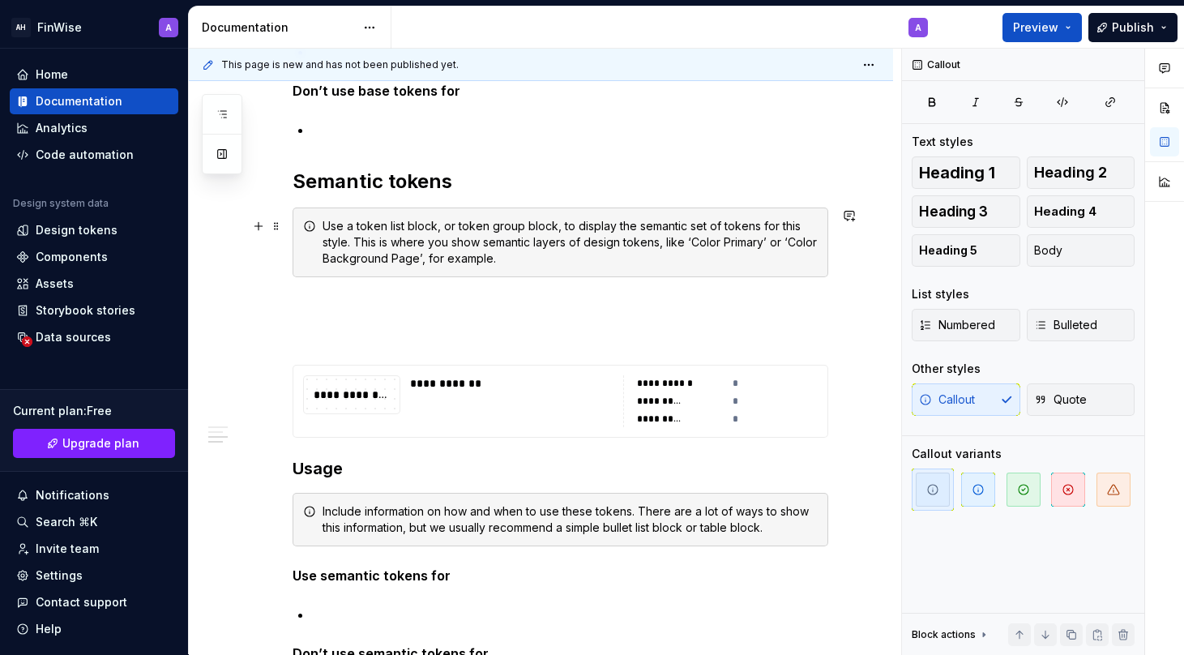
click at [413, 228] on div "Use a token list block, or token group block, to display the semantic set of to…" at bounding box center [570, 242] width 495 height 49
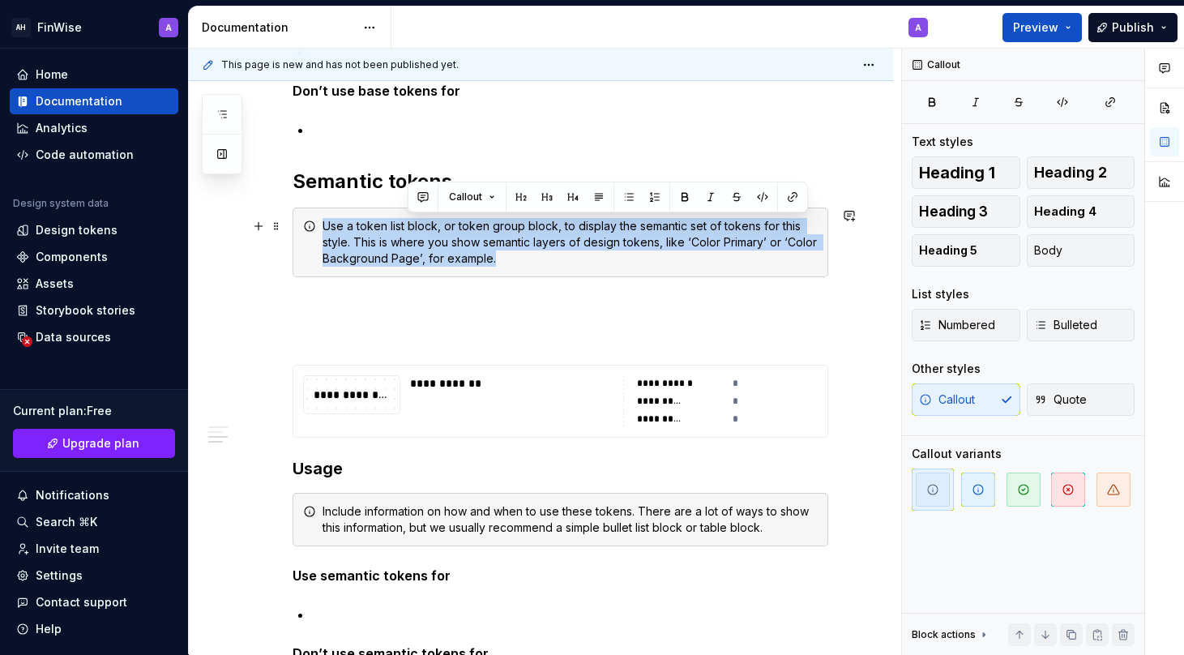
click at [413, 228] on div "Use a token list block, or token group block, to display the semantic set of to…" at bounding box center [570, 242] width 495 height 49
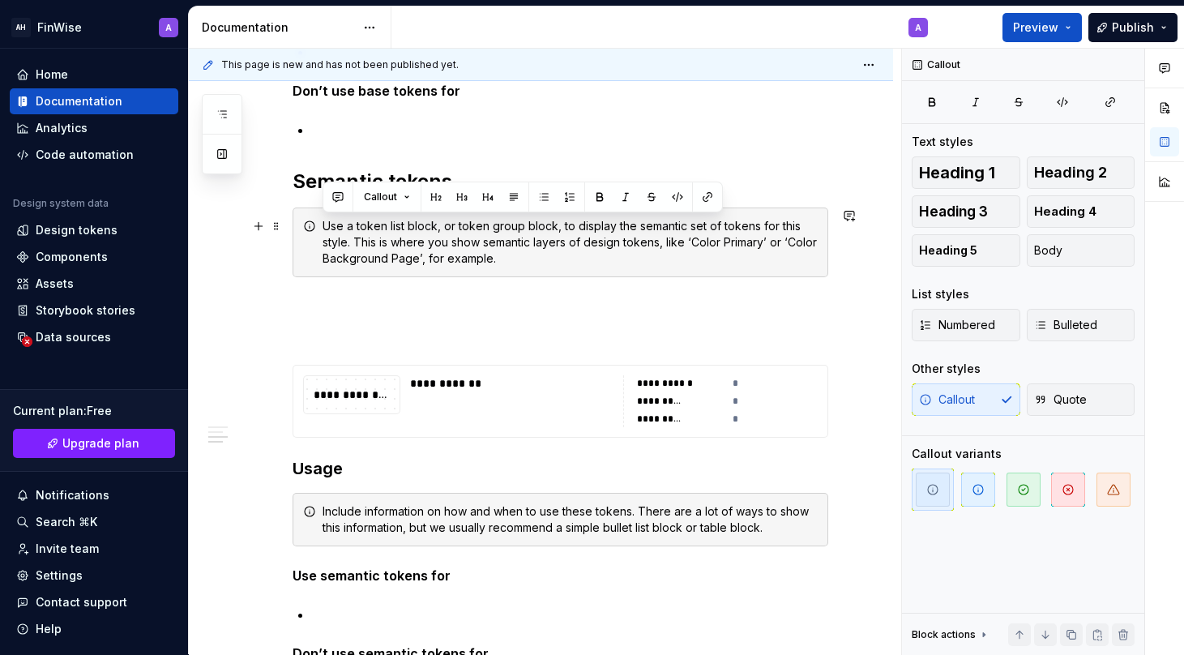
click at [310, 229] on icon at bounding box center [309, 226] width 13 height 13
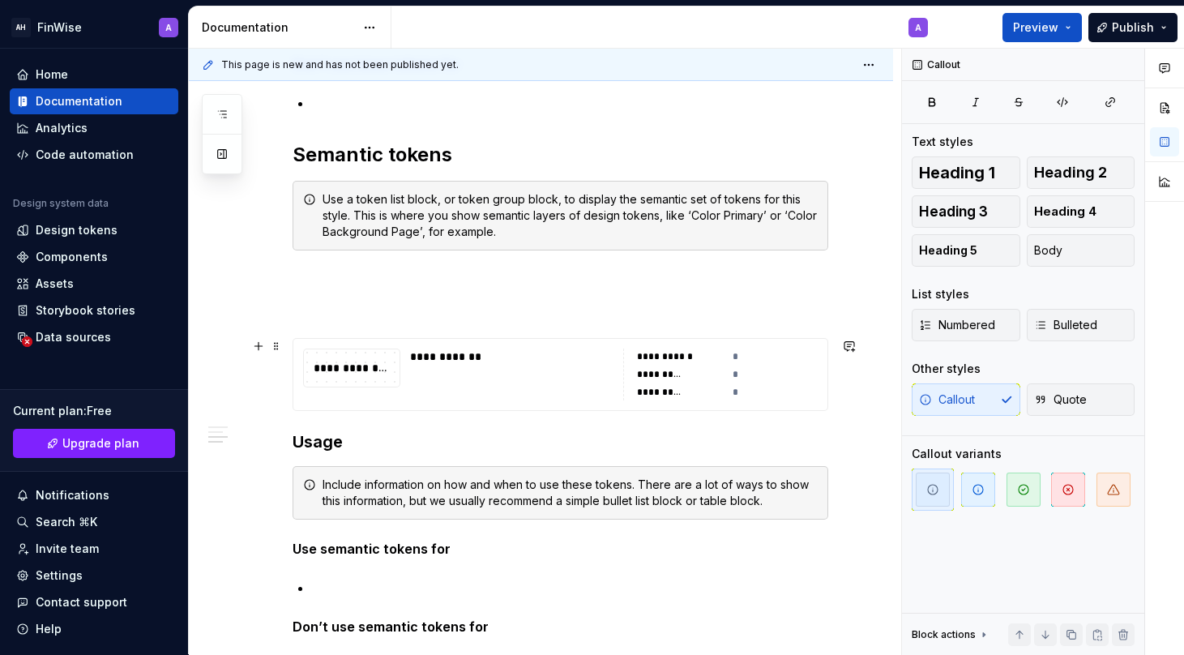
scroll to position [1212, 0]
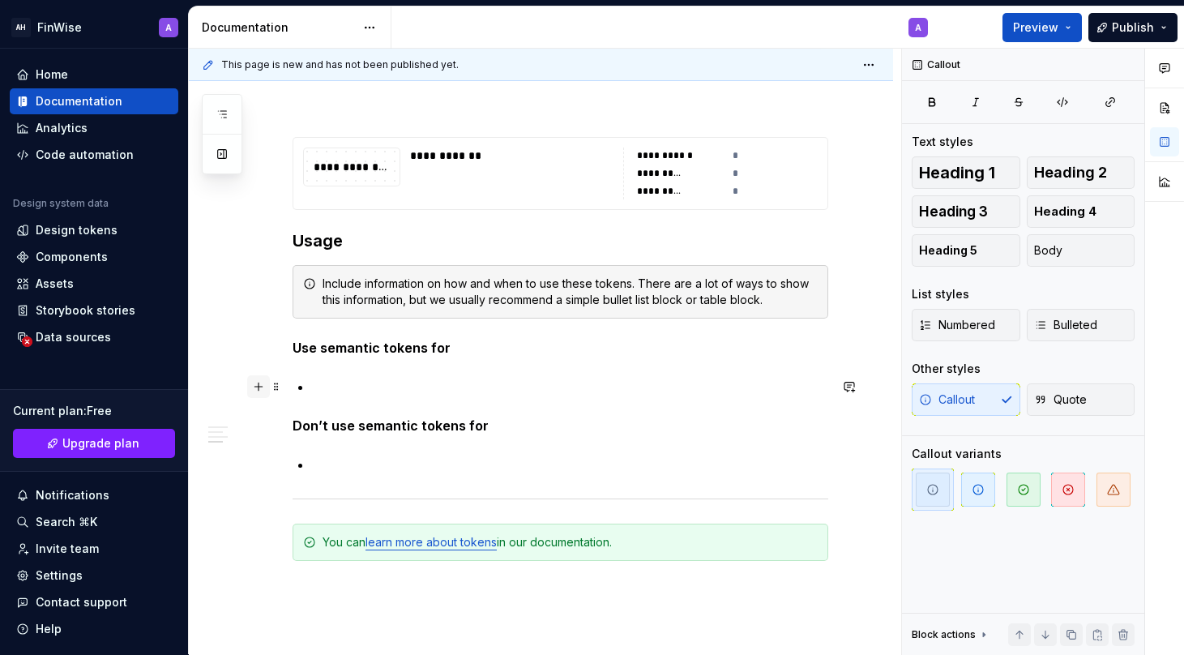
click at [257, 386] on button "button" at bounding box center [258, 386] width 23 height 23
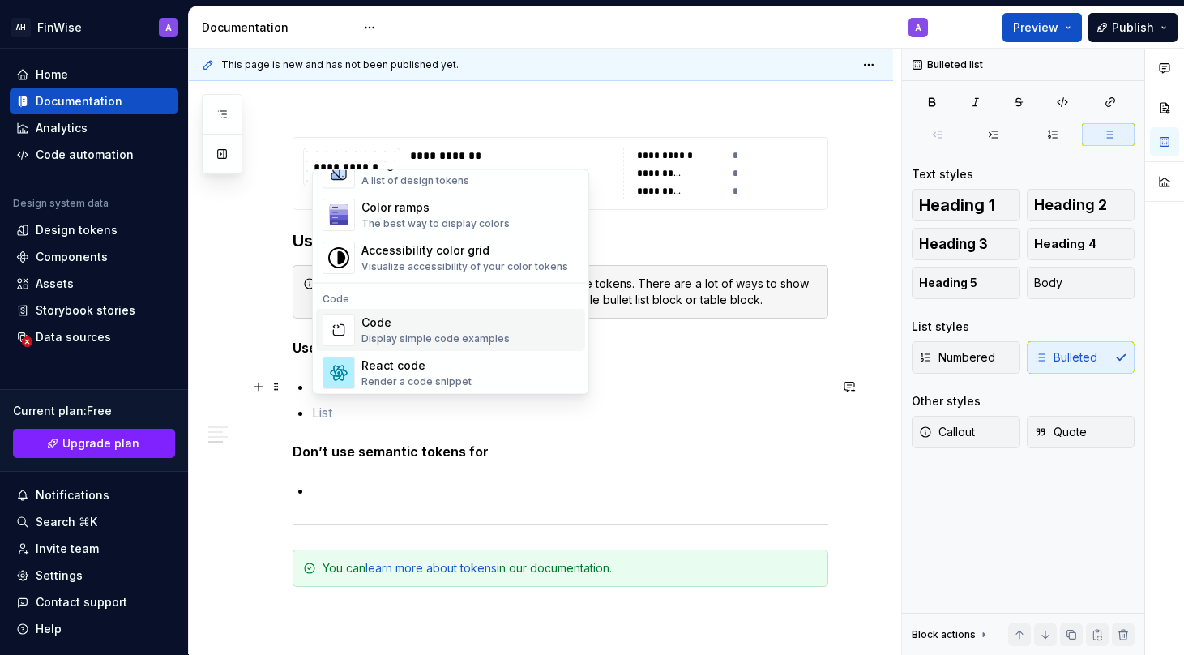
scroll to position [1216, 0]
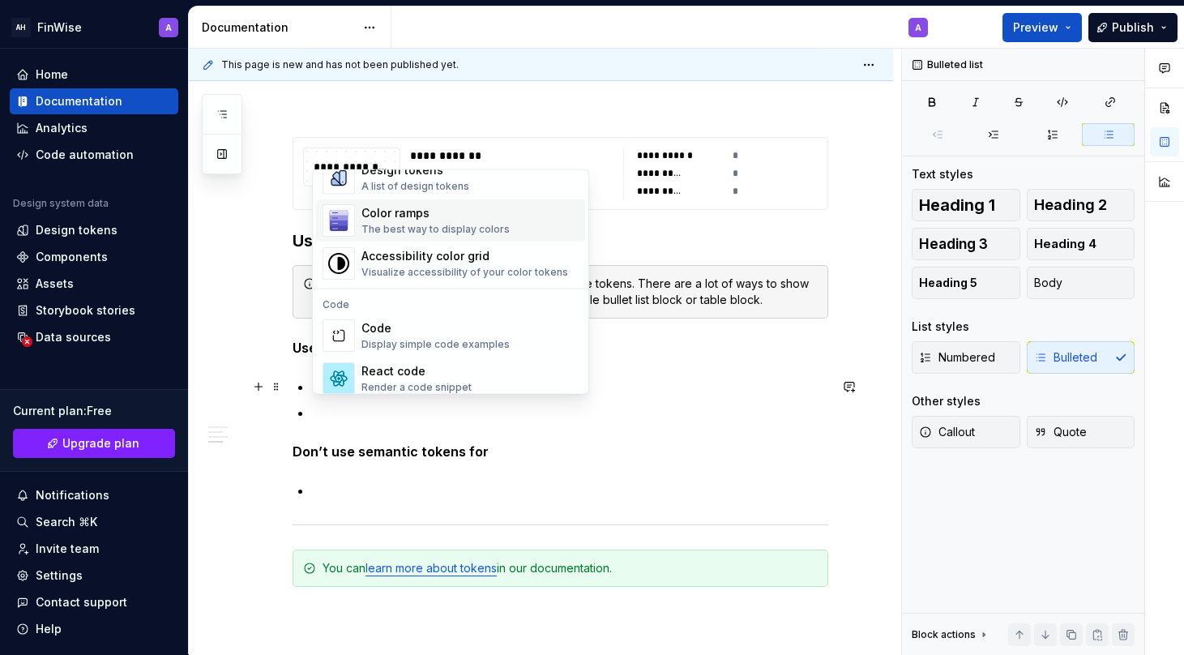
click at [430, 220] on div "Color ramps" at bounding box center [435, 214] width 148 height 16
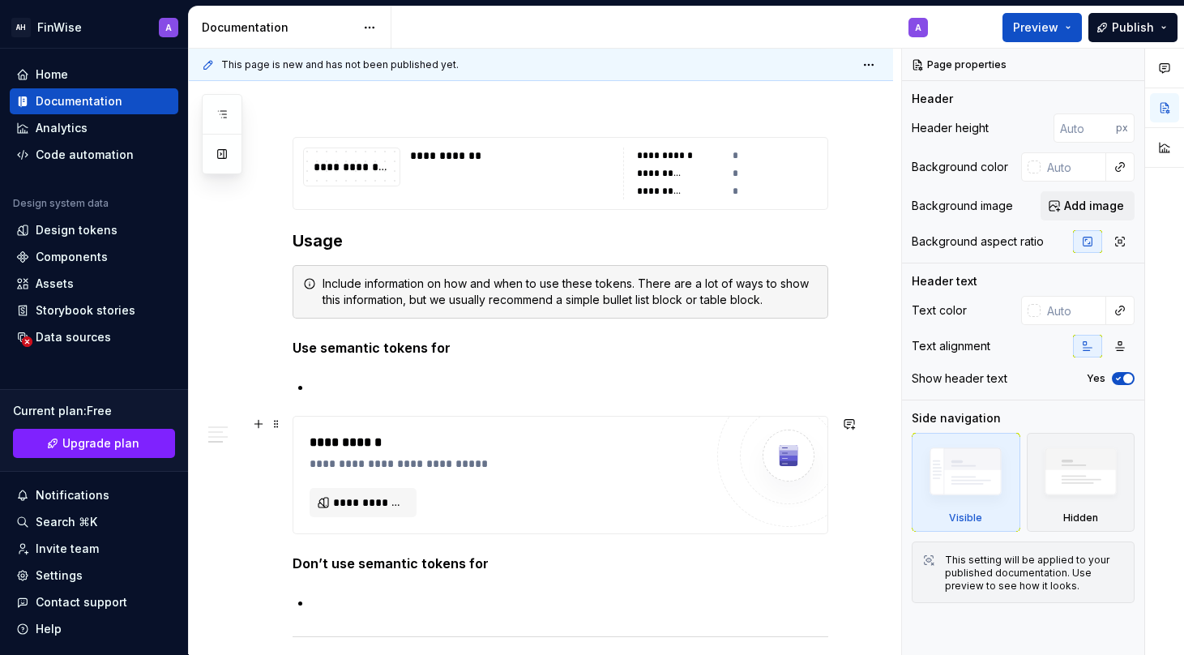
click at [810, 465] on div at bounding box center [789, 456] width 52 height 52
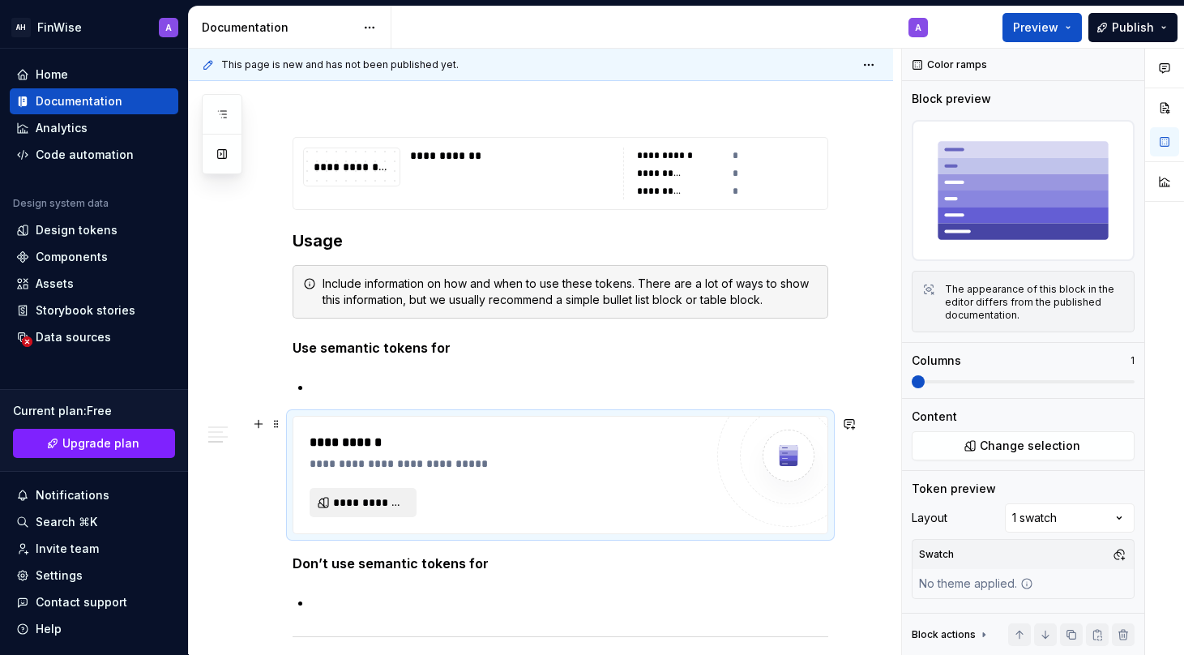
click at [378, 495] on span "**********" at bounding box center [369, 502] width 73 height 16
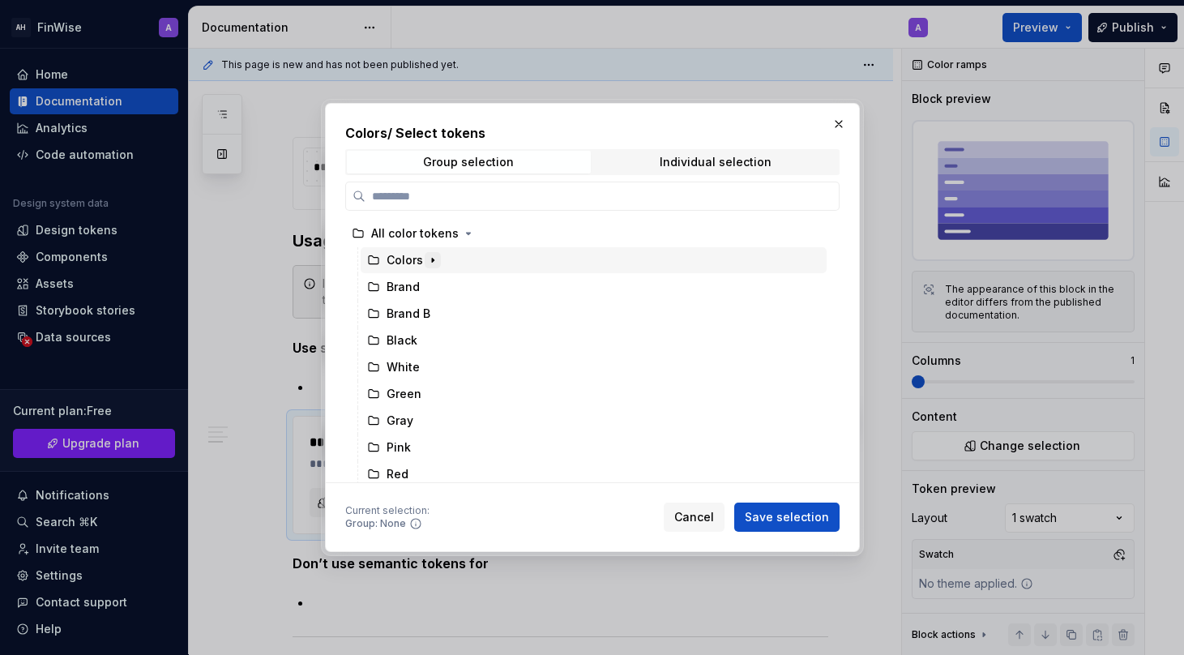
scroll to position [59, 0]
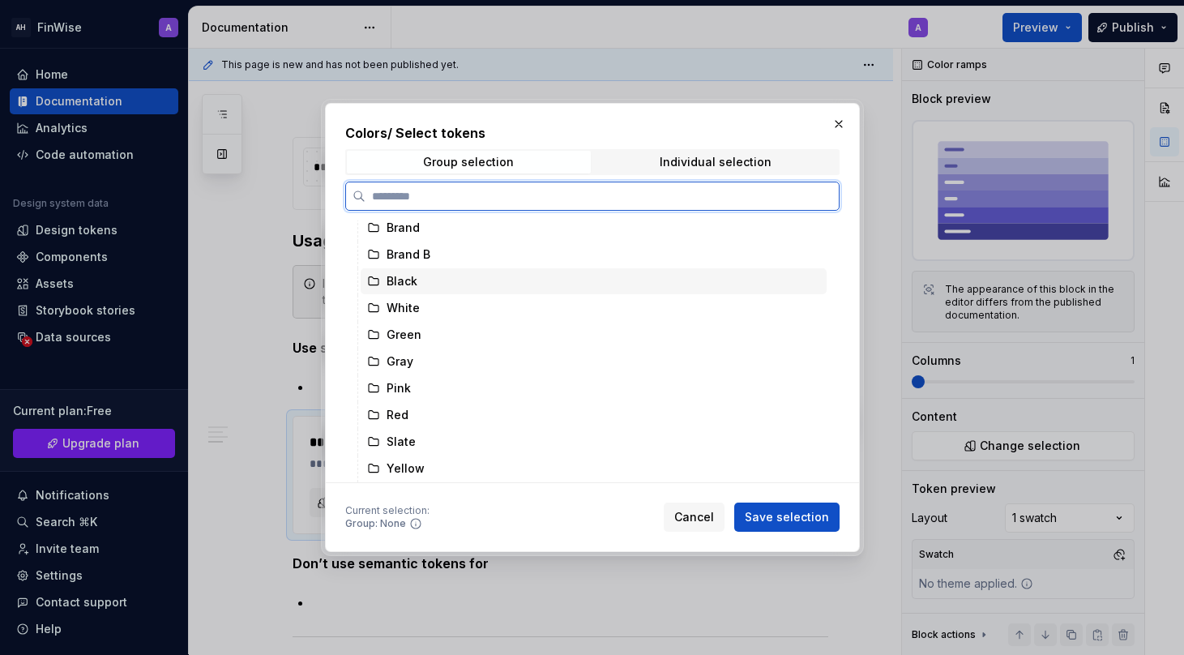
click at [414, 280] on div "Black" at bounding box center [402, 281] width 31 height 16
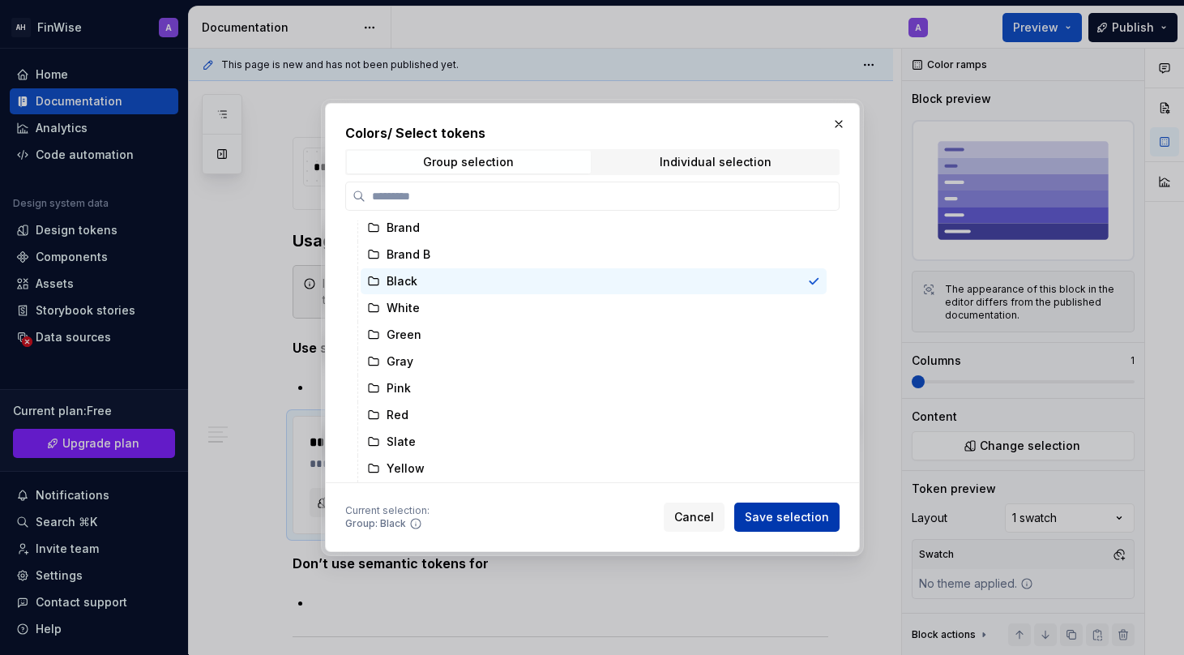
click at [801, 510] on span "Save selection" at bounding box center [787, 517] width 84 height 16
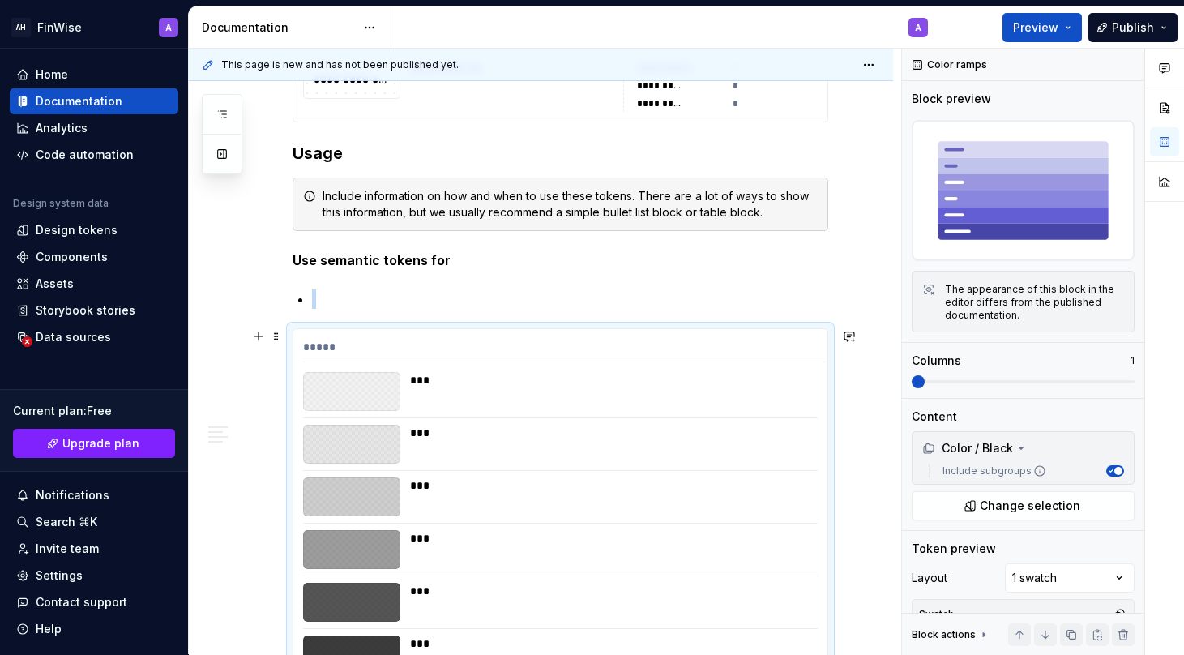
scroll to position [1246, 0]
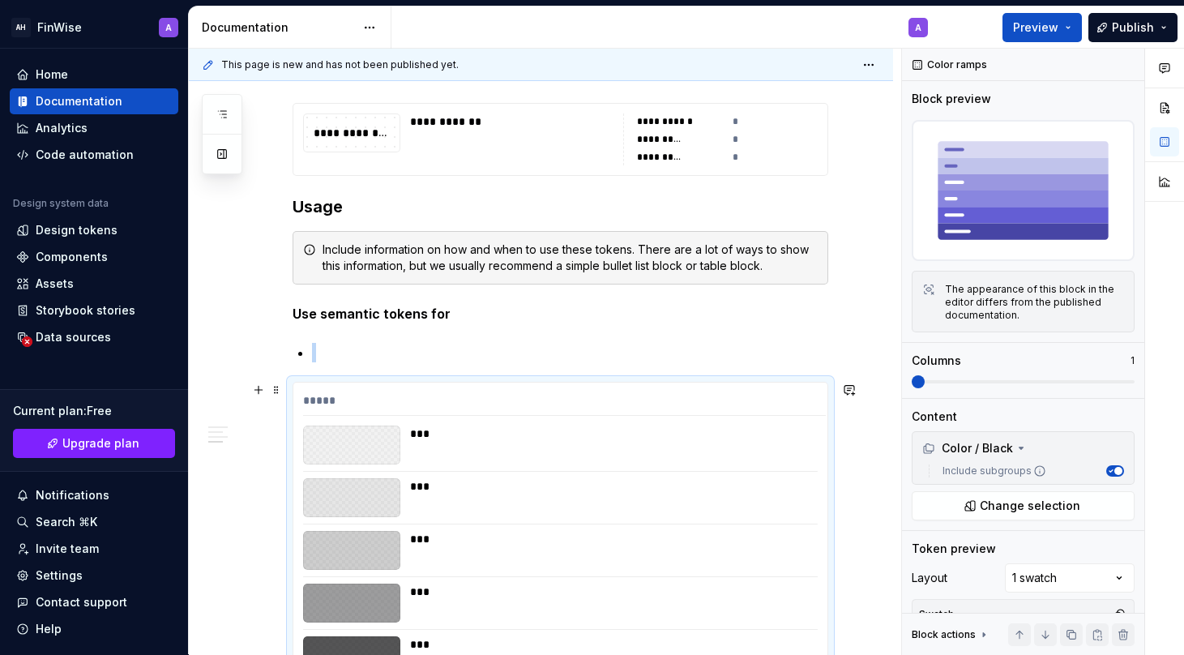
click at [353, 434] on div at bounding box center [351, 444] width 97 height 39
click at [257, 391] on button "button" at bounding box center [258, 389] width 23 height 23
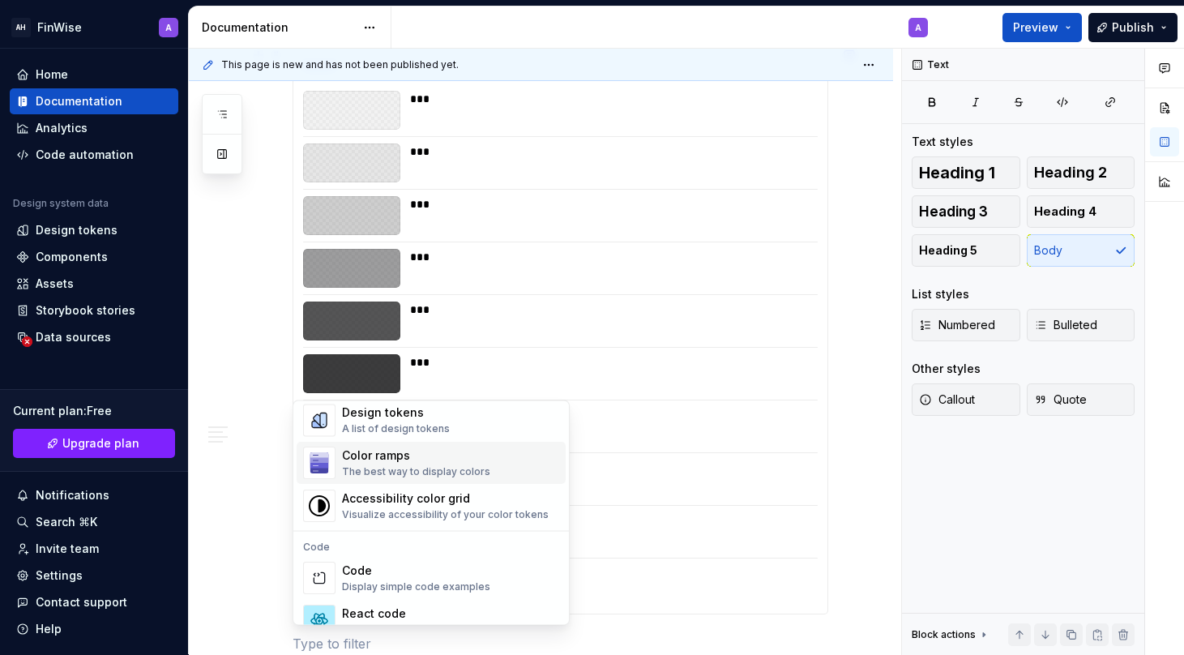
scroll to position [1190, 0]
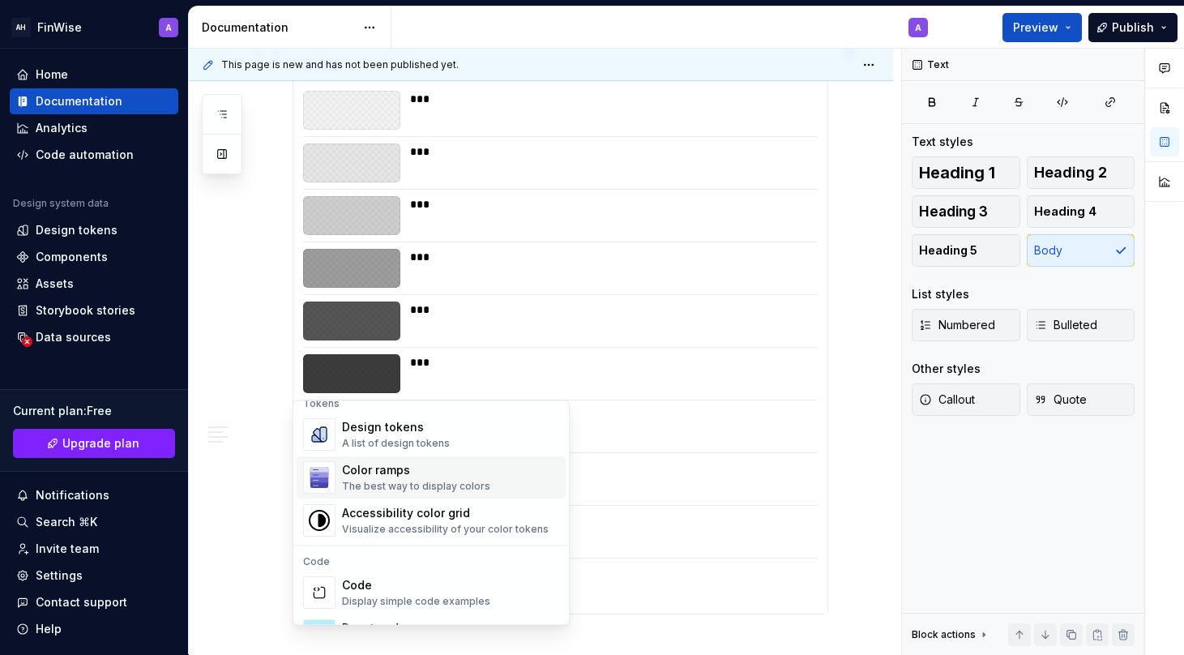
click at [376, 476] on div "Color ramps" at bounding box center [416, 471] width 148 height 16
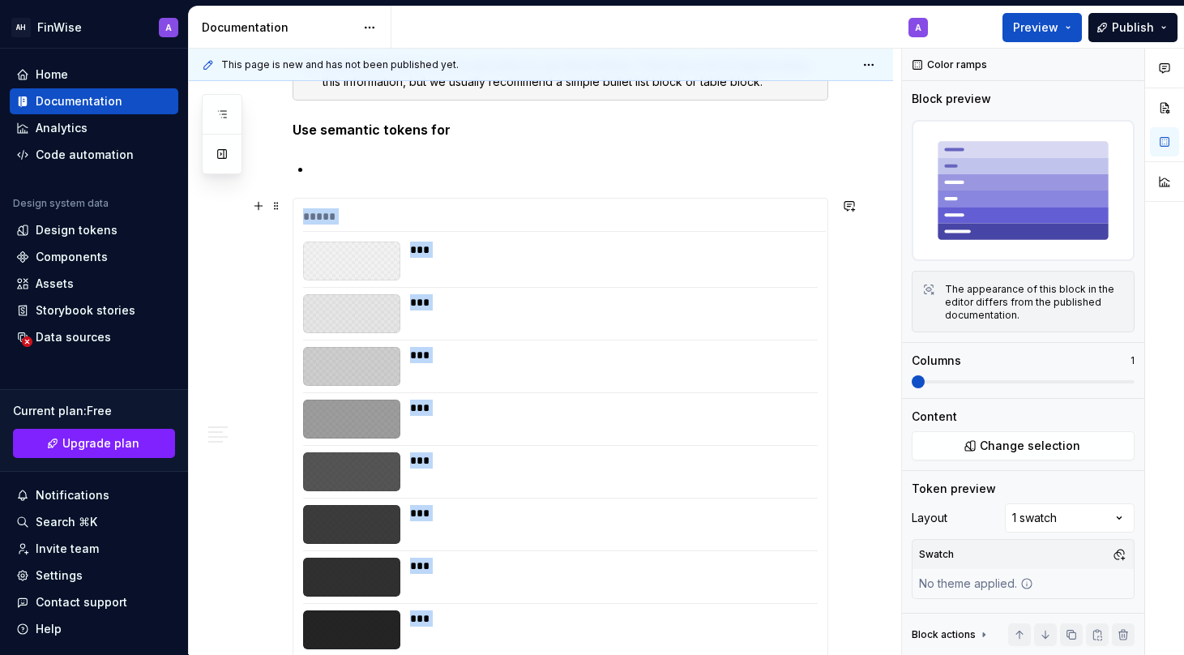
scroll to position [1470, 0]
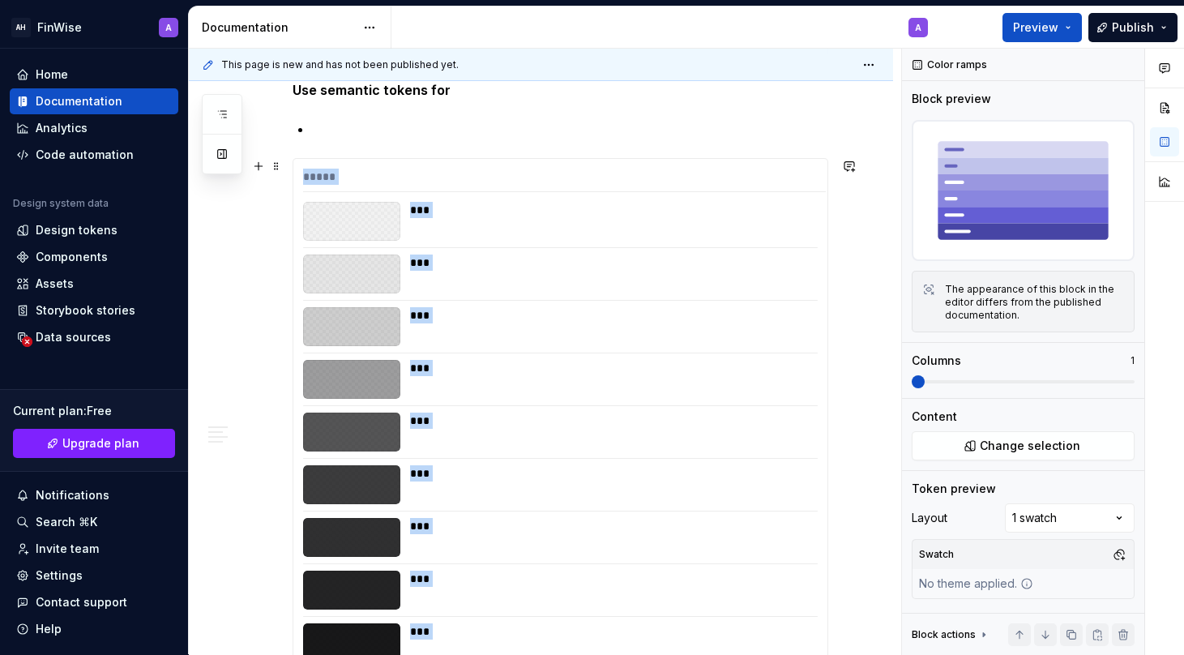
click at [490, 388] on div "***" at bounding box center [609, 379] width 398 height 39
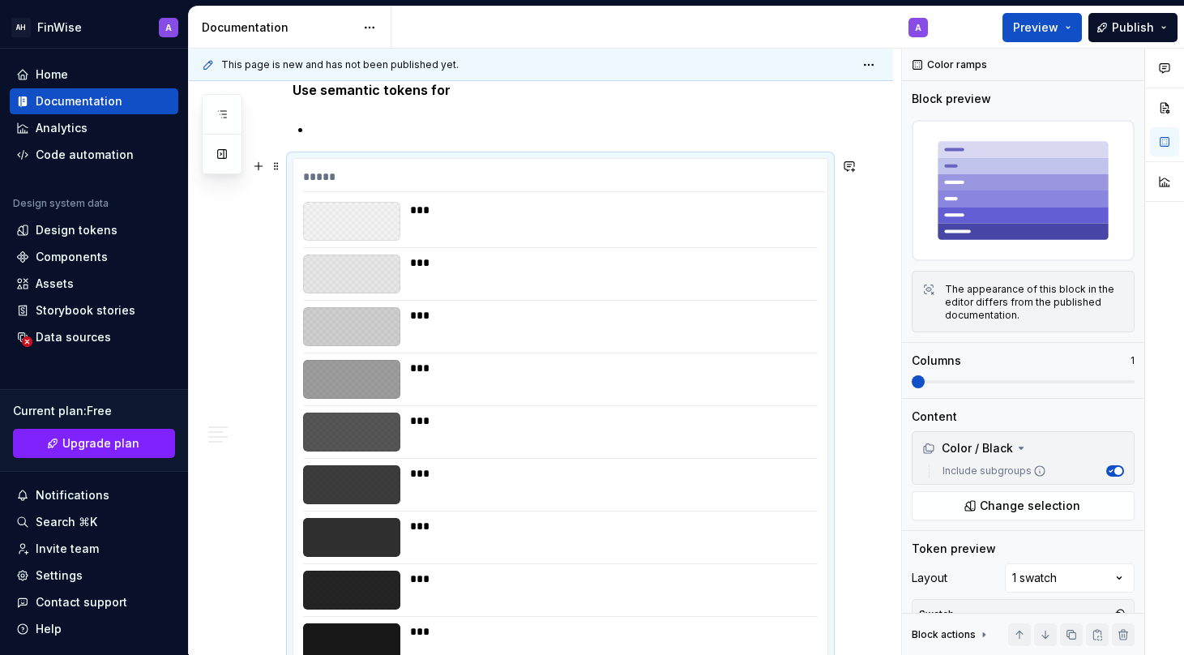
click at [332, 251] on div "***** *** *** *** *** *** *** *** *** *** ****" at bounding box center [560, 442] width 534 height 566
click at [353, 209] on div at bounding box center [351, 221] width 97 height 39
click at [284, 168] on div "**********" at bounding box center [541, 44] width 704 height 2476
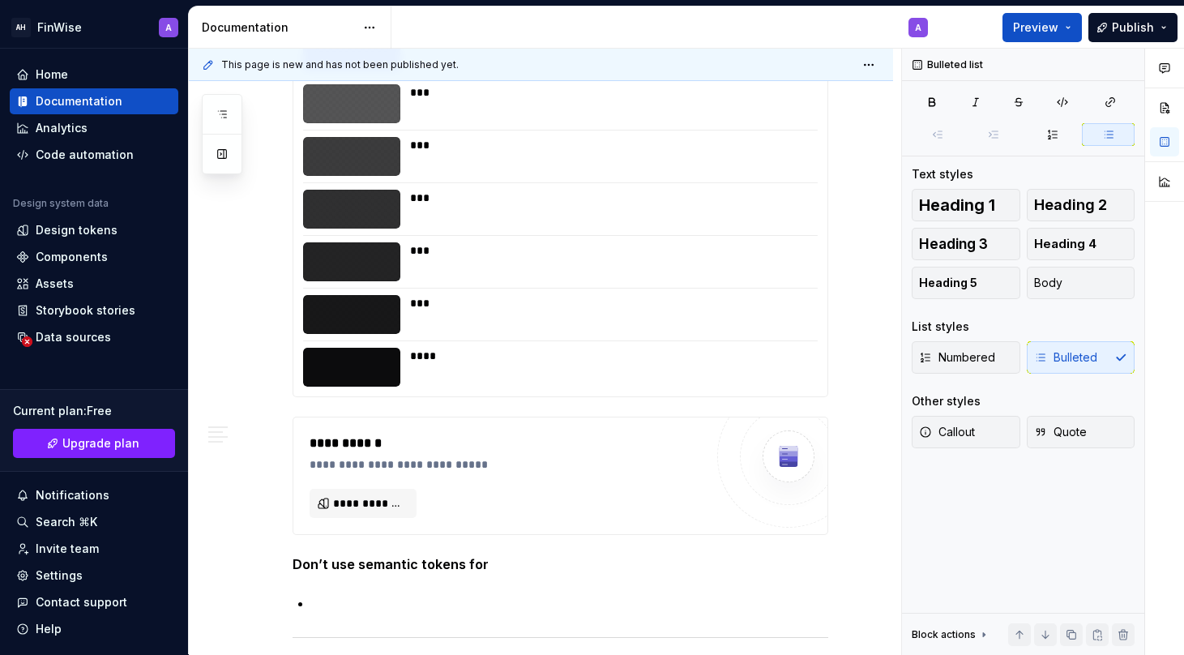
scroll to position [1879, 0]
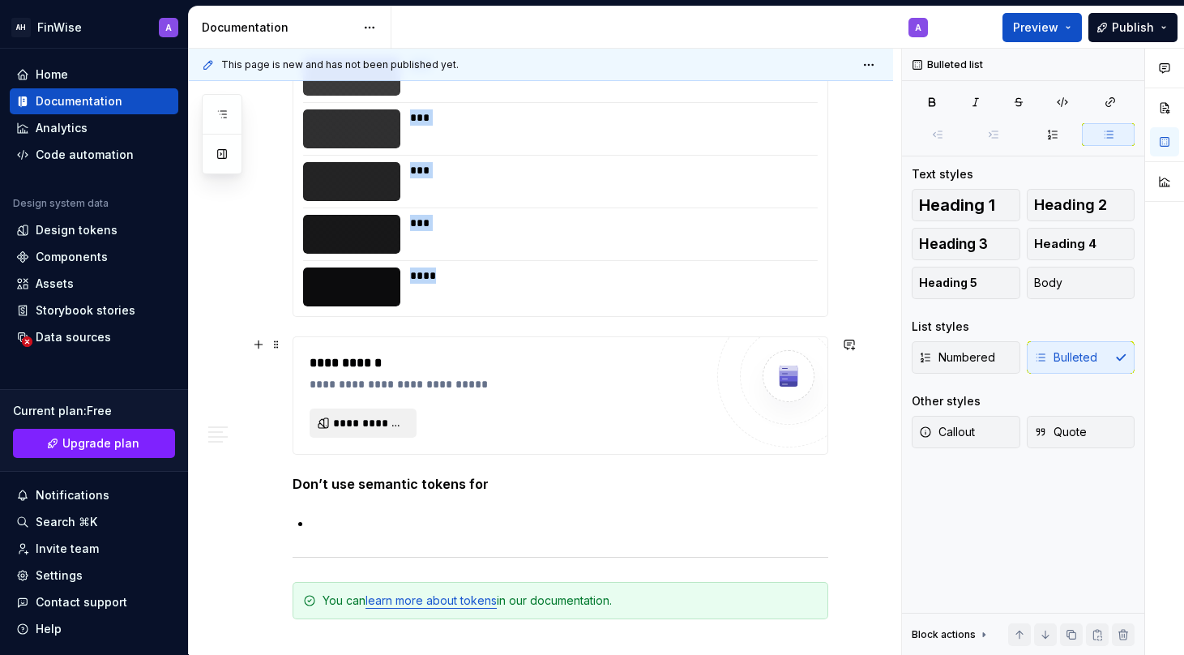
click at [383, 424] on span "**********" at bounding box center [369, 423] width 73 height 16
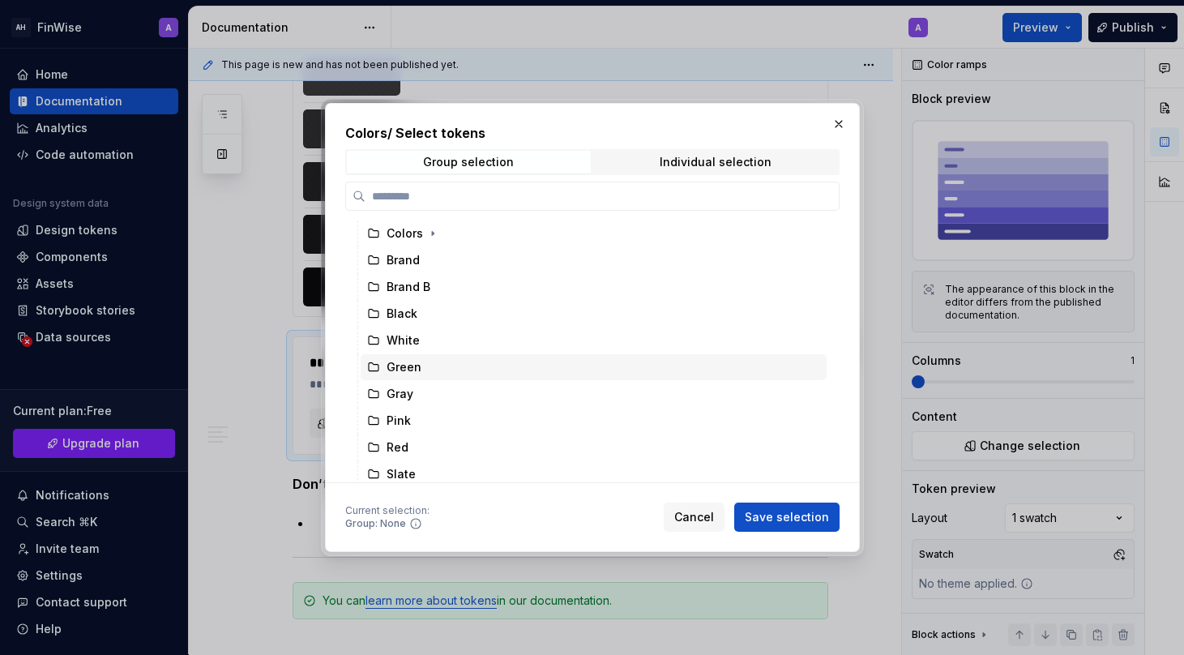
scroll to position [0, 0]
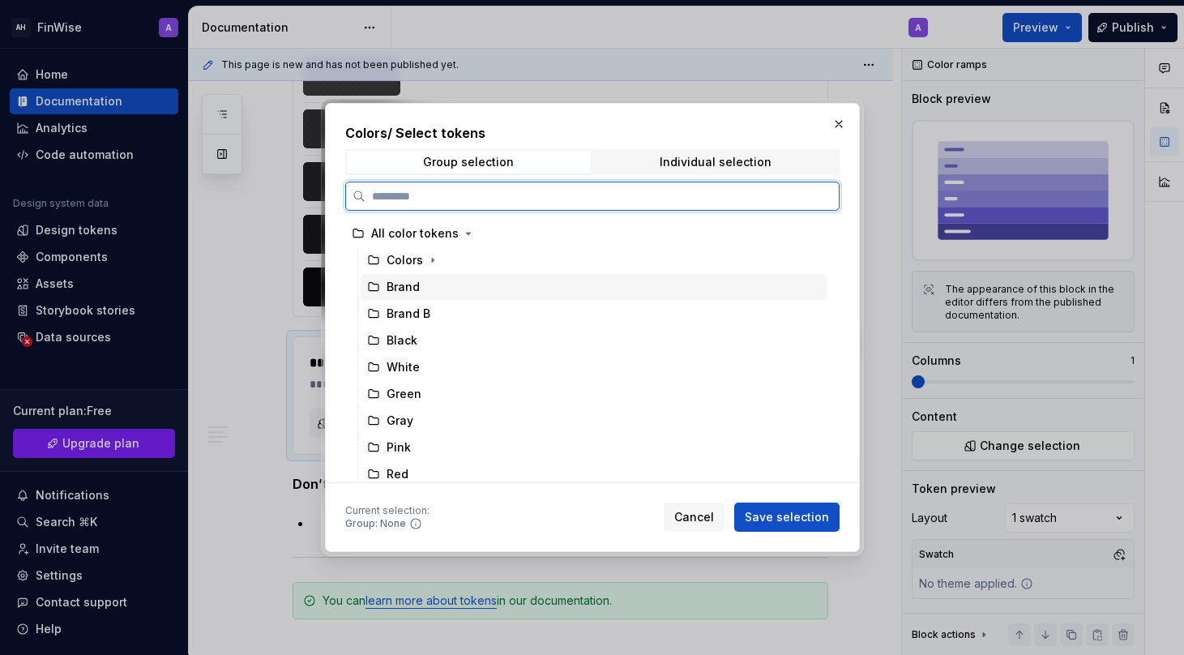
click at [408, 290] on div "Brand" at bounding box center [403, 287] width 33 height 16
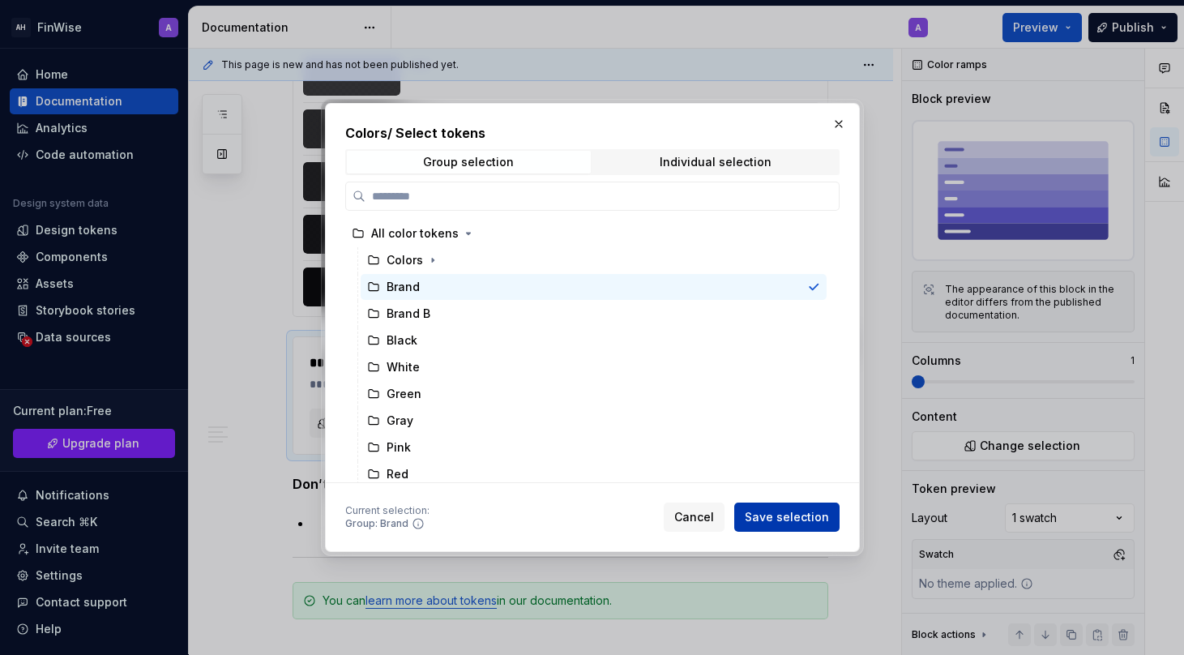
click at [789, 515] on span "Save selection" at bounding box center [787, 517] width 84 height 16
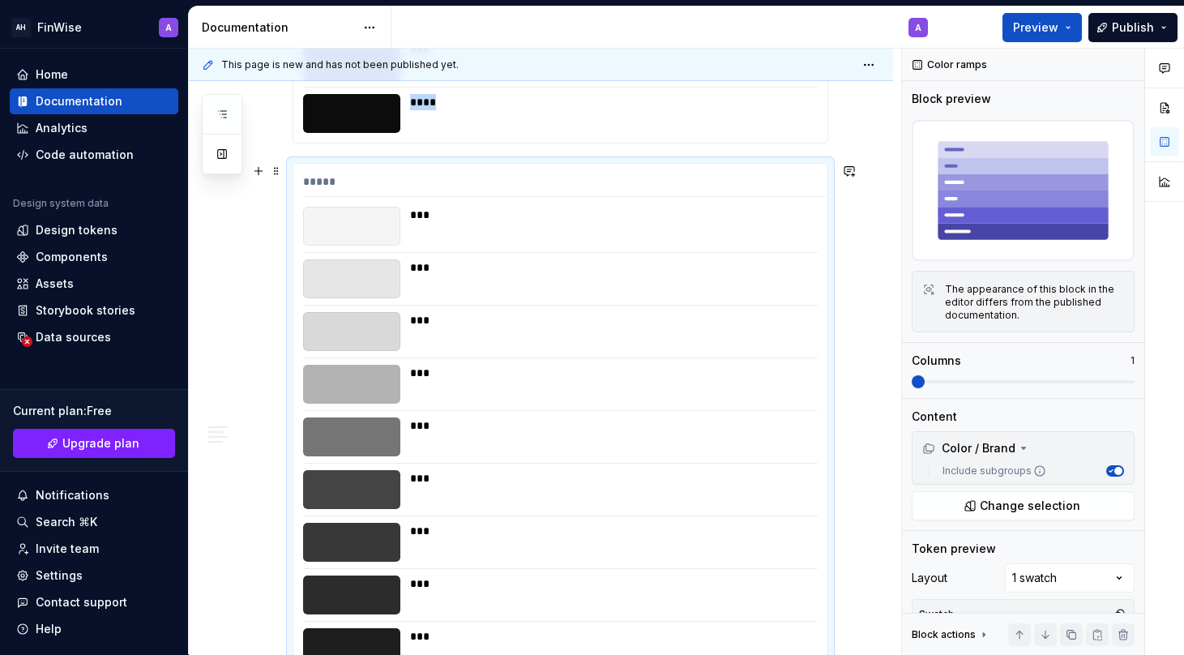
scroll to position [2050, 0]
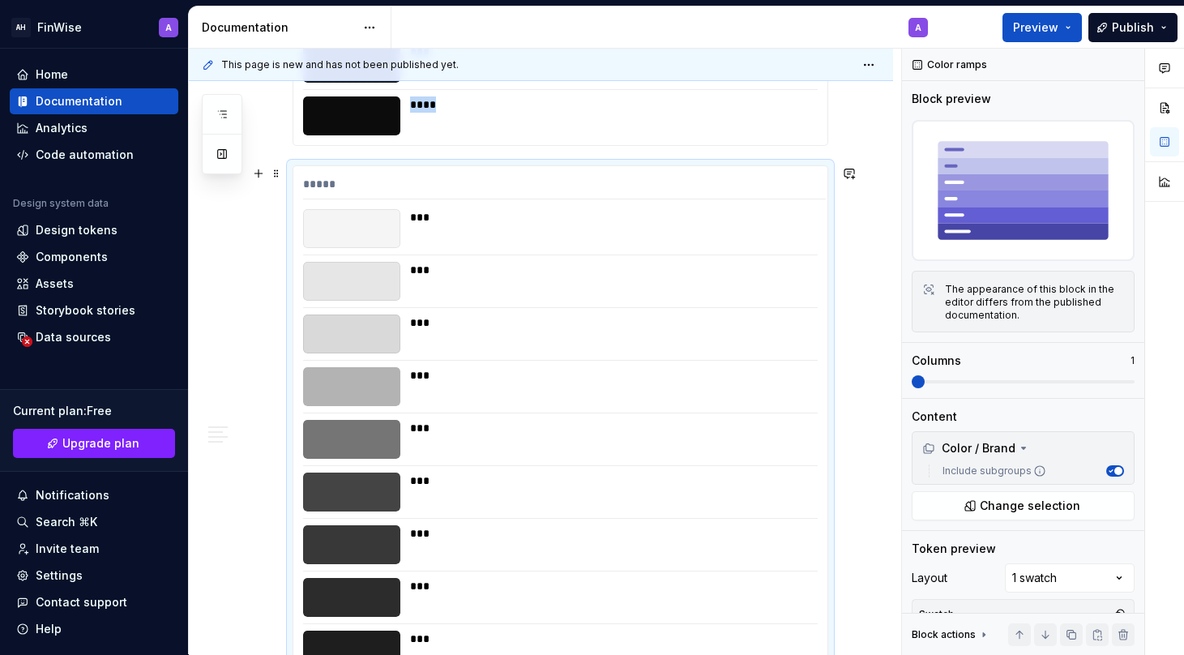
click at [395, 262] on div at bounding box center [351, 281] width 97 height 39
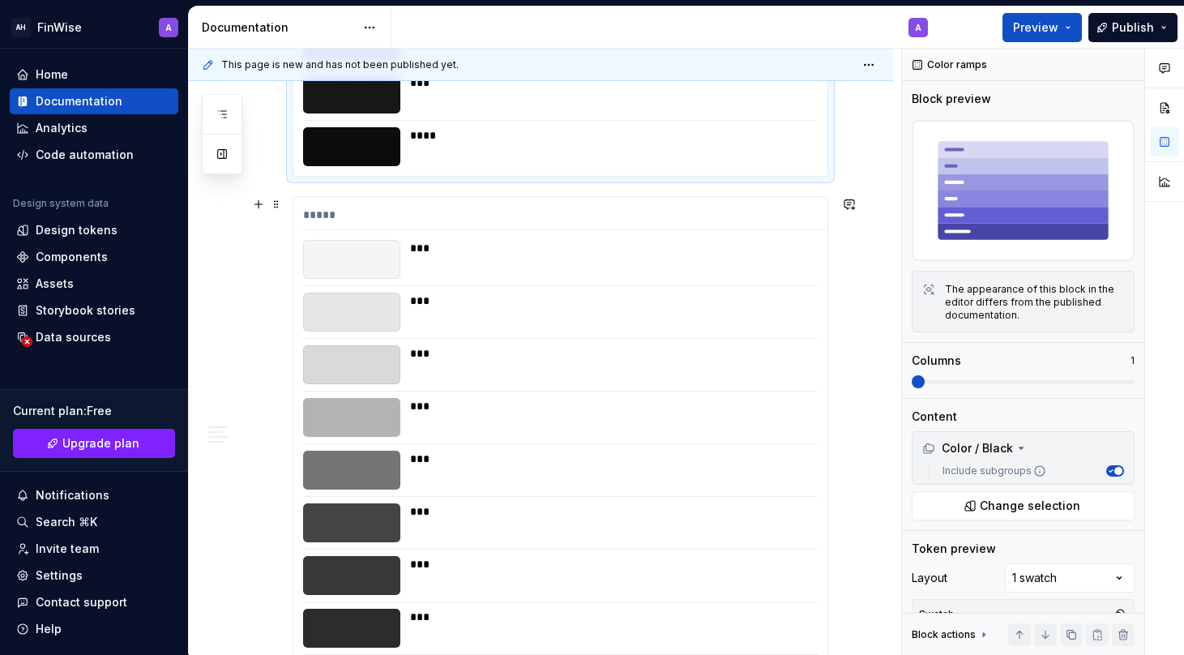
scroll to position [1865, 0]
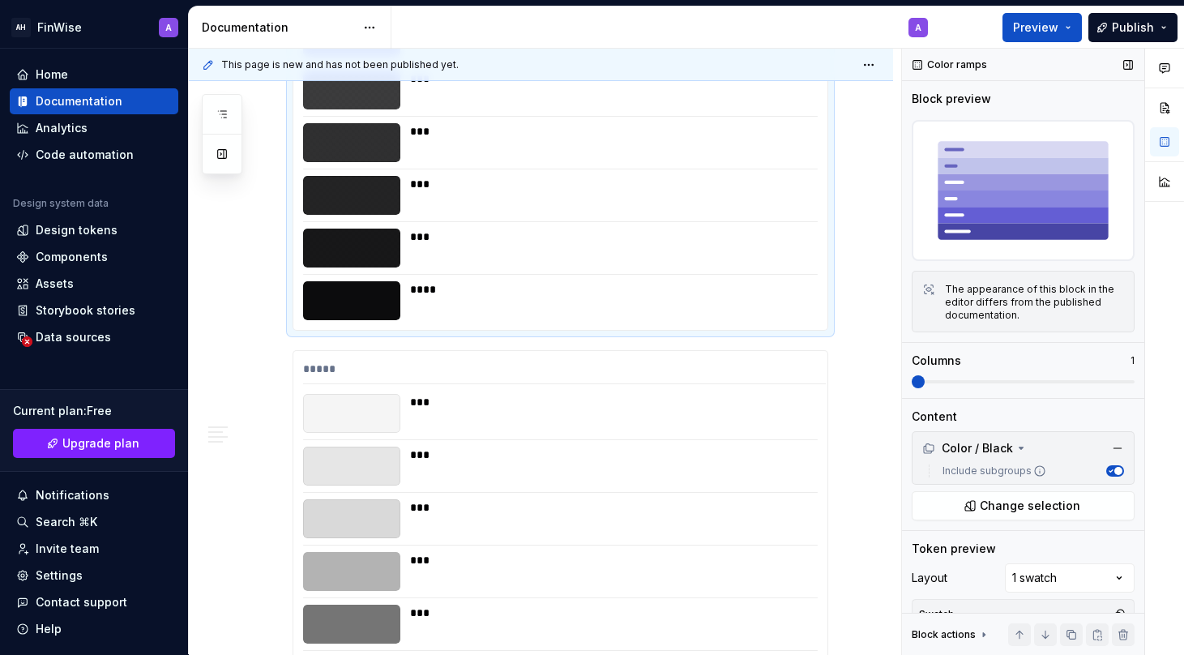
click at [925, 379] on span at bounding box center [918, 381] width 13 height 13
click at [967, 380] on span at bounding box center [1023, 381] width 223 height 3
click at [925, 383] on span at bounding box center [918, 381] width 13 height 13
click at [1131, 357] on p "1" at bounding box center [1133, 360] width 4 height 13
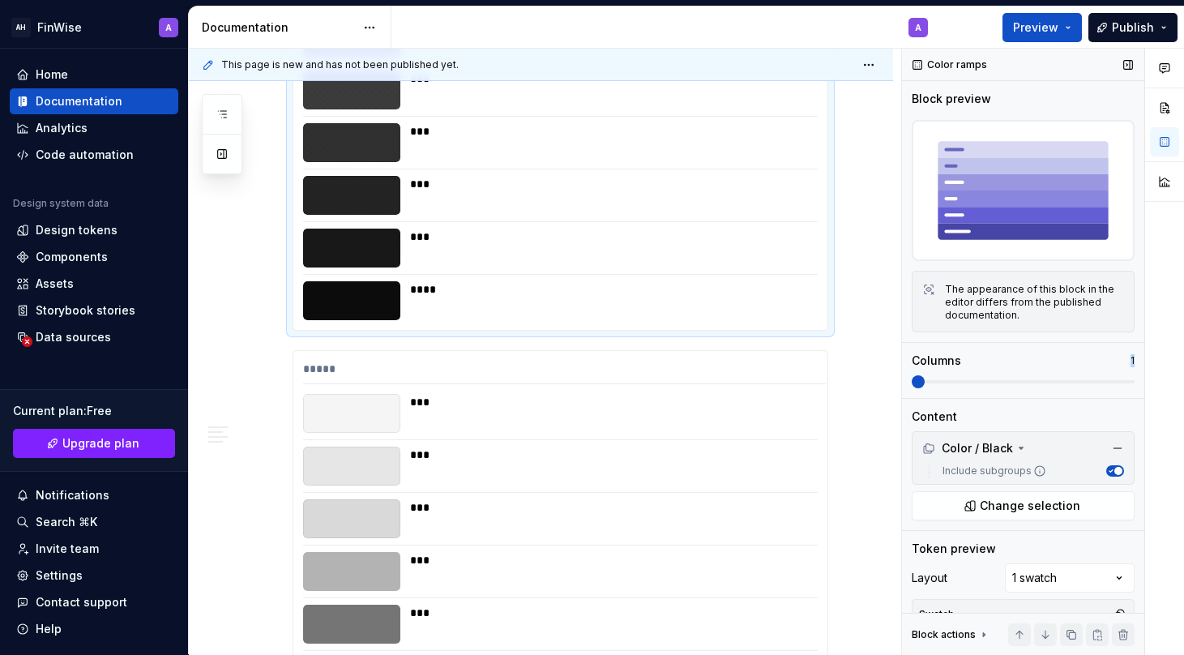
drag, startPoint x: 1131, startPoint y: 357, endPoint x: 1142, endPoint y: 357, distance: 10.5
click at [1142, 357] on div "Color ramps Block preview The appearance of this block in the editor differs fr…" at bounding box center [1023, 352] width 242 height 606
click at [1022, 358] on div "Columns" at bounding box center [1021, 361] width 219 height 16
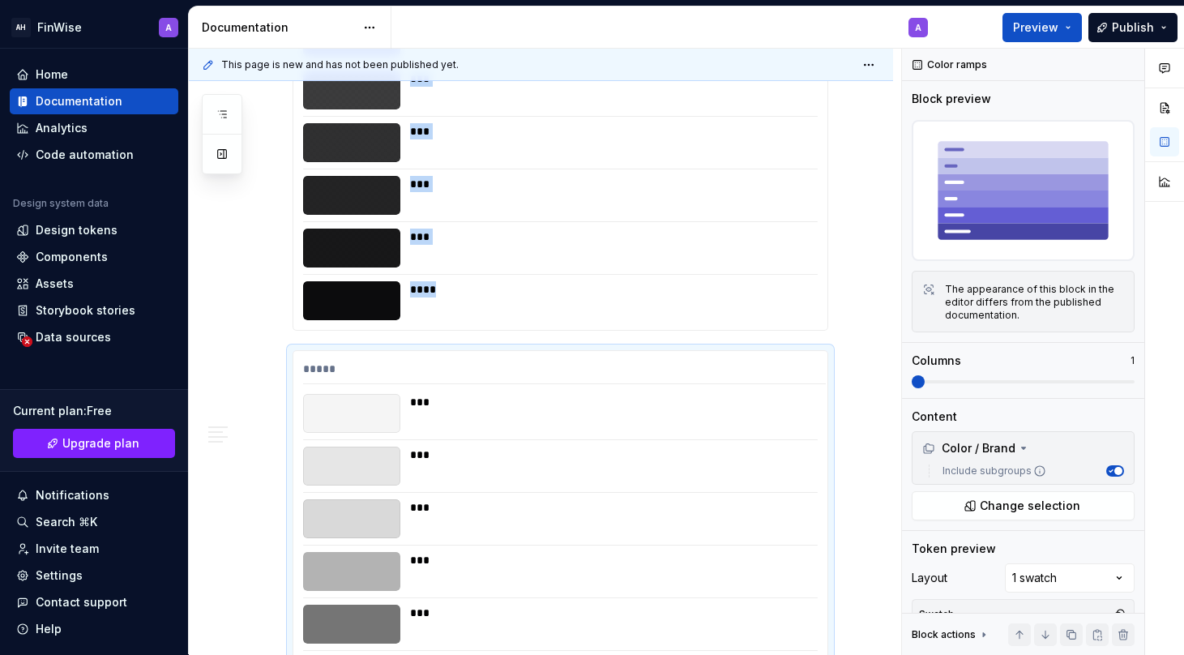
drag, startPoint x: 395, startPoint y: 430, endPoint x: 517, endPoint y: 239, distance: 225.9
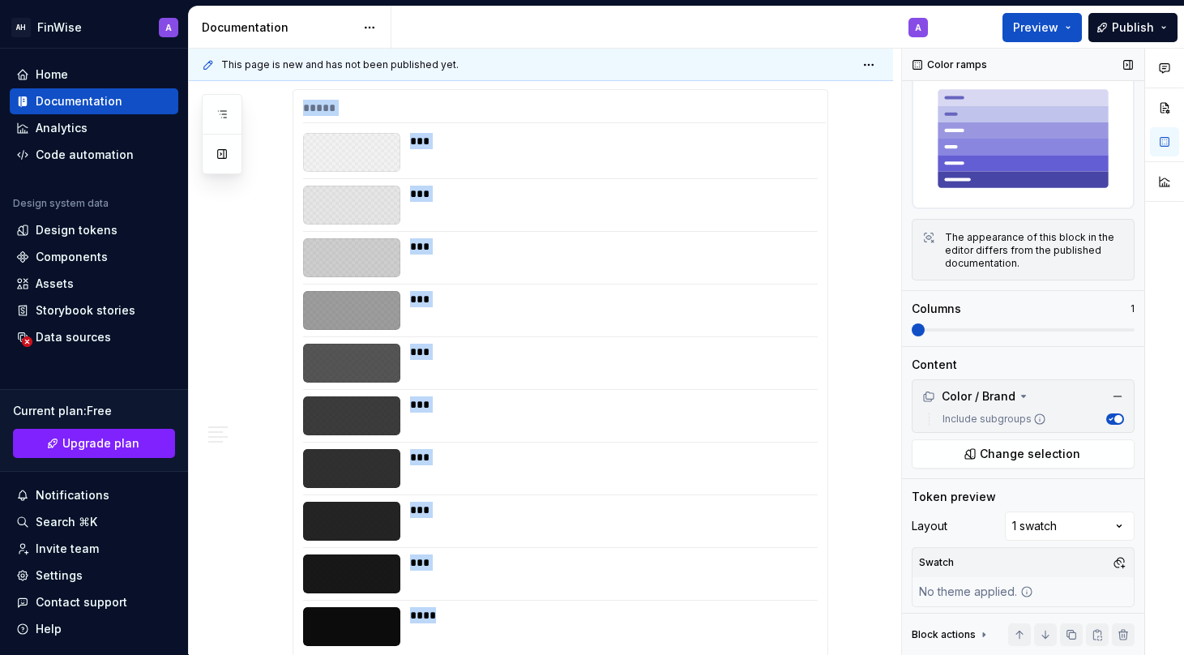
scroll to position [56, 0]
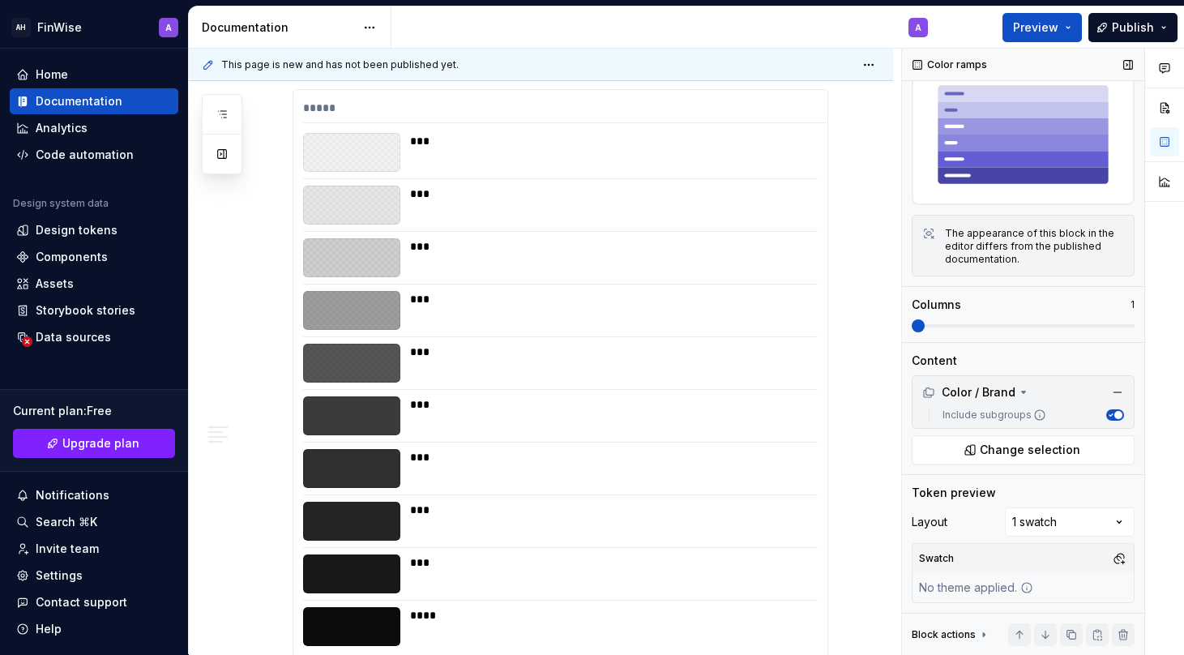
click at [1032, 250] on div "The appearance of this block in the editor differs from the published documenta…" at bounding box center [1034, 246] width 179 height 39
click at [325, 162] on div at bounding box center [351, 152] width 97 height 39
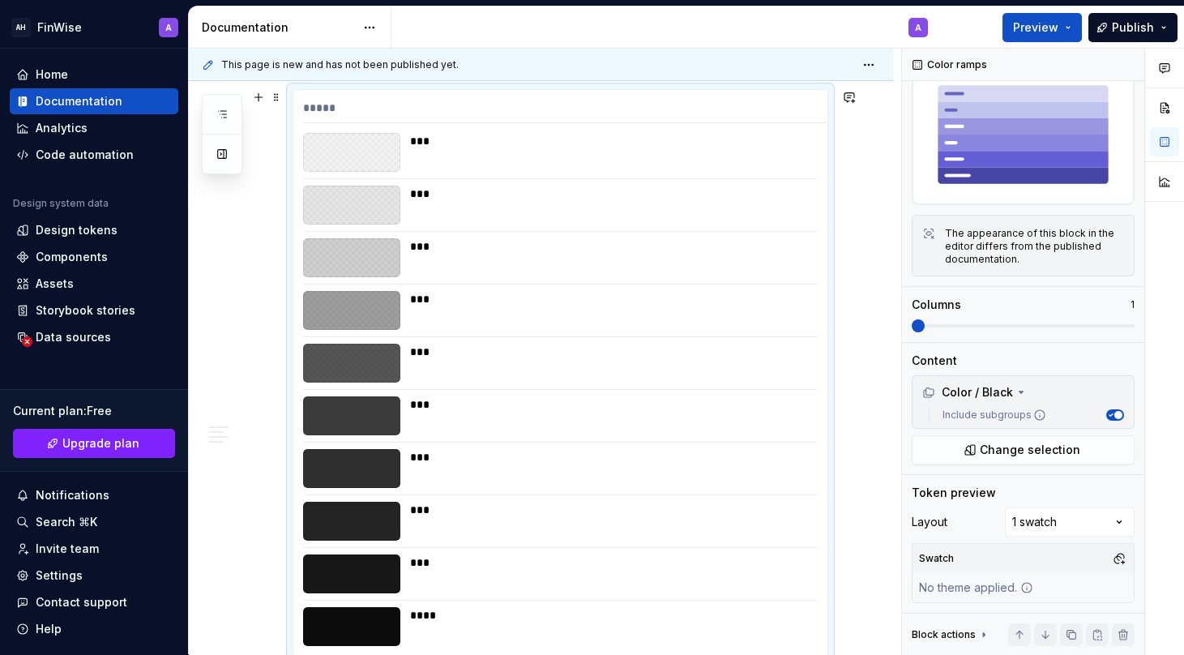
click at [415, 133] on div "***" at bounding box center [613, 141] width 406 height 16
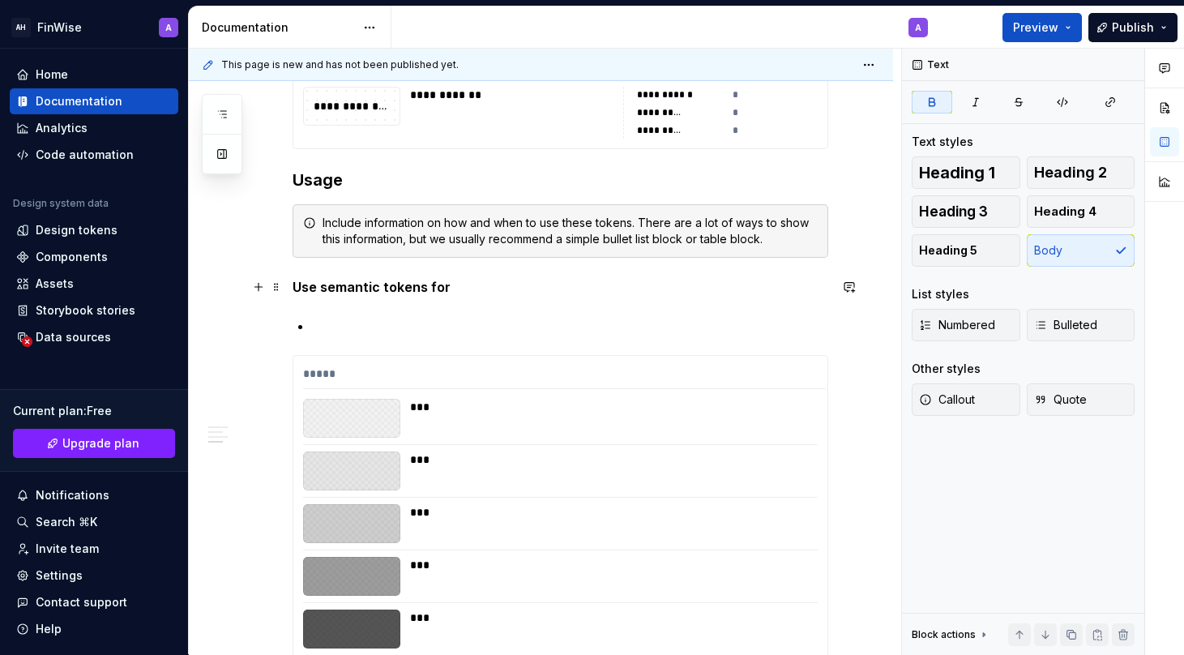
scroll to position [0, 0]
click at [301, 287] on strong "Use semantic tokens for" at bounding box center [372, 287] width 158 height 16
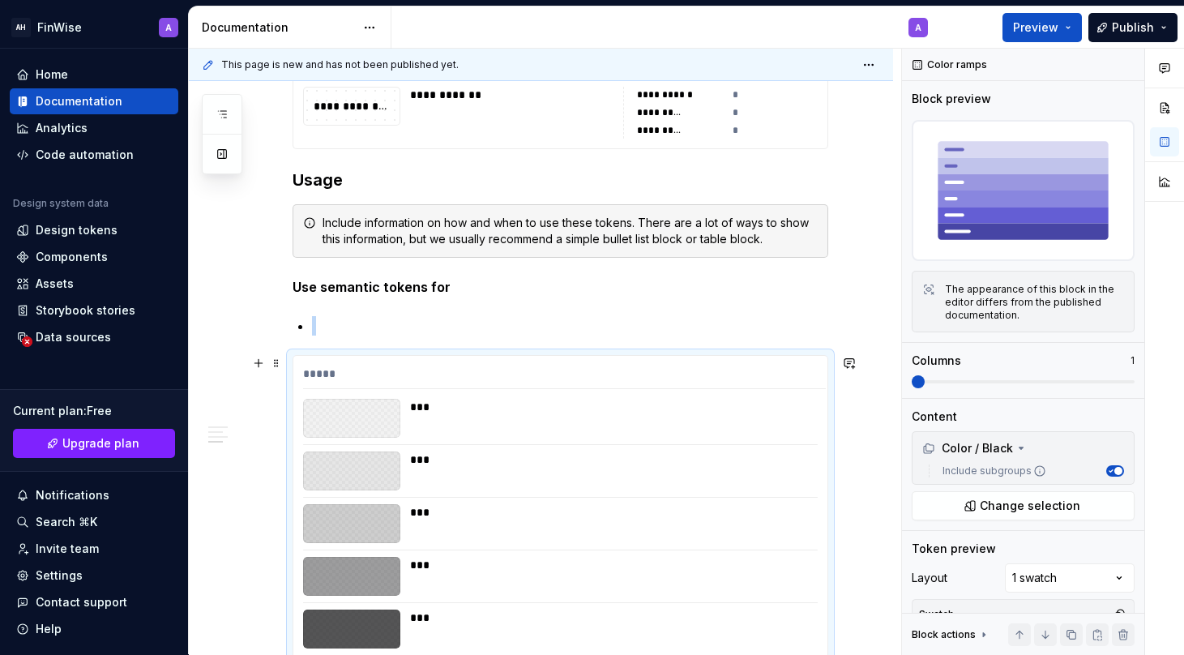
click at [352, 421] on div at bounding box center [351, 418] width 97 height 39
click at [280, 362] on span at bounding box center [276, 363] width 13 height 23
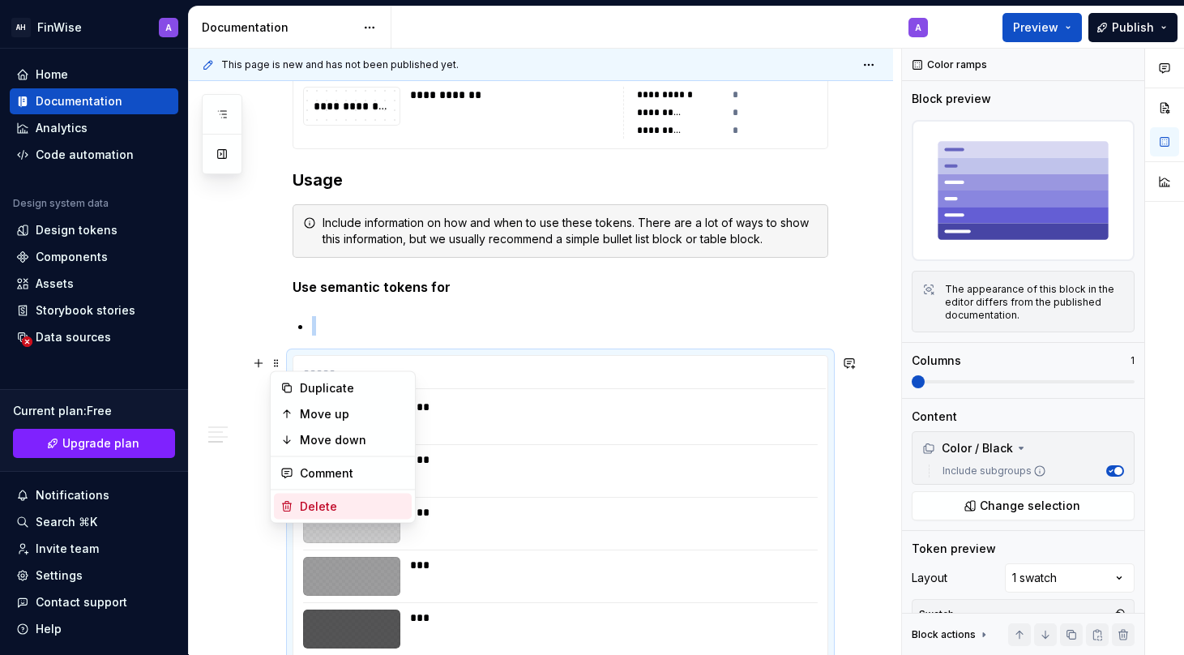
click at [366, 502] on div "Delete" at bounding box center [352, 506] width 105 height 16
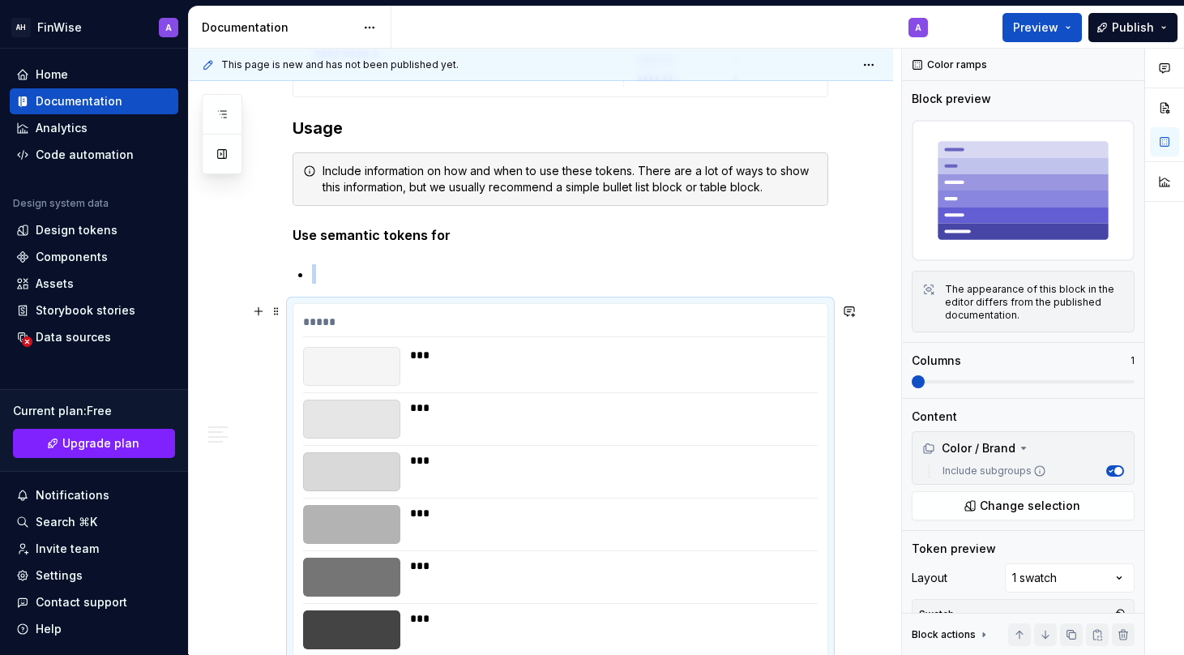
scroll to position [1272, 0]
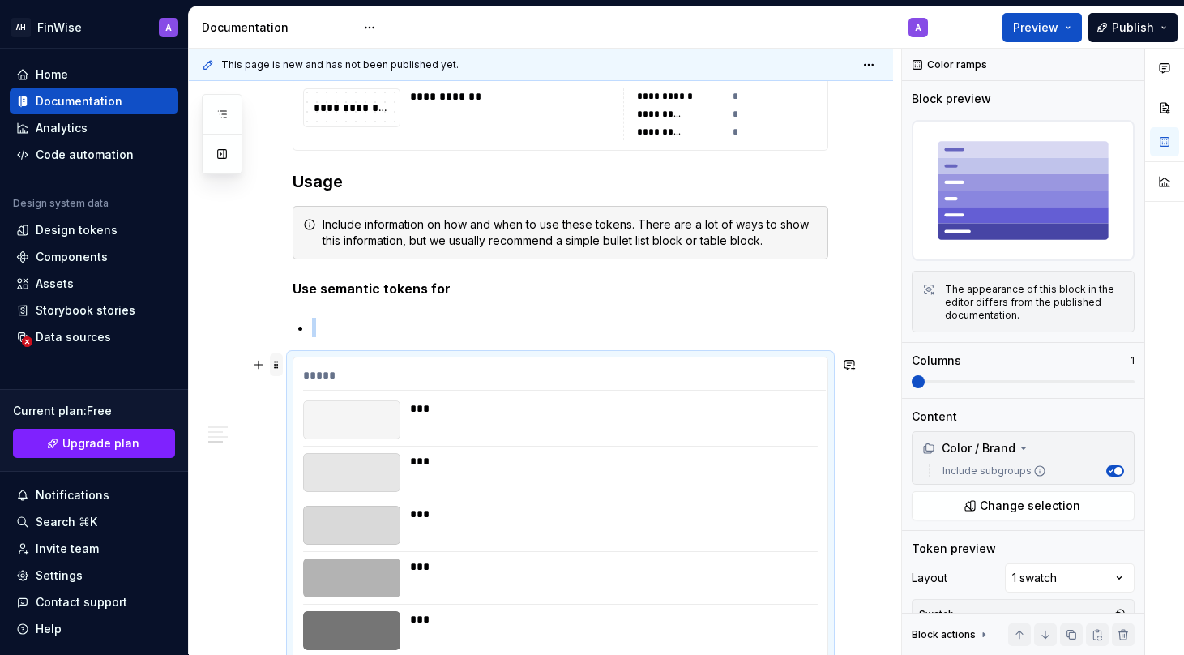
click at [274, 365] on span at bounding box center [276, 364] width 13 height 23
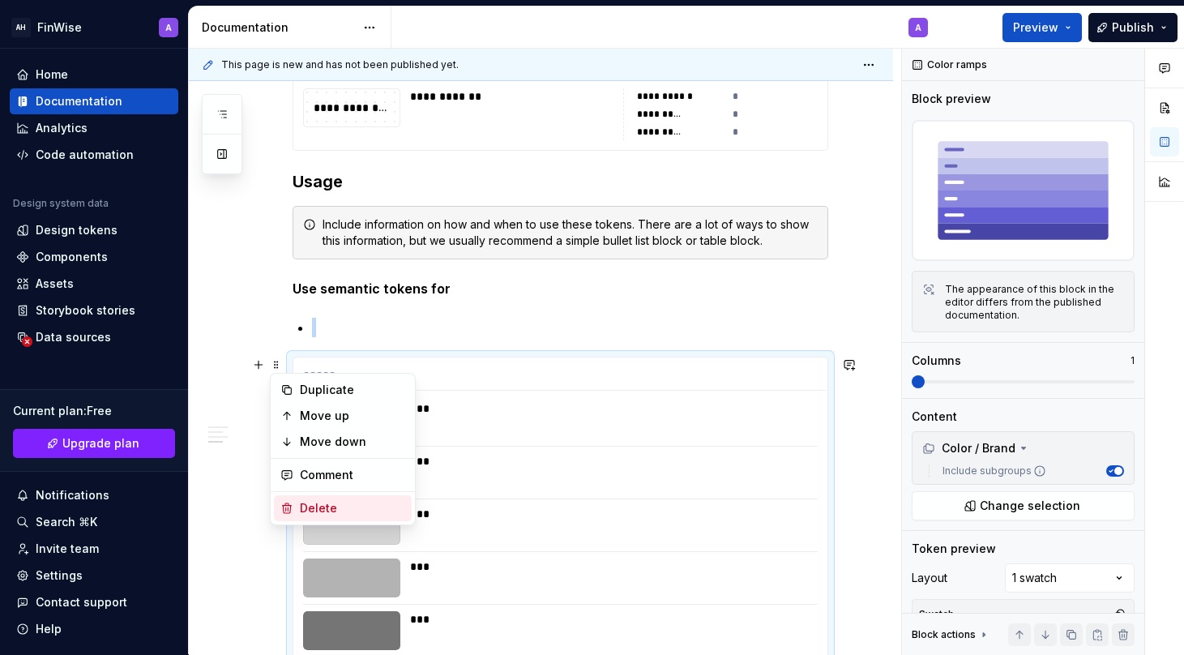
click at [340, 508] on div "Delete" at bounding box center [352, 508] width 105 height 16
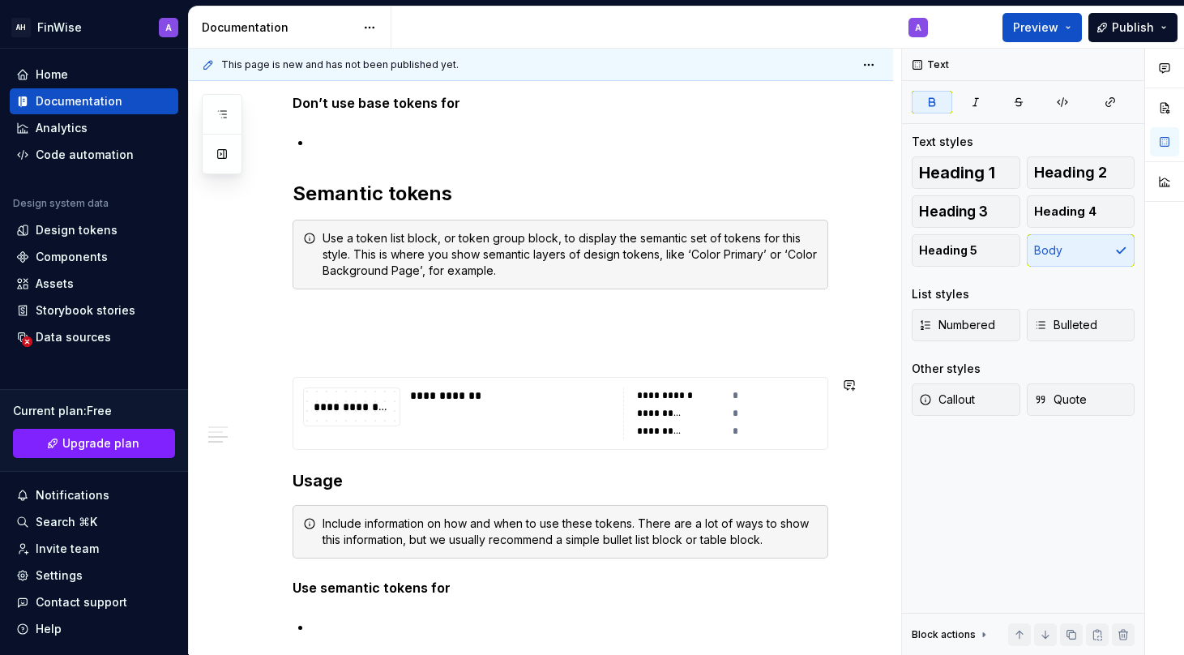
scroll to position [966, 0]
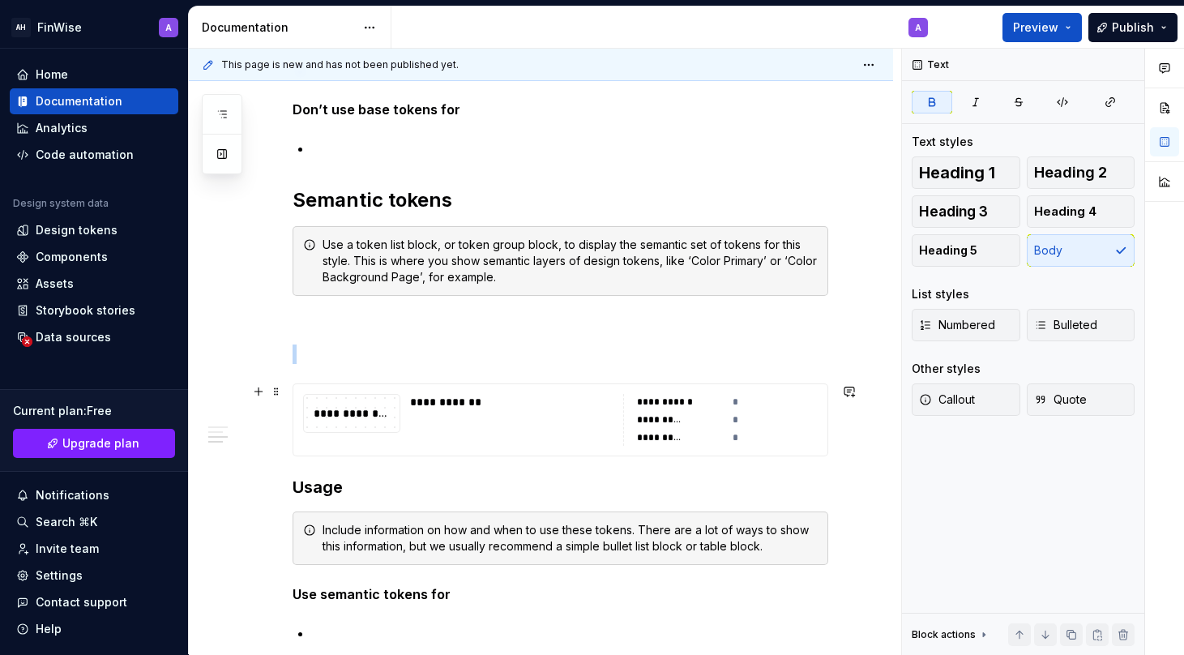
click at [358, 405] on div "**********" at bounding box center [352, 413] width 96 height 18
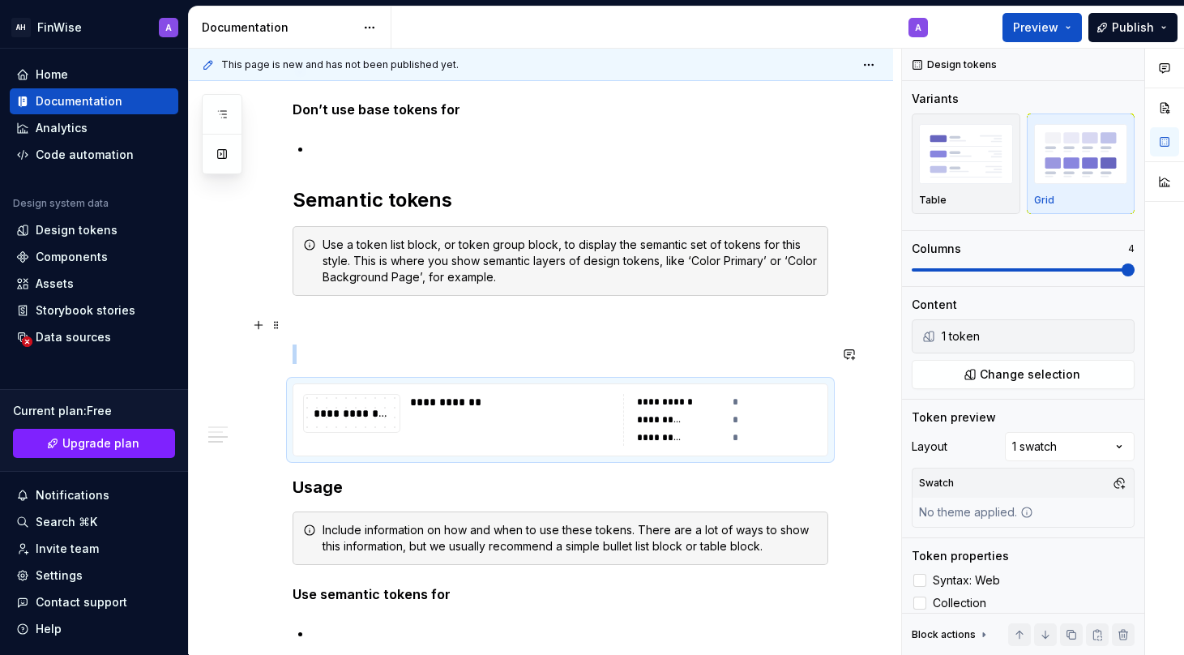
type textarea "*"
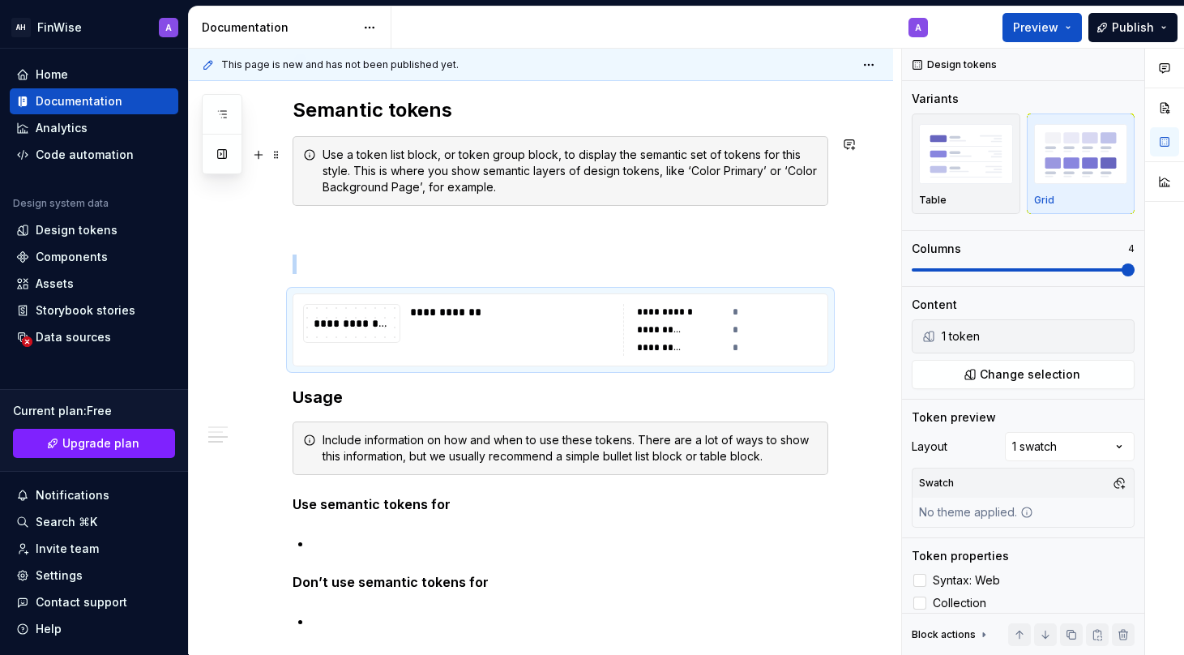
scroll to position [1077, 0]
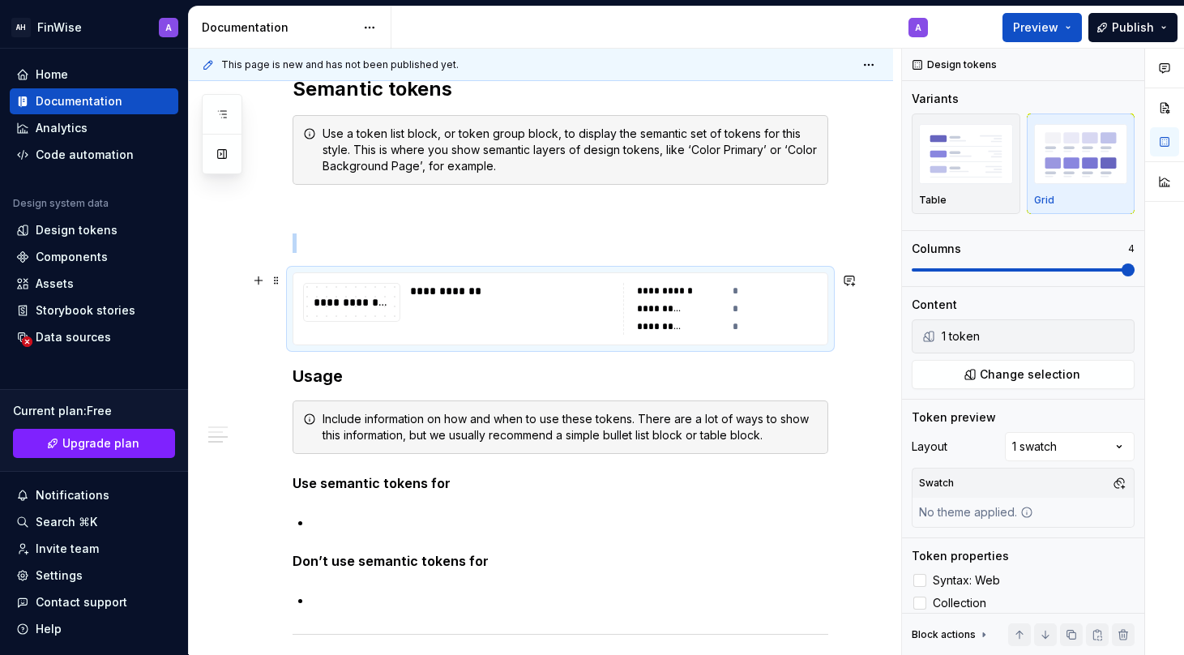
click at [477, 326] on div "**********" at bounding box center [511, 309] width 203 height 52
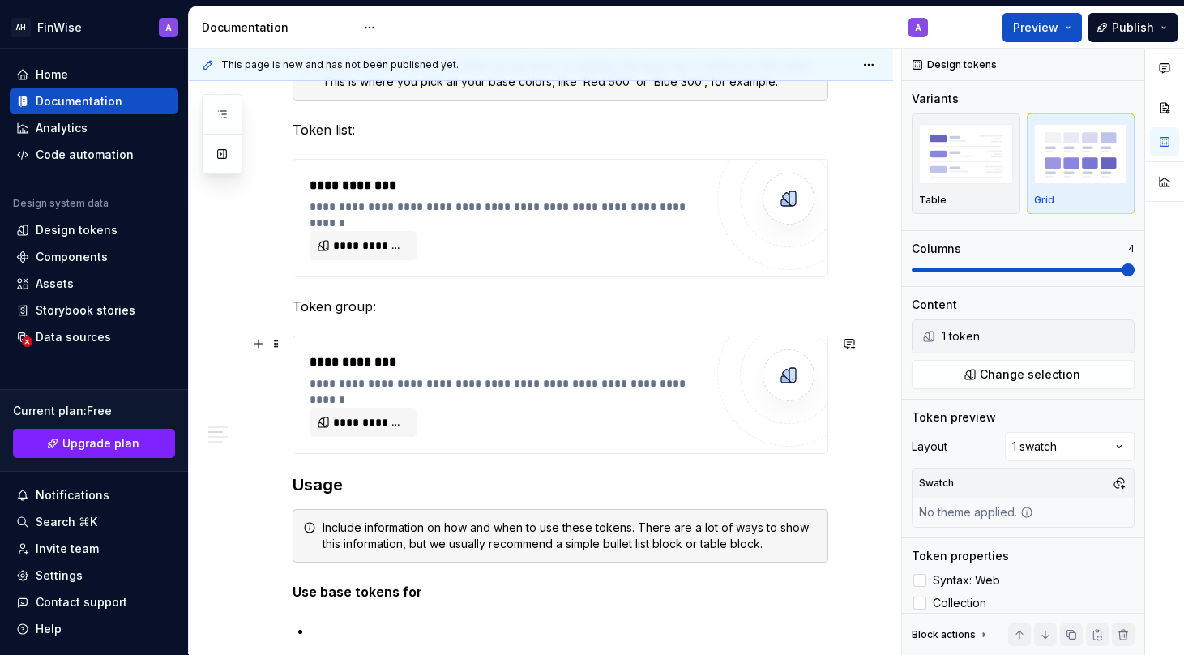
scroll to position [398, 0]
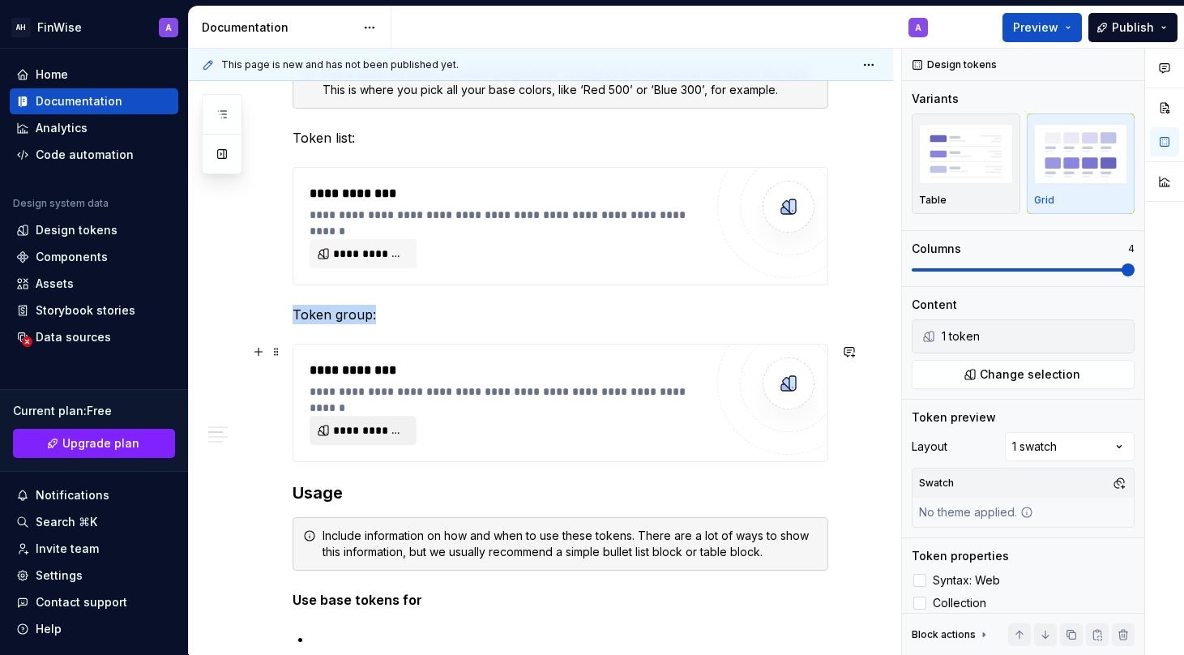
click at [368, 428] on span "**********" at bounding box center [369, 430] width 73 height 16
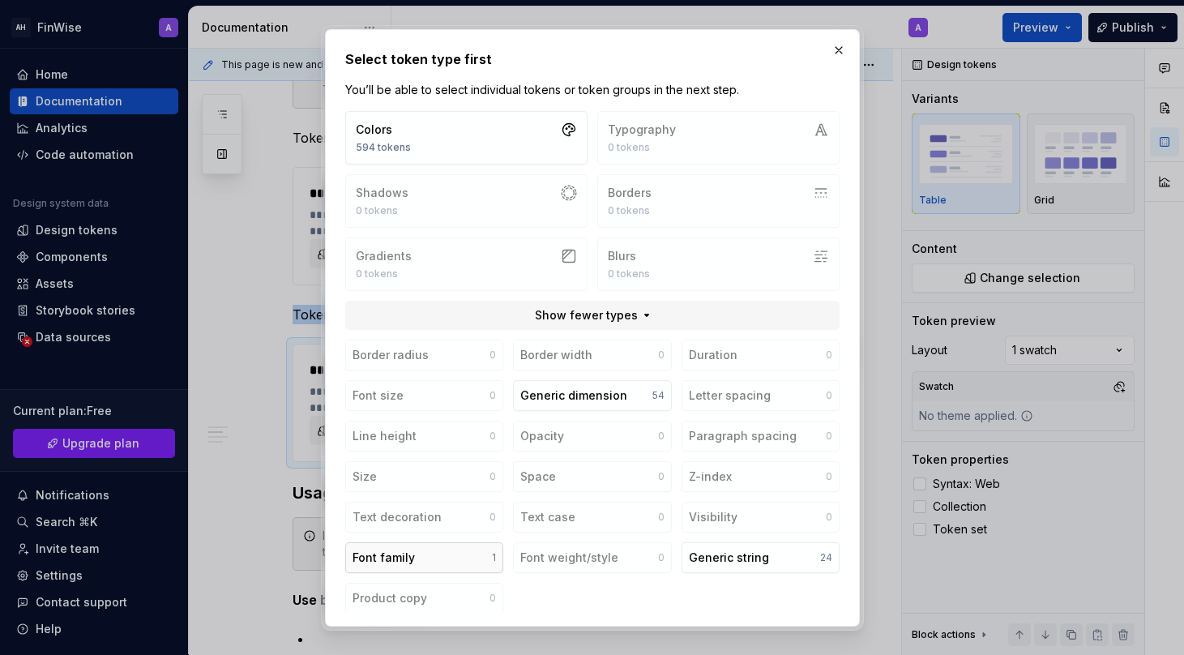
click at [395, 556] on div "Font family" at bounding box center [384, 557] width 62 height 16
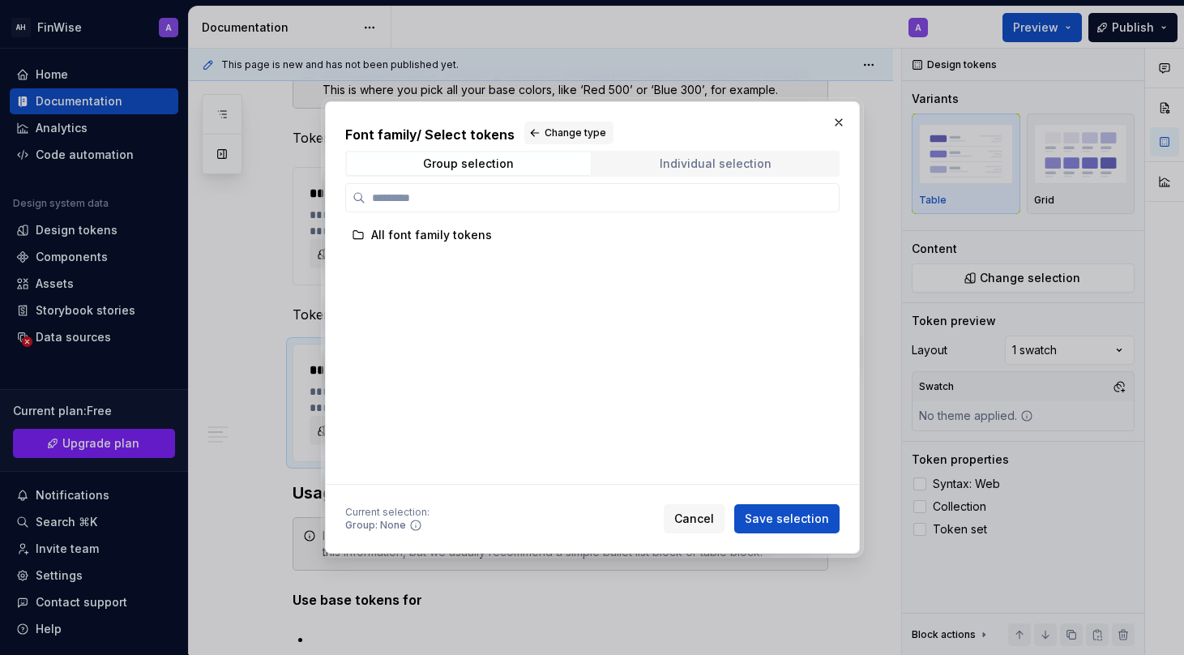
click at [689, 161] on div "Individual selection" at bounding box center [716, 163] width 112 height 13
click at [835, 119] on button "button" at bounding box center [838, 122] width 23 height 23
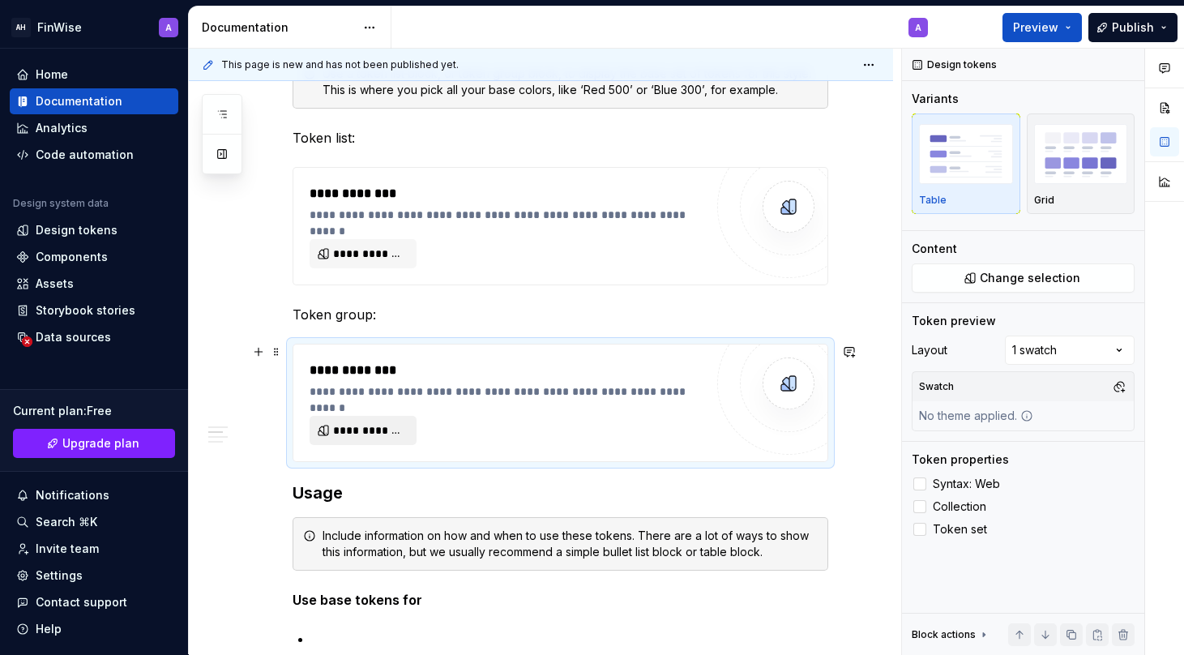
click at [353, 426] on span "**********" at bounding box center [369, 430] width 73 height 16
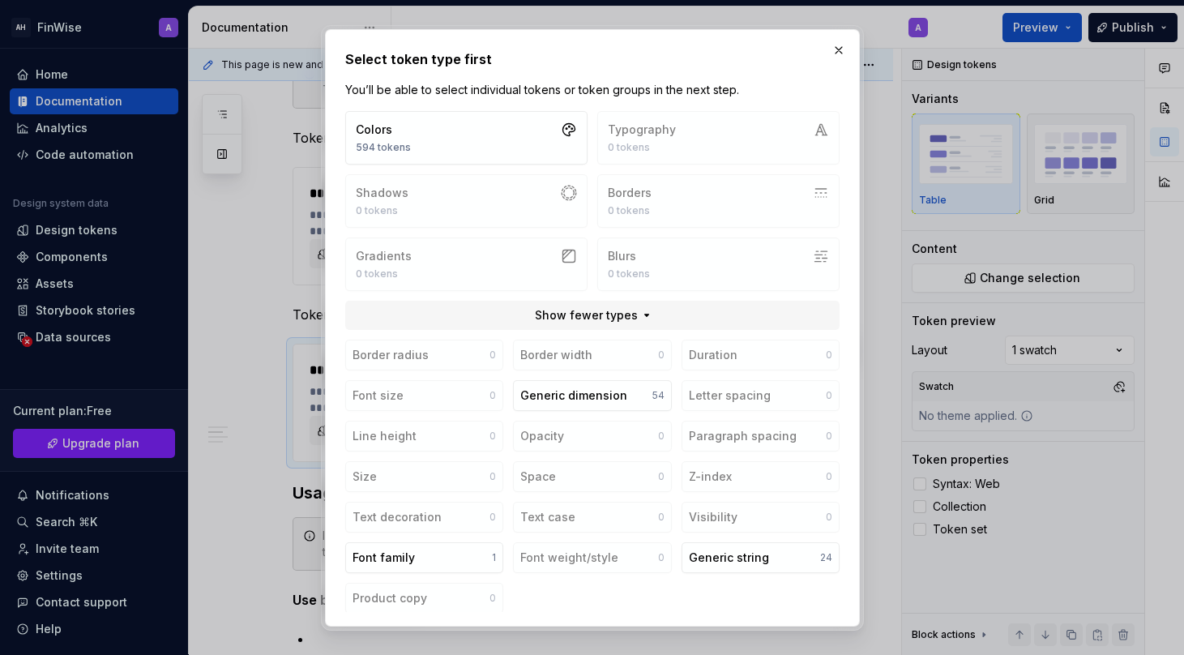
scroll to position [7, 0]
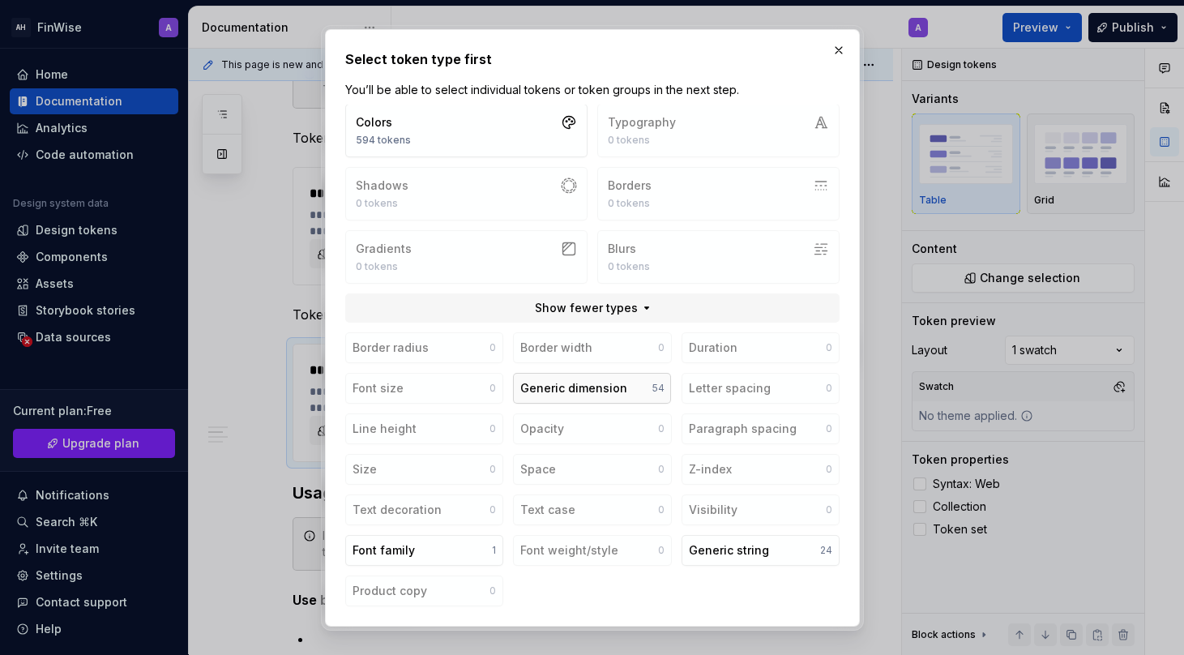
click at [579, 391] on div "Generic dimension" at bounding box center [573, 388] width 107 height 16
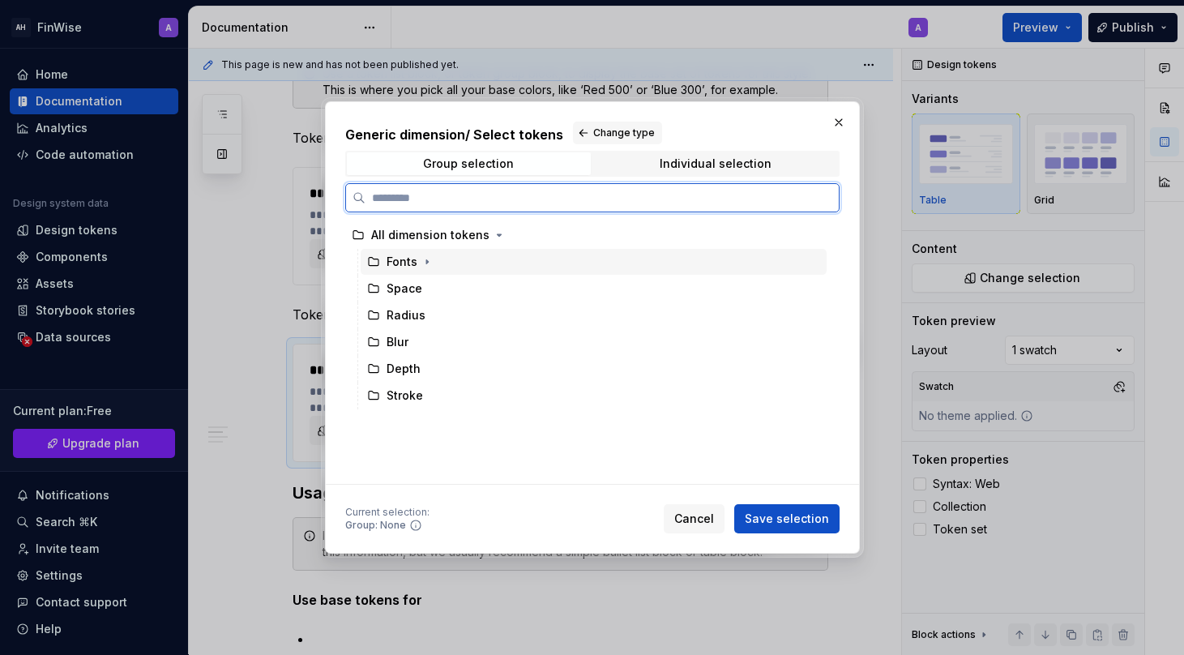
click at [407, 263] on div "Fonts" at bounding box center [402, 262] width 31 height 16
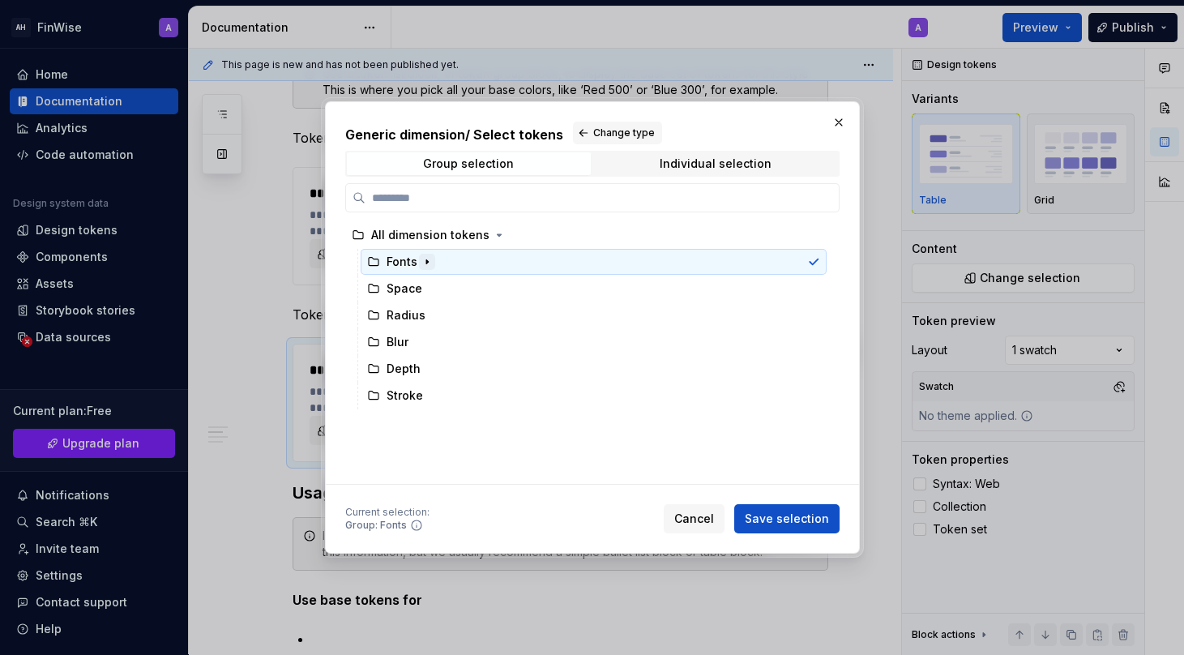
click at [425, 263] on icon "button" at bounding box center [427, 261] width 13 height 13
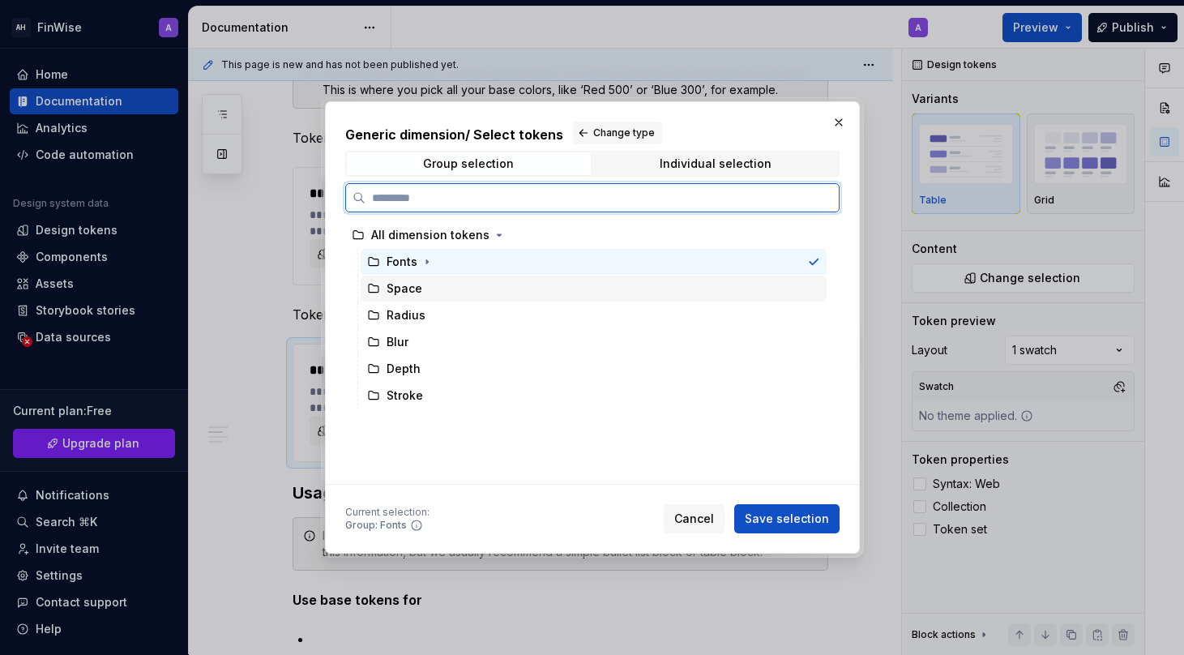
click at [443, 279] on div "Space" at bounding box center [594, 289] width 466 height 26
click at [442, 265] on div "Fonts" at bounding box center [594, 262] width 466 height 26
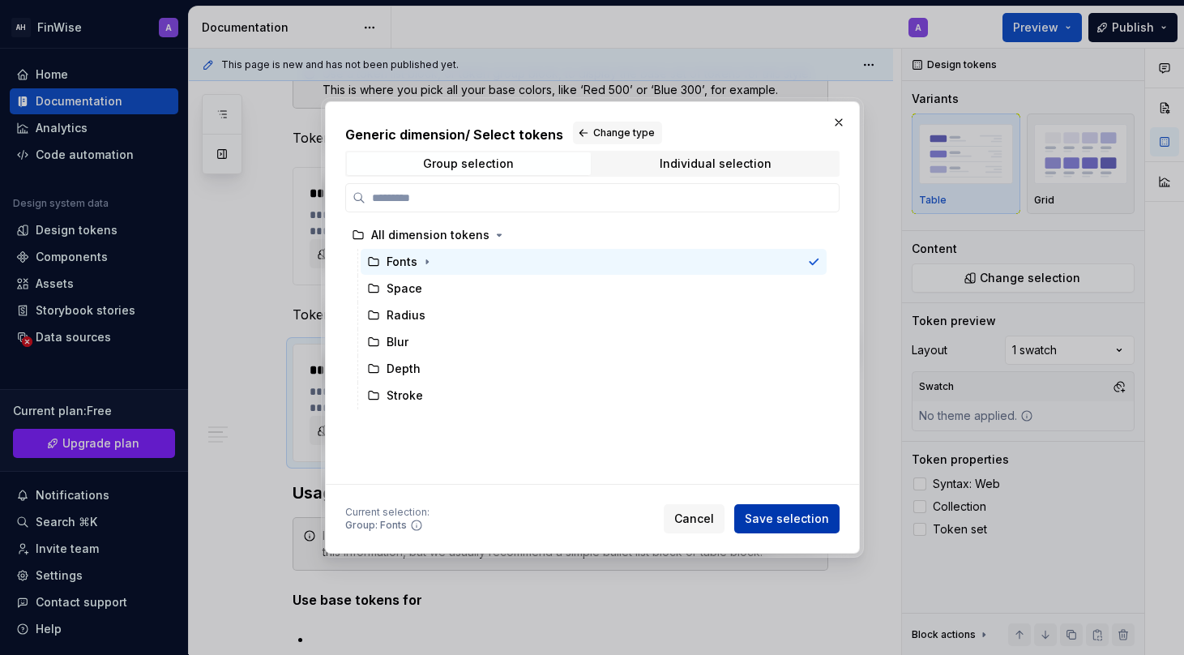
click at [813, 519] on span "Save selection" at bounding box center [787, 519] width 84 height 16
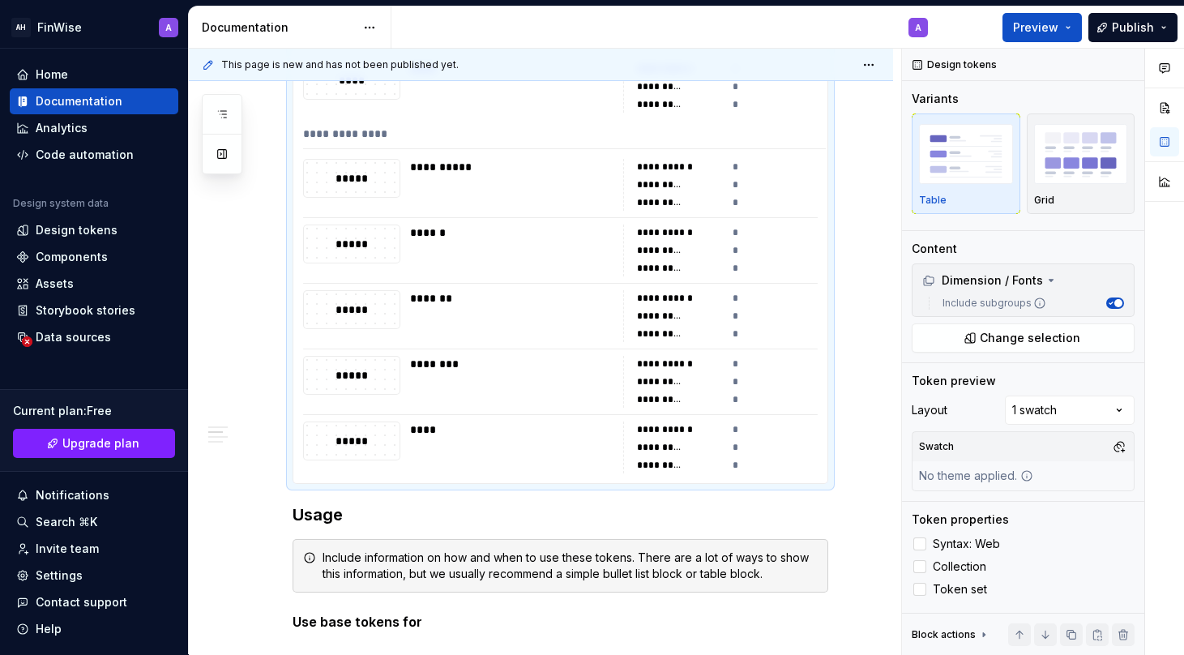
scroll to position [973, 0]
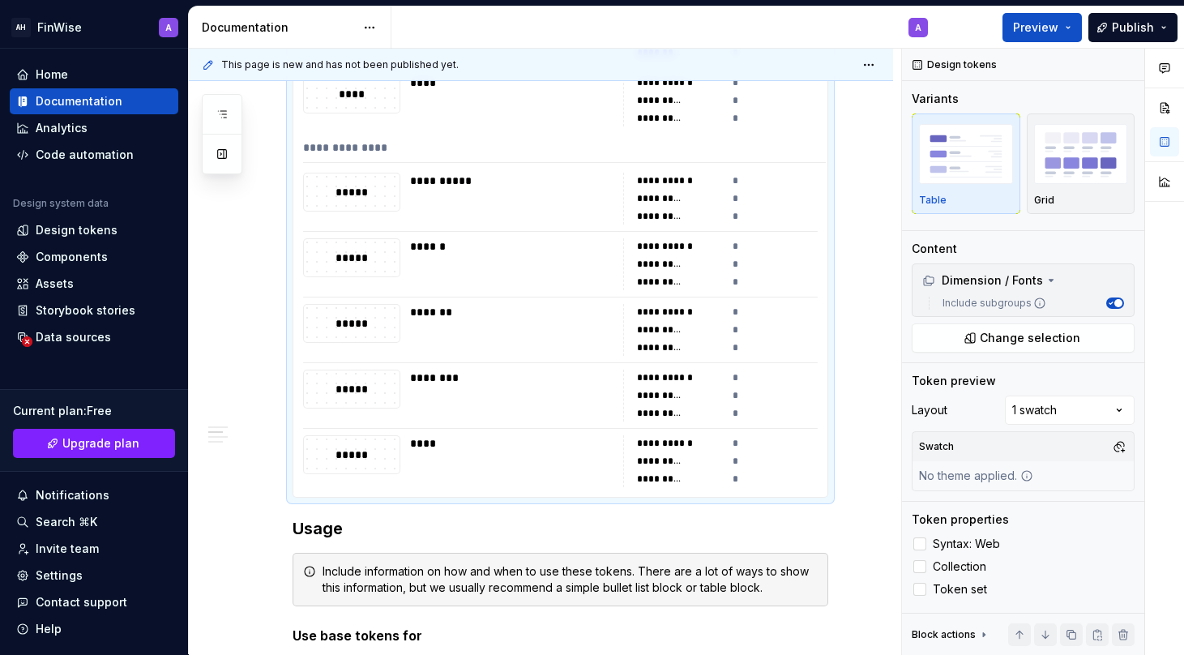
click at [471, 294] on div "**********" at bounding box center [560, 133] width 534 height 728
click at [420, 316] on div "*******" at bounding box center [516, 312] width 212 height 16
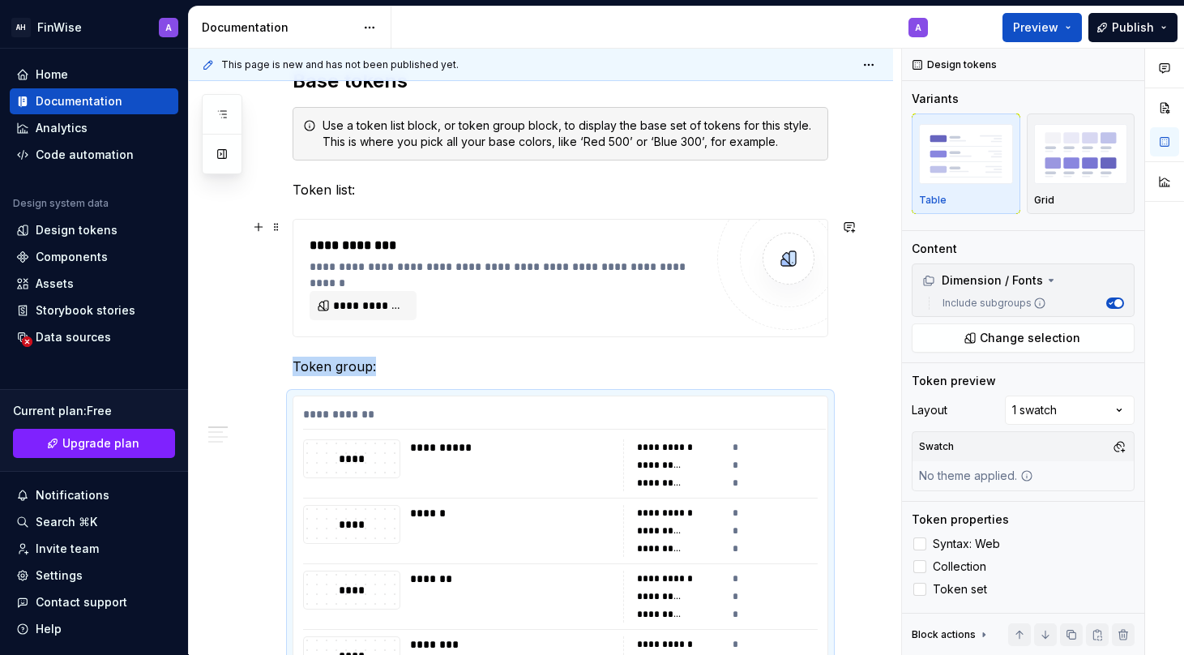
scroll to position [332, 0]
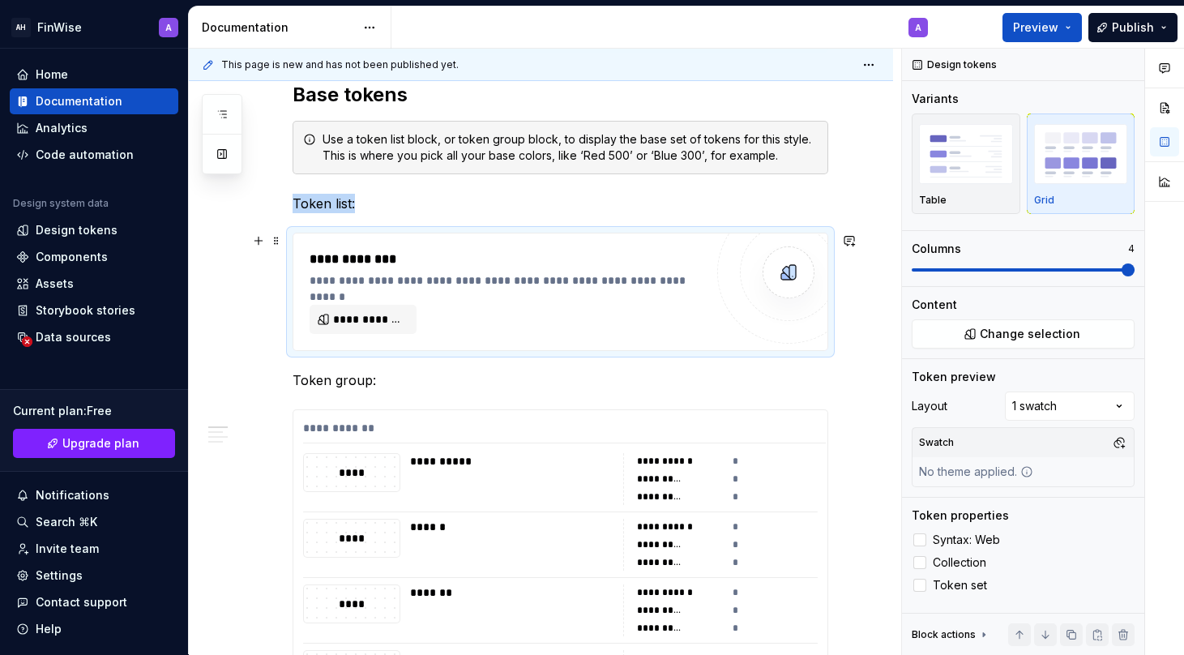
click at [529, 289] on div "**********" at bounding box center [507, 292] width 395 height 84
click at [374, 421] on div "**********" at bounding box center [564, 432] width 523 height 24
click at [360, 323] on span "**********" at bounding box center [369, 319] width 73 height 16
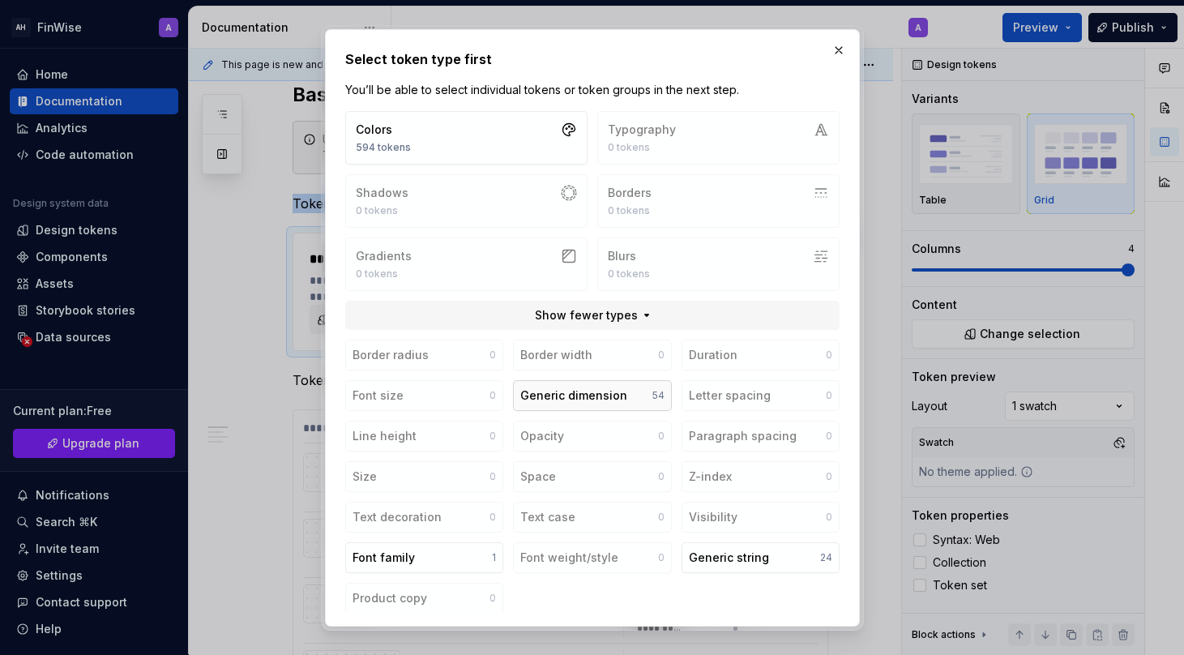
click at [556, 393] on div "Generic dimension" at bounding box center [573, 395] width 107 height 16
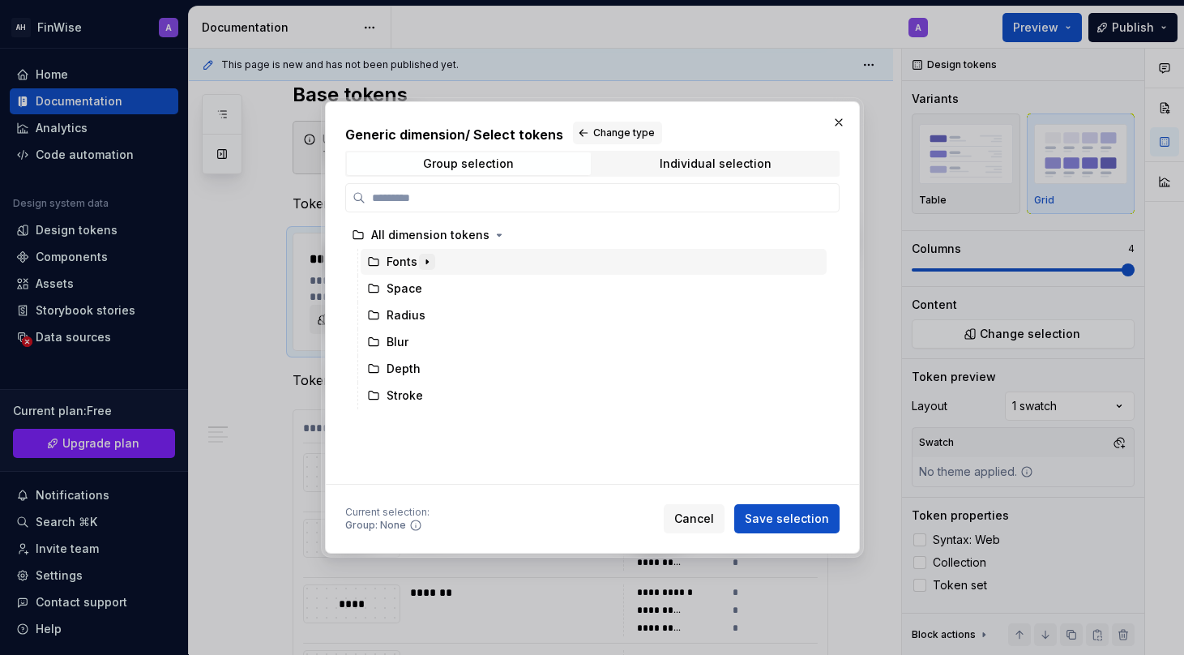
click at [426, 262] on icon "button" at bounding box center [427, 262] width 2 height 4
click at [426, 262] on icon "button" at bounding box center [427, 262] width 4 height 2
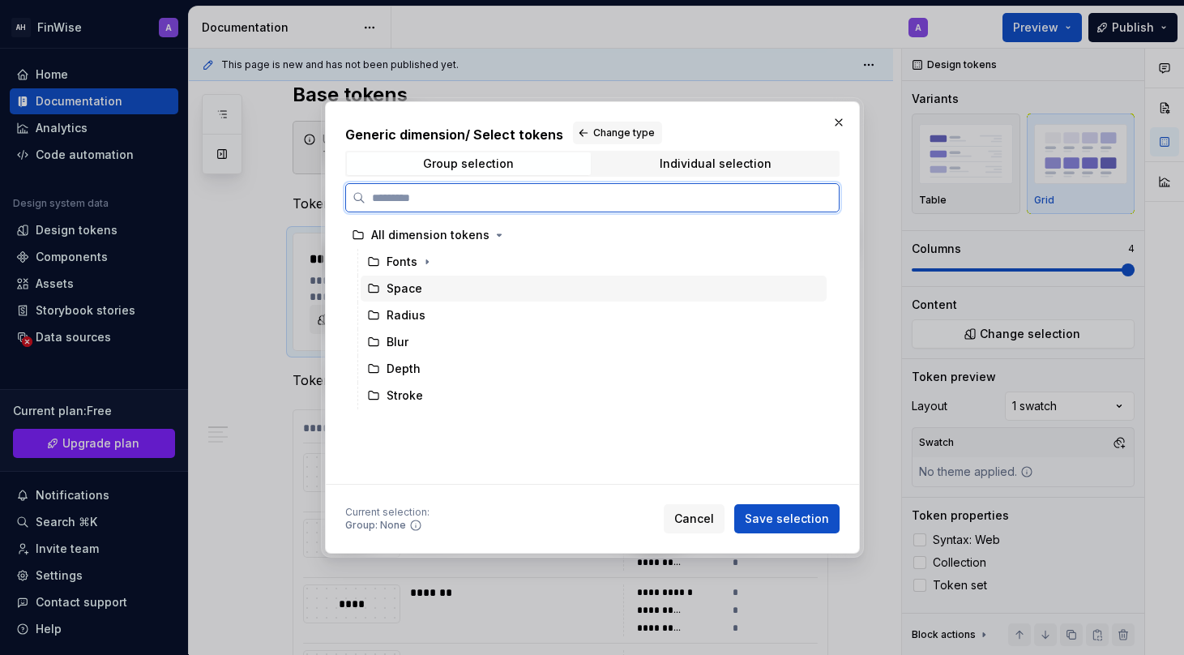
click at [413, 289] on div "Space" at bounding box center [405, 288] width 36 height 16
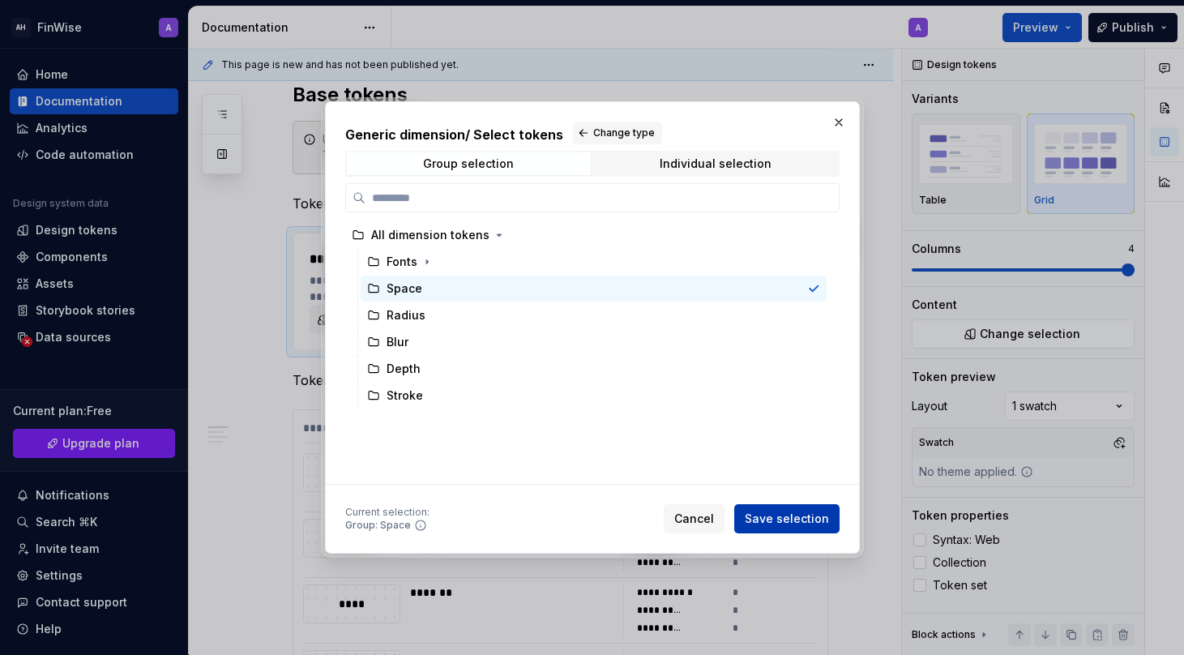
click at [767, 515] on span "Save selection" at bounding box center [787, 519] width 84 height 16
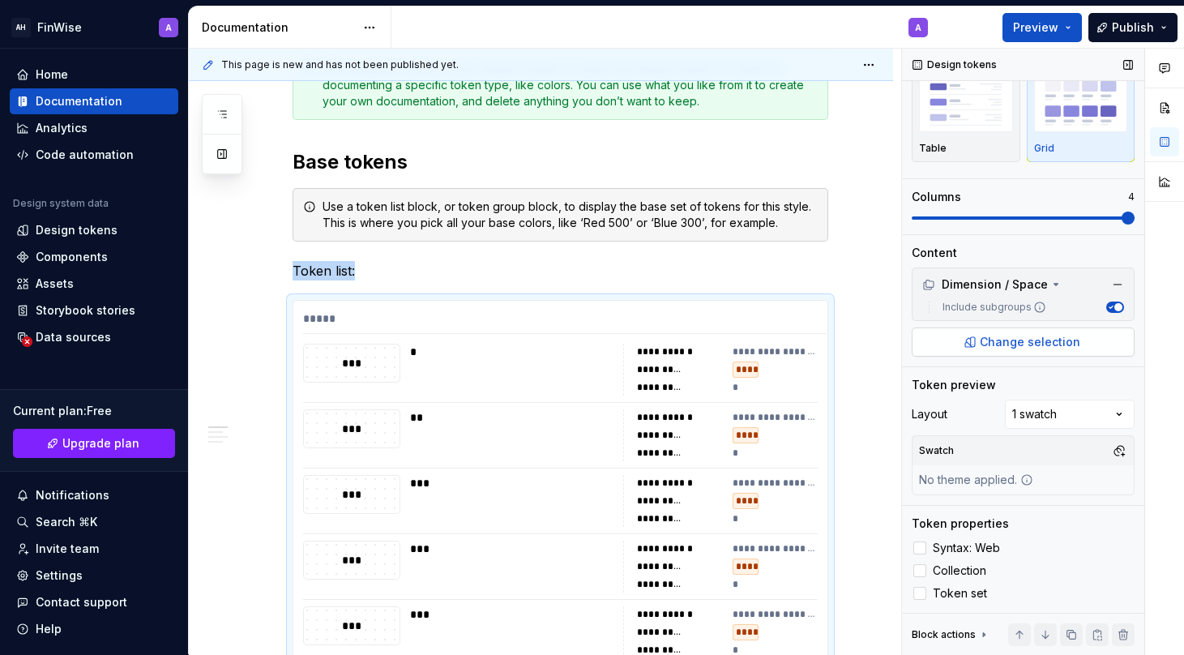
scroll to position [0, 0]
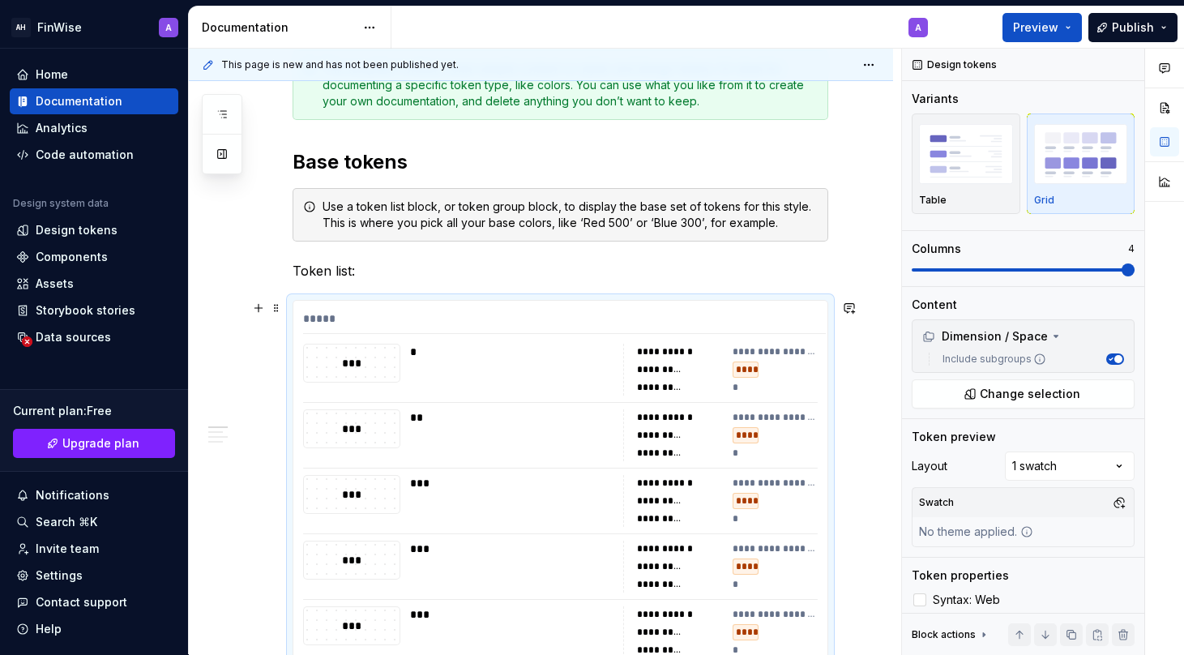
click at [649, 377] on div "**********" at bounding box center [680, 369] width 86 height 16
drag, startPoint x: 639, startPoint y: 317, endPoint x: 629, endPoint y: 317, distance: 9.7
click at [630, 317] on div "*****" at bounding box center [564, 322] width 523 height 24
click at [1044, 163] on img "button" at bounding box center [1081, 153] width 94 height 59
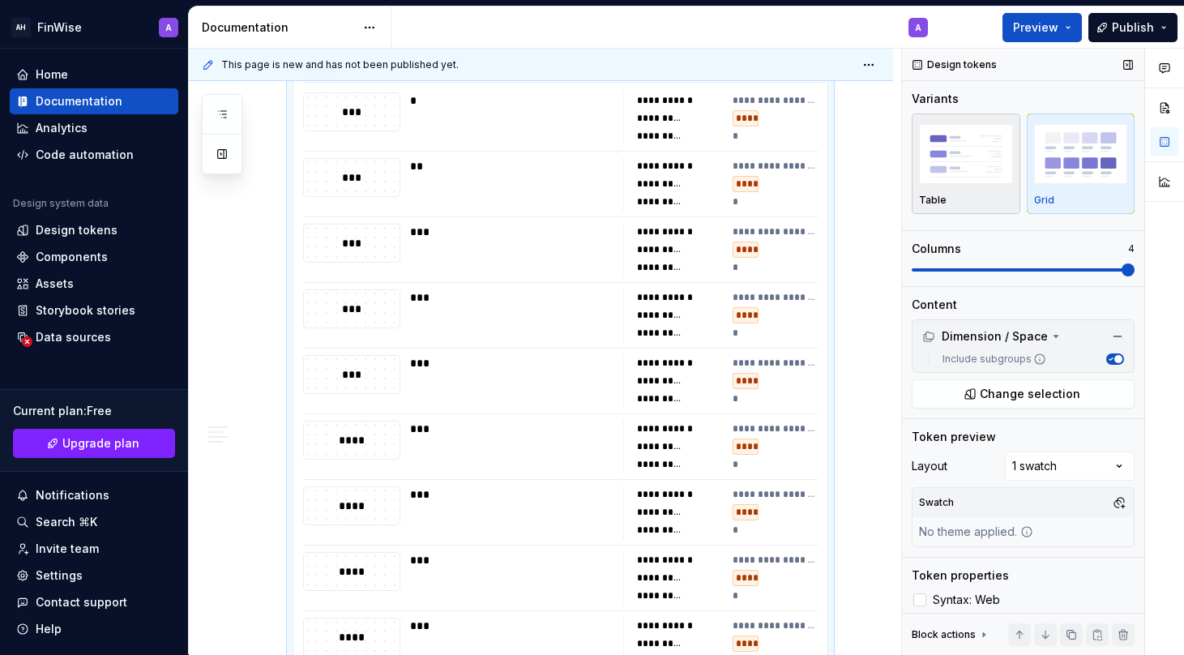
click at [985, 180] on img "button" at bounding box center [966, 153] width 94 height 59
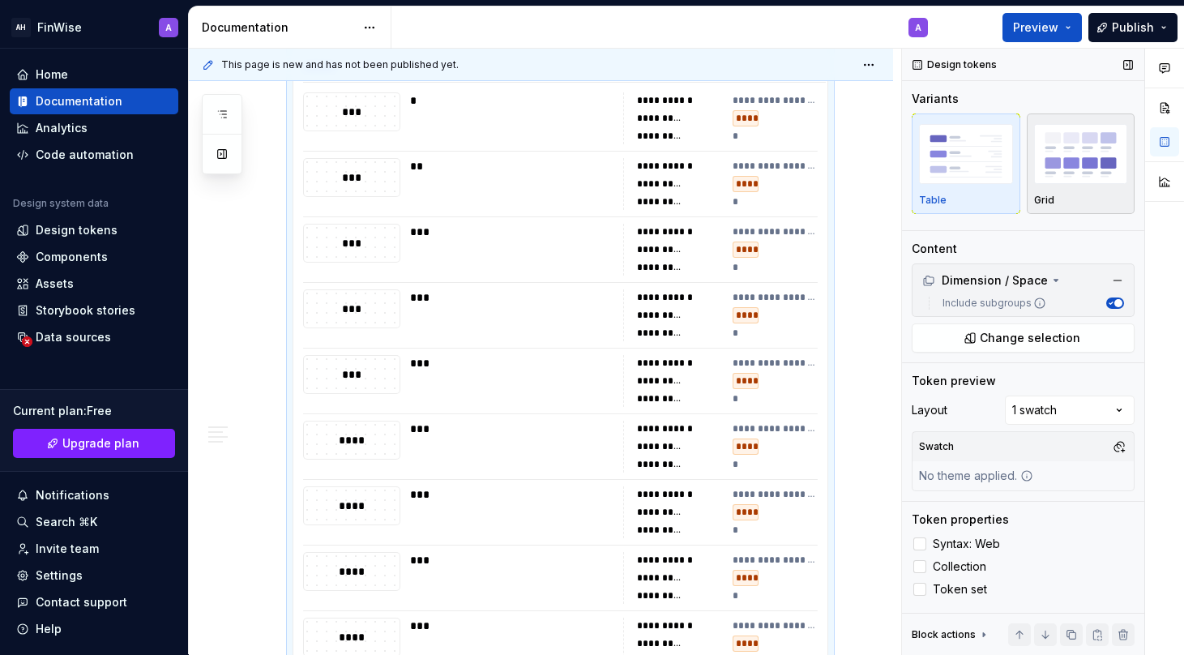
click at [1067, 186] on div "Grid" at bounding box center [1081, 164] width 94 height 86
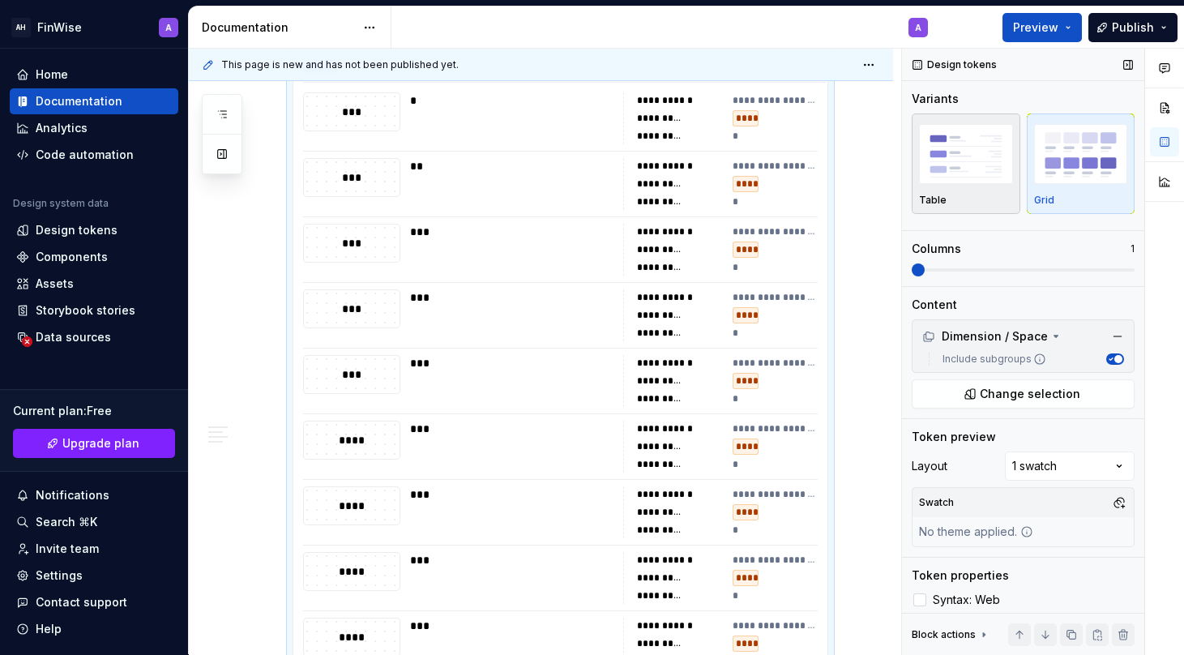
click at [1010, 186] on div "button" at bounding box center [966, 154] width 94 height 66
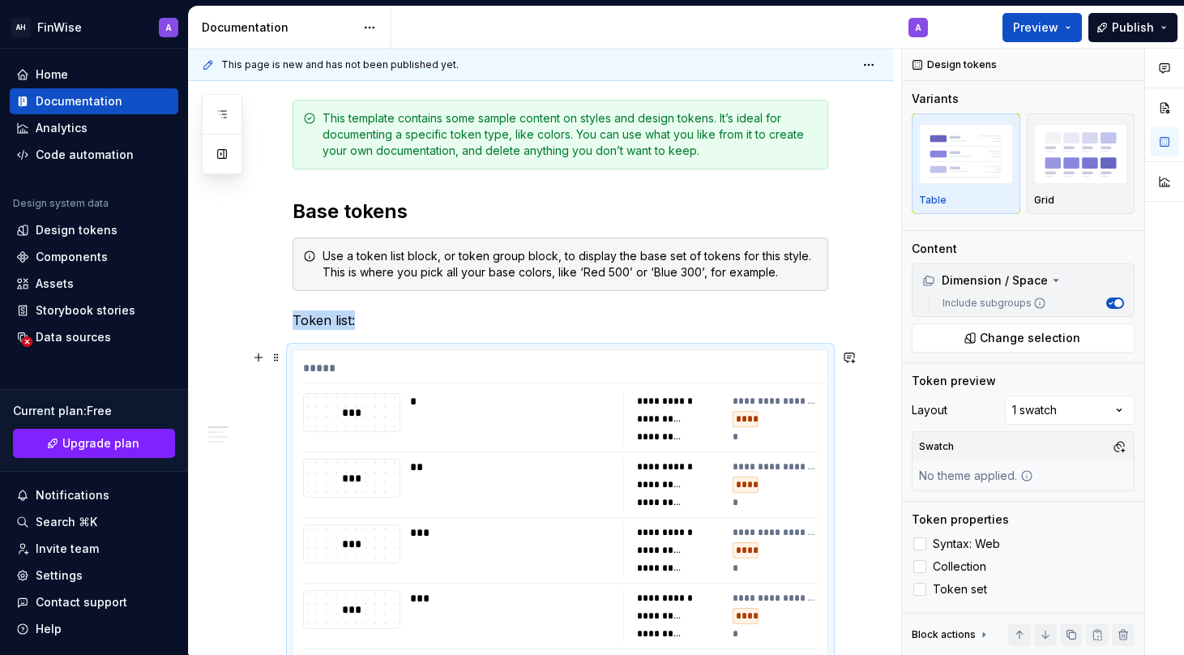
scroll to position [247, 0]
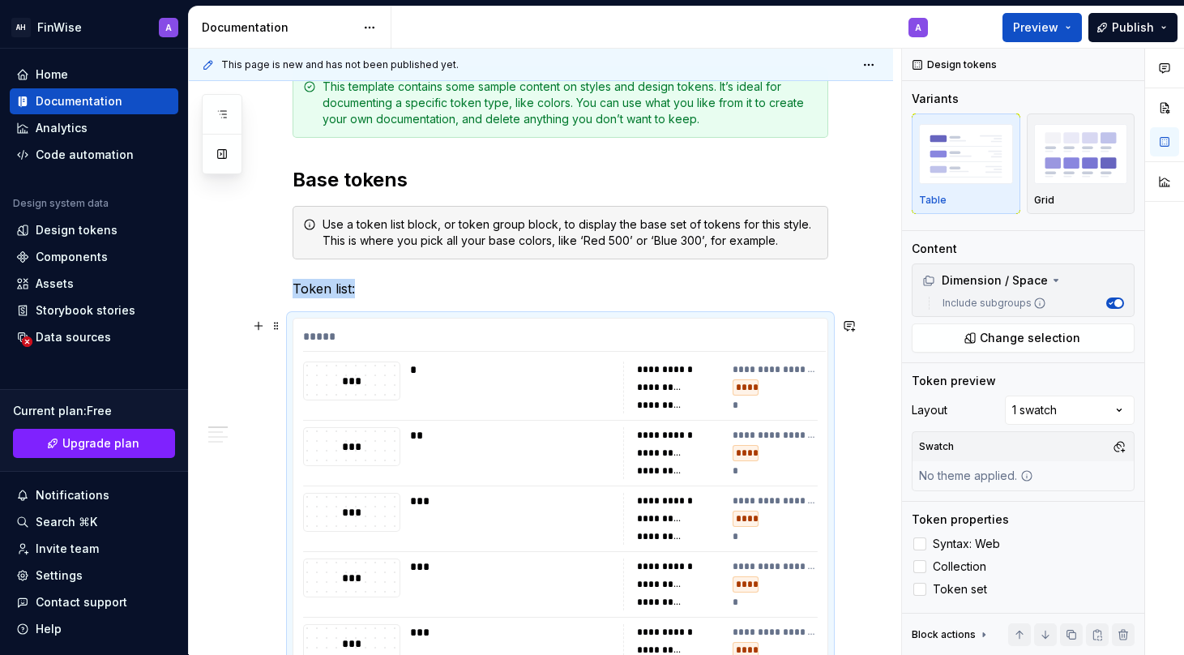
click at [757, 388] on div "****" at bounding box center [746, 387] width 26 height 16
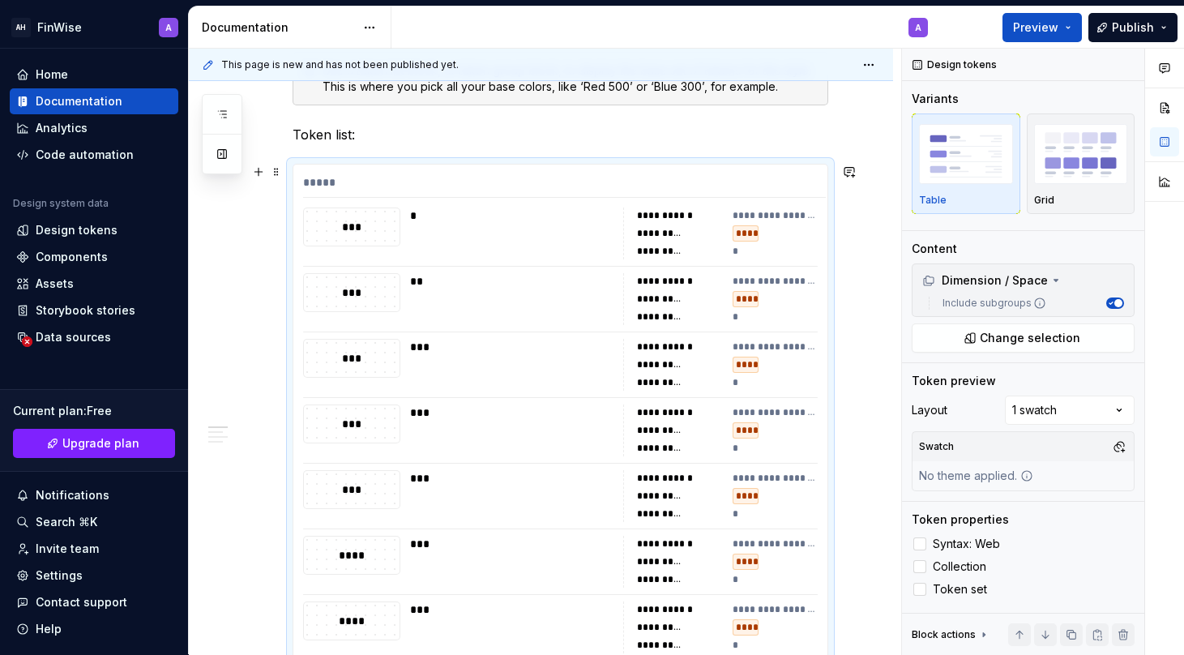
scroll to position [422, 0]
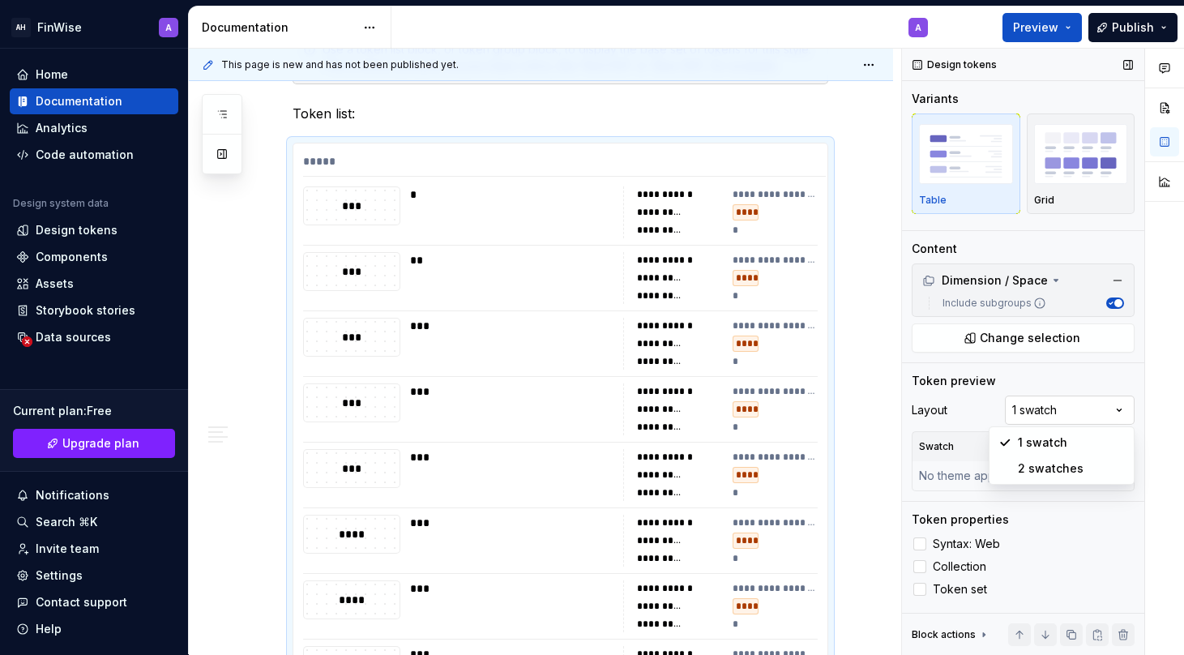
click at [1060, 405] on div "Comments Open comments No comments yet Select ‘Comment’ from the block context …" at bounding box center [1043, 352] width 282 height 606
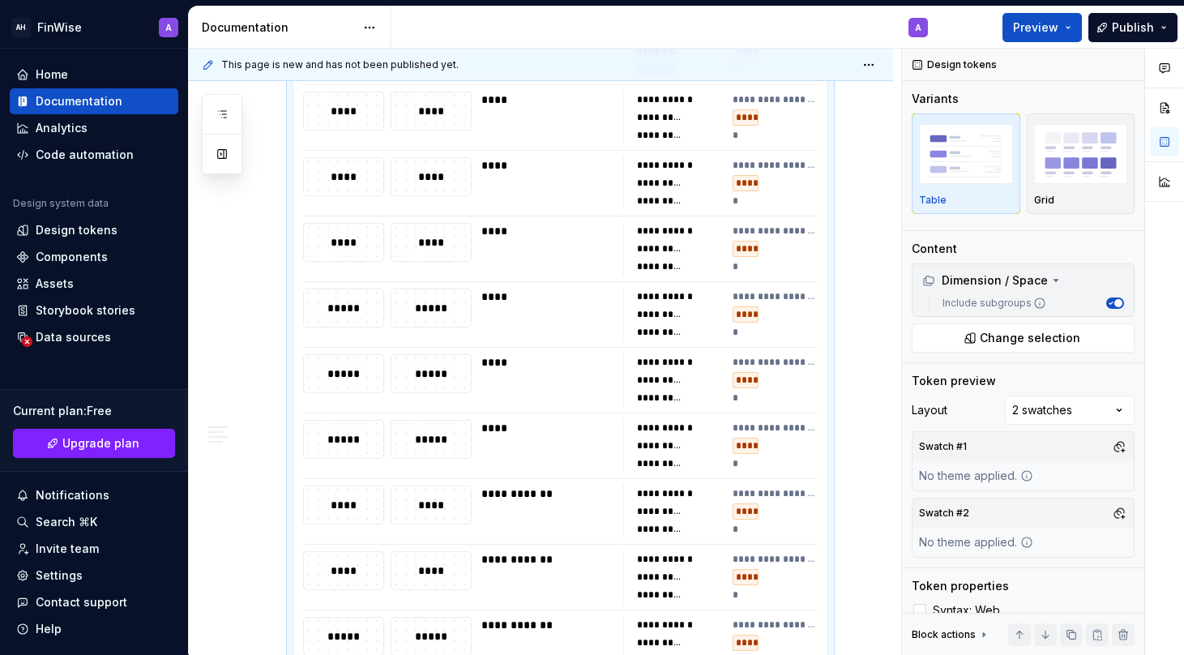
scroll to position [1284, 0]
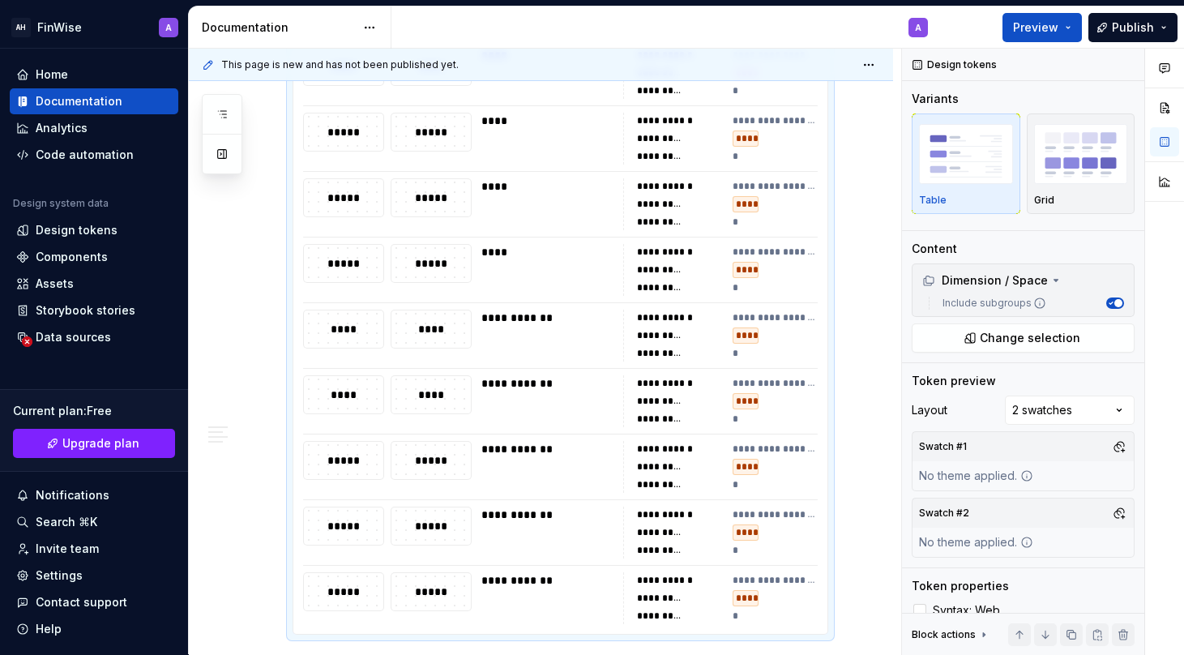
click at [442, 408] on div "****" at bounding box center [430, 394] width 79 height 37
click at [429, 392] on div "****" at bounding box center [430, 395] width 79 height 18
click at [1111, 407] on div "Comments Open comments No comments yet Select ‘Comment’ from the block context …" at bounding box center [1043, 352] width 282 height 606
drag, startPoint x: 1102, startPoint y: 429, endPoint x: 1102, endPoint y: 442, distance: 13.8
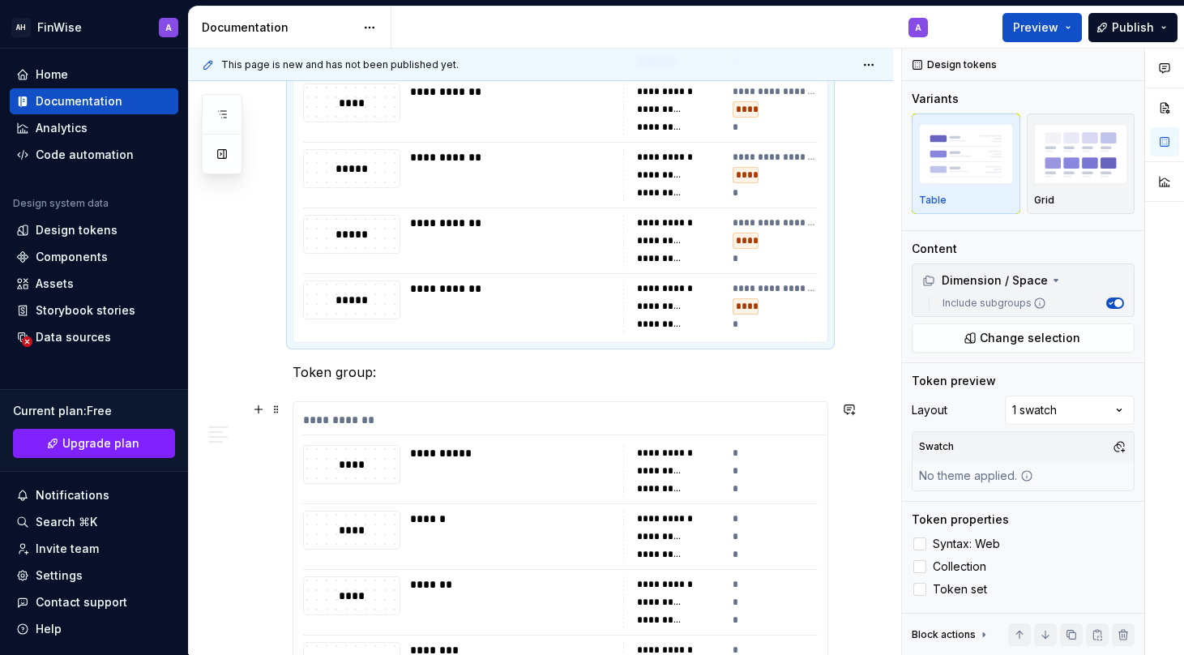
scroll to position [1597, 0]
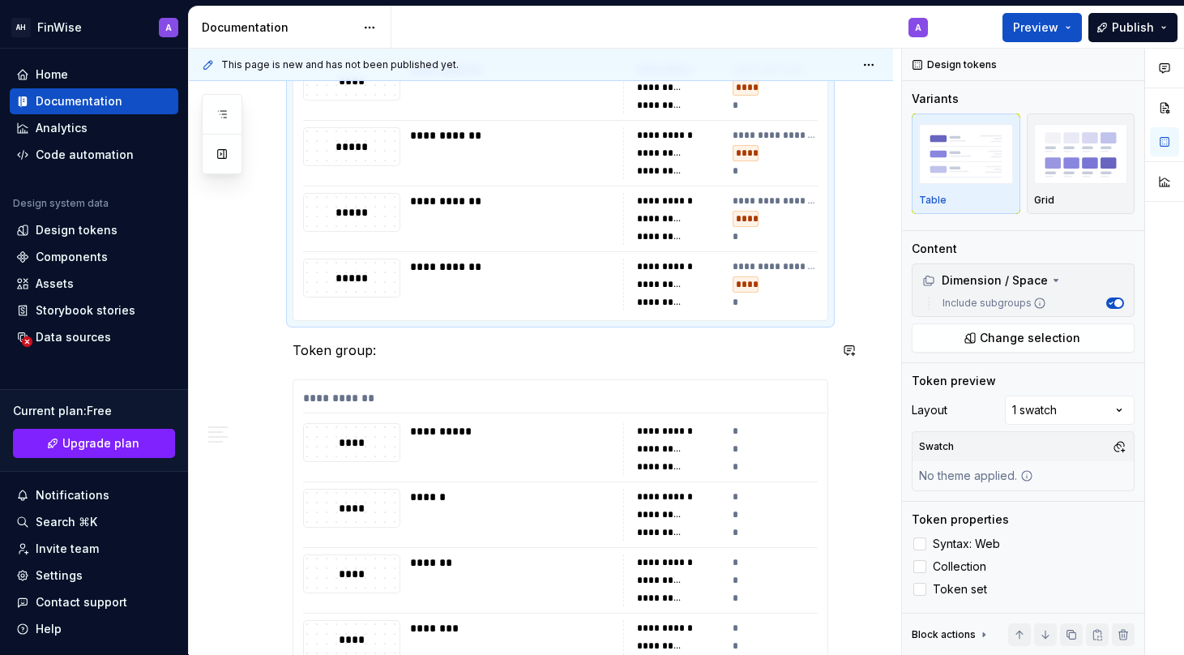
click at [328, 338] on div "**********" at bounding box center [561, 389] width 536 height 3343
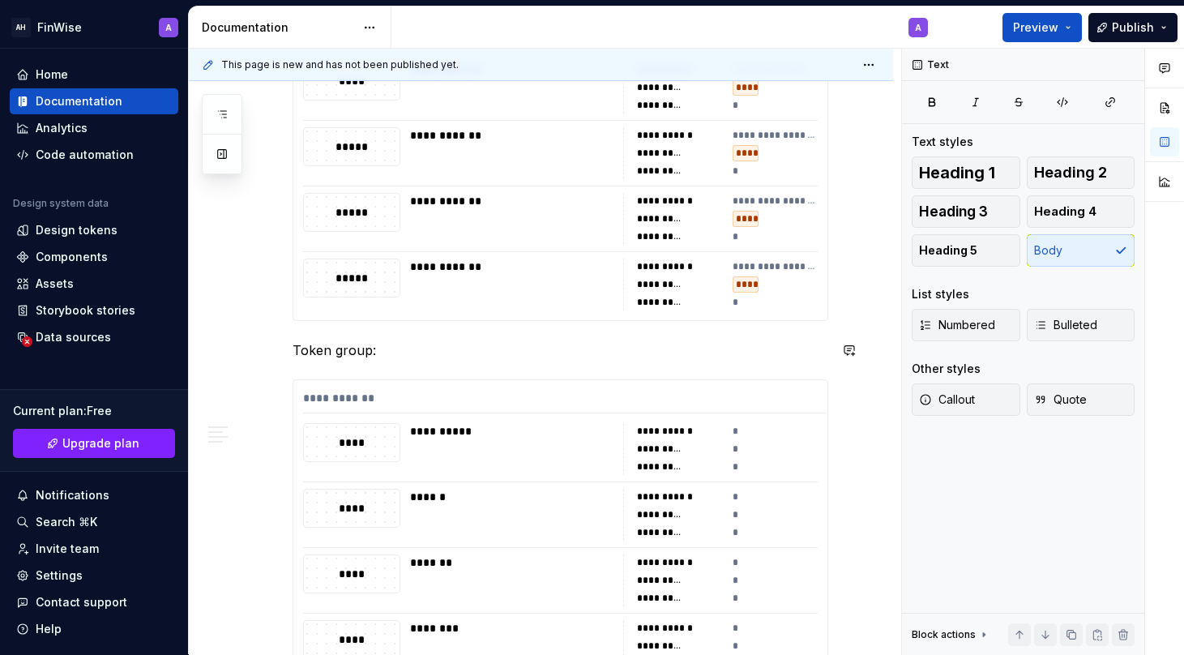
click at [328, 340] on p "Token group:" at bounding box center [561, 349] width 536 height 19
click at [415, 363] on div "**********" at bounding box center [561, 389] width 536 height 3343
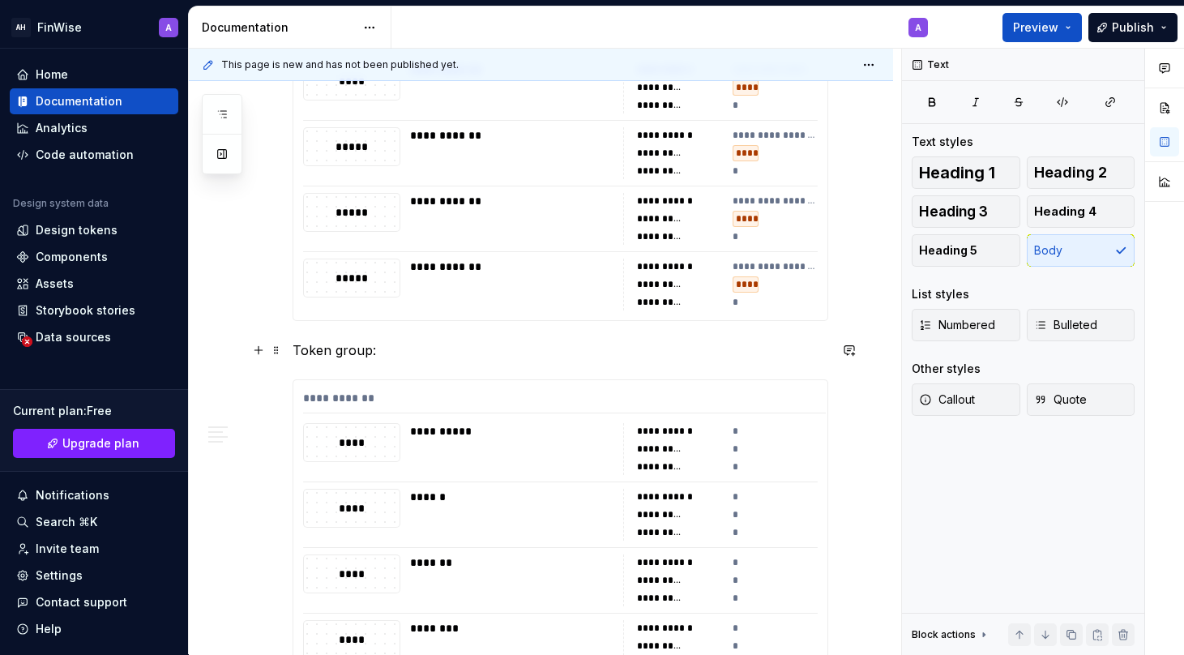
scroll to position [1571, 0]
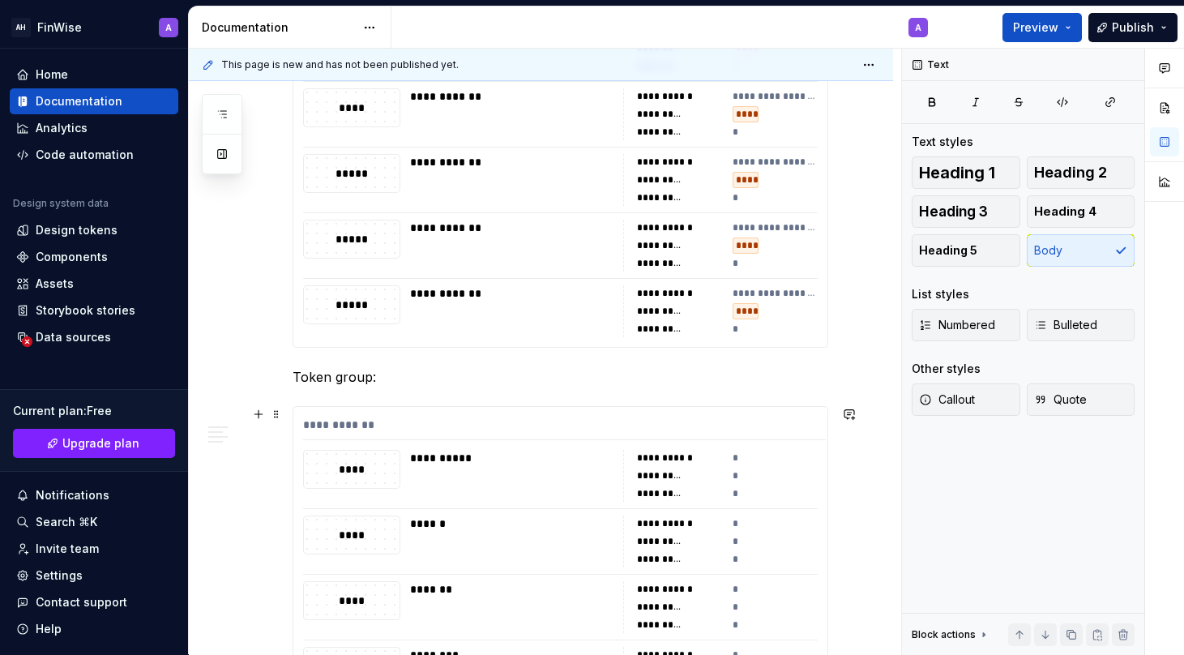
click at [343, 424] on div "**********" at bounding box center [564, 429] width 523 height 24
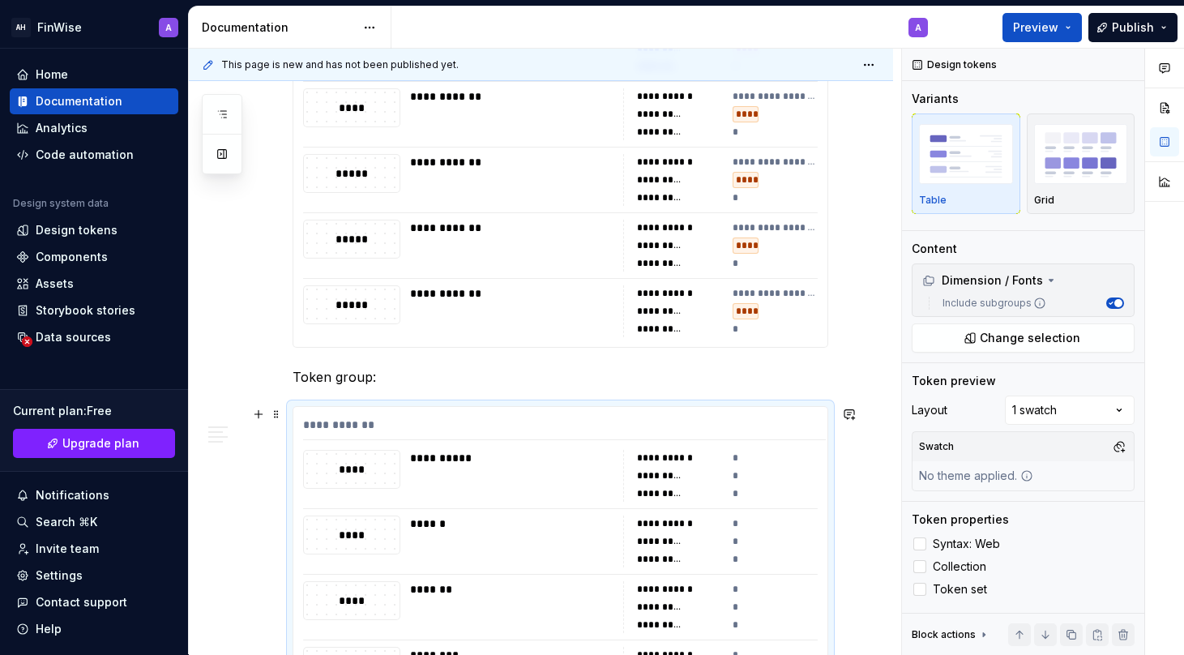
click at [339, 425] on div "**********" at bounding box center [564, 429] width 523 height 24
click at [1045, 277] on icon at bounding box center [1051, 280] width 13 height 13
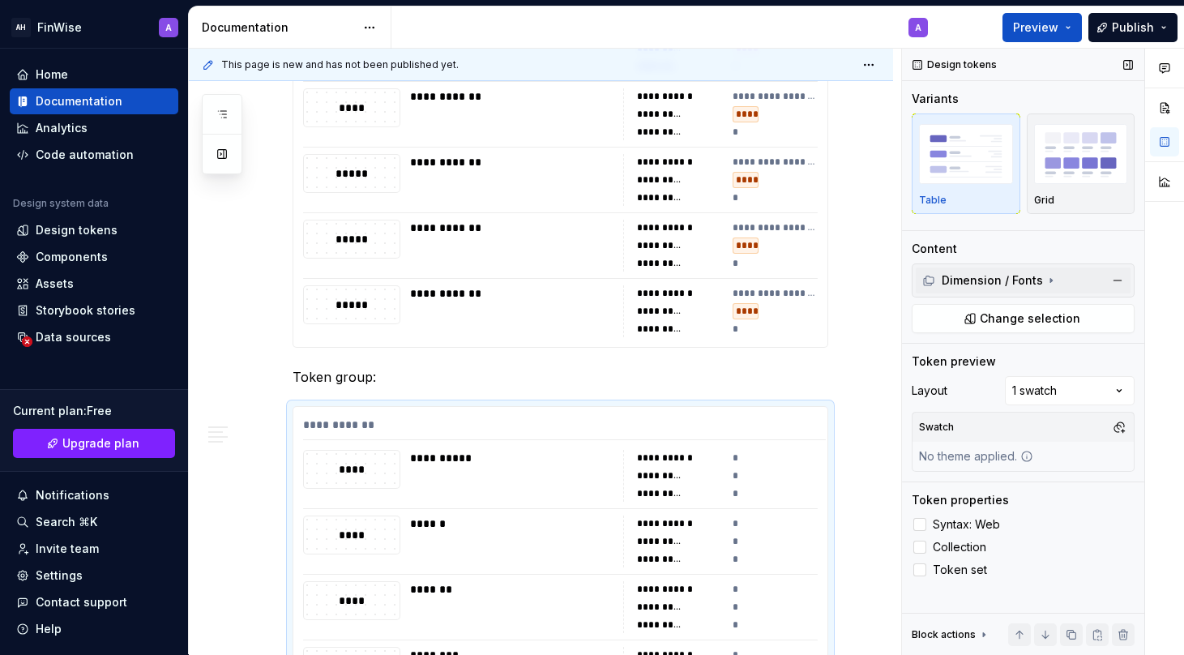
click at [1045, 277] on icon at bounding box center [1051, 280] width 13 height 13
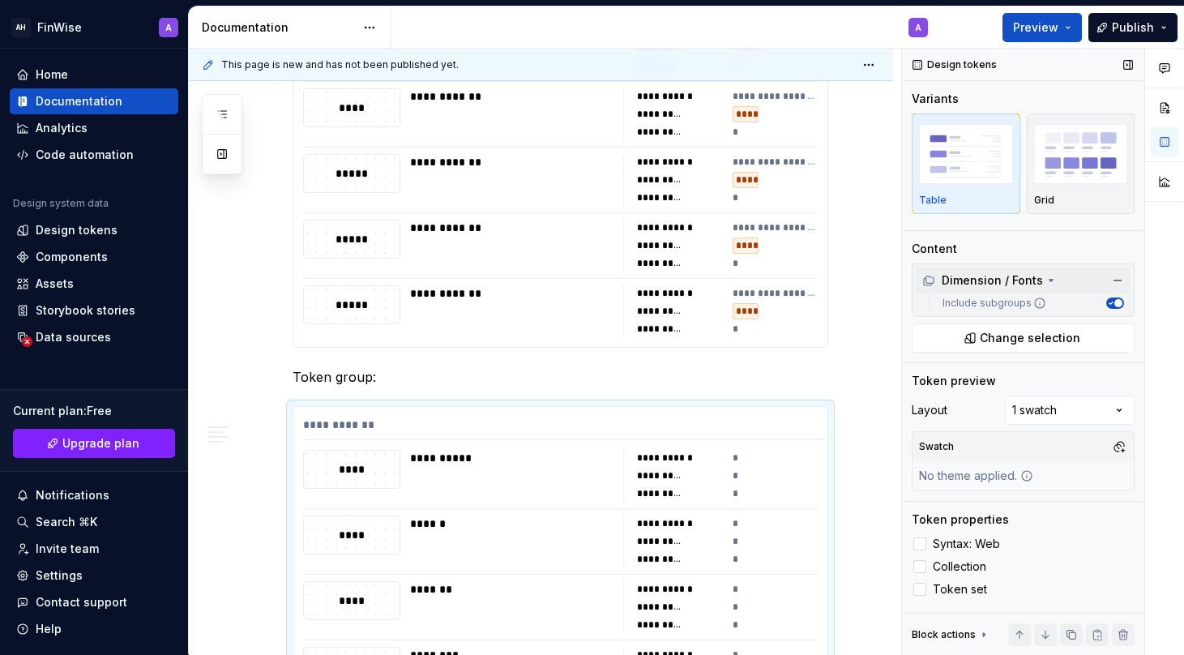
click at [1018, 297] on label "Include subgroups" at bounding box center [991, 303] width 110 height 13
click at [1106, 297] on button "Include subgroups" at bounding box center [1115, 302] width 18 height 11
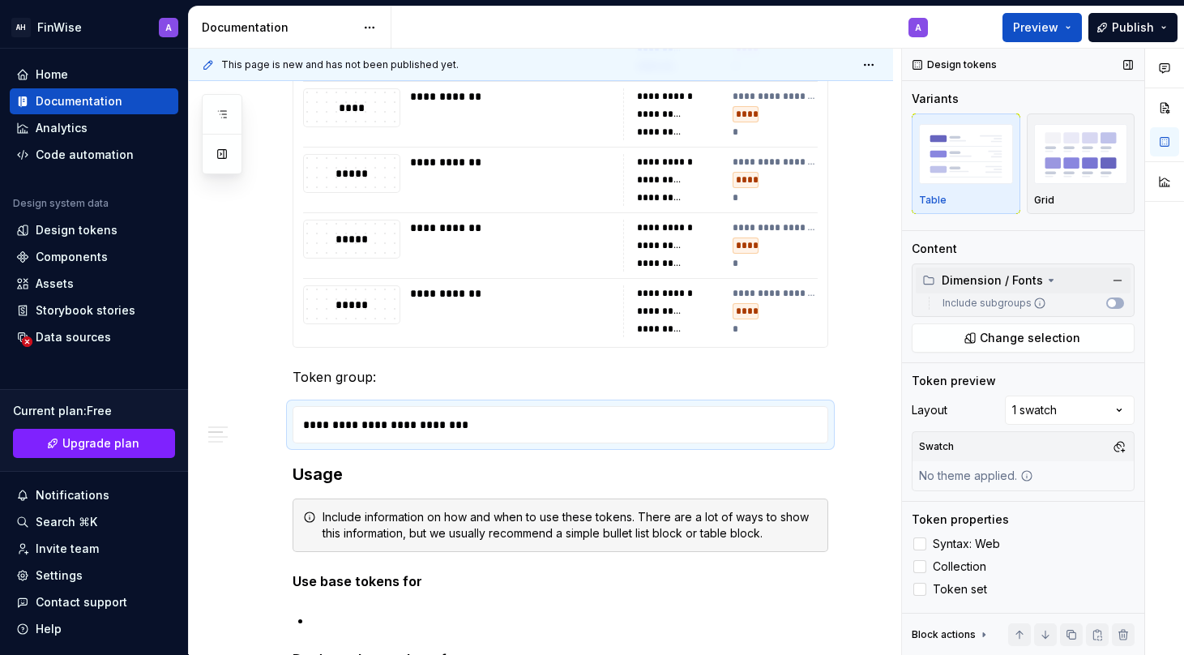
click at [1018, 297] on label "Include subgroups" at bounding box center [991, 303] width 110 height 13
click at [1106, 297] on button "Include subgroups" at bounding box center [1115, 302] width 18 height 11
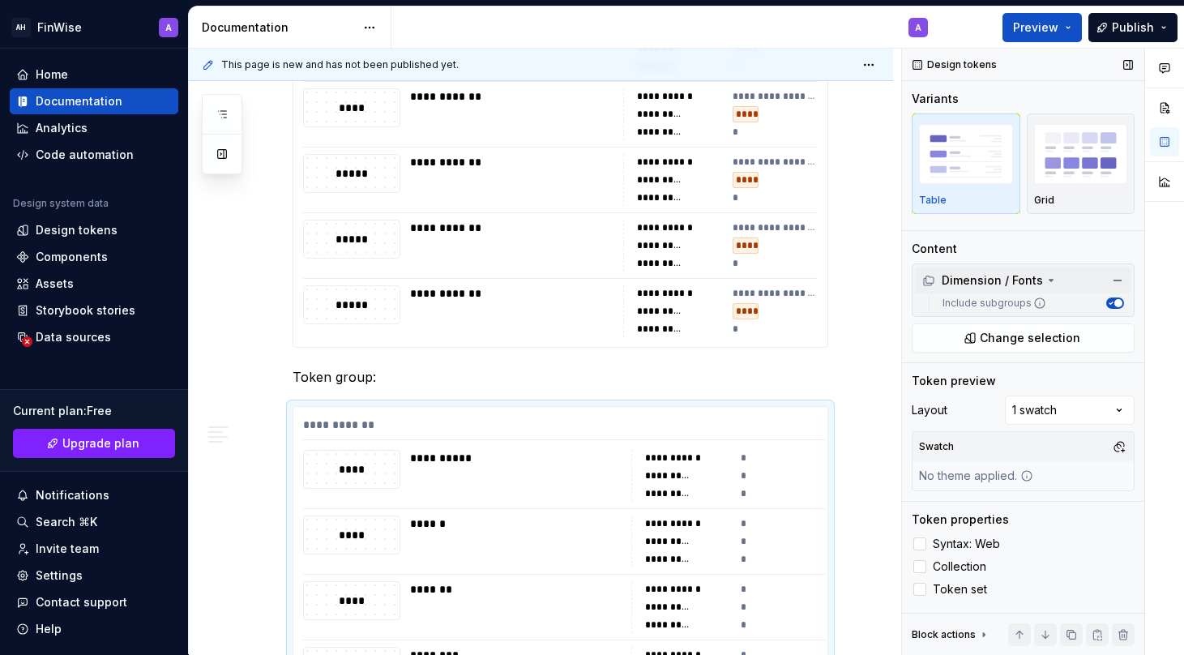
click at [1018, 297] on label "Include subgroups" at bounding box center [991, 303] width 110 height 13
click at [1106, 297] on button "Include subgroups" at bounding box center [1115, 302] width 18 height 11
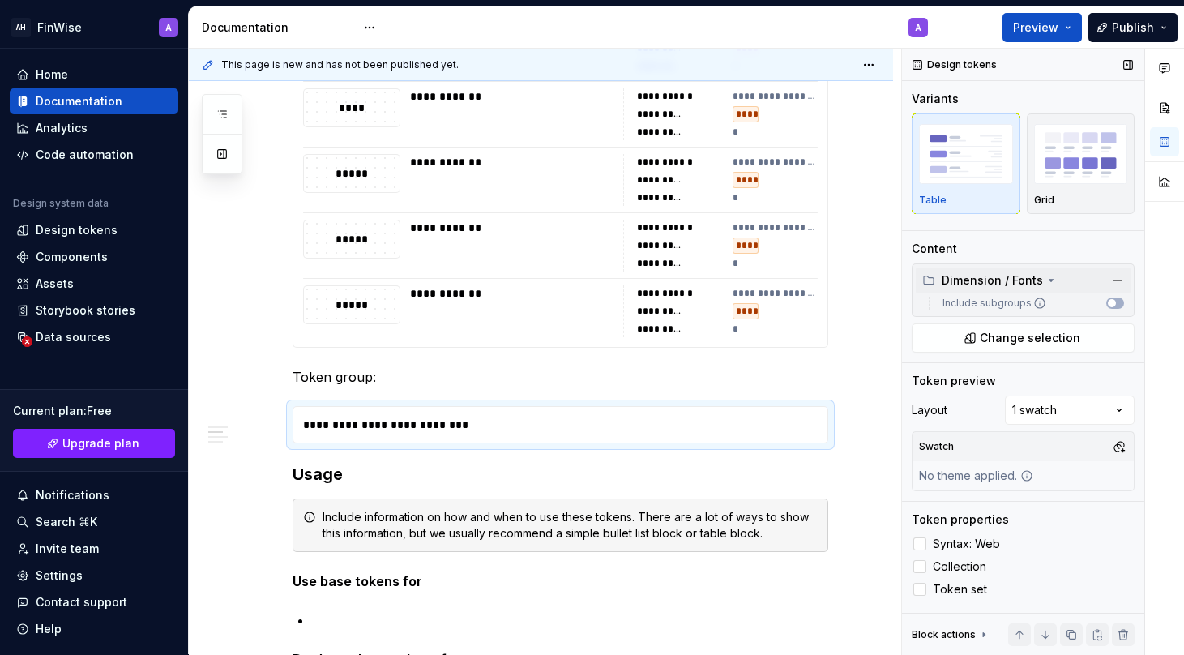
click at [1018, 297] on label "Include subgroups" at bounding box center [991, 303] width 110 height 13
click at [1106, 297] on button "Include subgroups" at bounding box center [1115, 302] width 18 height 11
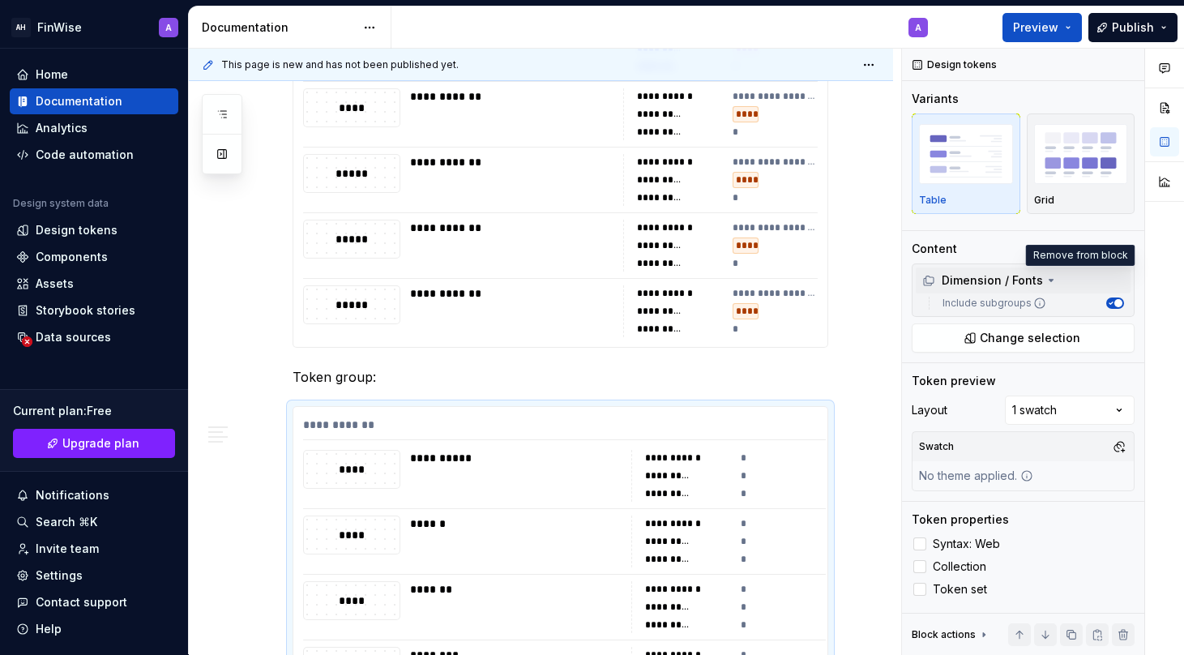
click at [1118, 276] on button "button" at bounding box center [1117, 280] width 23 height 23
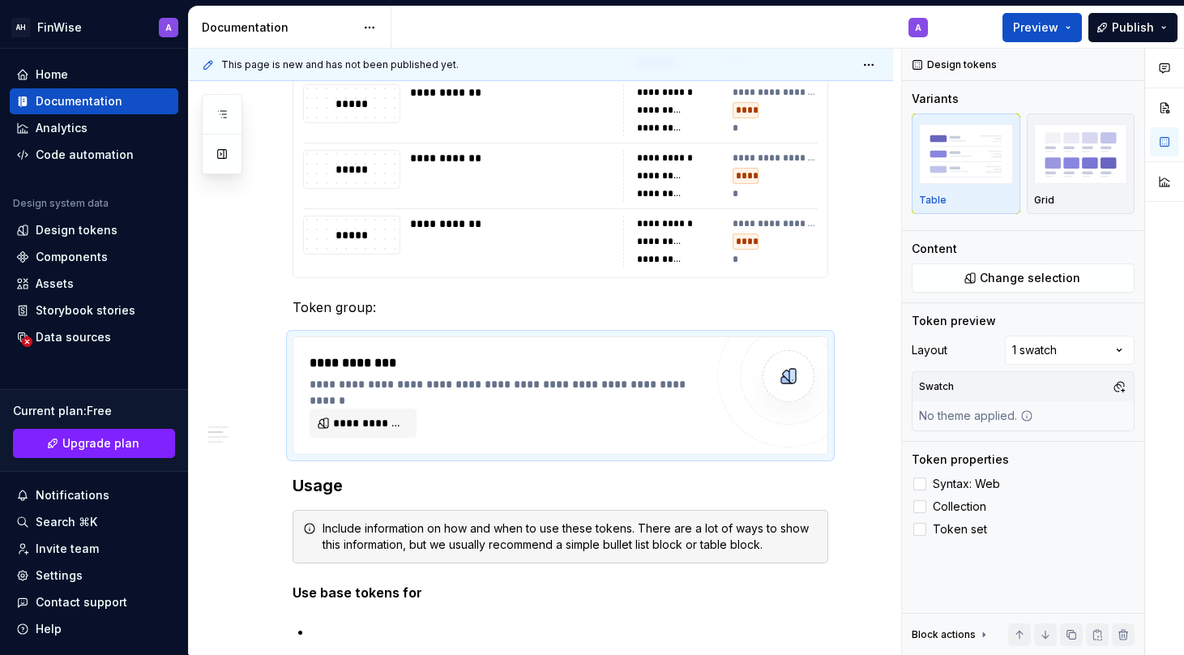
scroll to position [1683, 0]
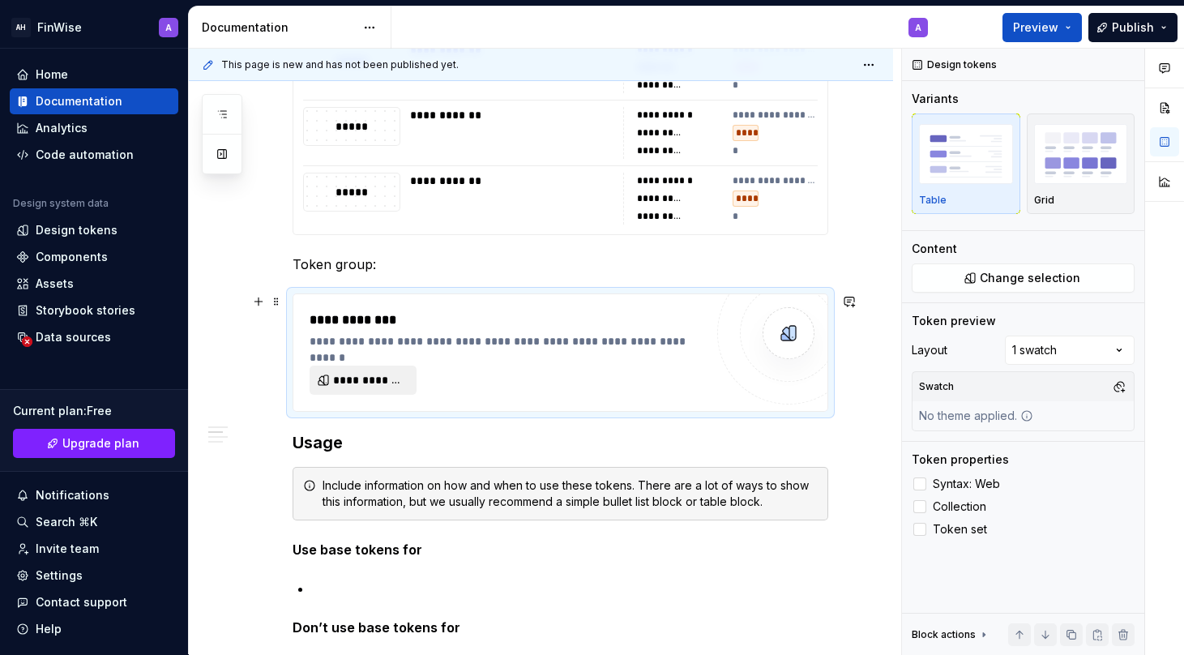
click at [368, 380] on span "**********" at bounding box center [369, 380] width 73 height 16
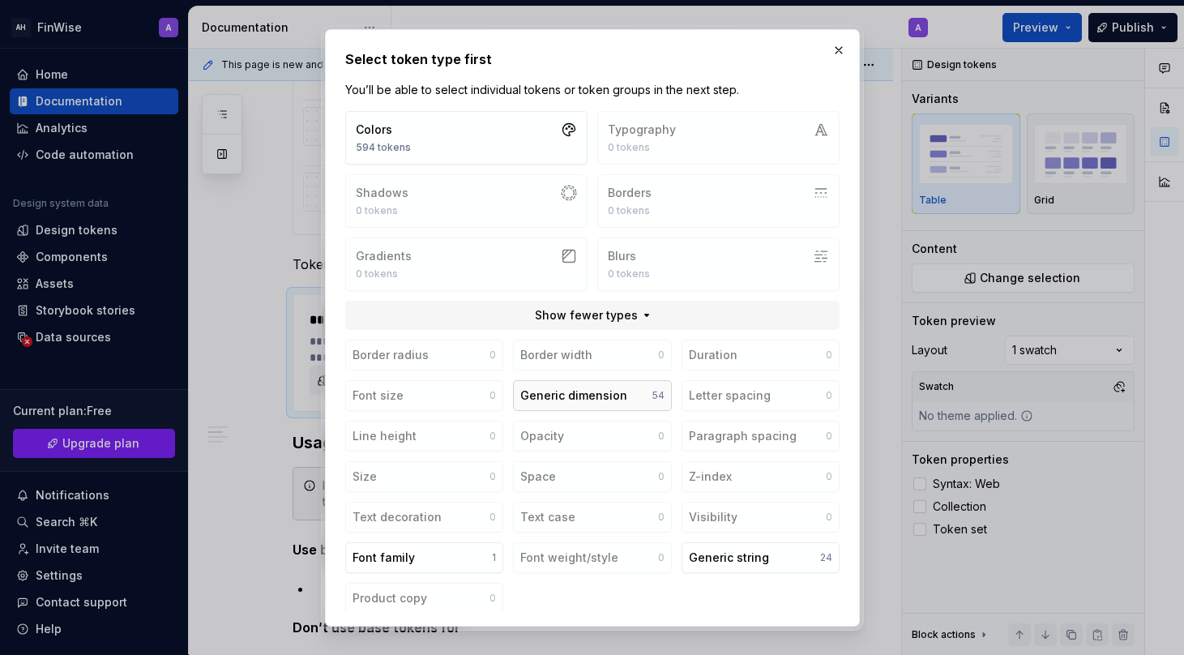
click at [577, 400] on div "Generic dimension" at bounding box center [573, 395] width 107 height 16
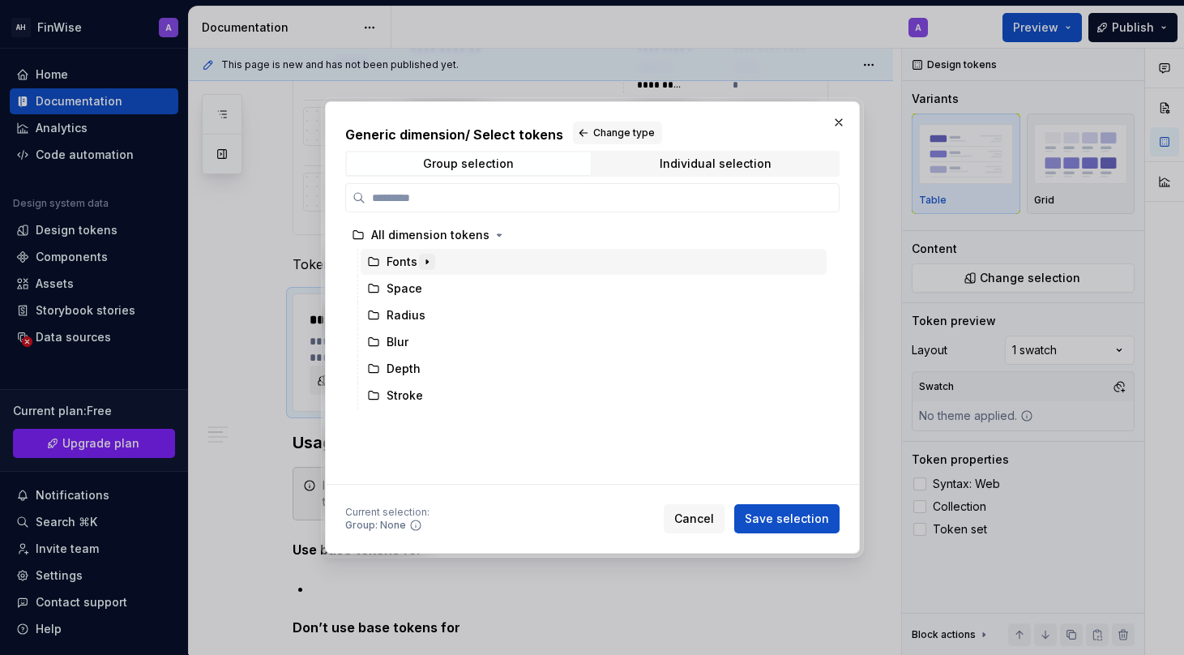
click at [427, 261] on icon "button" at bounding box center [427, 262] width 2 height 4
click at [427, 261] on icon "button" at bounding box center [427, 262] width 4 height 2
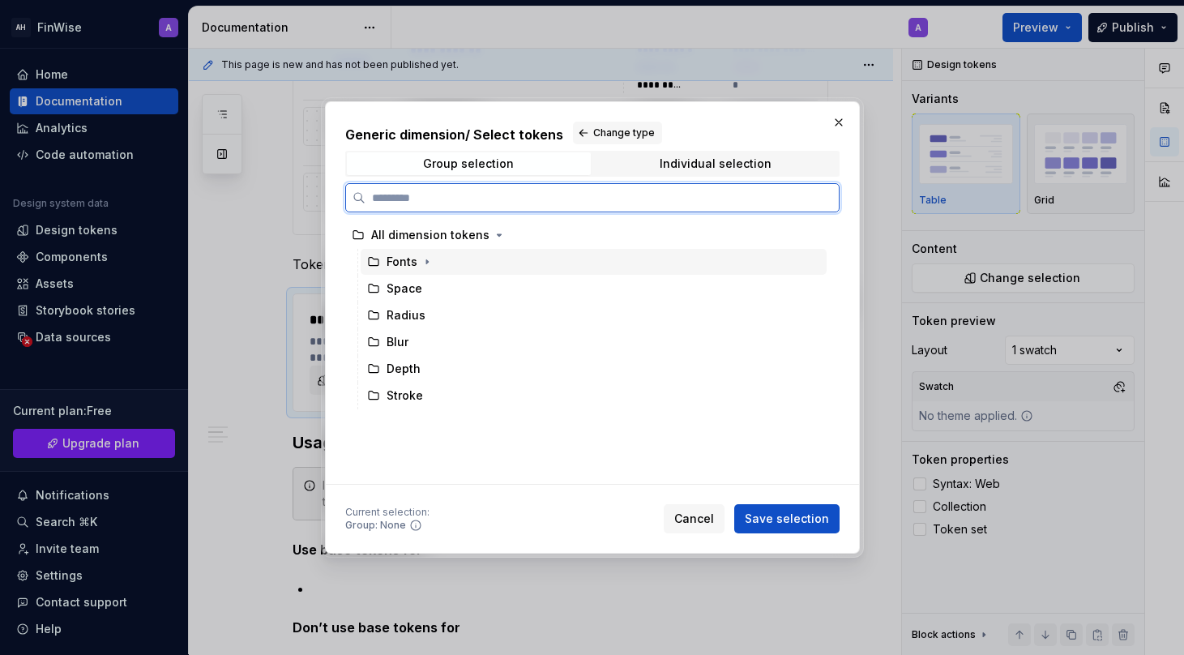
click at [395, 260] on div "Fonts" at bounding box center [402, 262] width 31 height 16
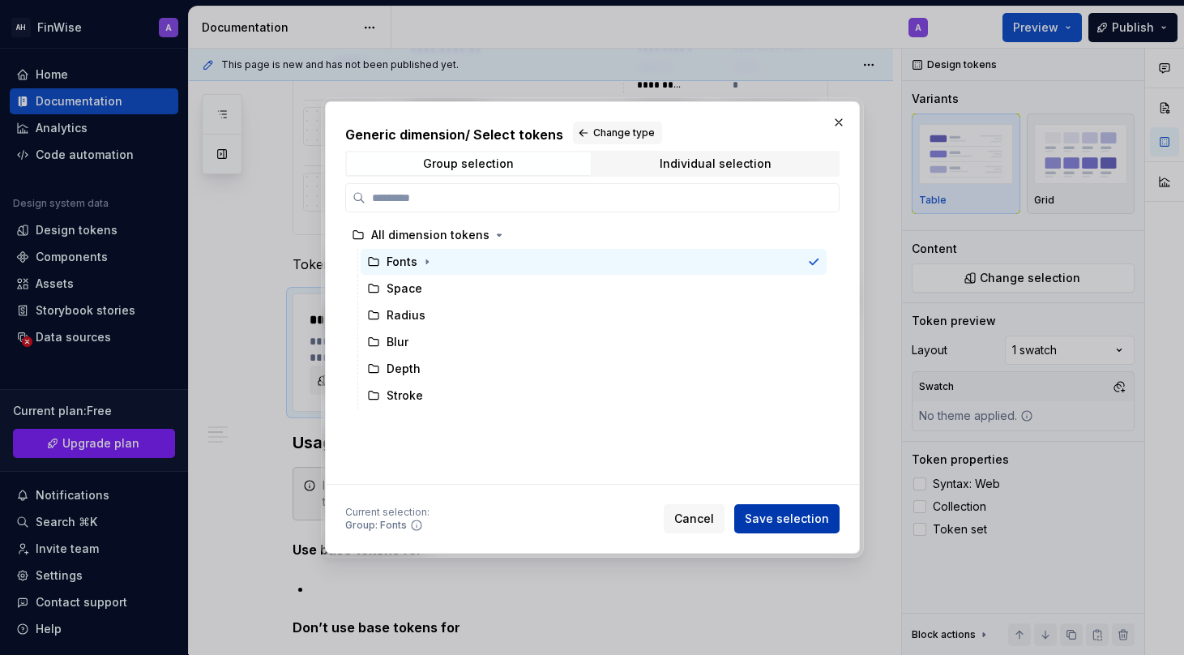
click at [785, 511] on span "Save selection" at bounding box center [787, 519] width 84 height 16
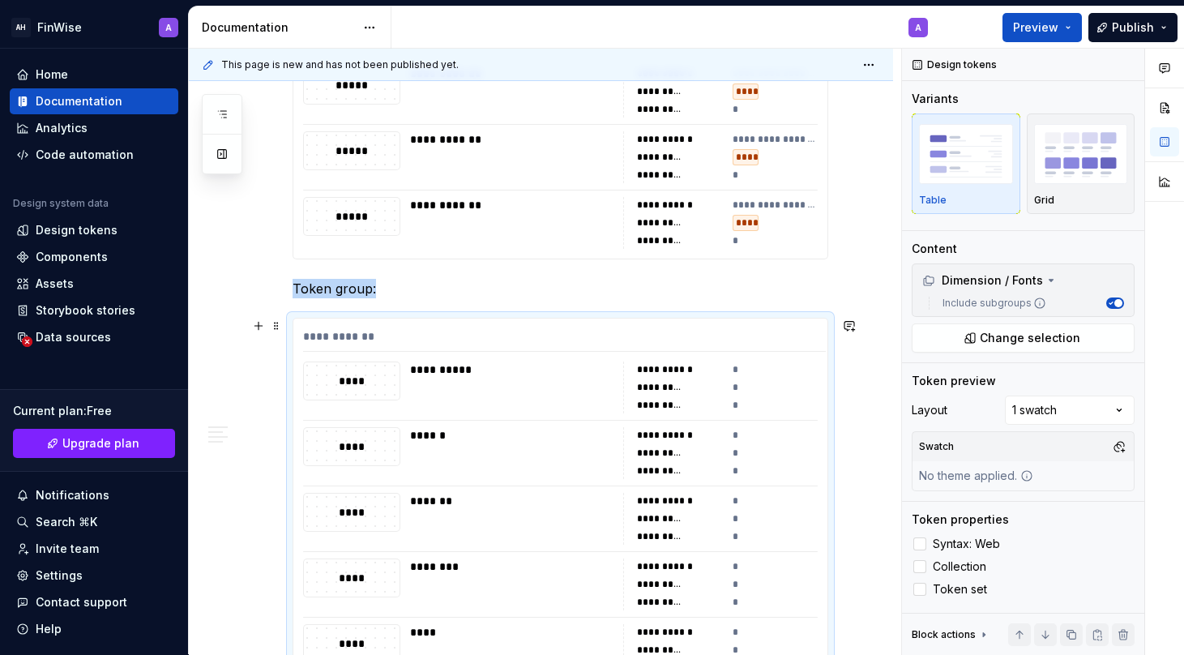
scroll to position [1640, 0]
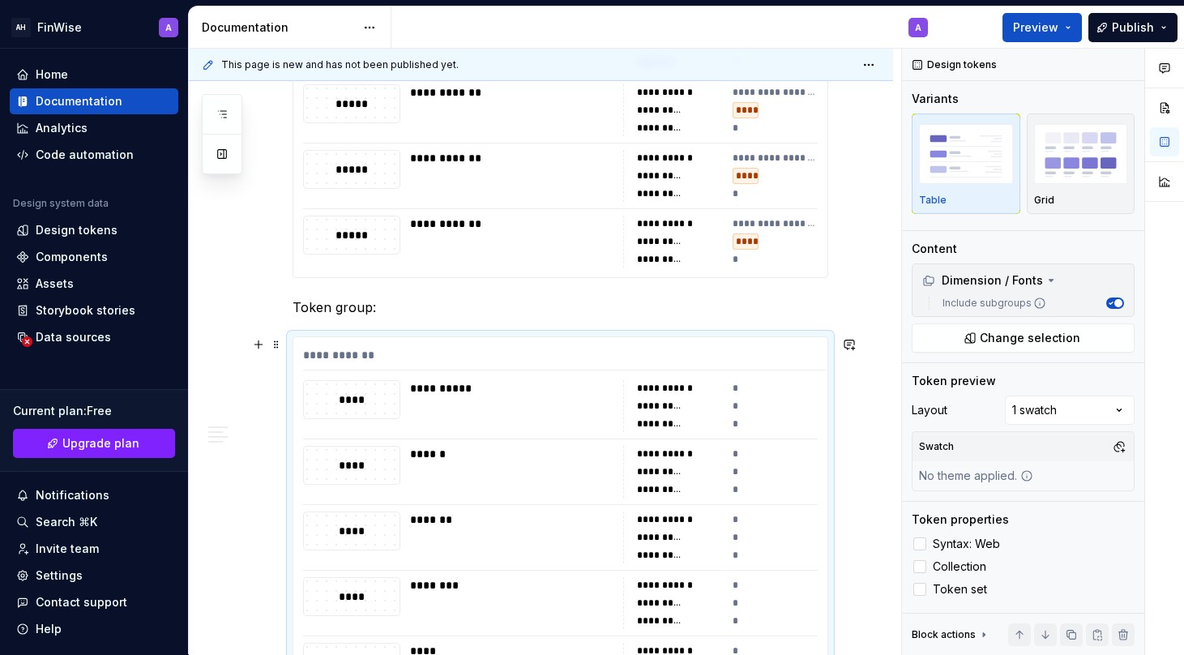
click at [355, 351] on div "**********" at bounding box center [564, 359] width 523 height 24
click at [324, 306] on p "Token group:" at bounding box center [561, 306] width 536 height 19
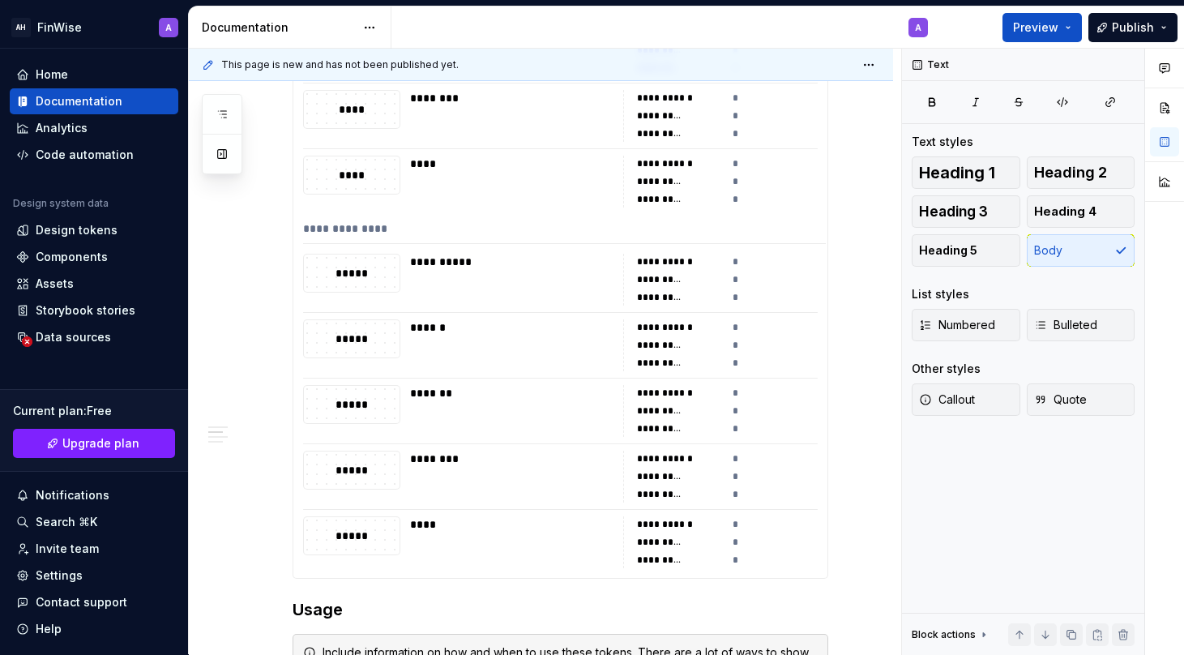
scroll to position [2121, 0]
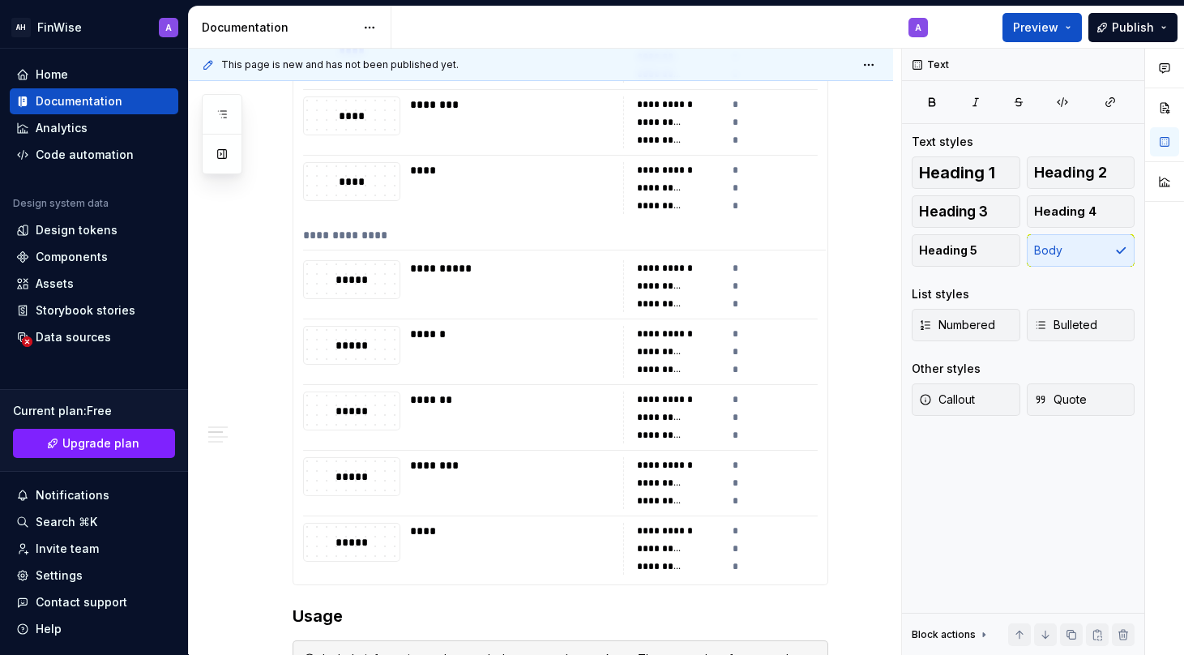
click at [473, 385] on div "**********" at bounding box center [560, 221] width 534 height 728
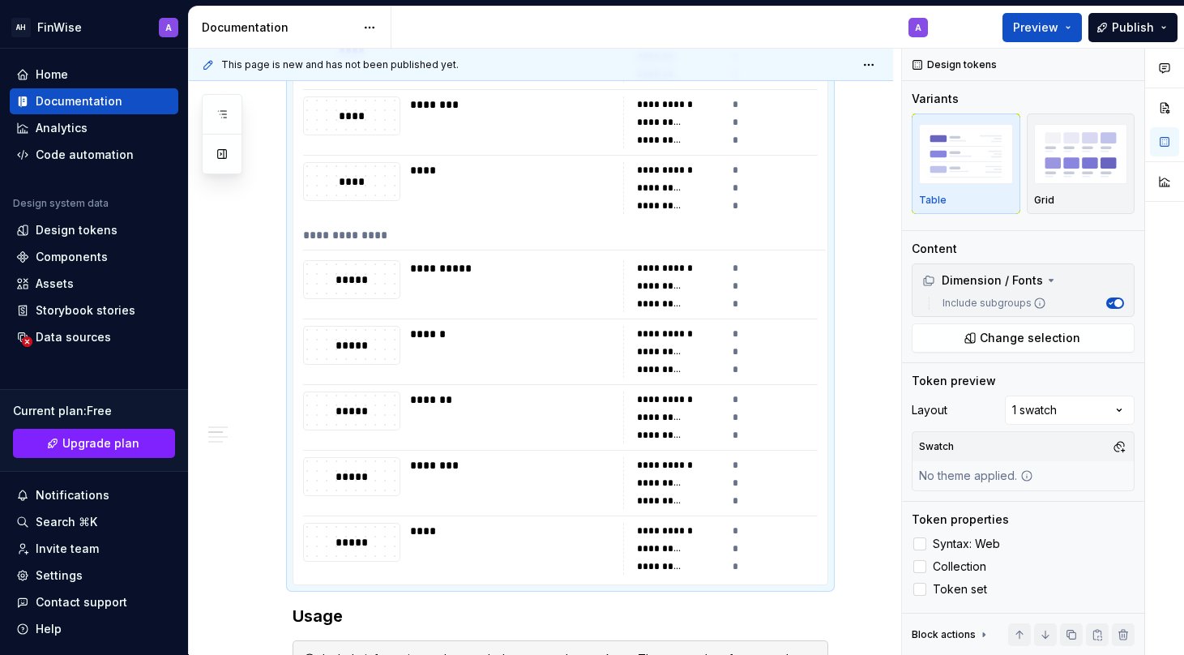
click at [419, 406] on div "*******" at bounding box center [516, 399] width 212 height 16
click at [421, 392] on div "*******" at bounding box center [516, 399] width 212 height 16
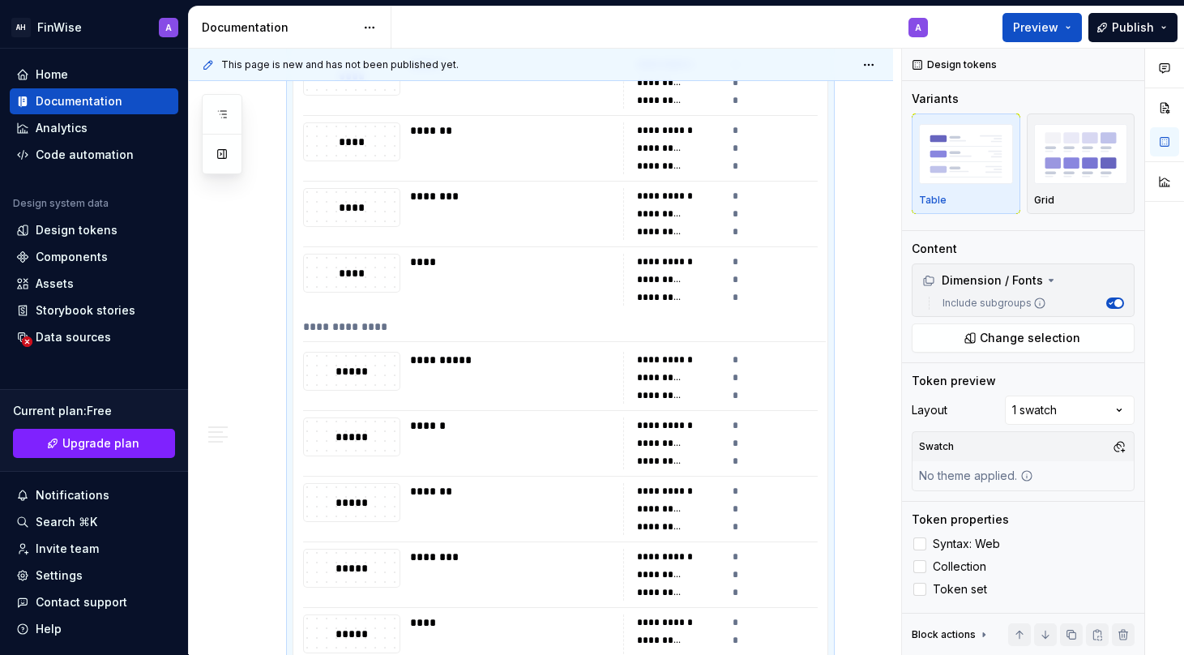
scroll to position [2013, 0]
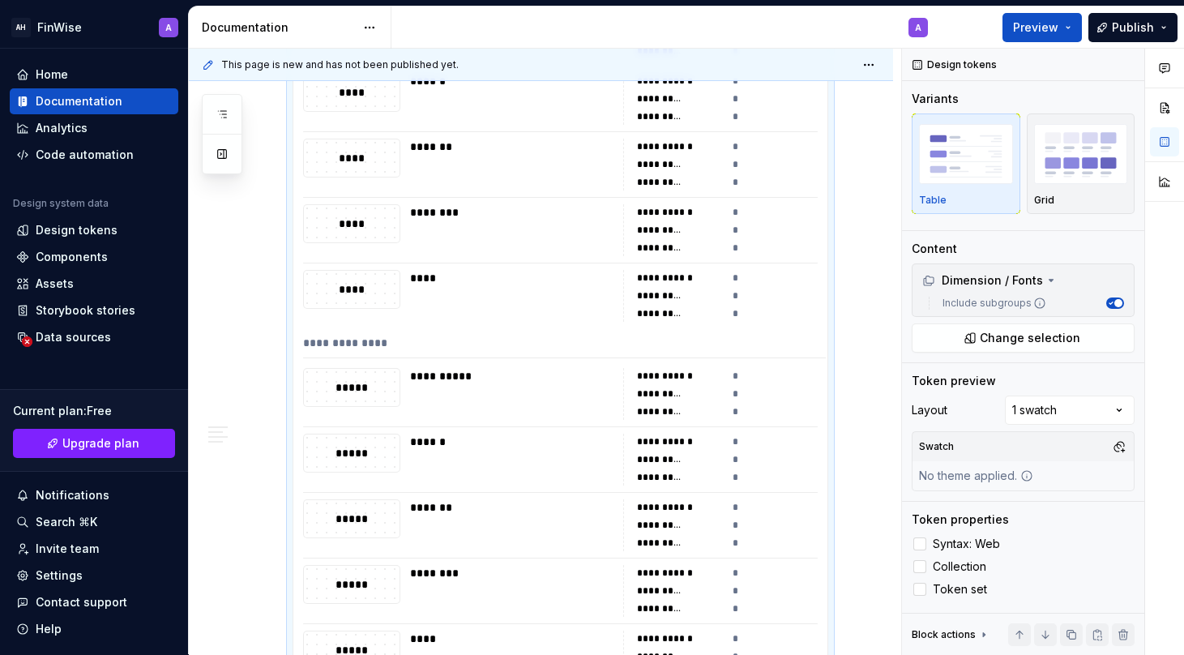
click at [375, 357] on div "**********" at bounding box center [564, 347] width 523 height 24
click at [367, 340] on div "**********" at bounding box center [564, 347] width 523 height 24
click at [362, 455] on div "*****" at bounding box center [352, 453] width 96 height 18
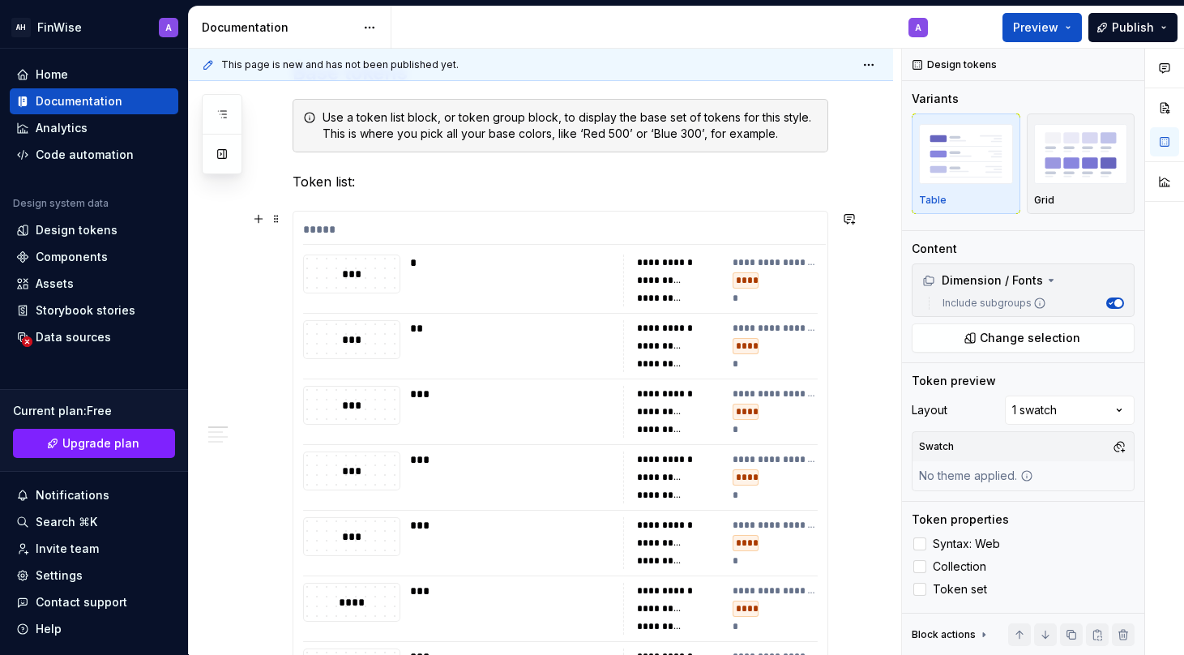
scroll to position [290, 0]
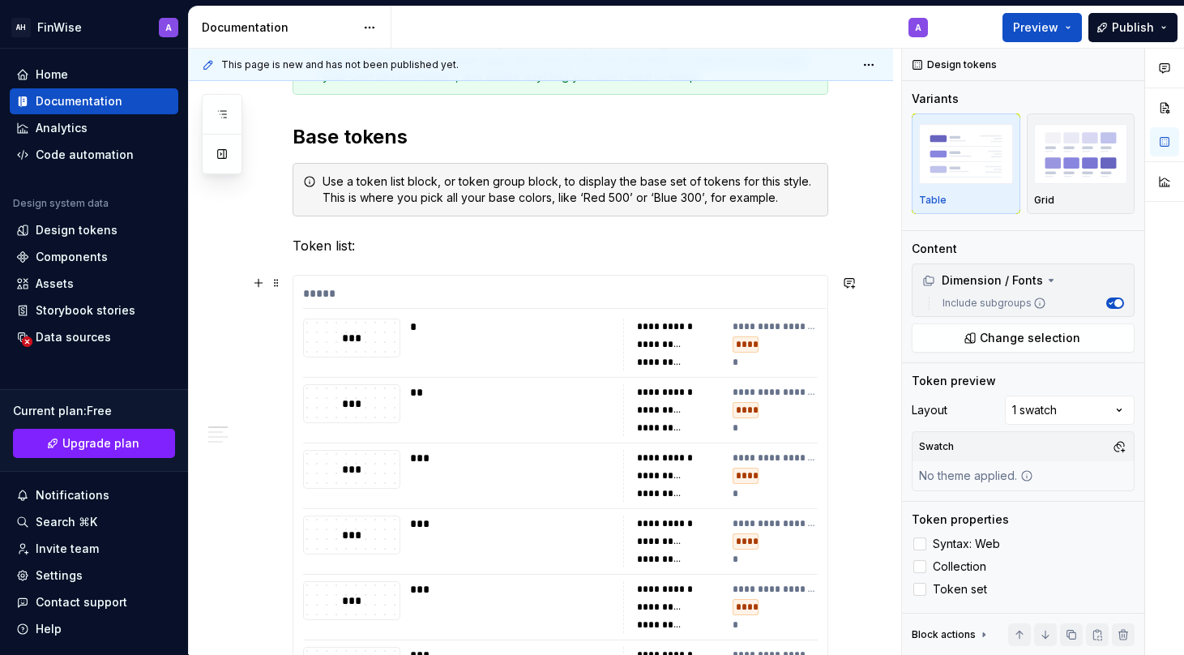
click at [310, 295] on div "*****" at bounding box center [564, 297] width 523 height 24
click at [1057, 169] on img "button" at bounding box center [1081, 153] width 94 height 59
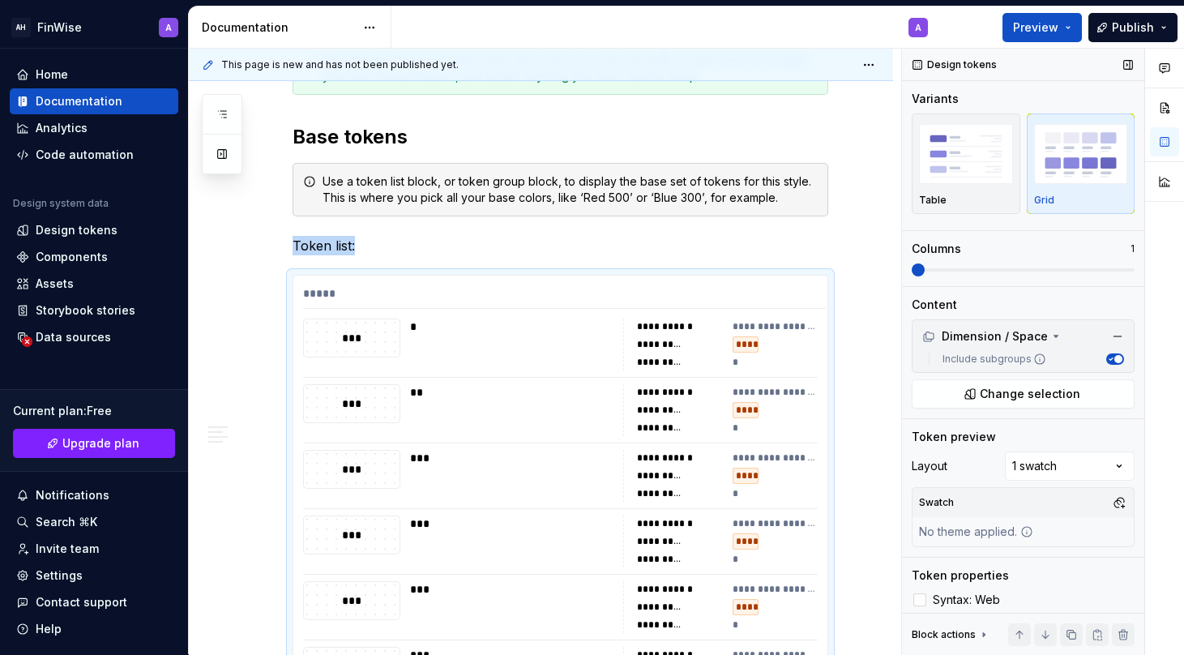
scroll to position [516, 0]
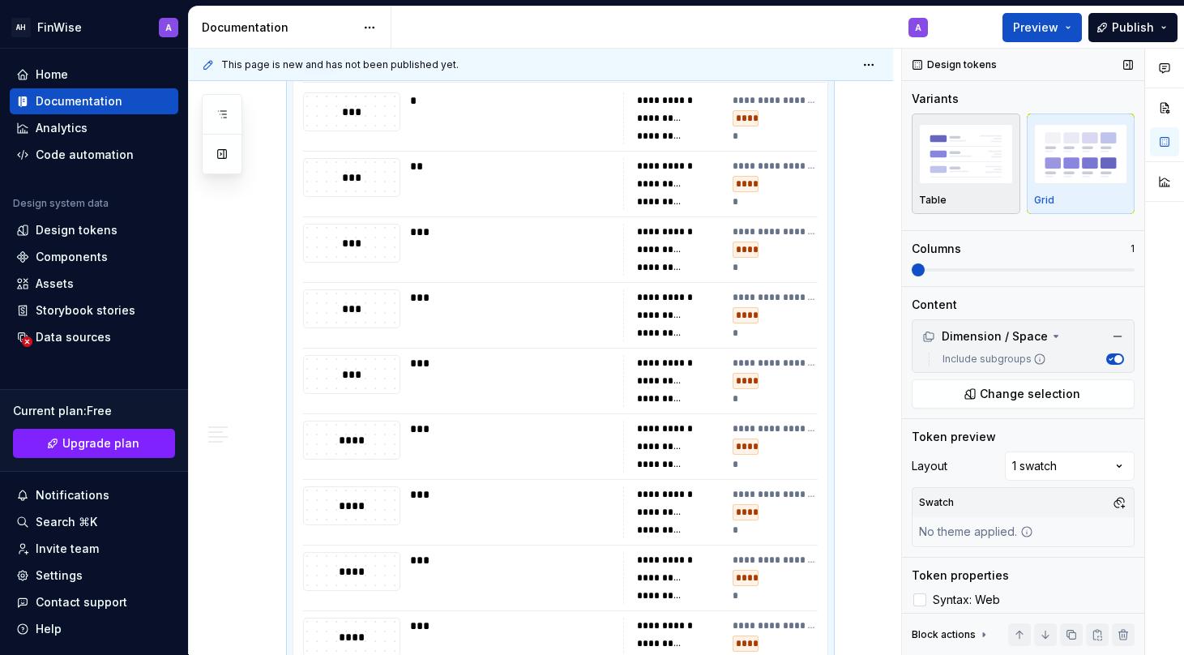
click at [977, 157] on img "button" at bounding box center [966, 153] width 94 height 59
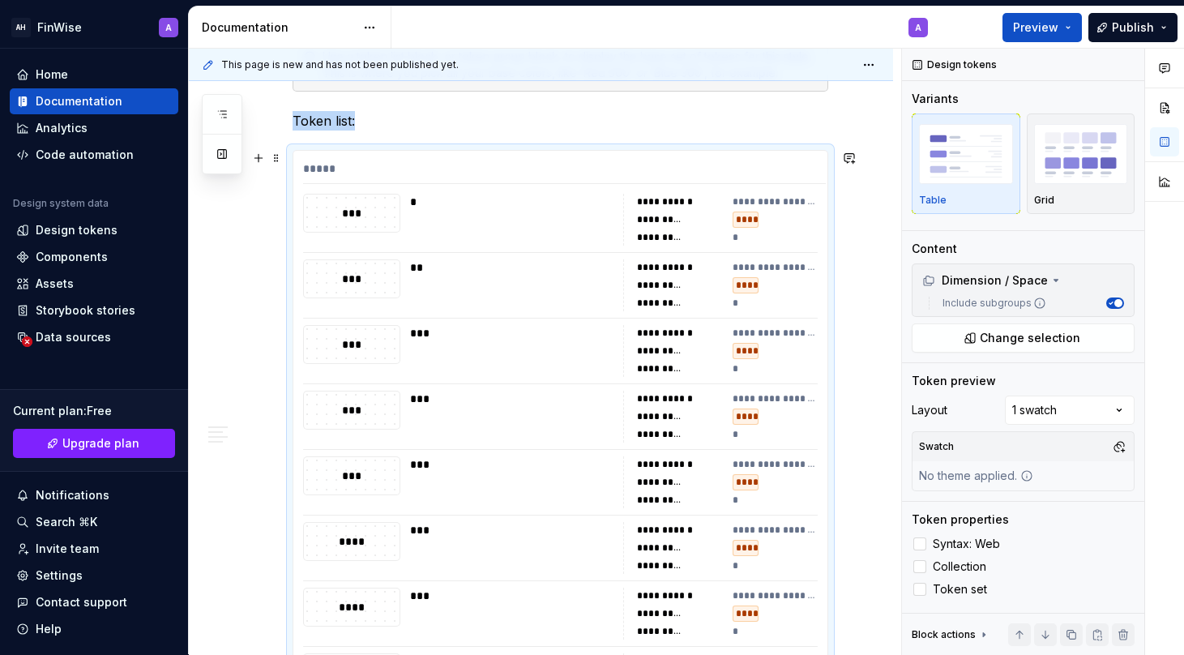
scroll to position [385, 0]
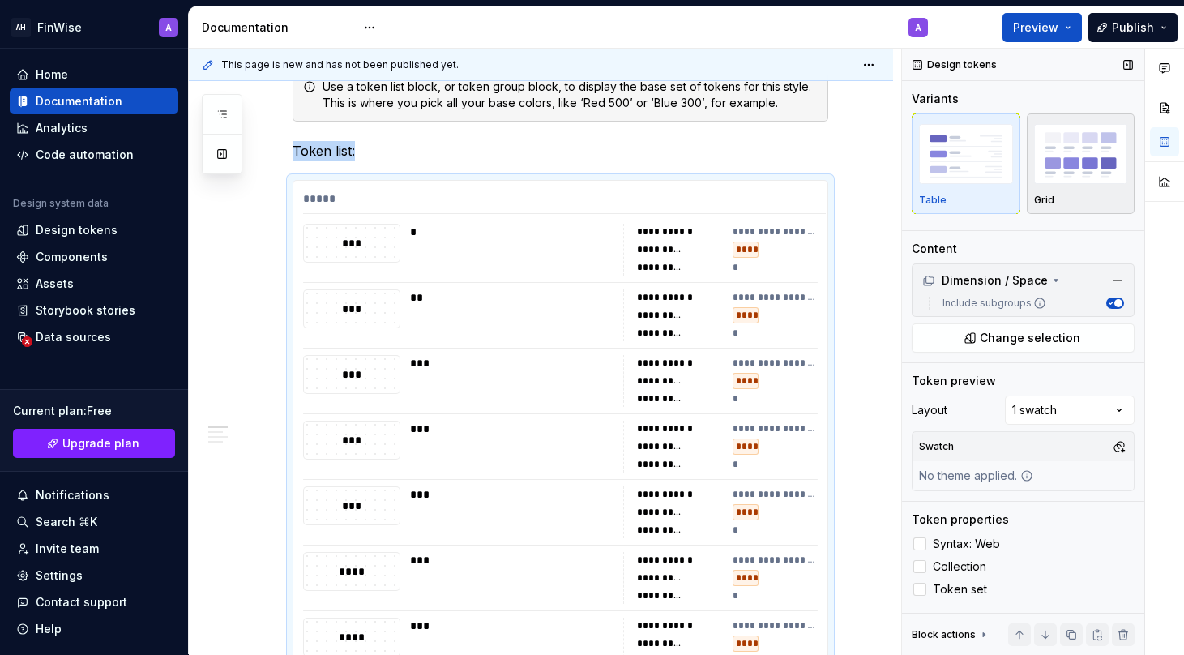
click at [1054, 169] on img "button" at bounding box center [1081, 153] width 94 height 59
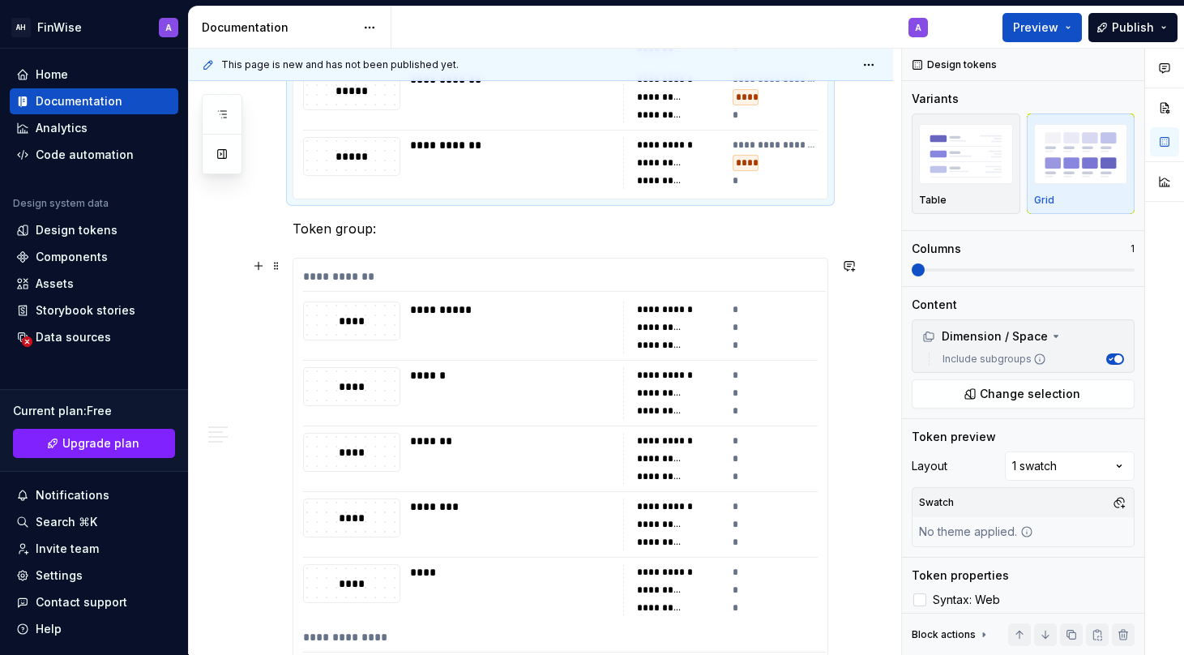
scroll to position [1909, 0]
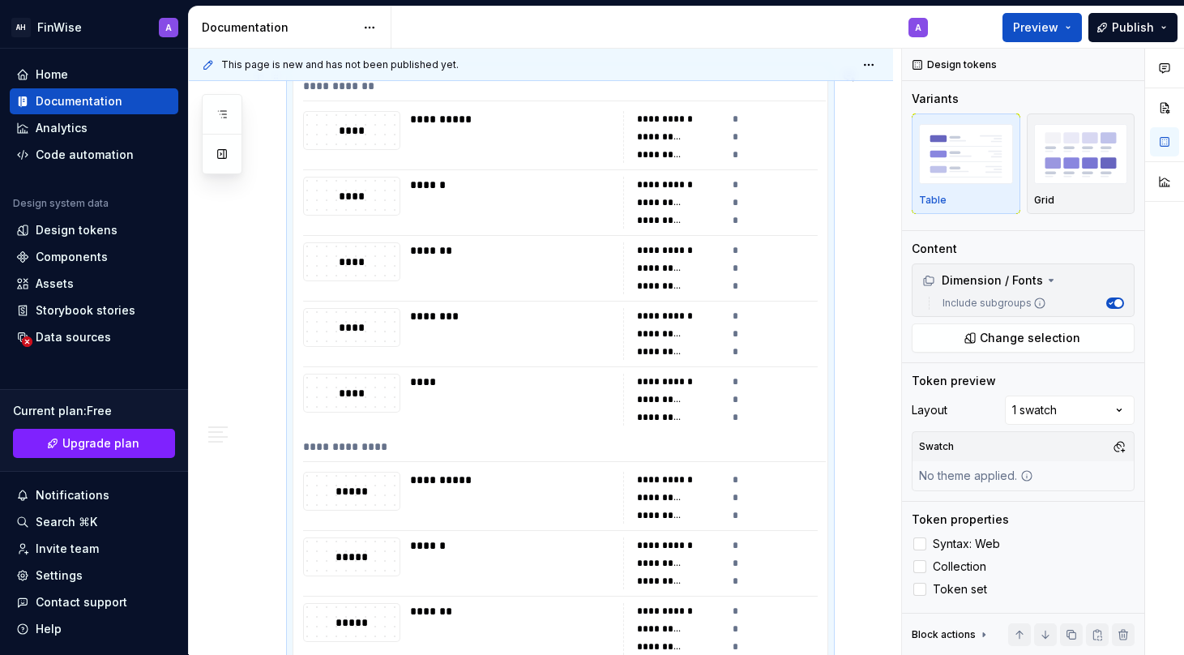
click at [494, 314] on div "********" at bounding box center [516, 316] width 212 height 16
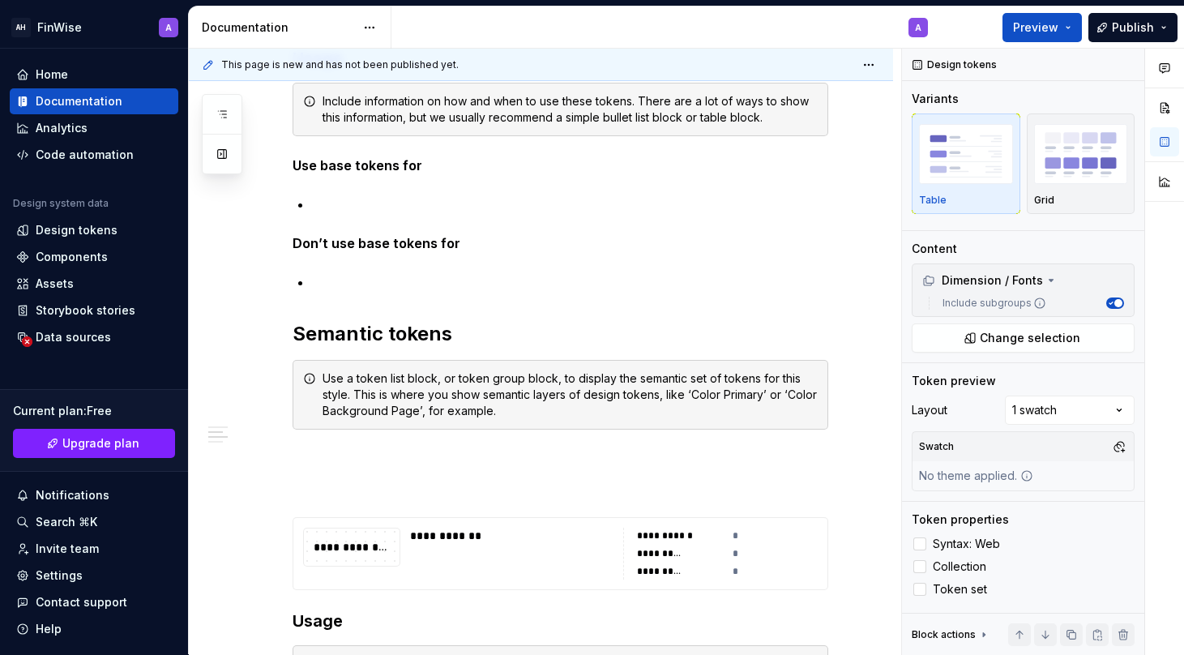
scroll to position [2788, 0]
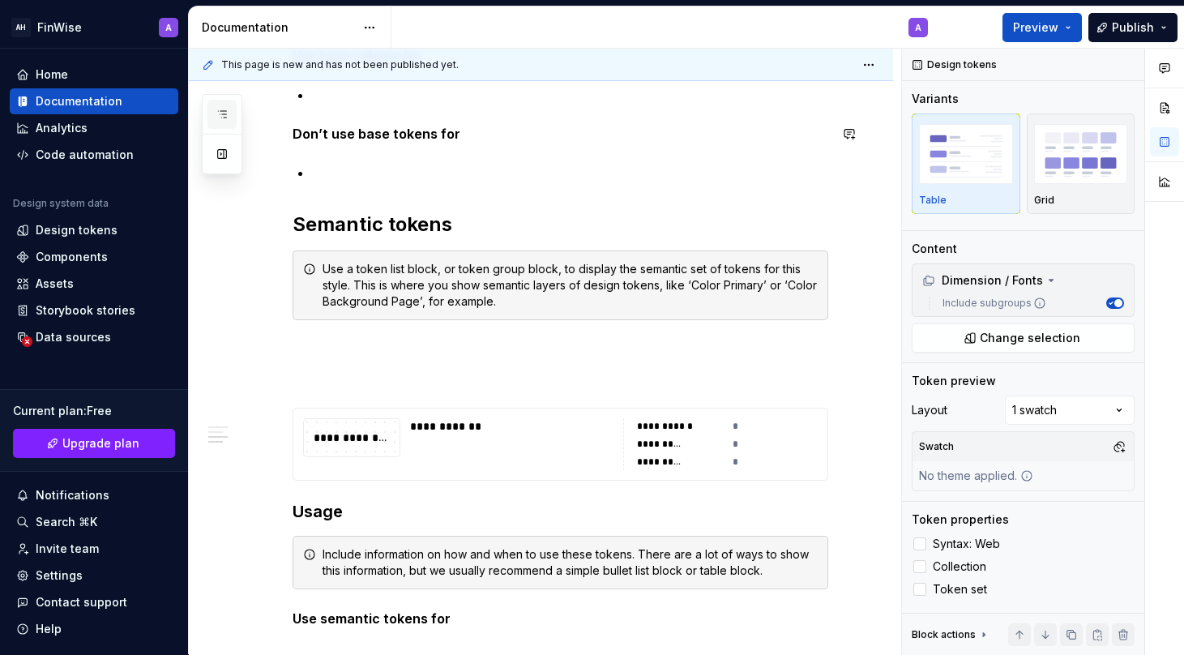
click at [230, 113] on button "button" at bounding box center [221, 114] width 29 height 29
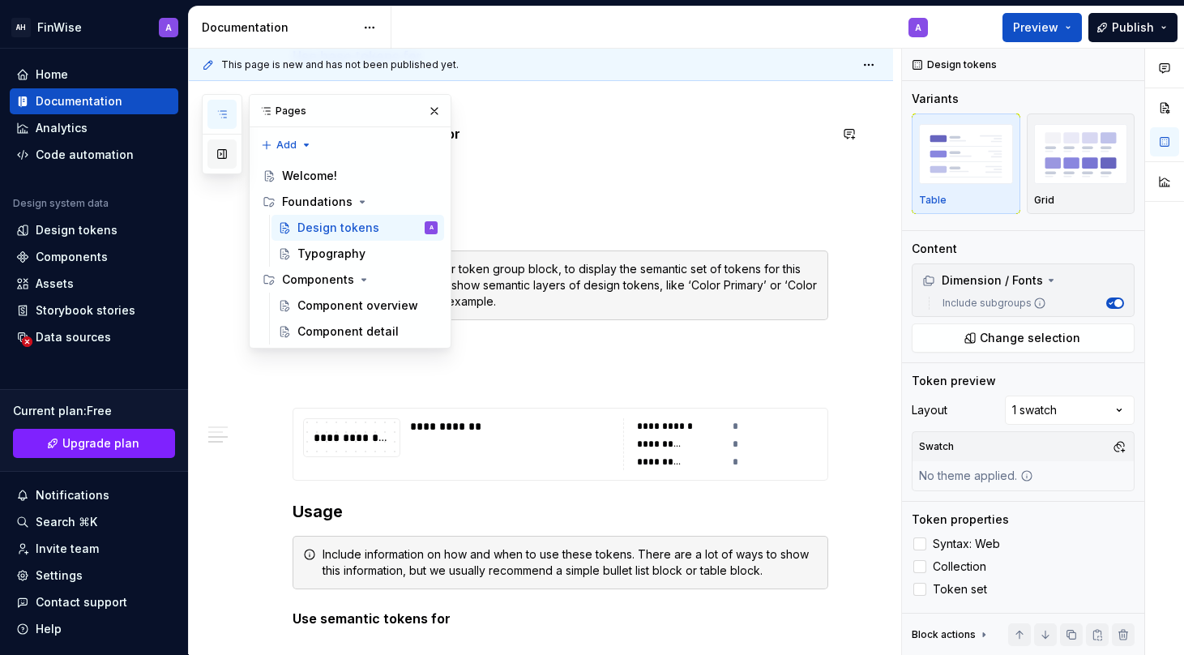
click at [219, 152] on button "button" at bounding box center [221, 153] width 29 height 29
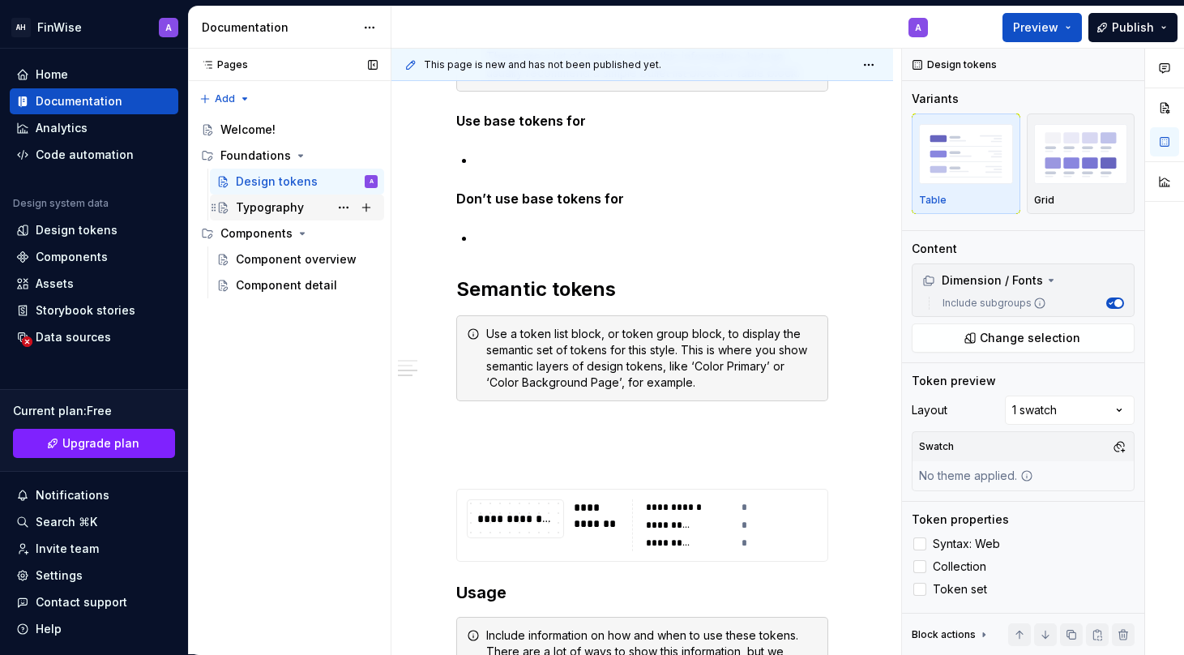
click at [264, 198] on div "Typography" at bounding box center [307, 207] width 142 height 23
click at [268, 207] on div "Typography" at bounding box center [270, 207] width 68 height 16
click at [260, 259] on div "Component overview" at bounding box center [282, 259] width 93 height 16
click at [267, 296] on div "Component detail" at bounding box center [307, 285] width 142 height 23
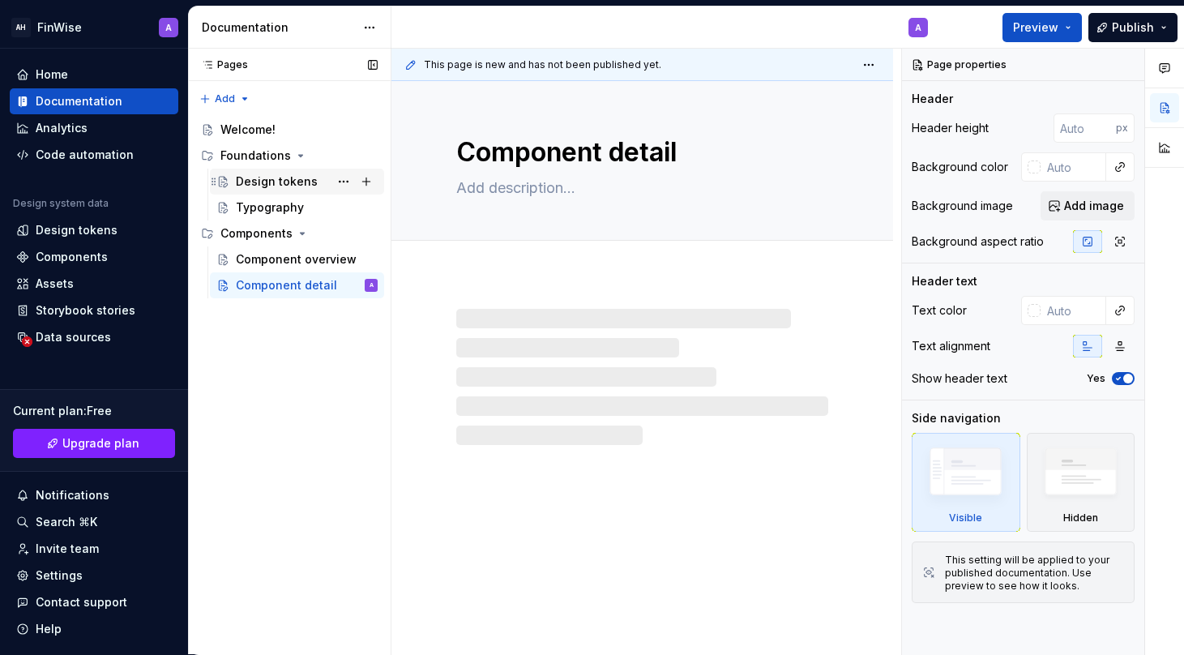
click at [276, 182] on div "Design tokens" at bounding box center [277, 181] width 82 height 16
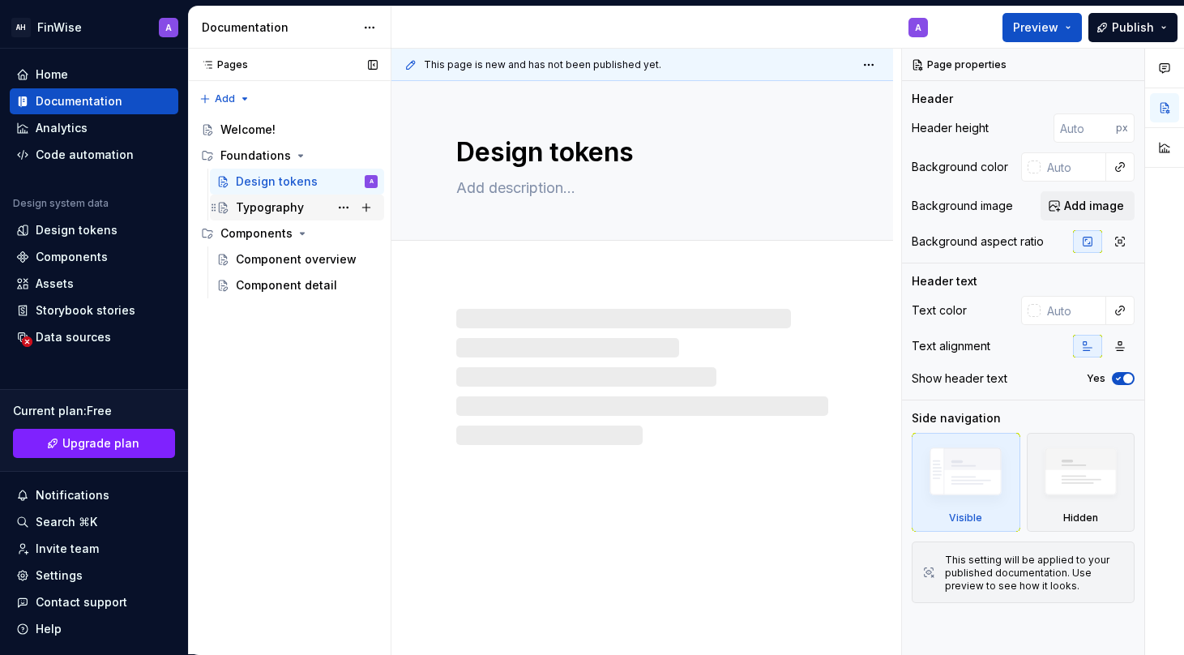
click at [267, 209] on div "Typography" at bounding box center [270, 207] width 68 height 16
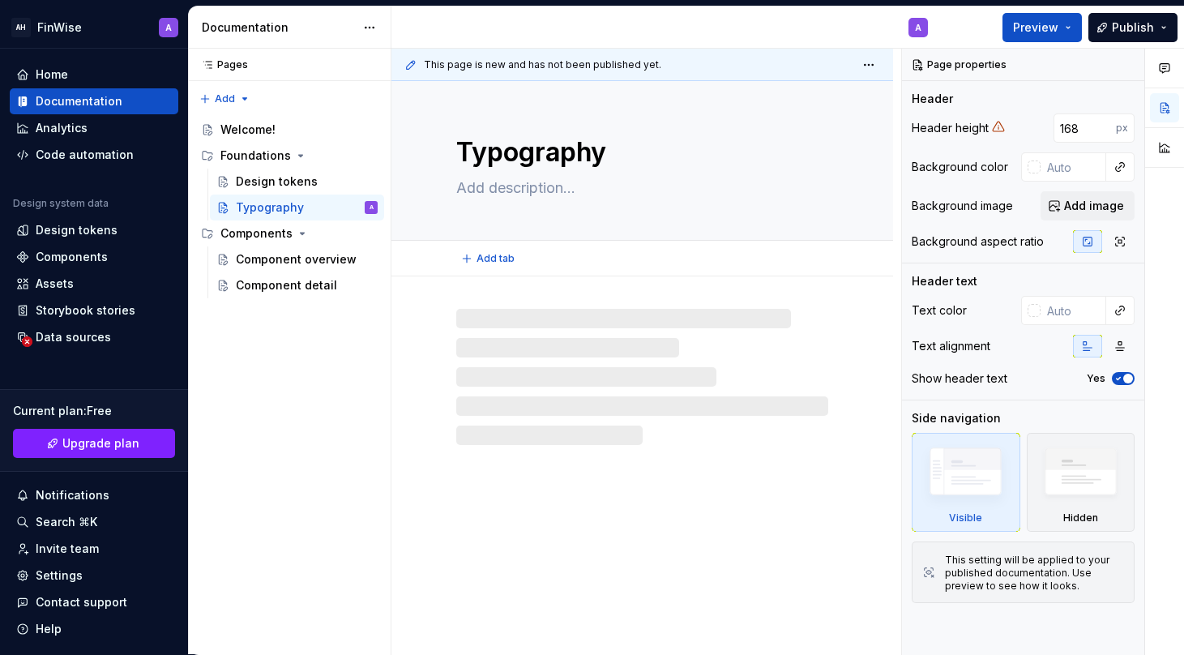
click at [490, 160] on textarea "Typography" at bounding box center [639, 152] width 372 height 39
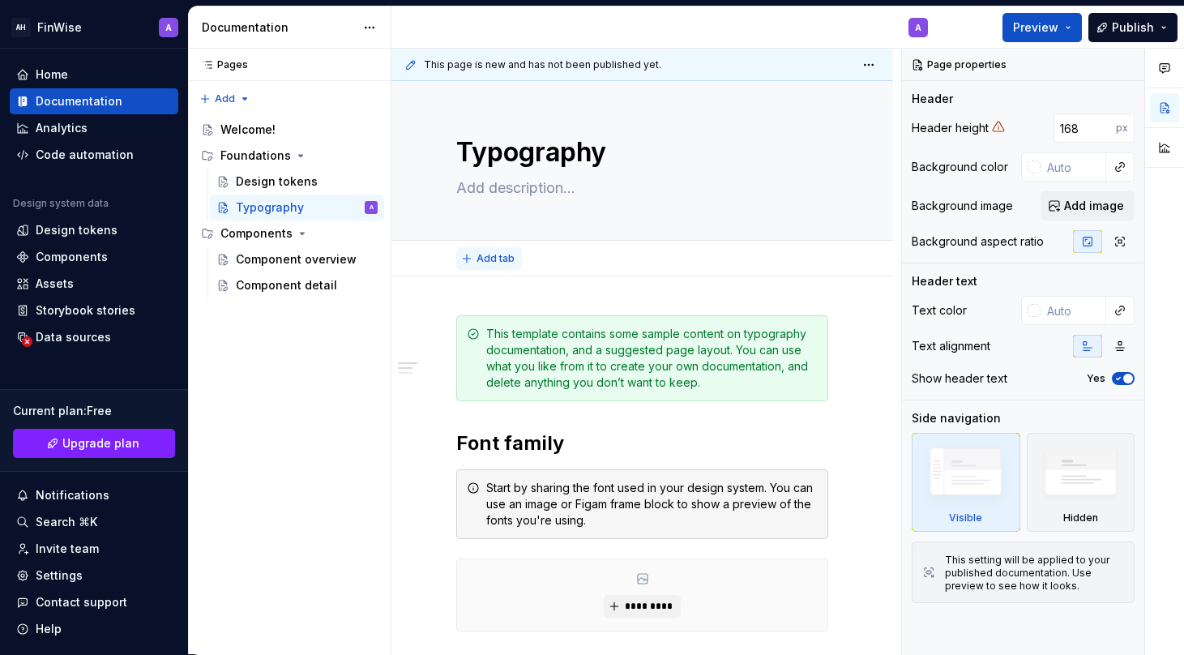
click at [479, 259] on span "Add tab" at bounding box center [496, 258] width 38 height 13
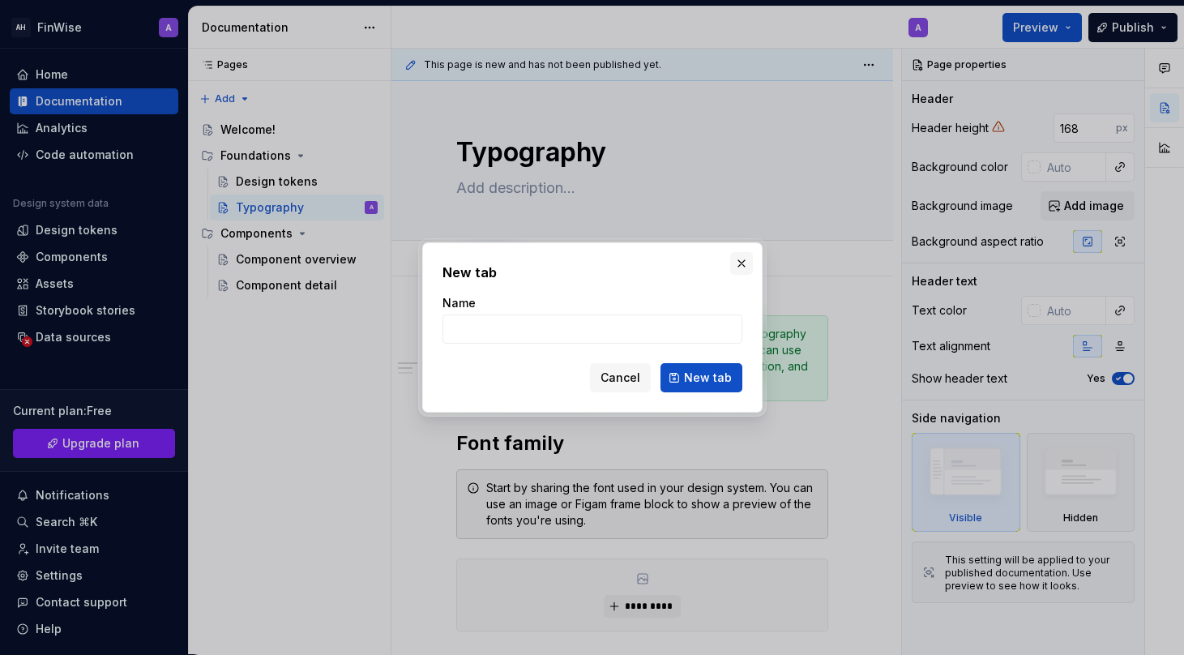
click at [736, 266] on button "button" at bounding box center [741, 263] width 23 height 23
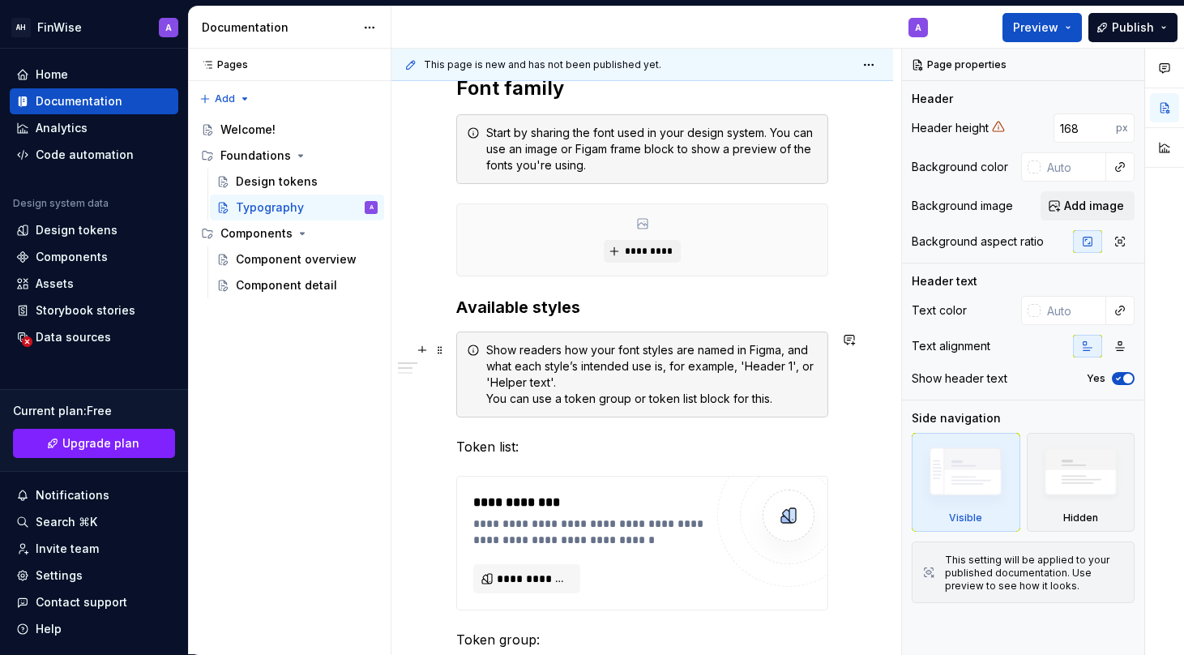
scroll to position [319, 0]
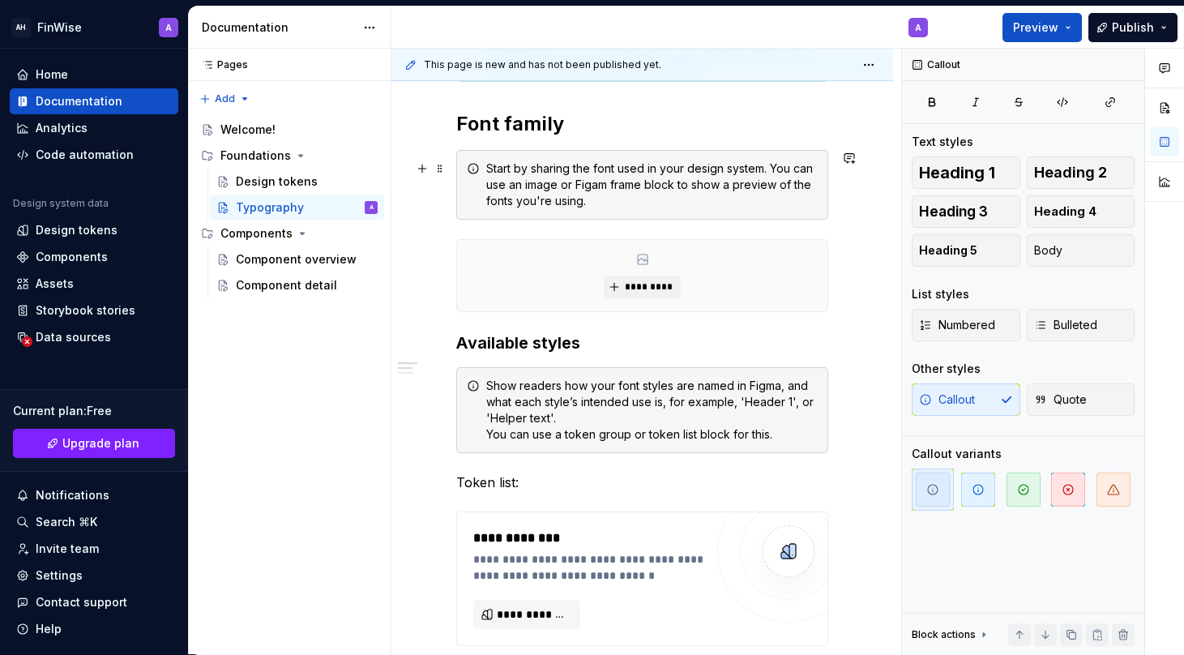
click at [584, 219] on div "Start by sharing the font used in your design system. You can use an image or F…" at bounding box center [642, 185] width 372 height 70
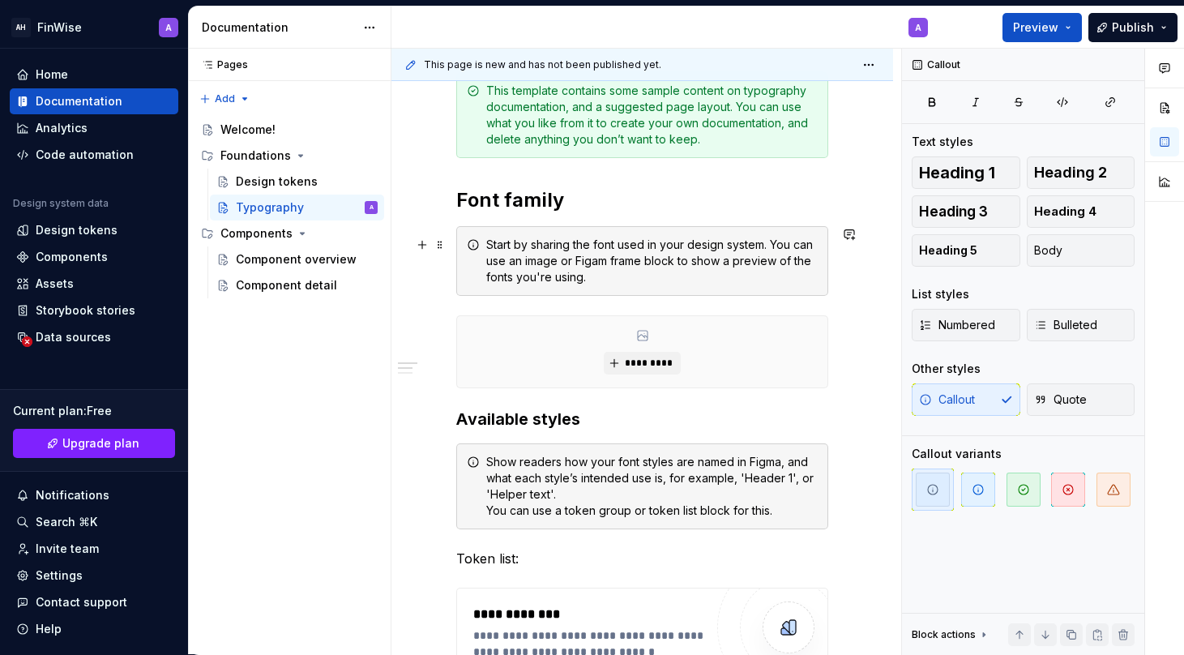
scroll to position [202, 0]
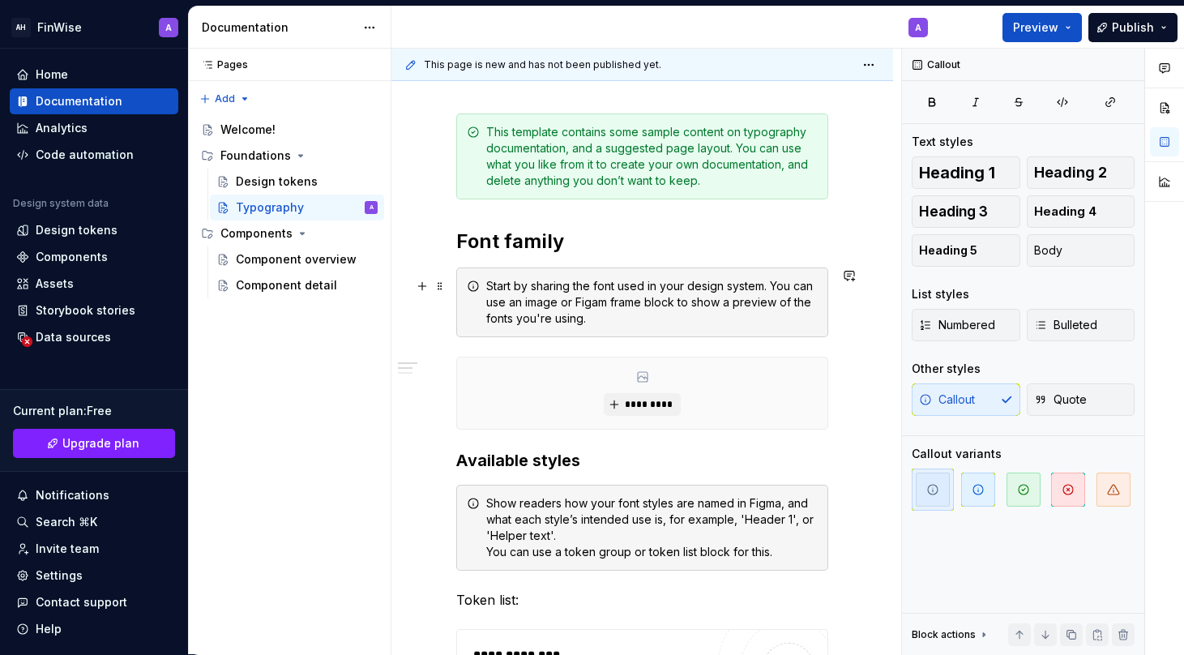
click at [517, 298] on div "Start by sharing the font used in your design system. You can use an image or F…" at bounding box center [651, 302] width 331 height 49
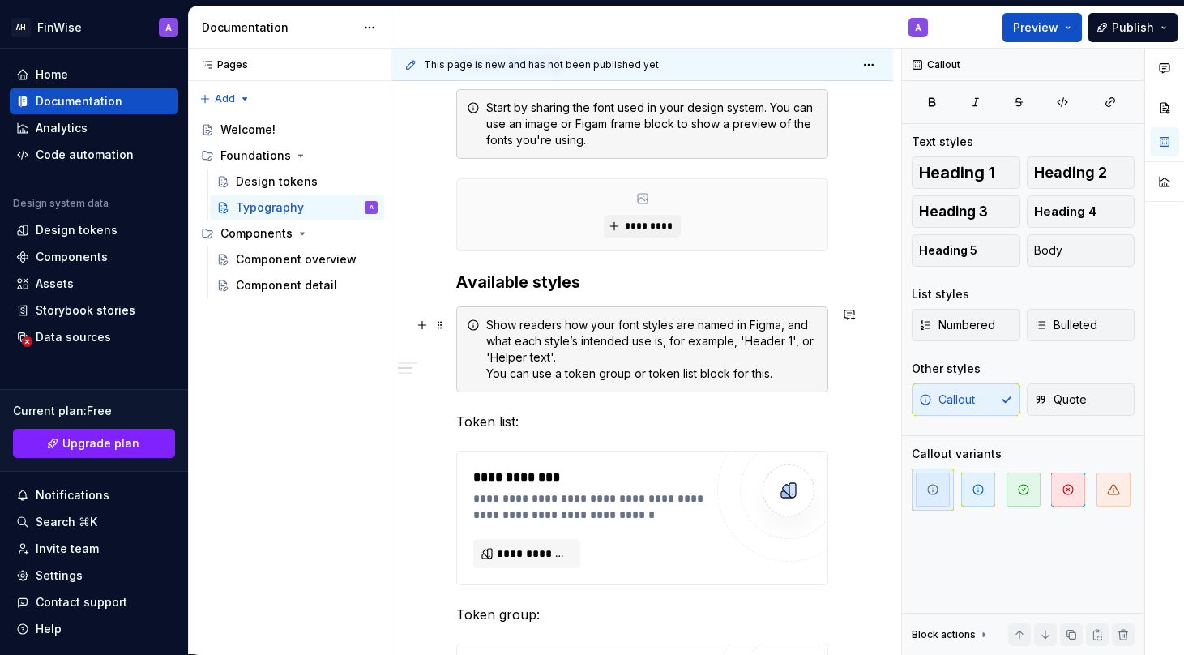
scroll to position [437, 0]
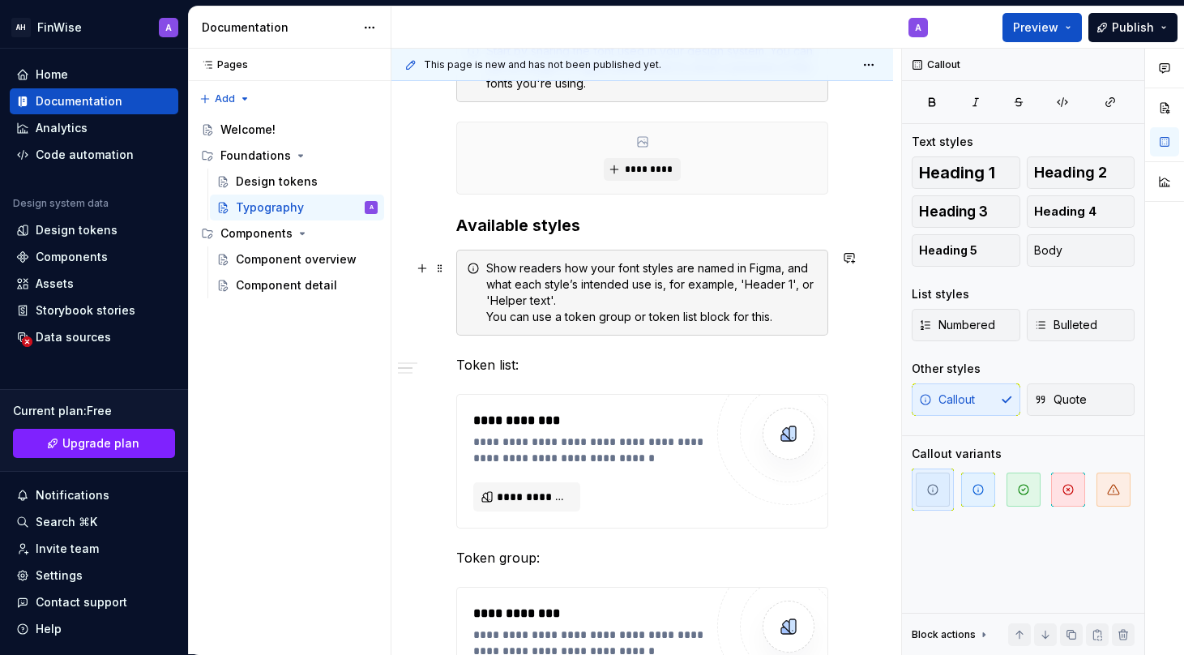
click at [627, 311] on div "Show readers how your font styles are named in Figma, and what each style’s int…" at bounding box center [651, 292] width 331 height 65
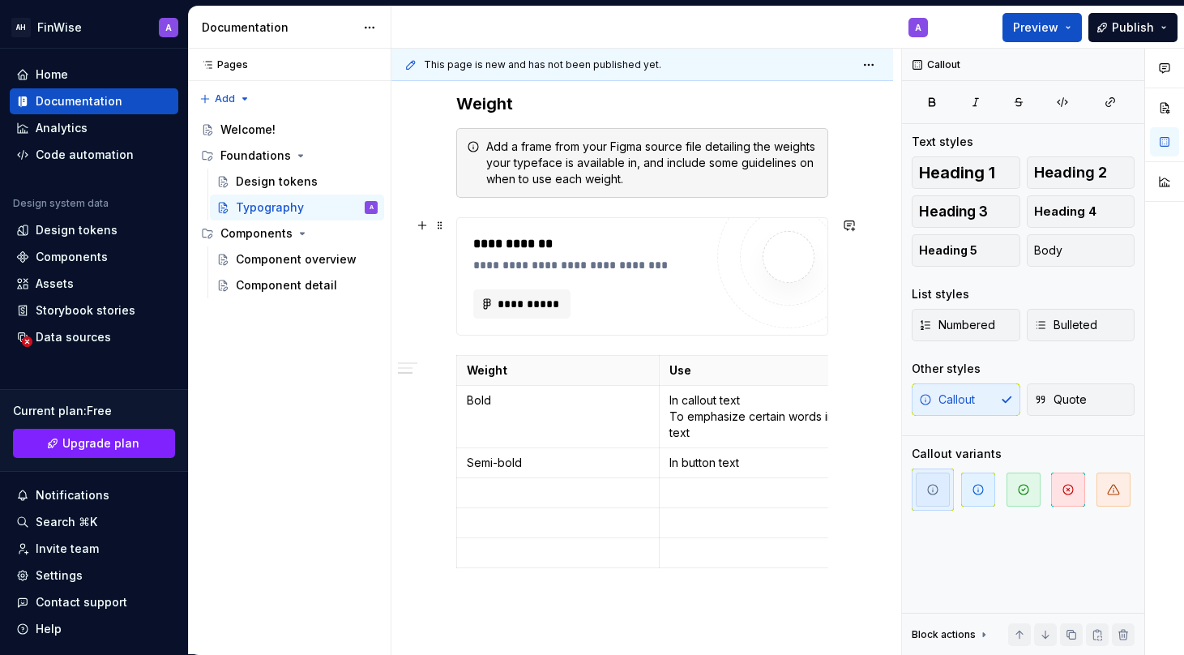
scroll to position [1086, 0]
click at [80, 220] on div "Design tokens" at bounding box center [94, 230] width 169 height 26
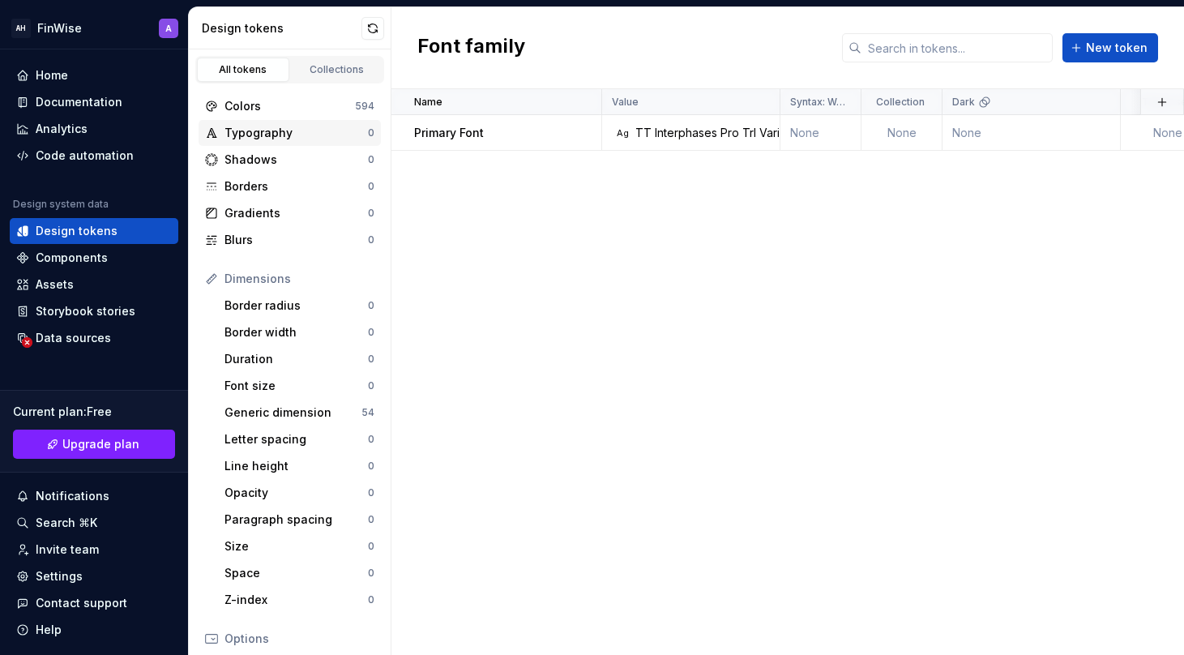
click at [261, 132] on div "Typography" at bounding box center [295, 133] width 143 height 16
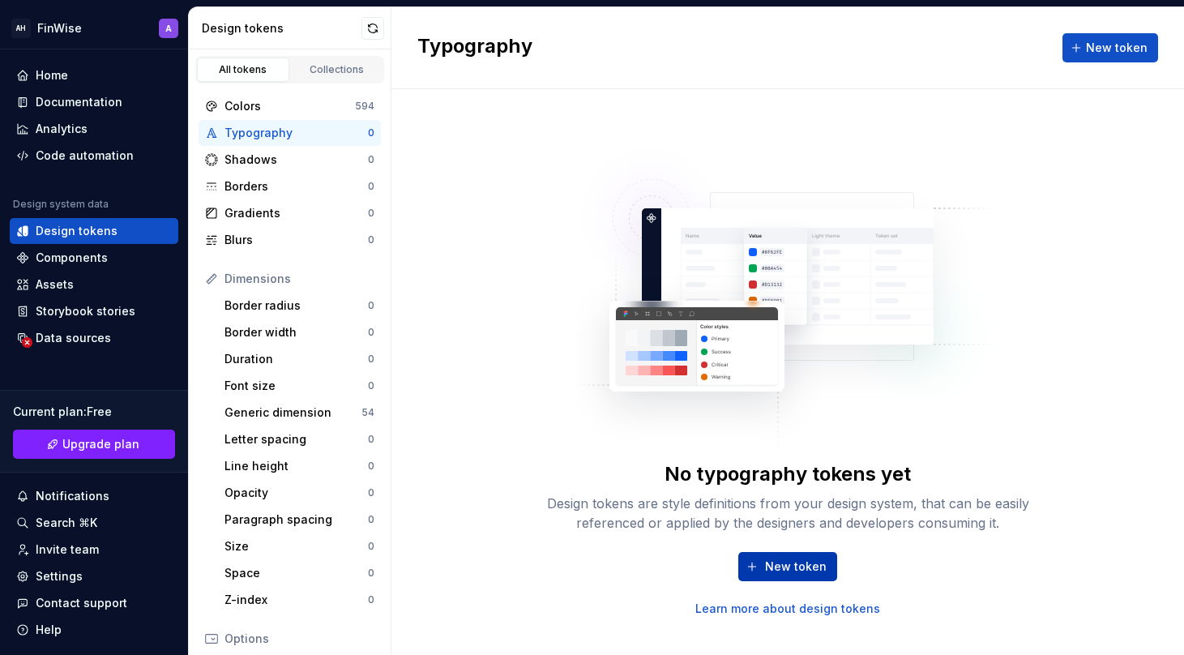
click at [772, 571] on span "New token" at bounding box center [796, 566] width 62 height 16
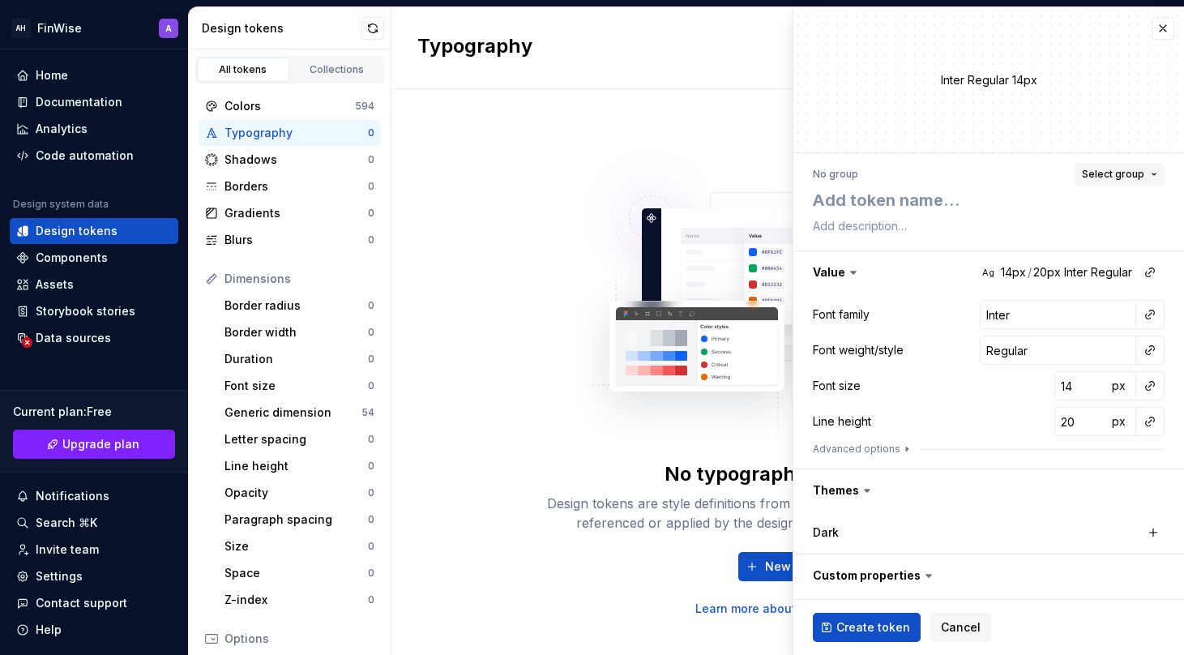
click at [1130, 176] on span "Select group" at bounding box center [1113, 174] width 62 height 13
click at [842, 252] on button "button" at bounding box center [988, 272] width 391 height 42
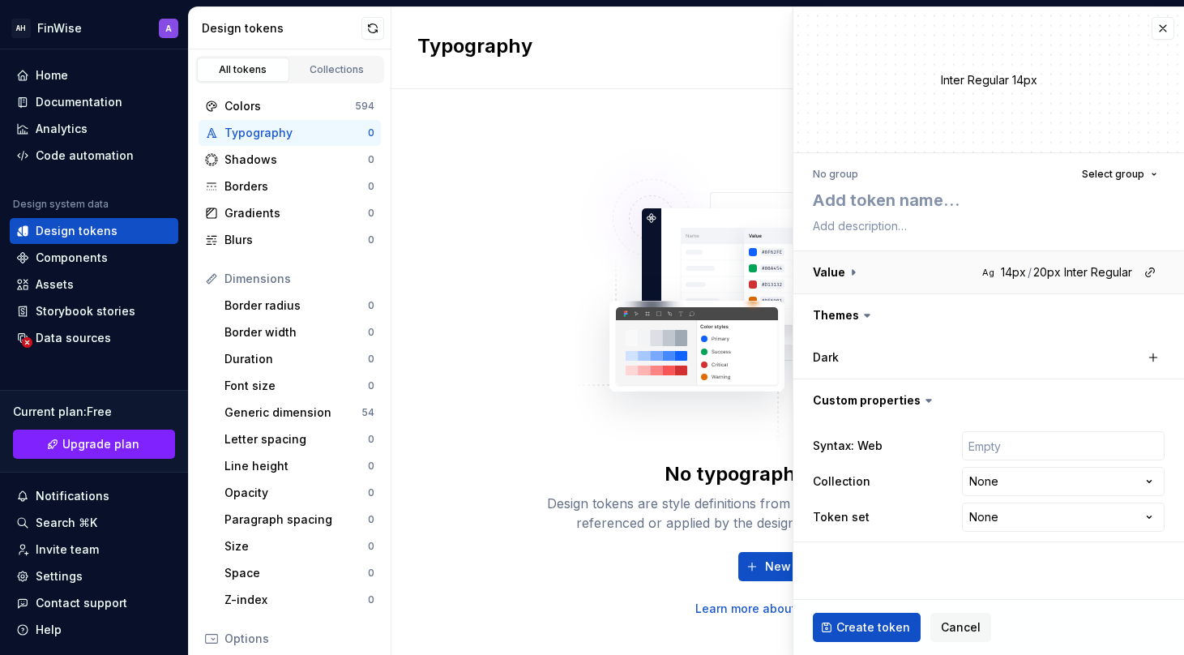
click at [847, 273] on button "button" at bounding box center [988, 272] width 391 height 42
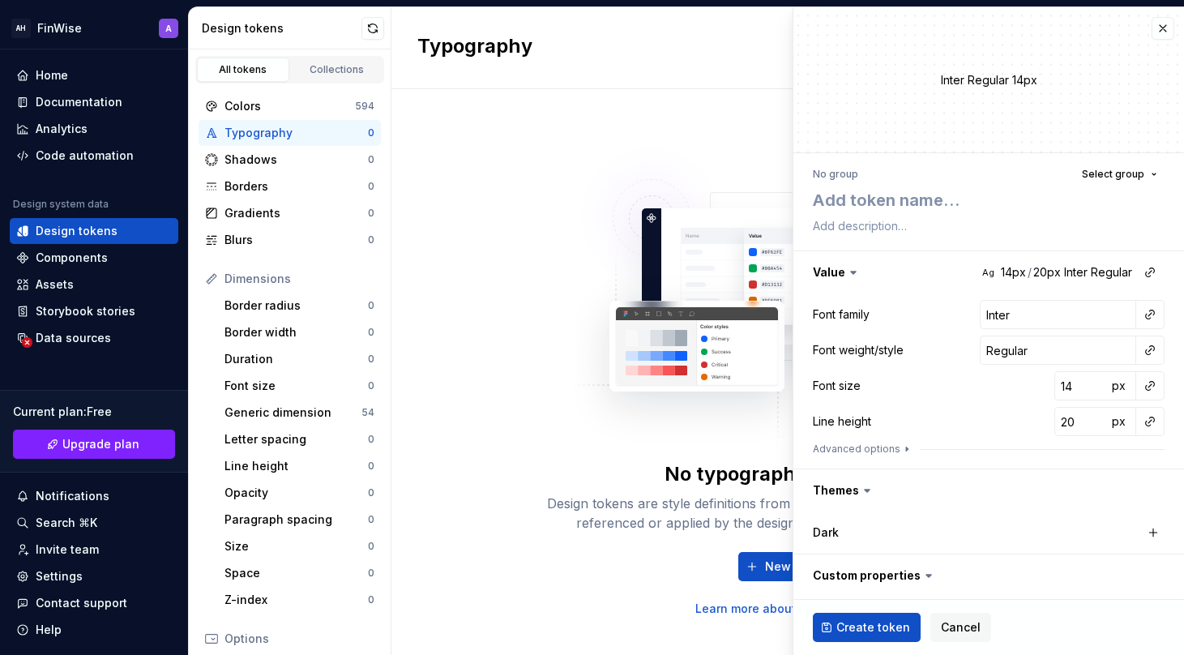
click at [849, 273] on icon at bounding box center [853, 272] width 16 height 16
click at [857, 271] on icon at bounding box center [853, 272] width 16 height 16
click at [1085, 268] on button "button" at bounding box center [988, 272] width 391 height 42
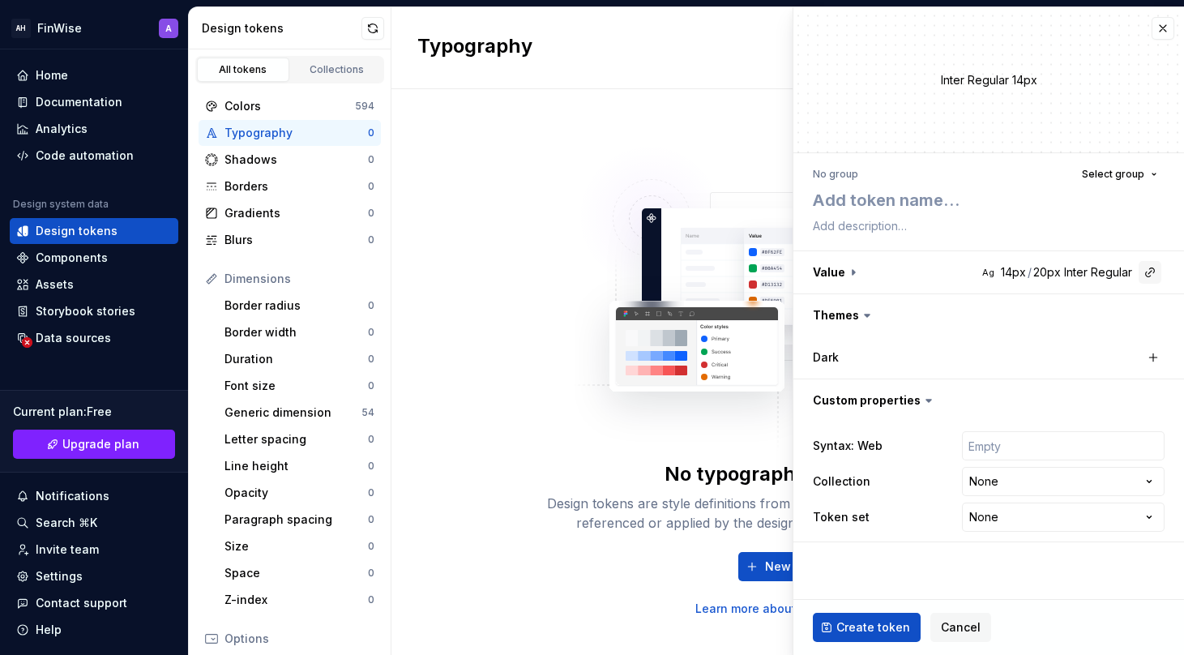
click at [1154, 268] on button "button" at bounding box center [1150, 272] width 23 height 23
click at [1150, 267] on html "AH FinWise A Home Documentation Analytics Code automation Design system data De…" at bounding box center [592, 327] width 1184 height 655
click at [1088, 270] on button "button" at bounding box center [988, 272] width 391 height 42
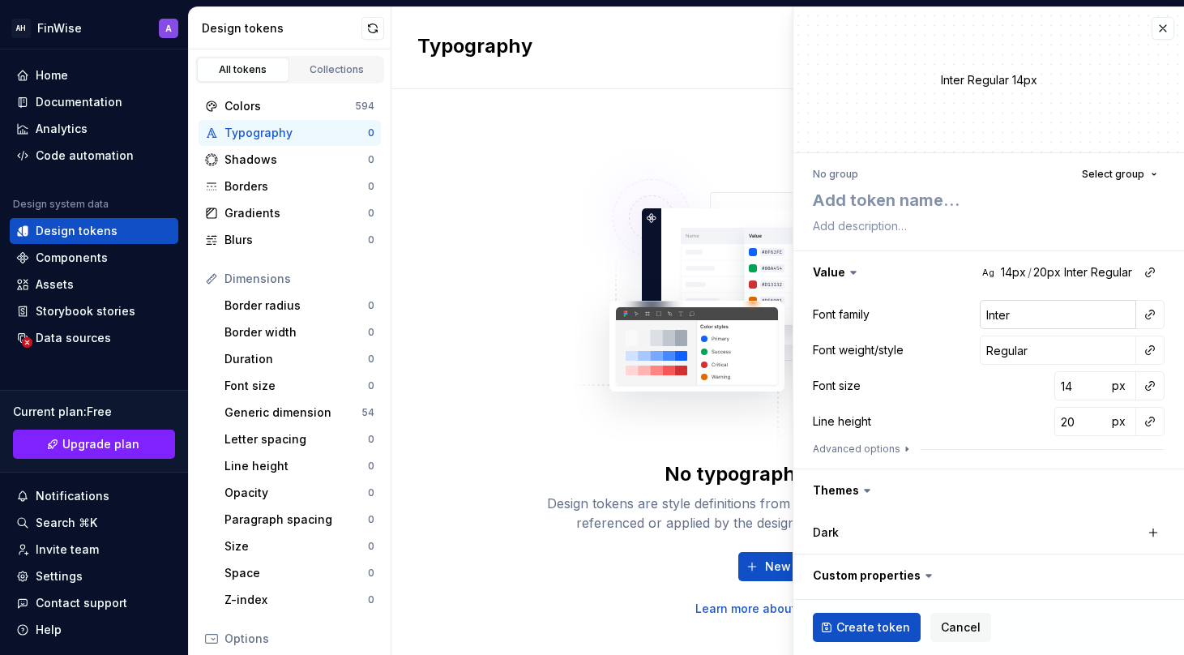
click at [1050, 313] on input "Inter" at bounding box center [1058, 314] width 156 height 29
click at [1152, 306] on button "button" at bounding box center [1150, 314] width 23 height 23
click at [1042, 360] on div "TT Interphases Pro Trl Variable" at bounding box center [1080, 358] width 147 height 13
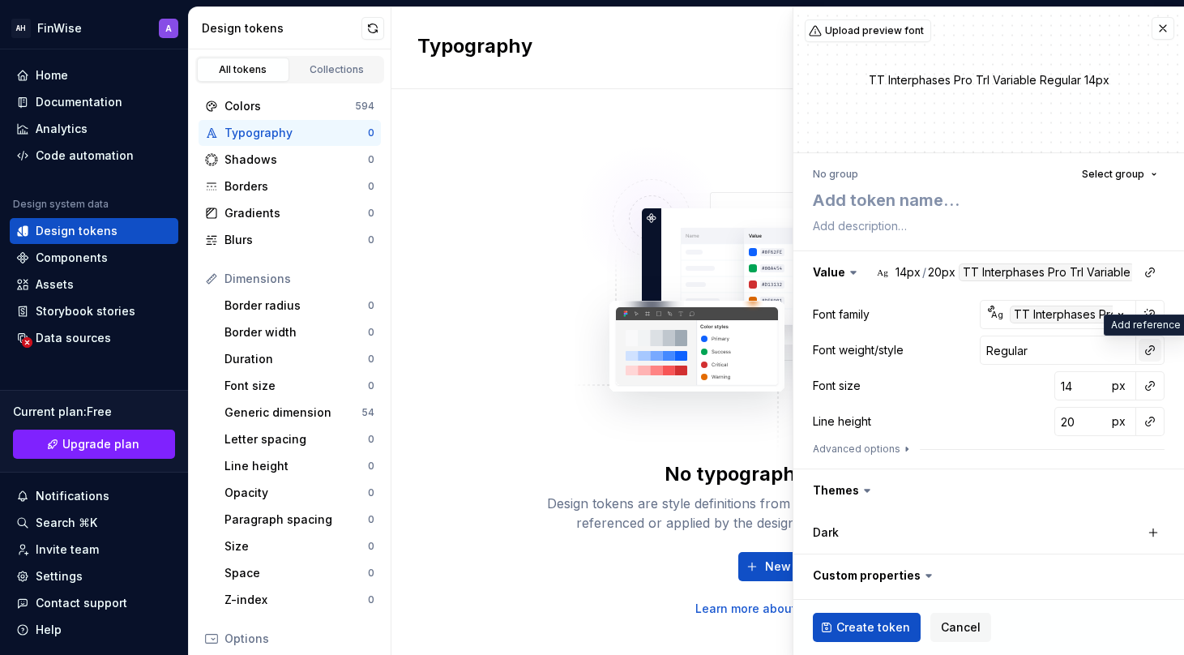
click at [1152, 355] on button "button" at bounding box center [1150, 350] width 23 height 23
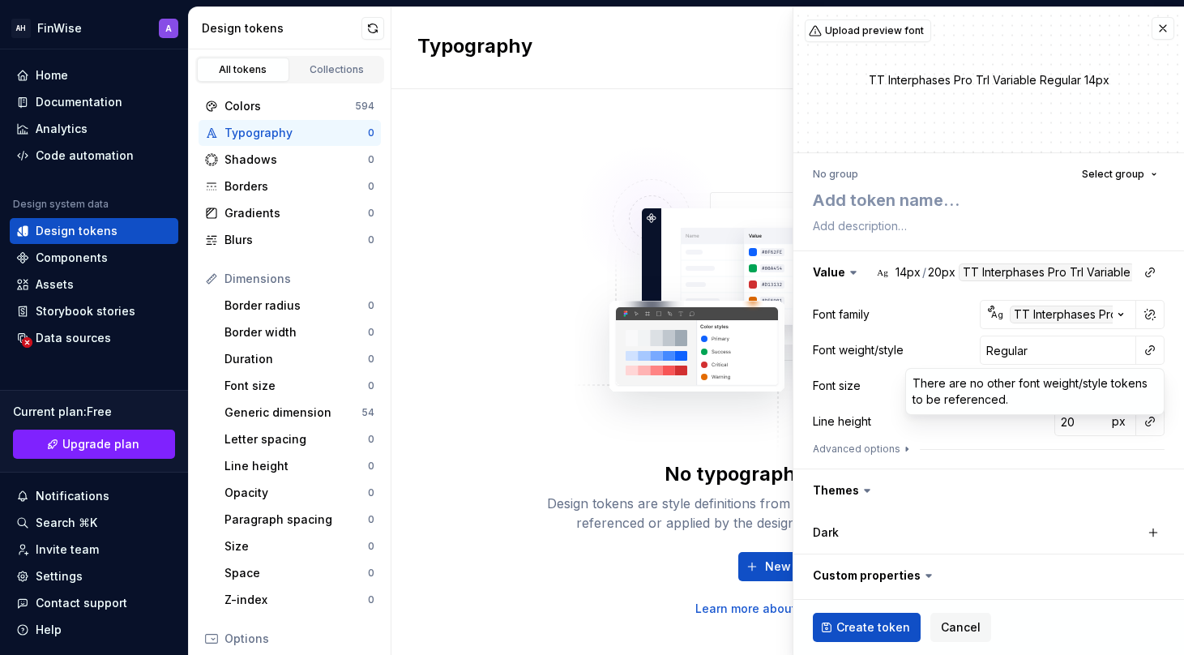
click at [1100, 348] on html "AH FinWise A Home Documentation Analytics Code automation Design system data De…" at bounding box center [592, 327] width 1184 height 655
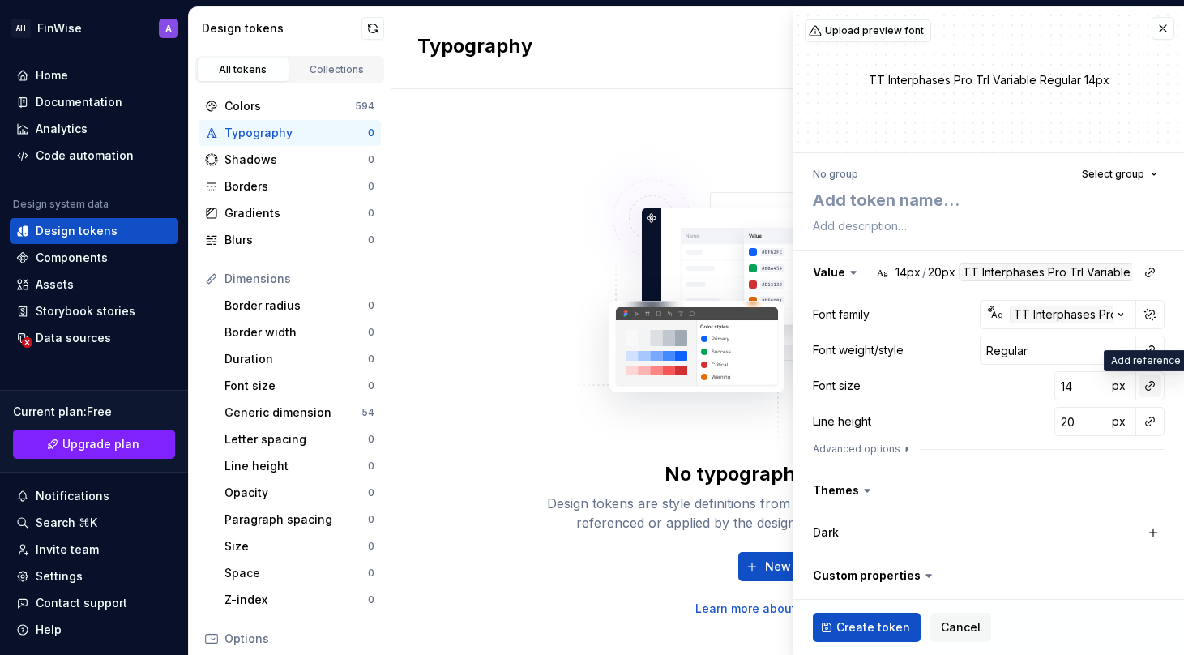
click at [1158, 390] on button "button" at bounding box center [1150, 385] width 23 height 23
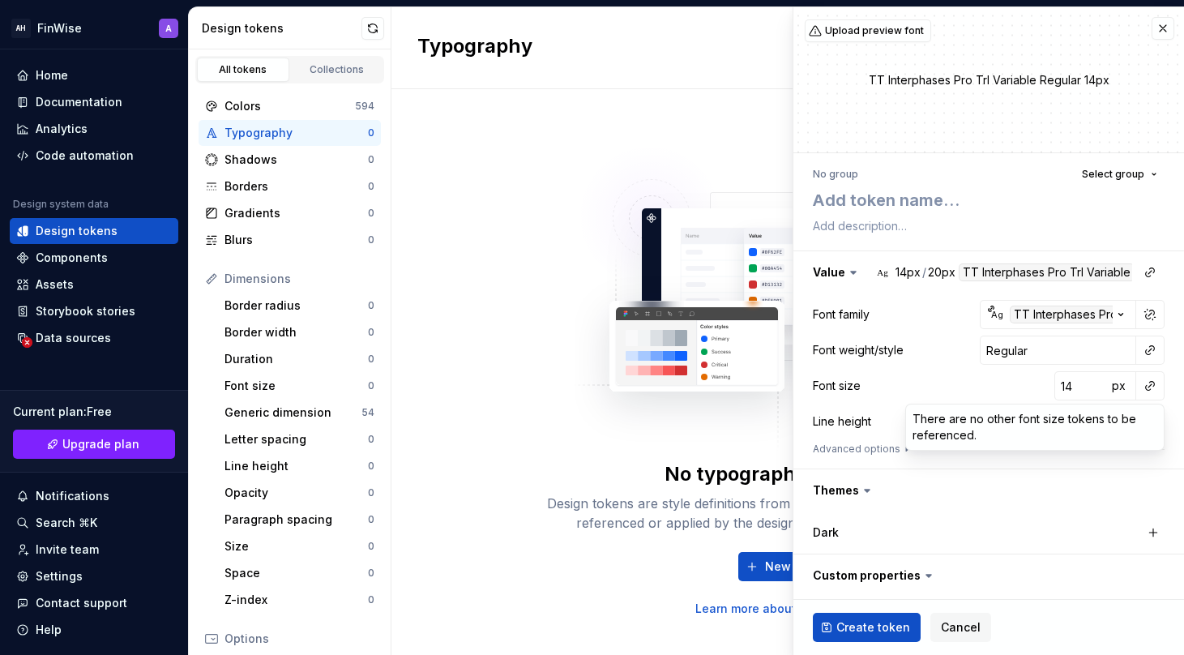
click at [1137, 381] on html "AH FinWise A Home Documentation Analytics Code automation Design system data De…" at bounding box center [592, 327] width 1184 height 655
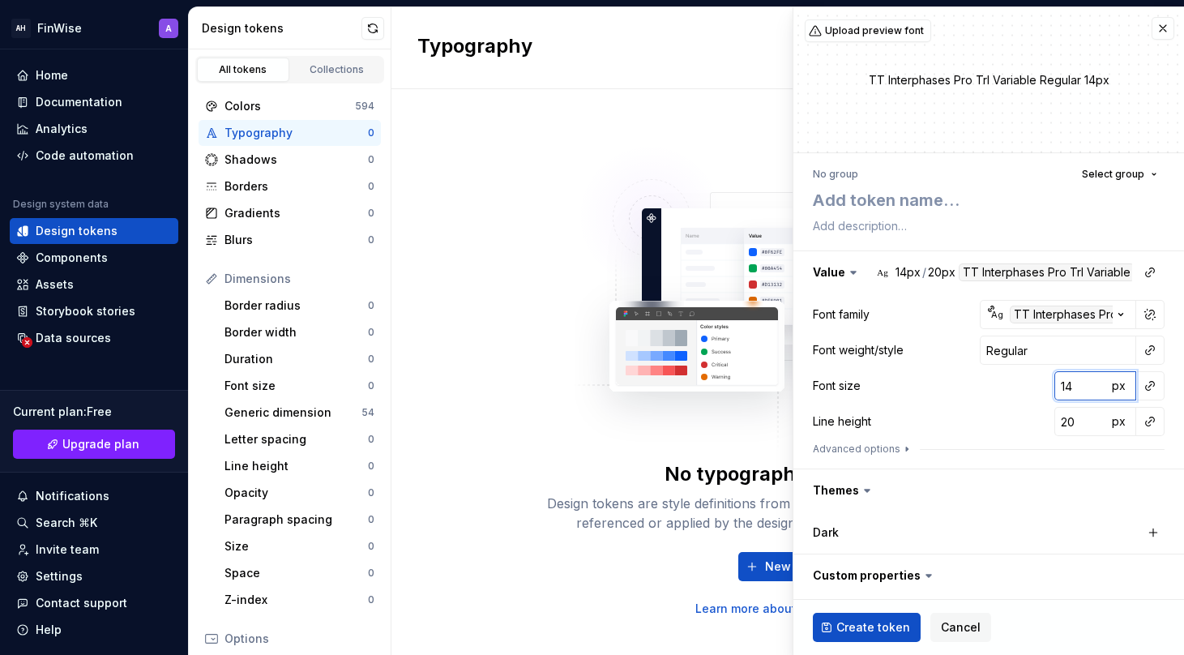
click at [1083, 387] on input "14" at bounding box center [1080, 385] width 53 height 29
click at [1118, 386] on span "px" at bounding box center [1119, 385] width 14 height 14
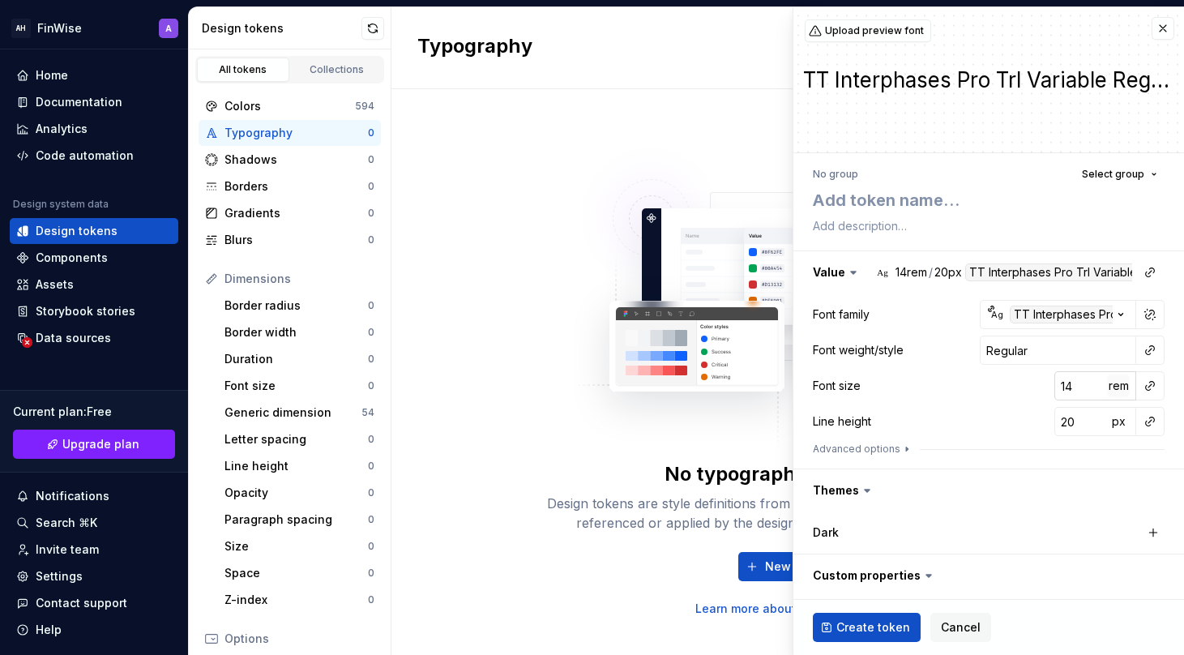
click at [1118, 386] on span "rem" at bounding box center [1119, 385] width 20 height 14
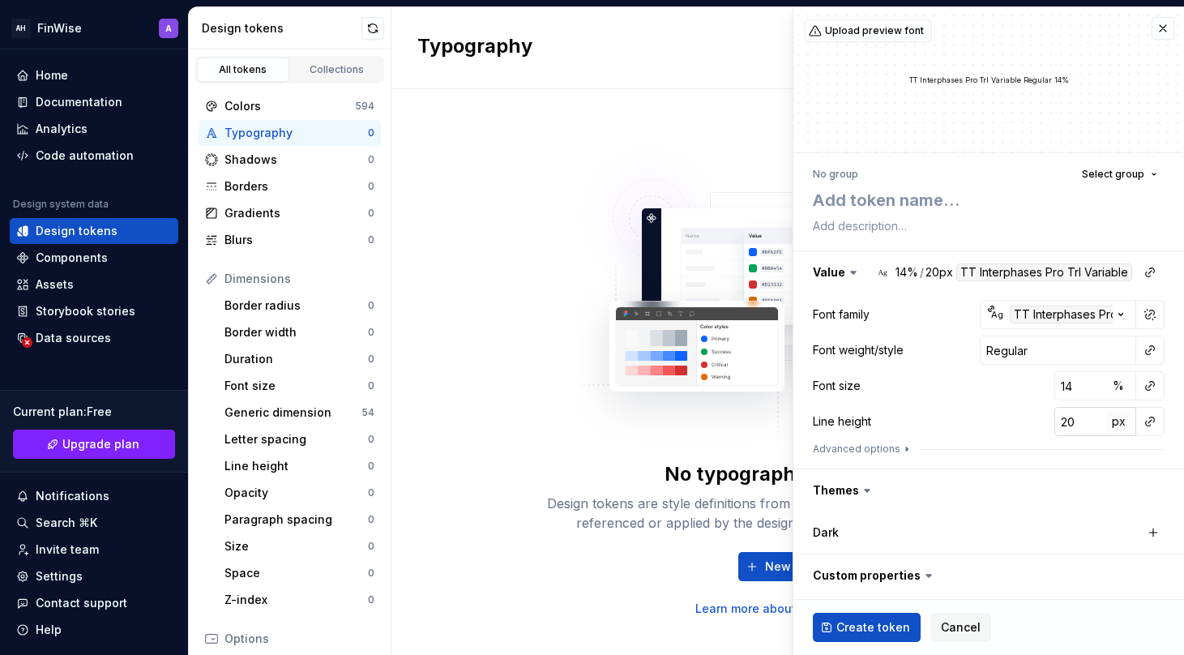
click at [1114, 421] on span "px" at bounding box center [1119, 421] width 14 height 14
click at [1114, 421] on span "rem" at bounding box center [1119, 421] width 20 height 14
click at [929, 268] on button "button" at bounding box center [988, 272] width 391 height 42
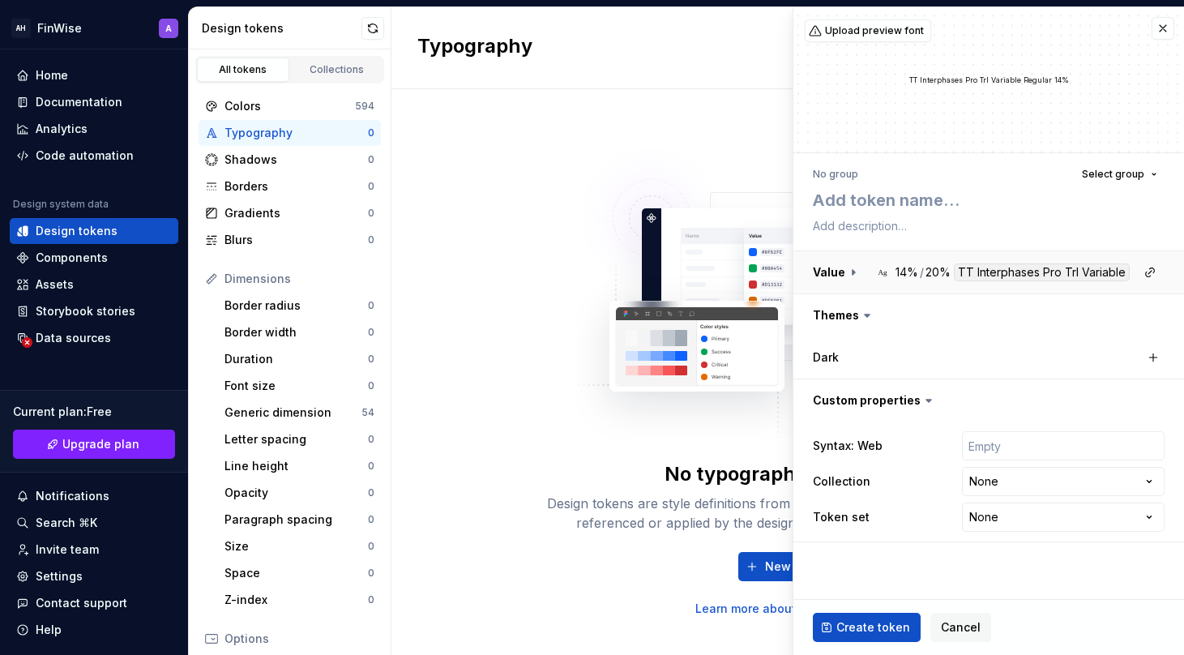
click at [929, 268] on button "button" at bounding box center [988, 272] width 391 height 42
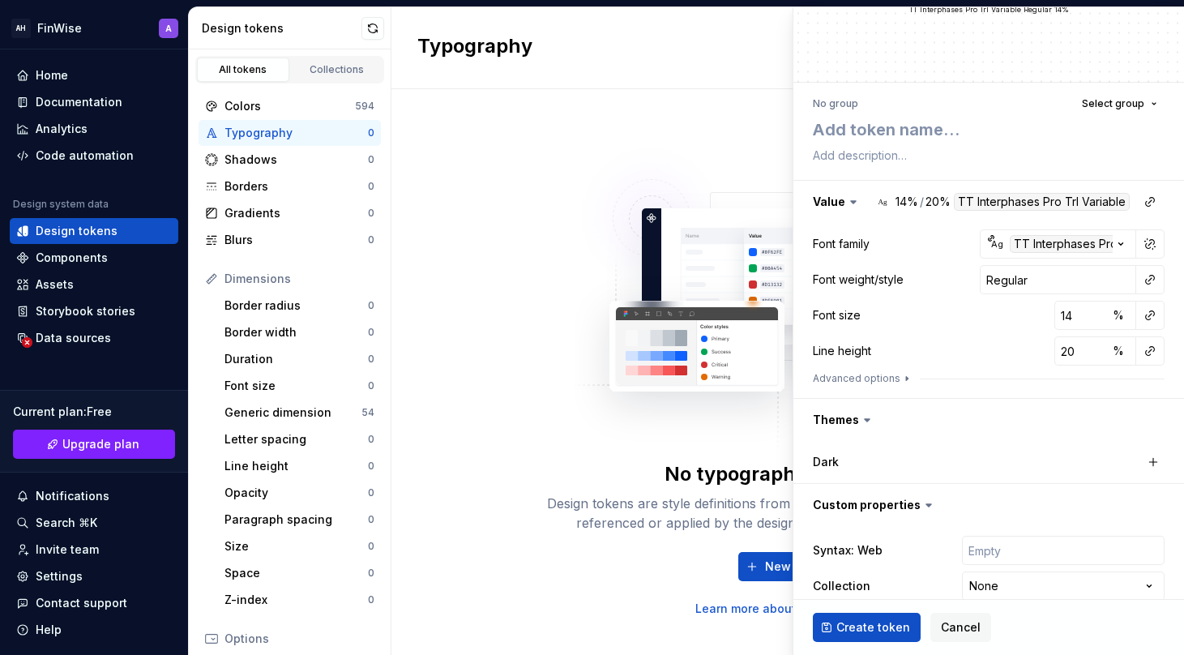
scroll to position [118, 0]
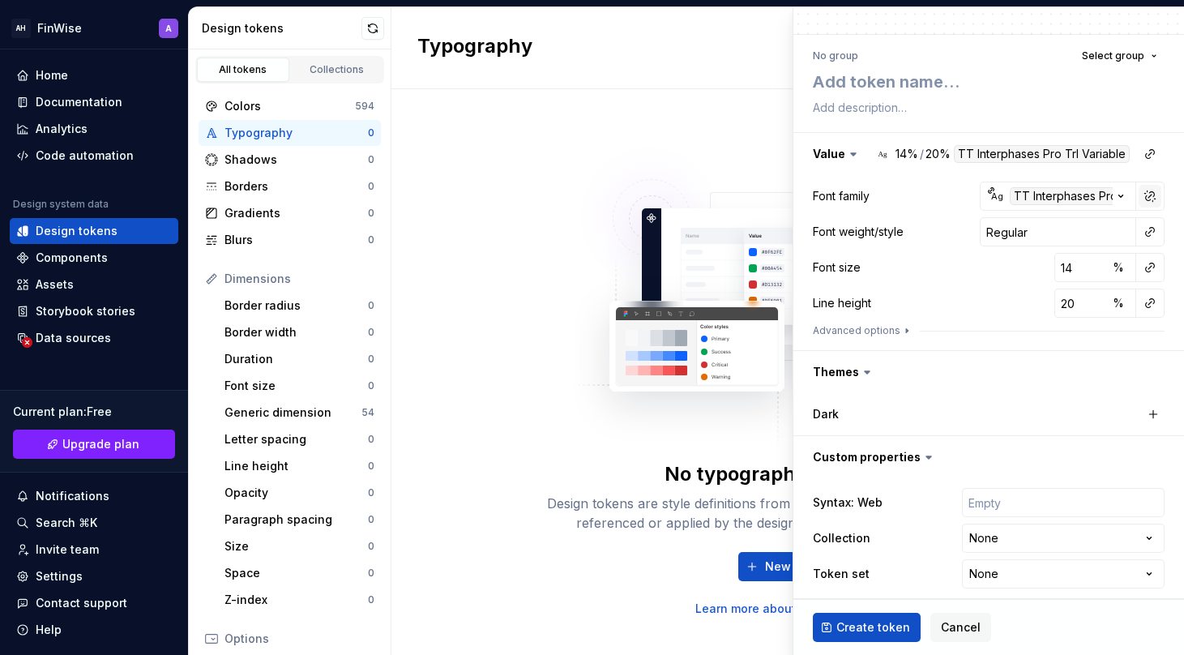
click at [1145, 195] on button "button" at bounding box center [1150, 196] width 23 height 23
click at [1144, 194] on button "button" at bounding box center [1150, 196] width 23 height 23
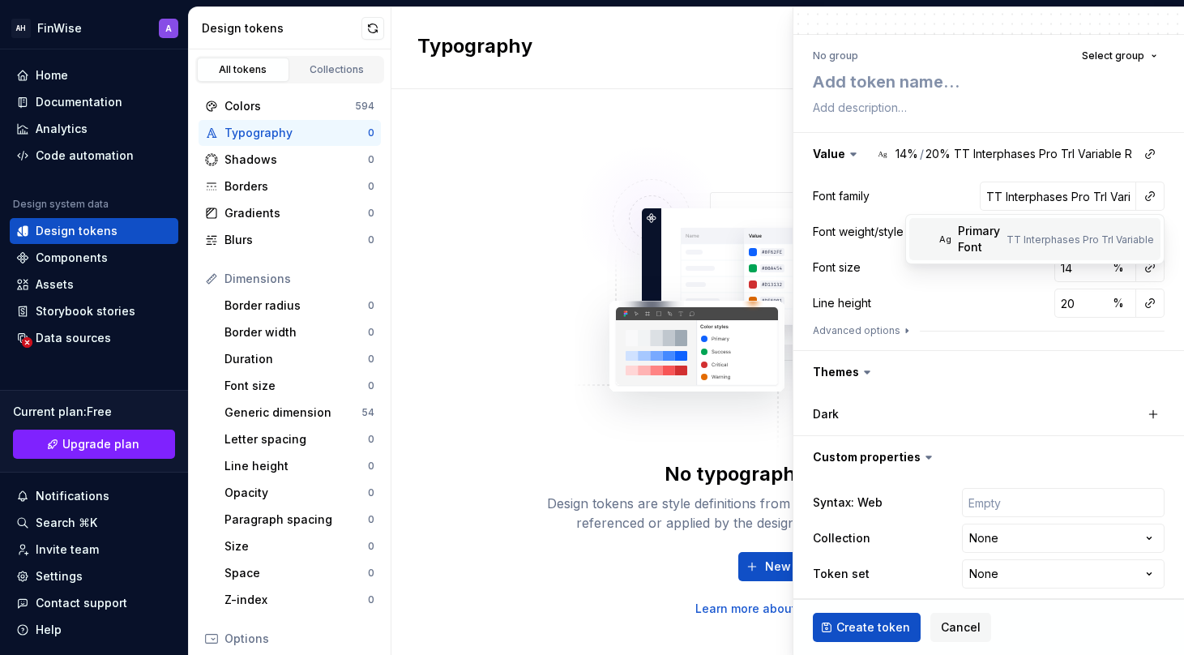
click at [990, 244] on div "Primary Font" at bounding box center [979, 239] width 42 height 32
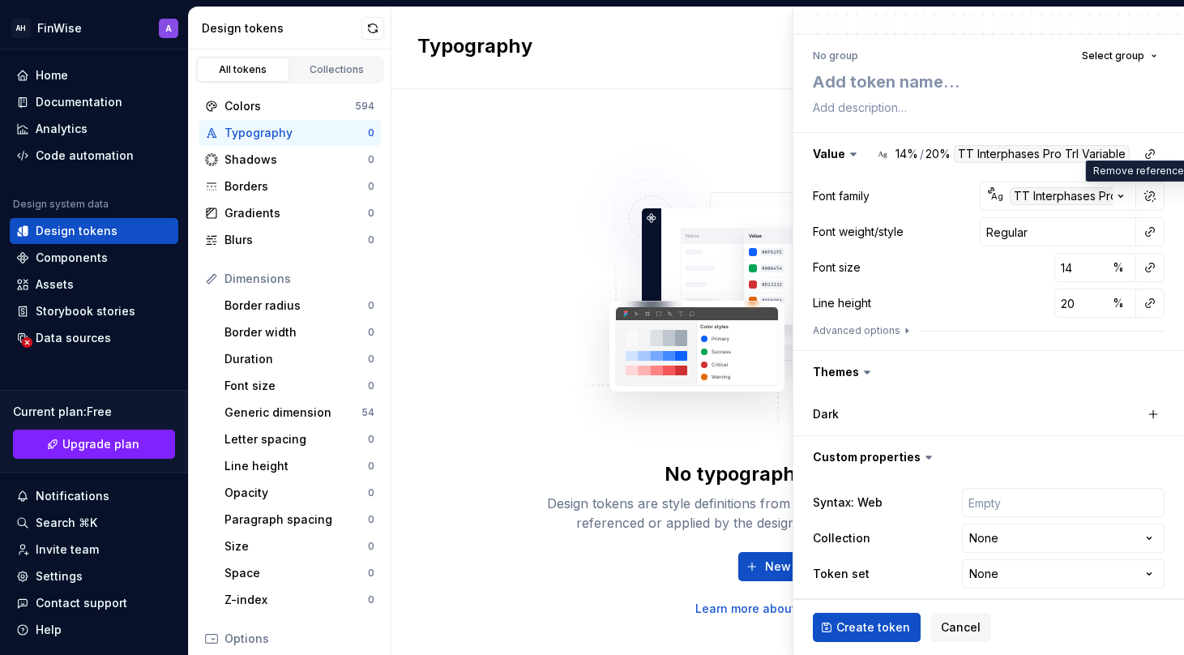
scroll to position [128, 0]
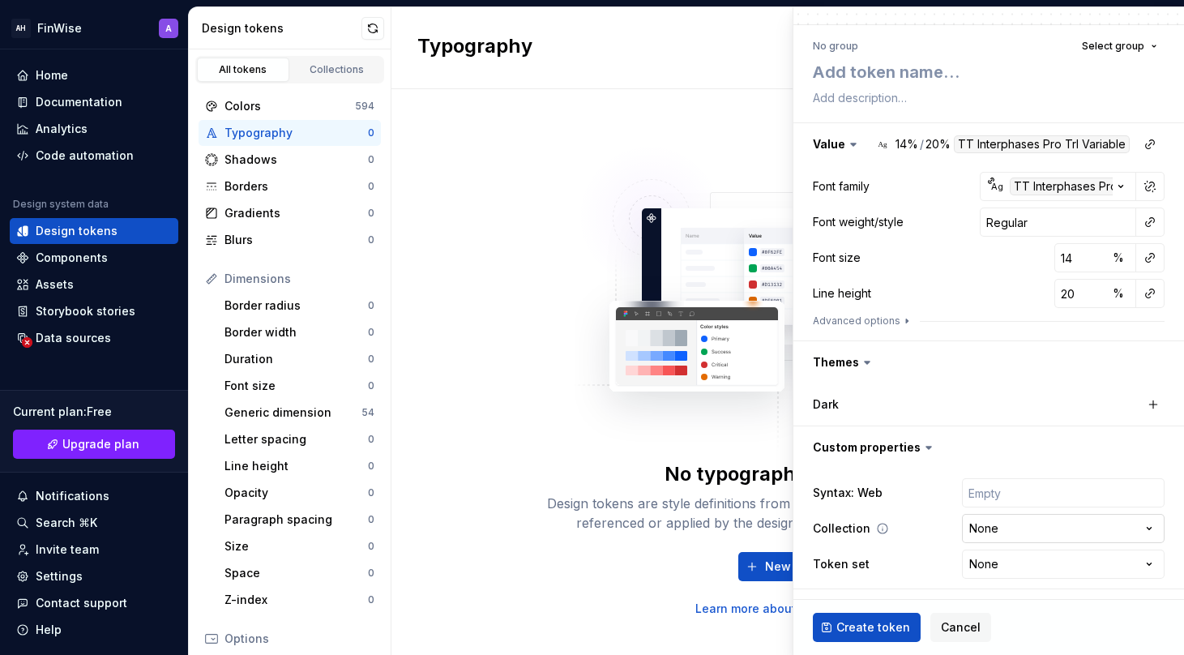
click at [1059, 537] on html "AH FinWise A Home Documentation Analytics Code automation Design system data De…" at bounding box center [592, 327] width 1184 height 655
click at [909, 472] on html "AH FinWise A Home Documentation Analytics Code automation Design system data De…" at bounding box center [592, 327] width 1184 height 655
click at [1016, 539] on html "AH FinWise A Home Documentation Analytics Code automation Design system data De…" at bounding box center [592, 327] width 1184 height 655
click at [931, 504] on html "AH FinWise A Home Documentation Analytics Code automation Design system data De…" at bounding box center [592, 327] width 1184 height 655
click at [1011, 558] on html "AH FinWise A Home Documentation Analytics Code automation Design system data De…" at bounding box center [592, 327] width 1184 height 655
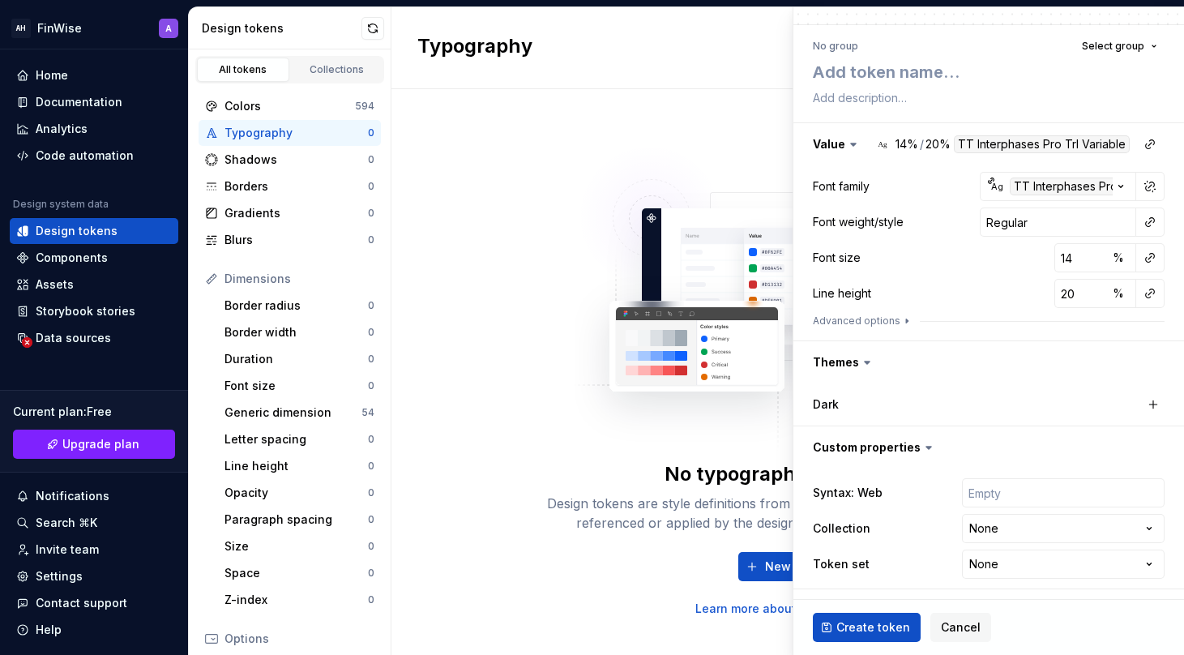
click at [874, 569] on html "AH FinWise A Home Documentation Analytics Code automation Design system data De…" at bounding box center [592, 327] width 1184 height 655
click at [878, 562] on icon at bounding box center [881, 564] width 13 height 13
type textarea "*"
